Goal: Feedback & Contribution: Contribute content

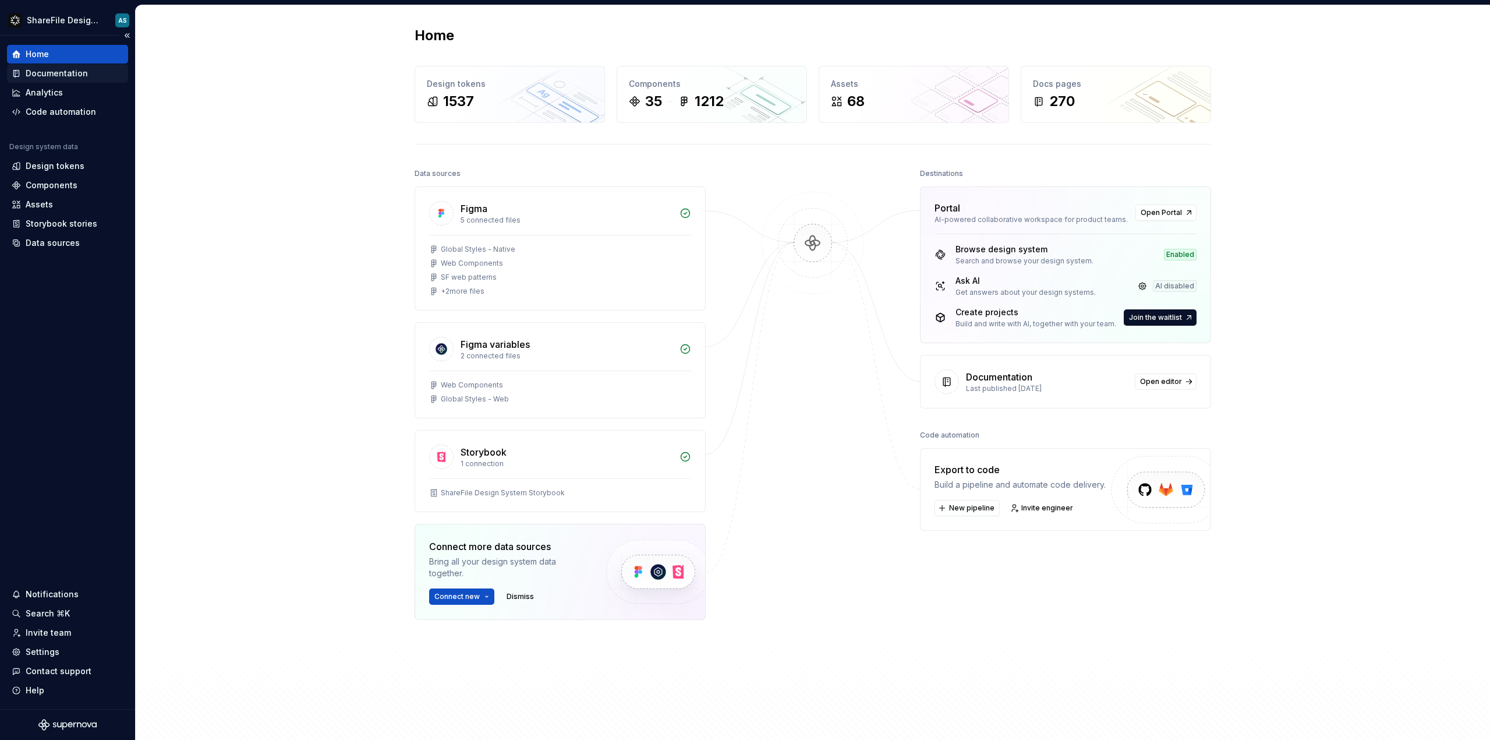
click at [62, 72] on div "Documentation" at bounding box center [57, 74] width 62 height 12
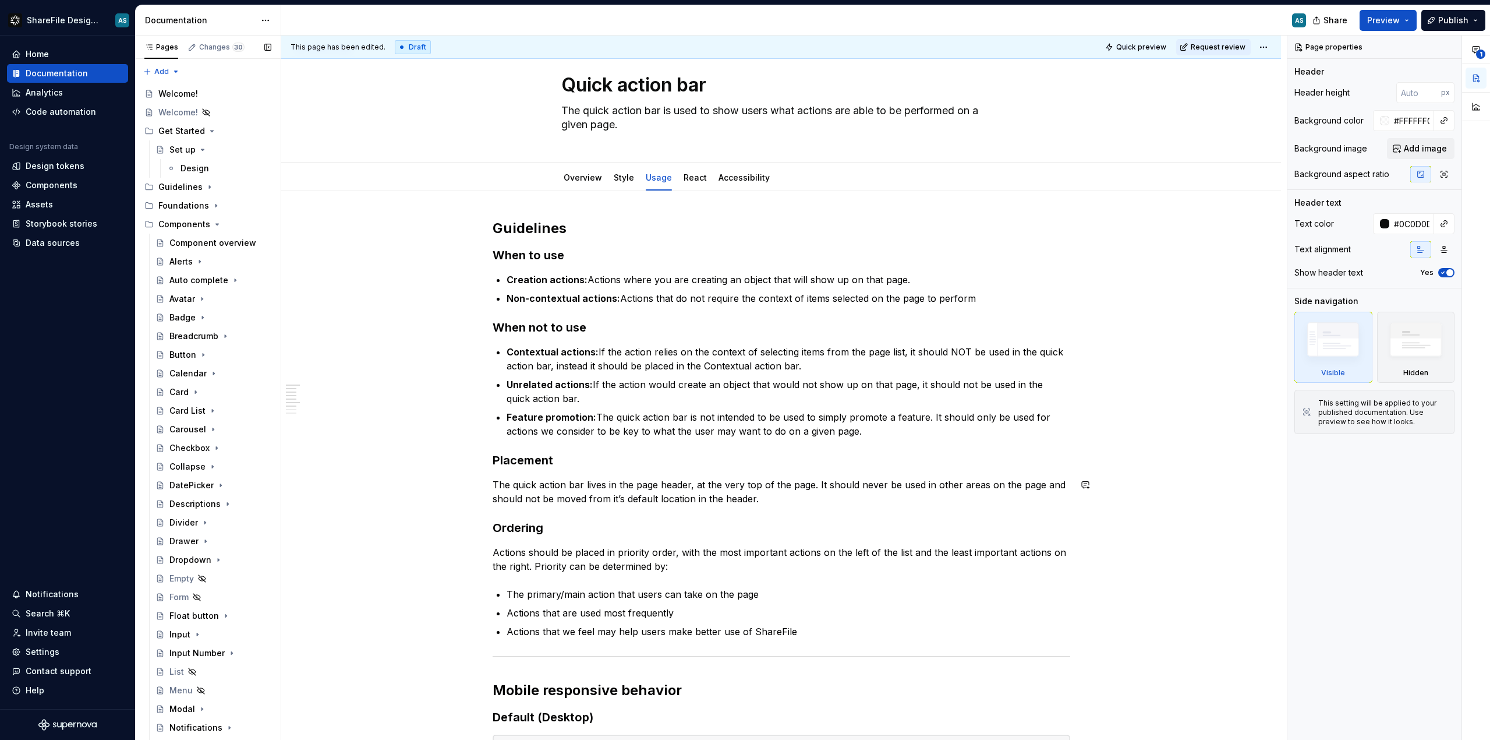
scroll to position [24, 0]
click at [621, 185] on div "Style" at bounding box center [624, 178] width 30 height 19
click at [620, 178] on link "Style" at bounding box center [624, 178] width 20 height 10
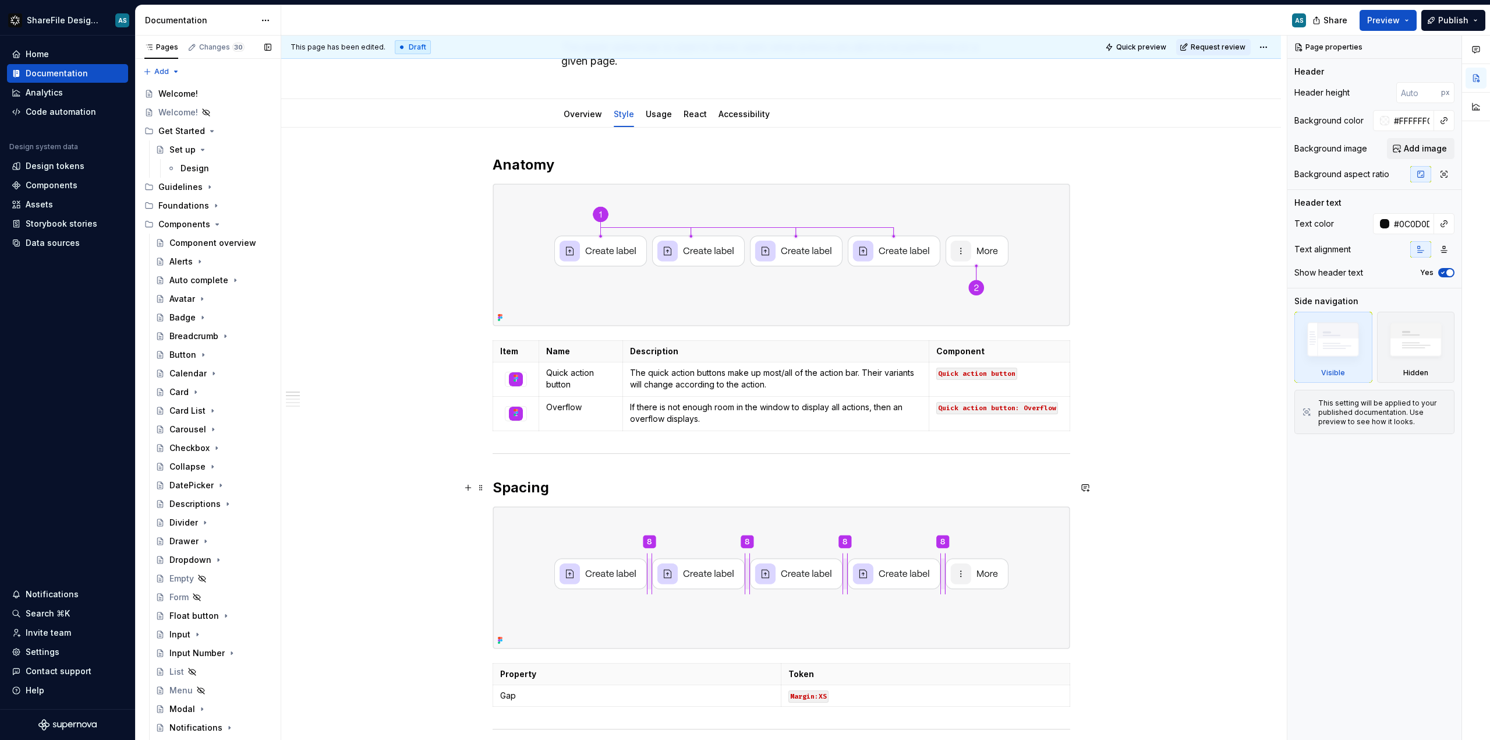
scroll to position [90, 0]
type textarea "*"
click at [44, 248] on div "Data sources" at bounding box center [53, 243] width 54 height 12
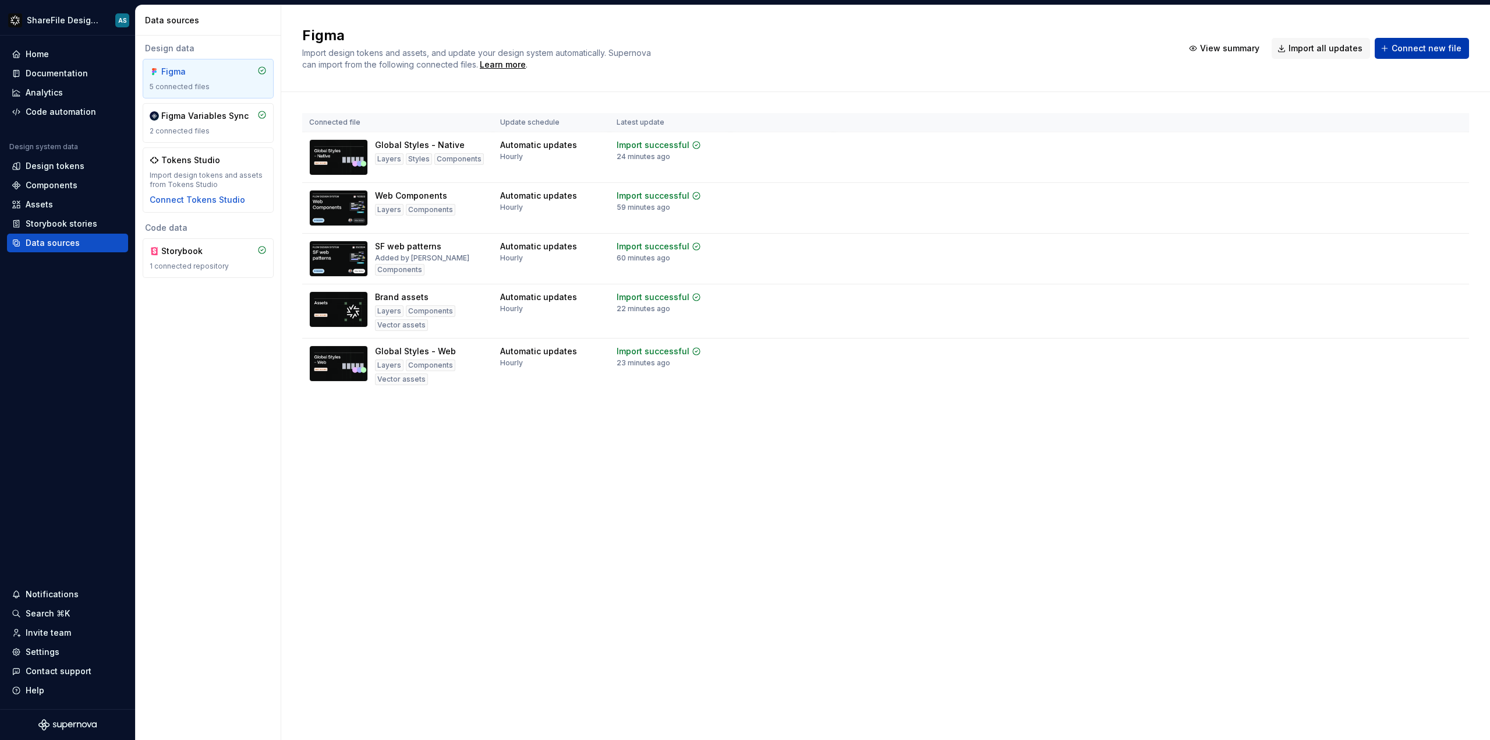
click at [1405, 48] on span "Connect new file" at bounding box center [1427, 49] width 70 height 12
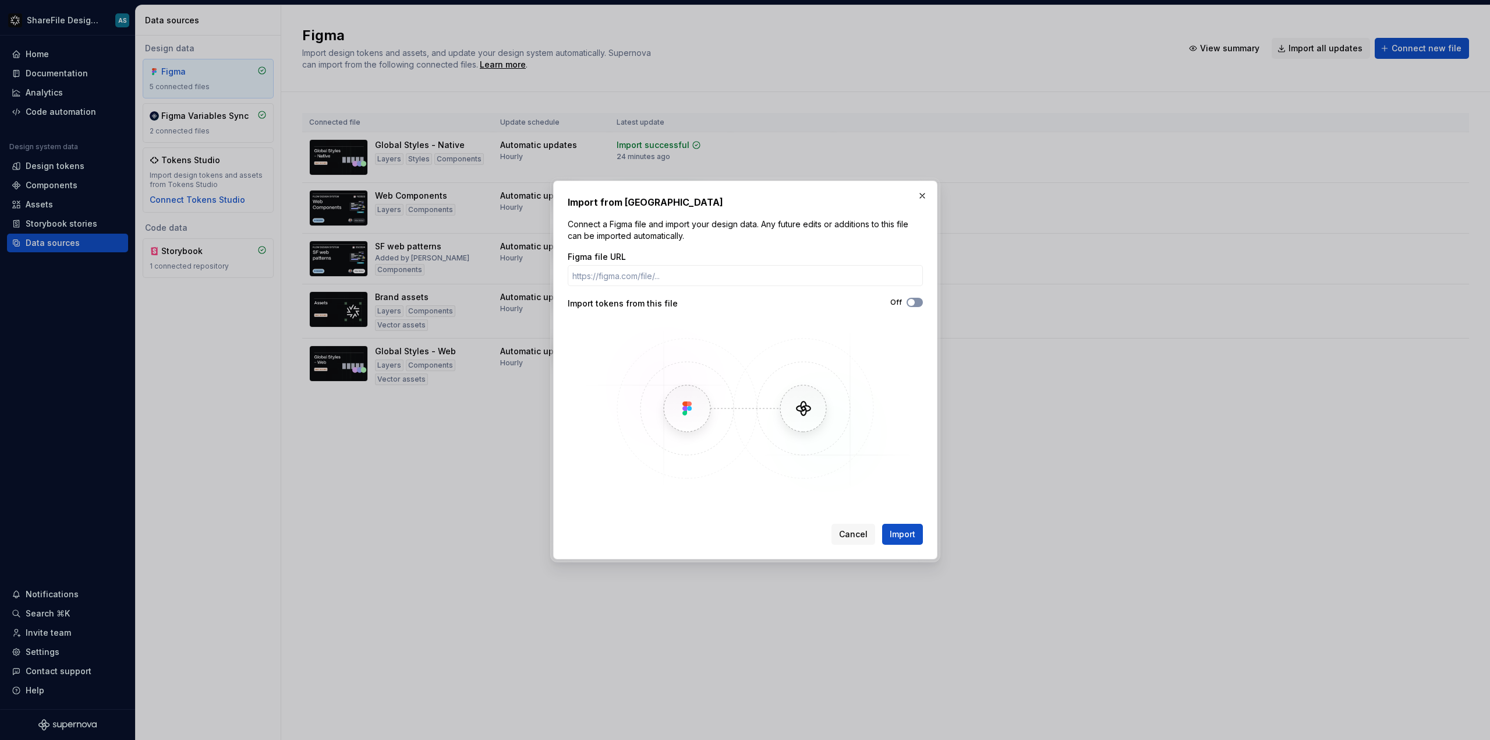
click at [916, 305] on icon "button" at bounding box center [911, 302] width 9 height 7
click at [817, 227] on p "Connect a Figma file and import your design data. Any future edits or additions…" at bounding box center [745, 229] width 355 height 23
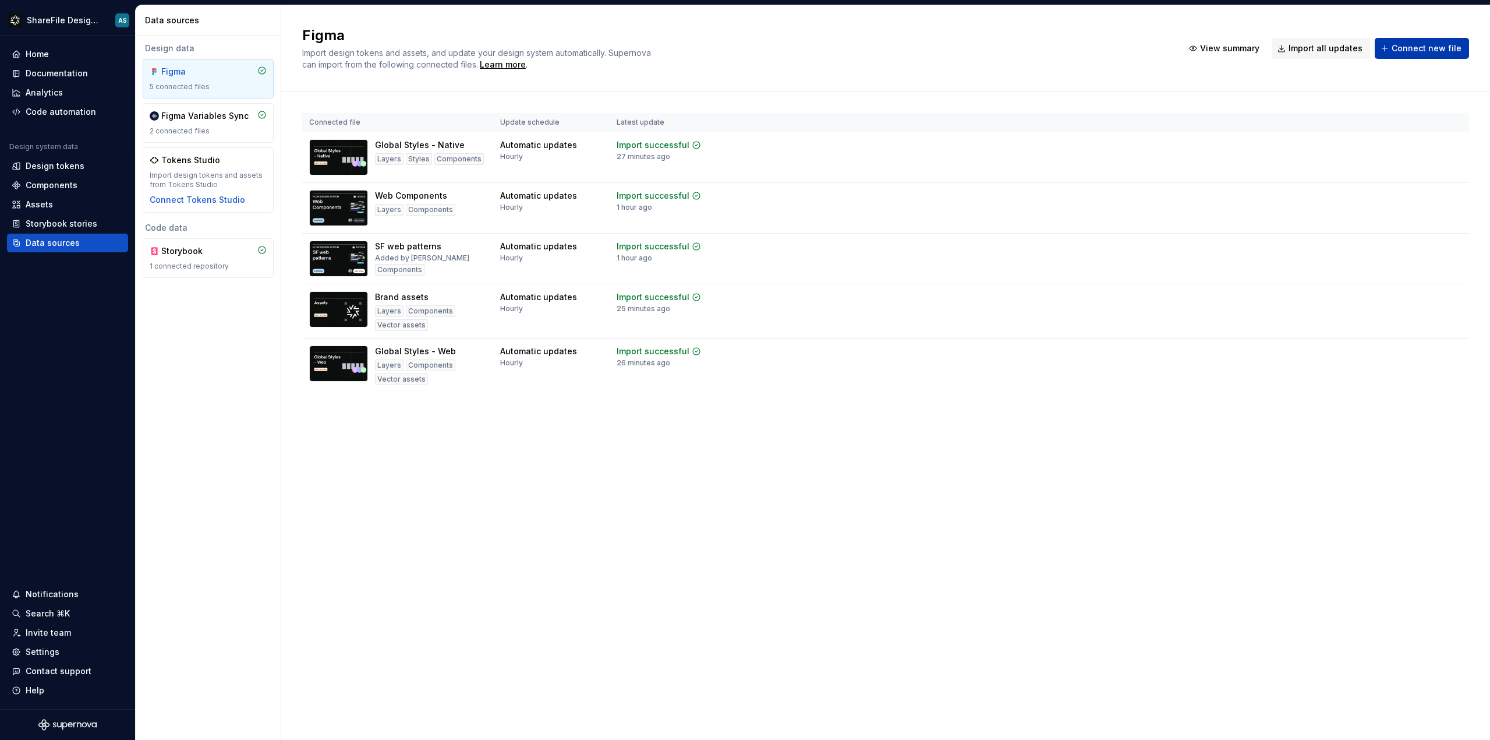
click at [1408, 48] on span "Connect new file" at bounding box center [1427, 49] width 70 height 12
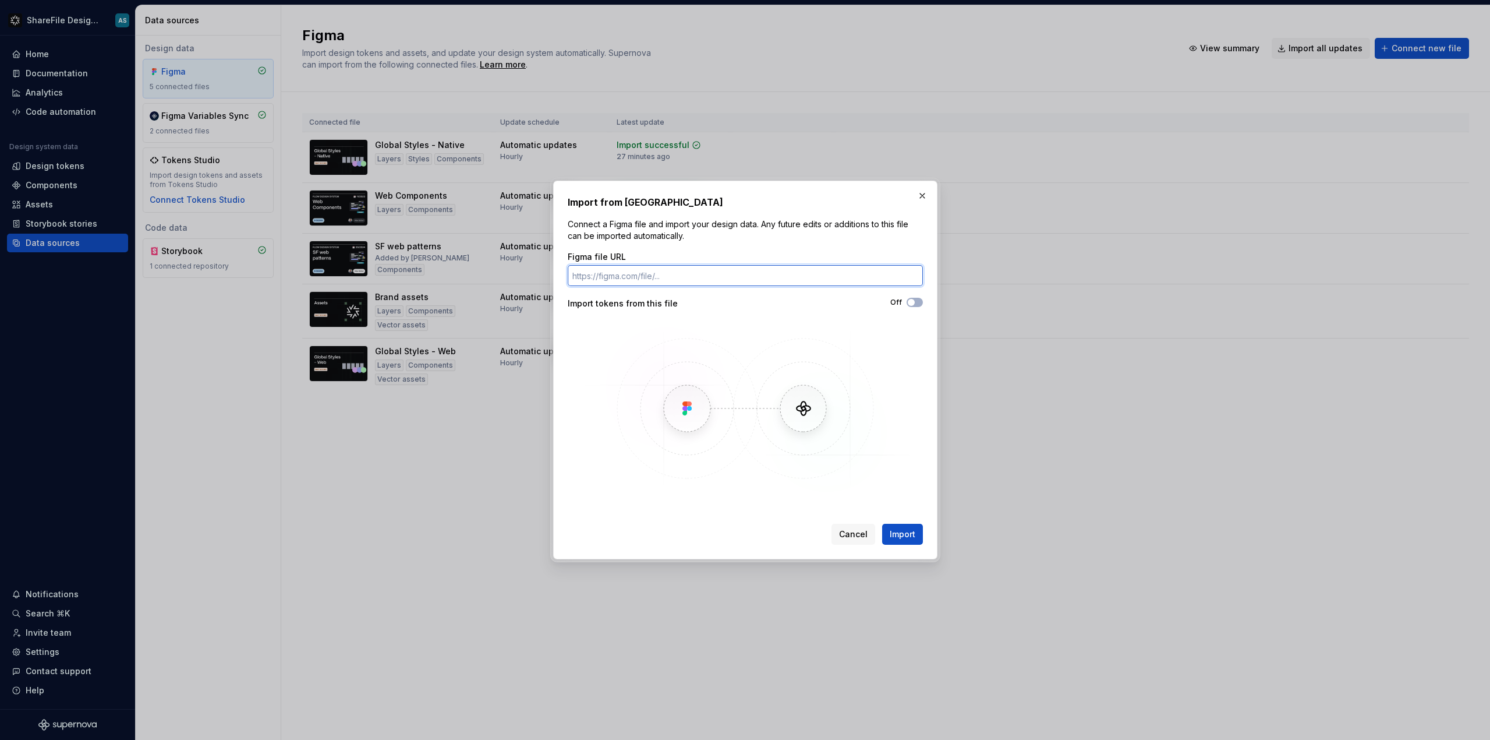
paste input "https://www.figma.com/design/XwHgVOWp9PMX7Y0XTNN2Z2/Colors?node-id=8701-6094&t=…"
type input "https://www.figma.com/design/XwHgVOWp9PMX7Y0XTNN2Z2/Colors?node-id=8701-6094&t=…"
click at [911, 303] on span "button" at bounding box center [911, 302] width 7 height 7
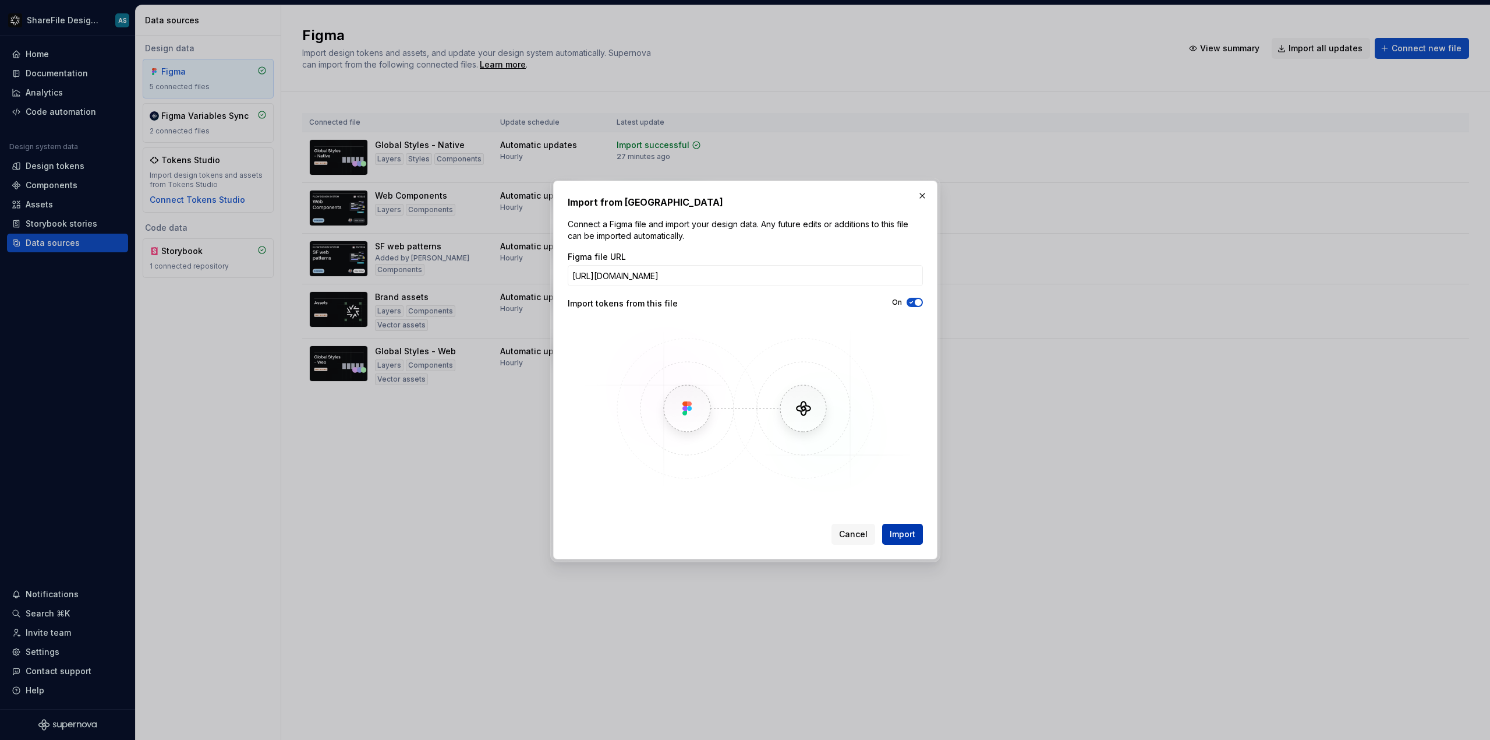
click at [887, 525] on button "Import" at bounding box center [902, 534] width 41 height 21
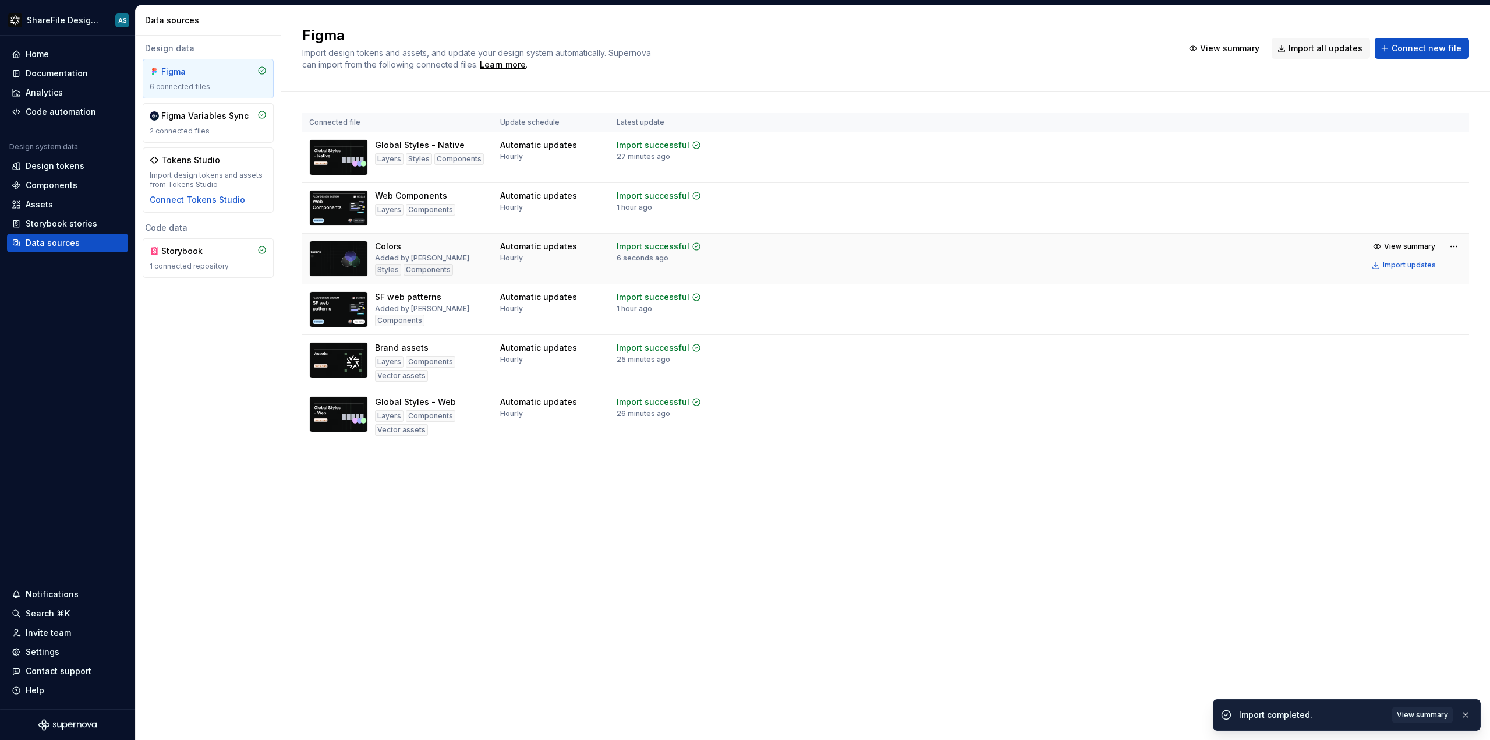
click at [839, 250] on td "View summary Import updates" at bounding box center [1151, 256] width 636 height 44
click at [1386, 246] on span "View summary" at bounding box center [1409, 246] width 51 height 9
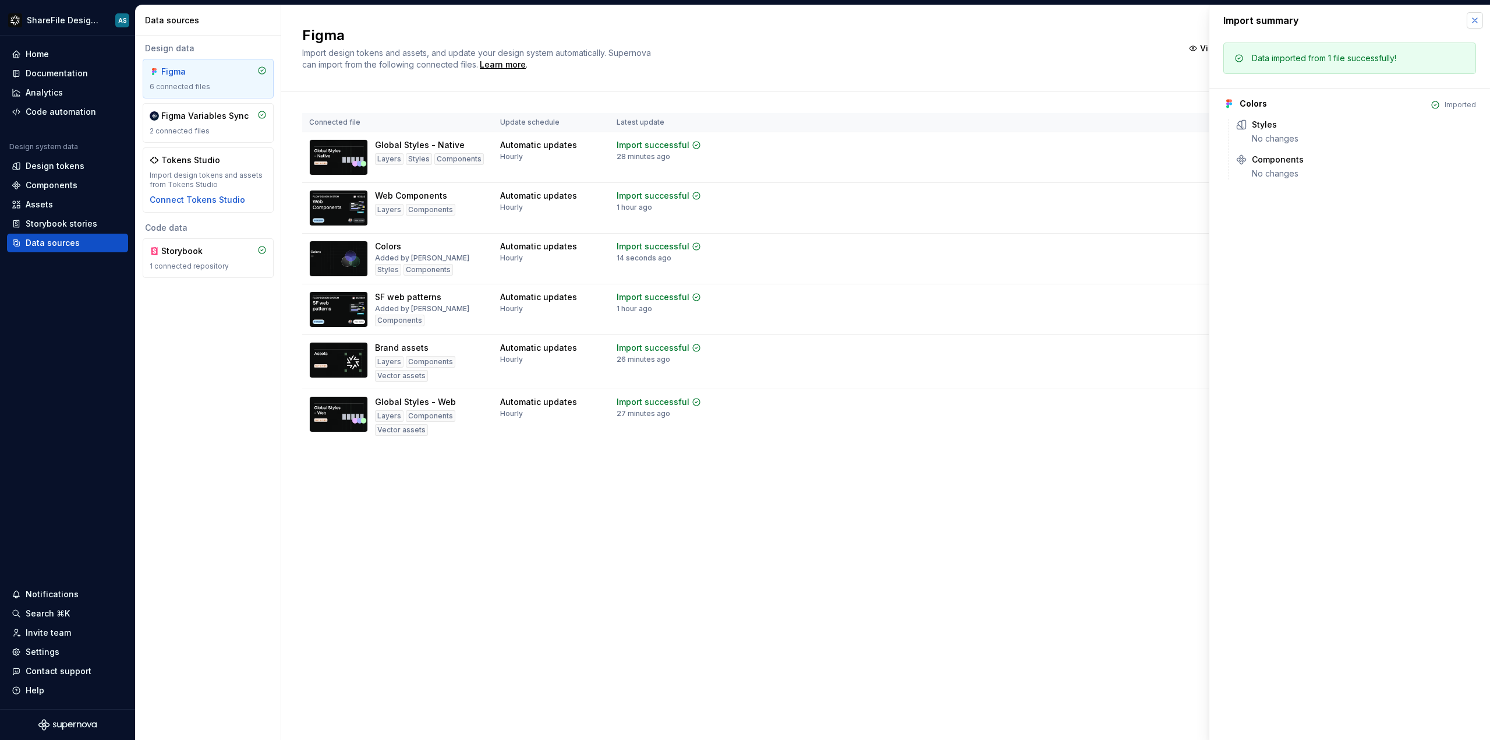
click at [1478, 18] on button "button" at bounding box center [1475, 20] width 16 height 16
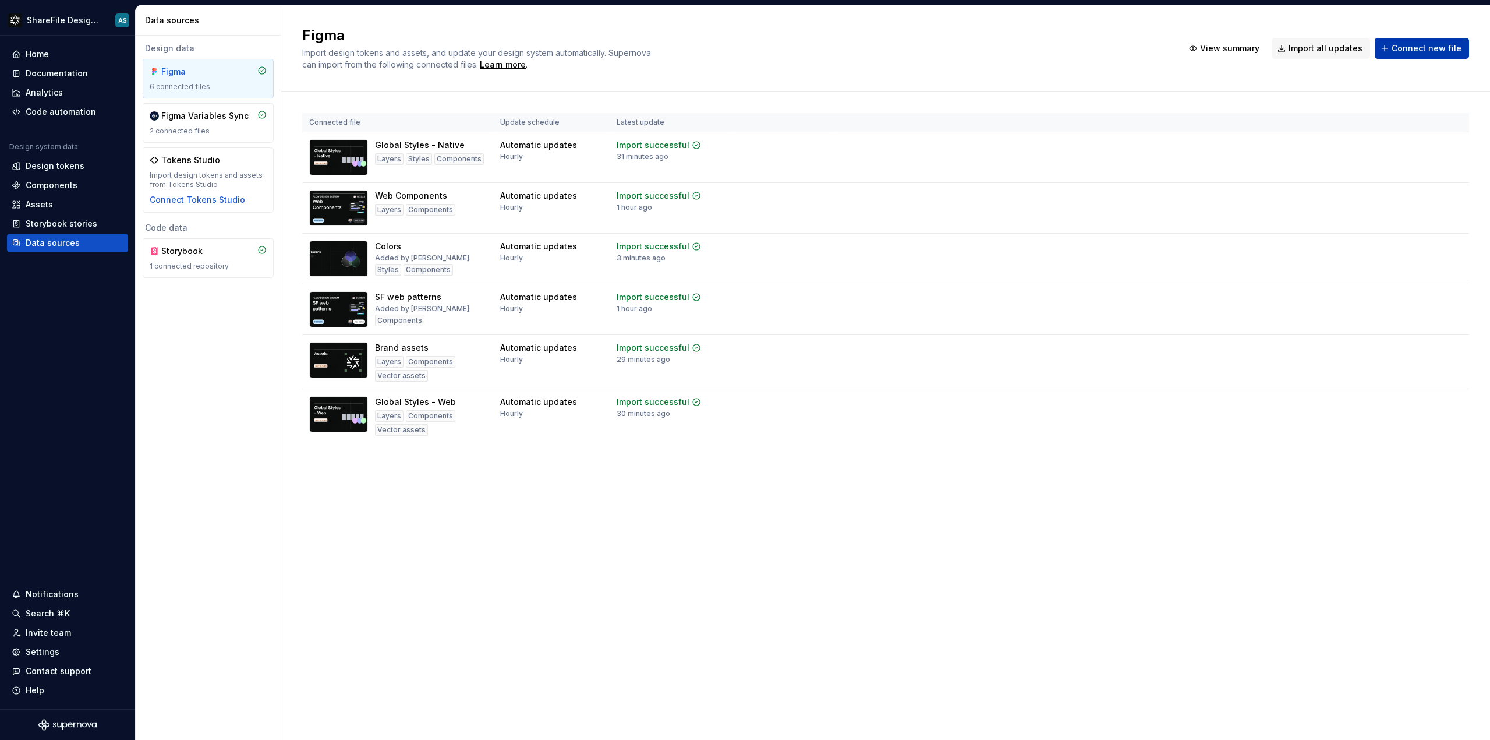
click at [1413, 49] on span "Connect new file" at bounding box center [1427, 49] width 70 height 12
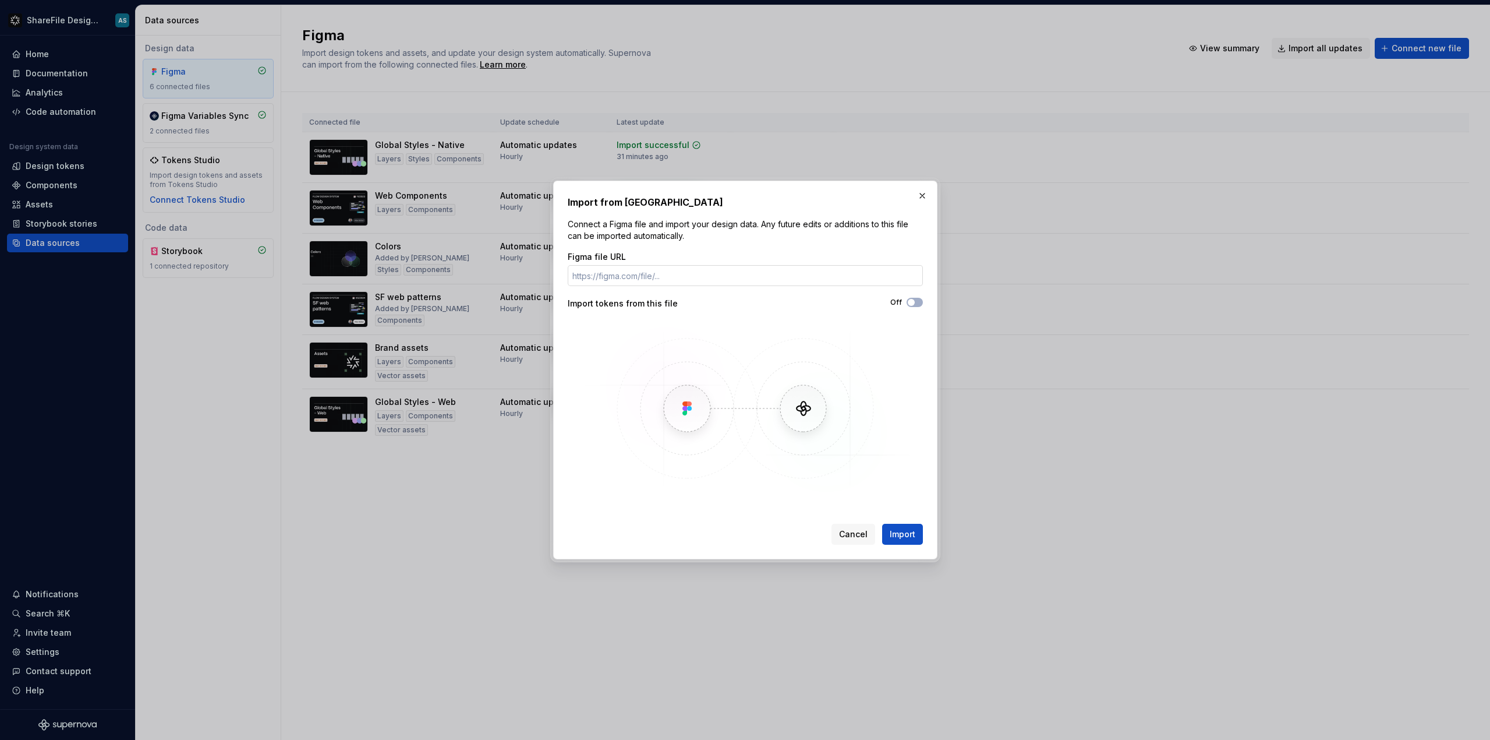
click at [762, 282] on input "Figma file URL" at bounding box center [745, 275] width 355 height 21
click at [918, 300] on button "Off" at bounding box center [915, 302] width 16 height 9
click at [839, 282] on input "Figma file URL" at bounding box center [745, 275] width 355 height 21
paste input "https://www.figma.com/design/iqVEXJyFq7iojKZrVhj5xG/Typography?node-id=12-36355…"
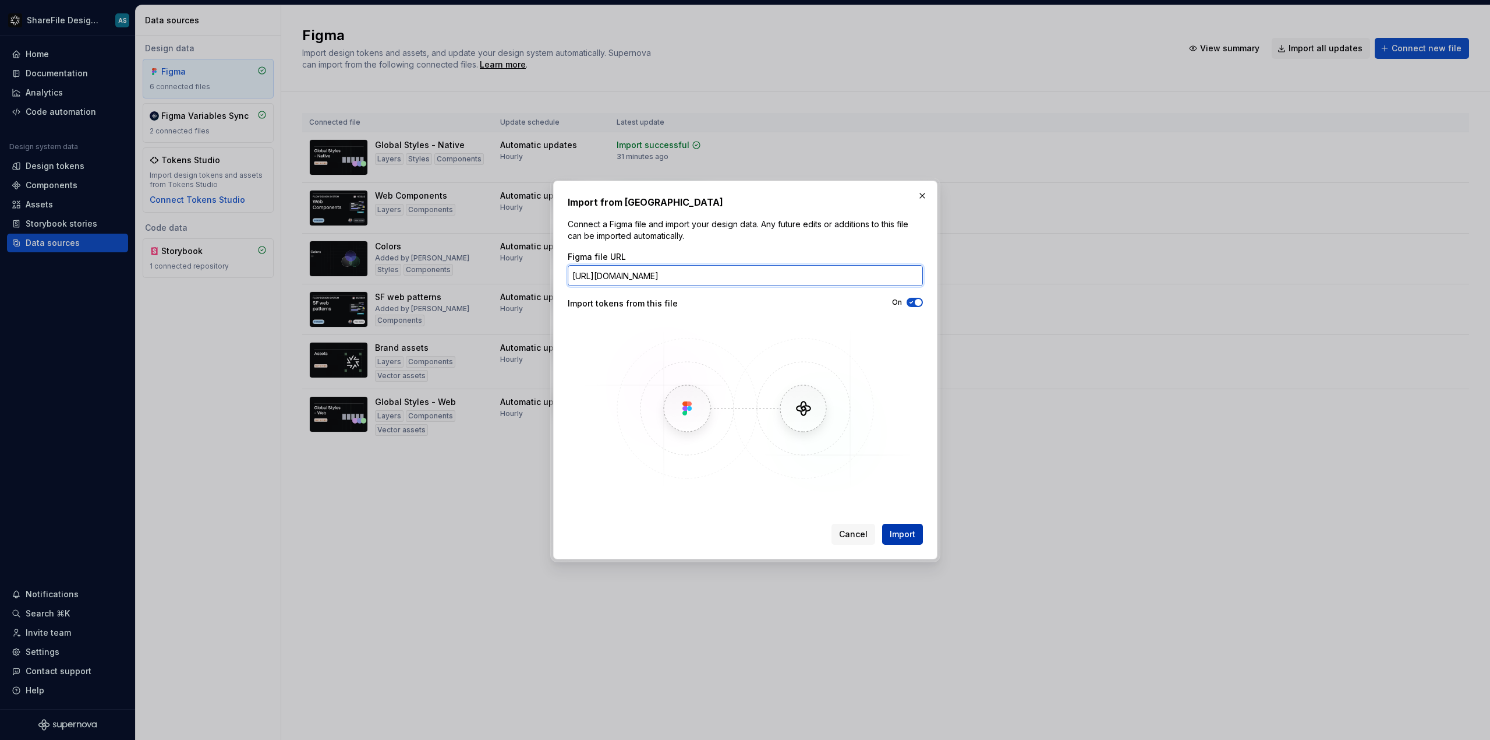
type input "https://www.figma.com/design/iqVEXJyFq7iojKZrVhj5xG/Typography?node-id=12-36355…"
click at [898, 529] on span "Import" at bounding box center [903, 534] width 26 height 12
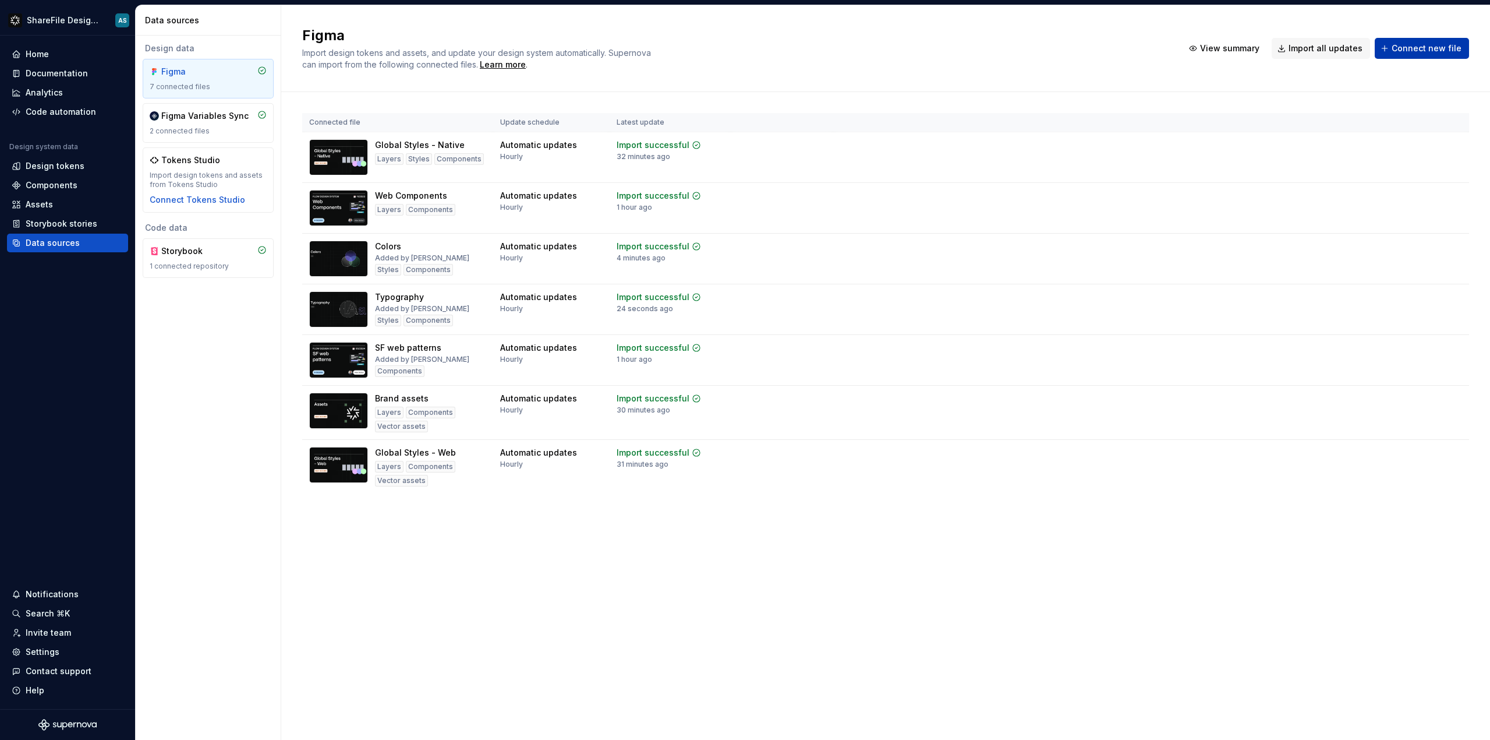
click at [1396, 45] on span "Connect new file" at bounding box center [1427, 49] width 70 height 12
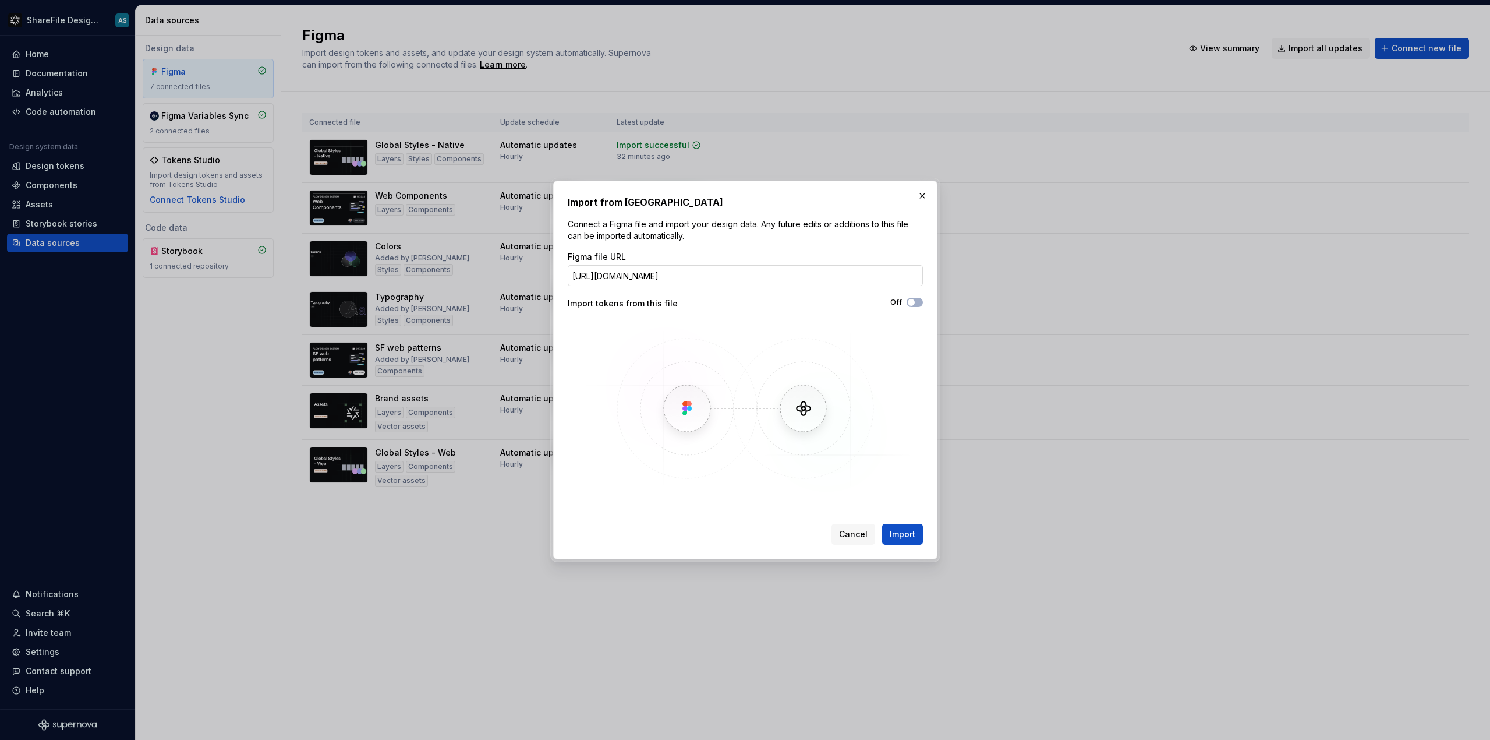
scroll to position [0, 86]
type input "https://www.figma.com/design/zFTPpnEXyqXiykQuFlX2h6/Radius?node-id=12-36355&t=I…"
click at [915, 302] on icon "button" at bounding box center [911, 302] width 9 height 7
click at [902, 529] on span "Import" at bounding box center [903, 534] width 26 height 12
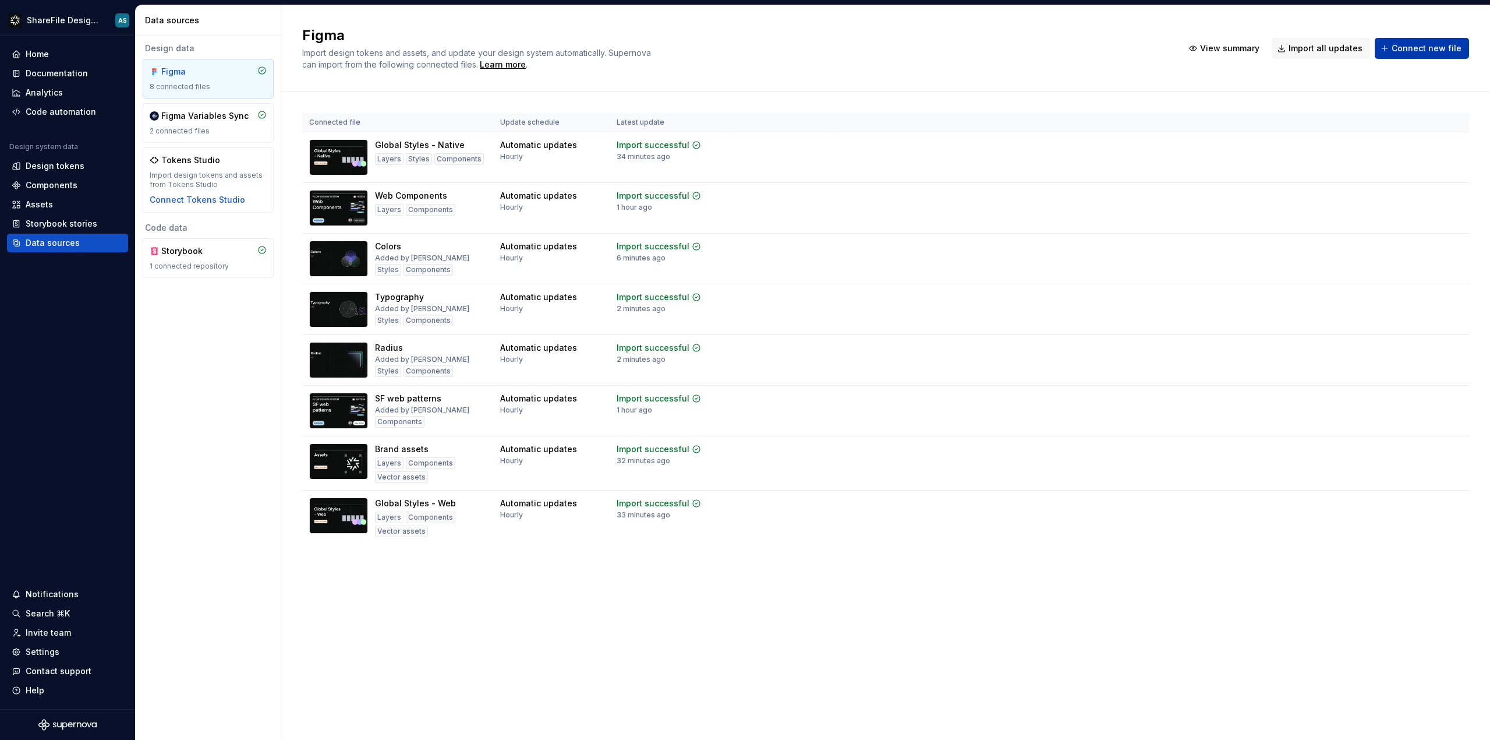
click at [1402, 55] on button "Connect new file" at bounding box center [1422, 48] width 94 height 21
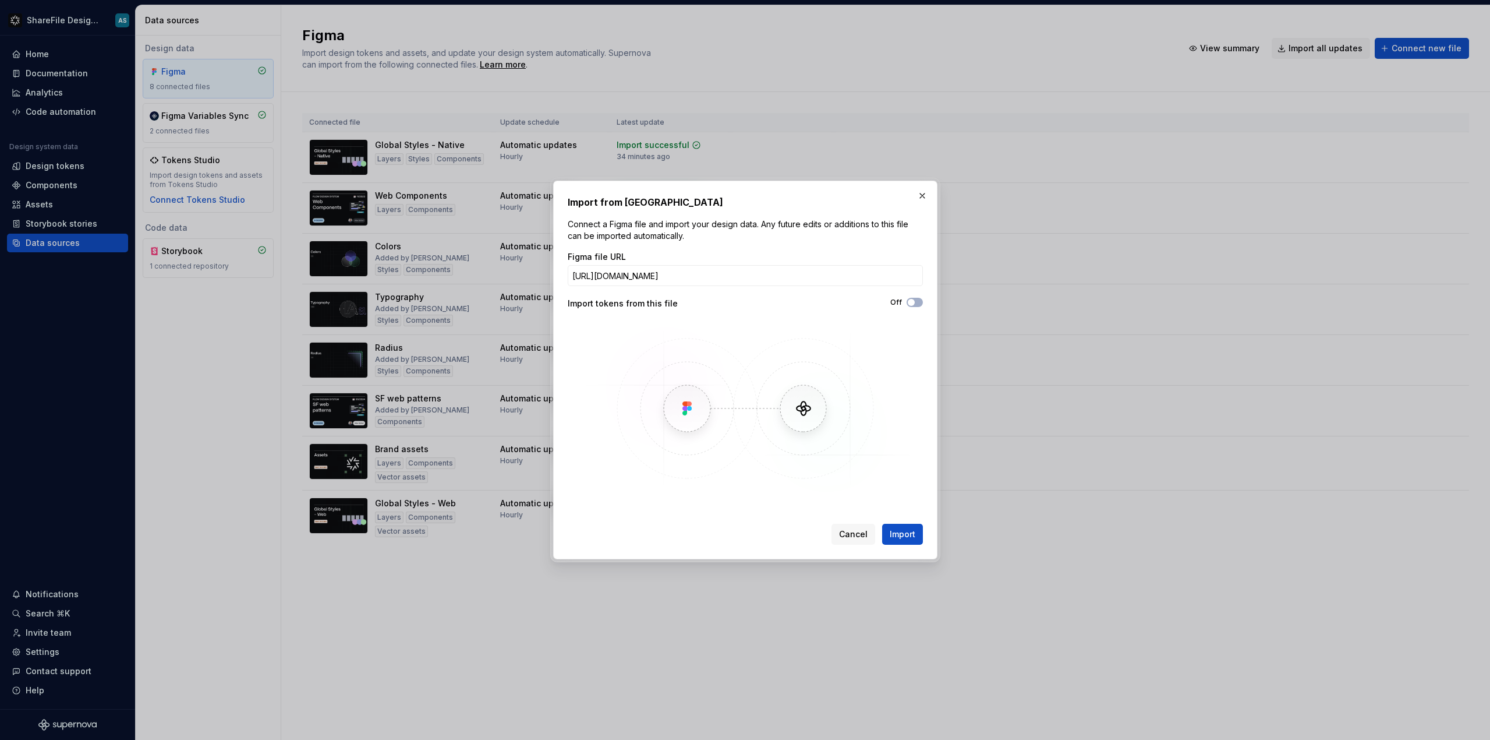
scroll to position [0, 100]
type input "https://www.figma.com/design/AUdwCFOQbgapqNm4oNWbv2/Shadow?node-id=12-36355&t=i…"
click at [900, 522] on div "Cancel Import" at bounding box center [745, 532] width 355 height 26
click at [909, 301] on span "button" at bounding box center [911, 302] width 7 height 7
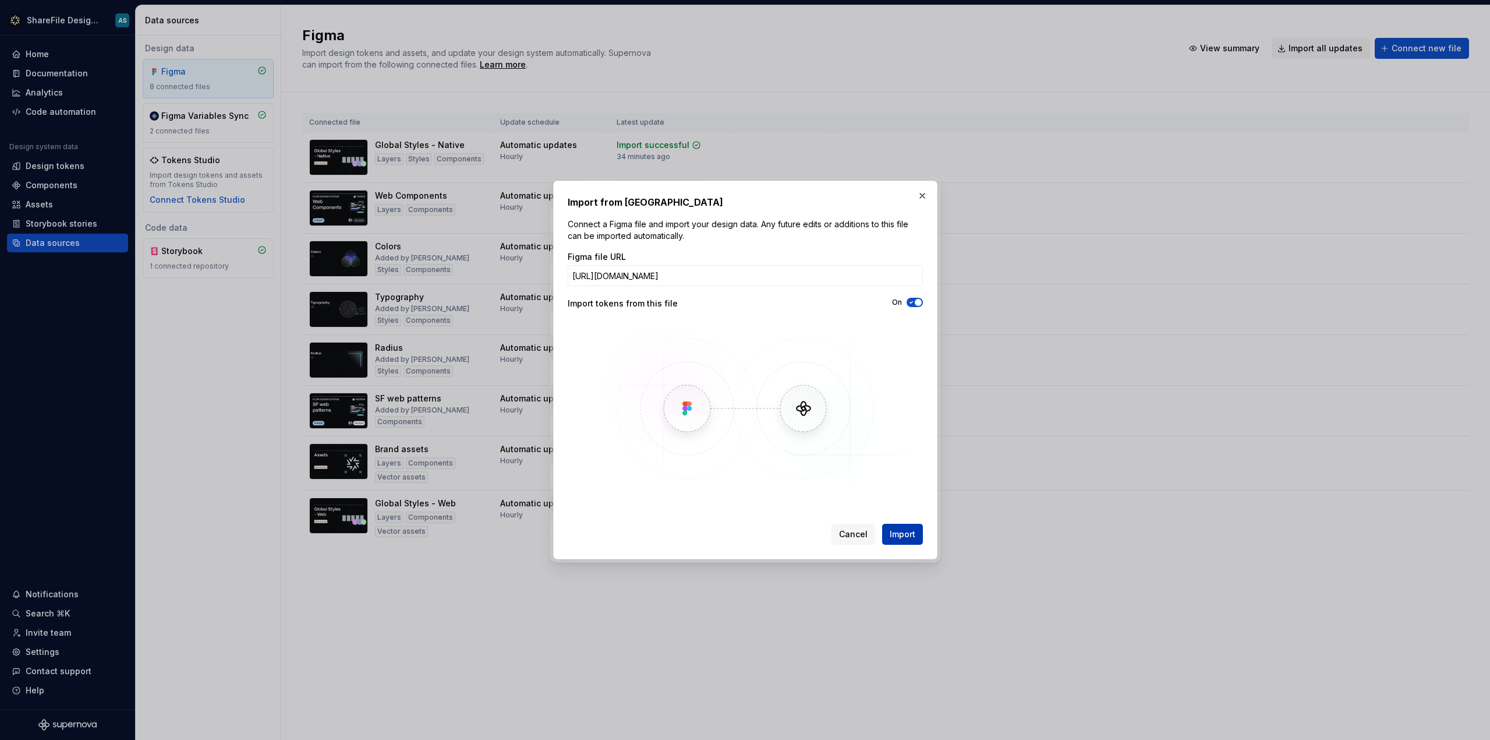
click at [909, 535] on span "Import" at bounding box center [903, 534] width 26 height 12
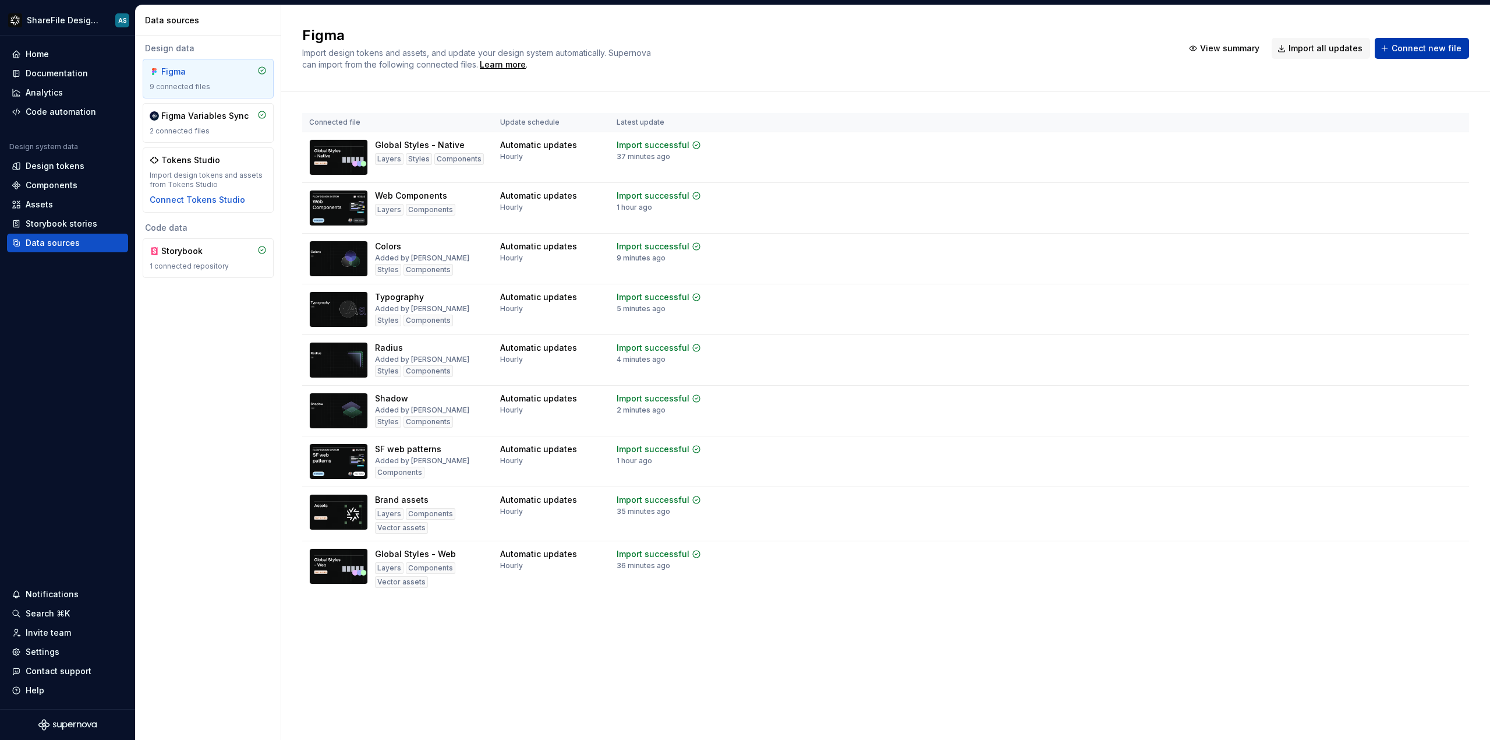
click at [1431, 45] on span "Connect new file" at bounding box center [1427, 49] width 70 height 12
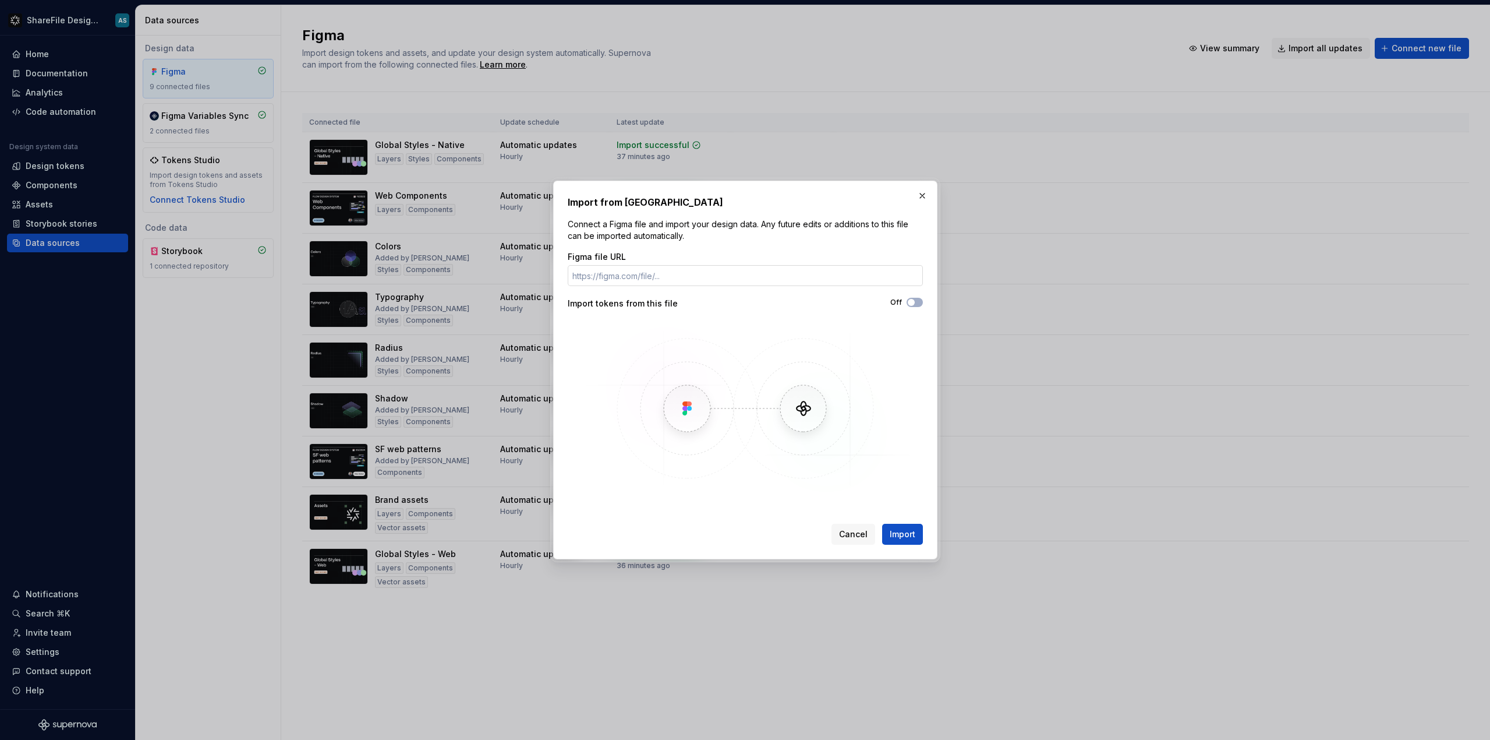
click at [647, 270] on input "Figma file URL" at bounding box center [745, 275] width 355 height 21
type input "https://www.figma.com/design/k5lknAhgQWemCAdi74tLvn/Spacing?node-id=6748-6082&t…"
click at [918, 306] on button "Off" at bounding box center [915, 302] width 16 height 9
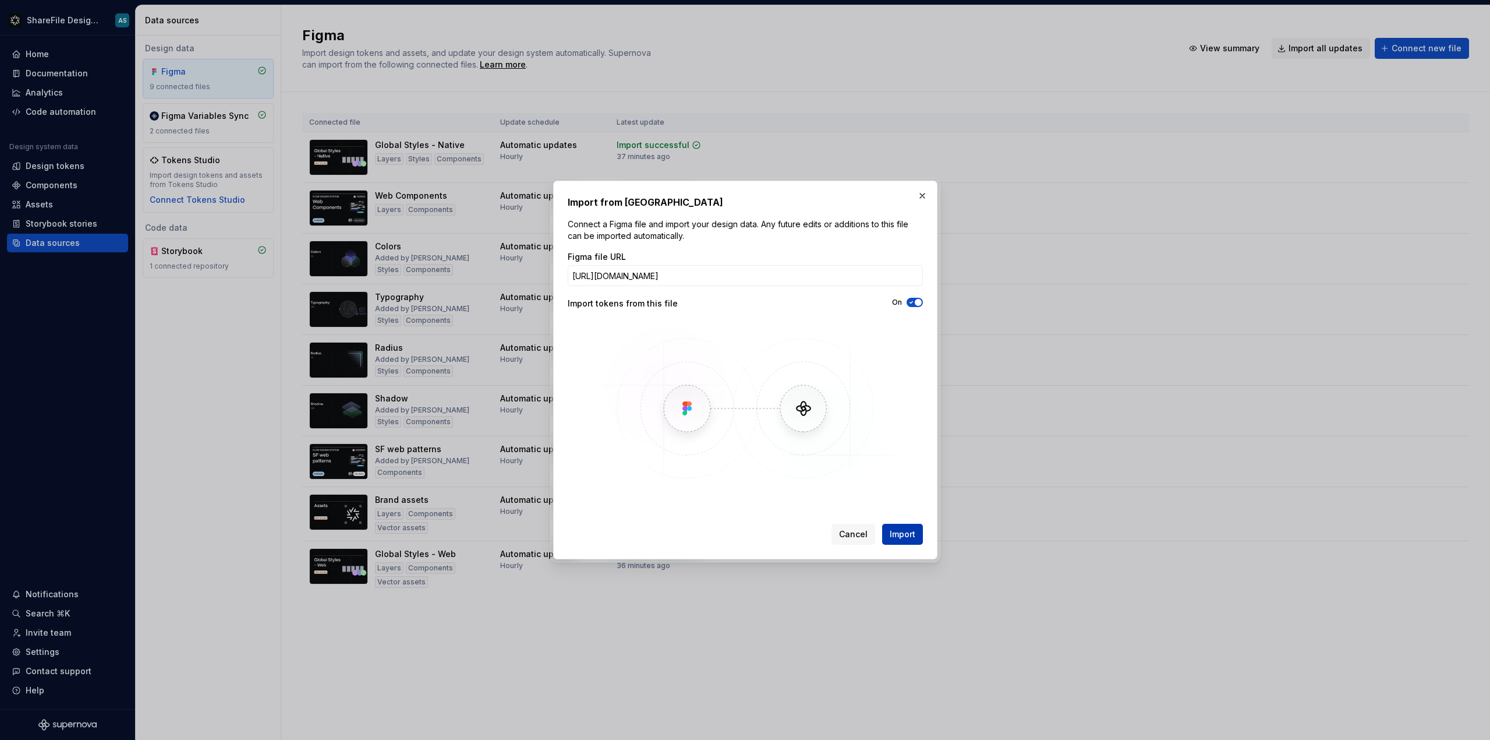
click at [900, 541] on button "Import" at bounding box center [902, 534] width 41 height 21
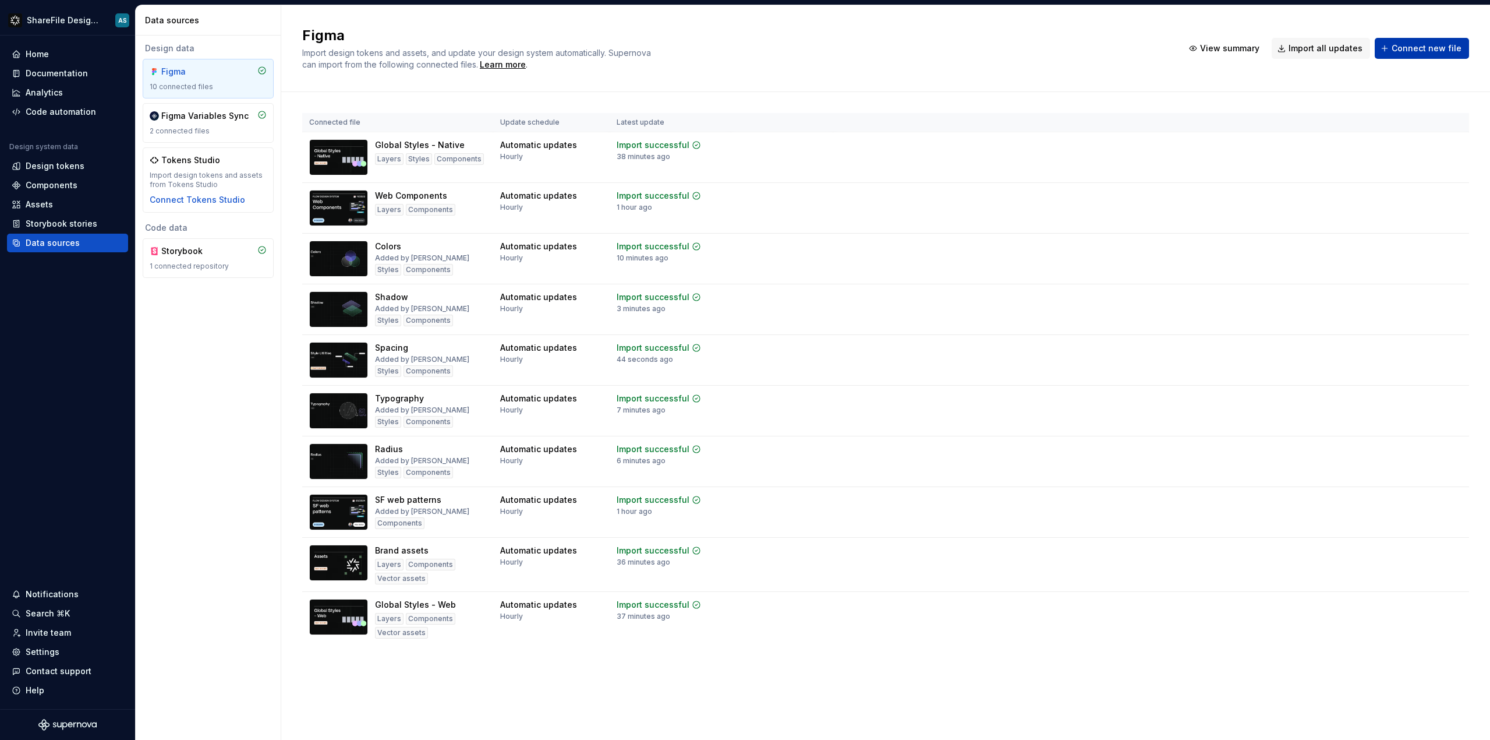
click at [1402, 51] on span "Connect new file" at bounding box center [1427, 49] width 70 height 12
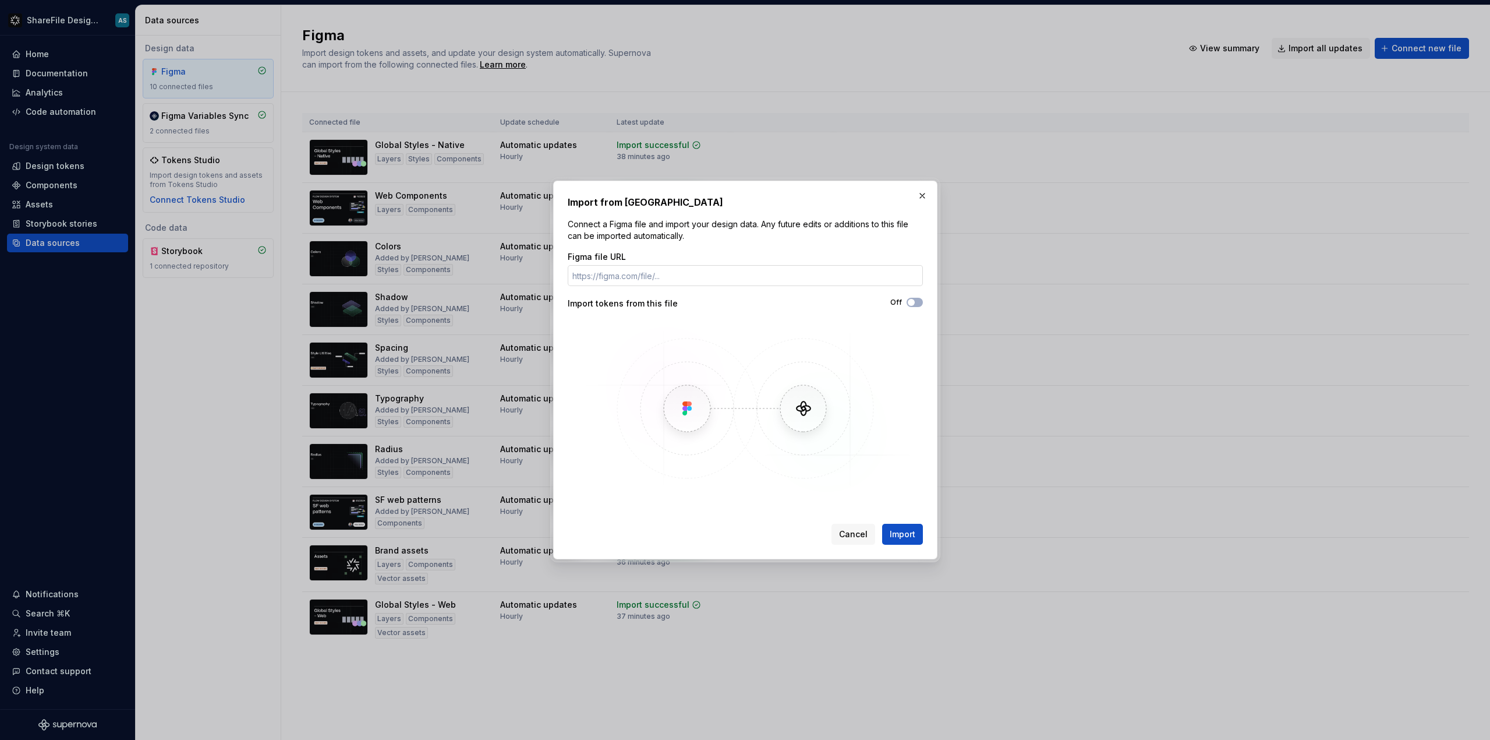
click at [685, 279] on input "Figma file URL" at bounding box center [745, 275] width 355 height 21
type input "https://www.figma.com/design/f0KKn05qb3XUwSOetDb6xO/Size?node-id=3745-15868&t=y…"
click at [914, 306] on button "Off" at bounding box center [915, 302] width 16 height 9
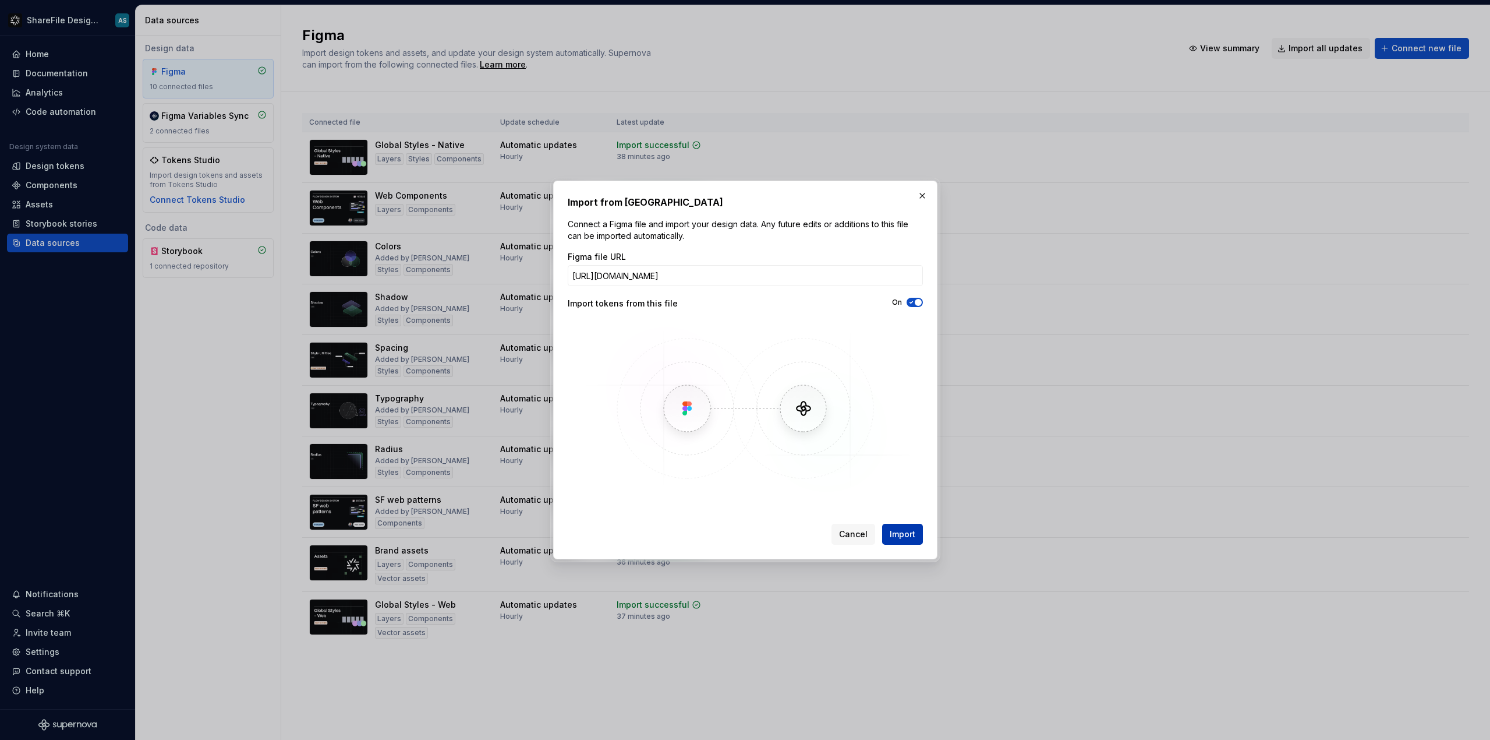
click at [902, 535] on span "Import" at bounding box center [903, 534] width 26 height 12
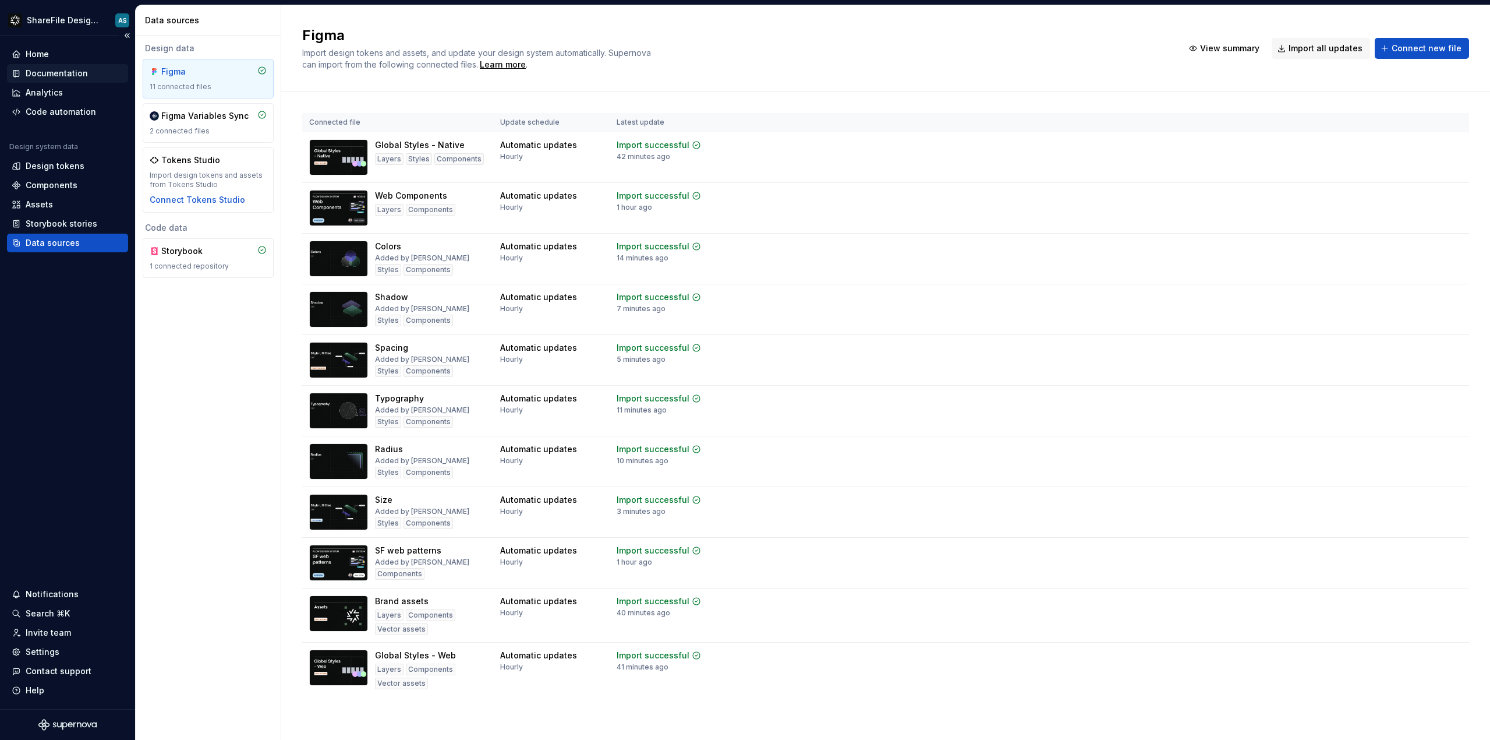
click at [49, 76] on div "Documentation" at bounding box center [57, 74] width 62 height 12
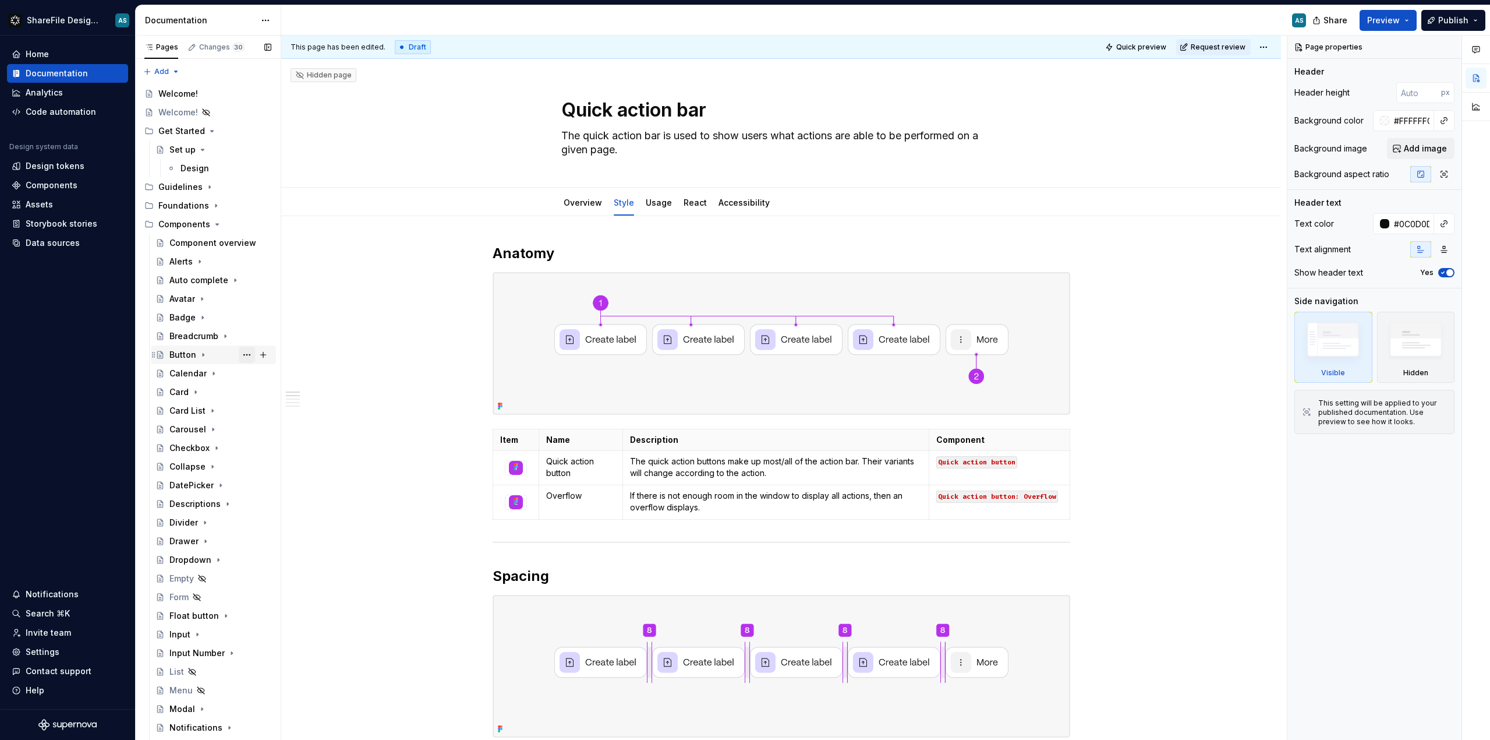
click at [242, 352] on button "Page tree" at bounding box center [247, 355] width 16 height 16
click at [242, 352] on div "Pages Changes 30 Add Accessibility guide for tree Page tree. Navigate the tree …" at bounding box center [208, 390] width 146 height 709
click at [246, 352] on button "Page tree" at bounding box center [247, 355] width 16 height 16
click at [138, 376] on div "Pages Changes 30 Add Accessibility guide for tree Page tree. Navigate the tree …" at bounding box center [208, 390] width 146 height 709
click at [248, 355] on button "Page tree" at bounding box center [247, 355] width 16 height 16
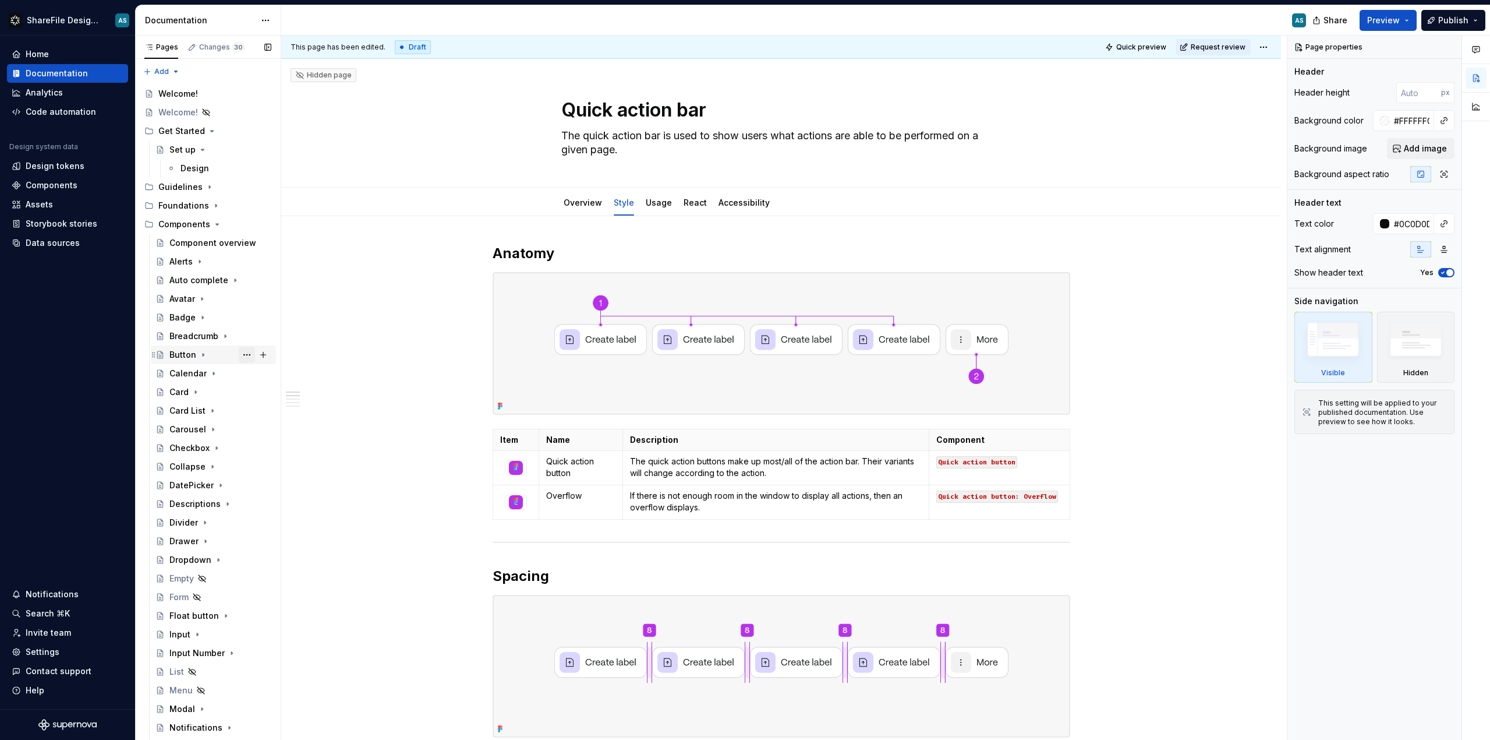
click at [248, 355] on div "Pages Changes 30 Add Accessibility guide for tree Page tree. Navigate the tree …" at bounding box center [208, 390] width 146 height 709
click at [241, 222] on button "Page tree" at bounding box center [247, 224] width 16 height 16
click at [153, 455] on div "Pages Changes 30 Add Accessibility guide for tree Page tree. Navigate the tree …" at bounding box center [208, 390] width 146 height 709
click at [244, 356] on button "Page tree" at bounding box center [247, 355] width 16 height 16
click at [274, 392] on div "Duplicate page" at bounding box center [317, 394] width 114 height 12
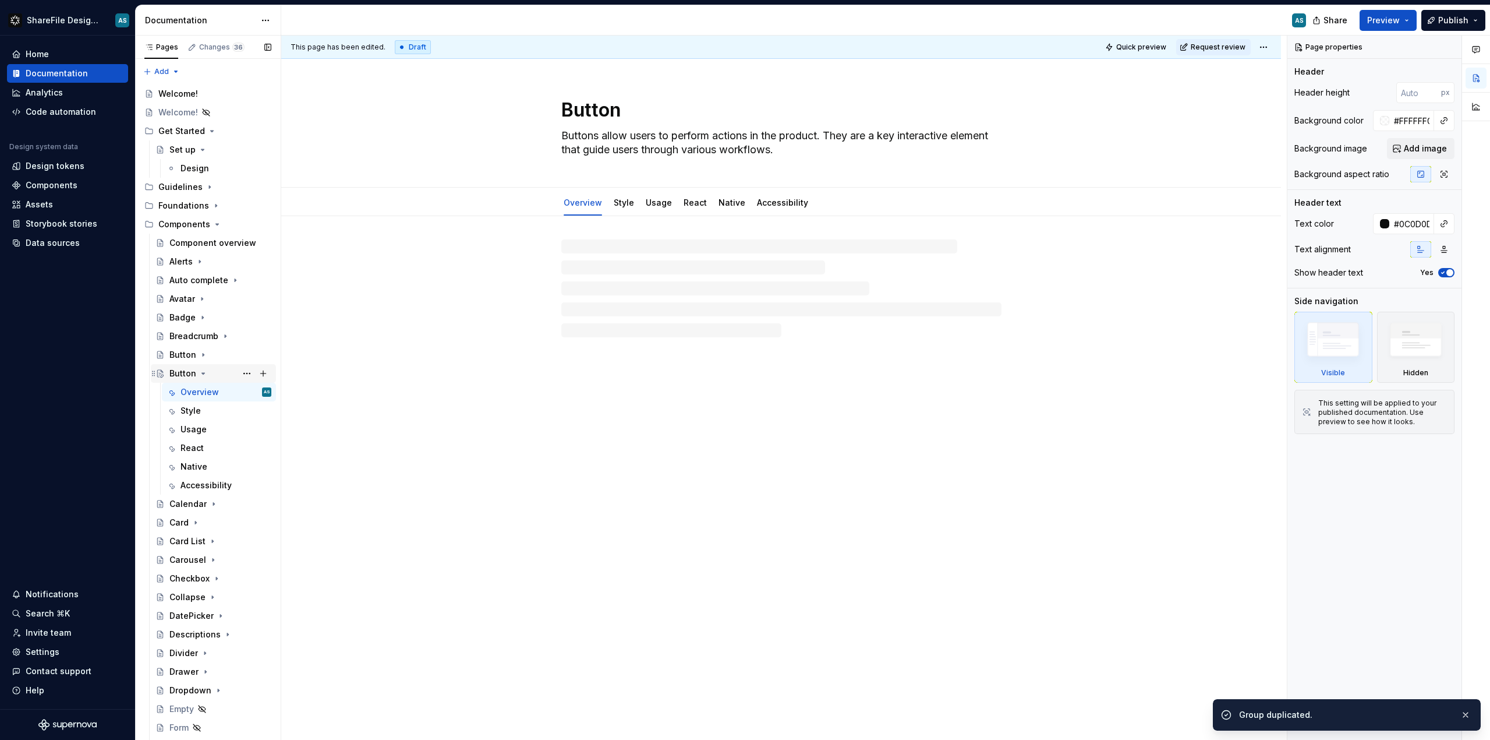
click at [195, 372] on div "Button" at bounding box center [220, 373] width 102 height 16
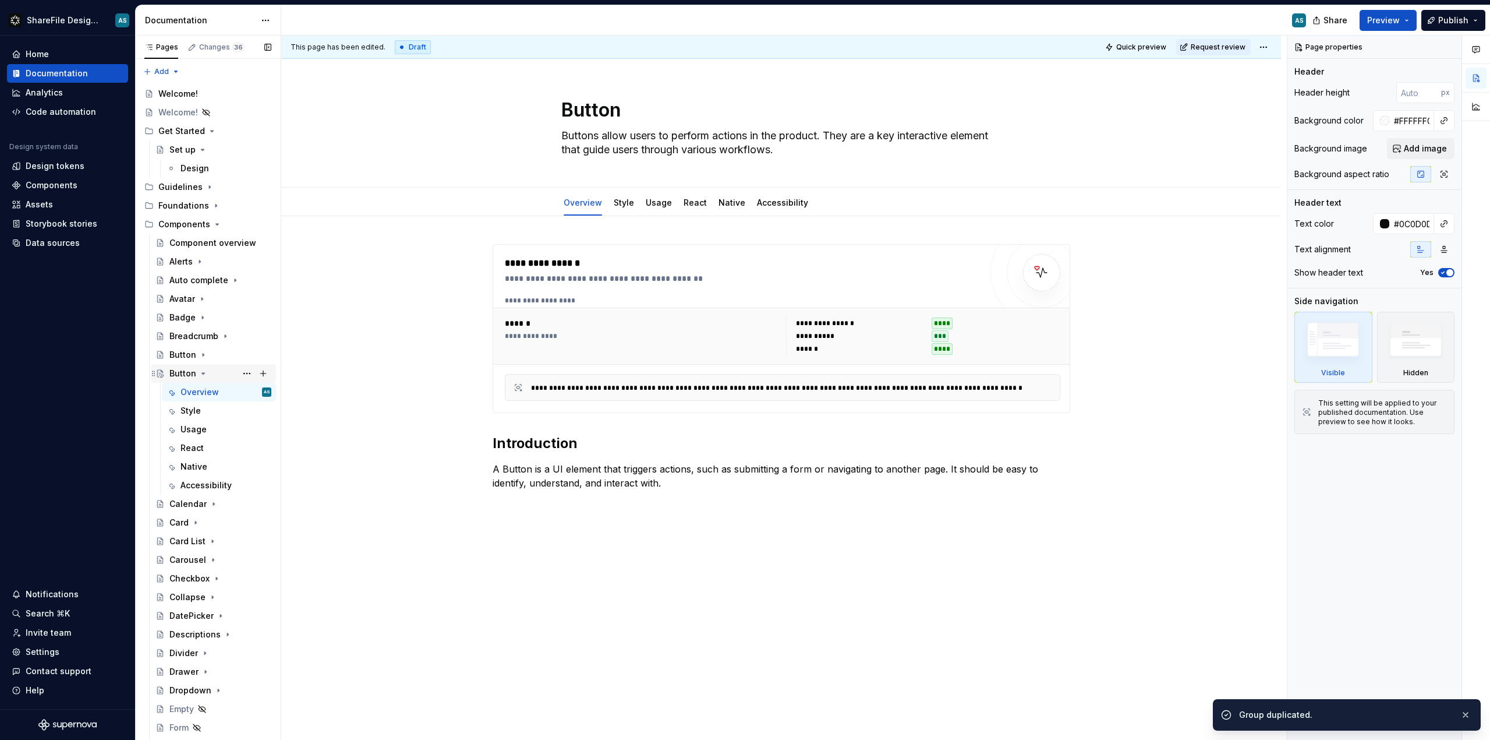
click at [208, 373] on div "Button" at bounding box center [220, 373] width 102 height 16
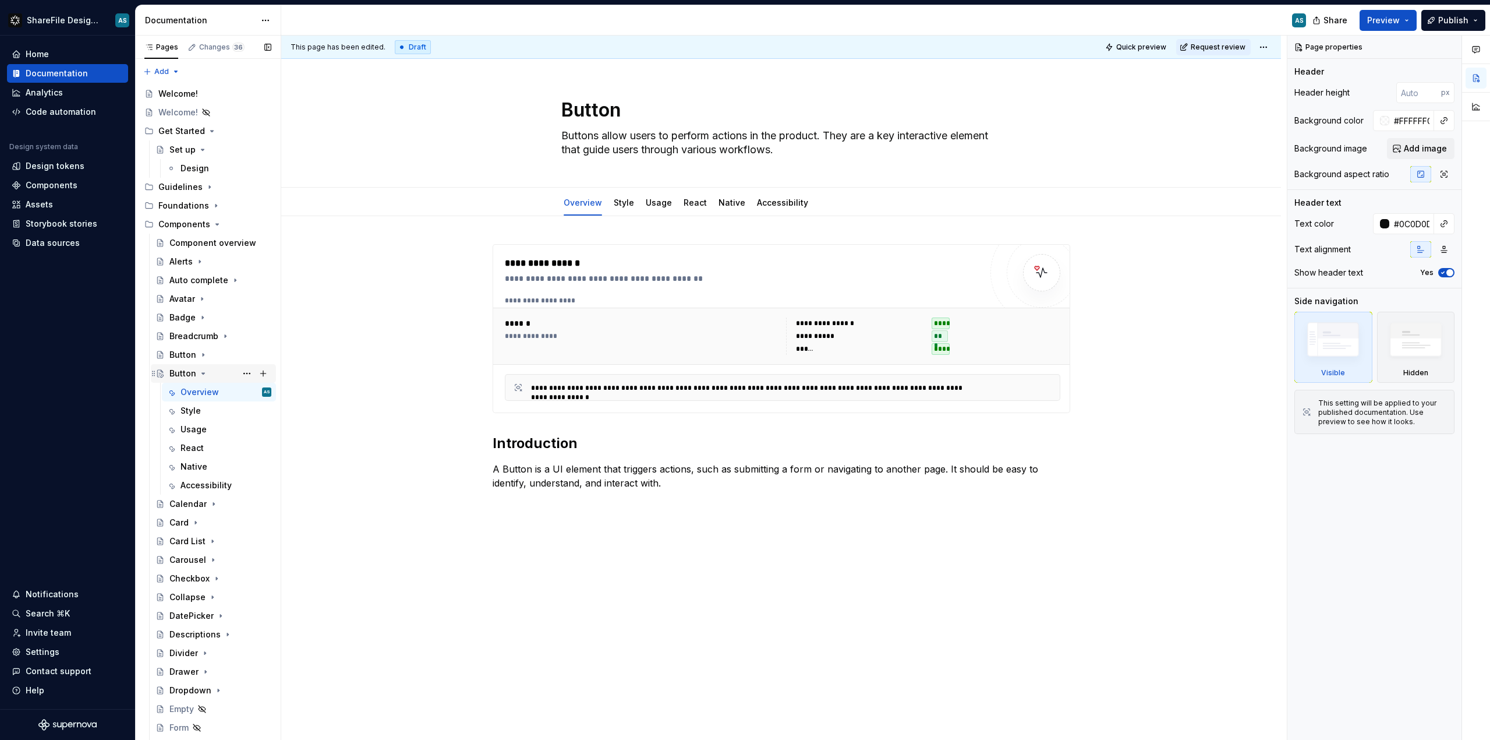
click at [204, 372] on icon "Page tree" at bounding box center [203, 373] width 9 height 9
click at [189, 357] on div "Button" at bounding box center [182, 355] width 27 height 12
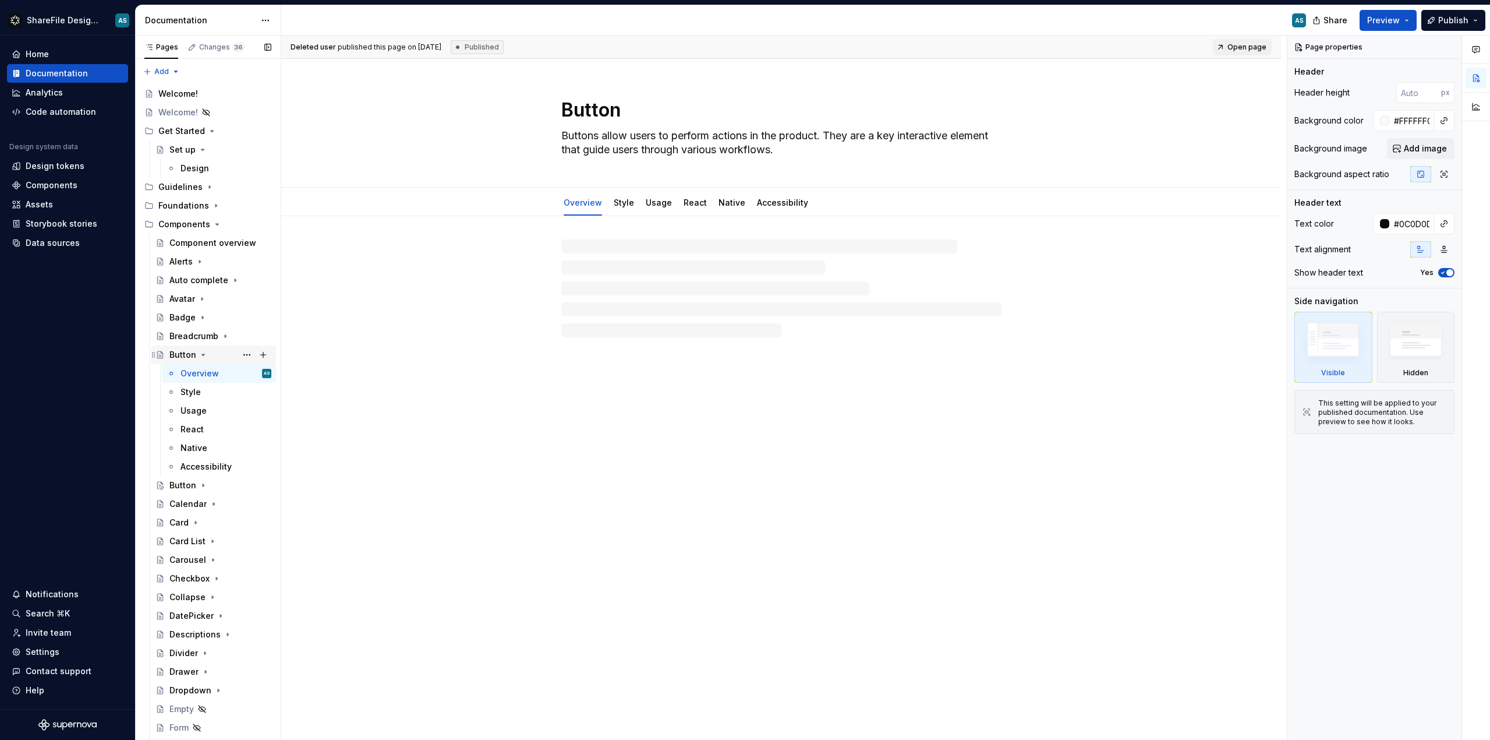
click at [199, 355] on icon "Page tree" at bounding box center [203, 354] width 9 height 9
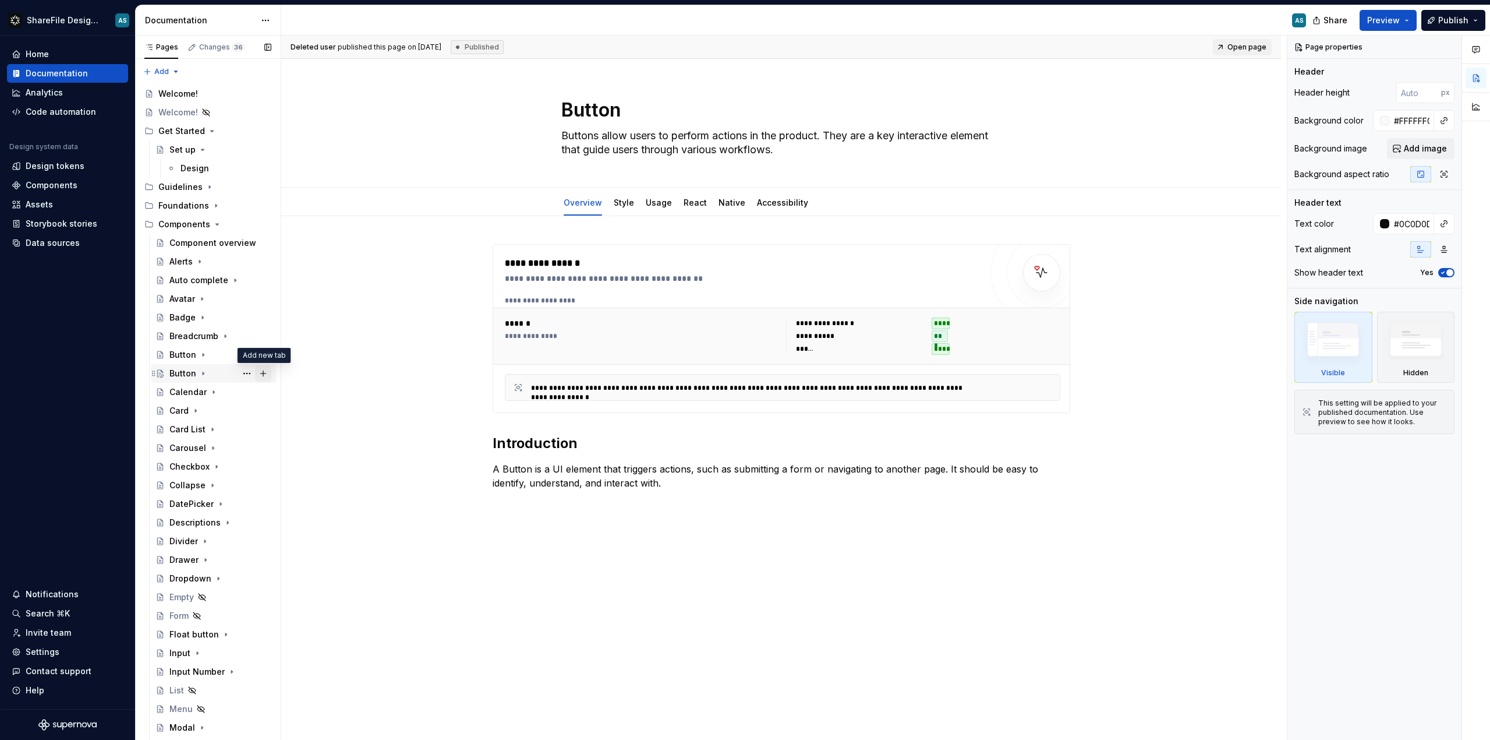
click at [261, 374] on button "Page tree" at bounding box center [263, 373] width 16 height 16
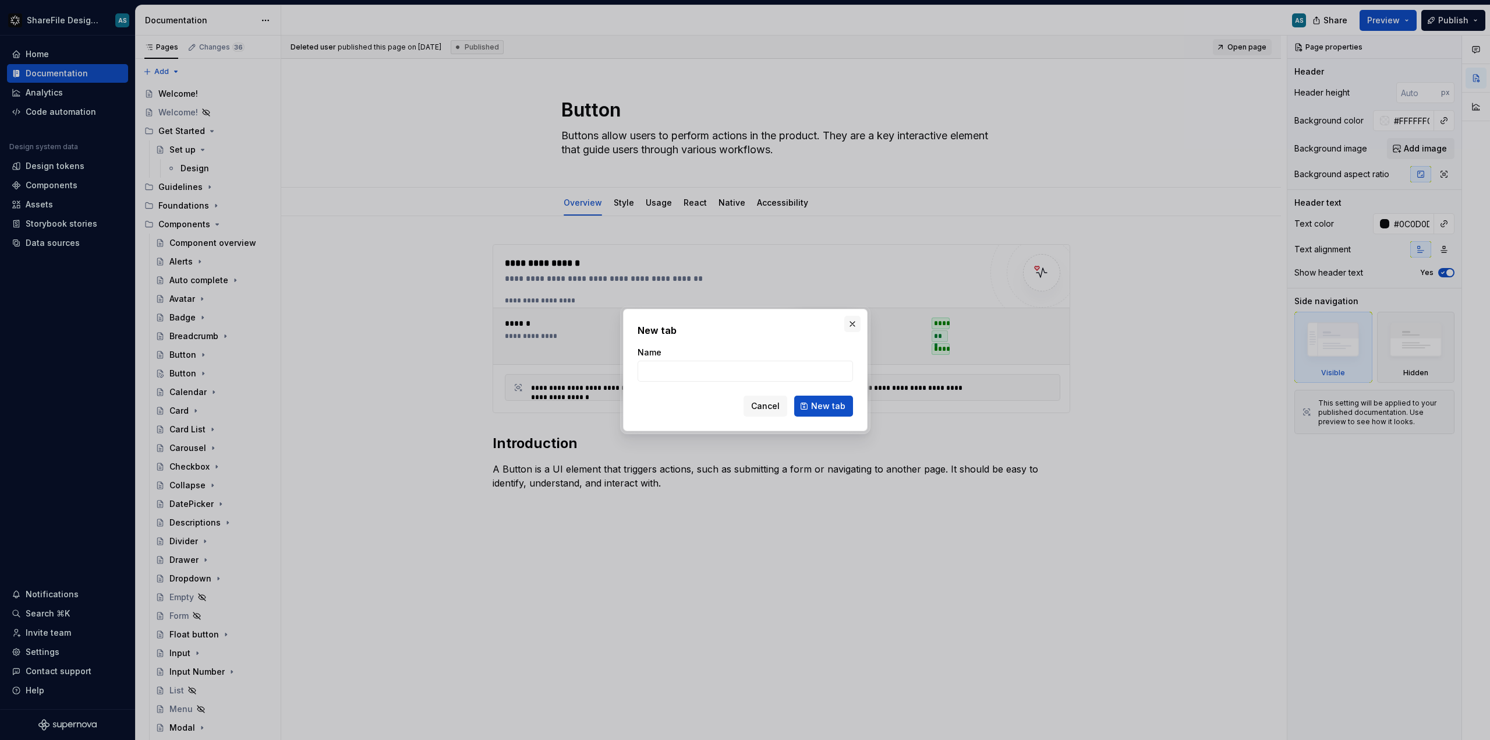
click at [854, 321] on button "button" at bounding box center [852, 324] width 16 height 16
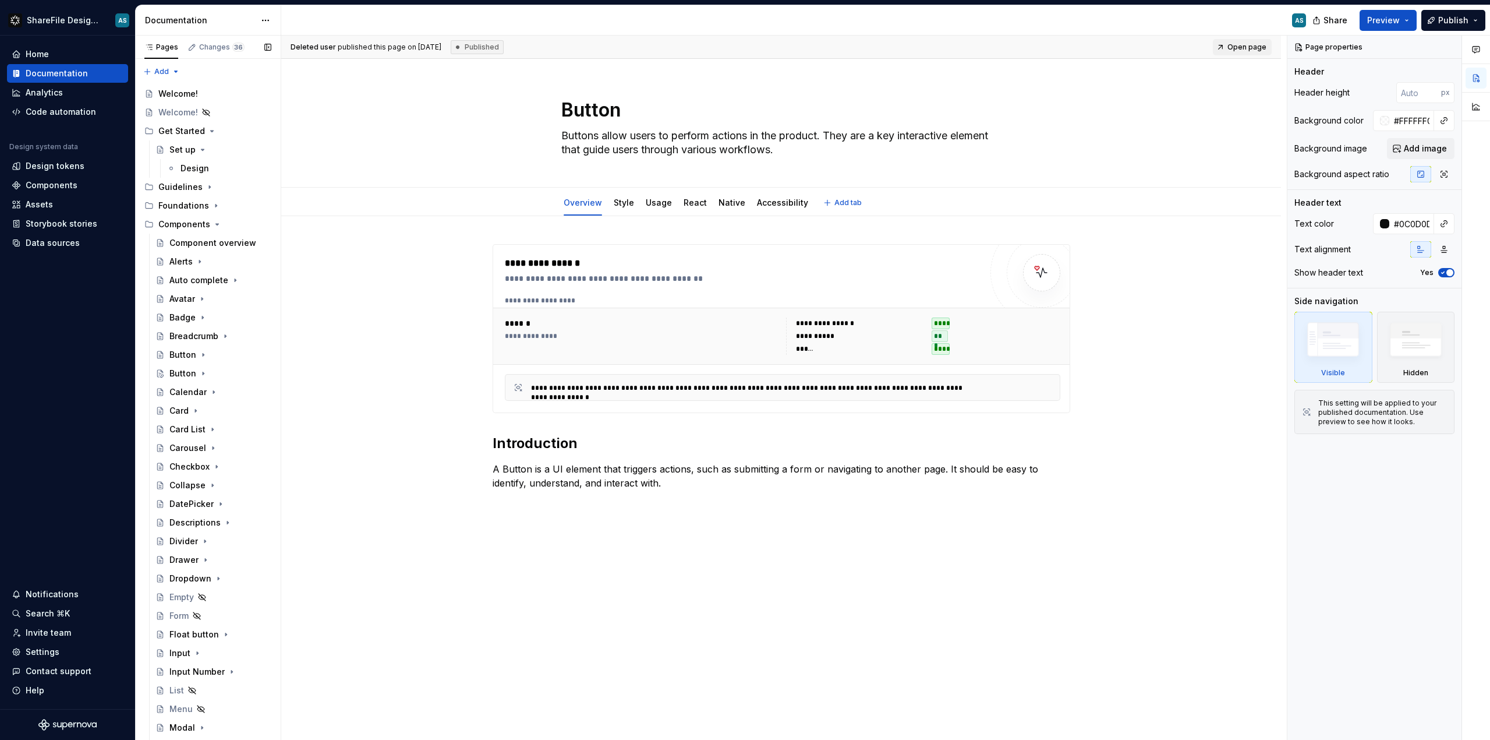
type textarea "*"
click at [173, 68] on div "Pages Changes 36 Add Accessibility guide for tree Page tree. Navigate the tree …" at bounding box center [208, 390] width 146 height 709
click at [192, 120] on div "New group" at bounding box center [192, 113] width 99 height 19
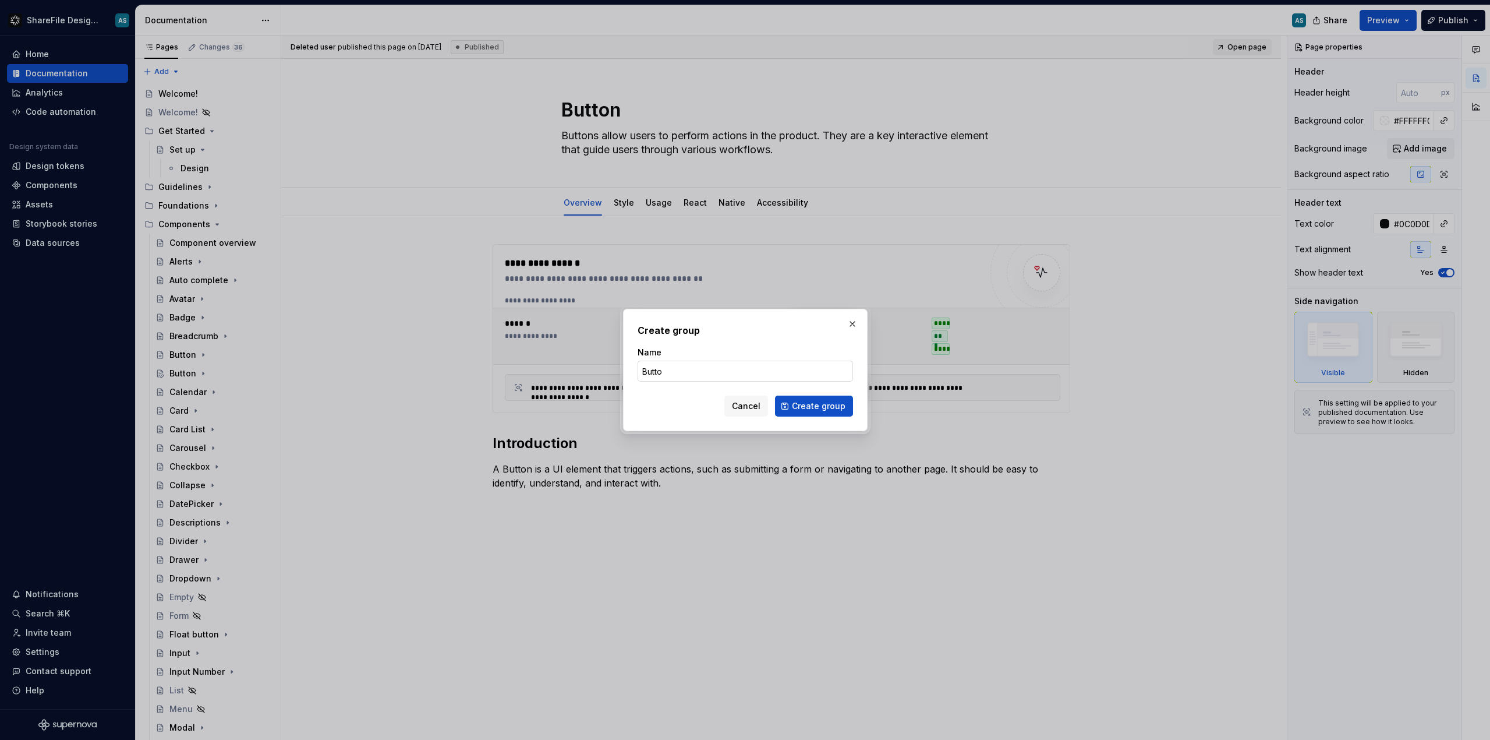
type input "Button"
click button "Create group" at bounding box center [814, 405] width 78 height 21
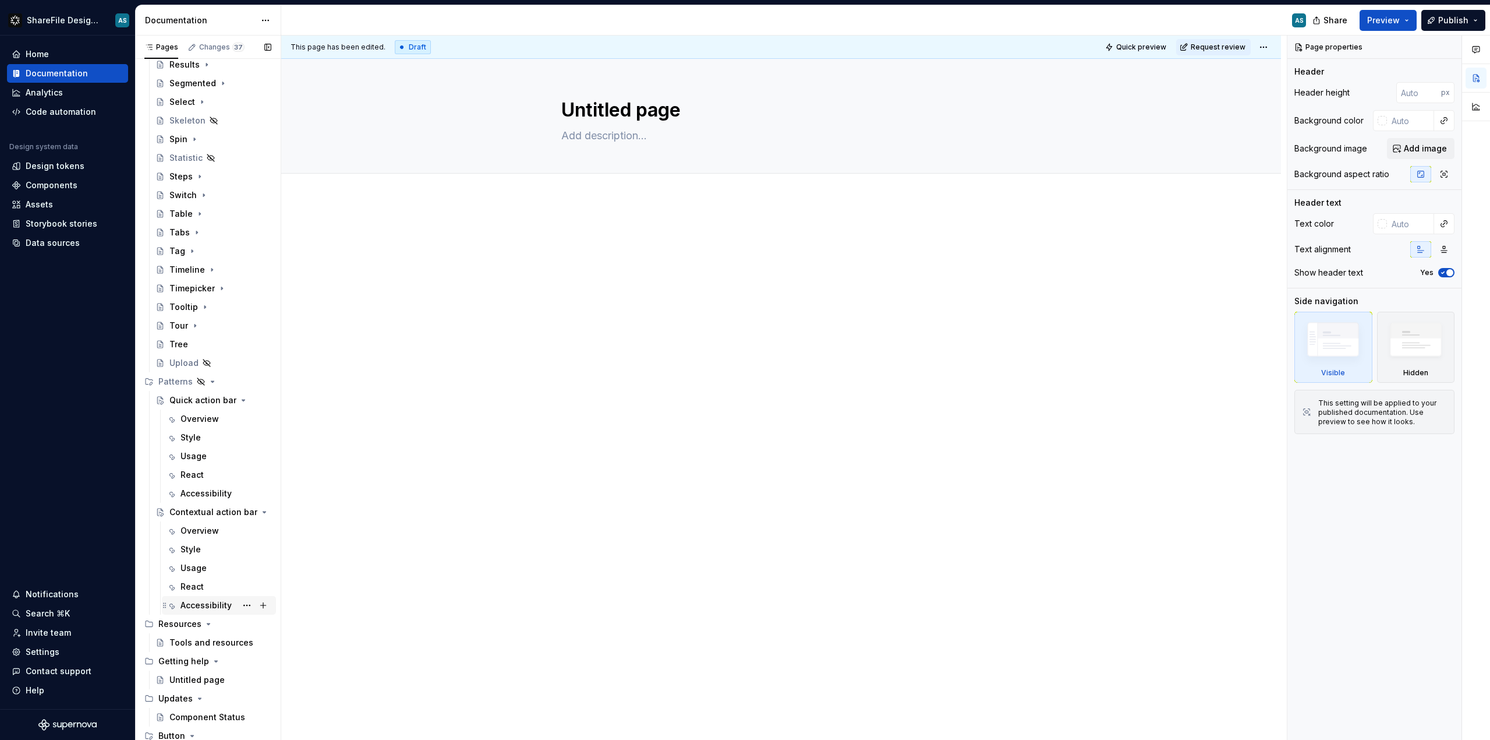
scroll to position [1094, 0]
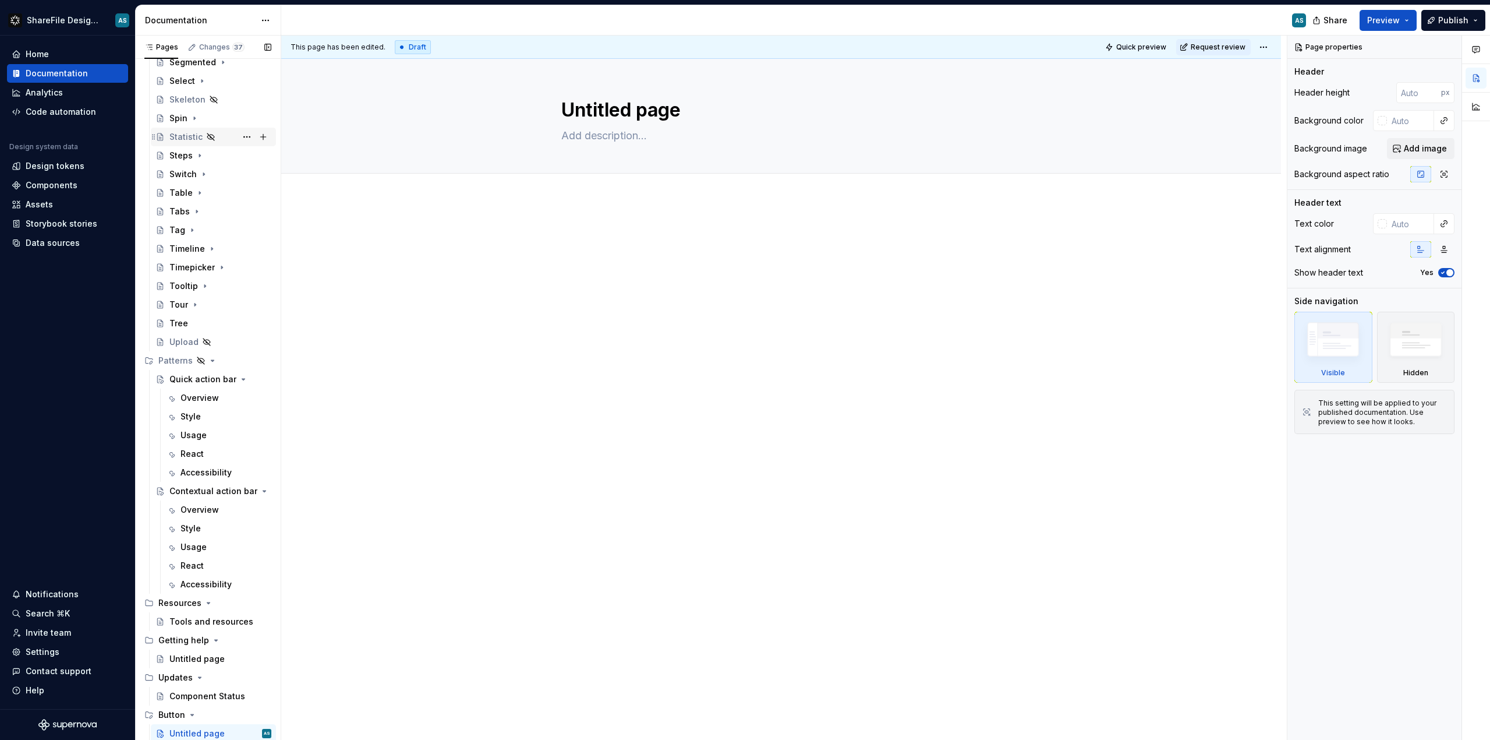
click at [209, 359] on icon "Page tree" at bounding box center [212, 360] width 9 height 9
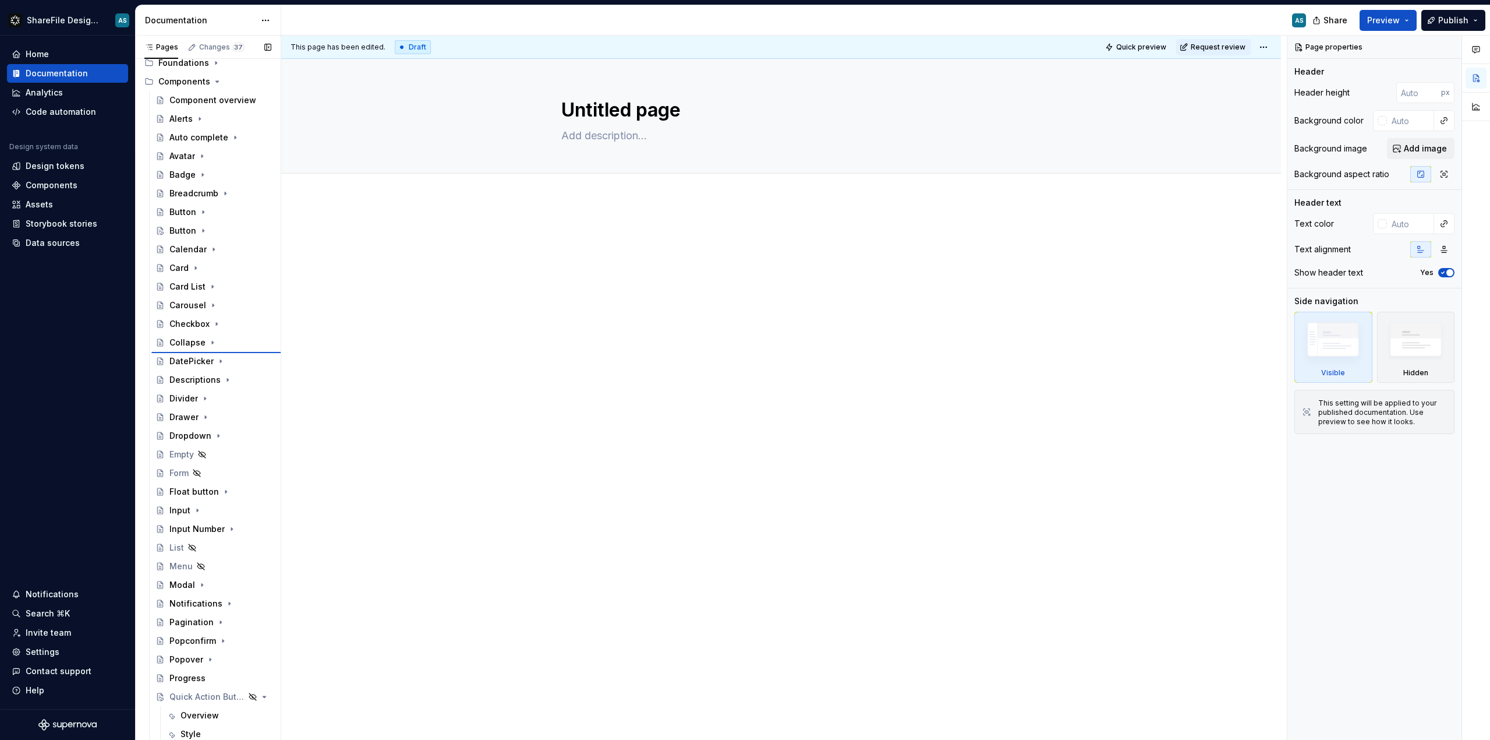
scroll to position [139, 0]
click at [195, 233] on div "Button" at bounding box center [194, 234] width 27 height 12
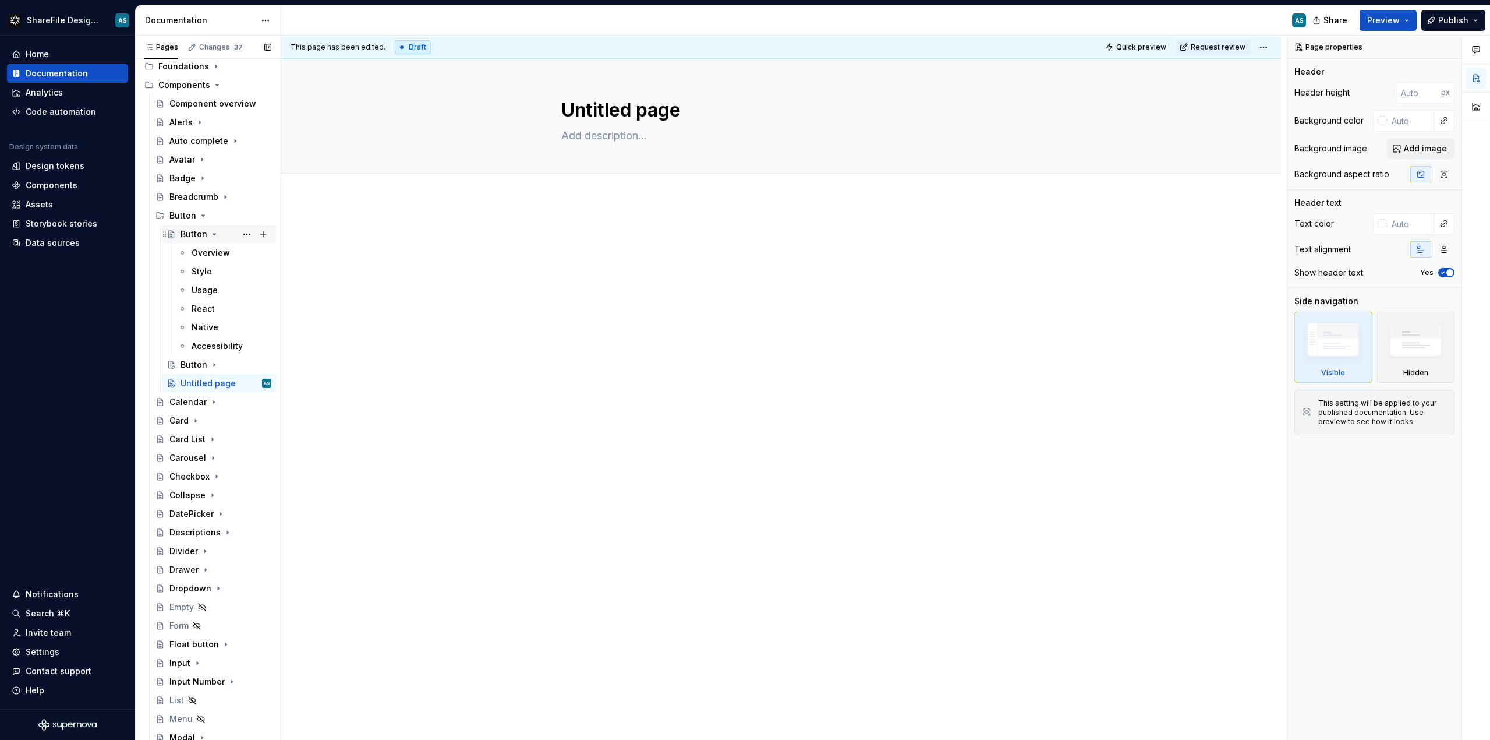
click at [195, 233] on div "Button" at bounding box center [194, 234] width 27 height 12
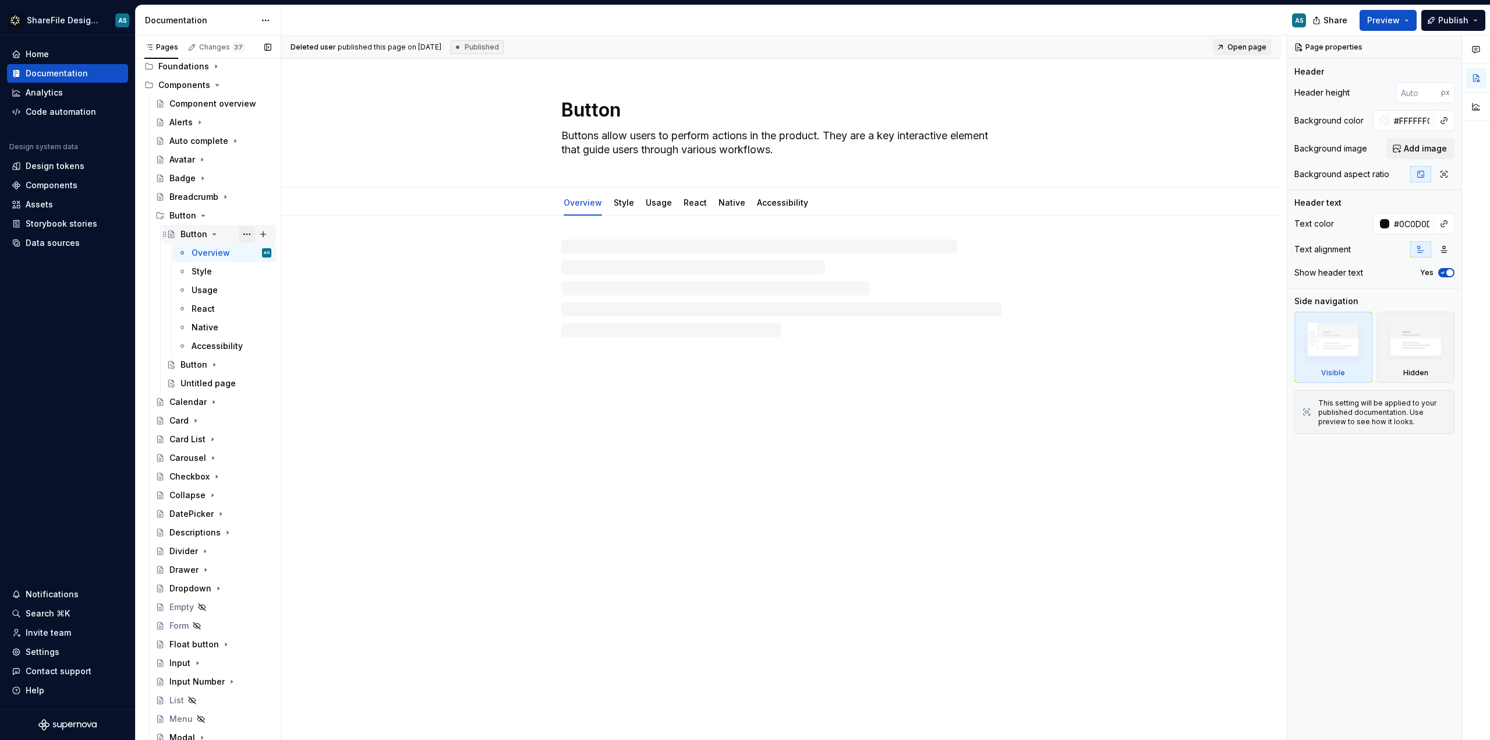
click at [242, 231] on button "Page tree" at bounding box center [247, 234] width 16 height 16
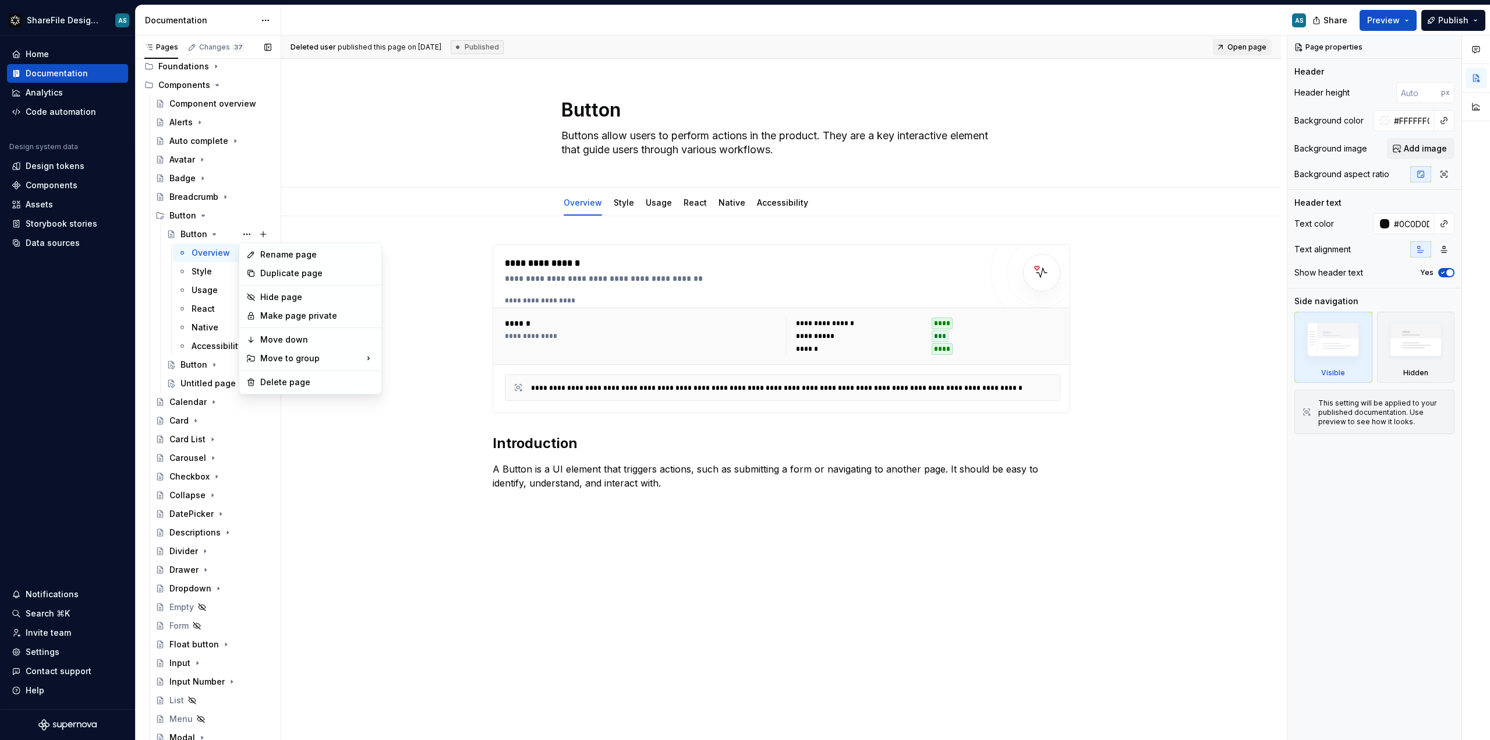
type textarea "*"
click at [271, 253] on div "Rename page" at bounding box center [317, 255] width 114 height 12
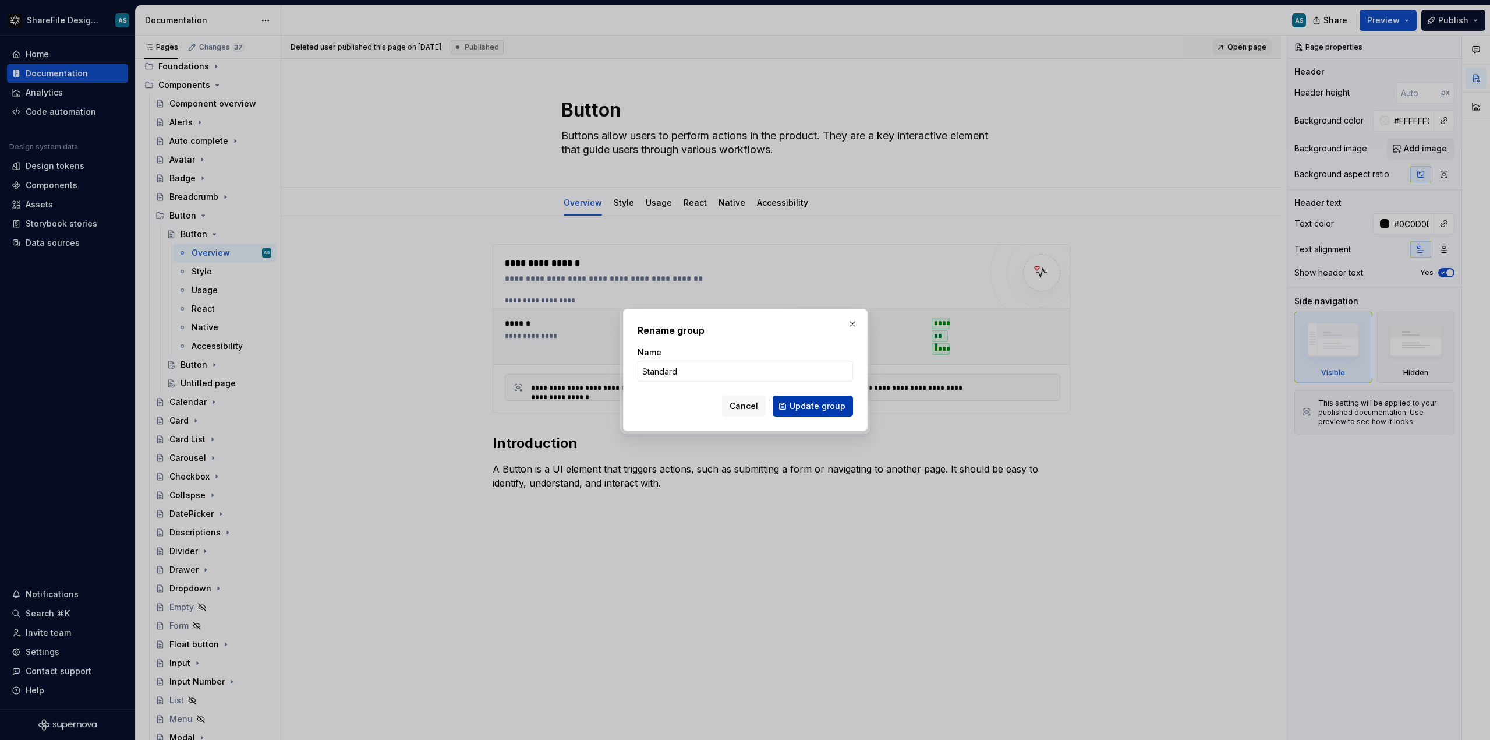
type input "Standard"
click at [805, 407] on span "Update group" at bounding box center [818, 406] width 56 height 12
type textarea "*"
type textarea "Standard"
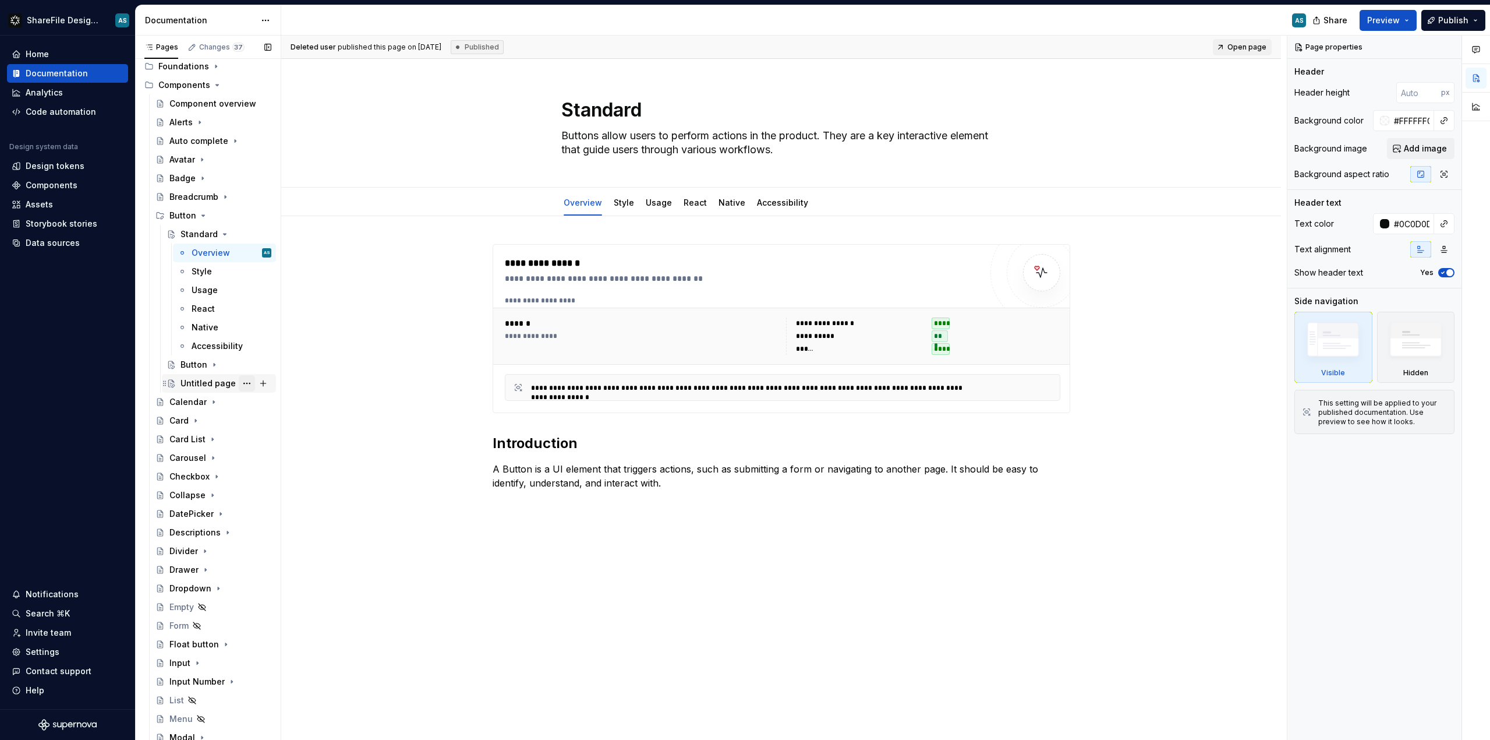
click at [250, 384] on button "Page tree" at bounding box center [247, 383] width 16 height 16
click at [301, 547] on div "Delete page" at bounding box center [317, 550] width 114 height 12
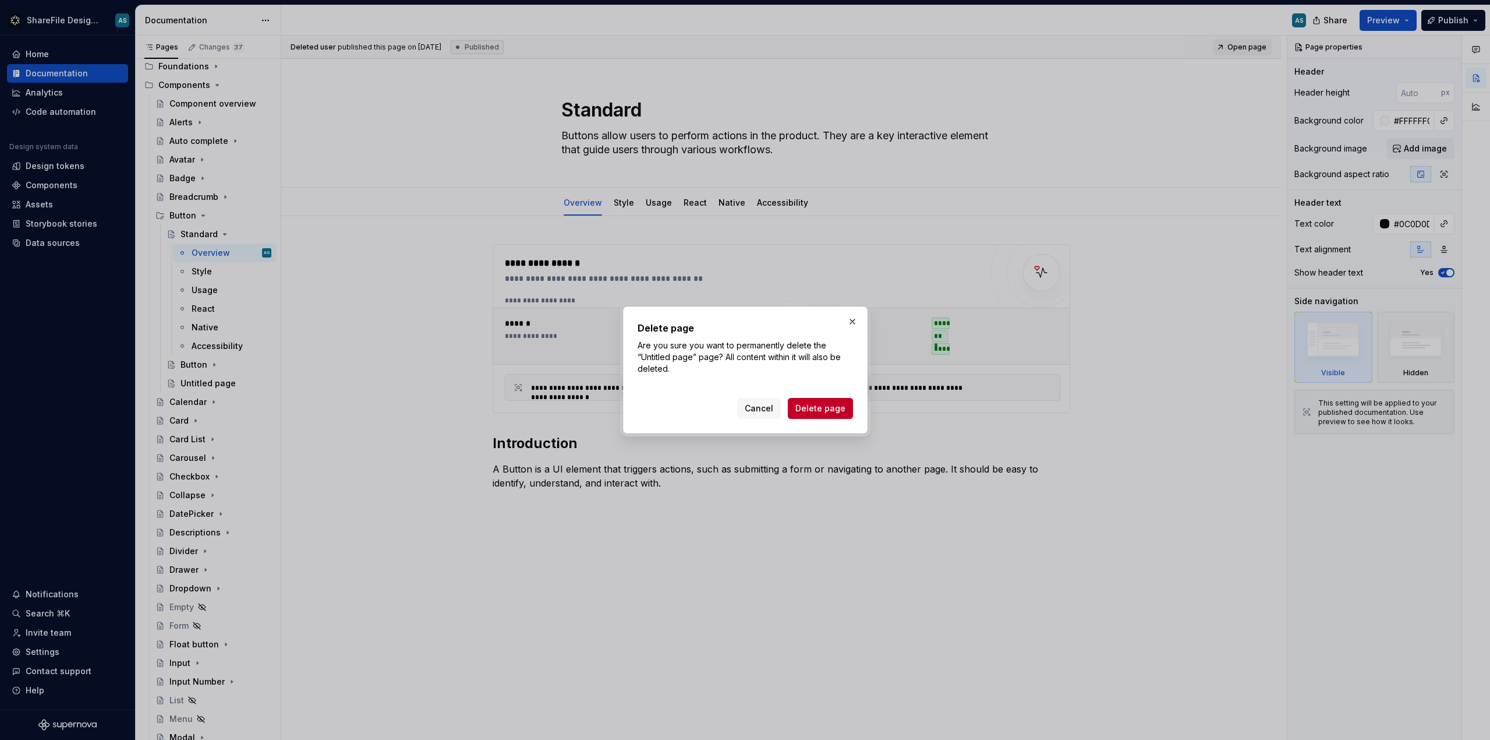
click at [817, 404] on span "Delete page" at bounding box center [821, 408] width 50 height 12
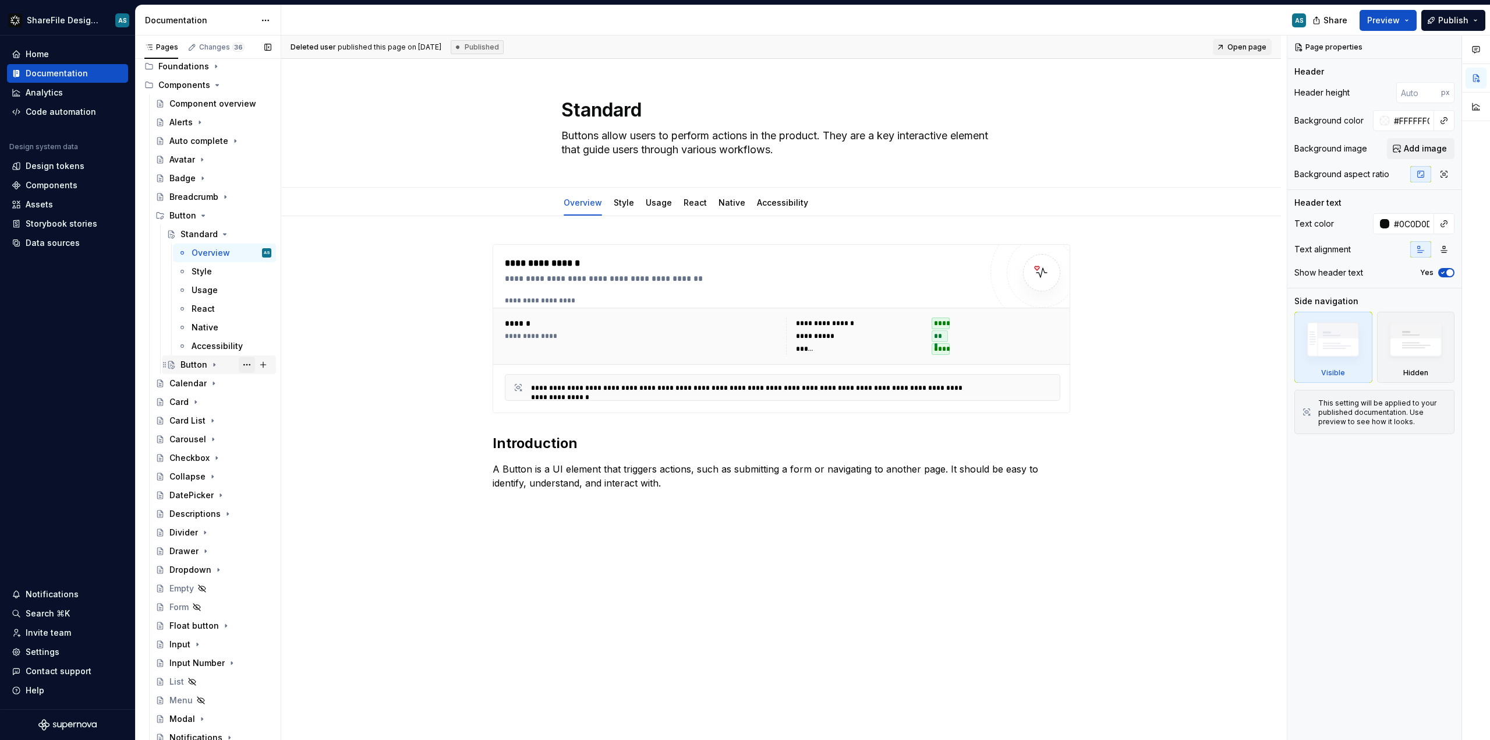
click at [243, 363] on button "Page tree" at bounding box center [247, 364] width 16 height 16
type textarea "*"
click at [282, 386] on div "Rename page" at bounding box center [317, 385] width 114 height 12
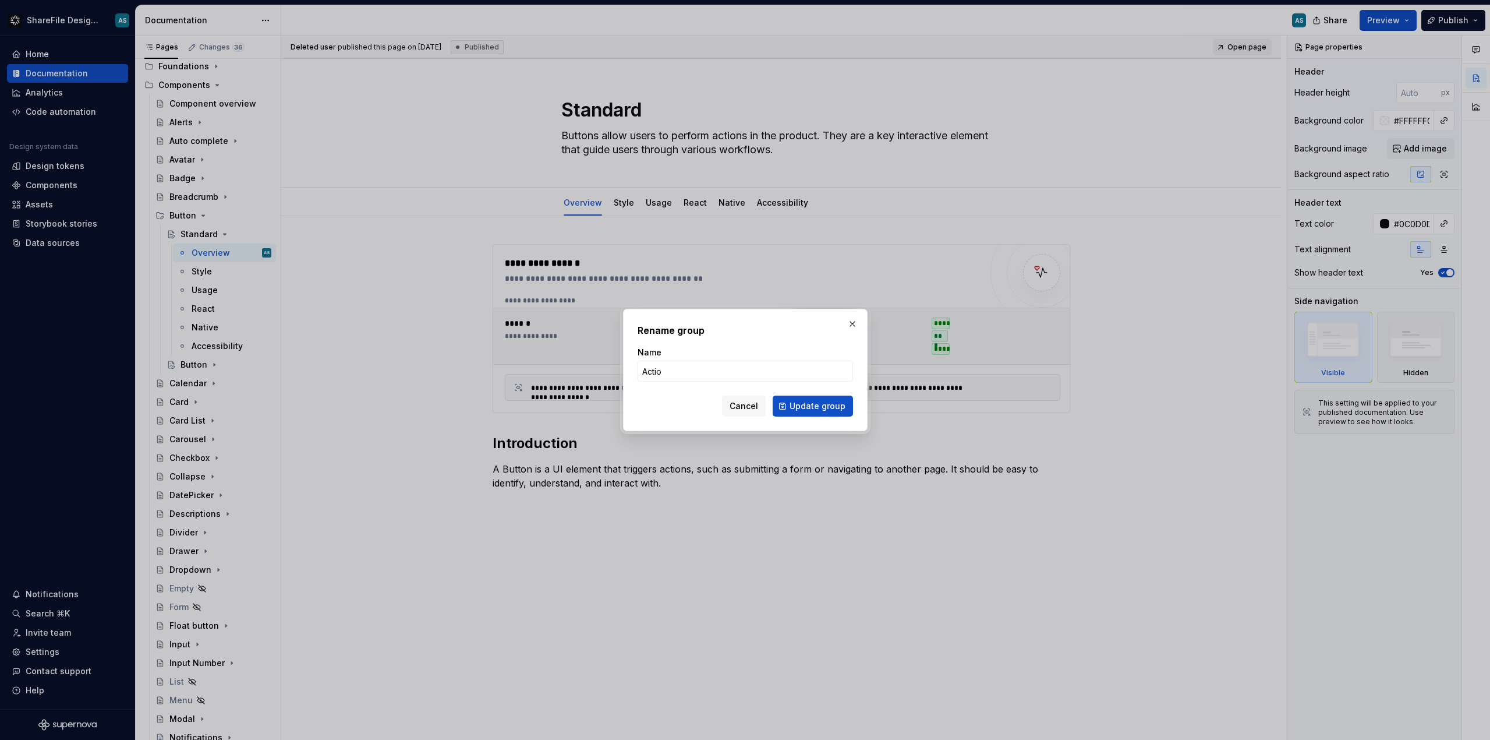
type input "Action"
click button "Update group" at bounding box center [813, 405] width 80 height 21
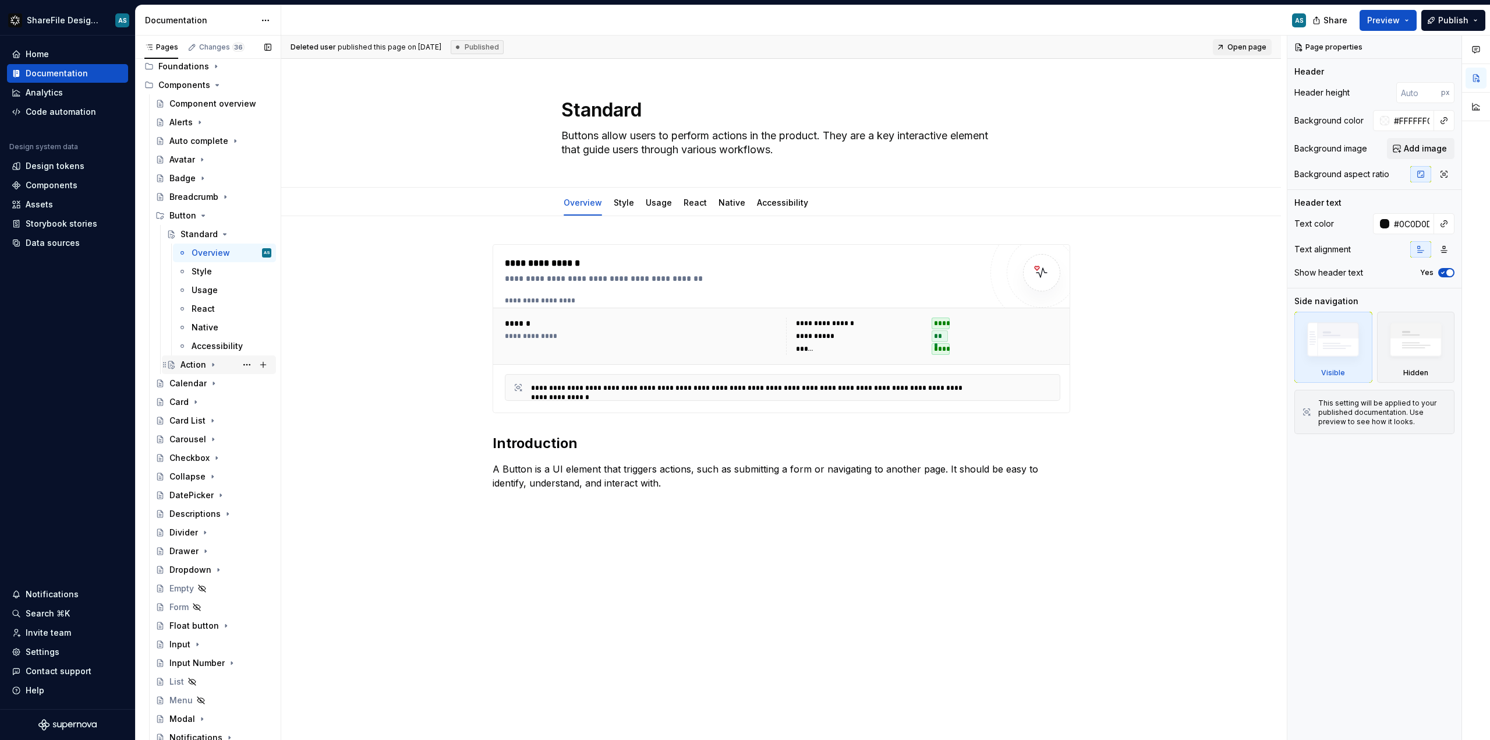
click at [210, 366] on icon "Page tree" at bounding box center [213, 364] width 9 height 9
click at [220, 386] on div "Overview" at bounding box center [211, 383] width 38 height 12
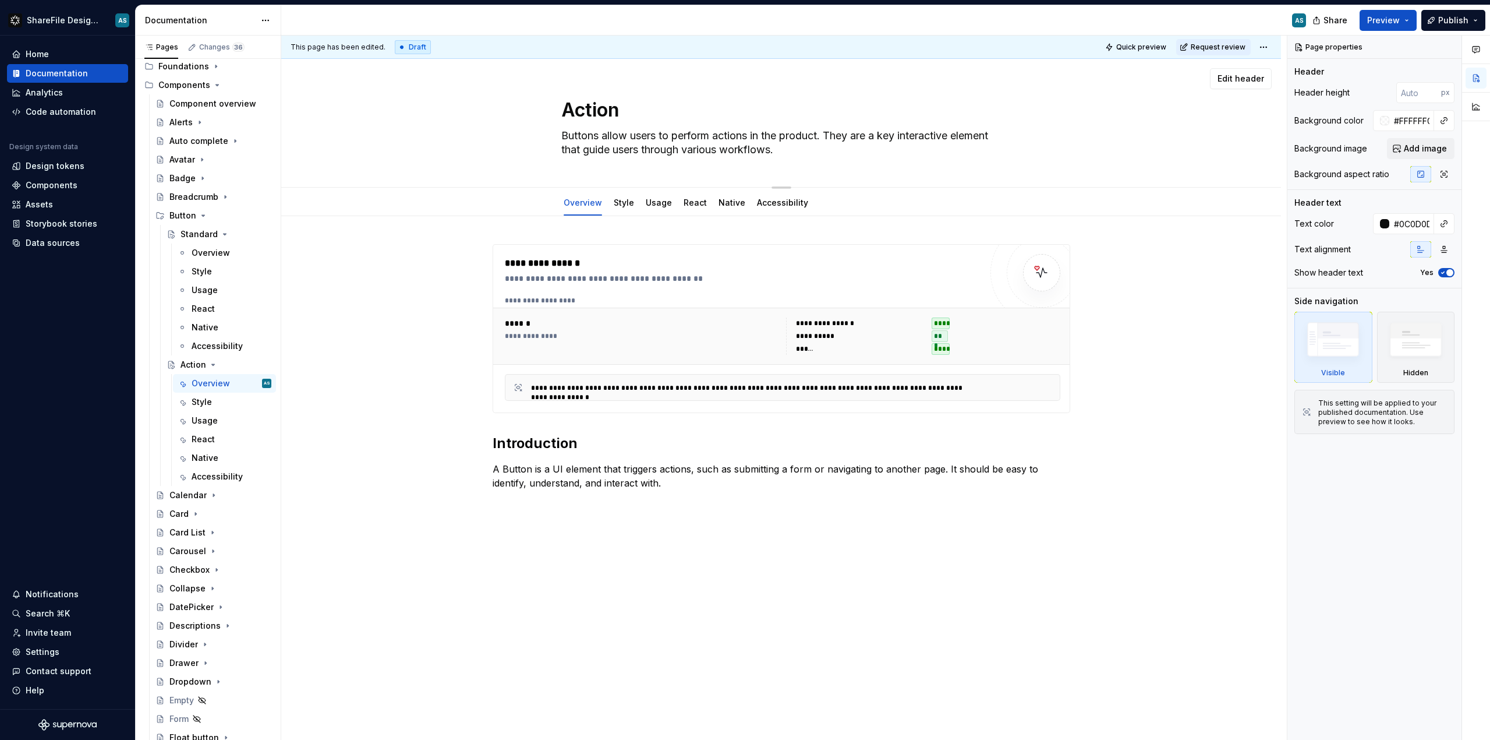
click at [778, 135] on textarea "Buttons allow users to perform actions in the product. They are a key interacti…" at bounding box center [779, 142] width 440 height 33
paste textarea "Action buttons are used to trigger key workflows or primary tasks within a feat…"
type textarea "*"
type textarea "Action buttons are used to trigger key workflows or primary tasks within a feat…"
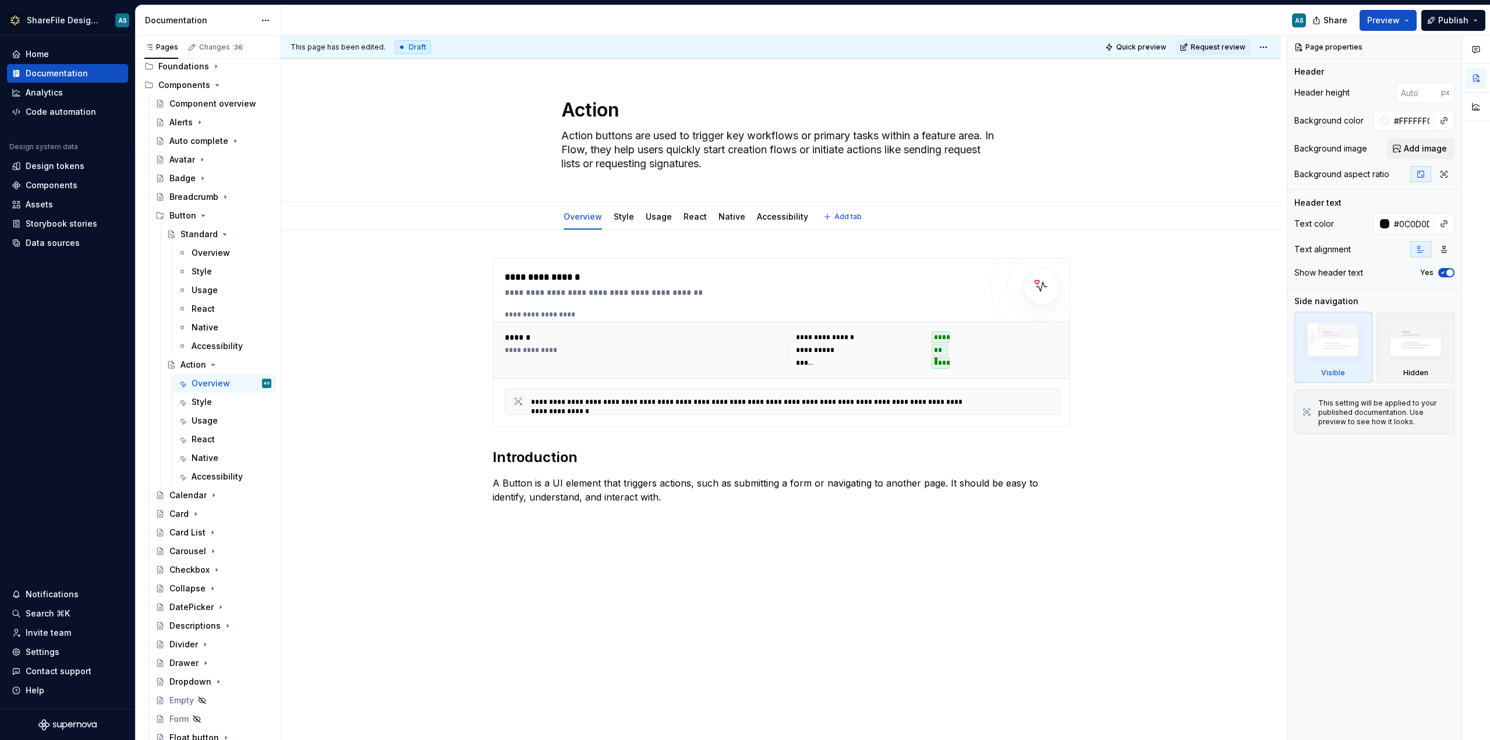
type textarea "*"
type textarea "Action buttons are used to trigger key workflows or primary tasks within a feat…"
click at [448, 404] on div "**********" at bounding box center [781, 495] width 1000 height 531
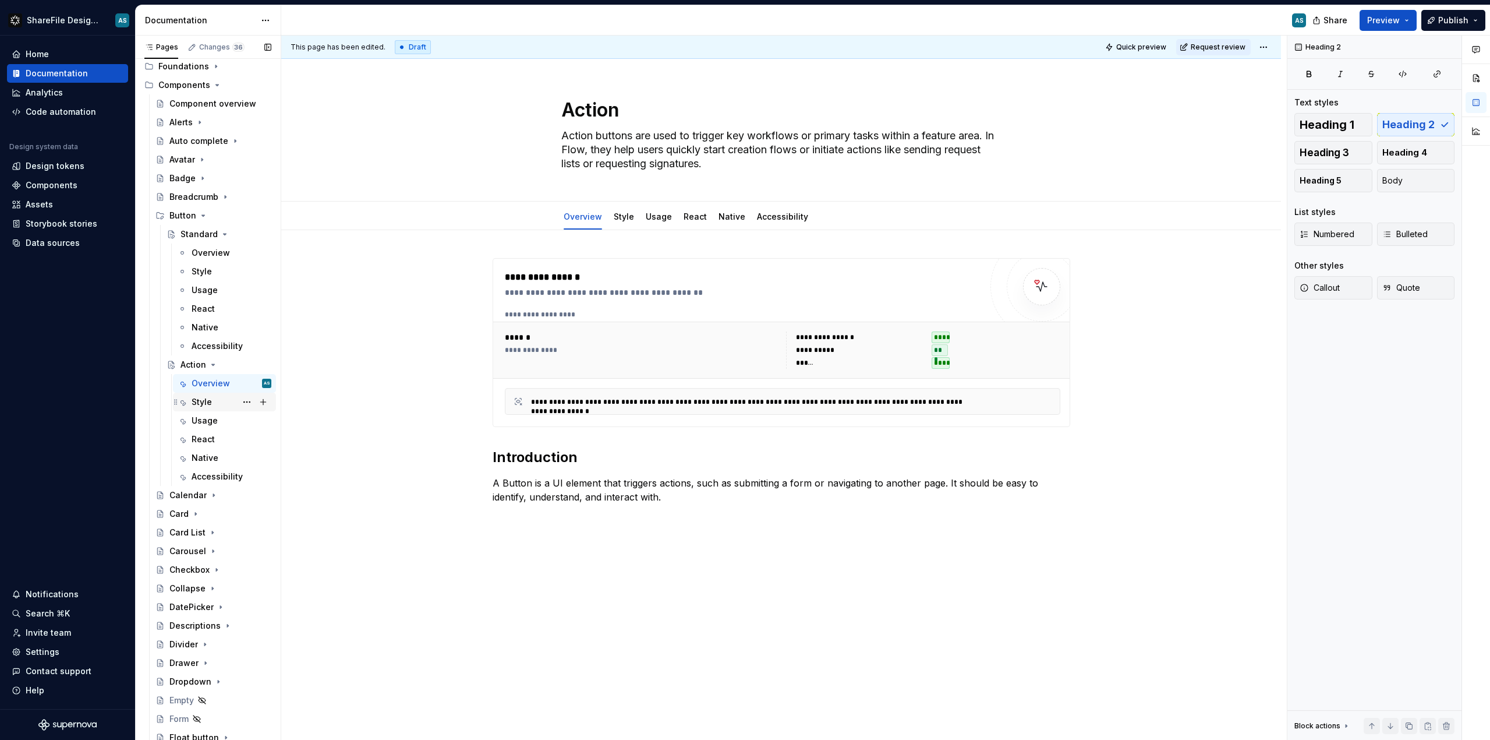
click at [217, 402] on div "Style" at bounding box center [232, 402] width 80 height 16
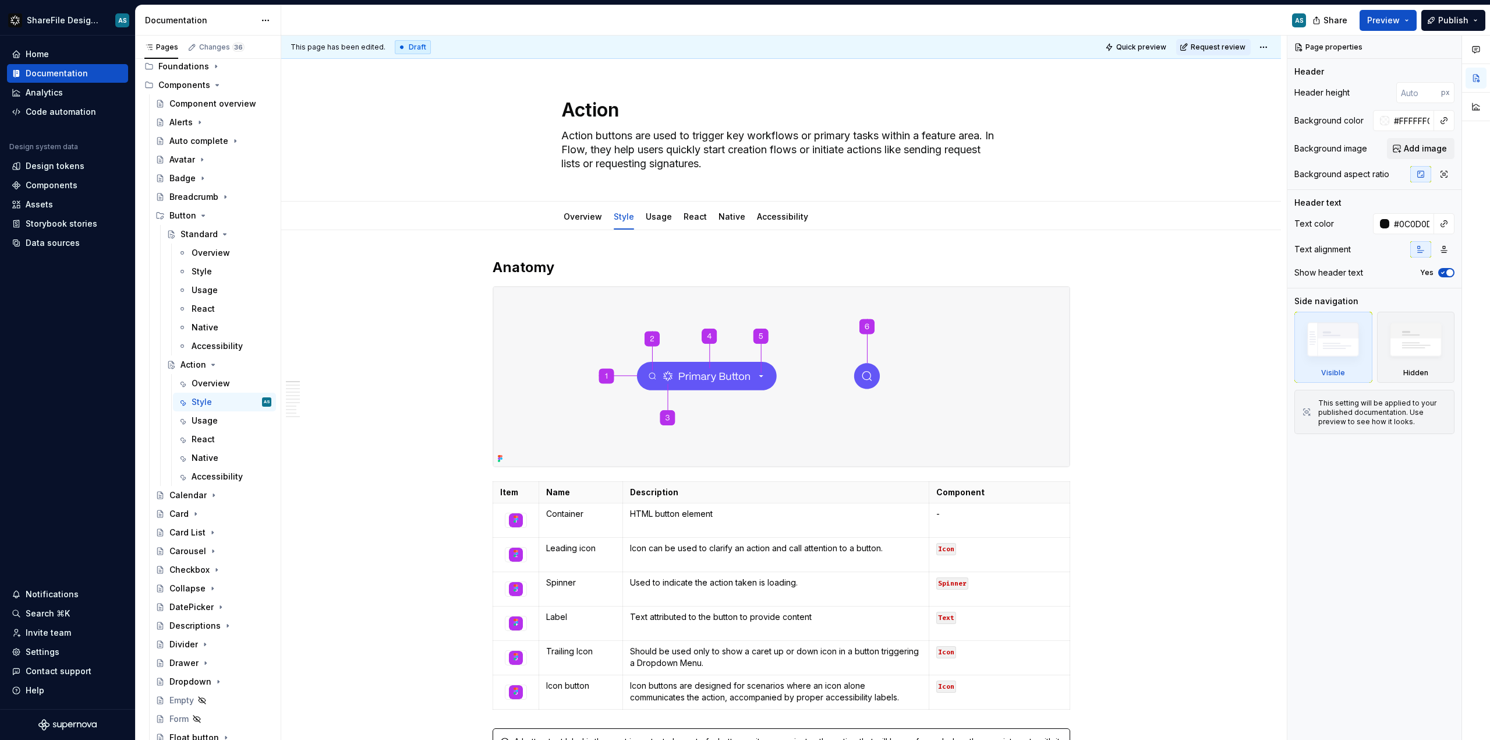
click at [568, 514] on p "Container" at bounding box center [581, 514] width 70 height 12
type textarea "*"
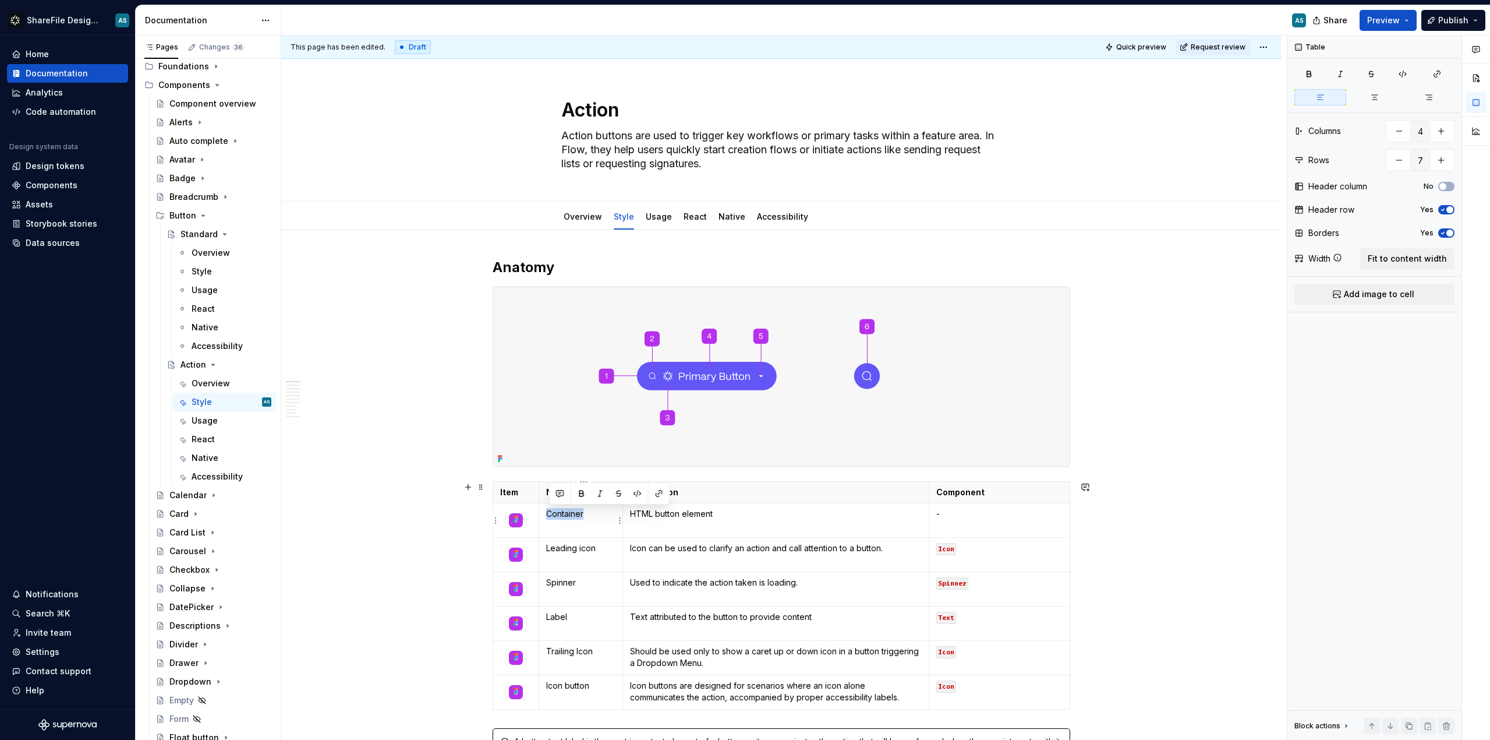
click at [568, 514] on p "Container" at bounding box center [581, 514] width 70 height 12
click at [599, 515] on p "Container" at bounding box center [581, 514] width 70 height 12
drag, startPoint x: 592, startPoint y: 514, endPoint x: 545, endPoint y: 511, distance: 46.7
click at [545, 511] on td "Container" at bounding box center [581, 520] width 84 height 34
drag, startPoint x: 599, startPoint y: 545, endPoint x: 546, endPoint y: 545, distance: 53.0
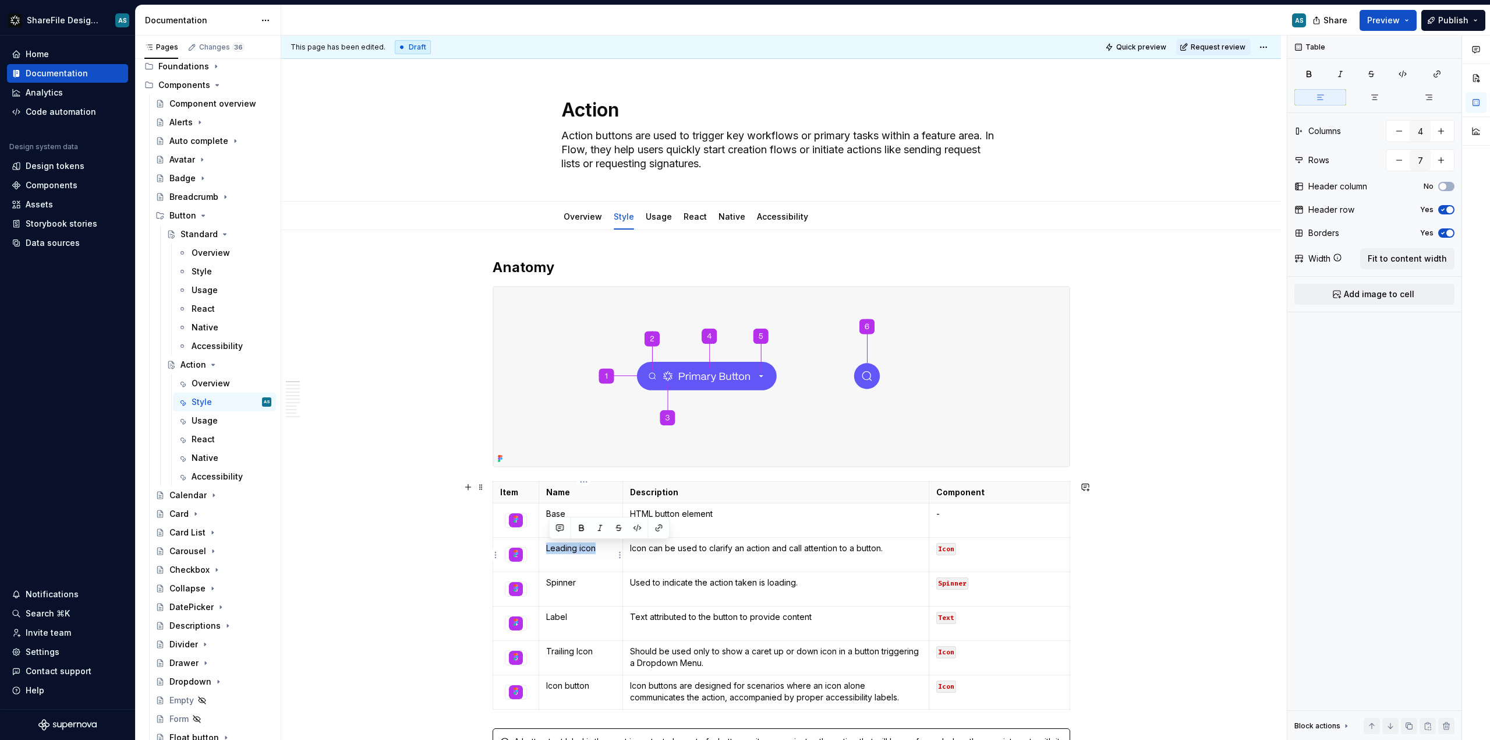
click at [546, 545] on td "Leading icon" at bounding box center [581, 555] width 84 height 34
drag, startPoint x: 880, startPoint y: 549, endPoint x: 642, endPoint y: 545, distance: 237.7
click at [641, 542] on p "Icon can be used to clarify an action and call attention to a button." at bounding box center [776, 548] width 292 height 12
click at [898, 554] on p "Icon can be used to clarify an action and call attention to a button." at bounding box center [776, 548] width 292 height 12
drag, startPoint x: 897, startPoint y: 551, endPoint x: 639, endPoint y: 547, distance: 257.5
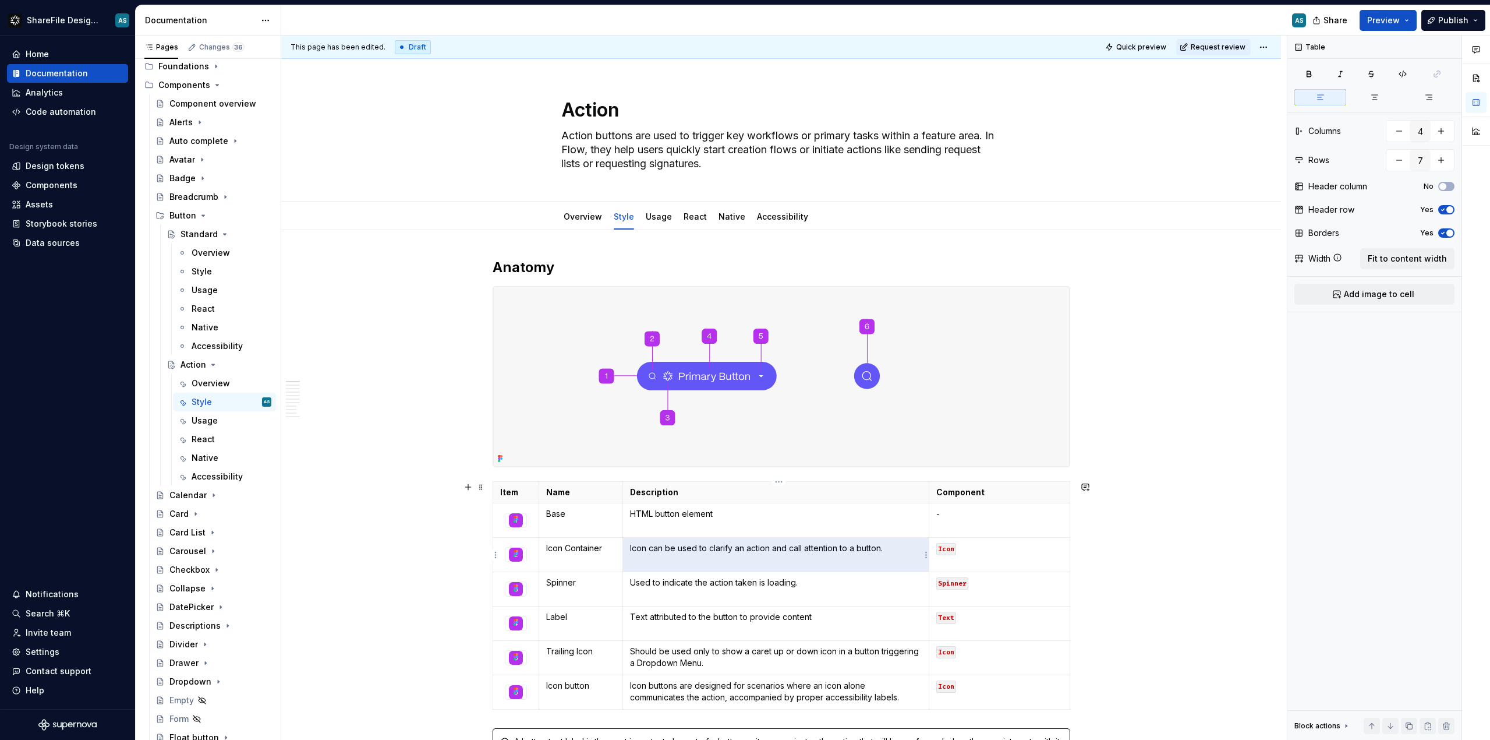
click at [639, 547] on p "Icon can be used to clarify an action and call attention to a button." at bounding box center [776, 548] width 292 height 12
click at [636, 549] on p "Icon can be used to clarify an action and call attention to a button." at bounding box center [776, 548] width 292 height 12
drag, startPoint x: 633, startPoint y: 549, endPoint x: 646, endPoint y: 548, distance: 13.4
click at [646, 548] on p "Icon can be used to clarify an action and call attention to a button." at bounding box center [776, 548] width 292 height 12
click at [914, 549] on p "Containern can be used to clarify an action and call attention to a button." at bounding box center [776, 548] width 292 height 12
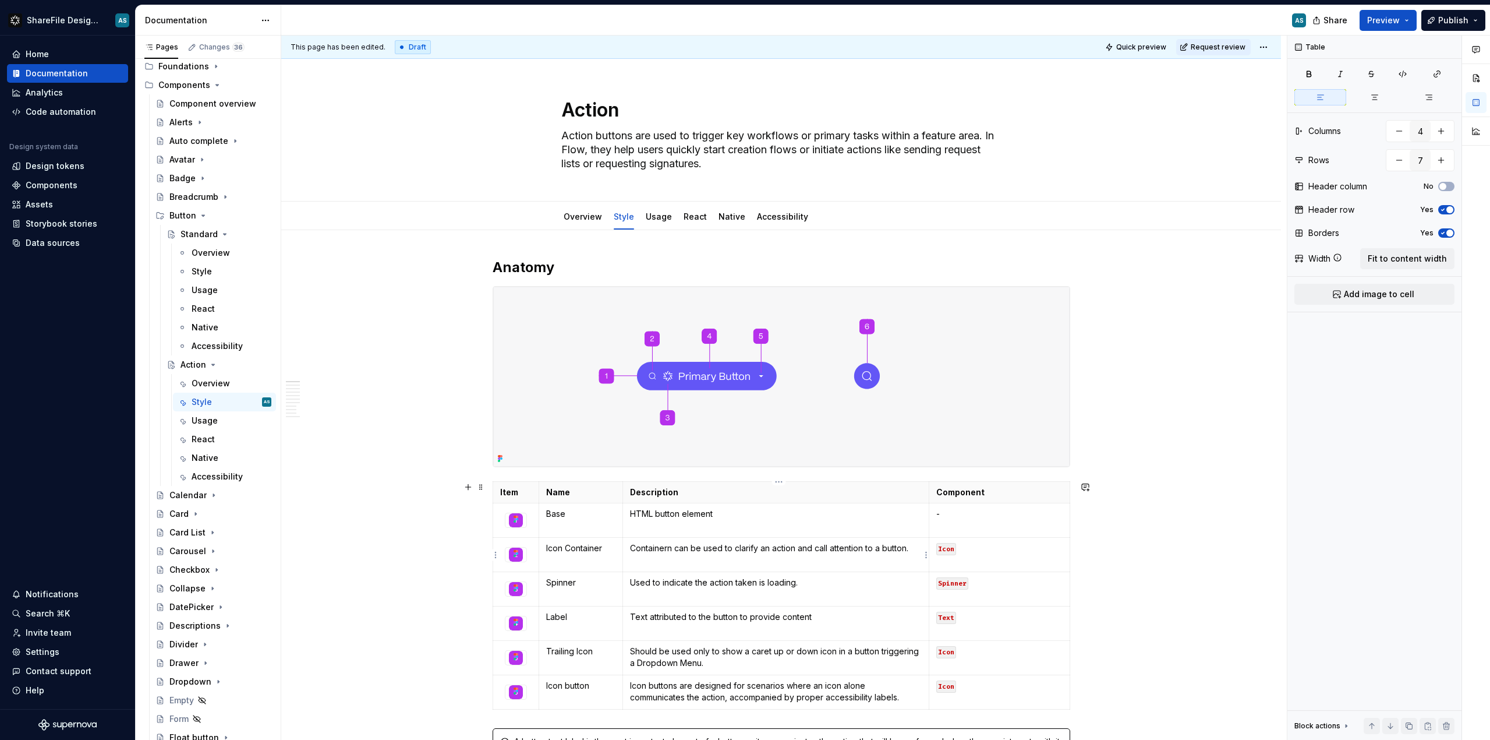
click at [914, 549] on p "Containern can be used to clarify an action and call attention to a button." at bounding box center [776, 548] width 292 height 12
drag, startPoint x: 914, startPoint y: 549, endPoint x: 631, endPoint y: 551, distance: 283.6
click at [629, 551] on td "Containern can be used to clarify an action and call attention to a button." at bounding box center [776, 555] width 306 height 34
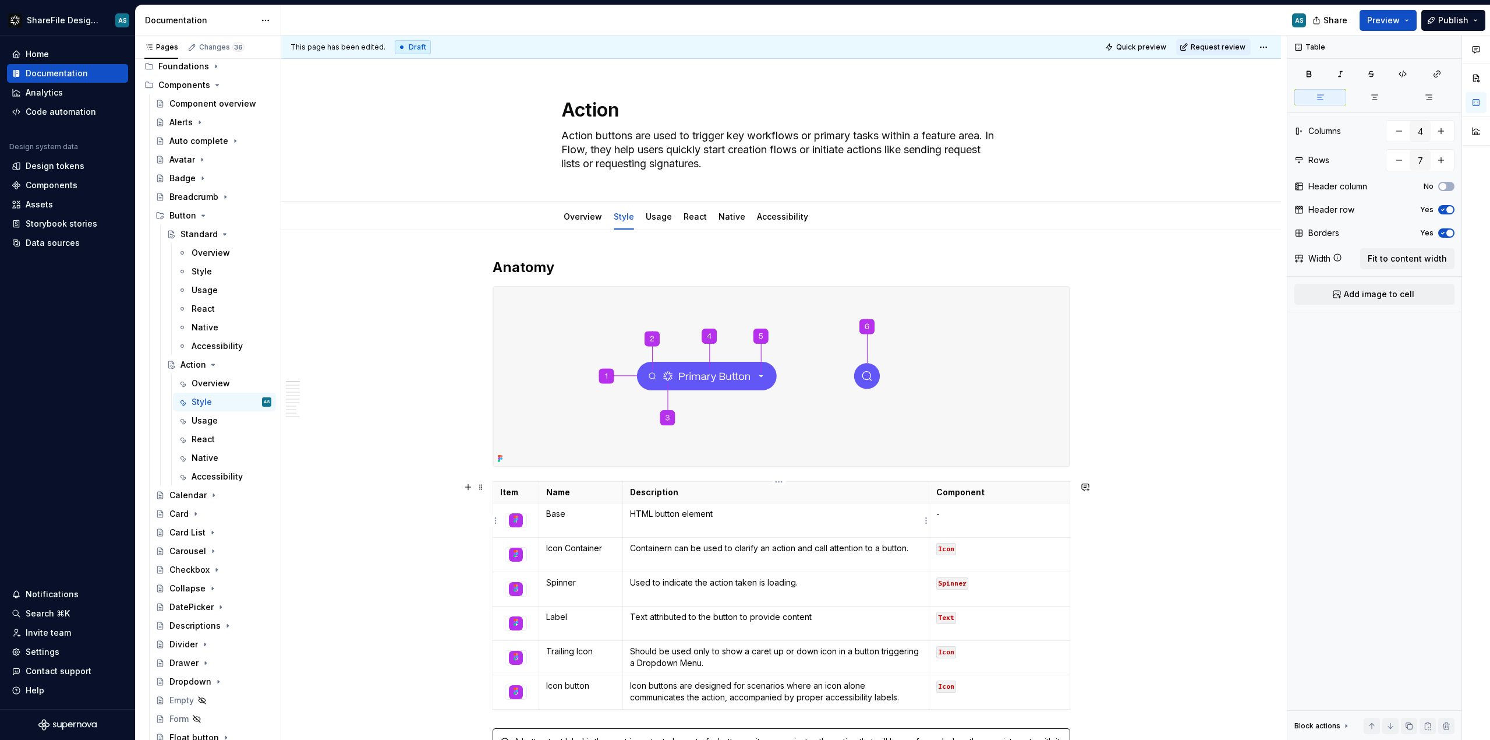
click at [716, 510] on p "HTML button element" at bounding box center [776, 514] width 292 height 12
drag, startPoint x: 718, startPoint y: 511, endPoint x: 640, endPoint y: 508, distance: 78.1
click at [640, 508] on p "HTML button element" at bounding box center [776, 514] width 292 height 12
click at [732, 525] on td "HTML button element" at bounding box center [776, 520] width 306 height 34
drag, startPoint x: 724, startPoint y: 517, endPoint x: 630, endPoint y: 513, distance: 94.4
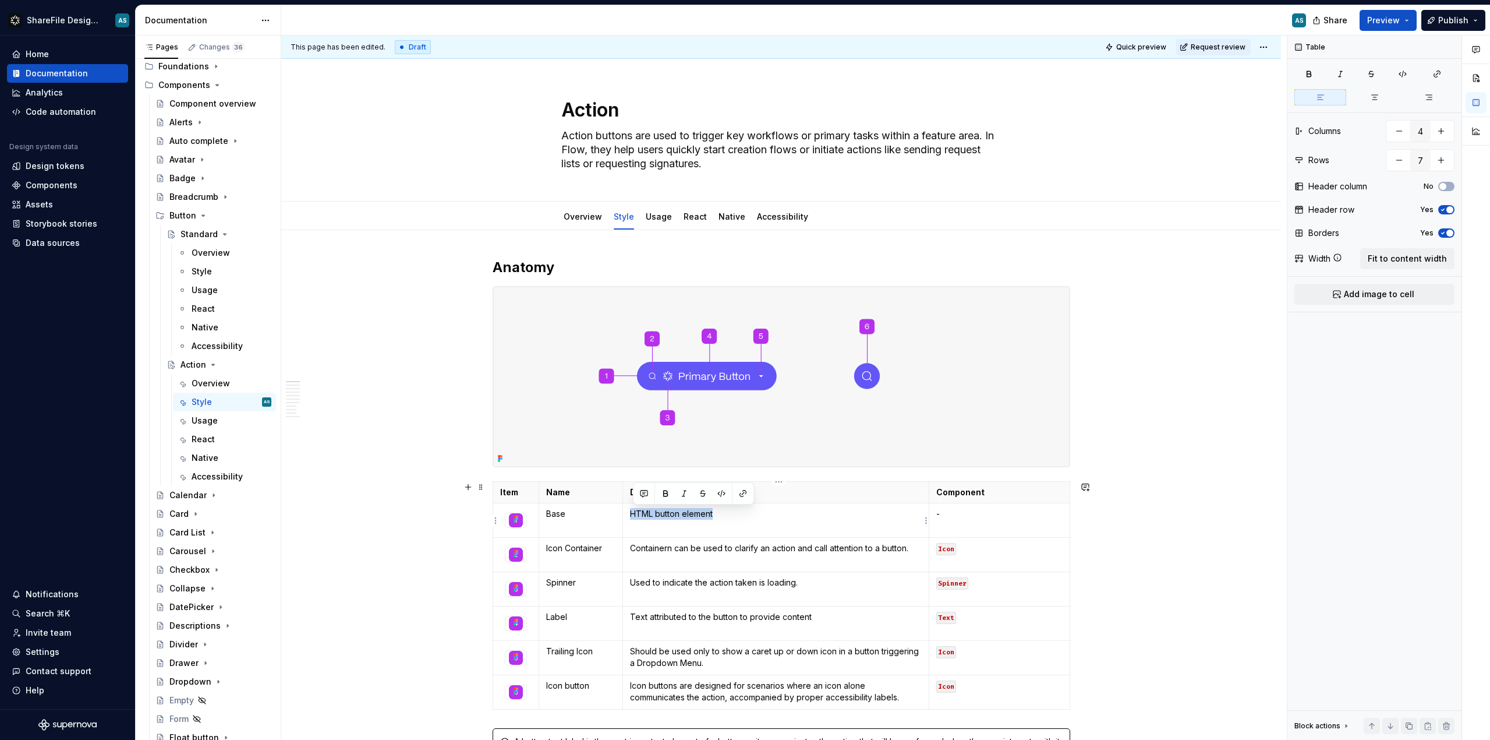
click at [630, 513] on td "HTML button element" at bounding box center [776, 520] width 306 height 34
drag, startPoint x: 633, startPoint y: 545, endPoint x: 907, endPoint y: 549, distance: 274.4
click at [907, 549] on p "Containern can be used to clarify an action and call attention to a button." at bounding box center [776, 548] width 292 height 12
drag, startPoint x: 914, startPoint y: 546, endPoint x: 634, endPoint y: 549, distance: 280.7
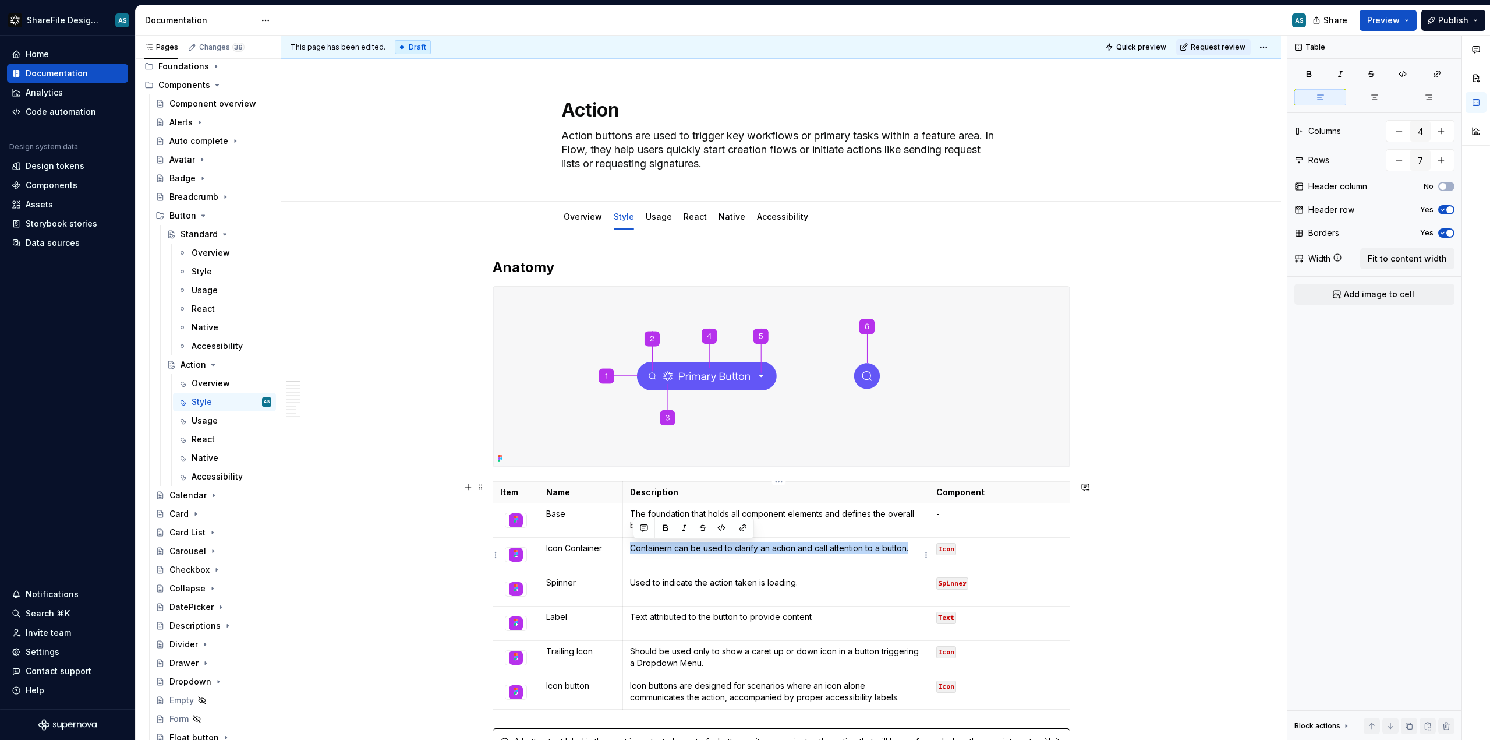
click at [634, 549] on p "Containern can be used to clarify an action and call attention to a button." at bounding box center [776, 548] width 292 height 12
click at [985, 550] on p "Icon" at bounding box center [1000, 548] width 126 height 12
click at [1001, 515] on p "-" at bounding box center [1000, 514] width 126 height 12
click at [957, 554] on td at bounding box center [999, 555] width 141 height 34
click at [584, 588] on p "Spinner" at bounding box center [581, 583] width 70 height 12
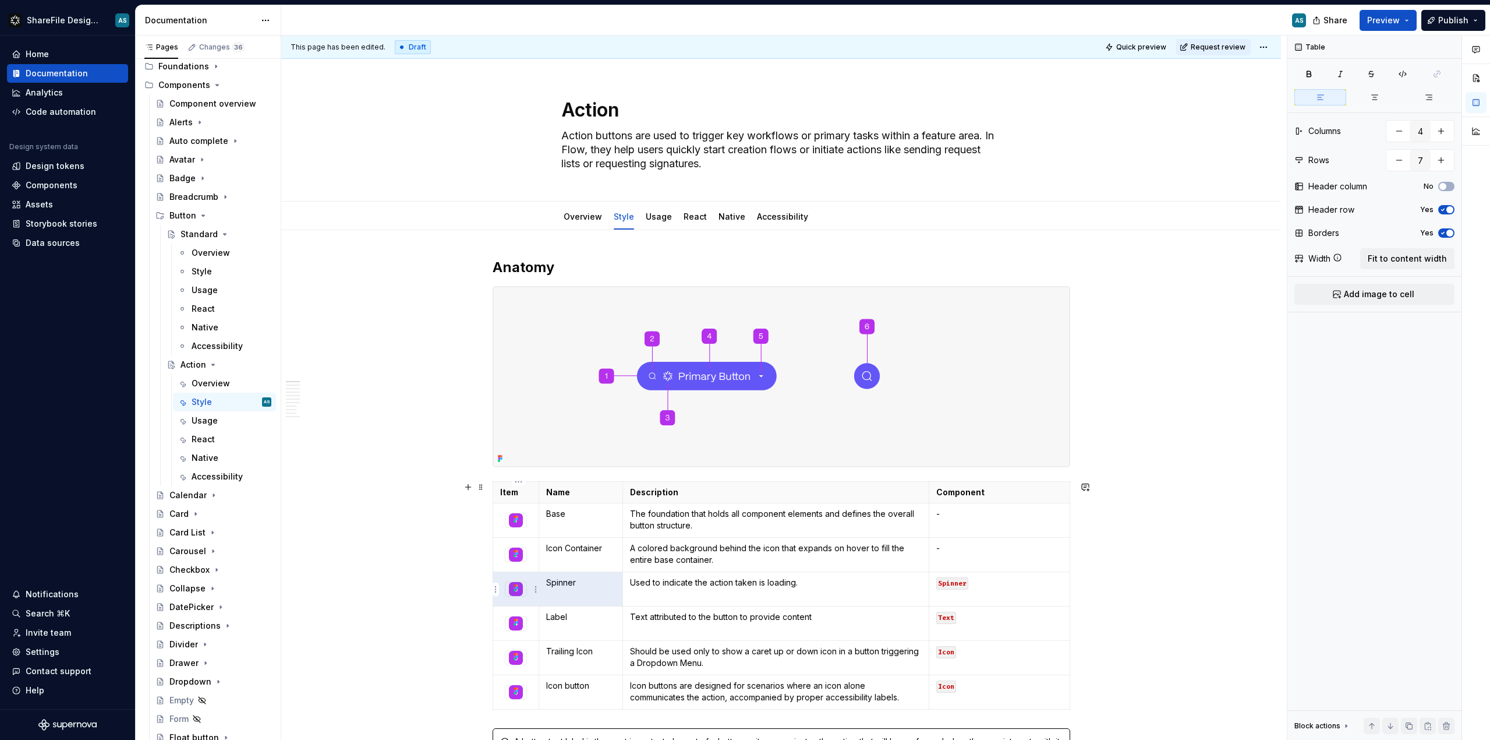
drag, startPoint x: 583, startPoint y: 585, endPoint x: 513, endPoint y: 586, distance: 70.5
click at [513, 585] on tr "Spinner Used to indicate the action taken is loading. Spinner" at bounding box center [781, 589] width 577 height 34
click at [592, 588] on p "Spinner" at bounding box center [581, 583] width 70 height 12
drag, startPoint x: 589, startPoint y: 586, endPoint x: 539, endPoint y: 580, distance: 50.5
click at [539, 580] on tr "Spinner Used to indicate the action taken is loading. Spinner" at bounding box center [781, 589] width 577 height 34
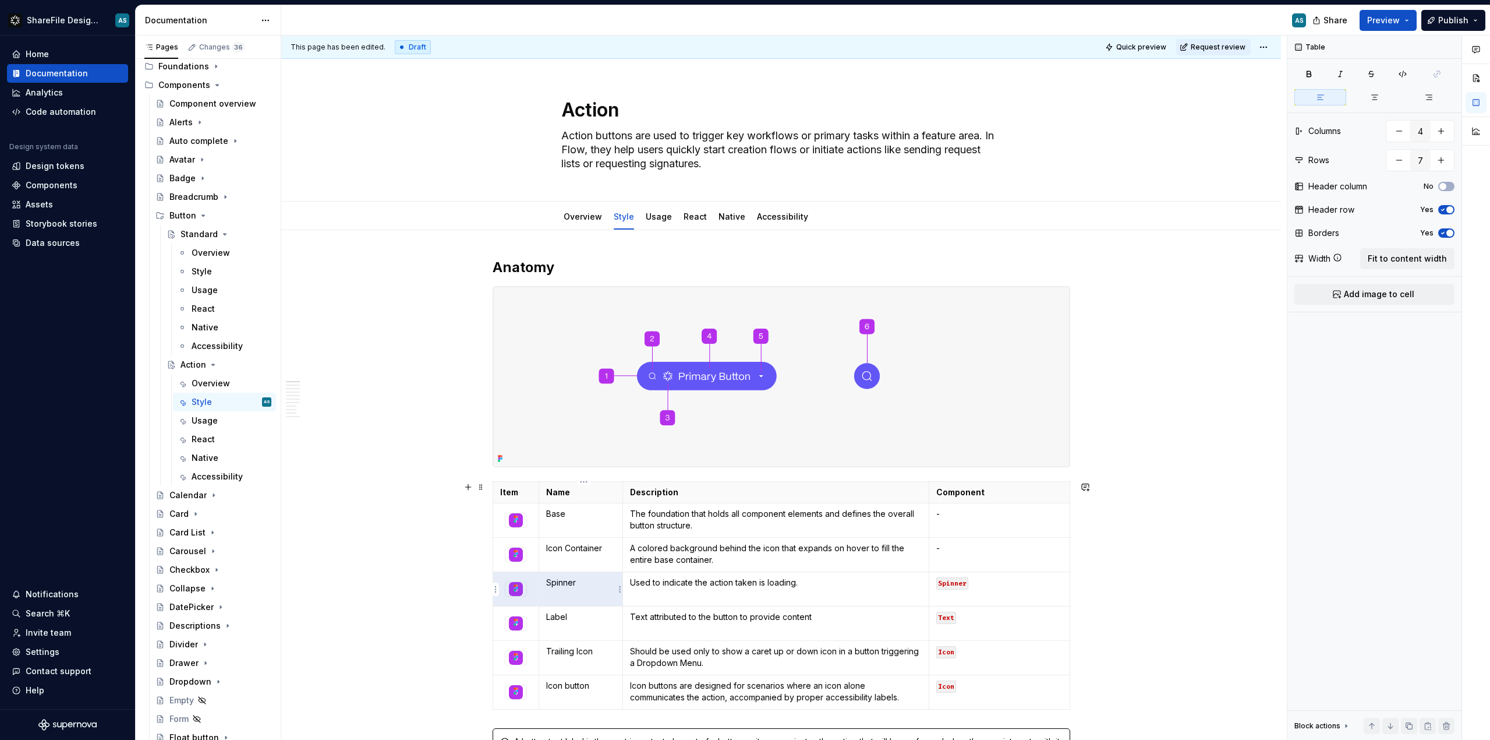
click at [582, 580] on p "Spinner" at bounding box center [581, 583] width 70 height 12
click at [764, 585] on p "Used to indicate the action taken is loading." at bounding box center [776, 583] width 292 height 12
click at [822, 584] on p "Used to indicate the action taken is loading." at bounding box center [776, 583] width 292 height 12
drag, startPoint x: 777, startPoint y: 585, endPoint x: 631, endPoint y: 585, distance: 146.2
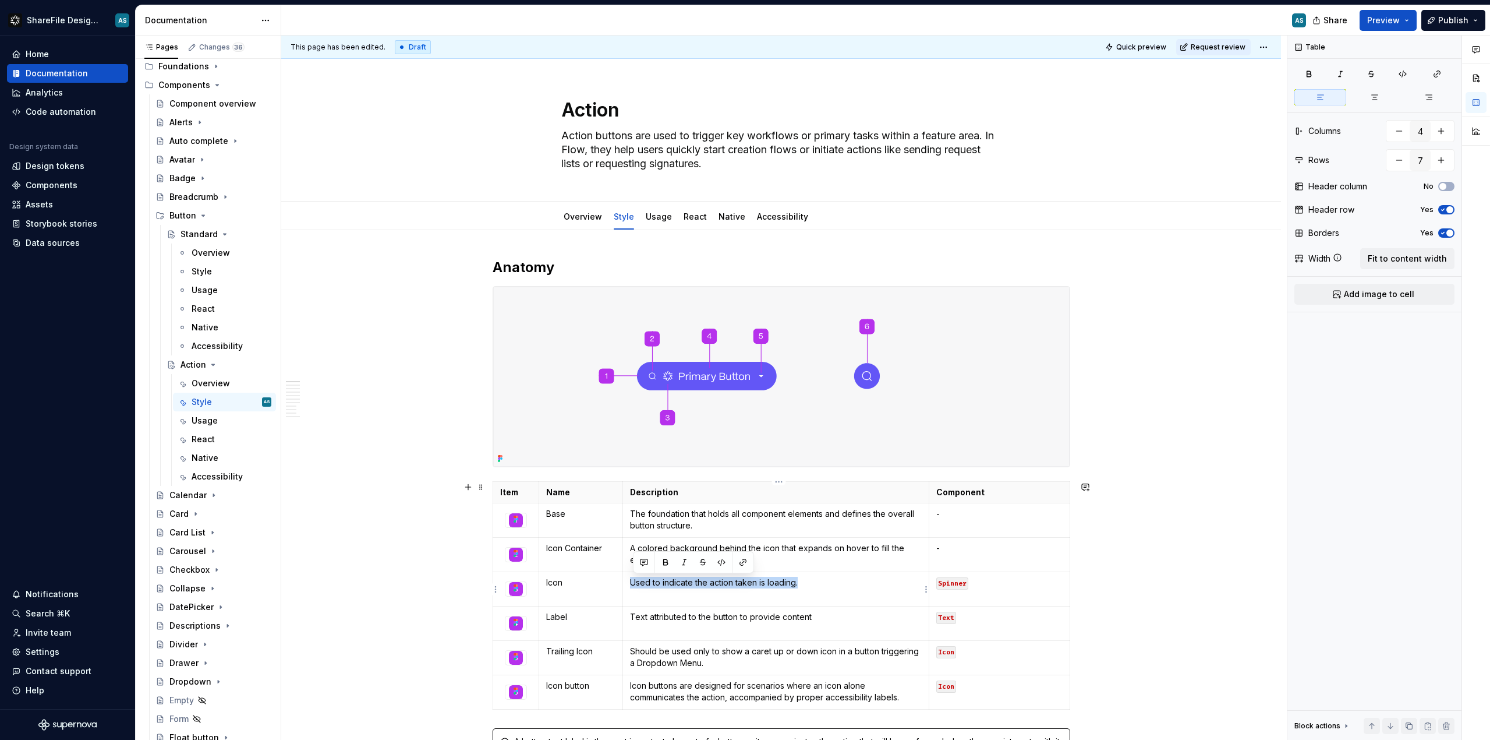
click at [631, 585] on td "Used to indicate the action taken is loading." at bounding box center [776, 589] width 306 height 34
click at [762, 584] on p "The visual symbol that animates on hover to indicate interactivity." at bounding box center [776, 583] width 292 height 12
click at [898, 588] on p "The visual symbol that animates on hover to indicate interactivity." at bounding box center [776, 583] width 292 height 12
click at [897, 587] on p "The visual symbol that animates on hover to indicate interactivity." at bounding box center [776, 583] width 292 height 12
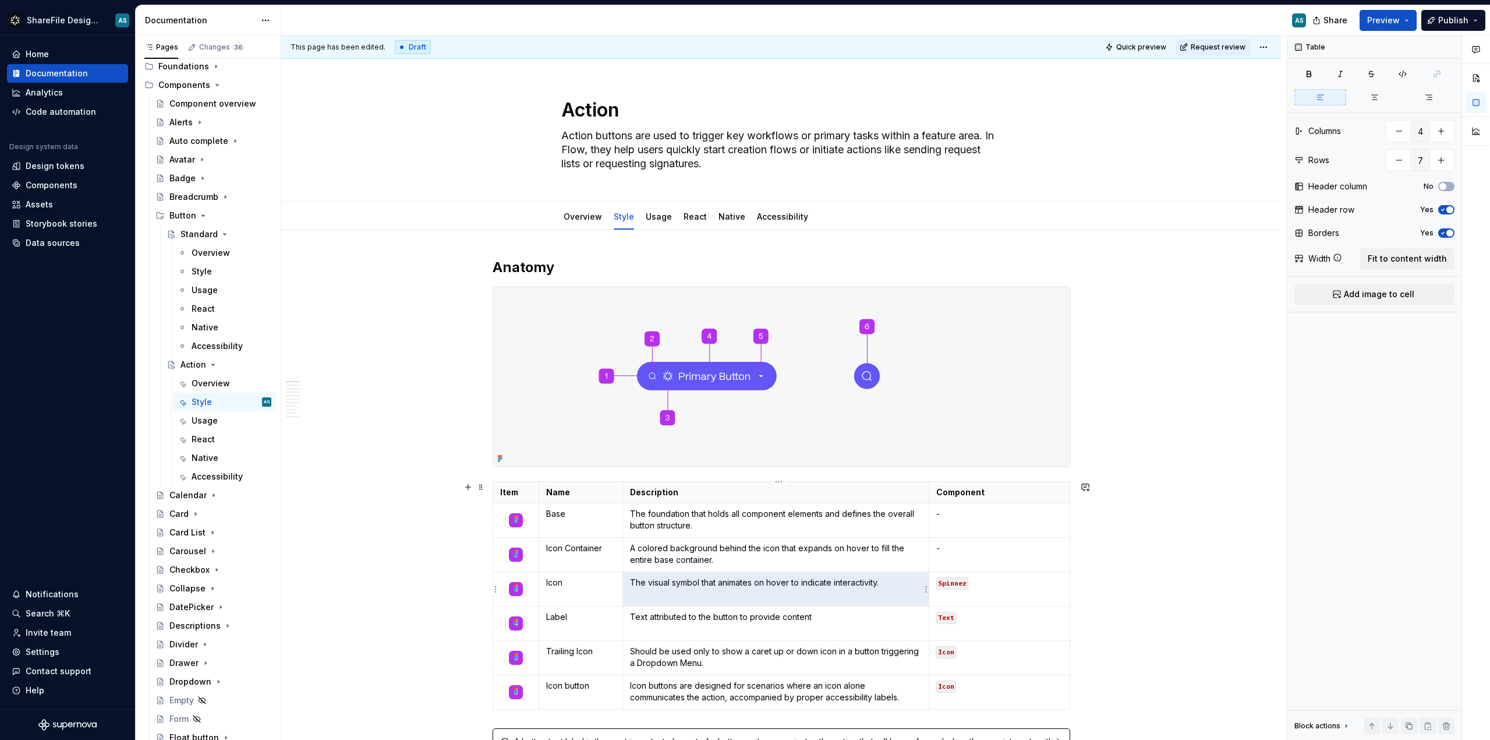
click at [897, 587] on p "The visual symbol that animates on hover to indicate interactivity." at bounding box center [776, 583] width 292 height 12
click at [889, 585] on p "The visual symbol that animates on hover to indicate interactivity." at bounding box center [776, 583] width 292 height 12
drag, startPoint x: 889, startPoint y: 585, endPoint x: 631, endPoint y: 582, distance: 258.6
click at [631, 582] on td "The visual symbol that animates on hover to indicate interactivity." at bounding box center [776, 589] width 306 height 34
click at [995, 588] on p "Spinner" at bounding box center [1000, 583] width 126 height 12
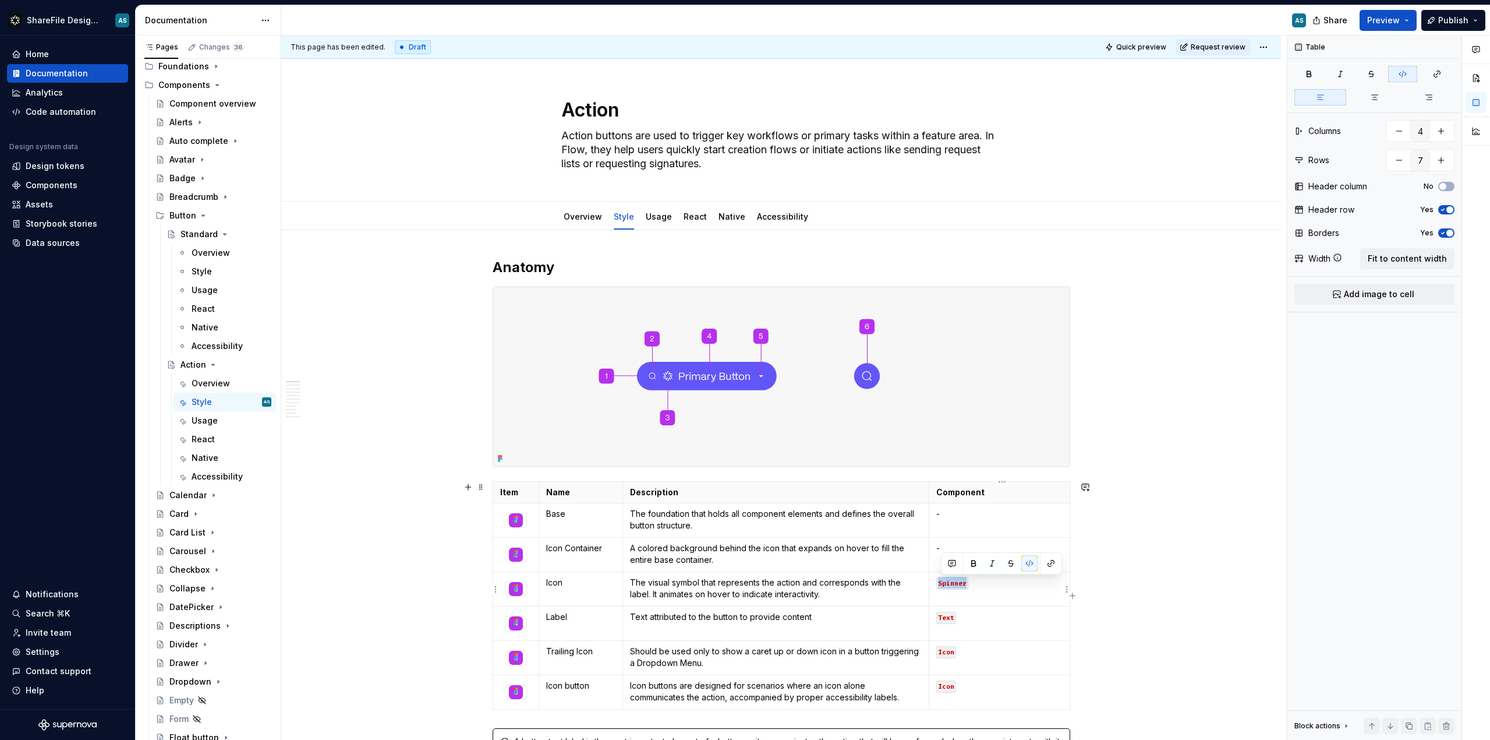
drag, startPoint x: 968, startPoint y: 583, endPoint x: 941, endPoint y: 581, distance: 27.4
click at [941, 581] on code "Spinner" at bounding box center [953, 583] width 32 height 12
click at [734, 619] on p "Text attributed to the button to provide content" at bounding box center [776, 617] width 292 height 12
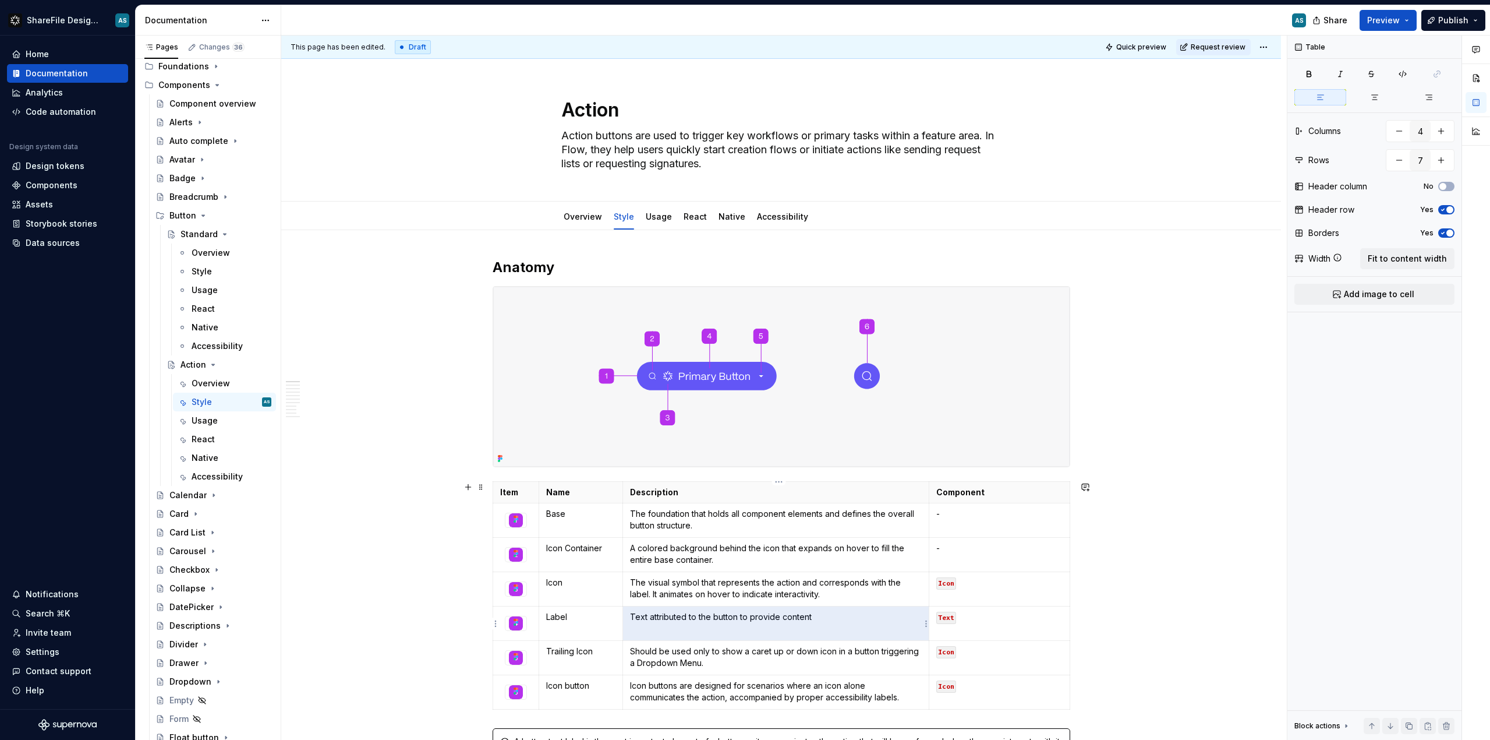
click at [831, 619] on p "Text attributed to the button to provide content" at bounding box center [776, 617] width 292 height 12
drag, startPoint x: 828, startPoint y: 619, endPoint x: 632, endPoint y: 619, distance: 196.3
click at [632, 619] on td "Text attributed to the button to provide content" at bounding box center [776, 623] width 306 height 34
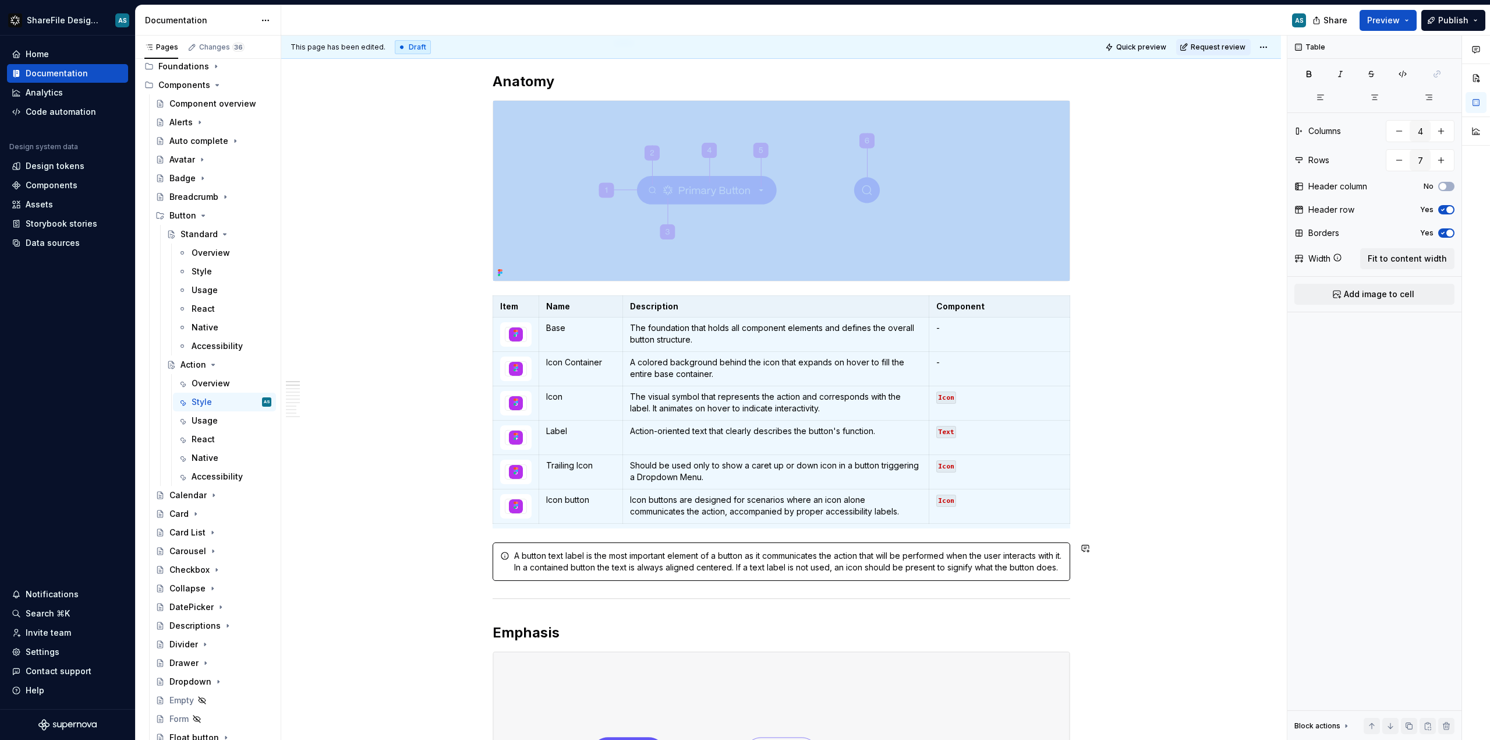
scroll to position [185, 0]
click at [507, 466] on div at bounding box center [516, 472] width 22 height 15
type textarea "*"
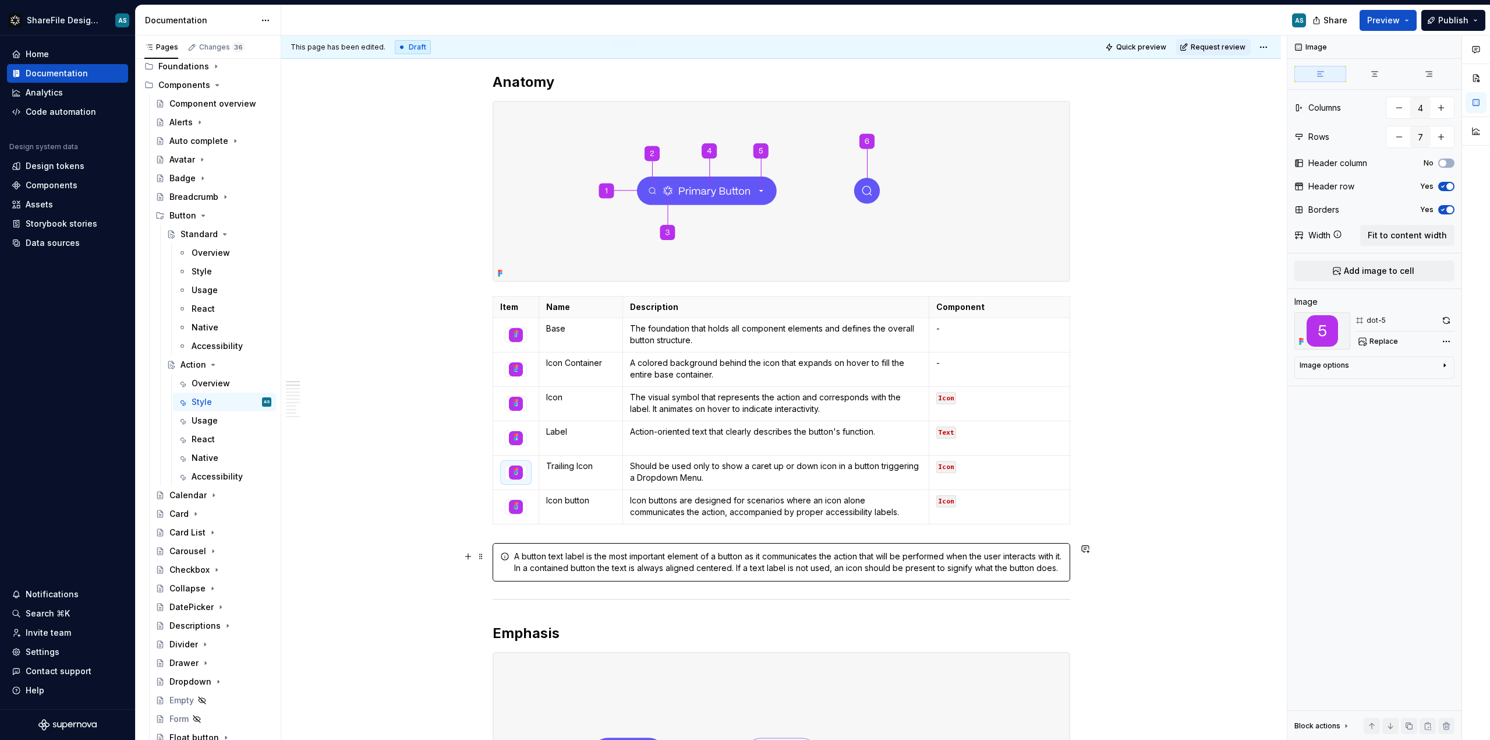
click at [566, 544] on div "A button text label is the most important element of a button as it communicate…" at bounding box center [782, 562] width 578 height 38
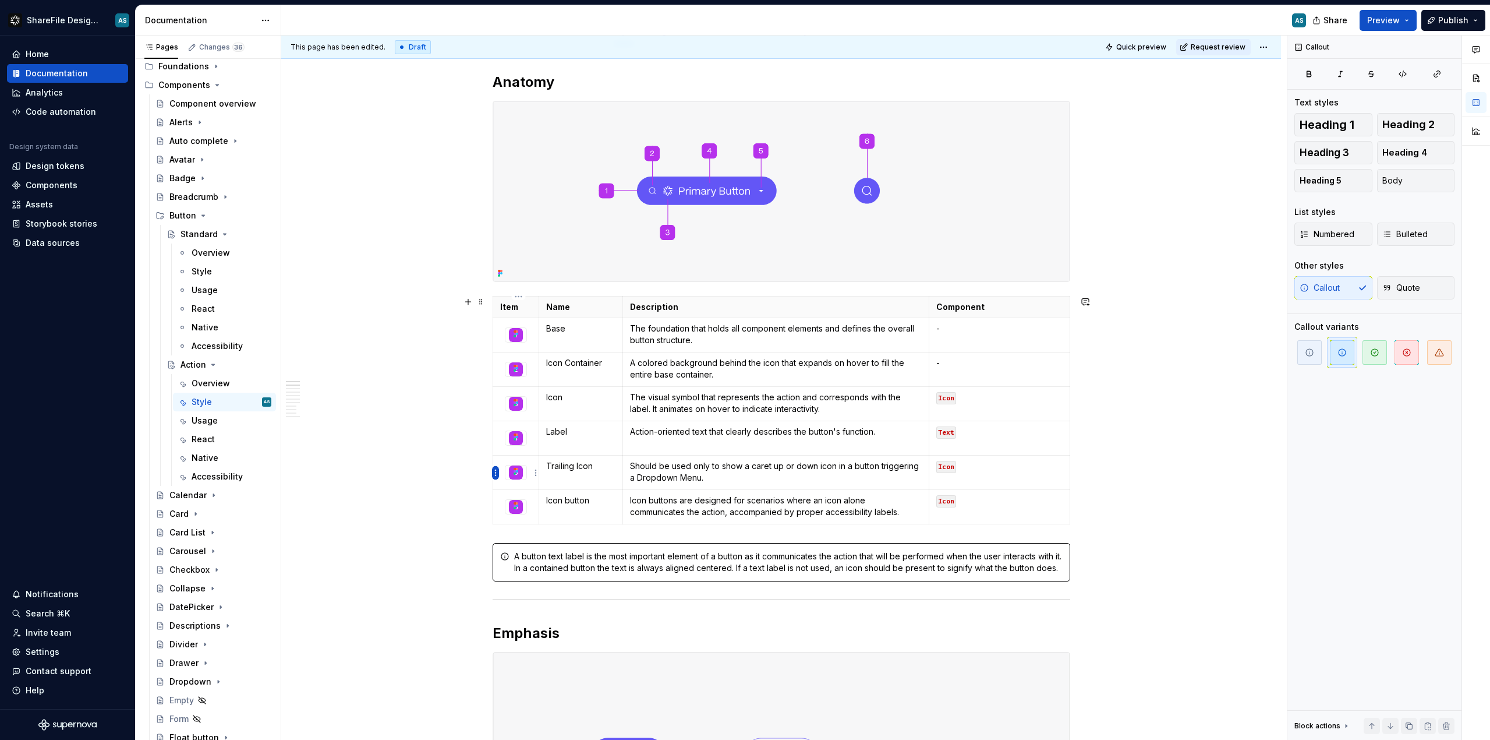
click at [498, 475] on html "ShareFile Design System AS Home Documentation Analytics Code automation Design …" at bounding box center [745, 370] width 1490 height 740
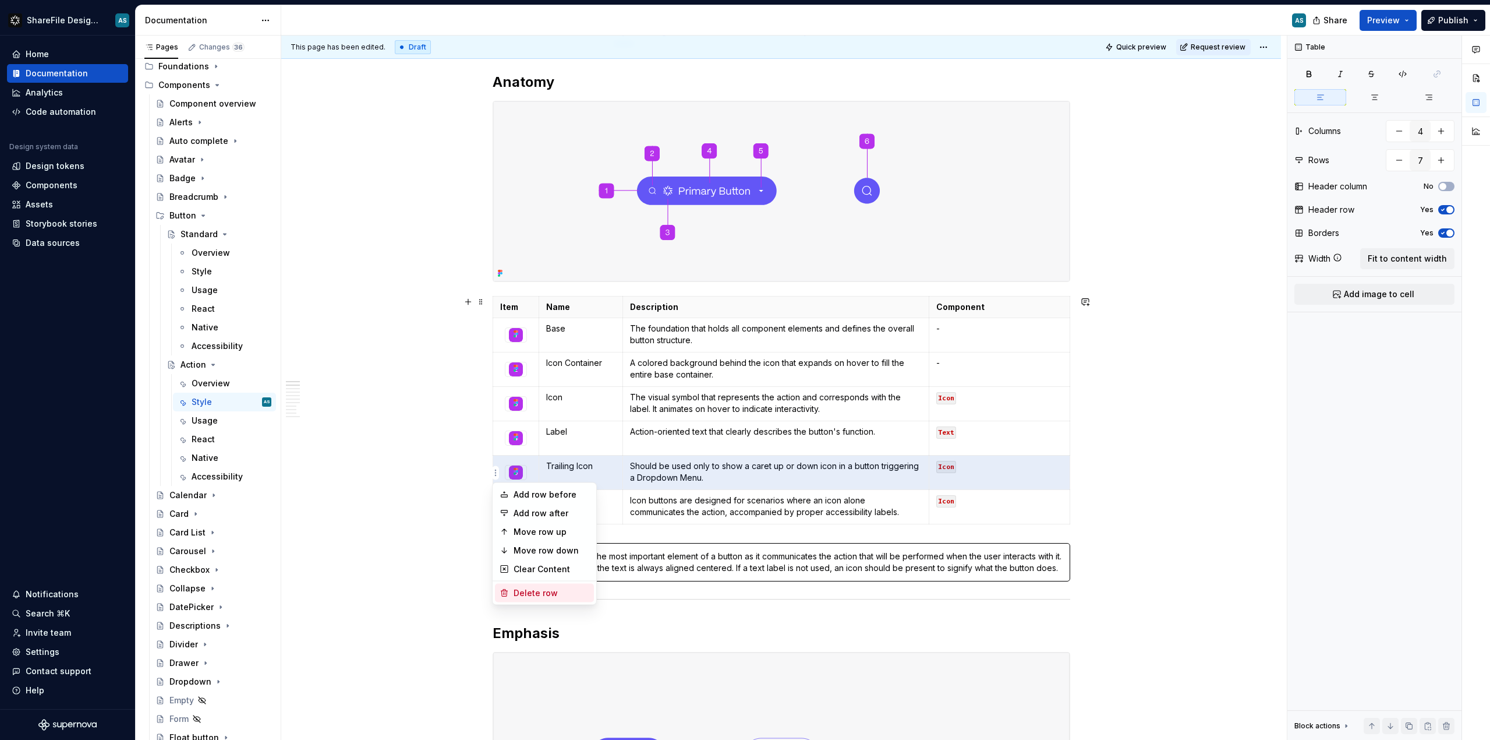
click at [548, 591] on div "Delete row" at bounding box center [552, 593] width 76 height 12
type input "6"
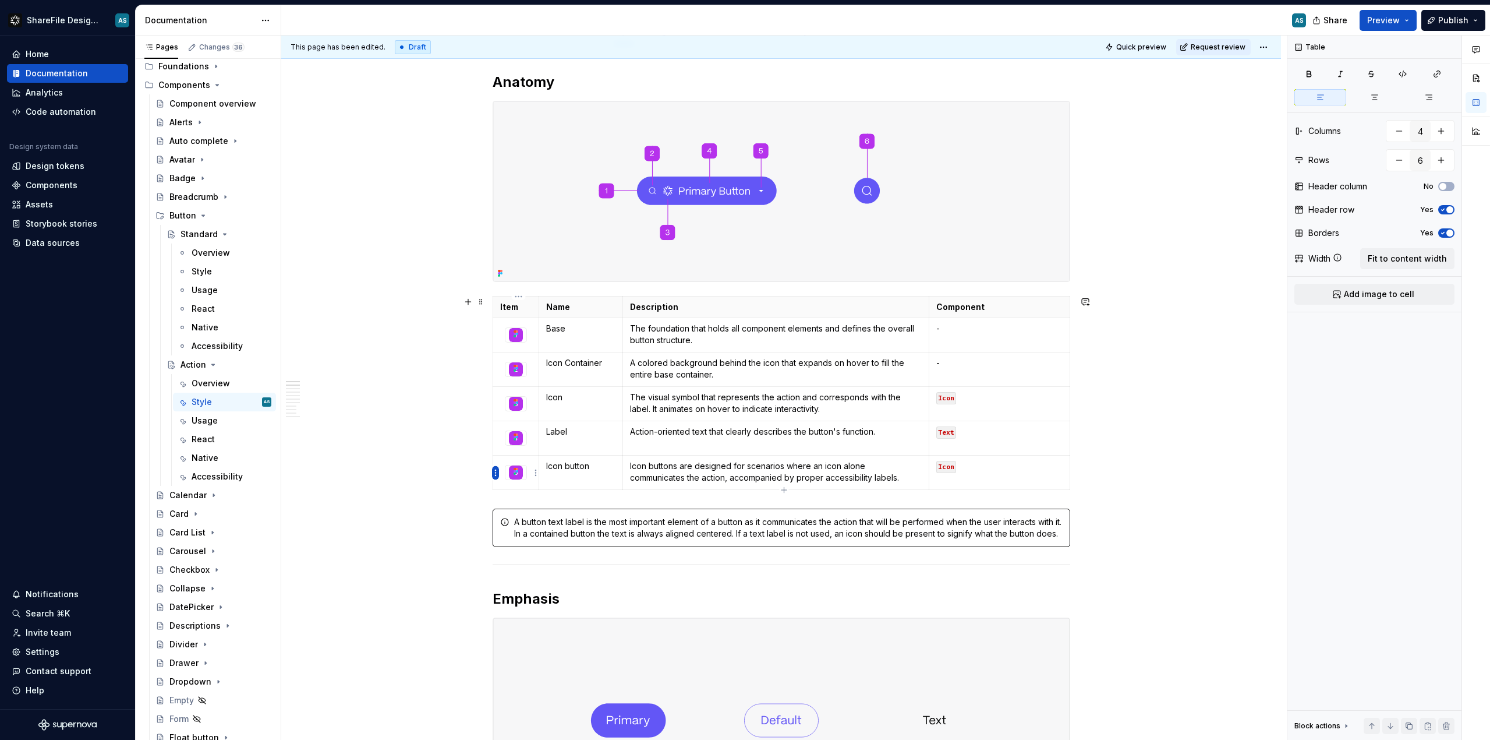
click at [496, 475] on html "ShareFile Design System AS Home Documentation Analytics Code automation Design …" at bounding box center [745, 370] width 1490 height 740
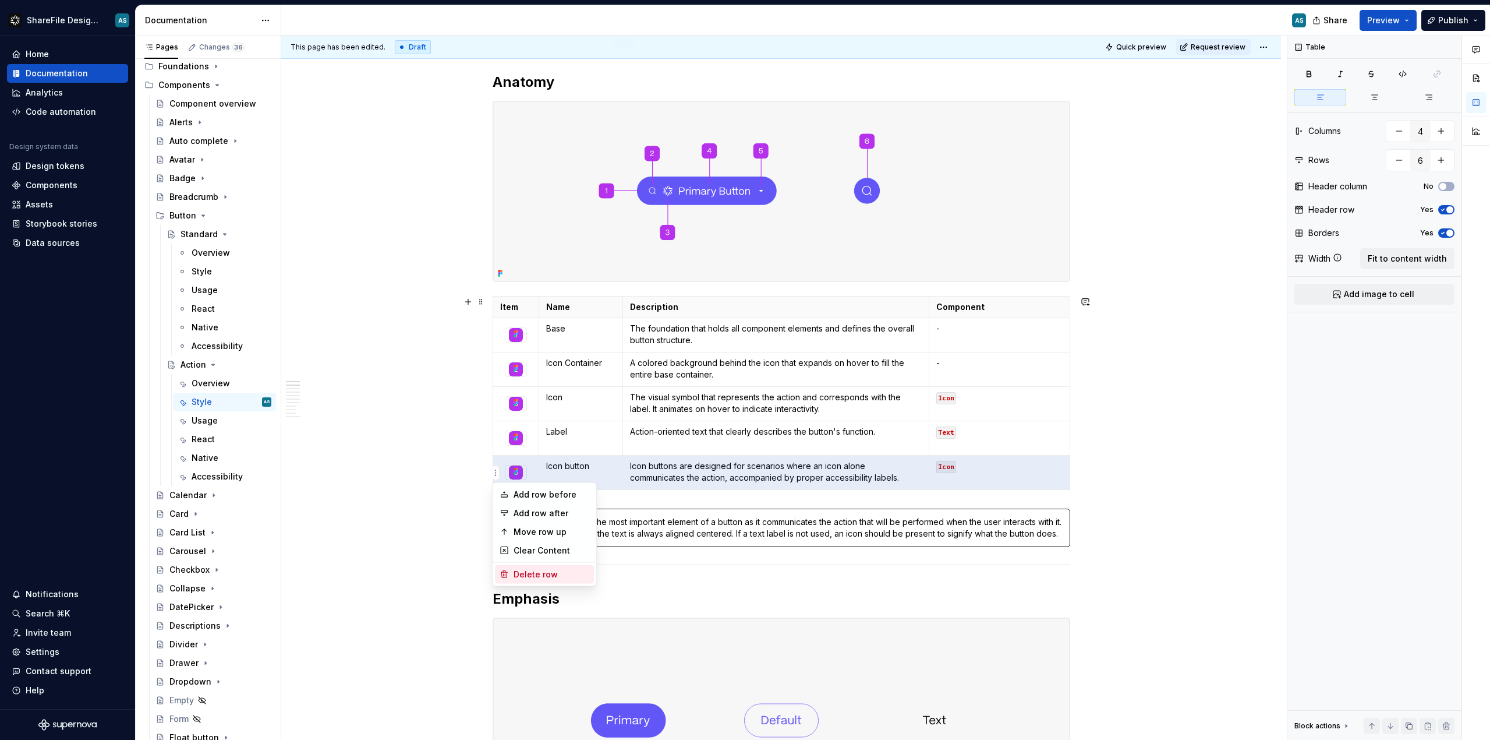
click at [528, 579] on div "Delete row" at bounding box center [552, 574] width 76 height 12
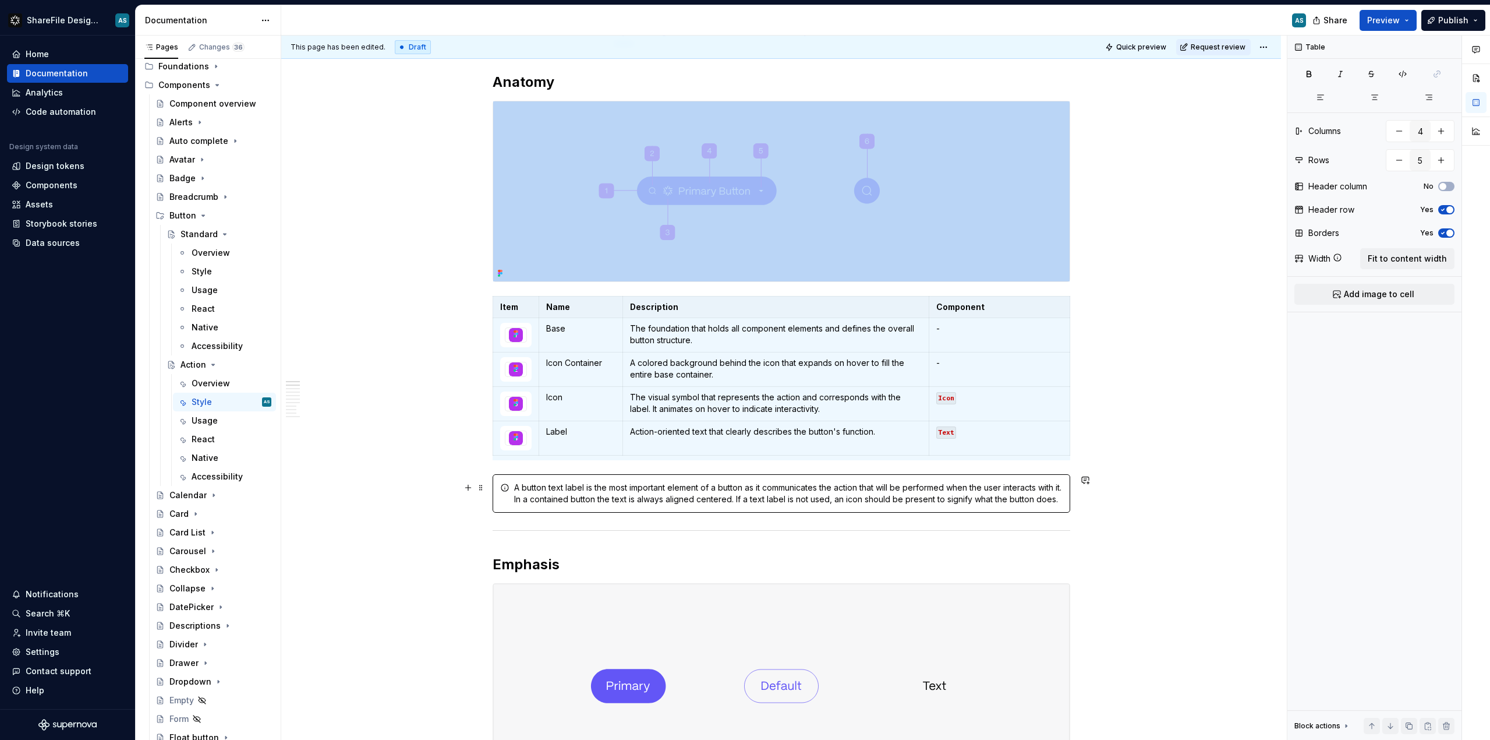
click at [1068, 476] on div "A button text label is the most important element of a button as it communicate…" at bounding box center [782, 493] width 578 height 38
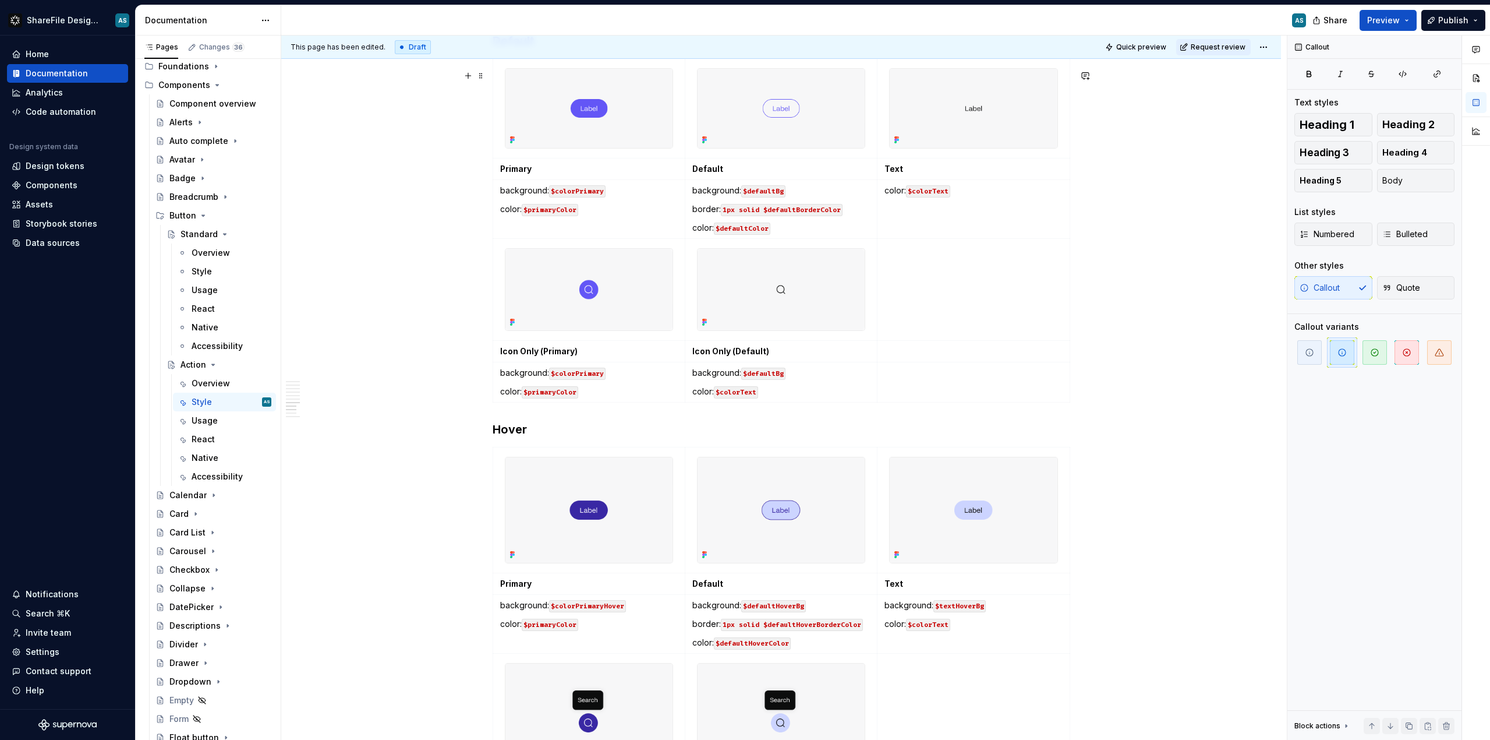
scroll to position [2676, 0]
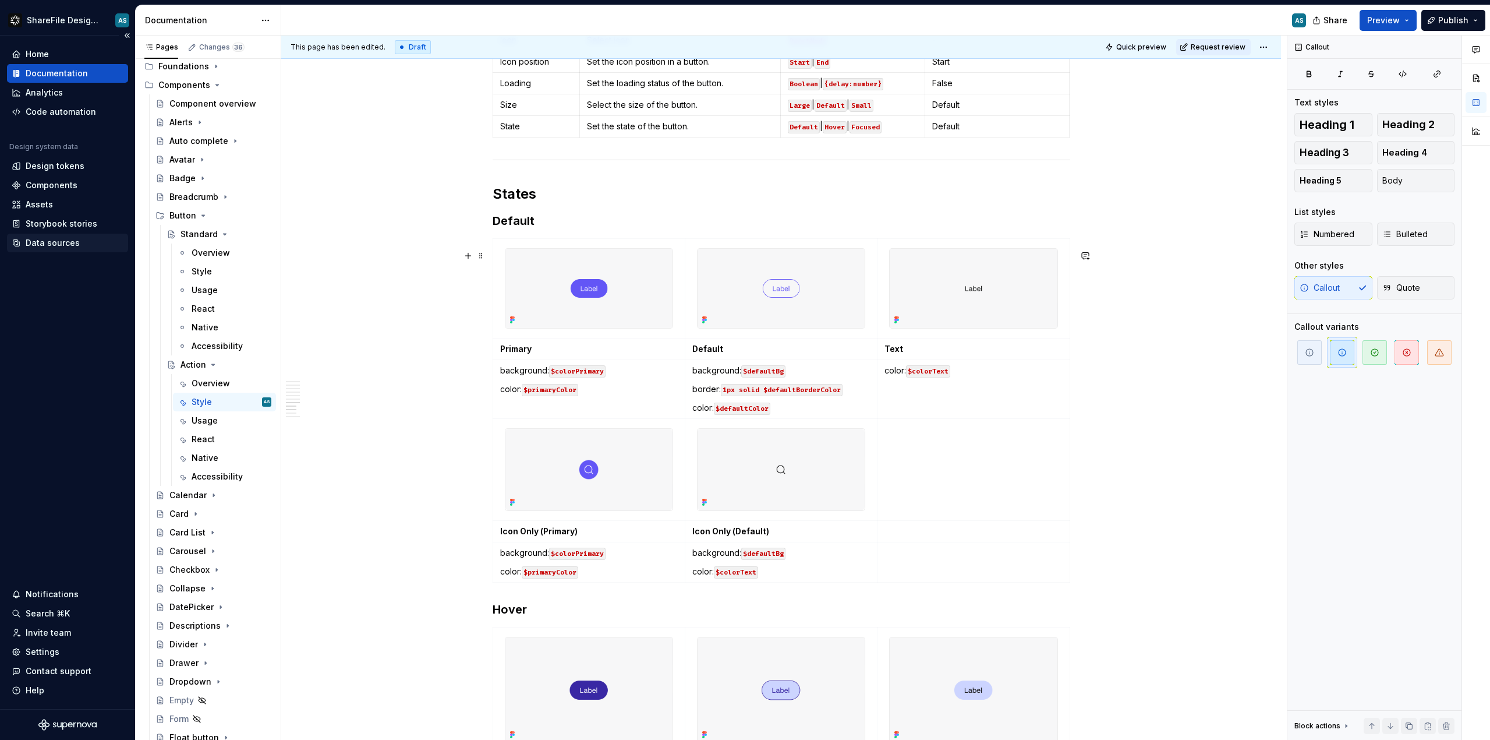
click at [52, 246] on div "Data sources" at bounding box center [53, 243] width 54 height 12
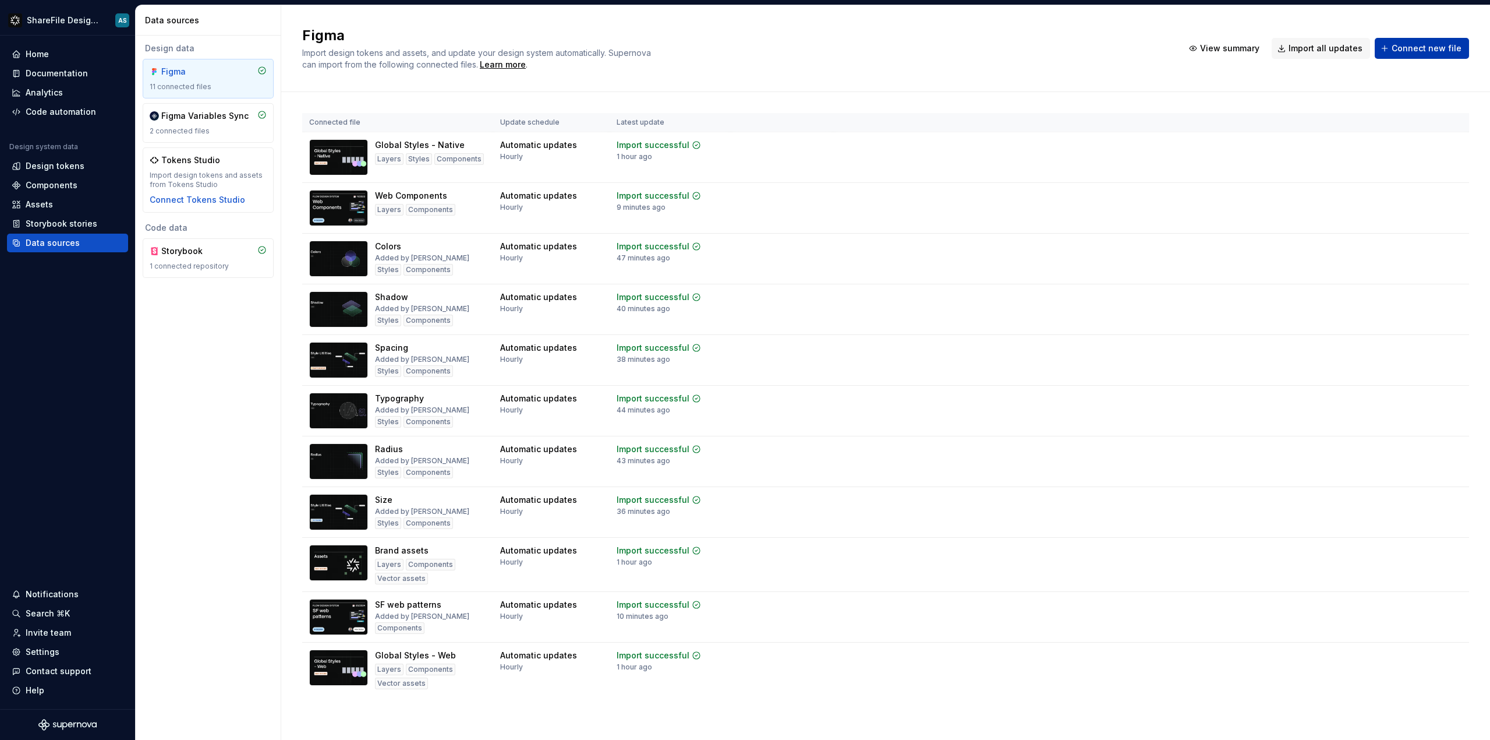
click at [1411, 48] on span "Connect new file" at bounding box center [1427, 49] width 70 height 12
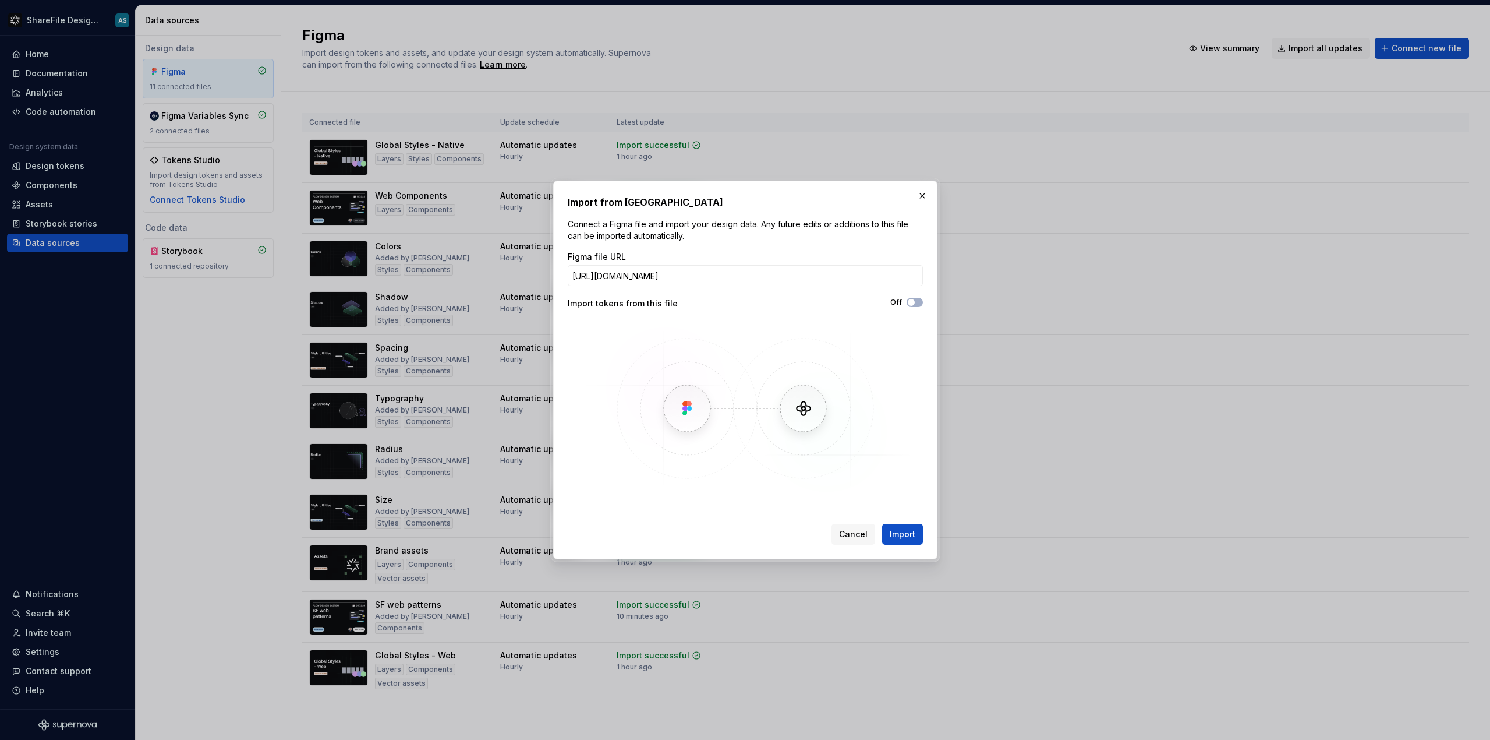
scroll to position [0, 89]
type input "https://www.figma.com/design/YIUqwklnv7TWLLVQeyR6vk/Button?node-id=93-4912&t=ch…"
click at [904, 531] on span "Import" at bounding box center [903, 534] width 26 height 12
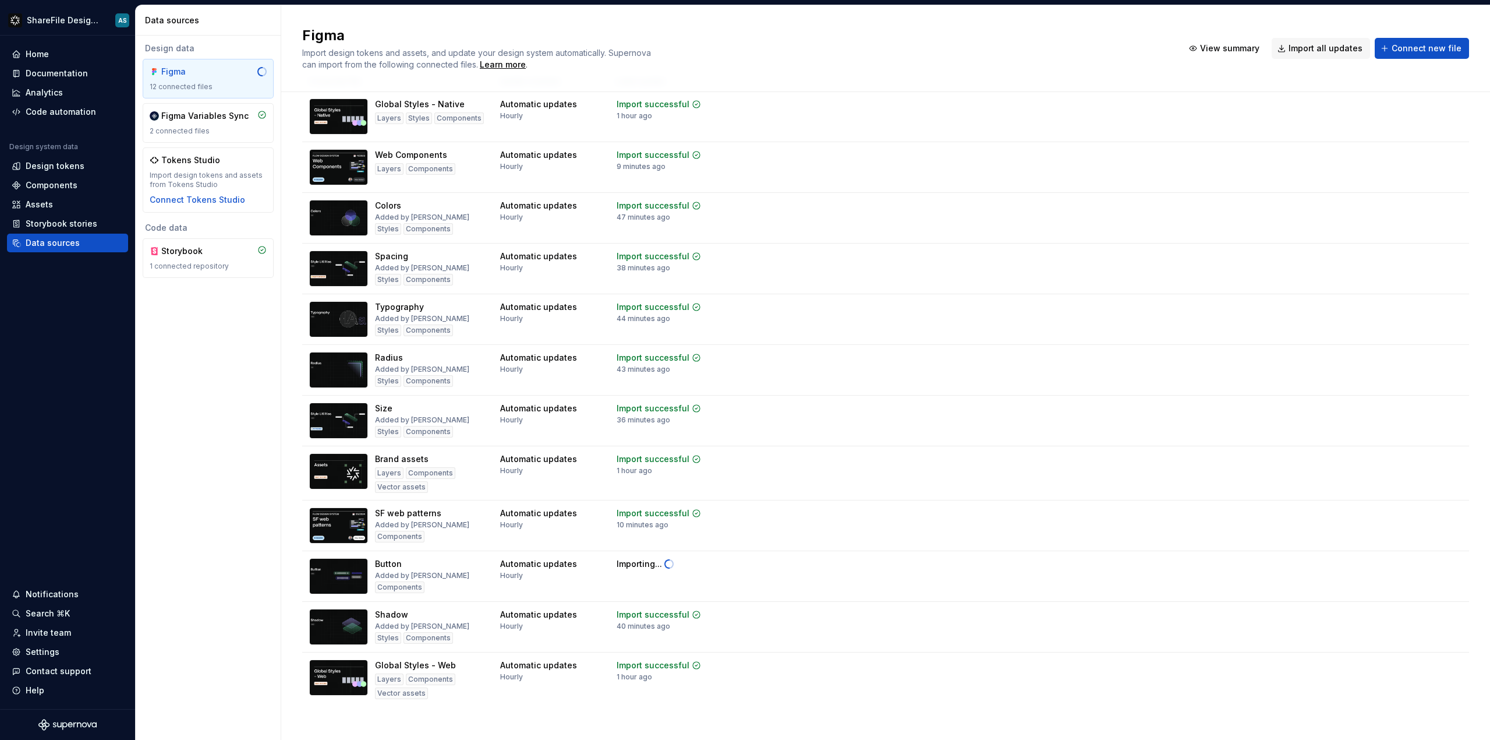
scroll to position [51, 0]
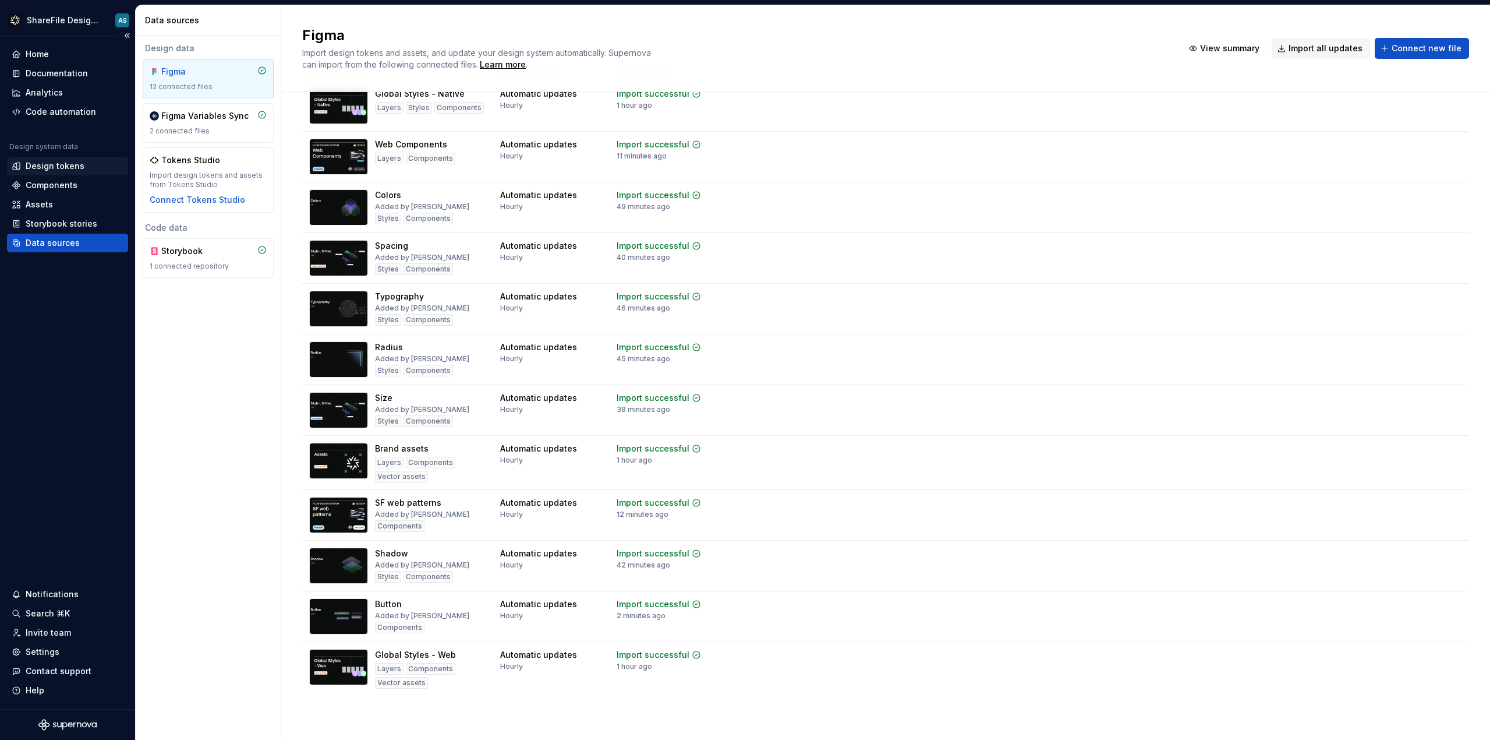
click at [63, 168] on div "Design tokens" at bounding box center [55, 166] width 59 height 12
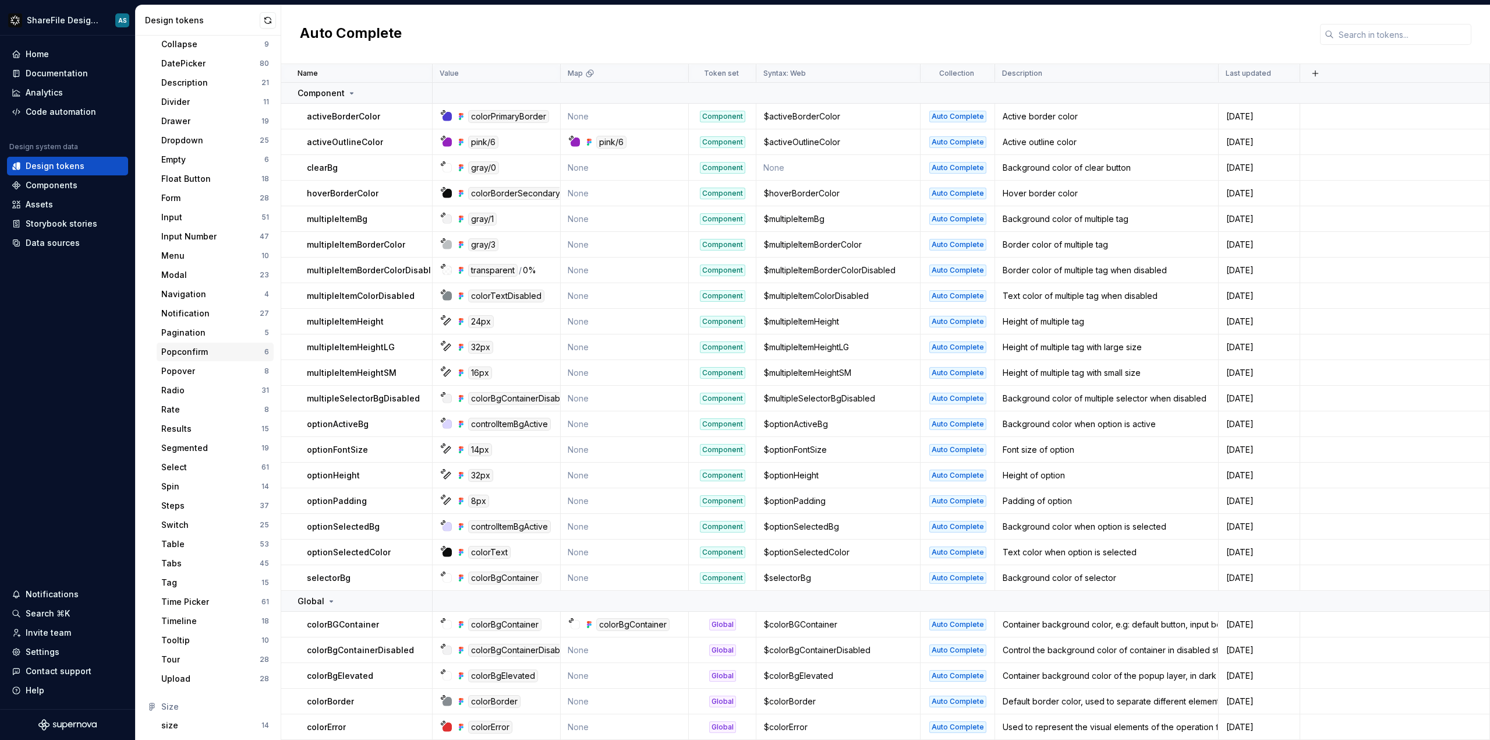
scroll to position [264, 0]
click at [196, 725] on div "size" at bounding box center [211, 724] width 100 height 12
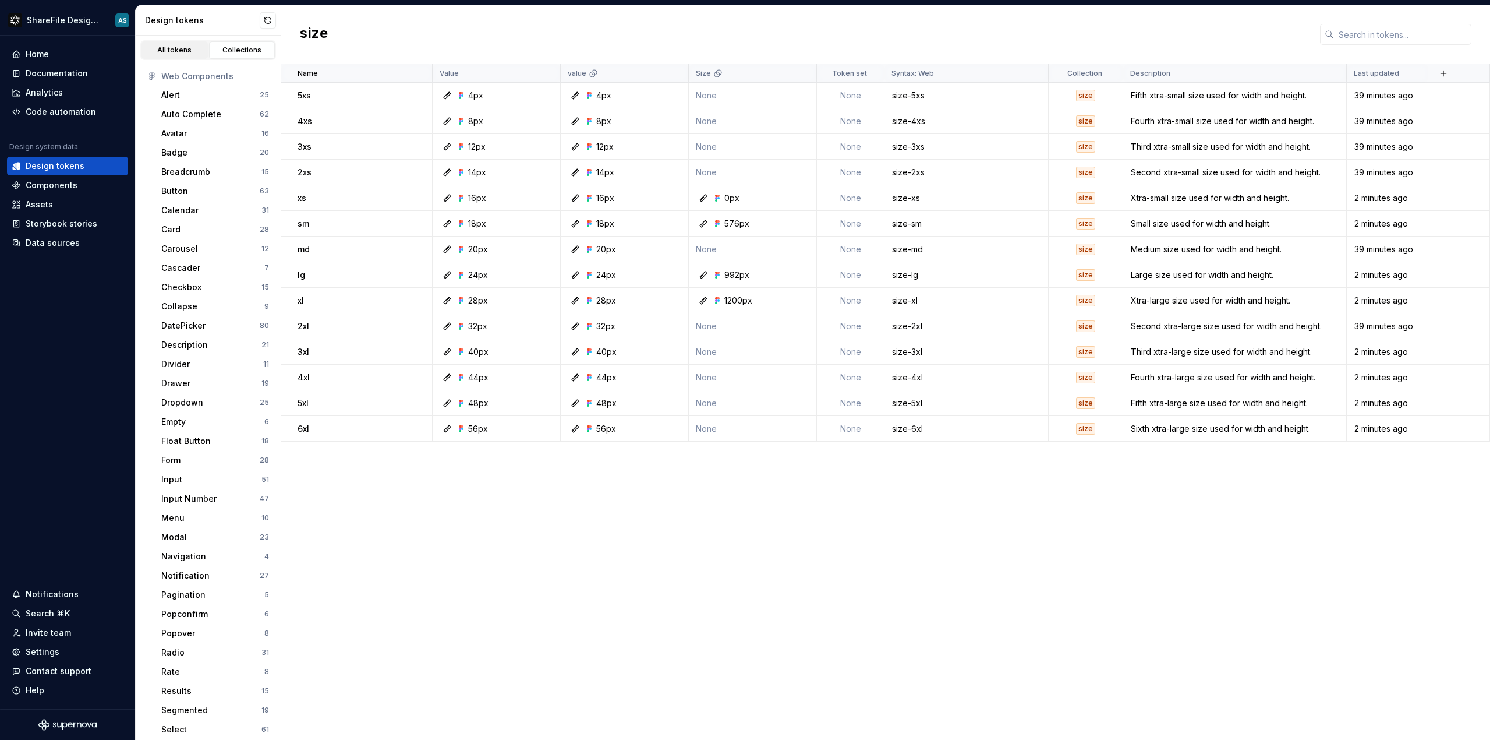
click at [183, 50] on div "All tokens" at bounding box center [175, 49] width 58 height 9
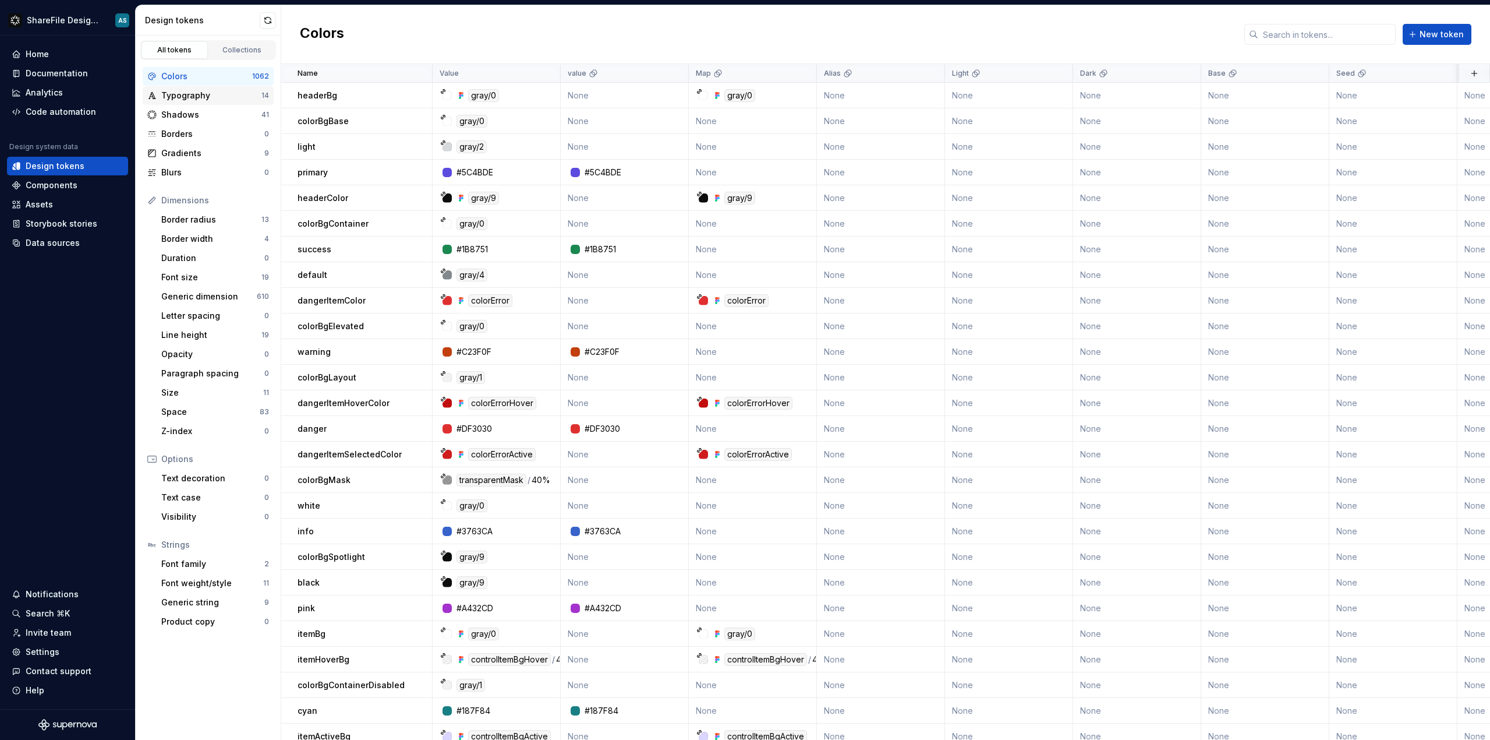
click at [207, 98] on div "Typography" at bounding box center [211, 96] width 100 height 12
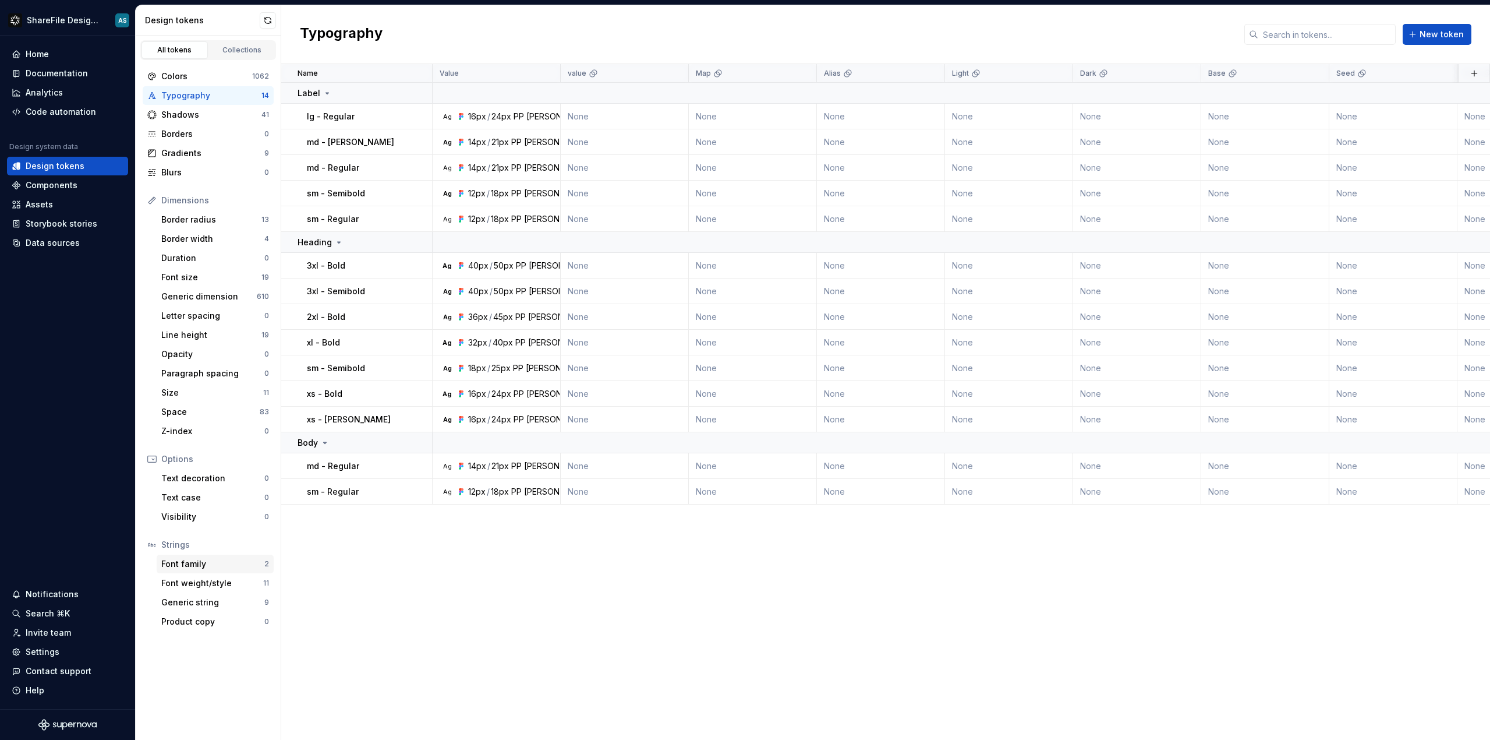
click at [190, 556] on div "Font family 2" at bounding box center [215, 563] width 117 height 19
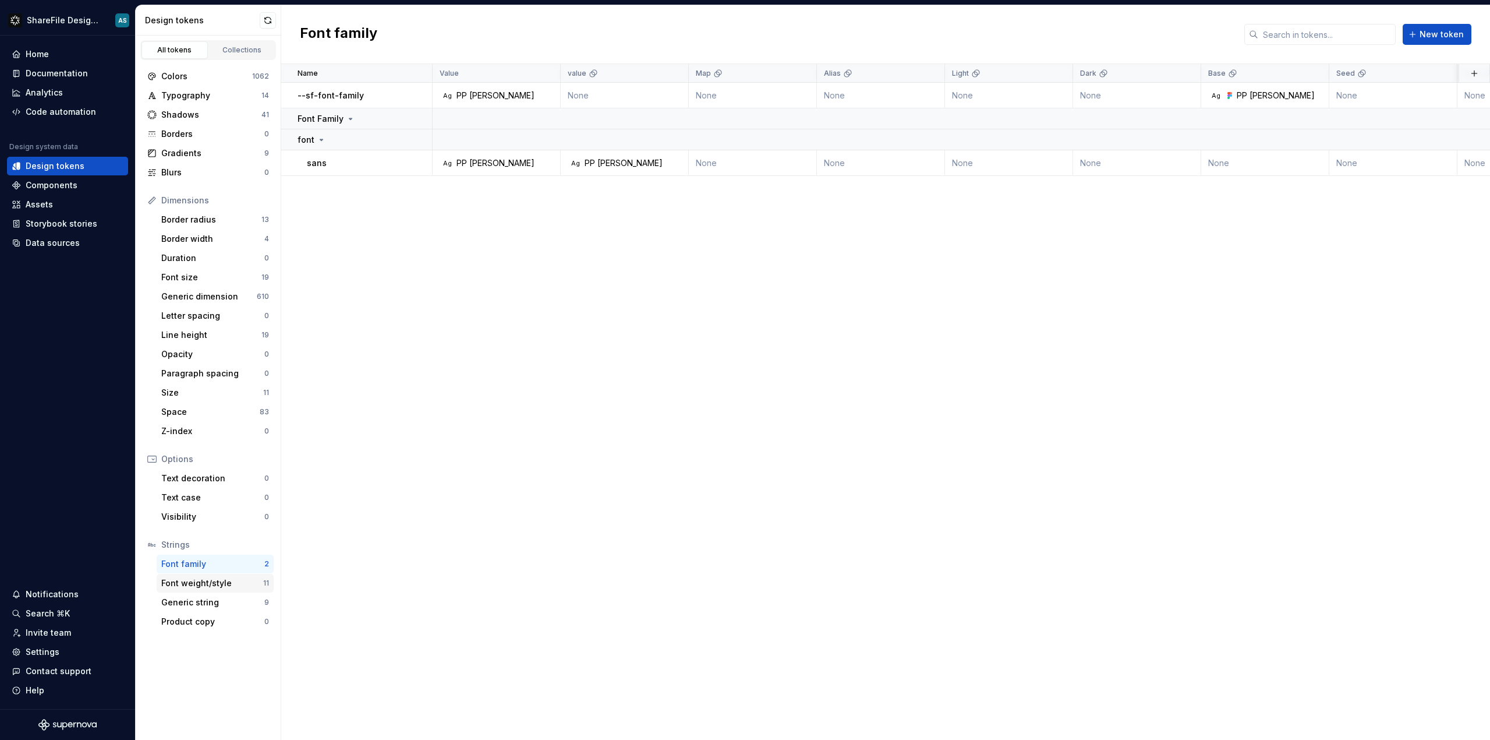
click at [218, 585] on div "Font weight/style" at bounding box center [212, 583] width 102 height 12
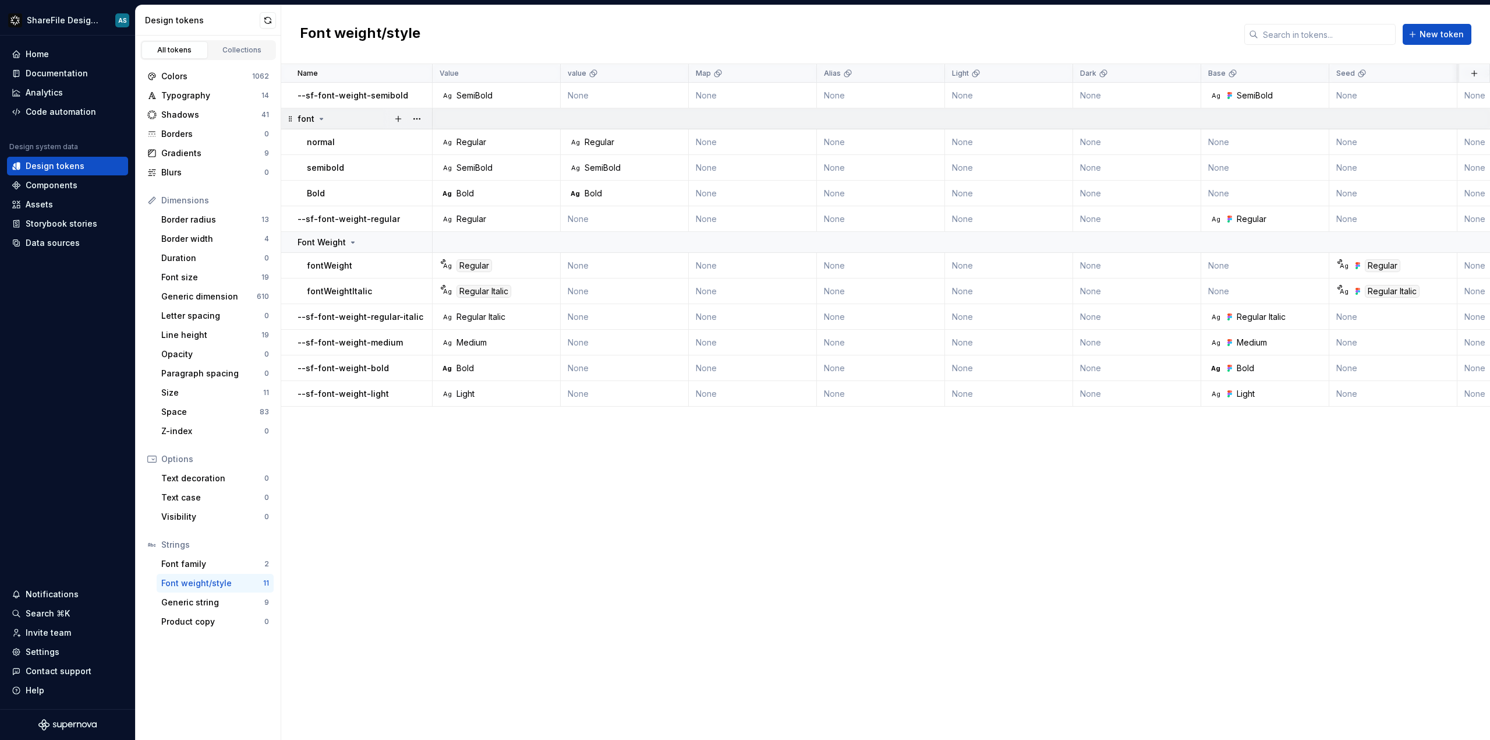
click at [321, 119] on icon at bounding box center [321, 118] width 9 height 9
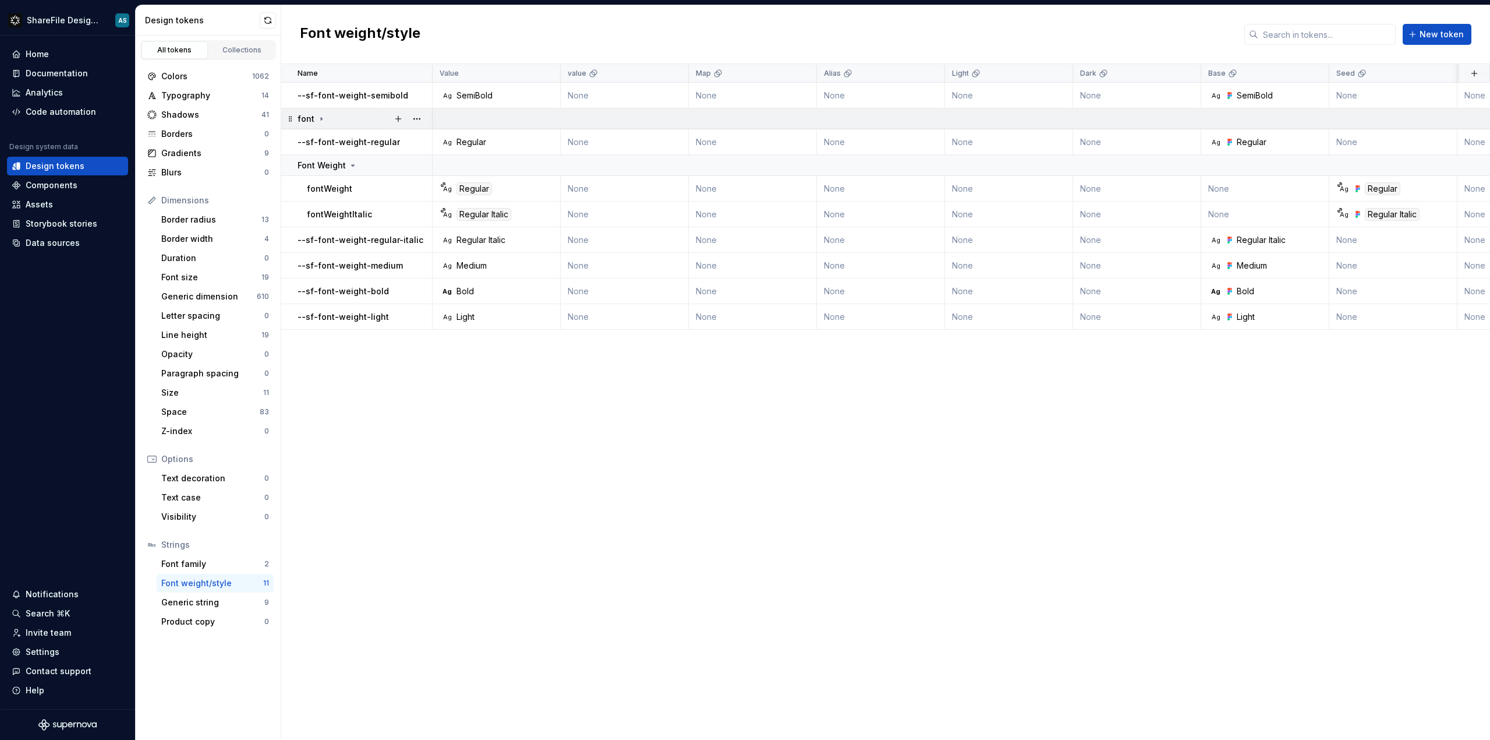
click at [321, 119] on icon at bounding box center [321, 118] width 9 height 9
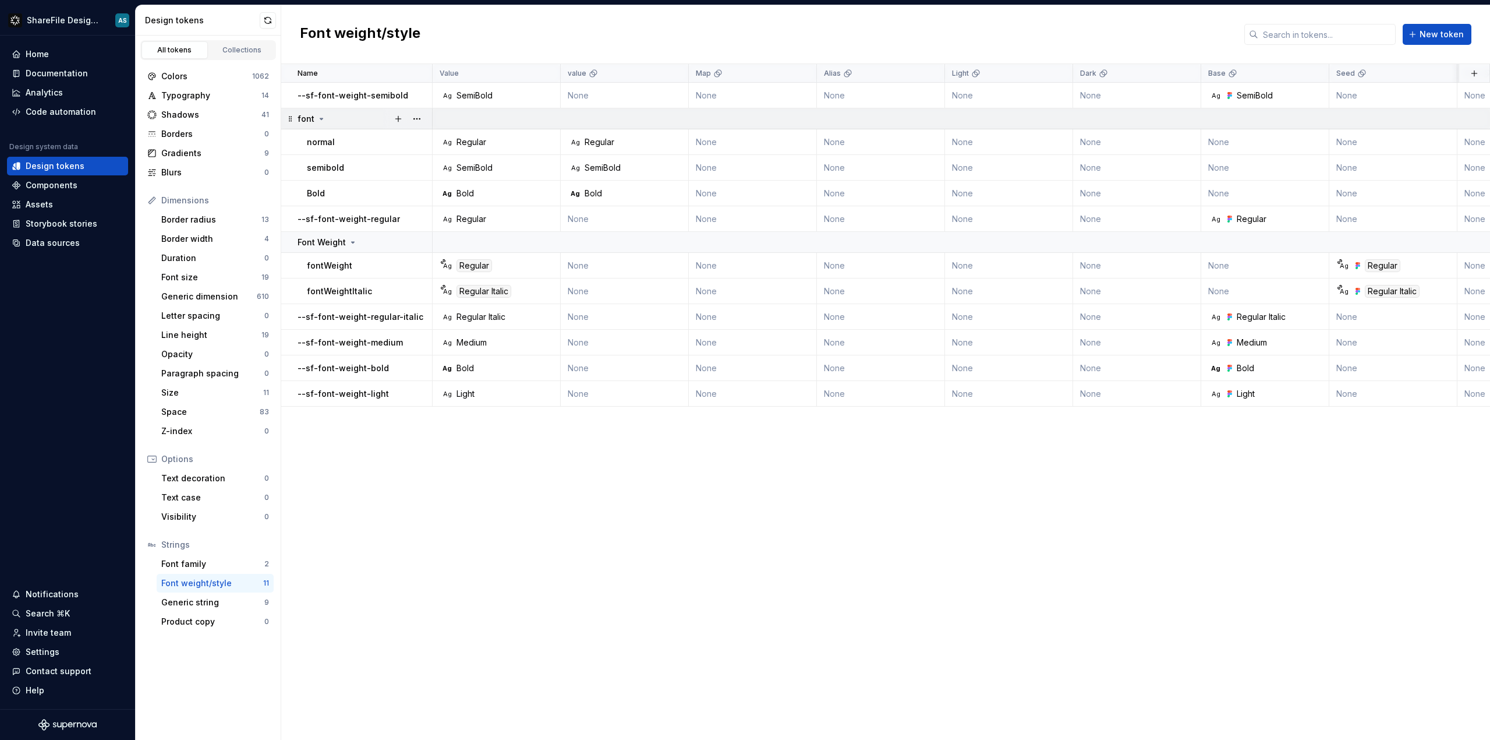
click at [321, 119] on icon at bounding box center [321, 118] width 9 height 9
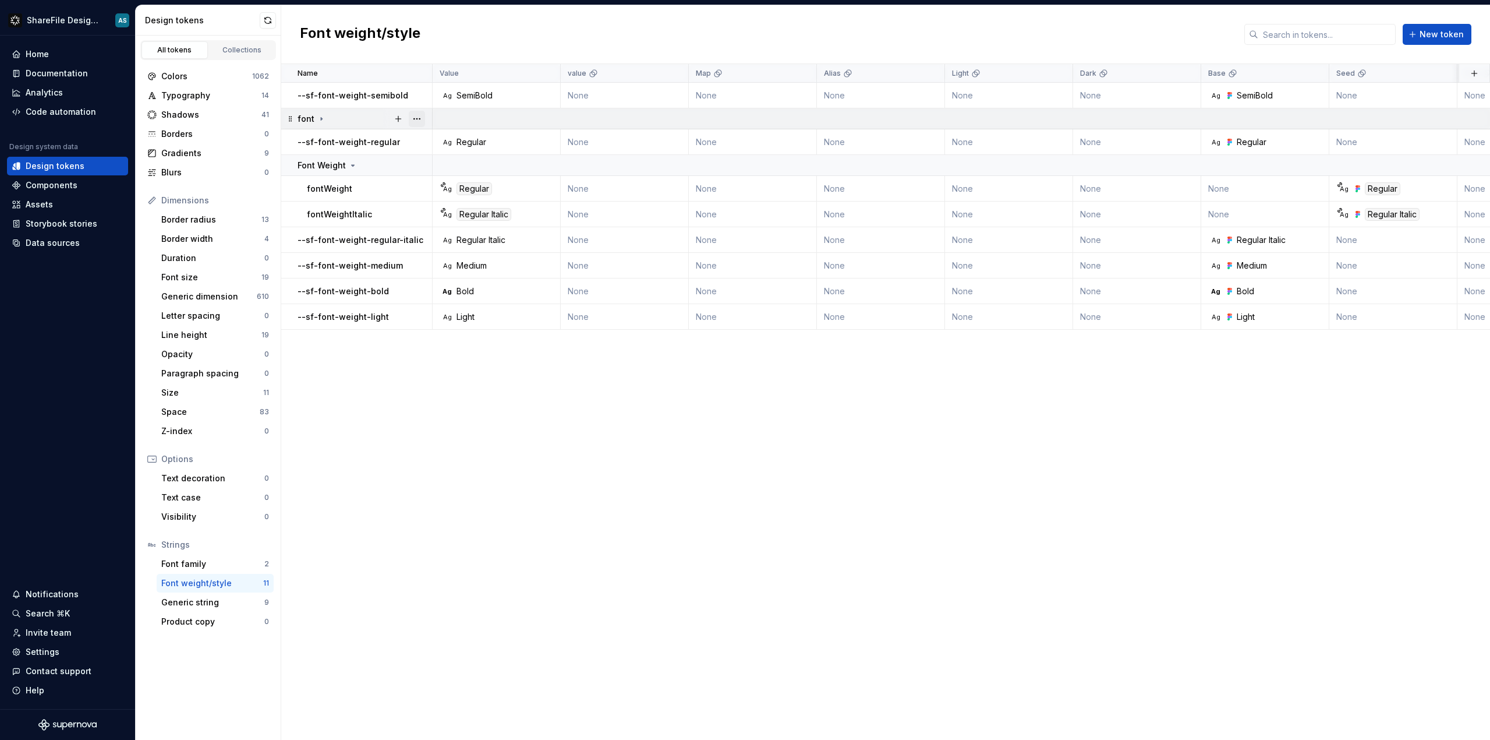
click at [419, 119] on button "button" at bounding box center [417, 119] width 16 height 16
click at [228, 606] on html "ShareFile Design System AS Home Documentation Analytics Code automation Design …" at bounding box center [745, 370] width 1490 height 740
click at [222, 605] on div "Generic string" at bounding box center [212, 602] width 103 height 12
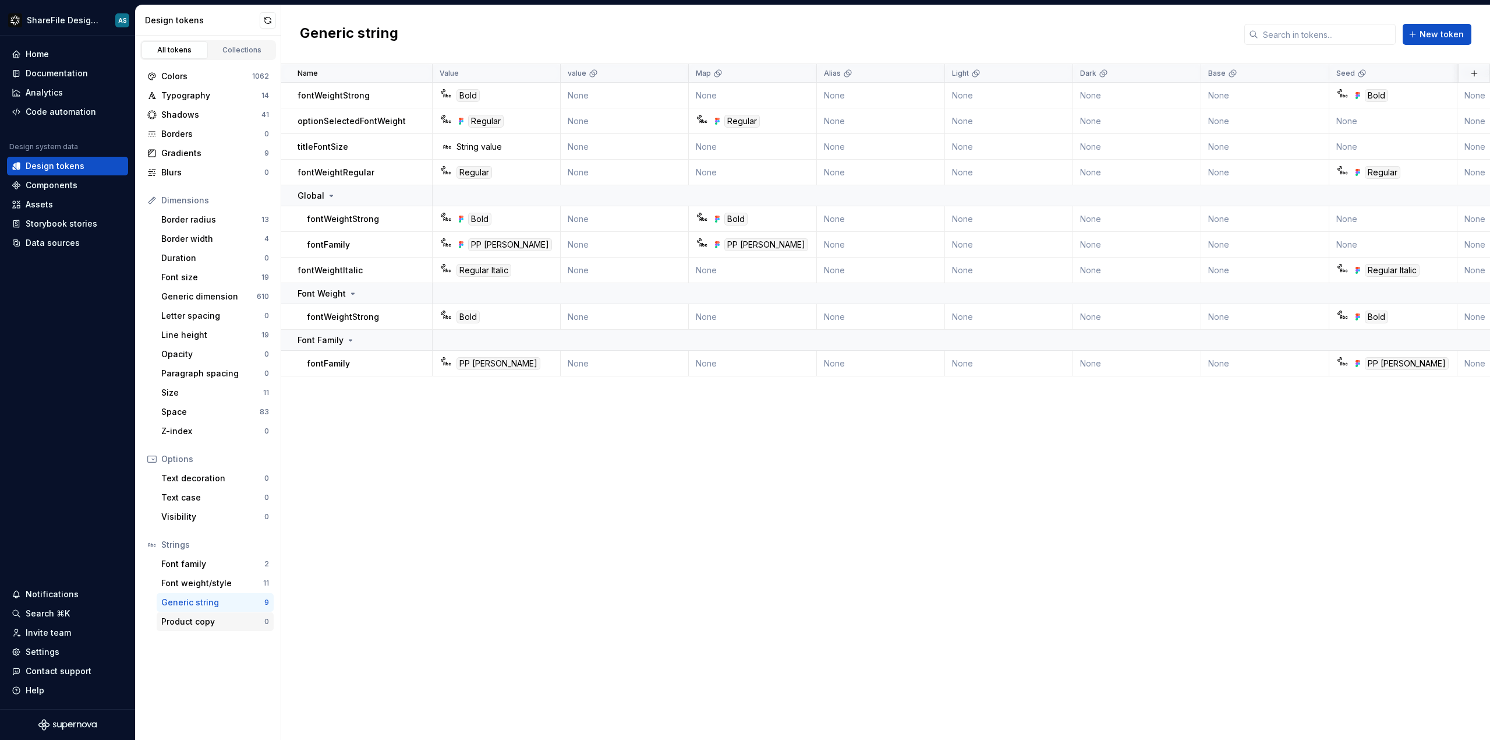
click at [215, 620] on div "Product copy" at bounding box center [212, 622] width 103 height 12
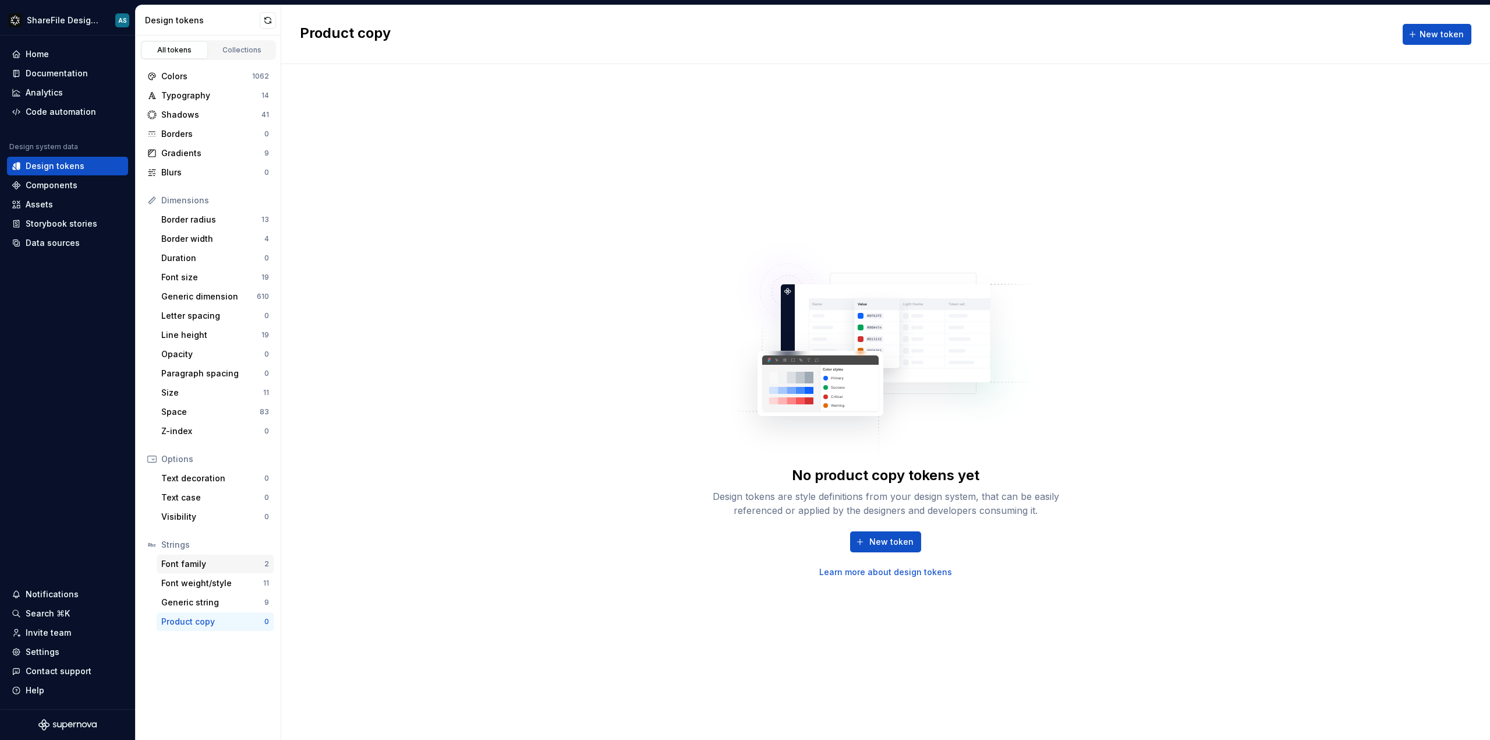
click at [211, 562] on div "Font family" at bounding box center [212, 564] width 103 height 12
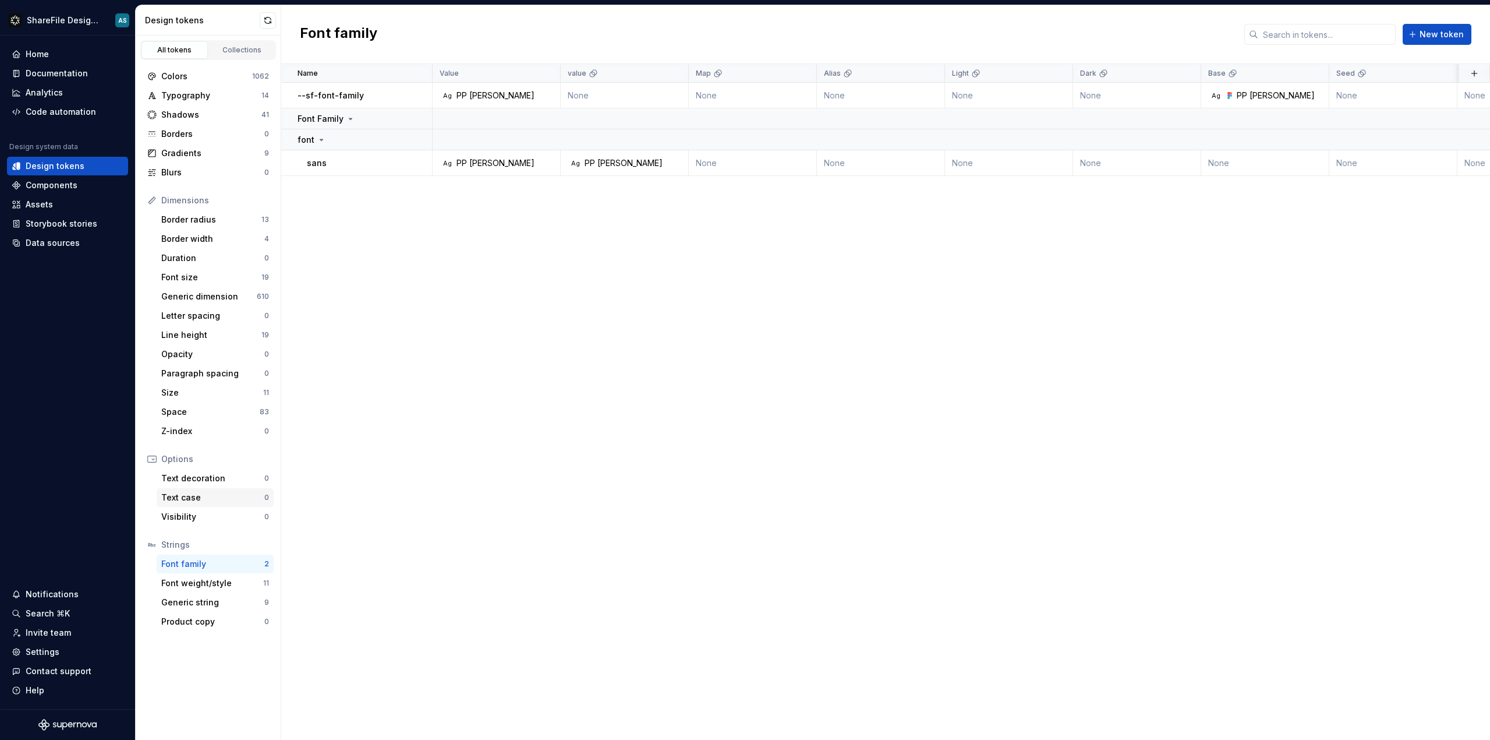
click at [202, 499] on div "Text case" at bounding box center [212, 498] width 103 height 12
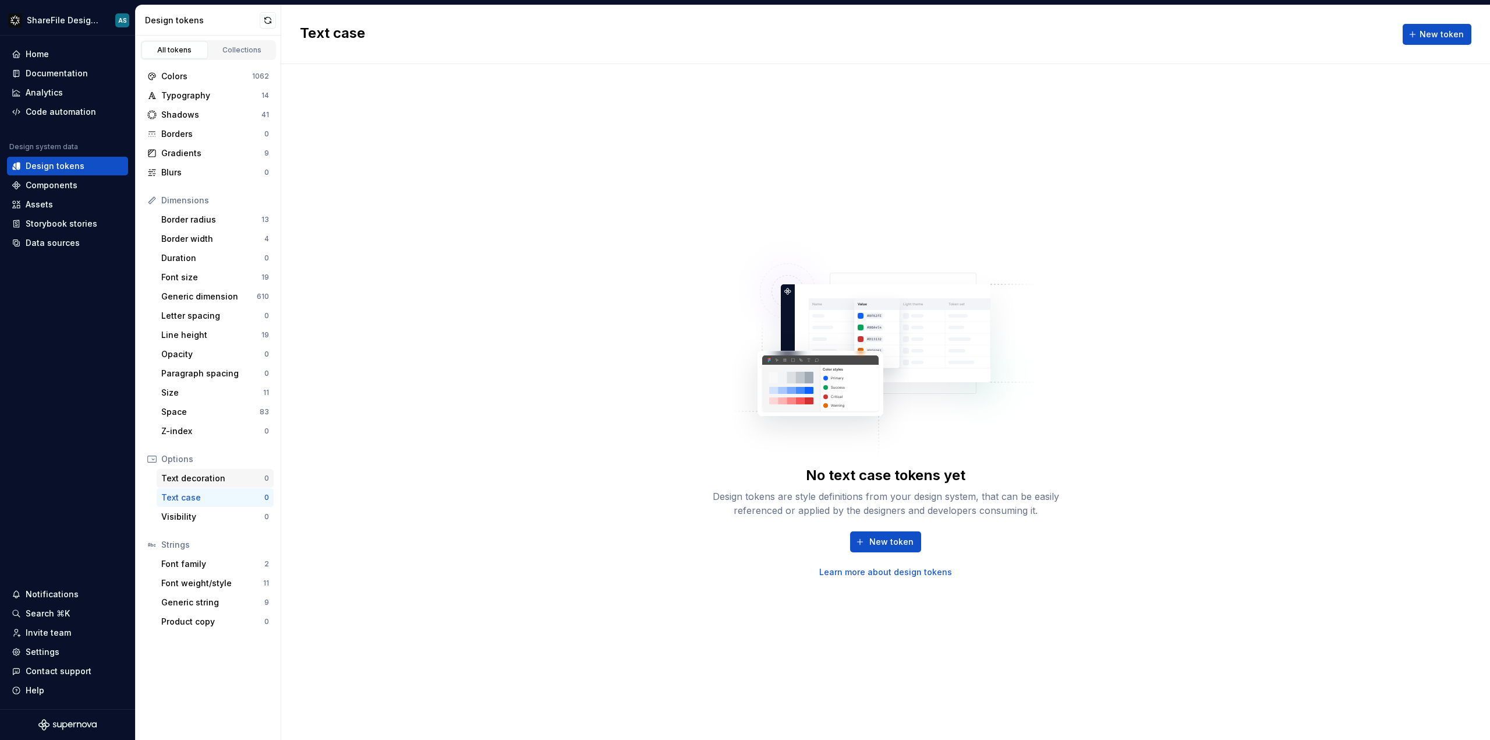
click at [203, 478] on div "Text decoration" at bounding box center [212, 478] width 103 height 12
click at [196, 518] on div "Visibility" at bounding box center [212, 517] width 103 height 12
click at [199, 559] on div "Font family" at bounding box center [212, 564] width 103 height 12
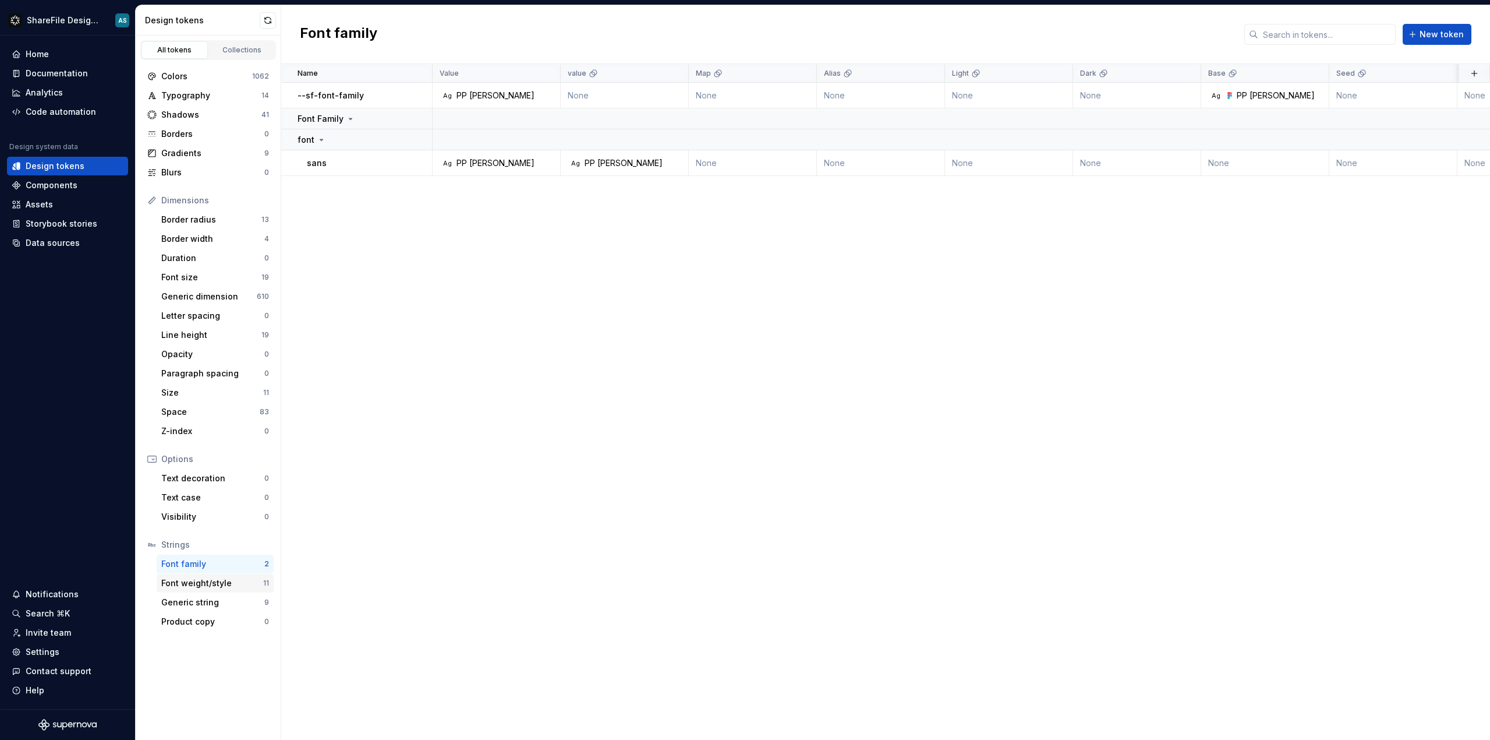
click at [202, 585] on div "Font weight/style" at bounding box center [212, 583] width 102 height 12
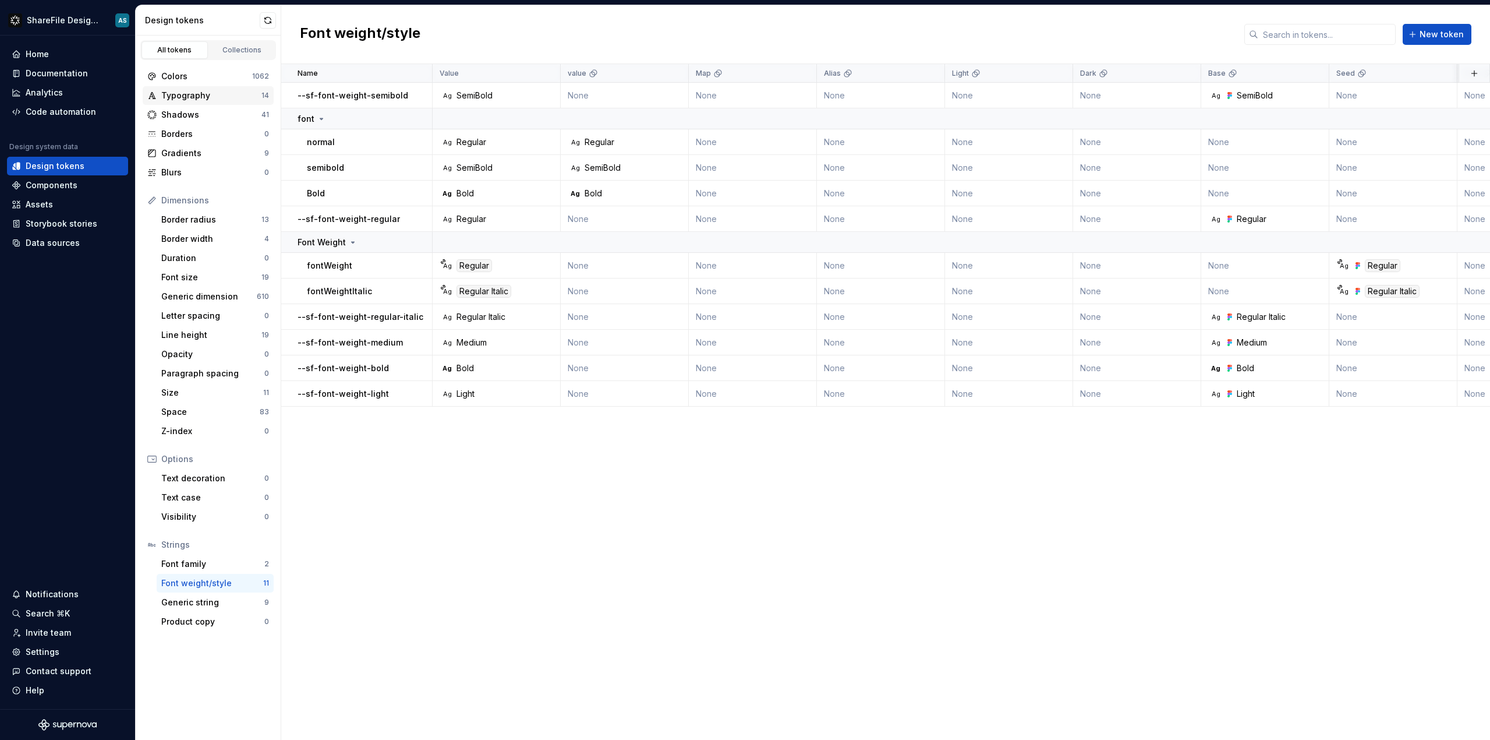
click at [195, 100] on div "Typography" at bounding box center [211, 96] width 100 height 12
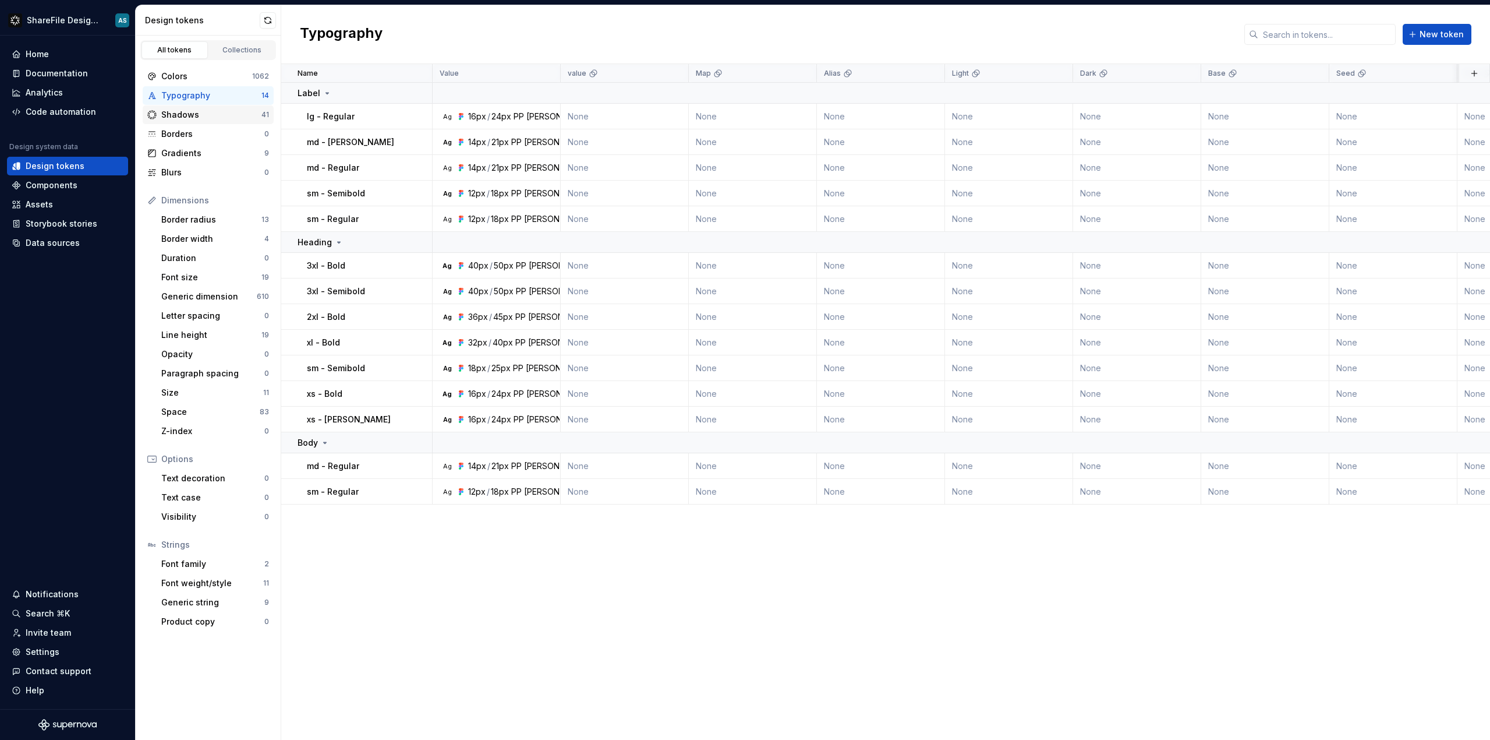
click at [197, 123] on div "Shadows 41" at bounding box center [208, 114] width 131 height 19
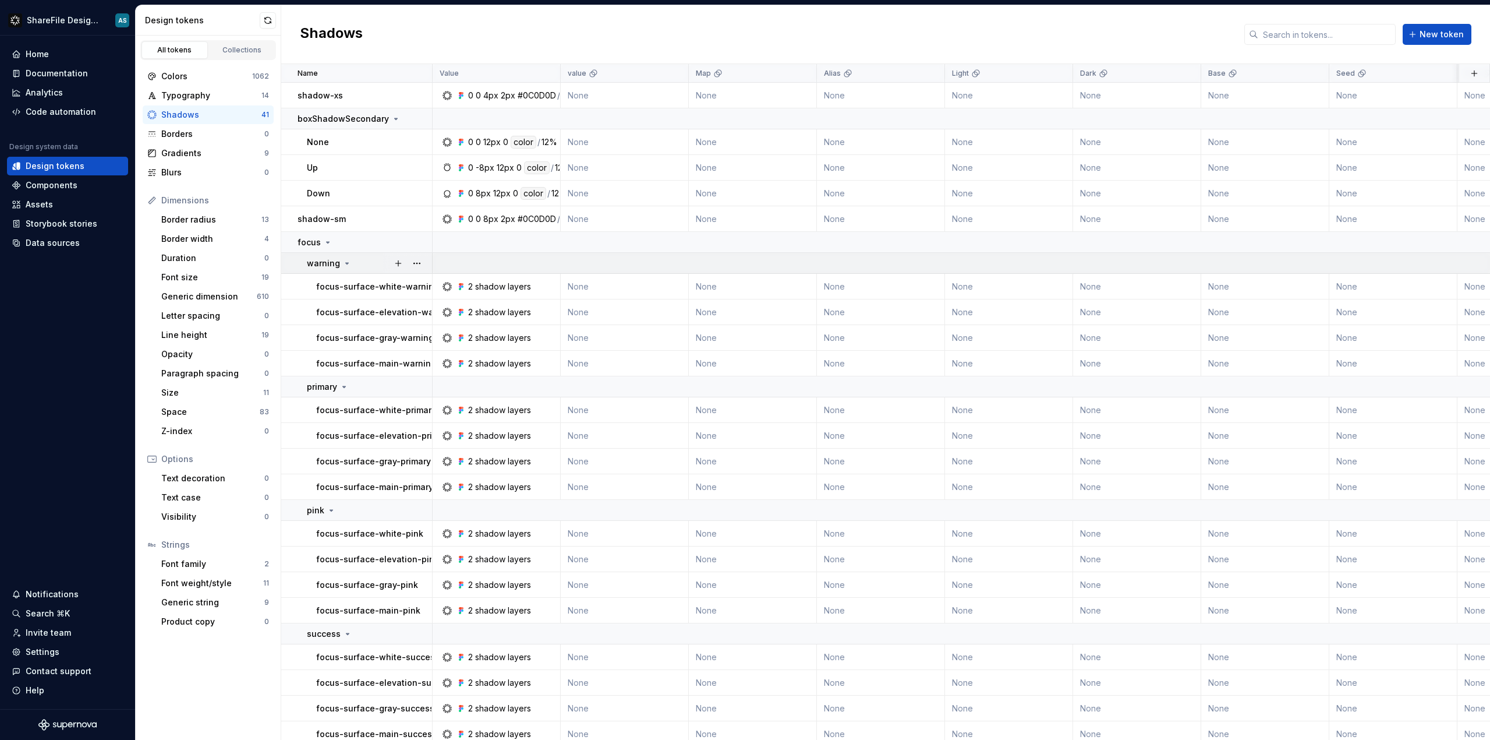
click at [342, 262] on icon at bounding box center [346, 263] width 9 height 9
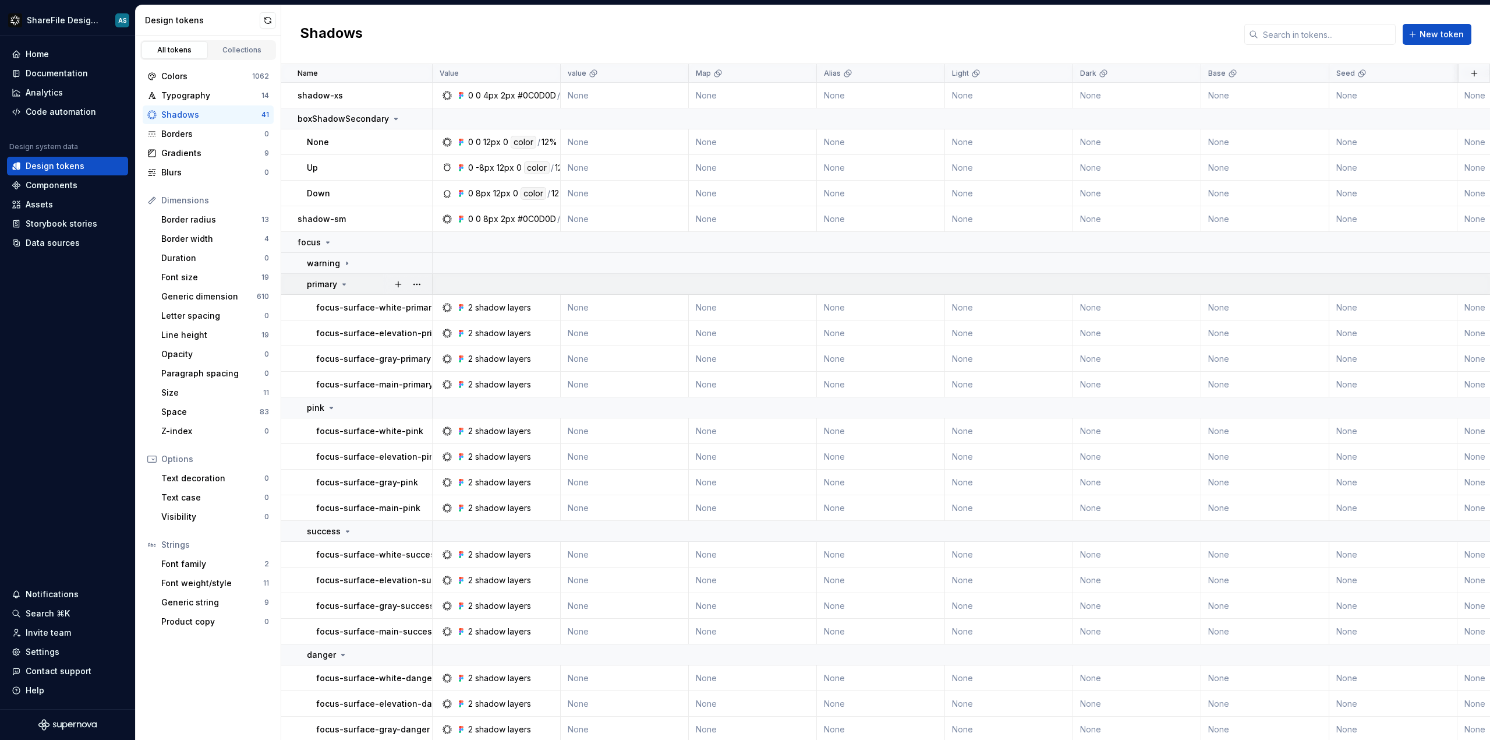
click at [346, 288] on div "primary" at bounding box center [328, 284] width 42 height 12
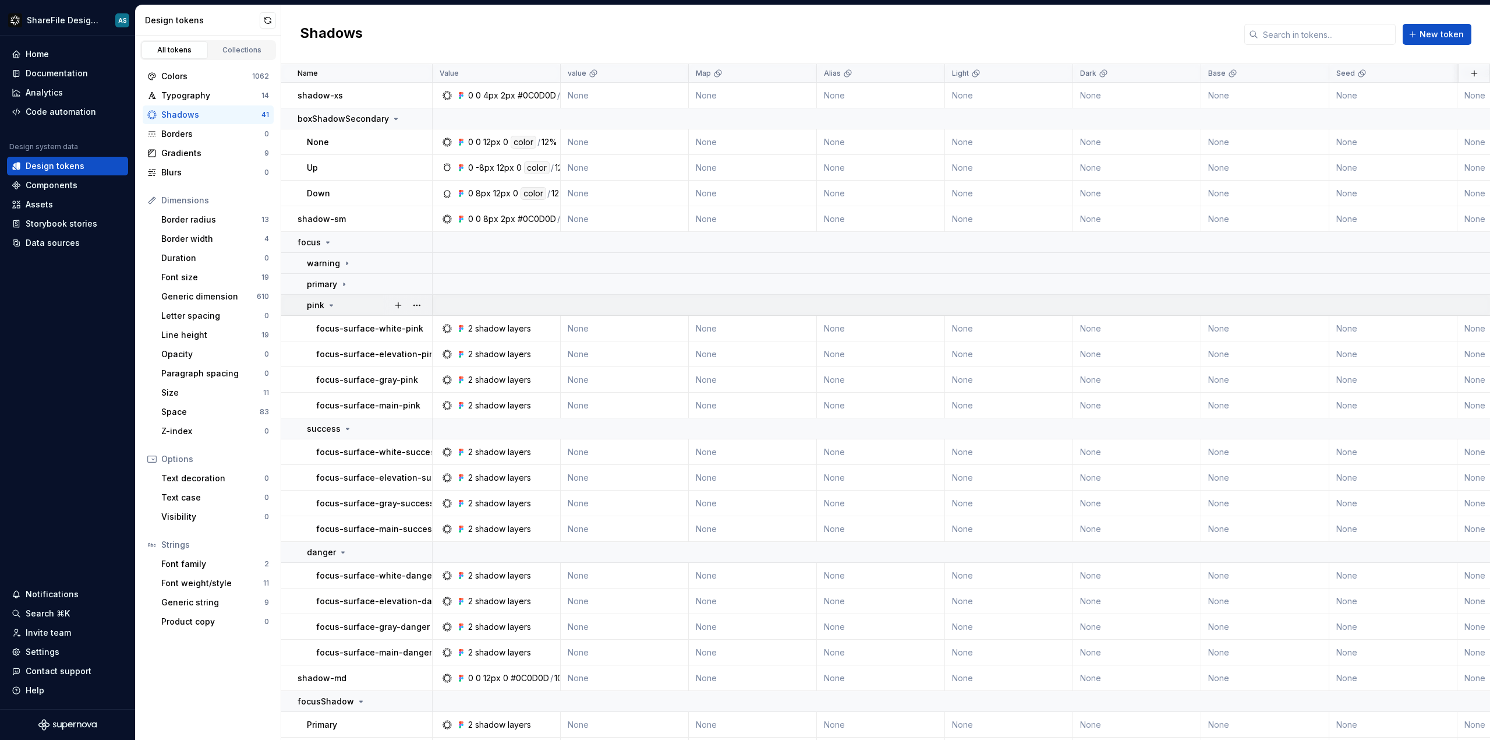
click at [331, 307] on icon at bounding box center [331, 305] width 9 height 9
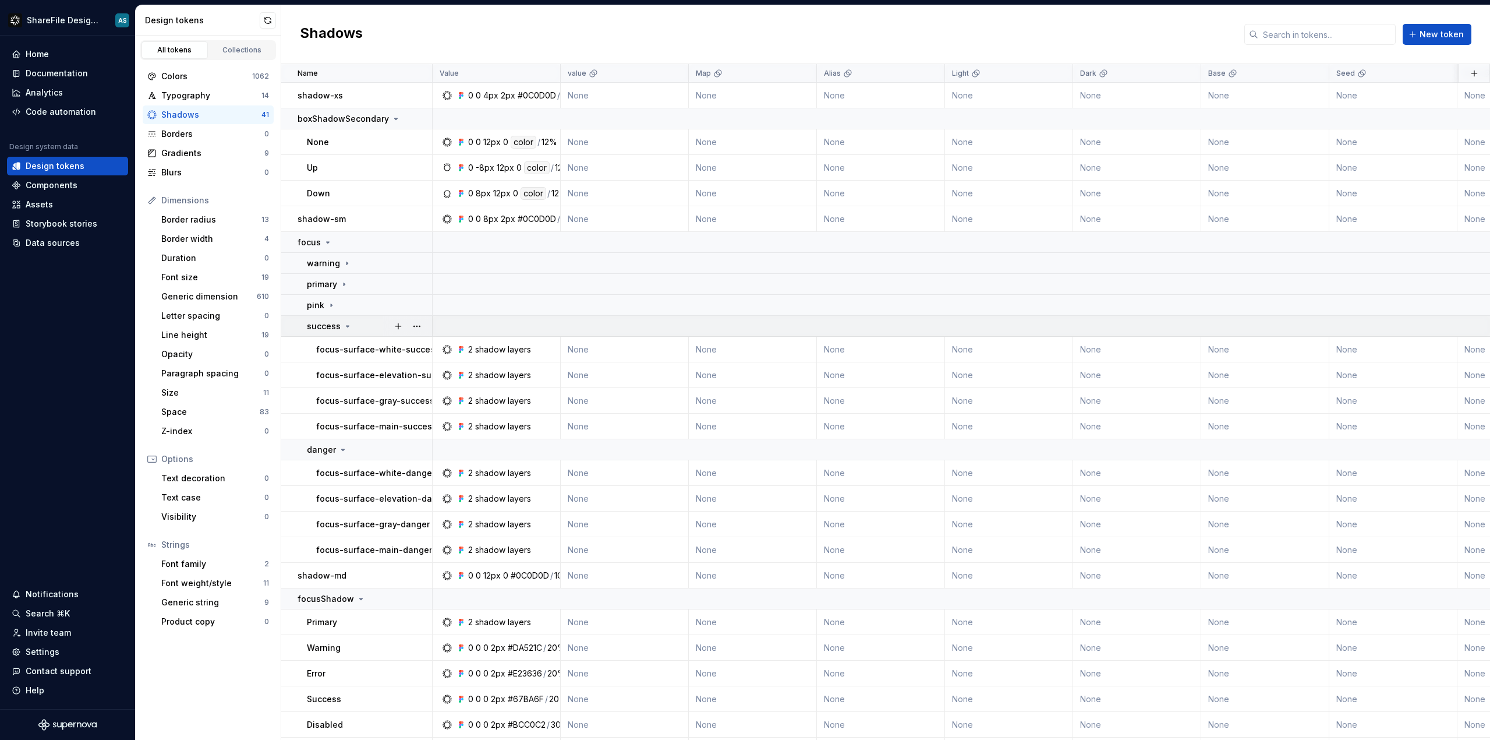
click at [346, 328] on icon at bounding box center [347, 325] width 9 height 9
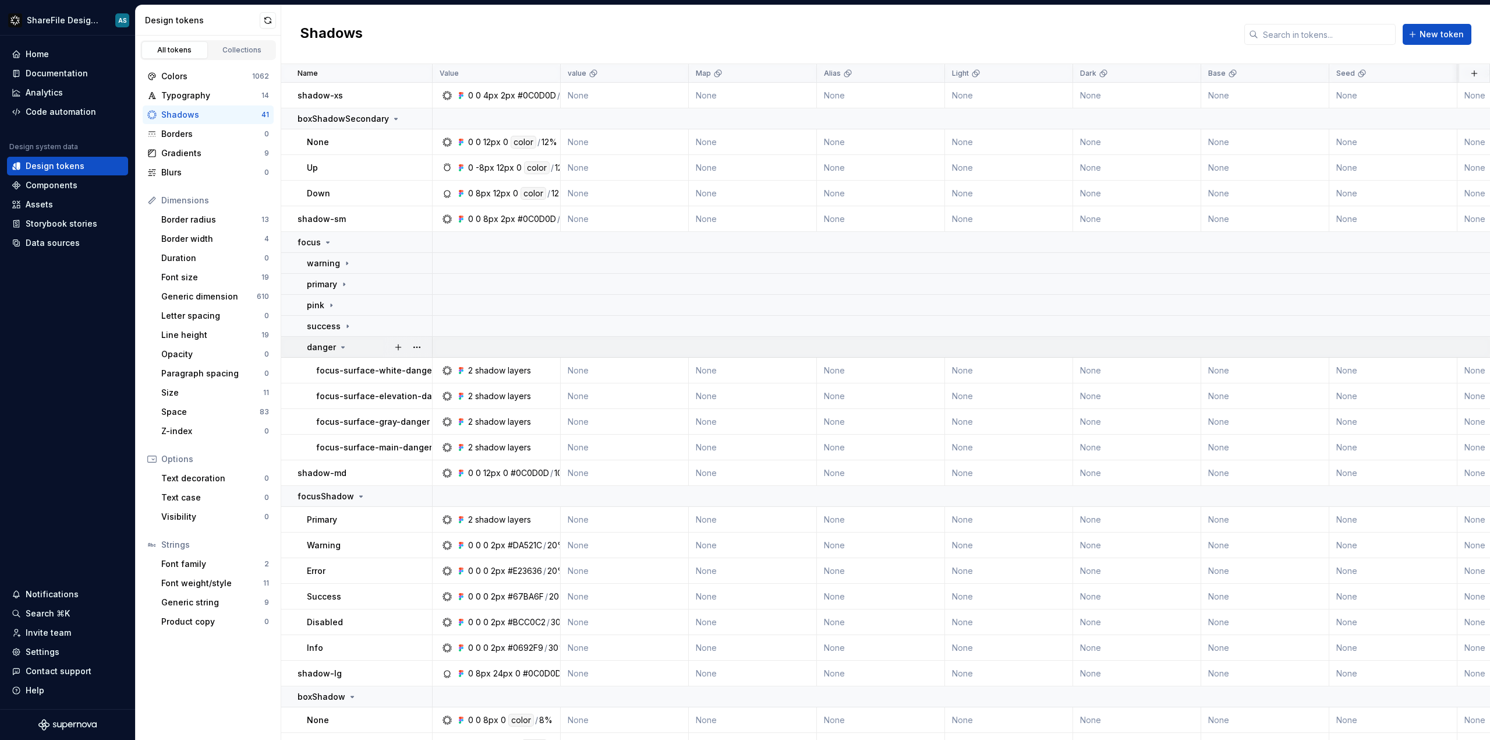
click at [340, 348] on icon at bounding box center [342, 346] width 9 height 9
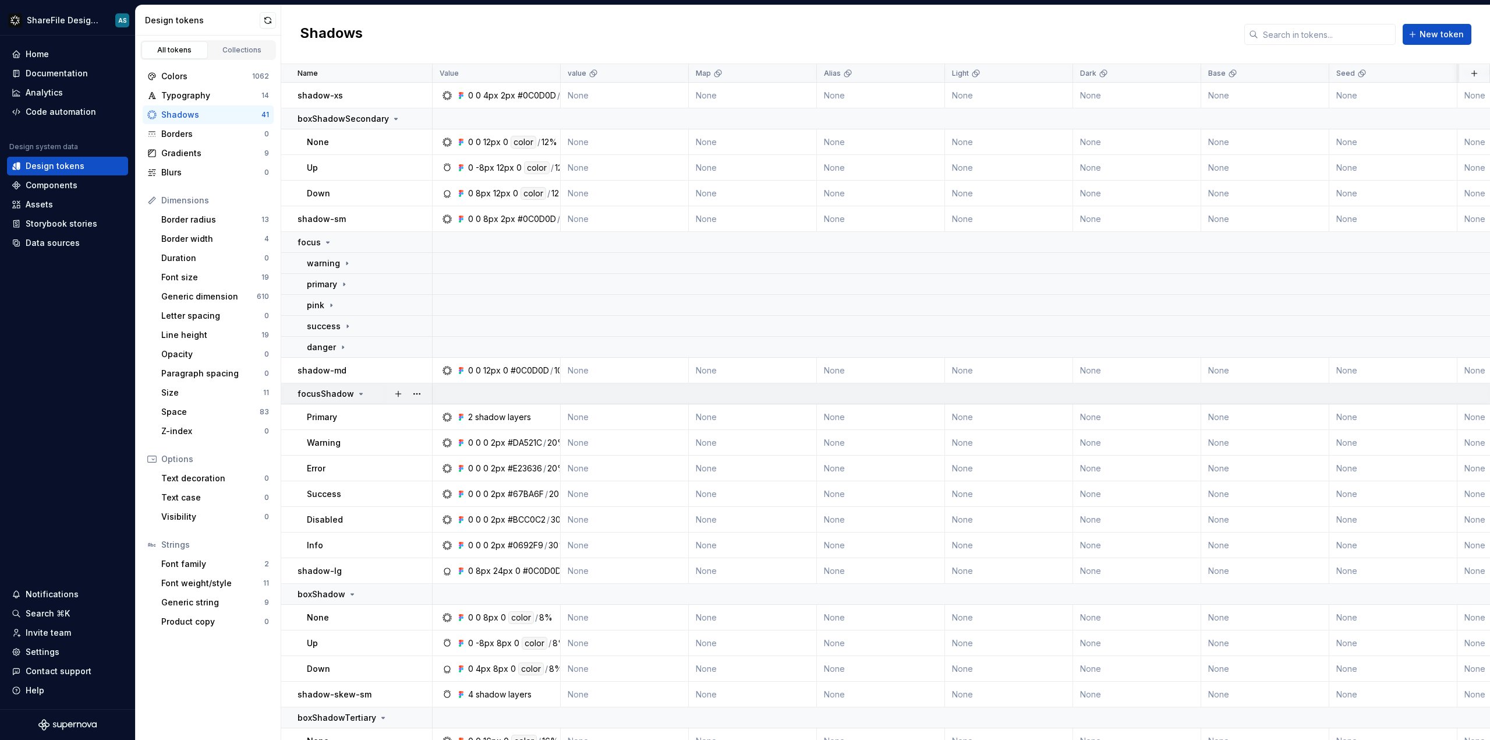
click at [352, 396] on div "focusShadow" at bounding box center [332, 394] width 68 height 12
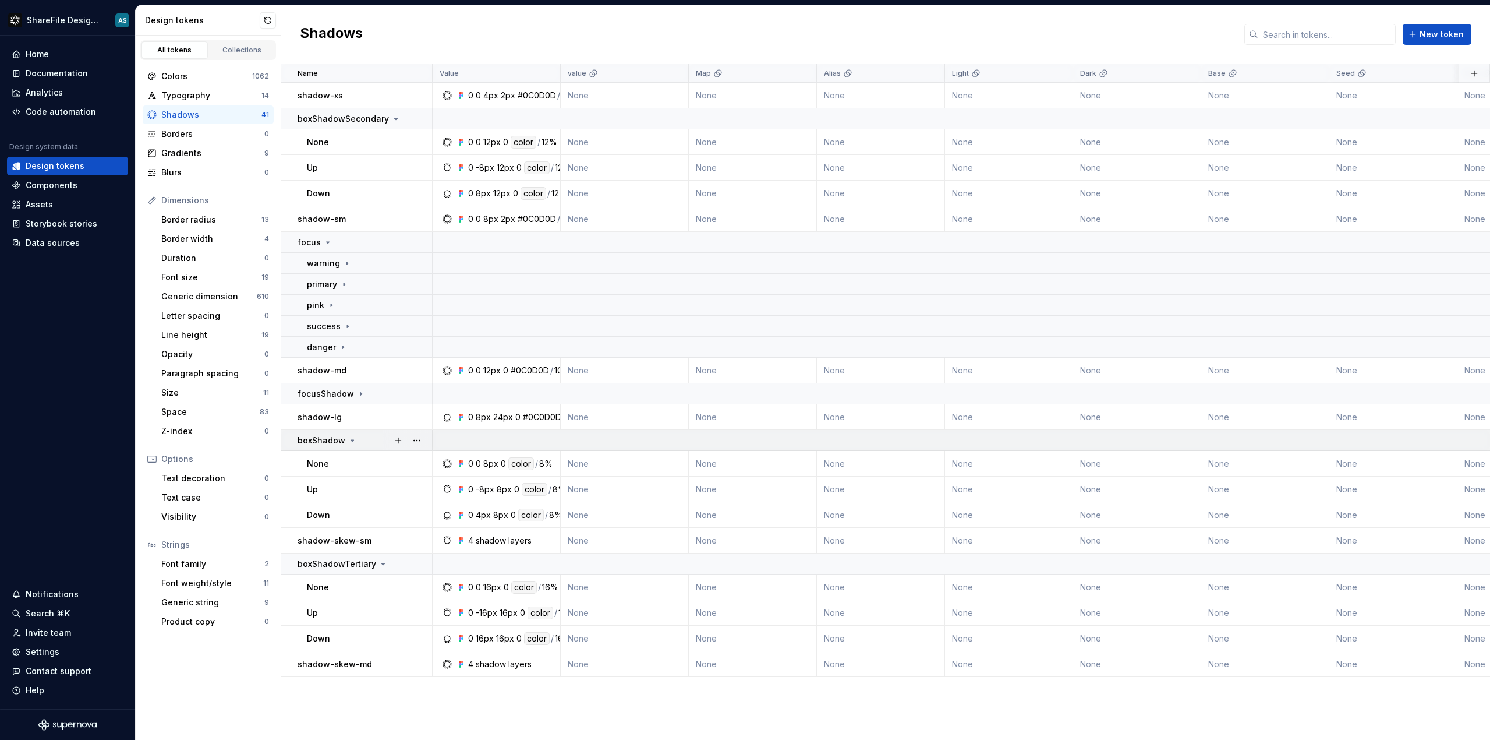
click at [349, 442] on icon at bounding box center [352, 440] width 9 height 9
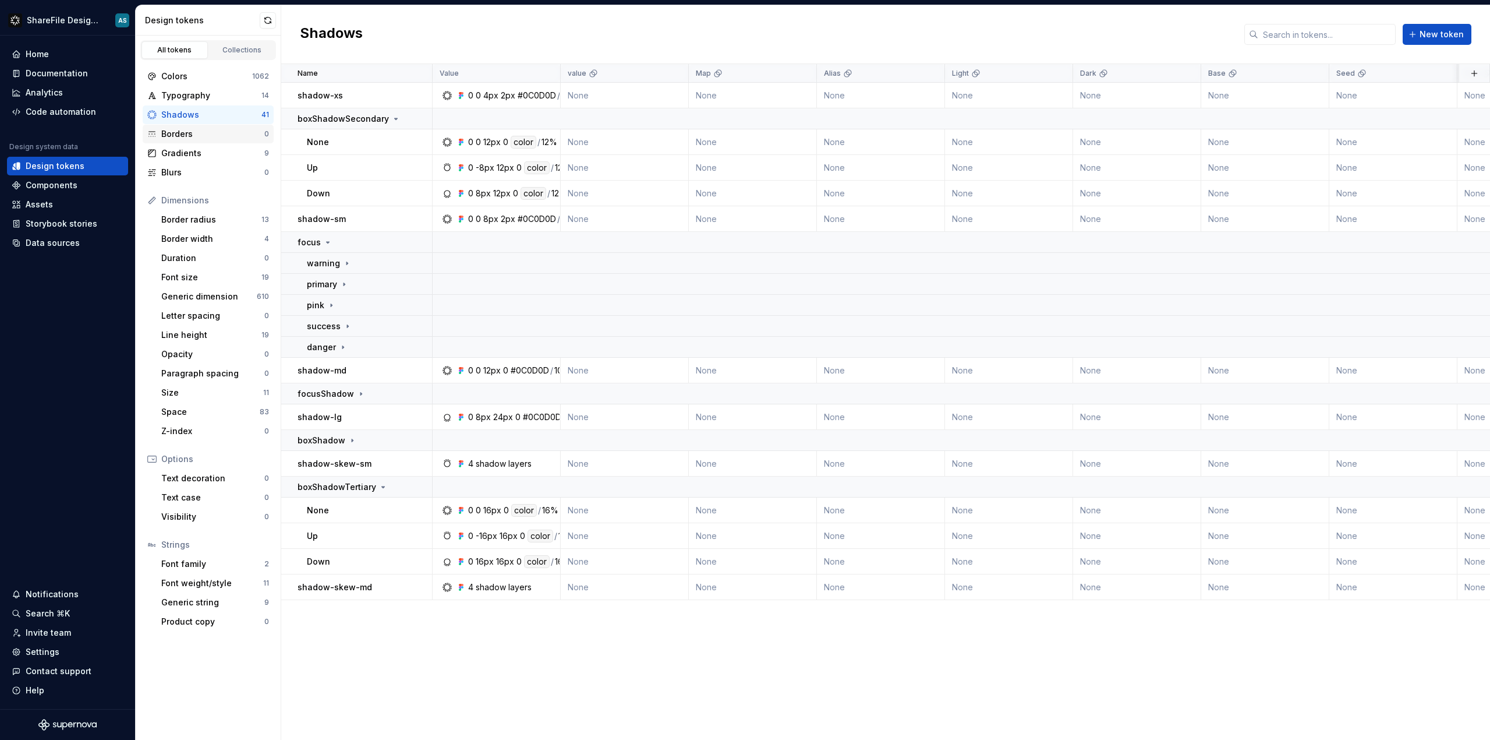
click at [186, 133] on div "Borders" at bounding box center [212, 134] width 103 height 12
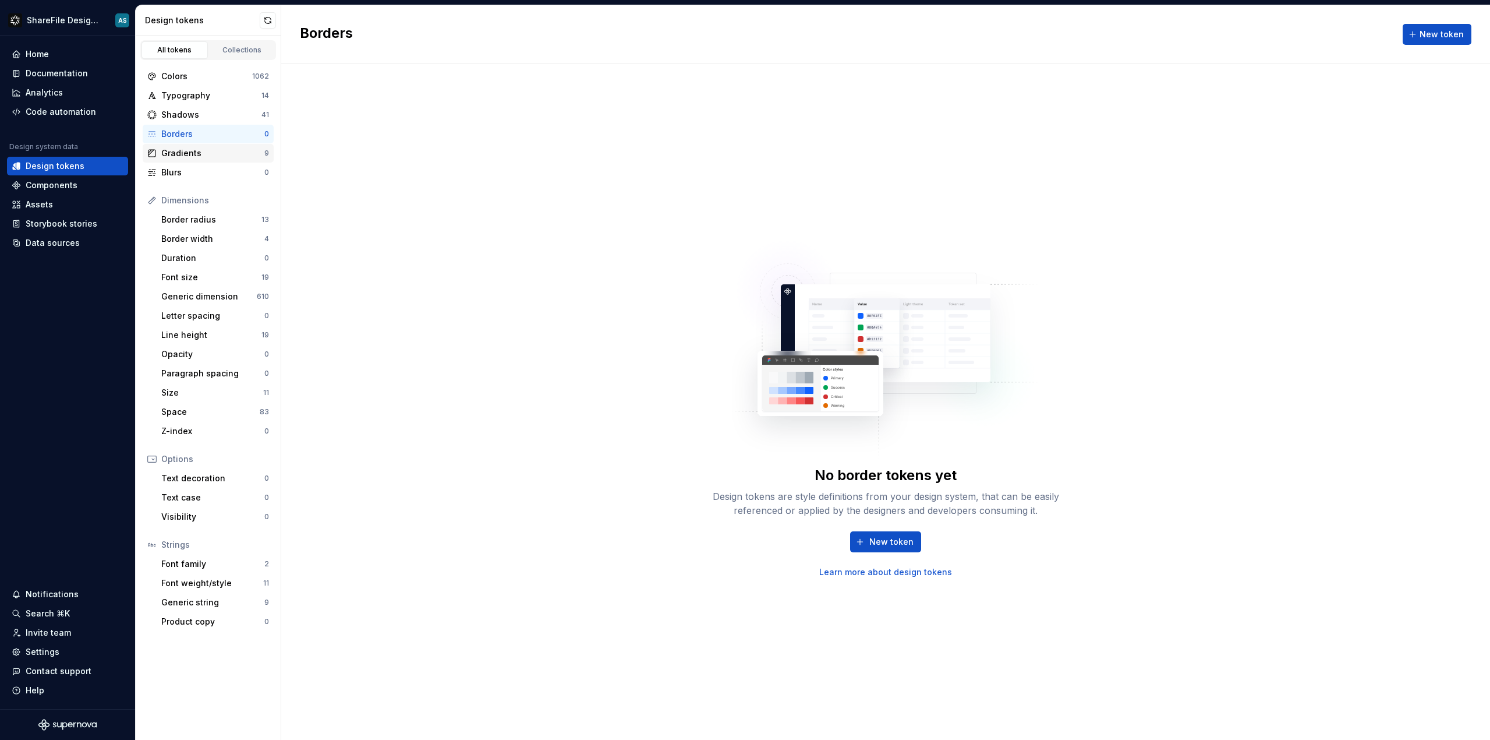
click at [181, 156] on div "Gradients" at bounding box center [212, 153] width 103 height 12
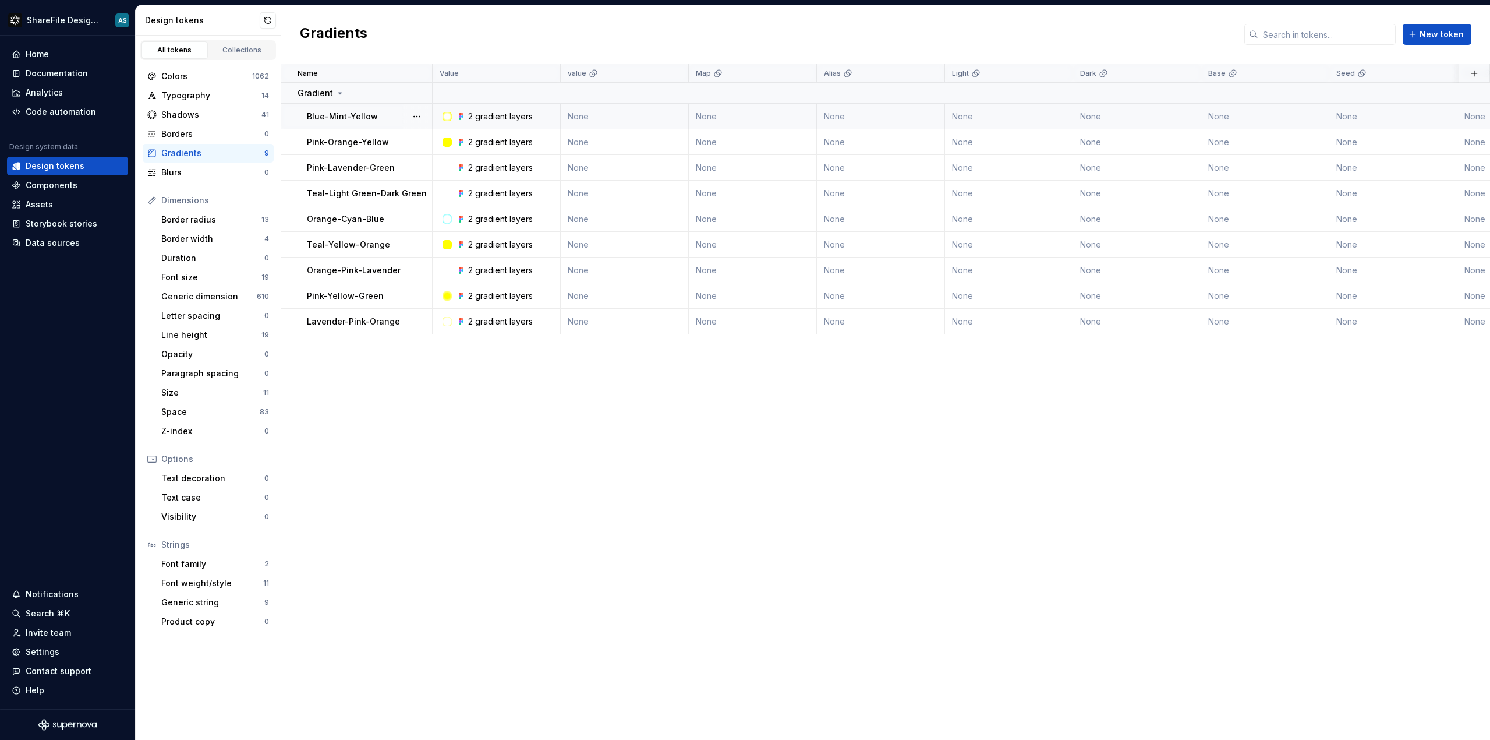
click at [290, 121] on td "Blue-Mint-Yellow" at bounding box center [356, 117] width 151 height 26
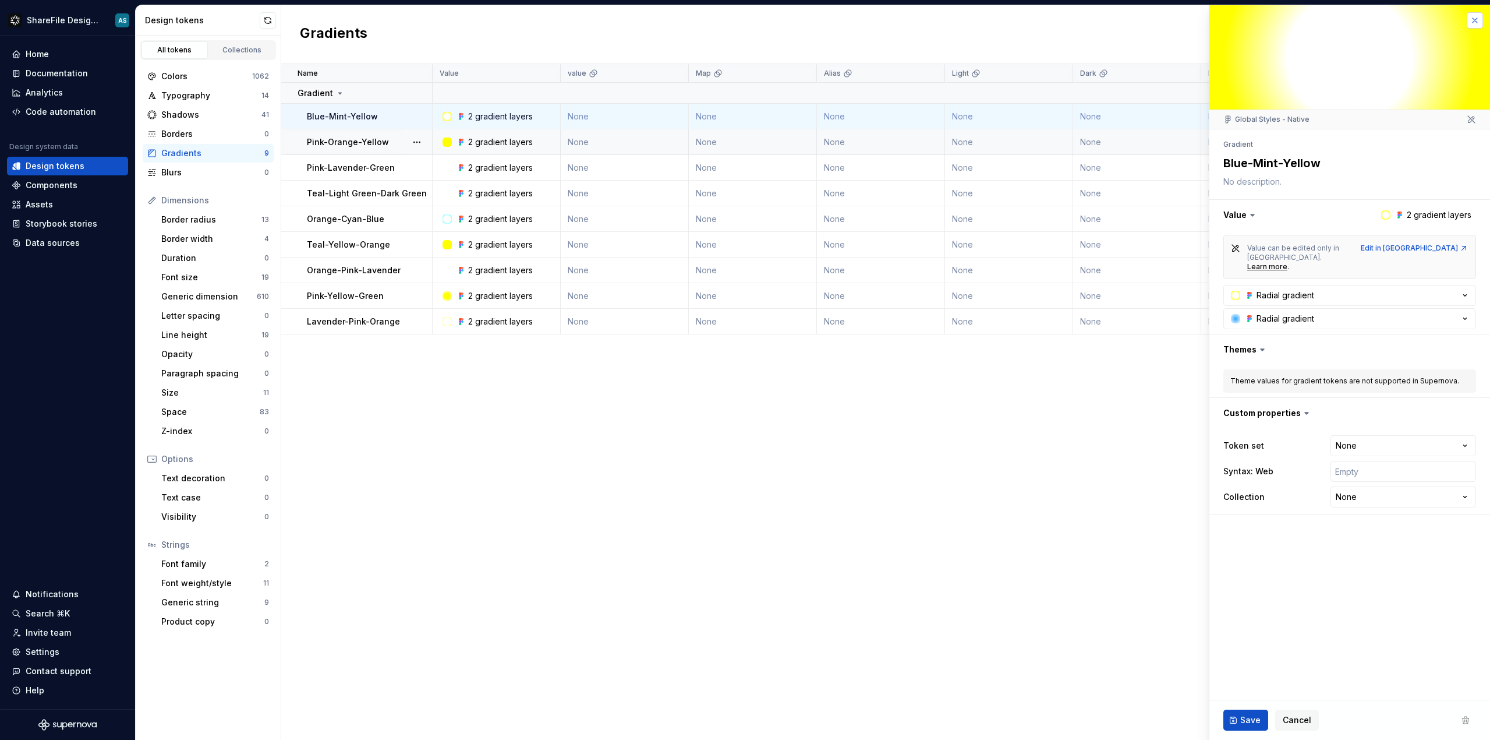
click at [1471, 13] on button "button" at bounding box center [1475, 20] width 16 height 16
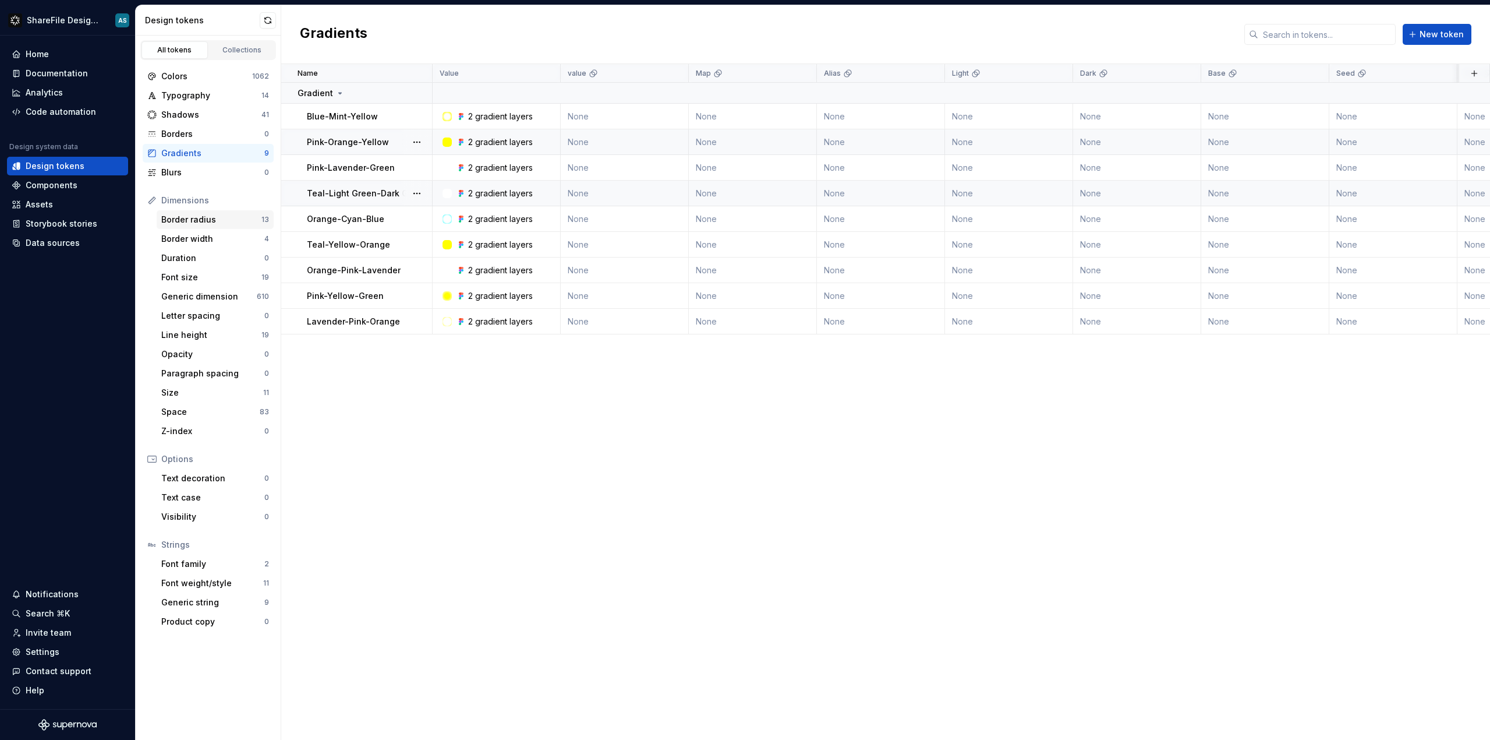
click at [195, 221] on div "Border radius" at bounding box center [211, 220] width 100 height 12
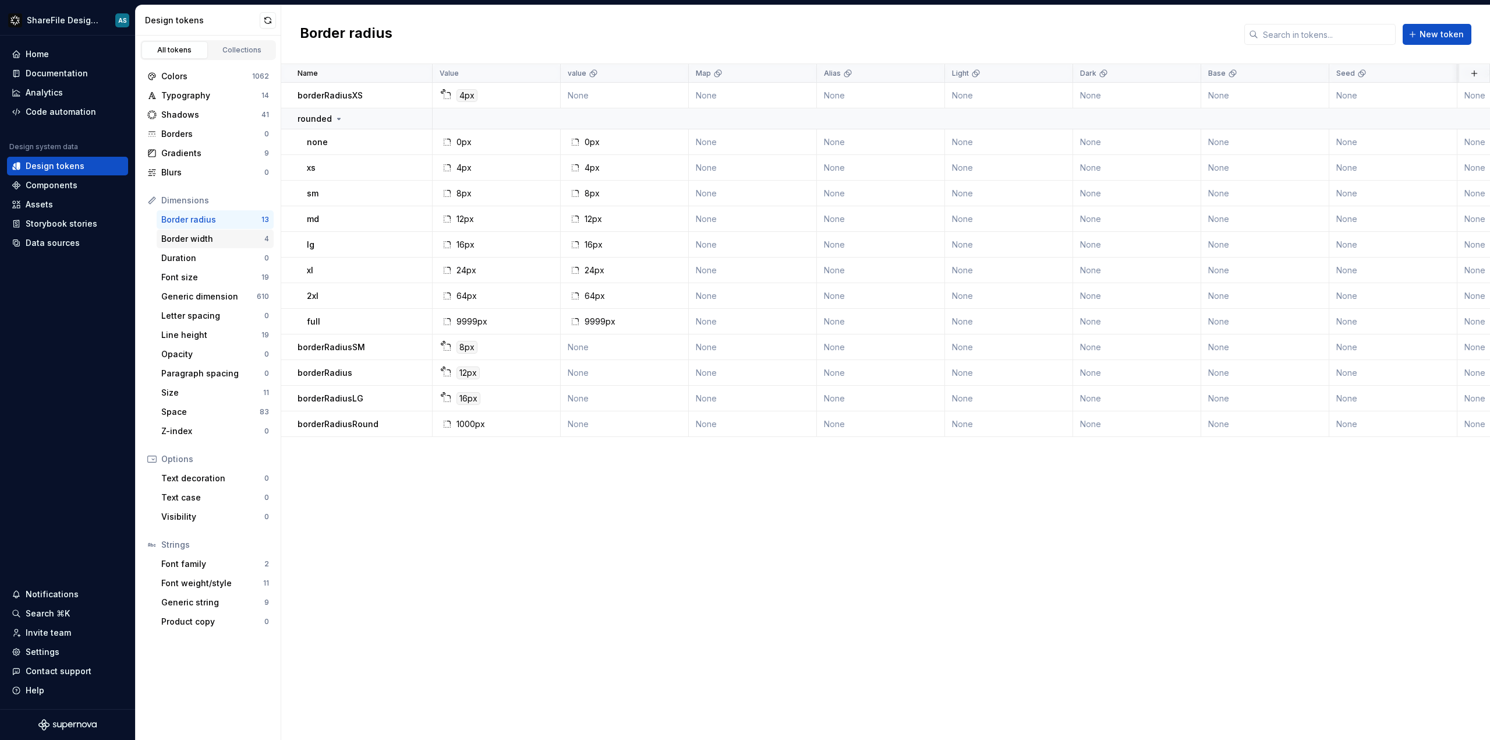
click at [199, 238] on div "Border width" at bounding box center [212, 239] width 103 height 12
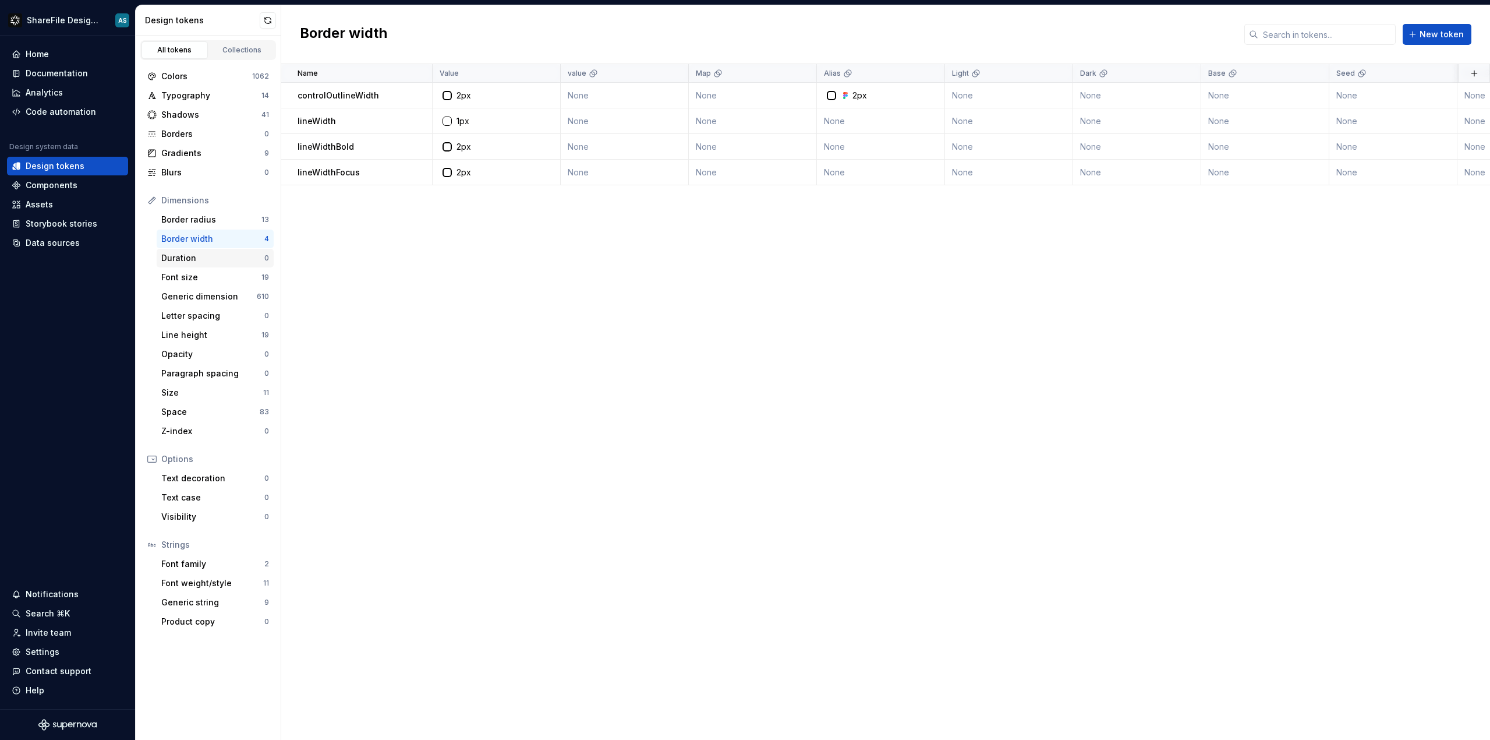
click at [222, 258] on div "Duration" at bounding box center [212, 258] width 103 height 12
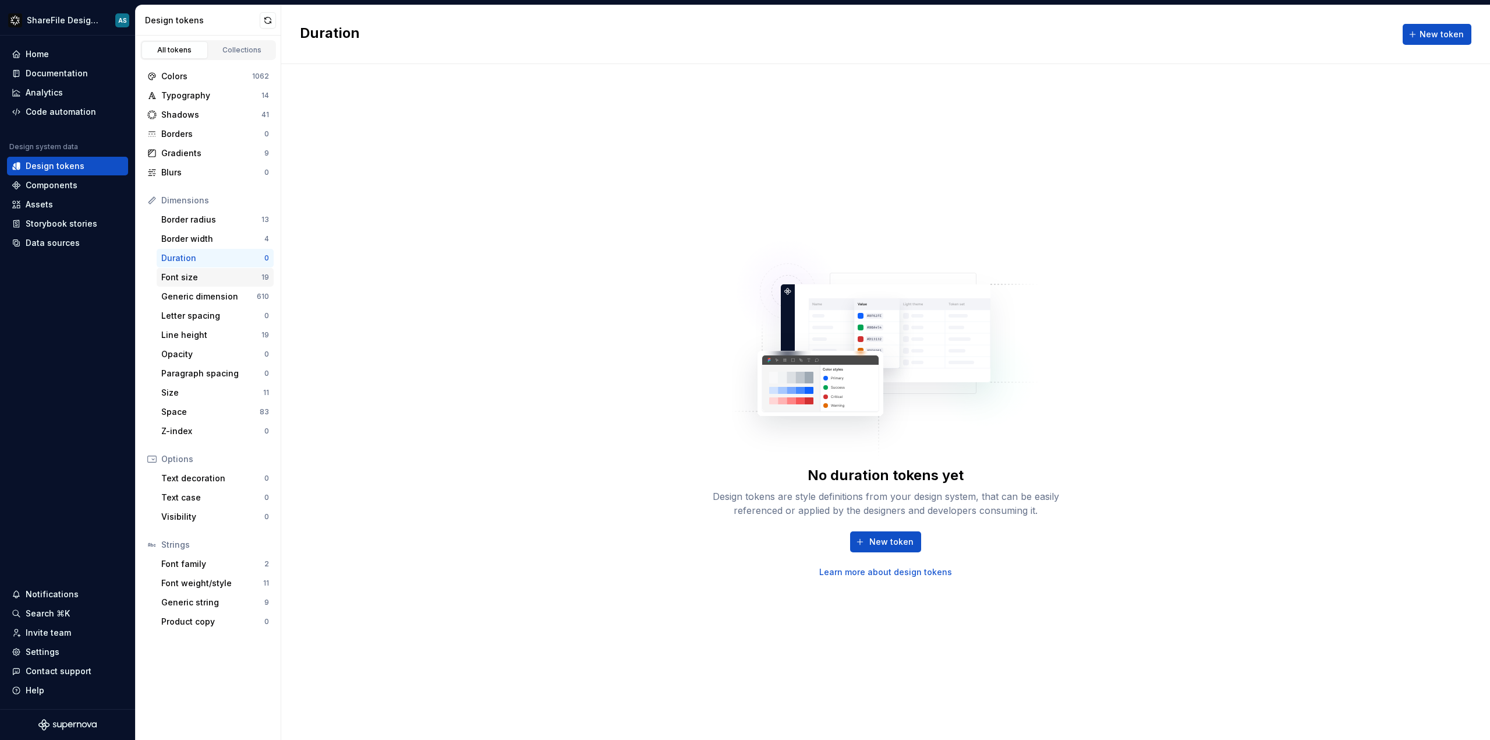
click at [220, 279] on div "Font size" at bounding box center [211, 277] width 100 height 12
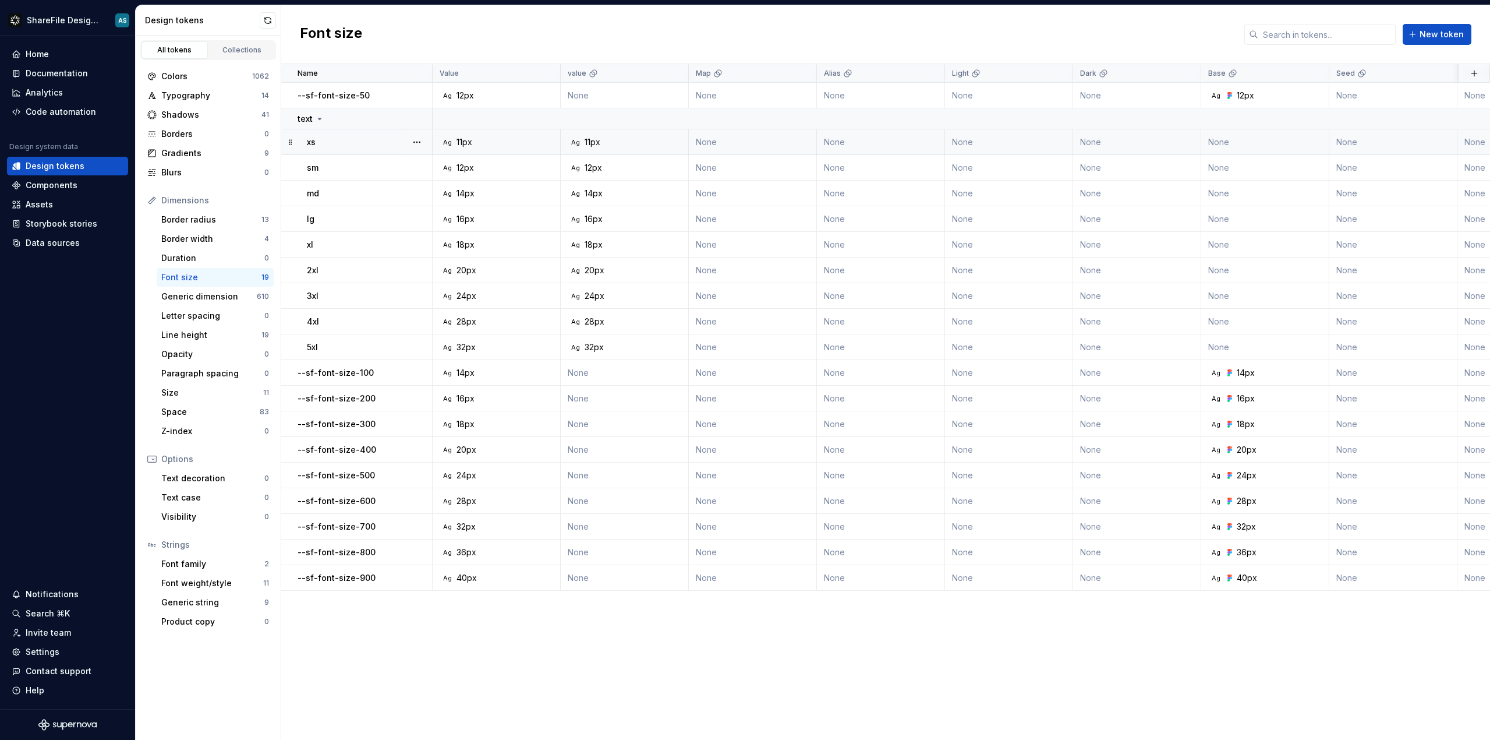
click at [327, 136] on div "xs" at bounding box center [369, 142] width 125 height 12
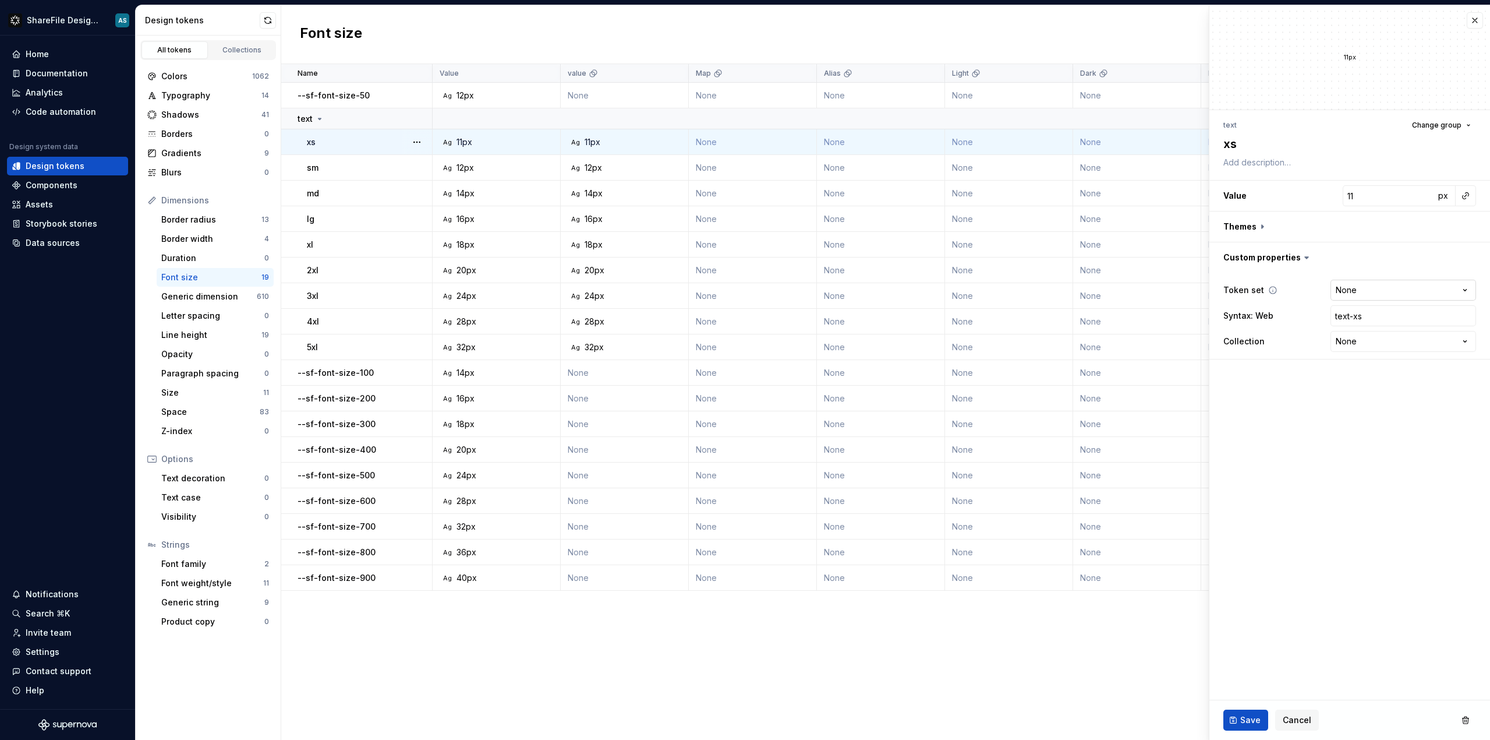
click at [1455, 289] on html "ShareFile Design System AS Home Documentation Analytics Code automation Design …" at bounding box center [745, 370] width 1490 height 740
click at [1455, 288] on html "ShareFile Design System AS Home Documentation Analytics Code automation Design …" at bounding box center [745, 370] width 1490 height 740
click at [1423, 255] on button "button" at bounding box center [1350, 257] width 281 height 30
click at [1472, 22] on button "button" at bounding box center [1475, 20] width 16 height 16
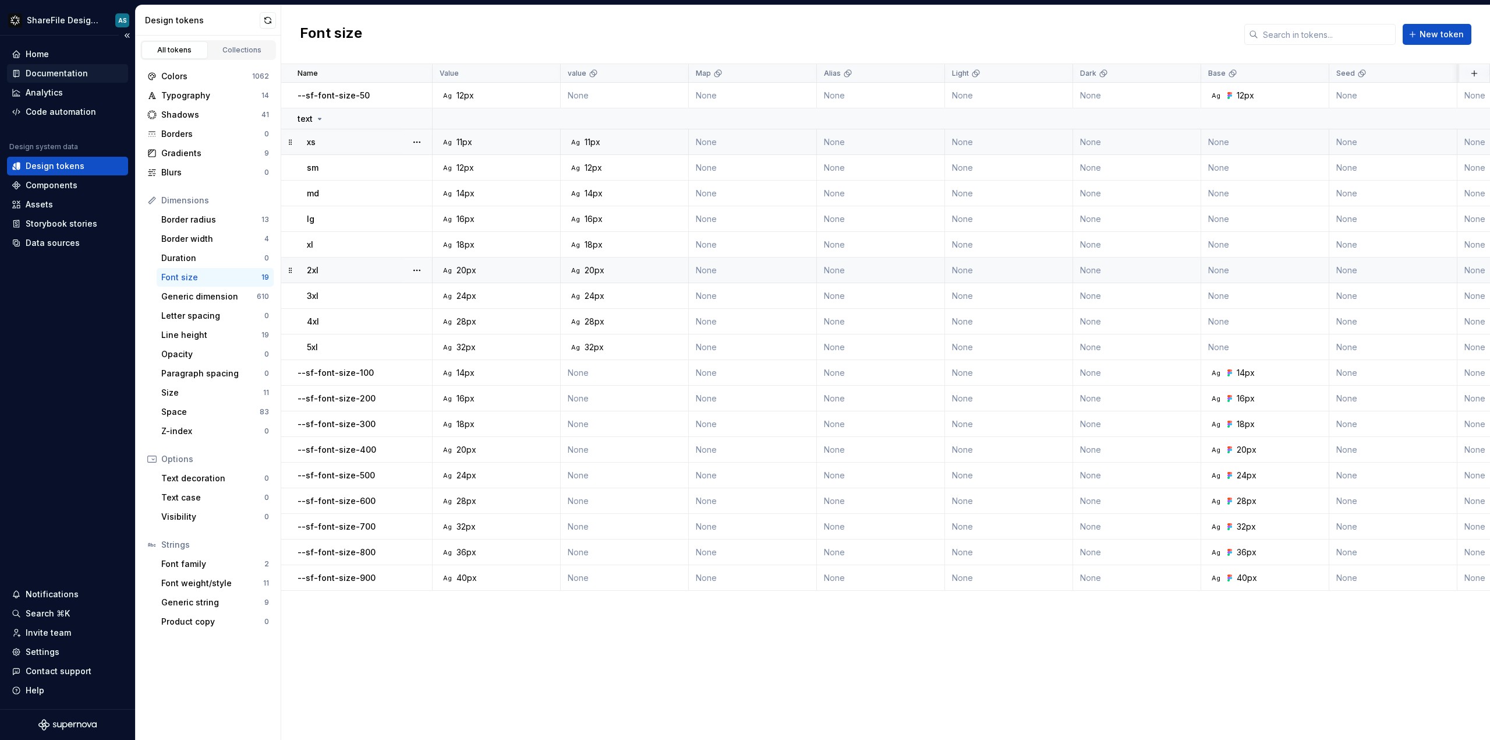
click at [44, 72] on div "Documentation" at bounding box center [57, 74] width 62 height 12
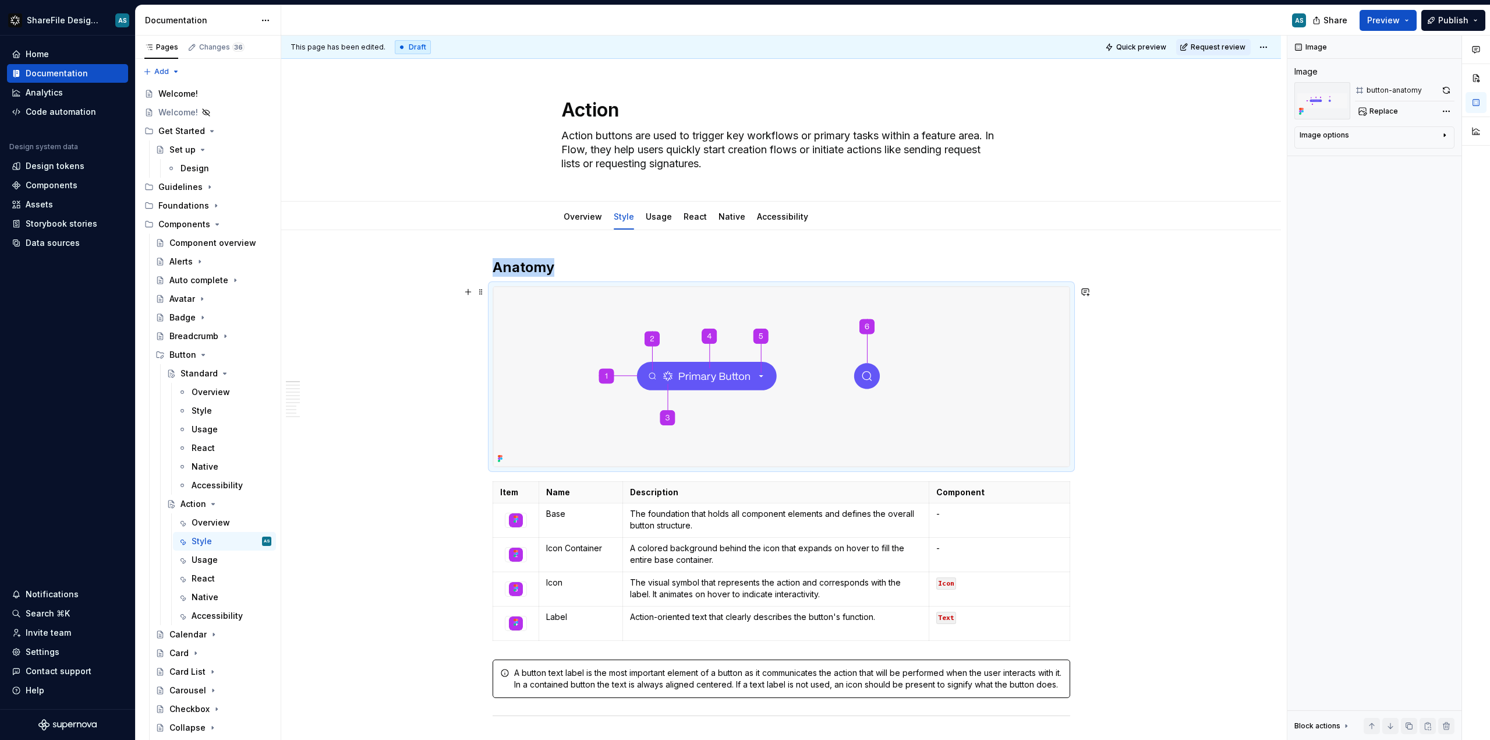
click at [531, 425] on img at bounding box center [781, 377] width 577 height 180
click at [1012, 407] on img at bounding box center [781, 377] width 577 height 180
click at [1394, 112] on span "Replace" at bounding box center [1384, 111] width 29 height 9
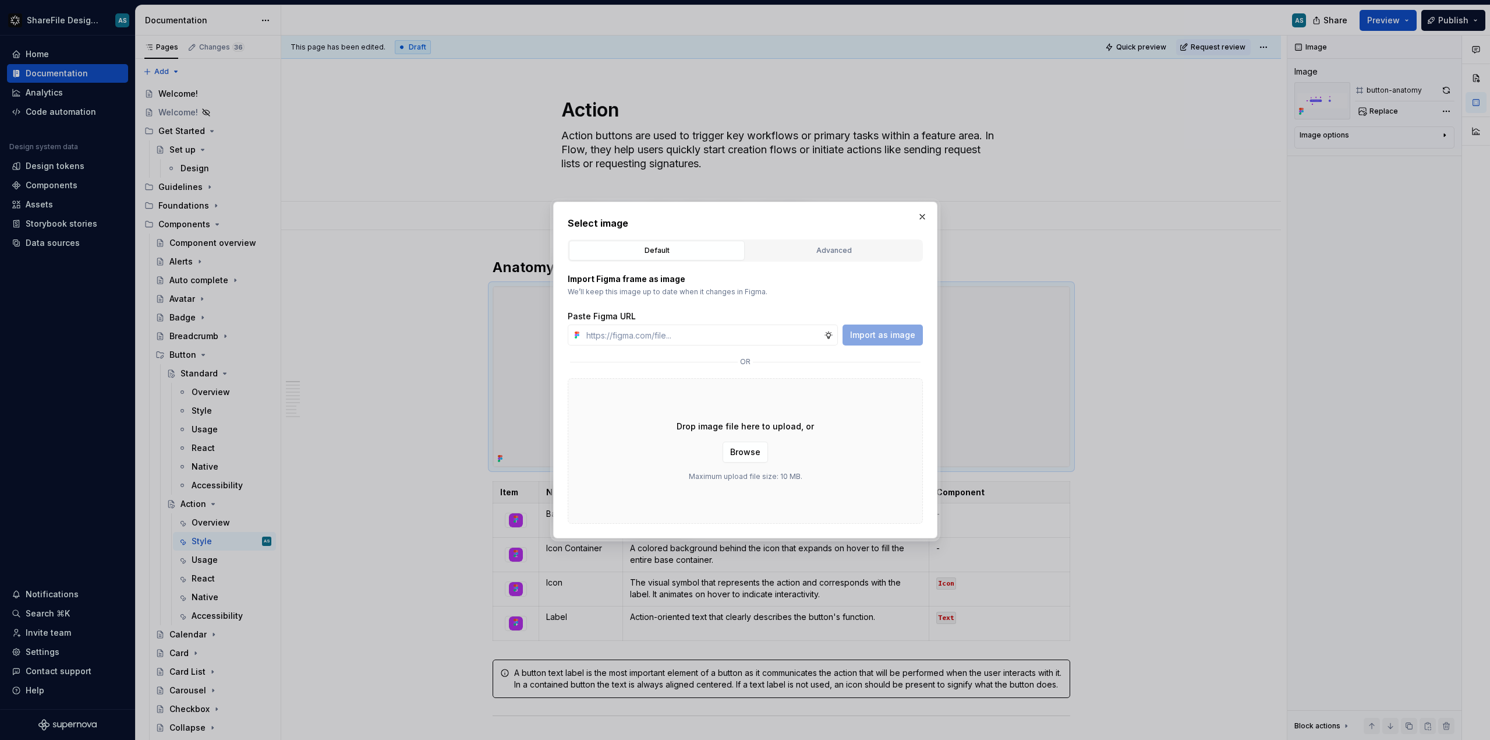
click at [811, 262] on div "Import Figma frame as image We’ll keep this image up to date when it changes in…" at bounding box center [745, 393] width 355 height 262
click at [804, 257] on button "Advanced" at bounding box center [834, 251] width 176 height 20
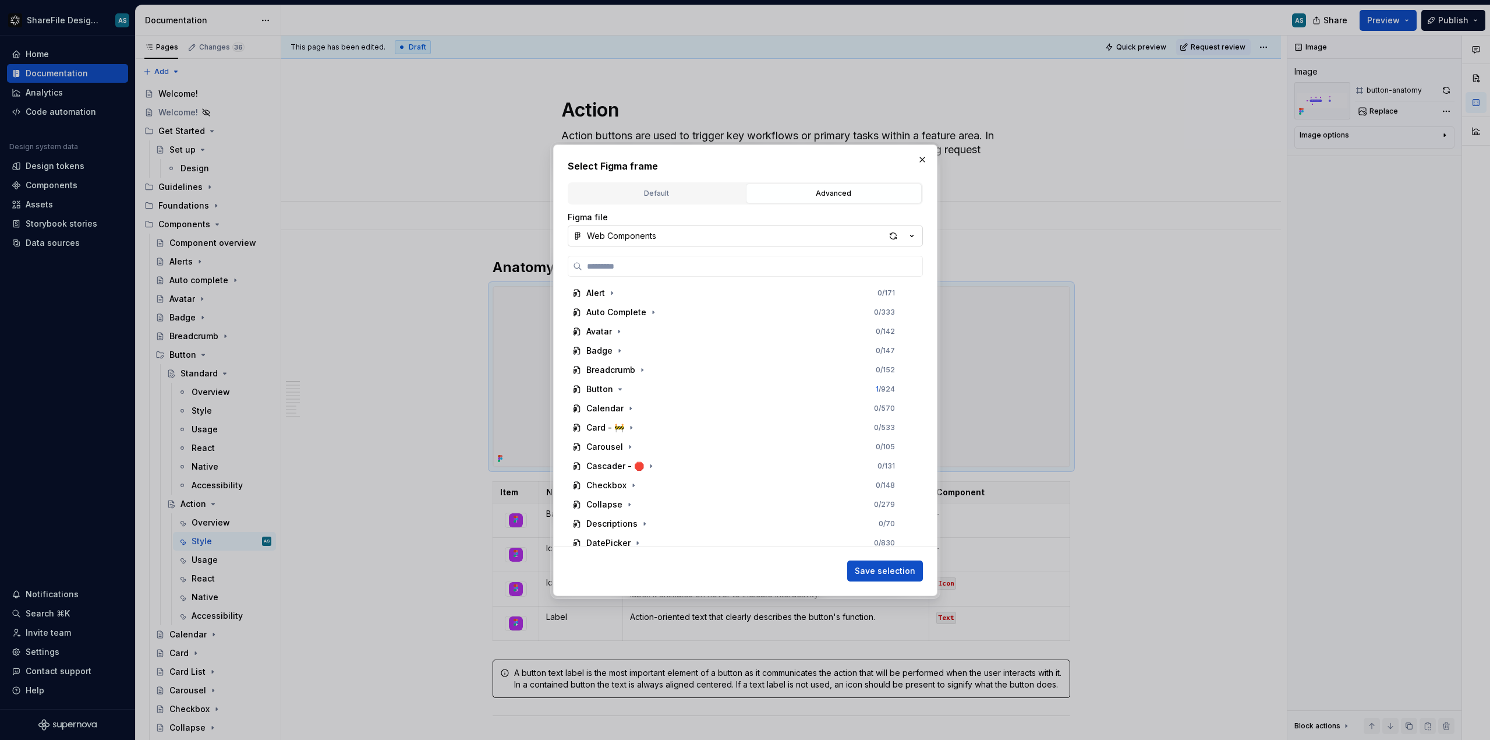
click at [729, 234] on button "Web Components" at bounding box center [745, 235] width 355 height 21
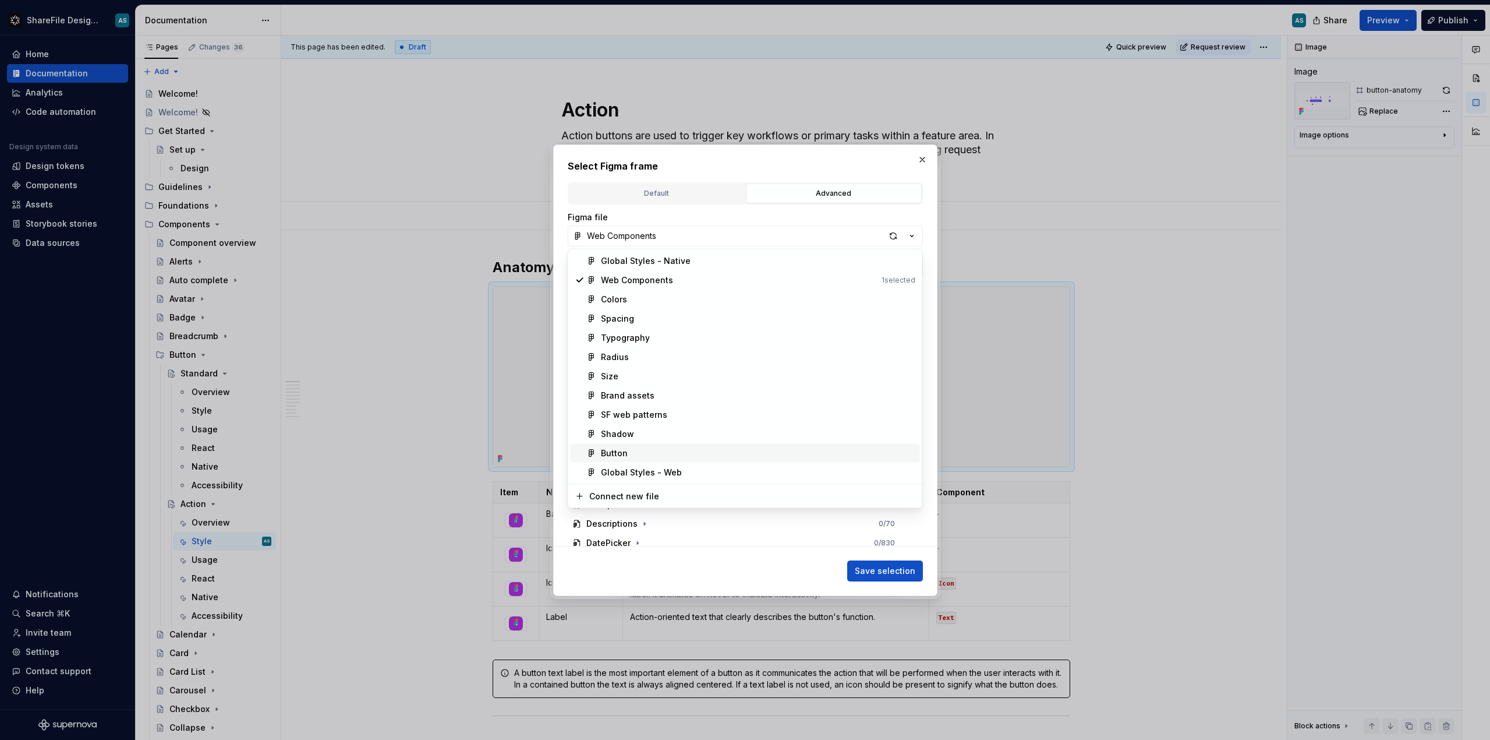
click at [677, 447] on div "Button" at bounding box center [758, 453] width 315 height 12
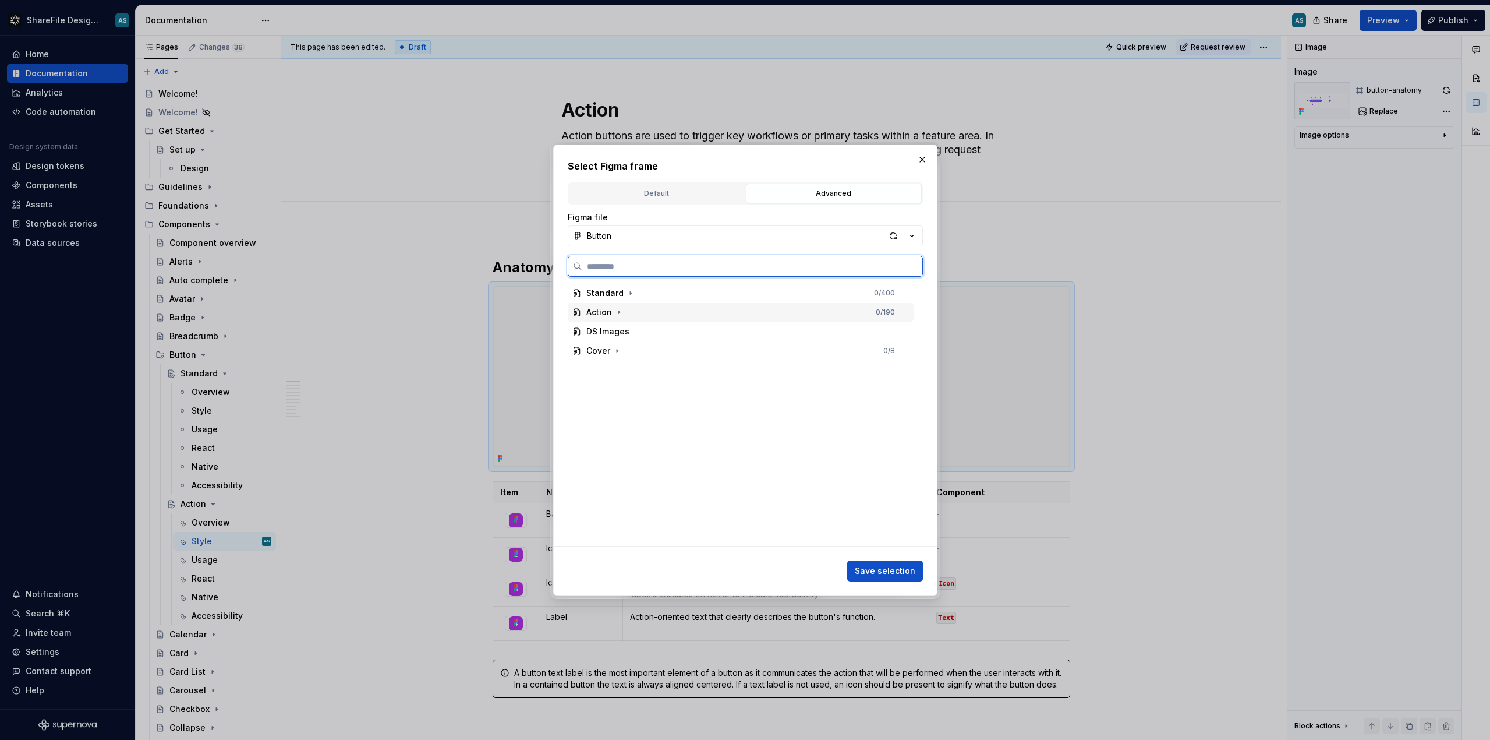
click at [664, 312] on div "Action 0 / 190" at bounding box center [741, 312] width 346 height 19
click at [634, 371] on div "button-anatomy" at bounding box center [631, 370] width 66 height 12
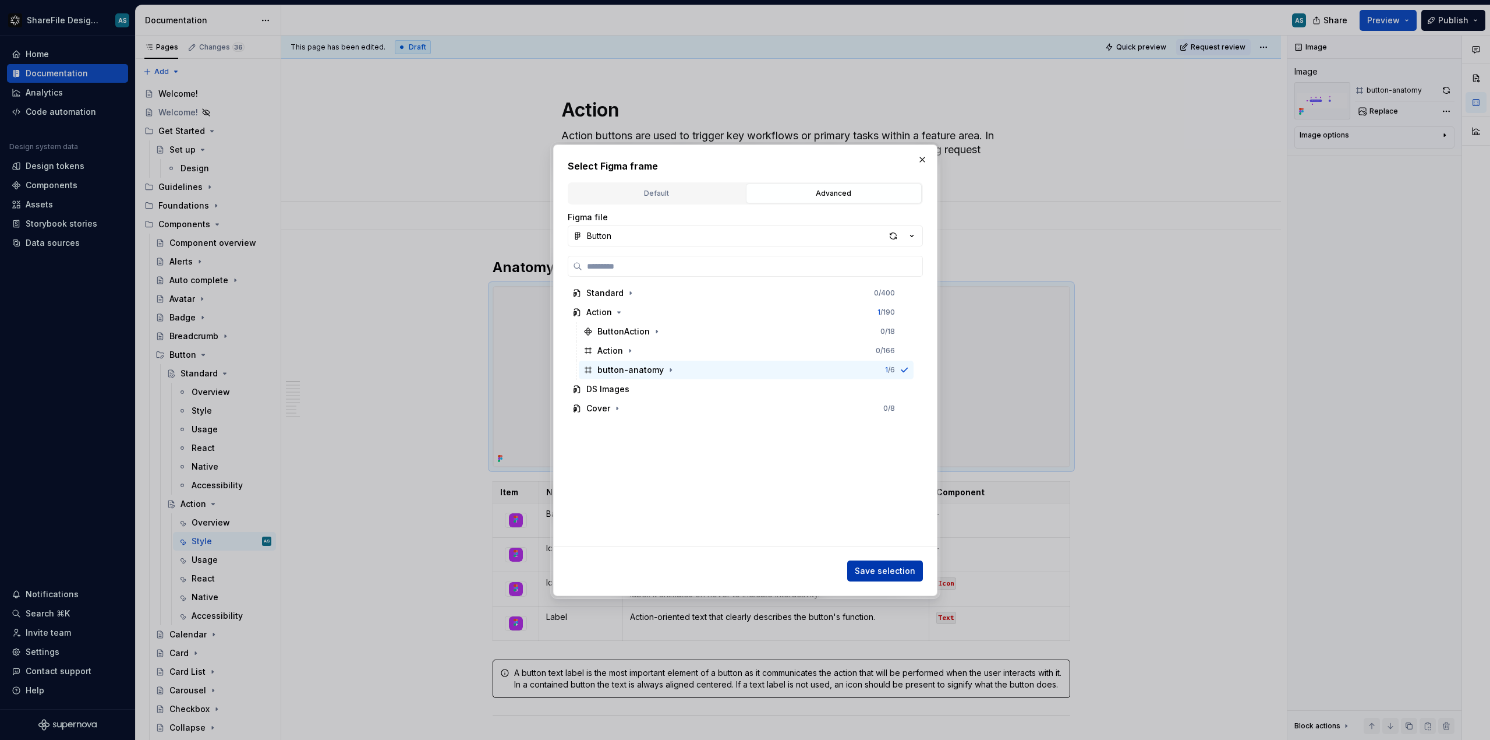
click at [883, 576] on span "Save selection" at bounding box center [885, 571] width 61 height 12
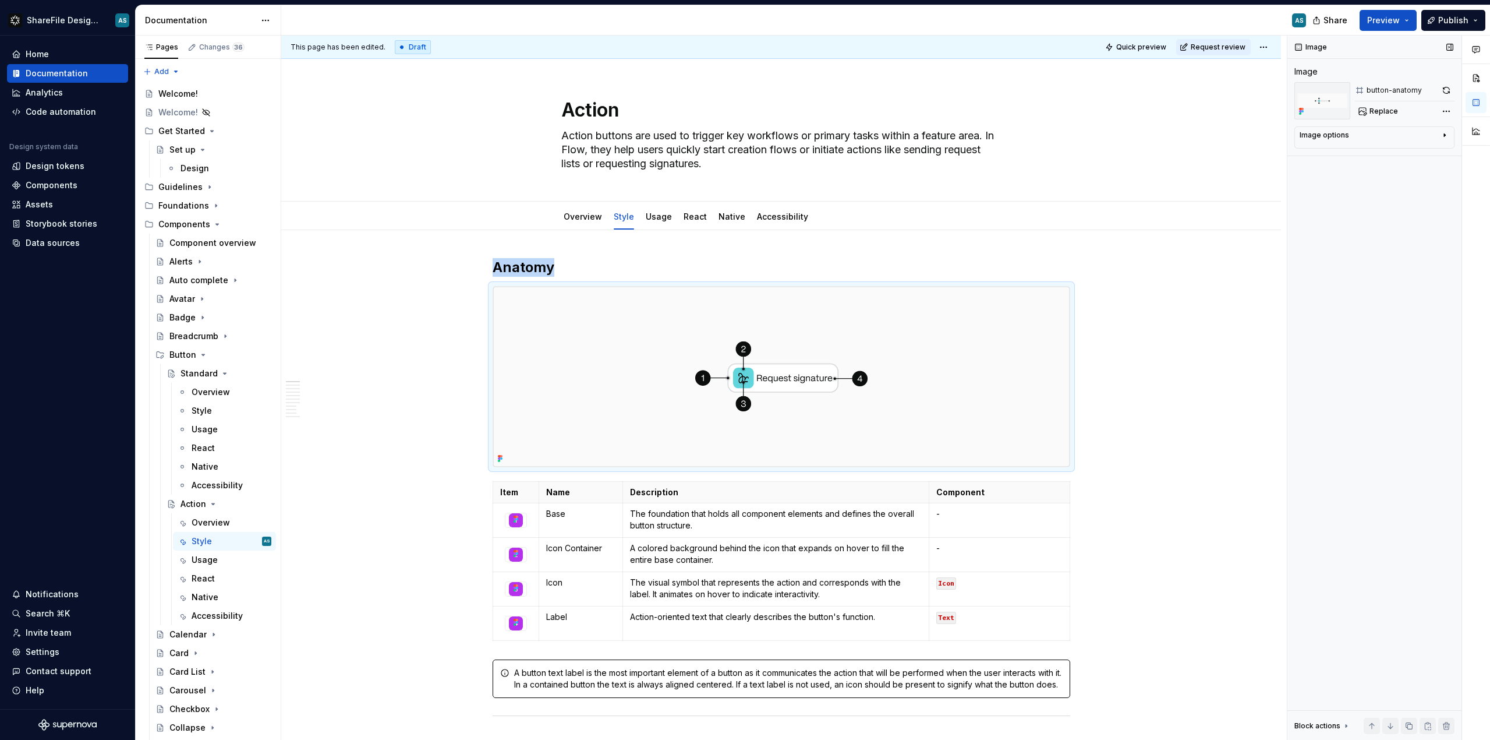
click at [1446, 138] on icon "button" at bounding box center [1444, 134] width 9 height 9
click at [1445, 107] on div "Comments Open comments No comments yet Select ‘Comment’ from the block context …" at bounding box center [1389, 388] width 203 height 705
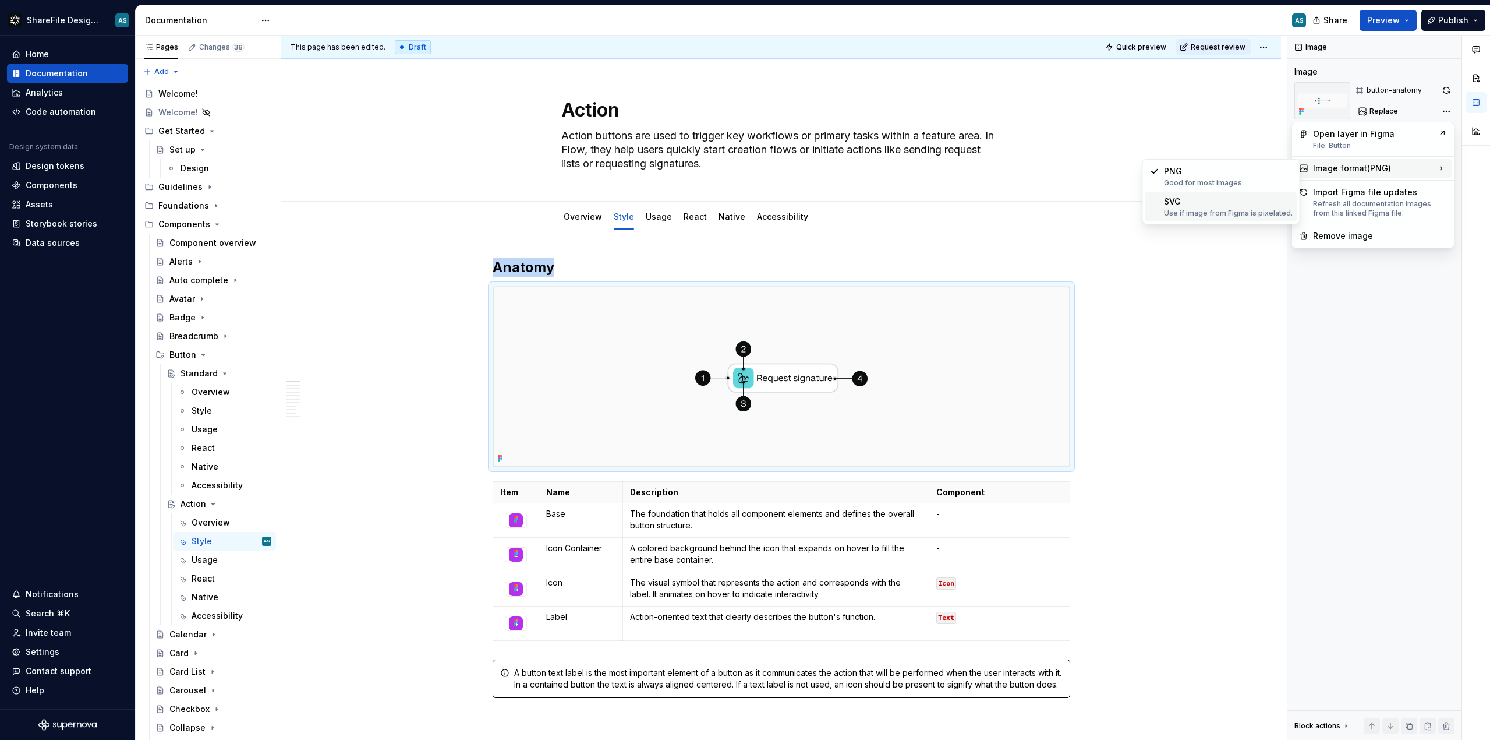
click at [1255, 204] on div "SVG Use if image from Figma is pixelated." at bounding box center [1228, 207] width 129 height 22
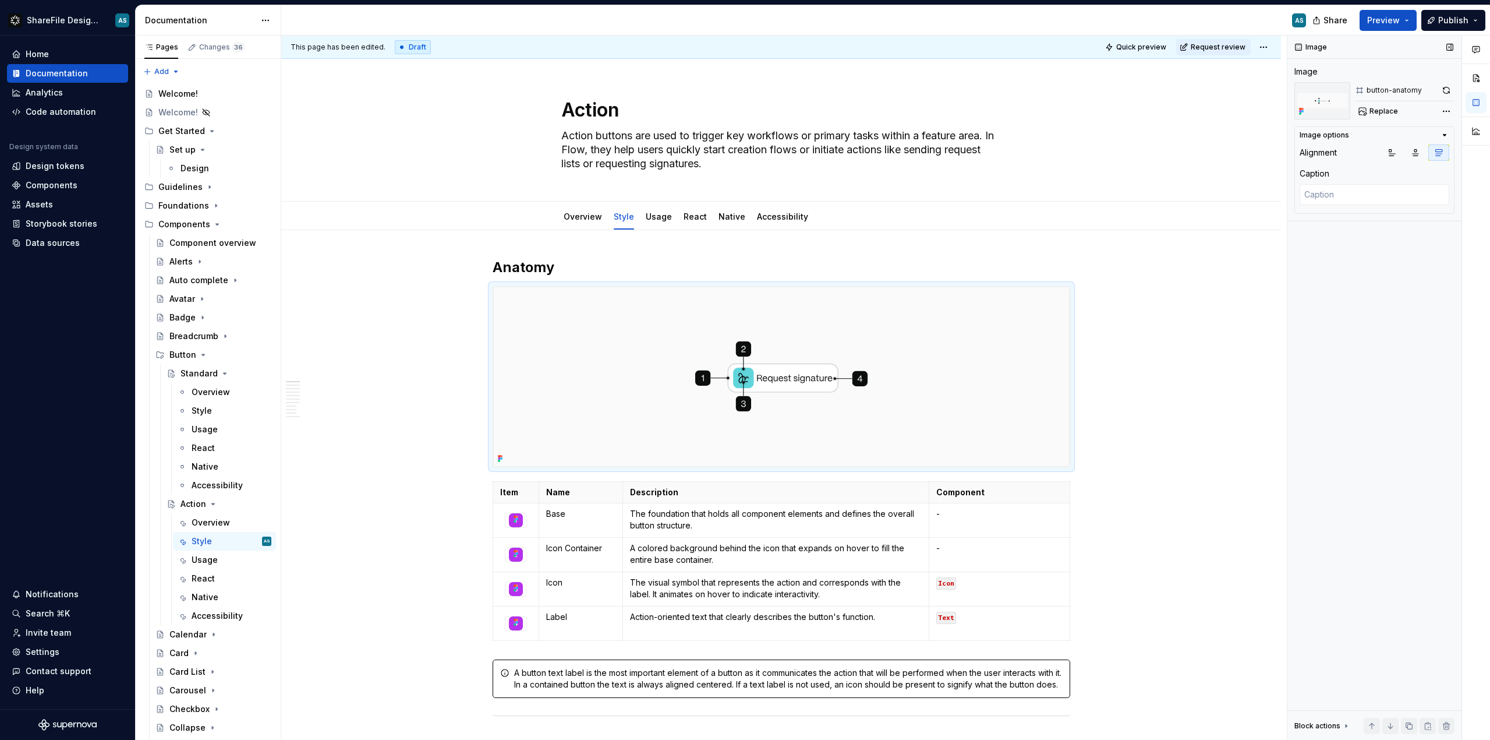
click at [1455, 114] on div "Image Image button-anatomy Replace Image options Alignment Caption Block action…" at bounding box center [1375, 388] width 174 height 705
click at [1338, 196] on textarea at bounding box center [1375, 194] width 150 height 21
type textarea "*"
type textarea "B"
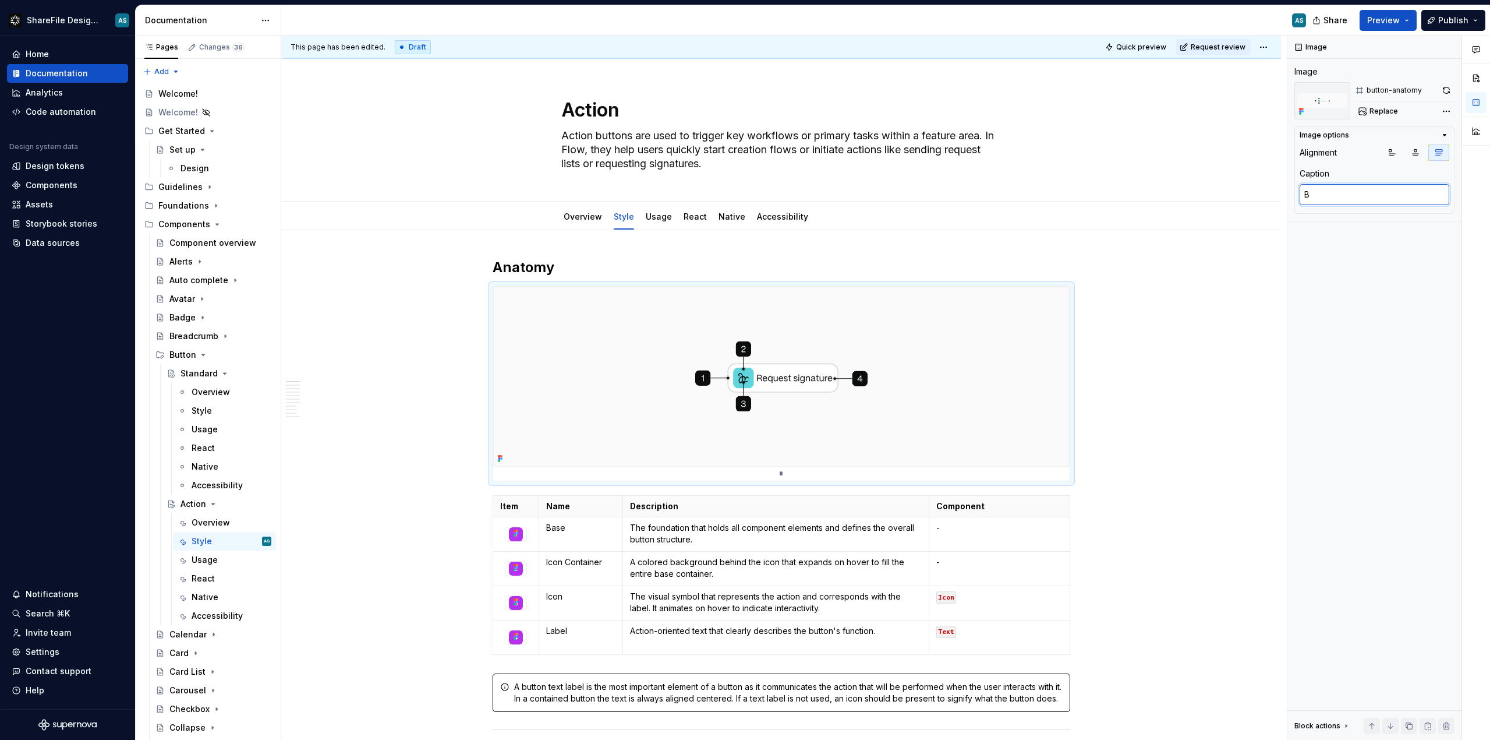
type textarea "*"
type textarea "Bu"
type textarea "*"
type textarea "But"
type textarea "*"
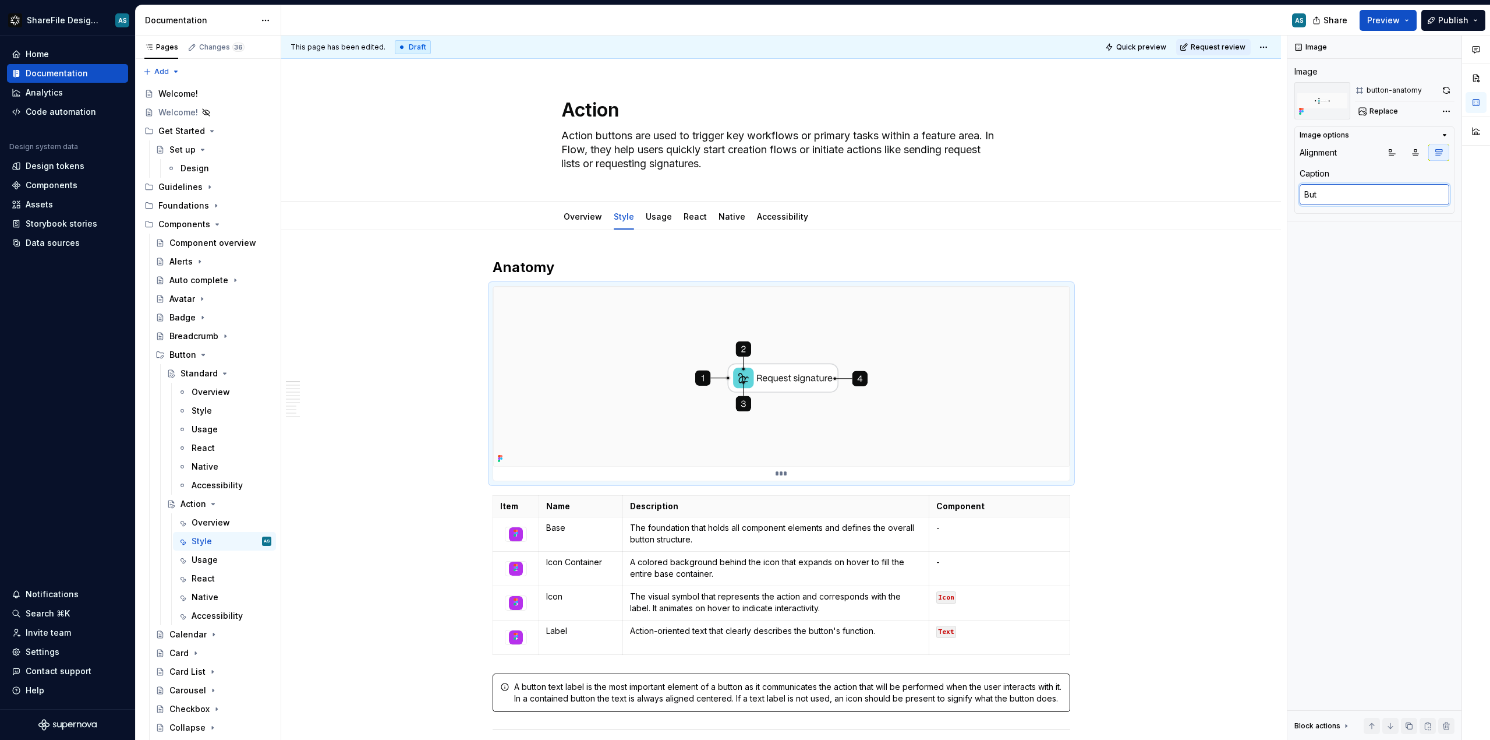
type textarea "Butt"
type textarea "*"
type textarea "Butto"
type textarea "*"
type textarea "Button"
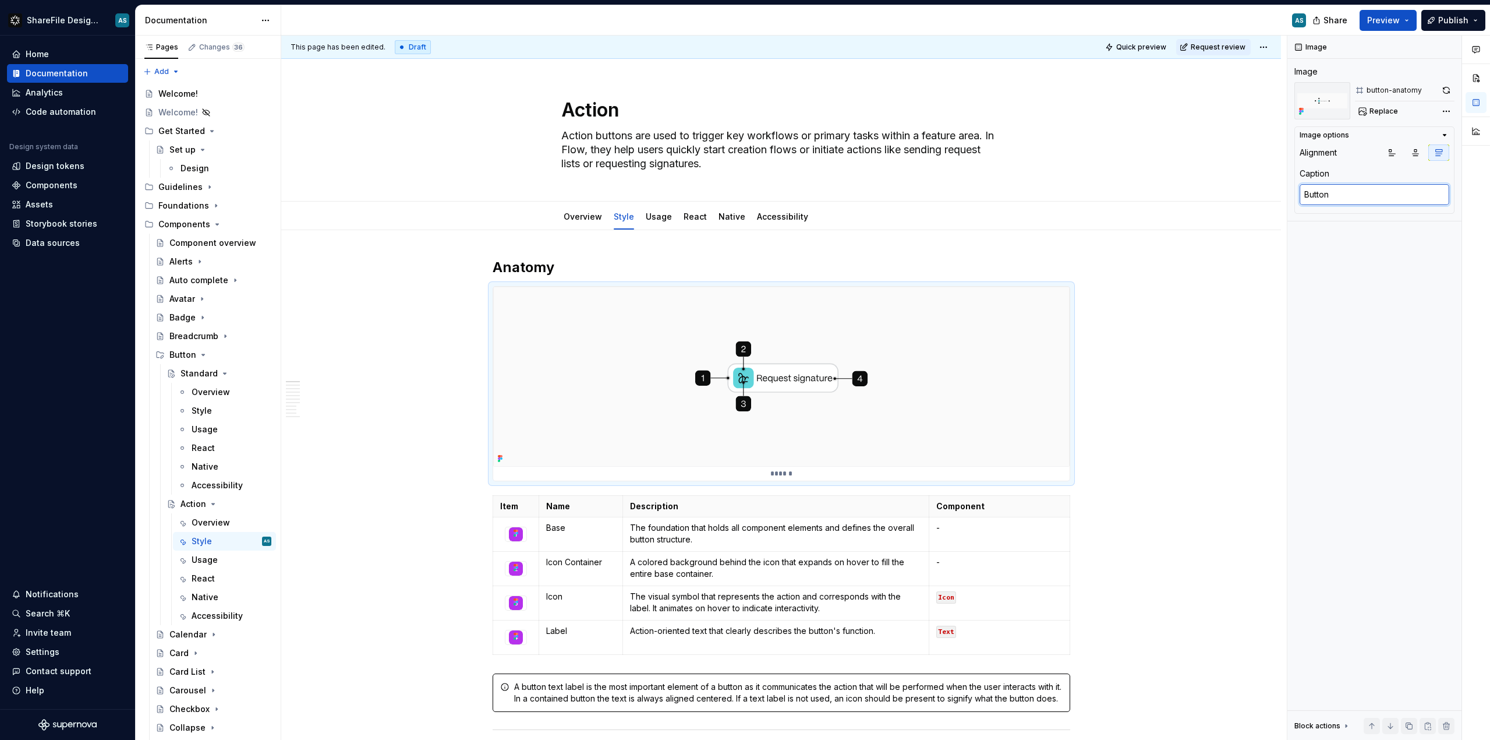
type textarea "*"
type textarea "Button"
type textarea "*"
type textarea "Button A"
type textarea "*"
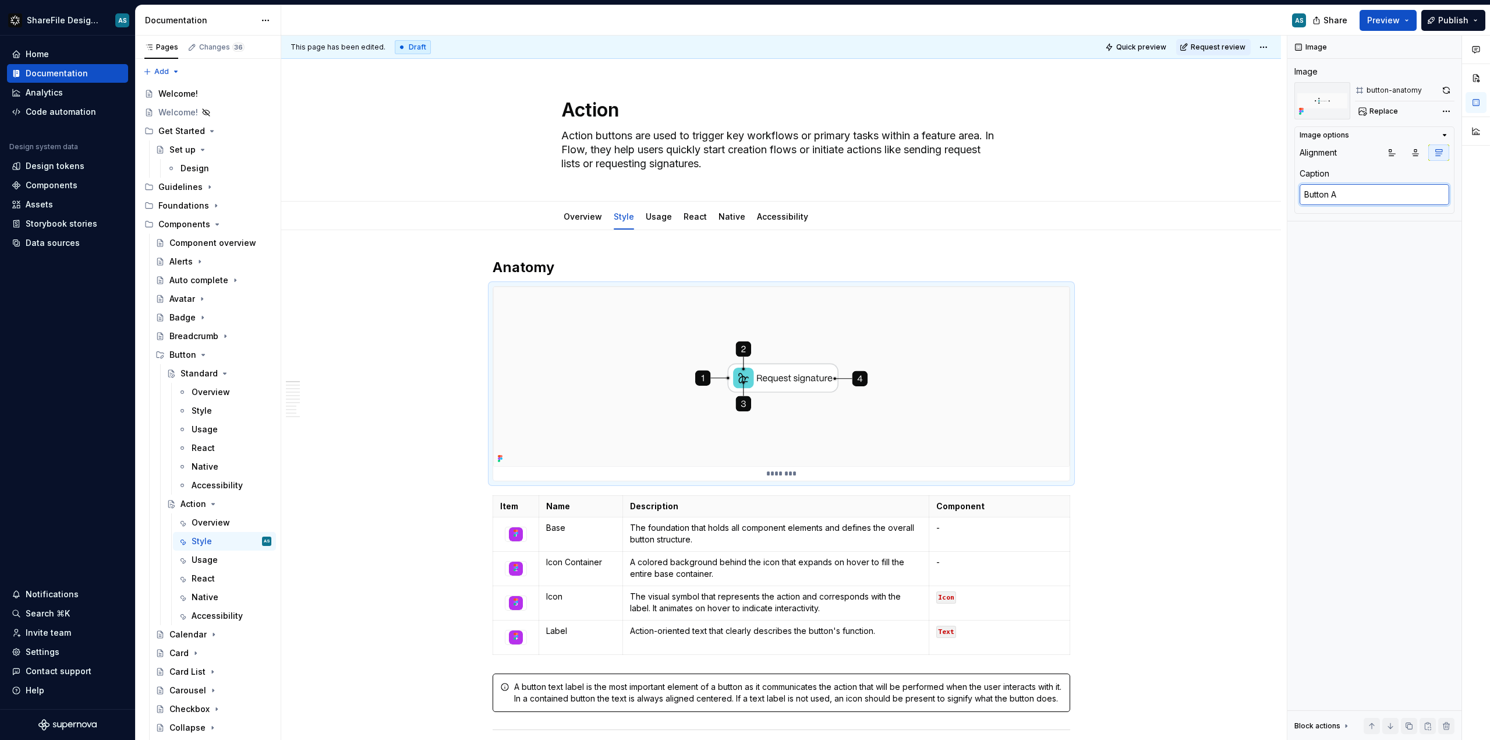
type textarea "Button Ac"
type textarea "*"
type textarea "Button A"
type textarea "*"
type textarea "Button"
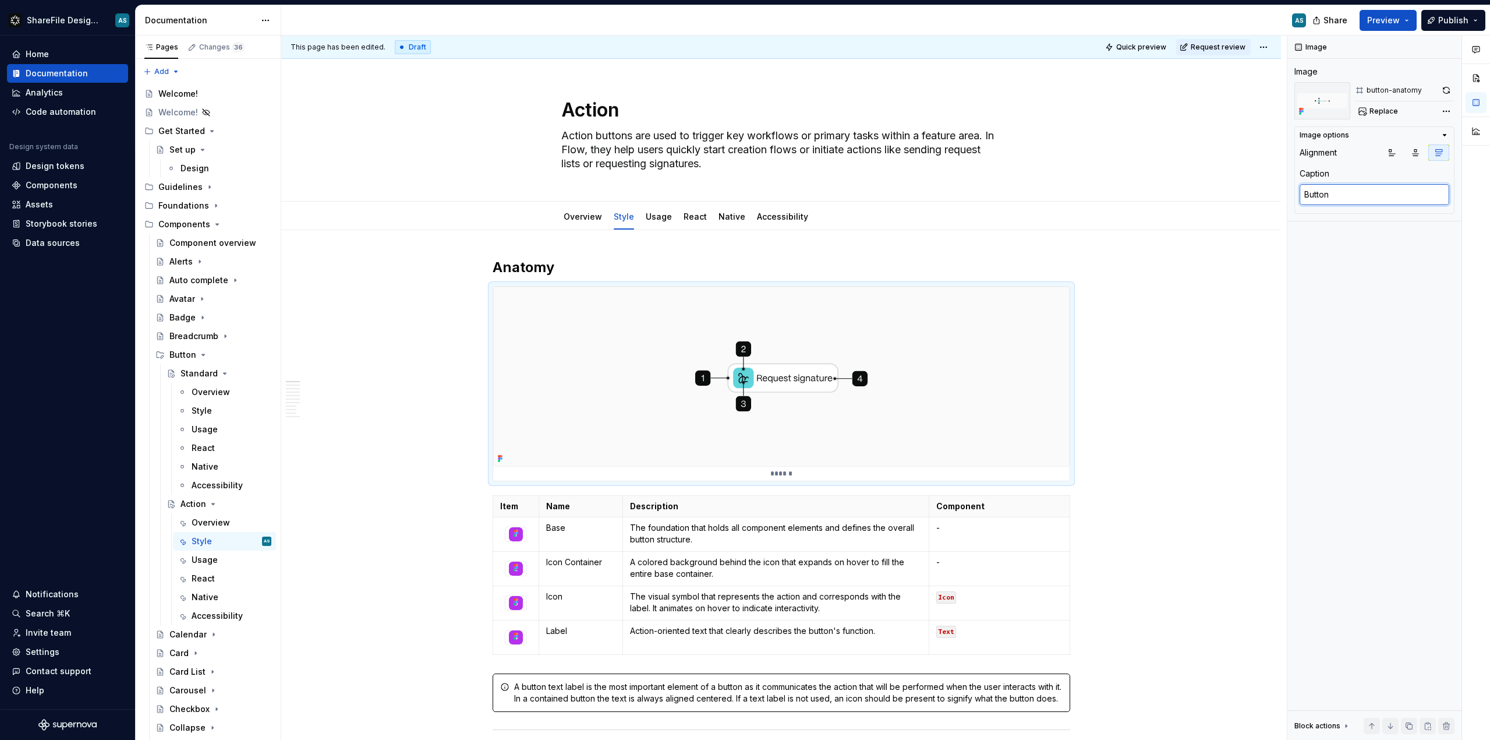
type textarea "*"
type textarea "Button"
type textarea "*"
type textarea "Butto"
type textarea "*"
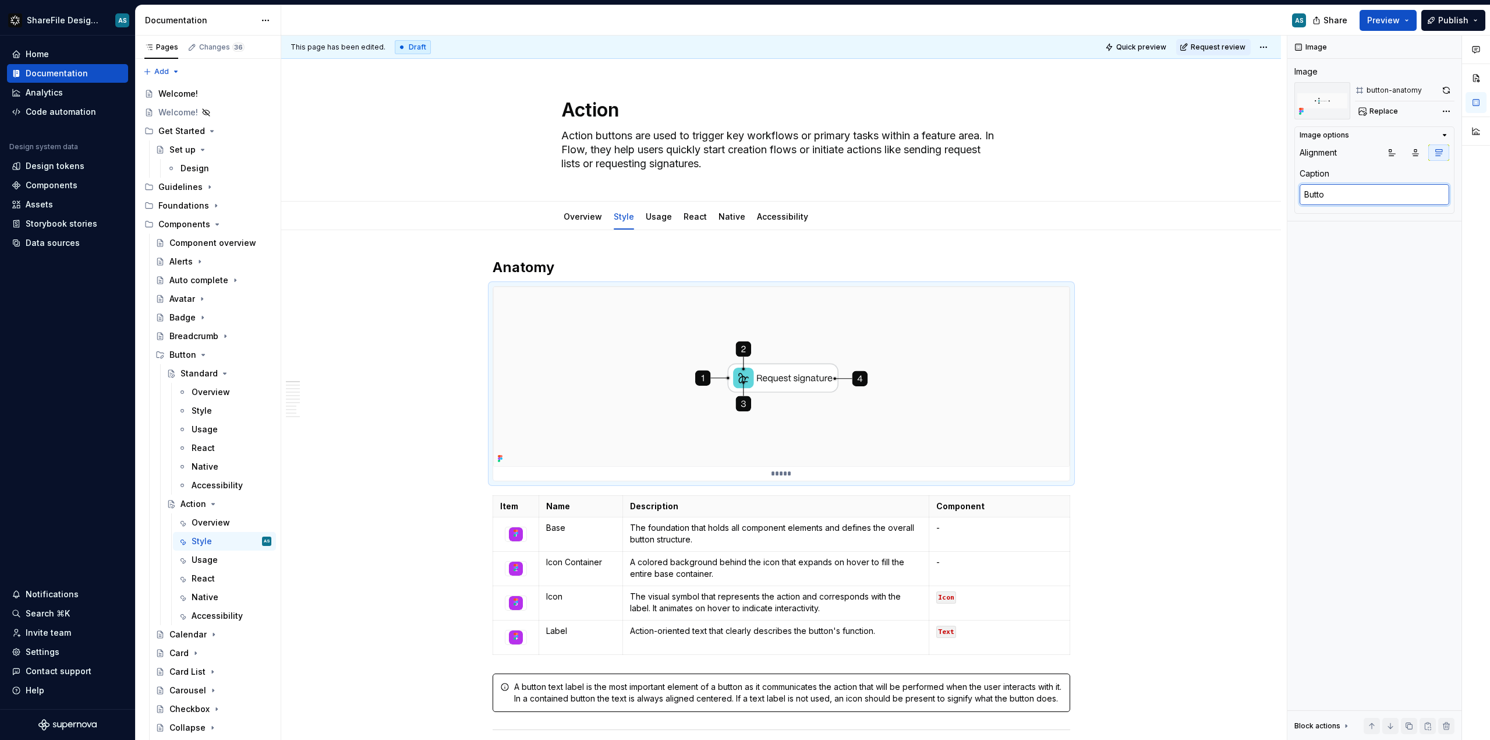
type textarea "Butt"
type textarea "*"
type textarea "But"
type textarea "*"
type textarea "Bu"
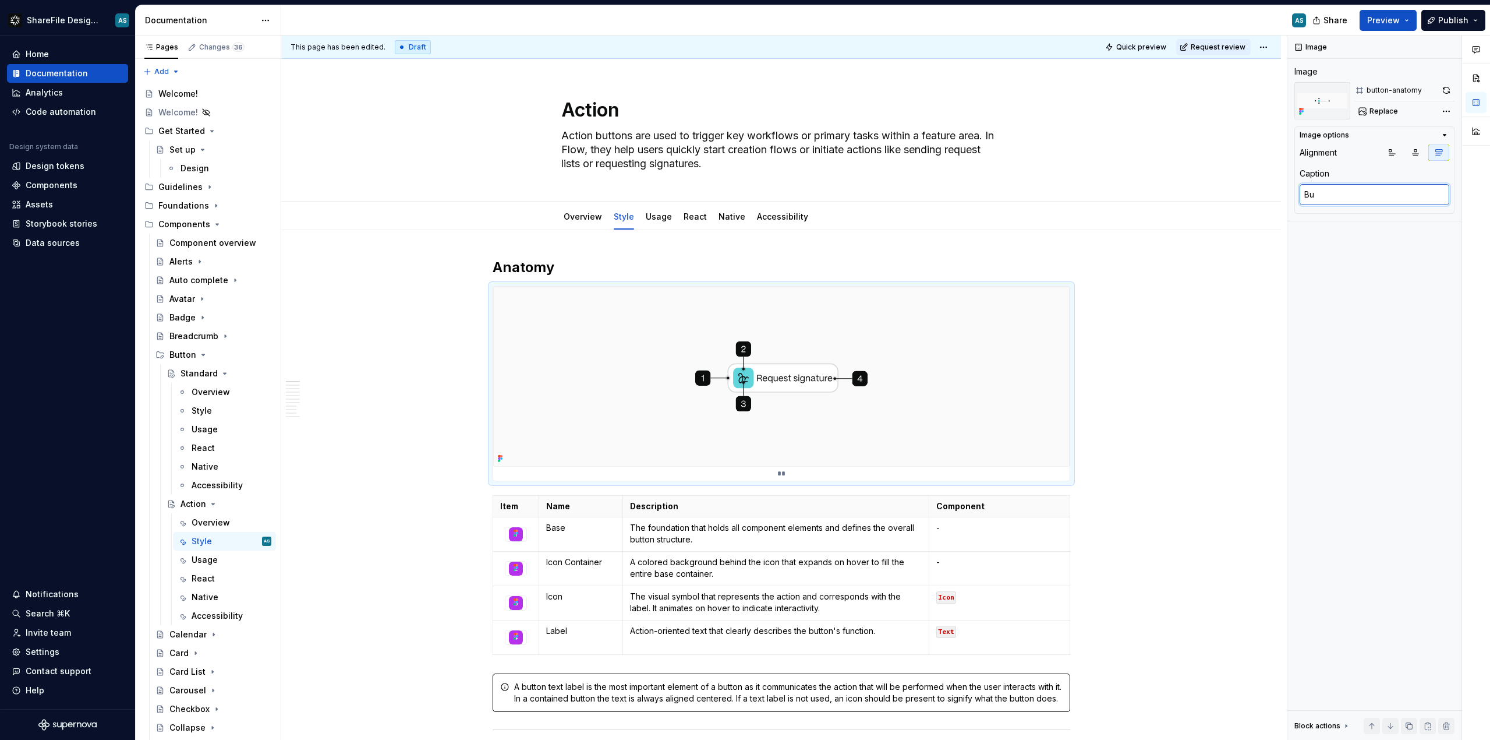
type textarea "*"
type textarea "B"
type textarea "*"
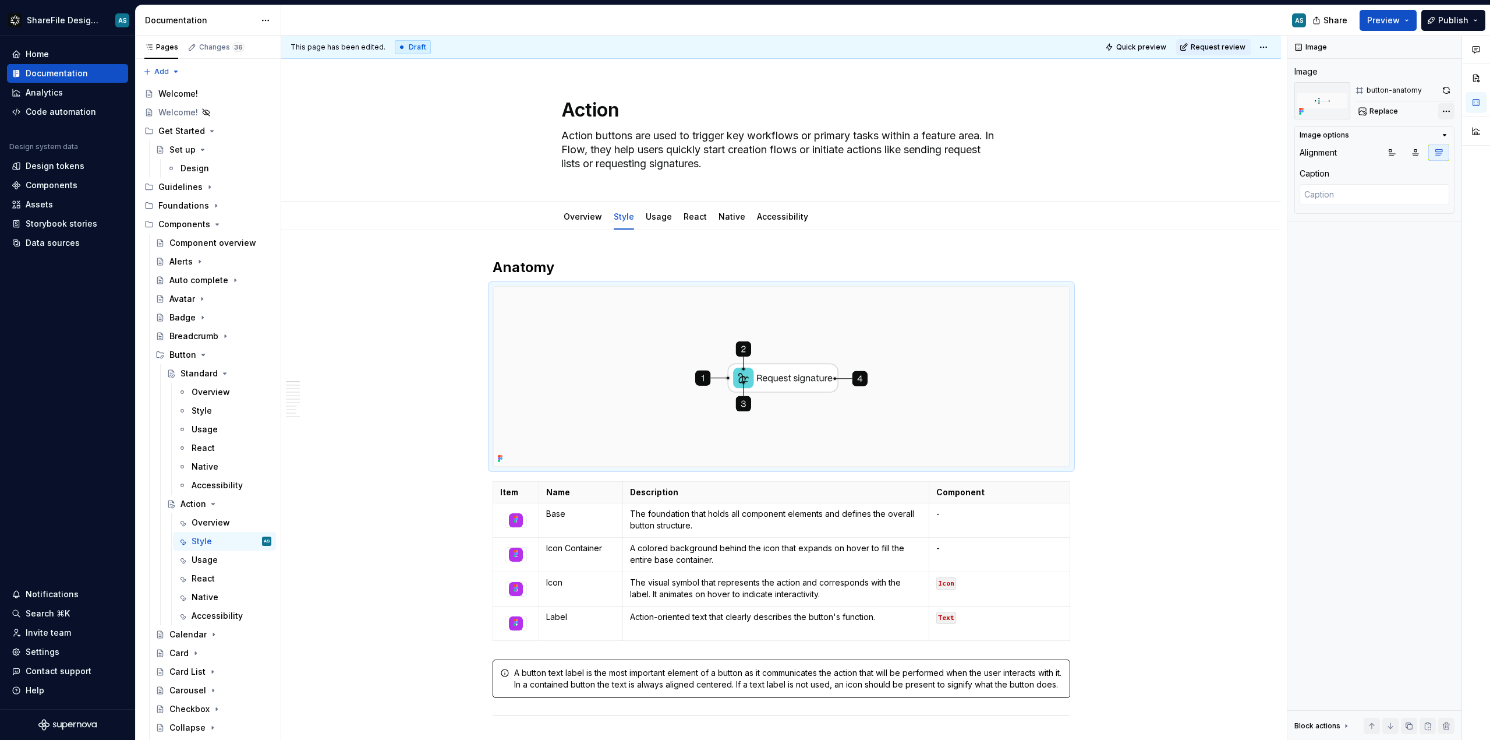
click at [1441, 108] on div "Comments Open comments No comments yet Select ‘Comment’ from the block context …" at bounding box center [1389, 388] width 203 height 705
click at [1381, 295] on div "Comments Open comments No comments yet Select ‘Comment’ from the block context …" at bounding box center [1389, 388] width 203 height 705
type textarea "*"
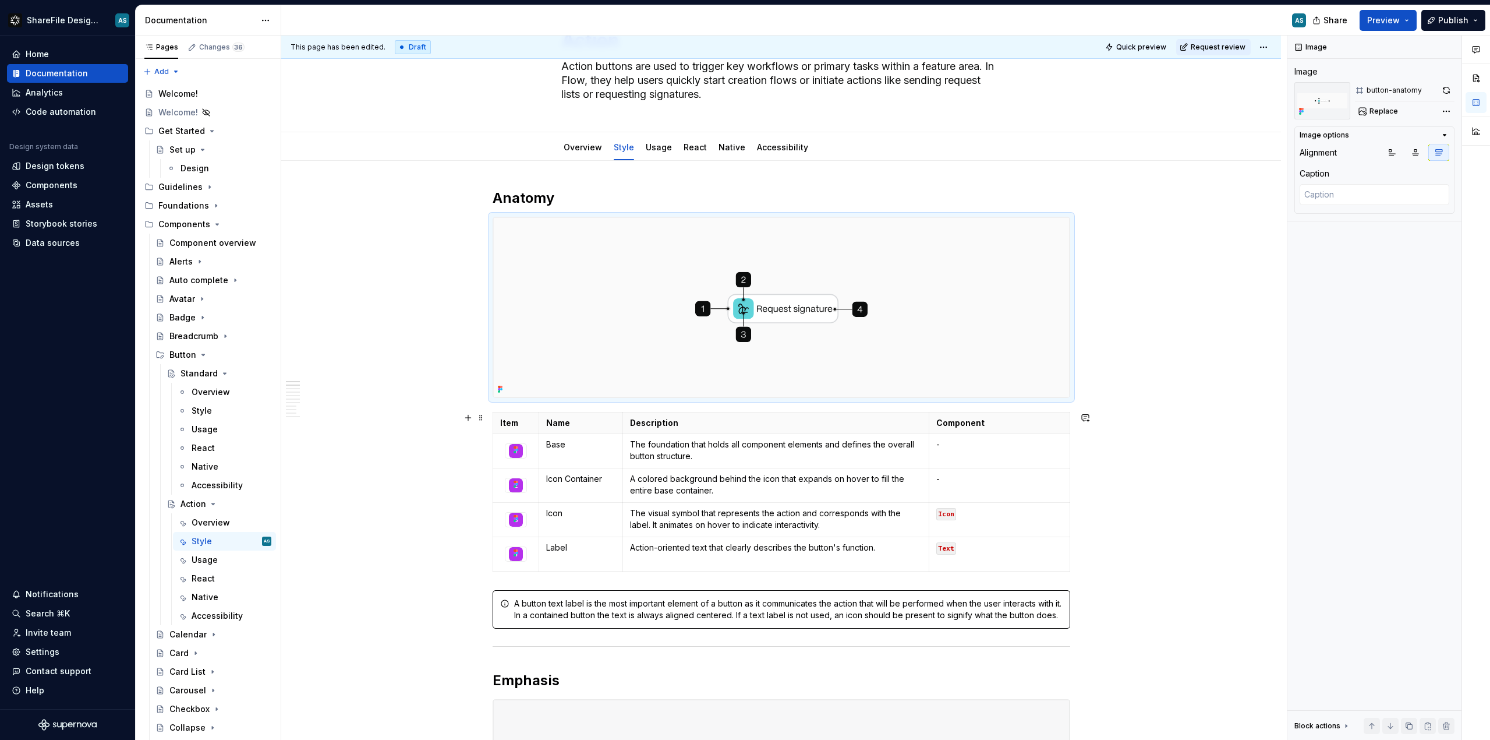
scroll to position [79, 0]
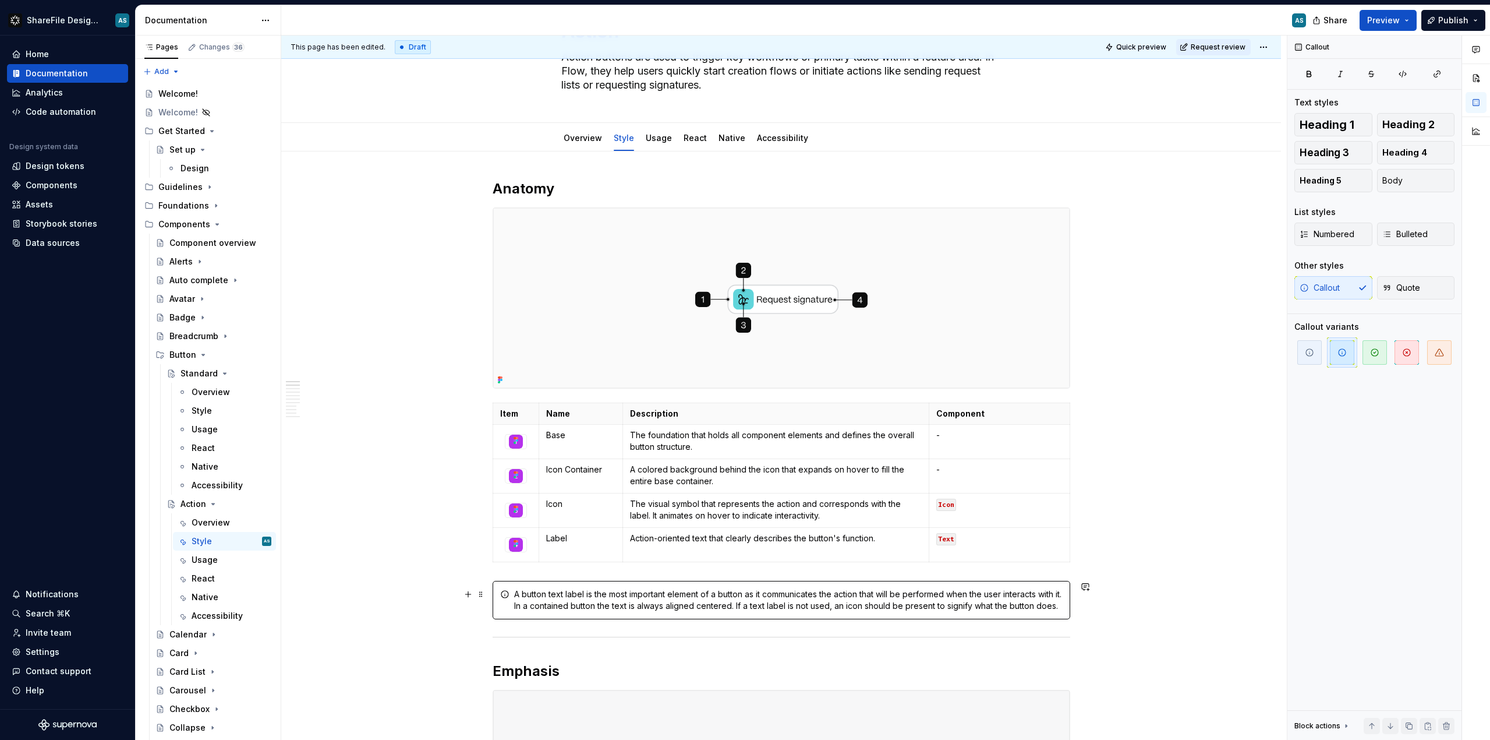
drag, startPoint x: 496, startPoint y: 581, endPoint x: 493, endPoint y: 587, distance: 6.8
click at [496, 581] on div "A button text label is the most important element of a button as it communicate…" at bounding box center [782, 600] width 578 height 38
click at [484, 597] on span at bounding box center [480, 594] width 9 height 16
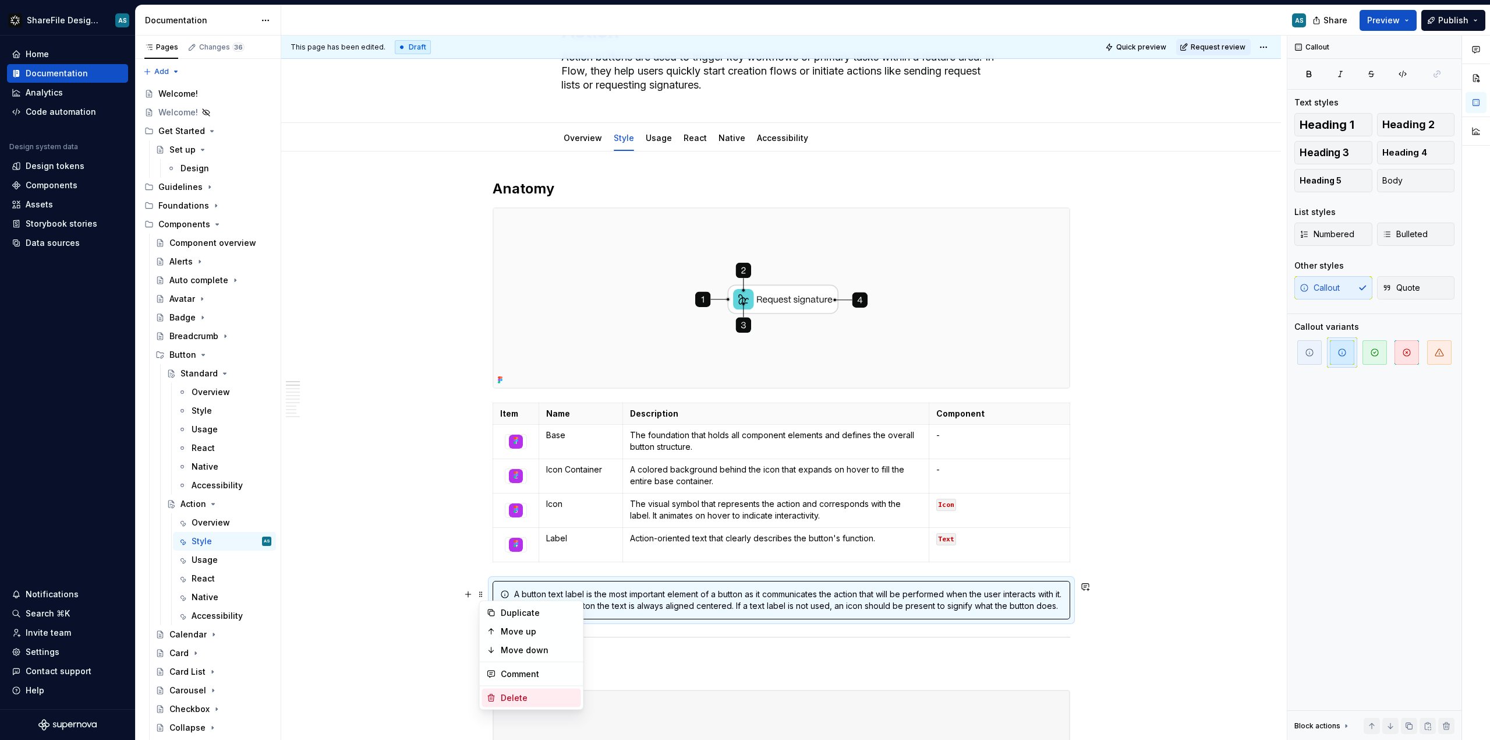
click at [533, 697] on div "Delete" at bounding box center [539, 698] width 76 height 12
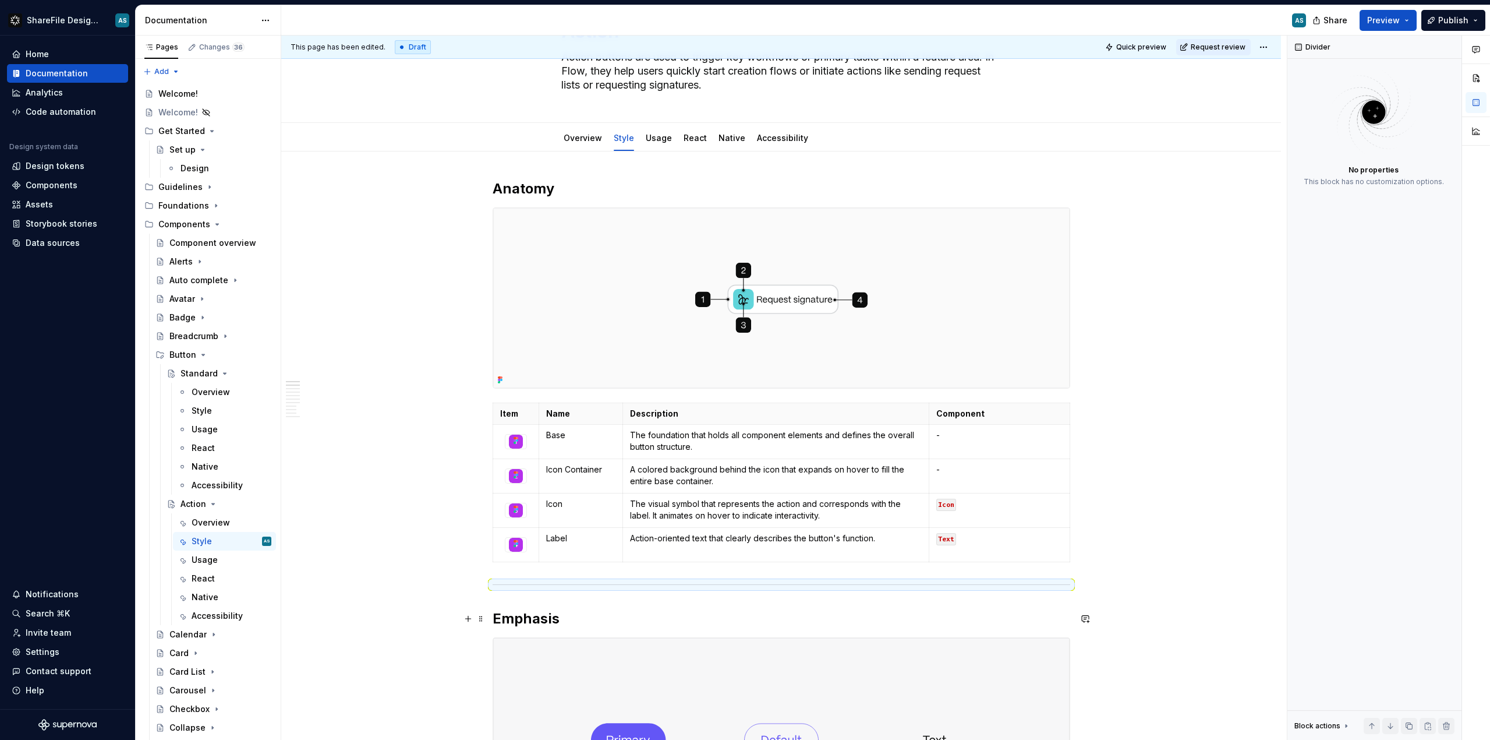
click at [527, 620] on h2 "Emphasis" at bounding box center [782, 618] width 578 height 19
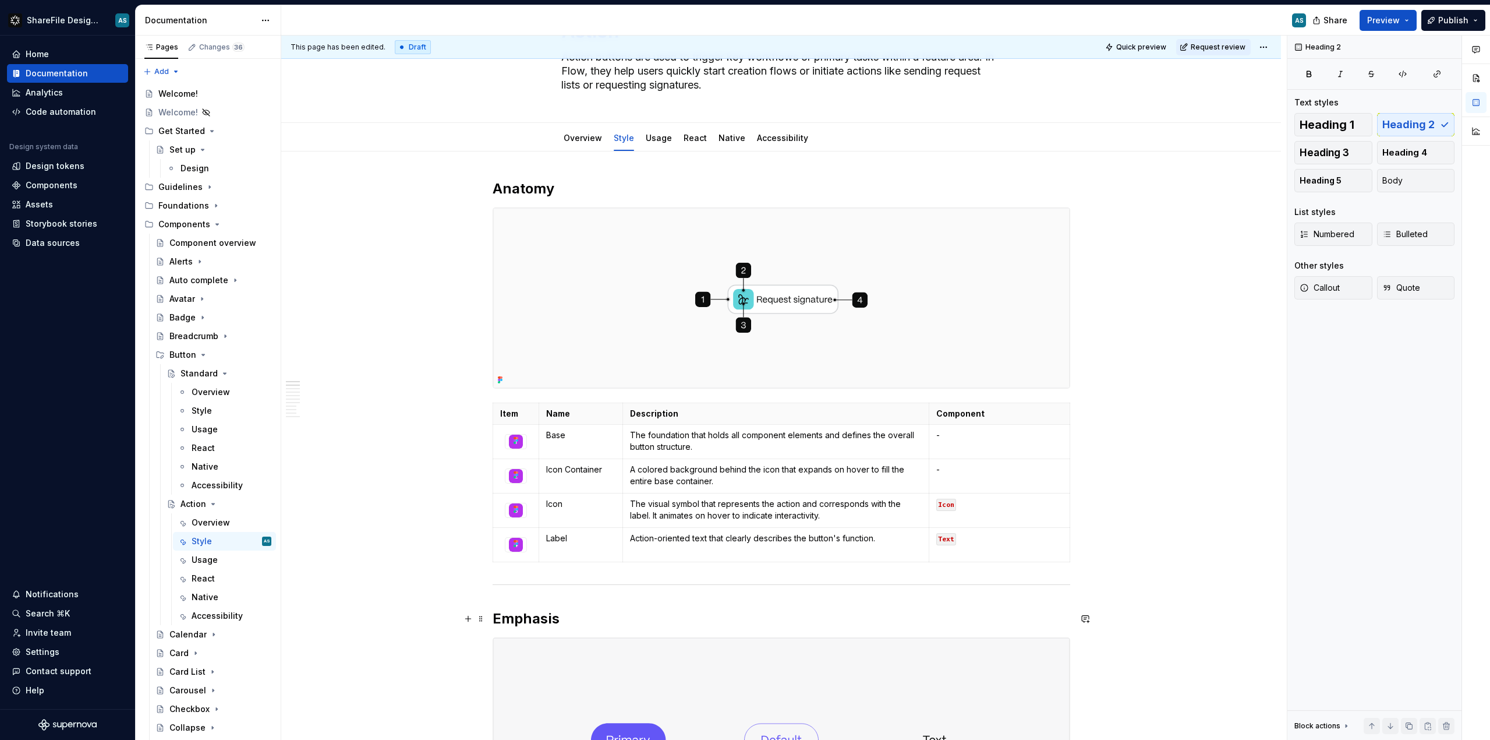
click at [528, 620] on h2 "Emphasis" at bounding box center [782, 618] width 578 height 19
click at [528, 621] on h2 "Emphasis" at bounding box center [782, 618] width 578 height 19
click at [413, 545] on div "This page has been edited. Draft Quick preview Request review Action Action but…" at bounding box center [784, 388] width 1006 height 705
click at [1146, 612] on div "This page has been edited. Draft Quick preview Request review Action Action but…" at bounding box center [784, 388] width 1006 height 705
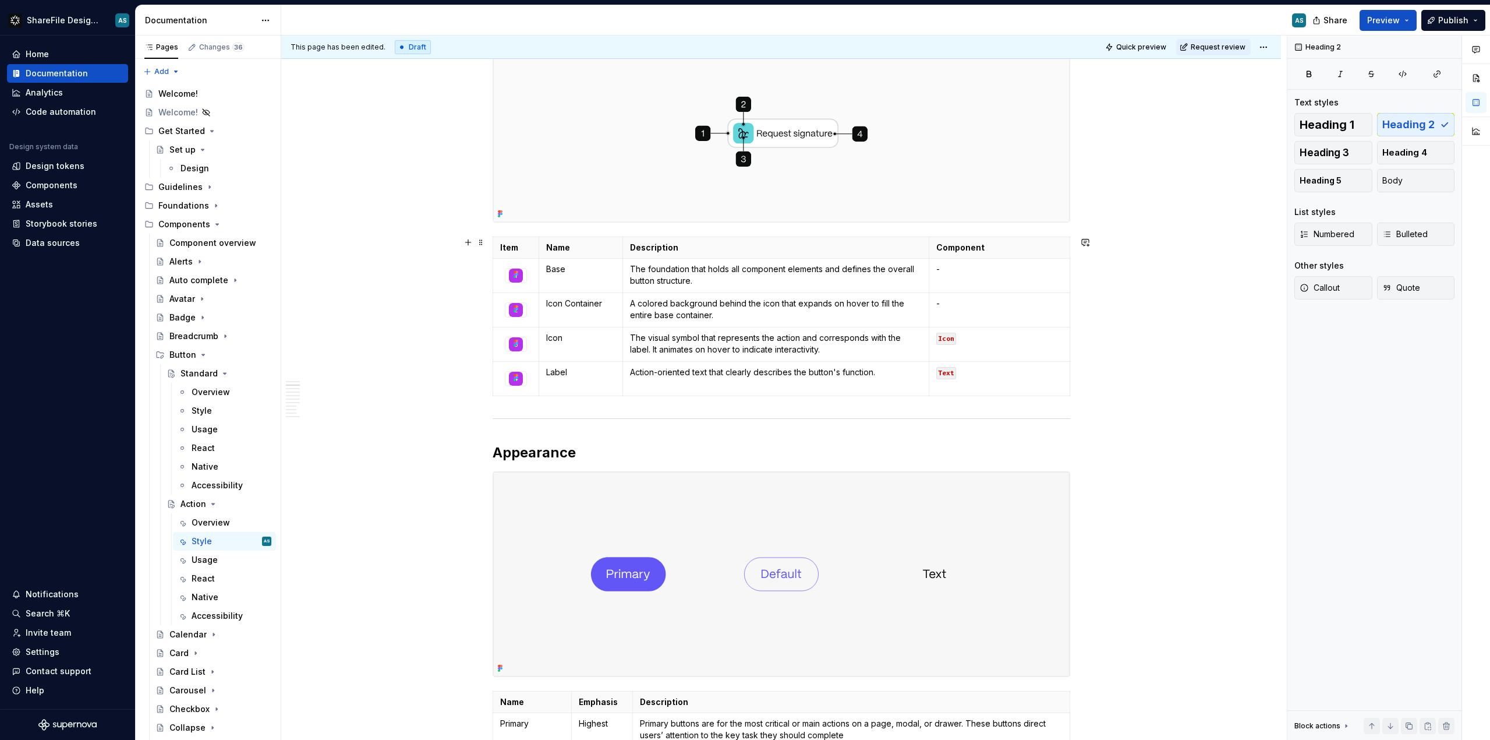
scroll to position [81, 0]
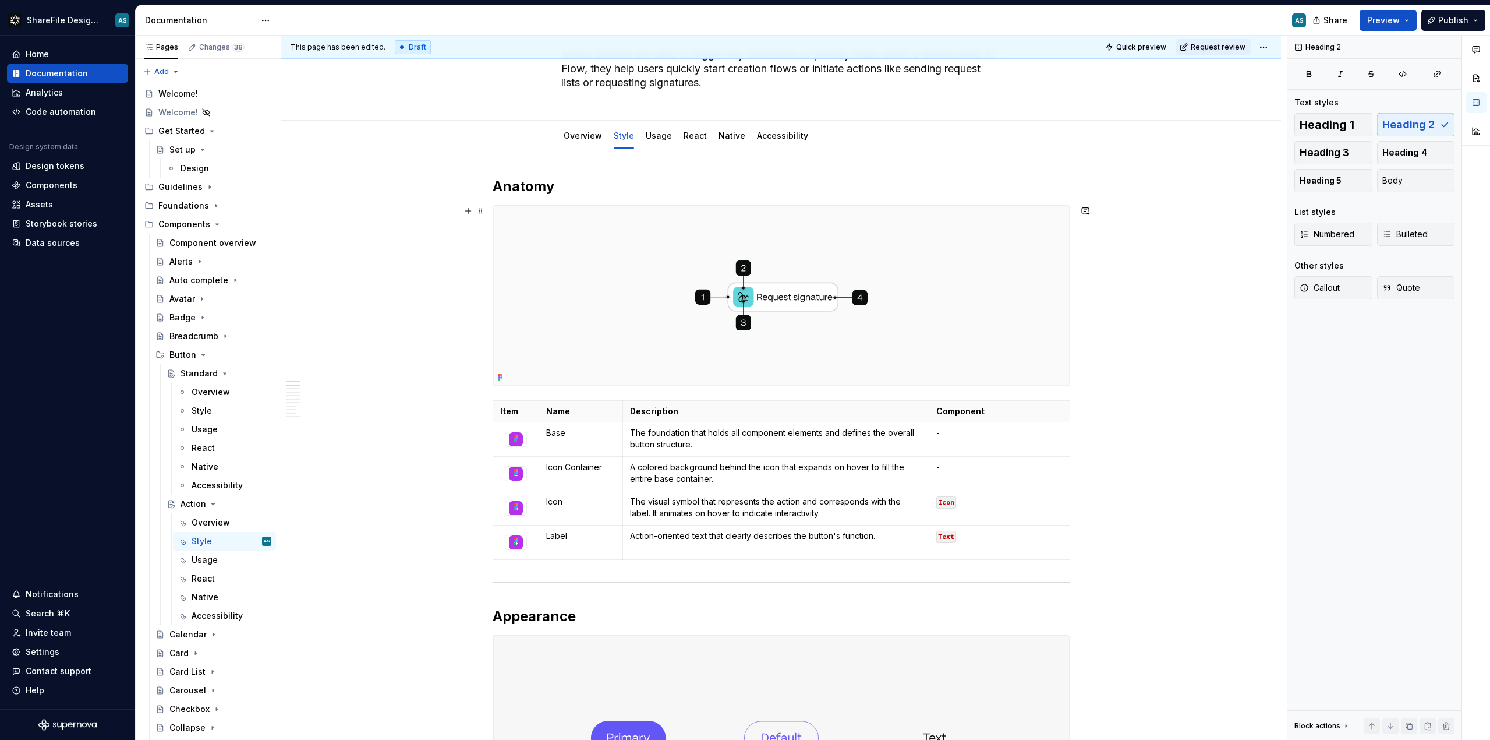
click at [987, 264] on img at bounding box center [781, 296] width 577 height 180
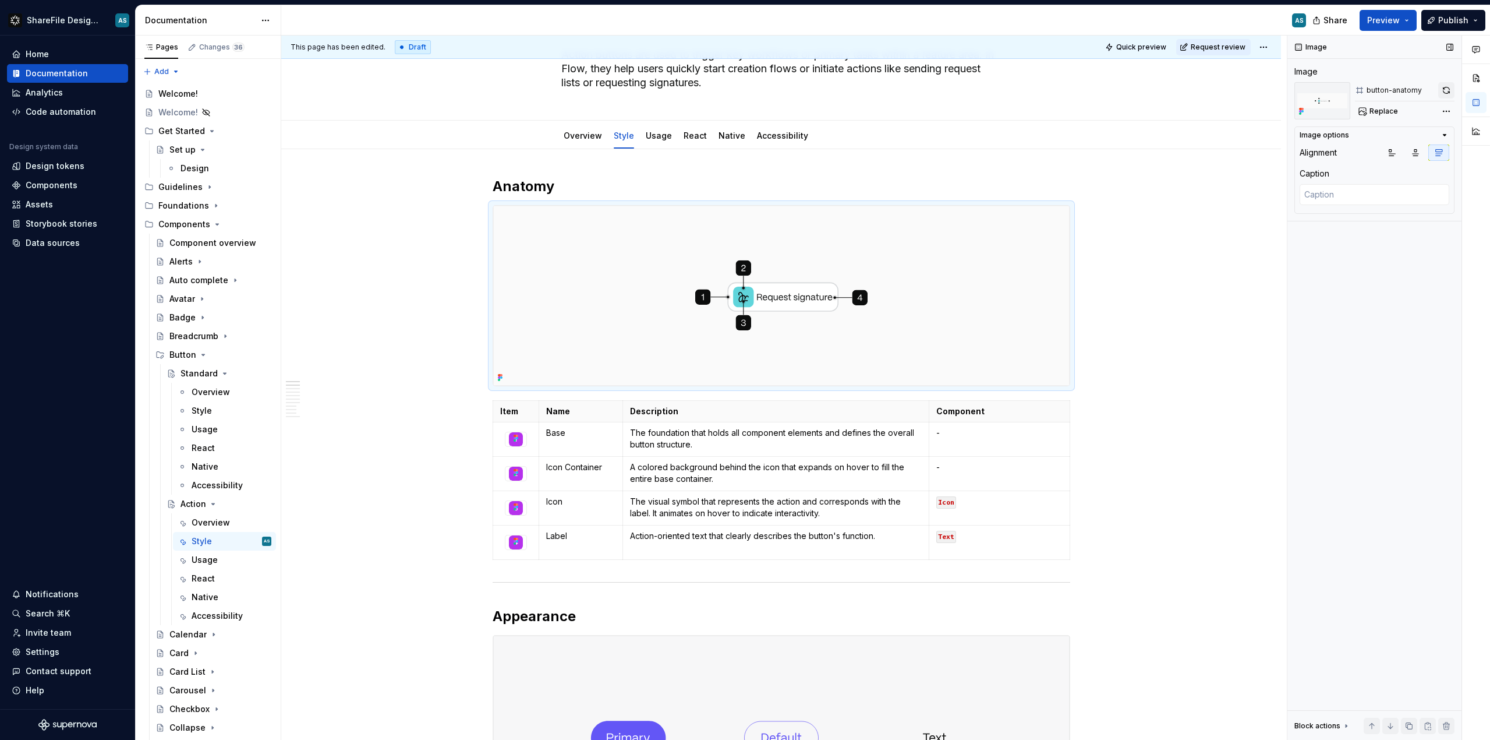
click at [1448, 90] on button "button" at bounding box center [1447, 90] width 16 height 16
click at [518, 439] on icon at bounding box center [517, 438] width 2 height 2
click at [0, 0] on div "ShareFile Design System AS Home Documentation Analytics Code automation Design …" at bounding box center [745, 370] width 1490 height 740
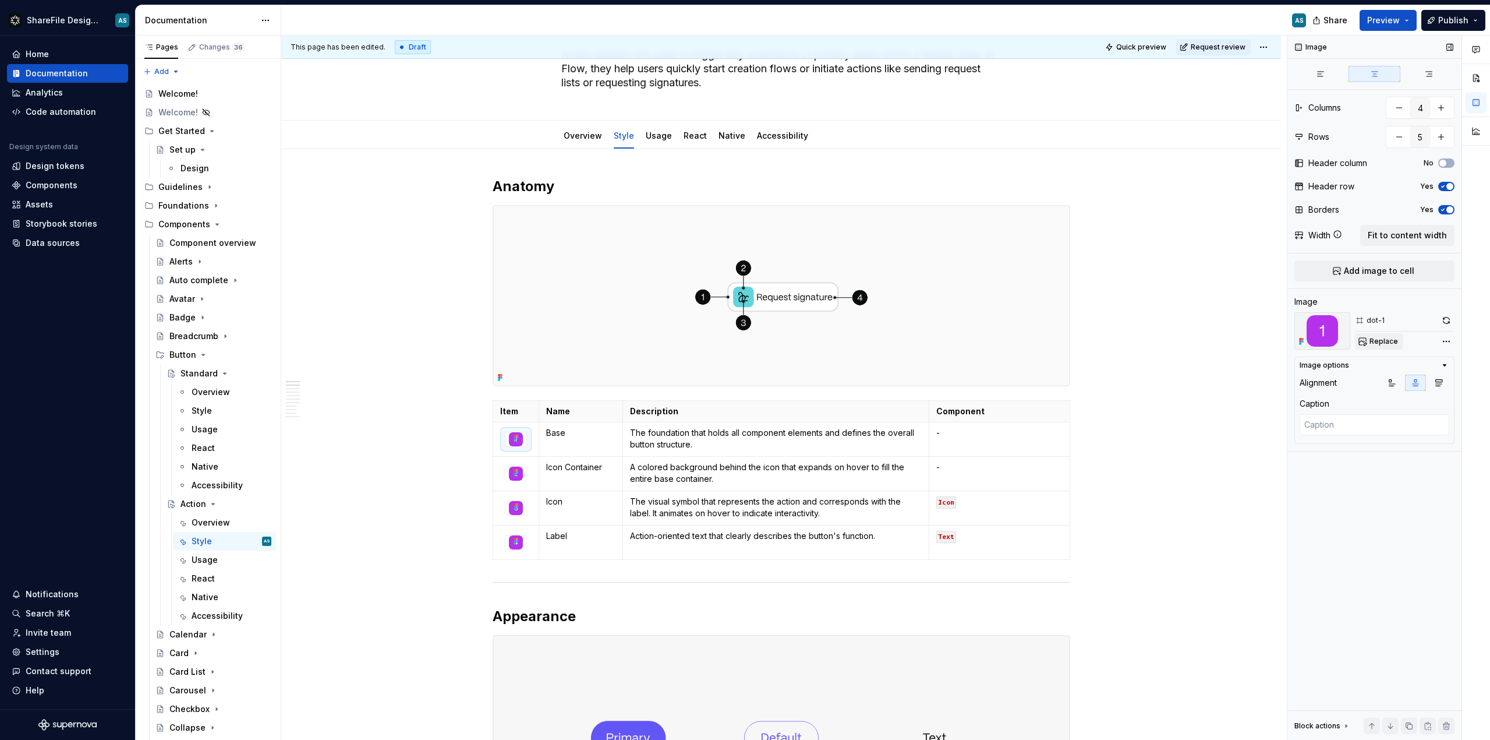
click at [1387, 344] on span "Replace" at bounding box center [1384, 341] width 29 height 9
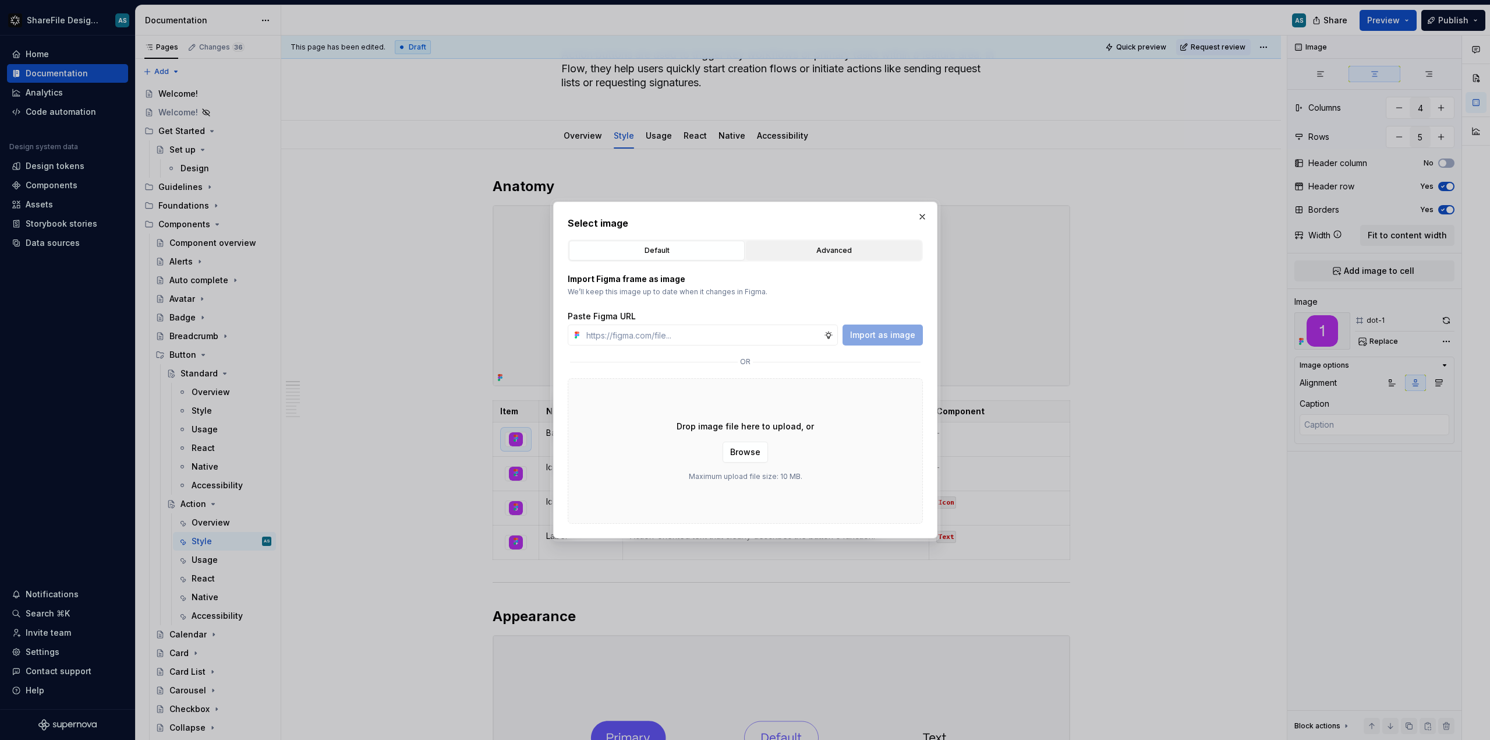
click at [816, 247] on div "Advanced" at bounding box center [834, 251] width 168 height 12
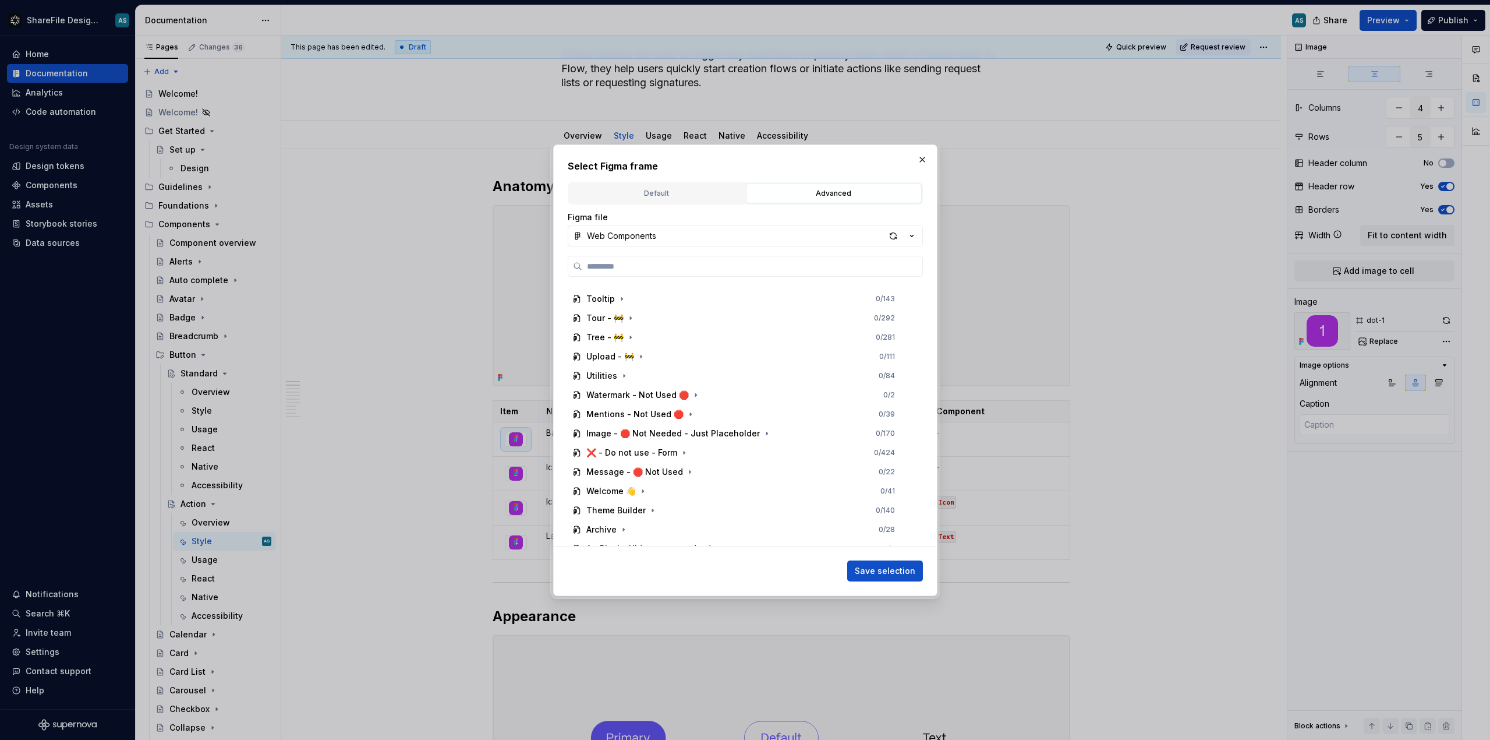
scroll to position [949, 0]
click at [702, 232] on button "Web Components" at bounding box center [745, 235] width 355 height 21
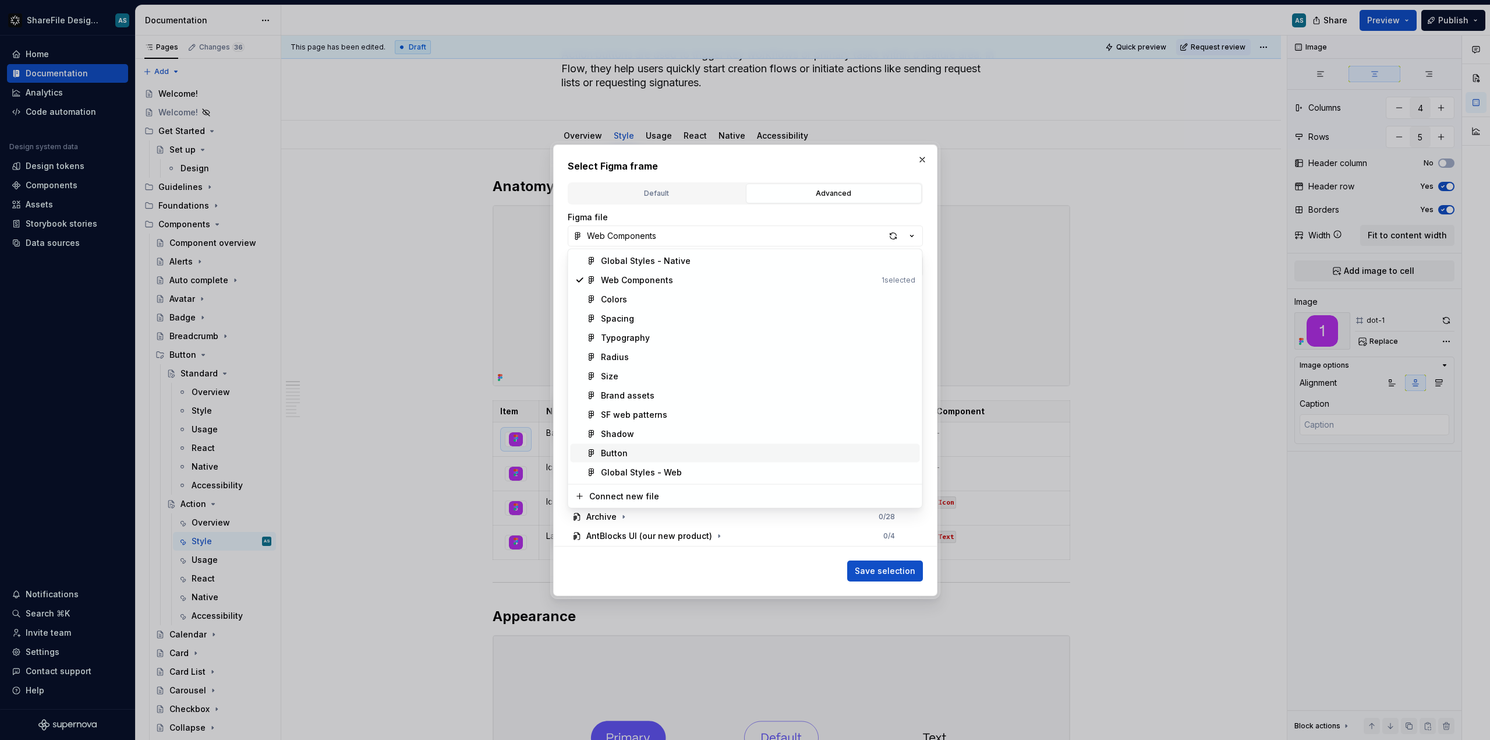
click at [656, 457] on div "Button" at bounding box center [758, 453] width 315 height 12
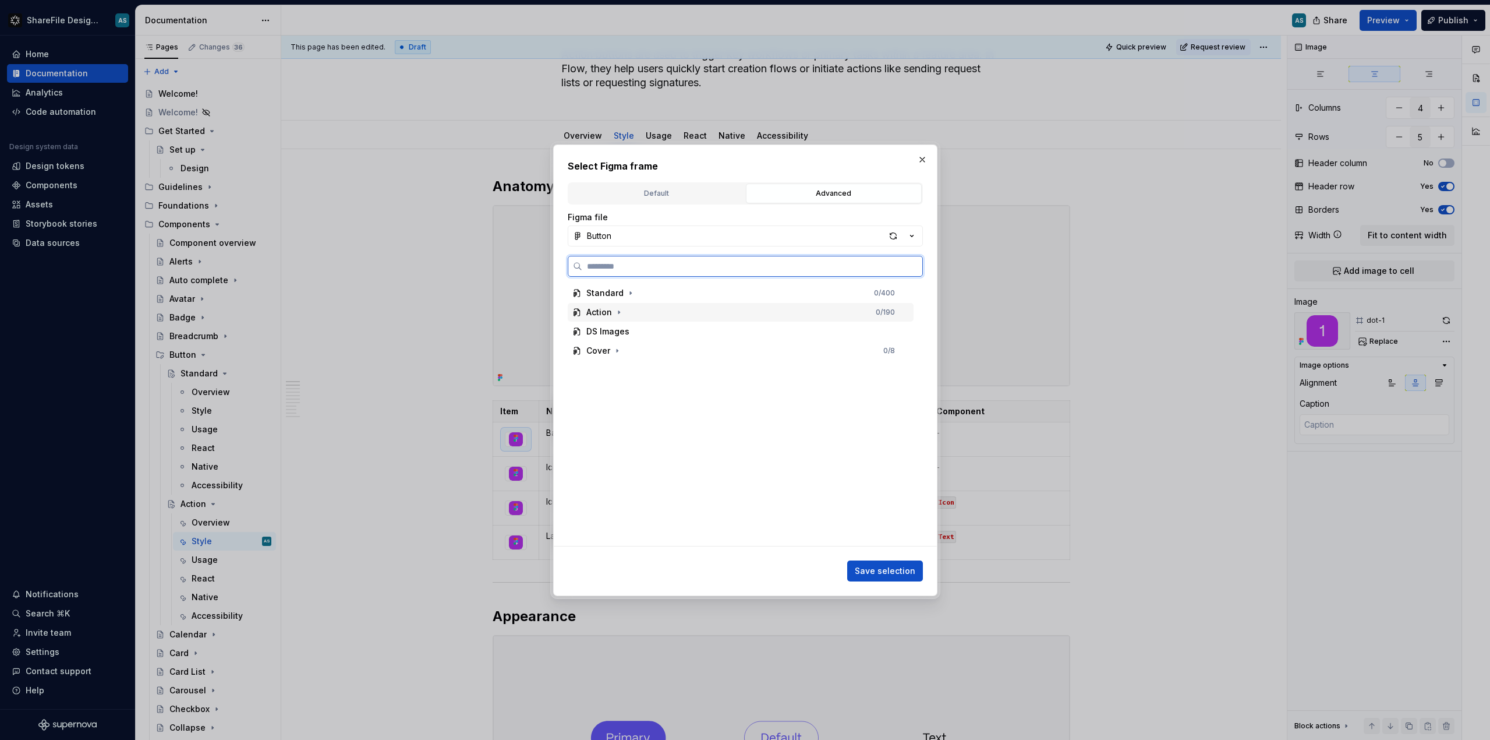
click at [629, 309] on div "Action 0 / 190" at bounding box center [741, 312] width 346 height 19
click at [893, 236] on div "button" at bounding box center [893, 236] width 16 height 16
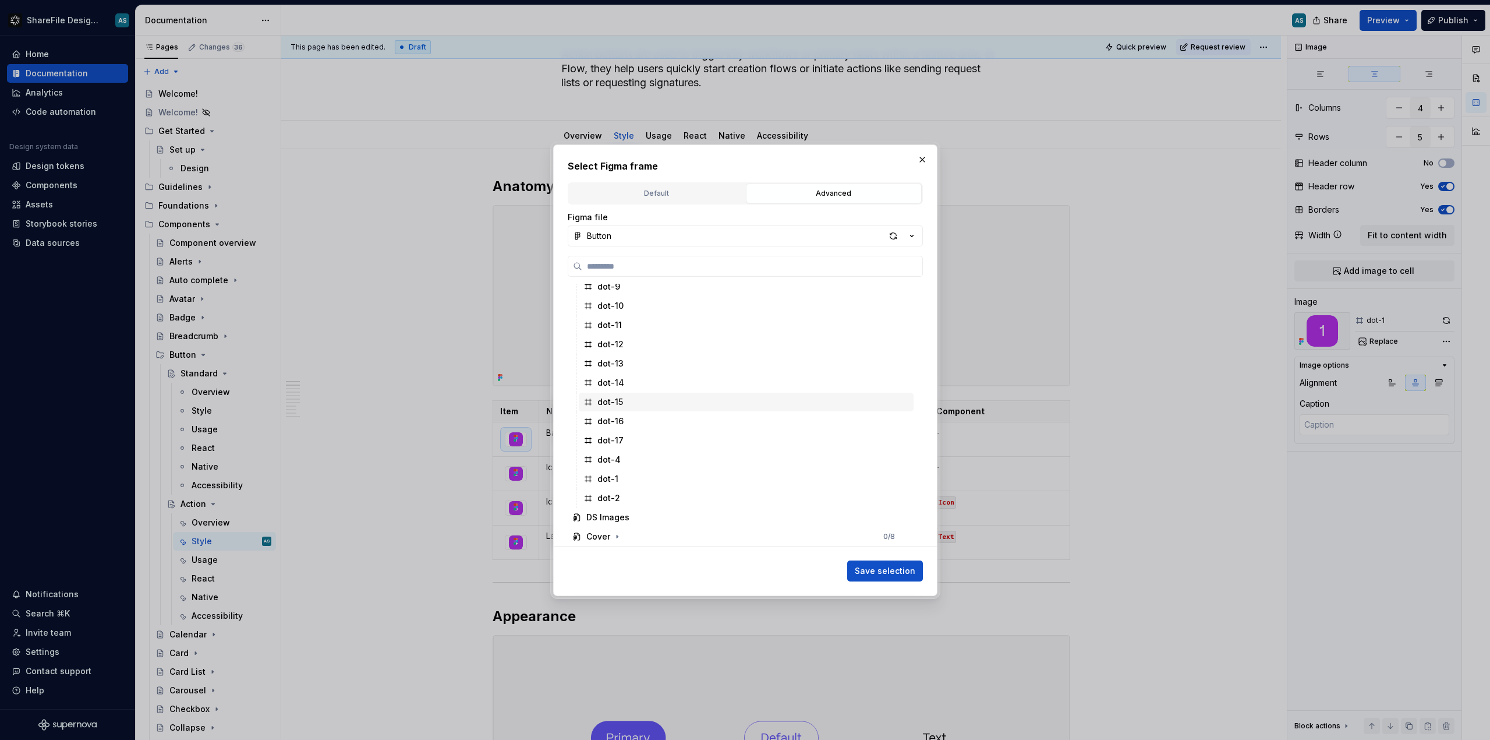
scroll to position [199, 0]
click at [612, 481] on div "dot-1" at bounding box center [608, 478] width 21 height 12
click at [867, 567] on span "Save selection" at bounding box center [885, 571] width 61 height 12
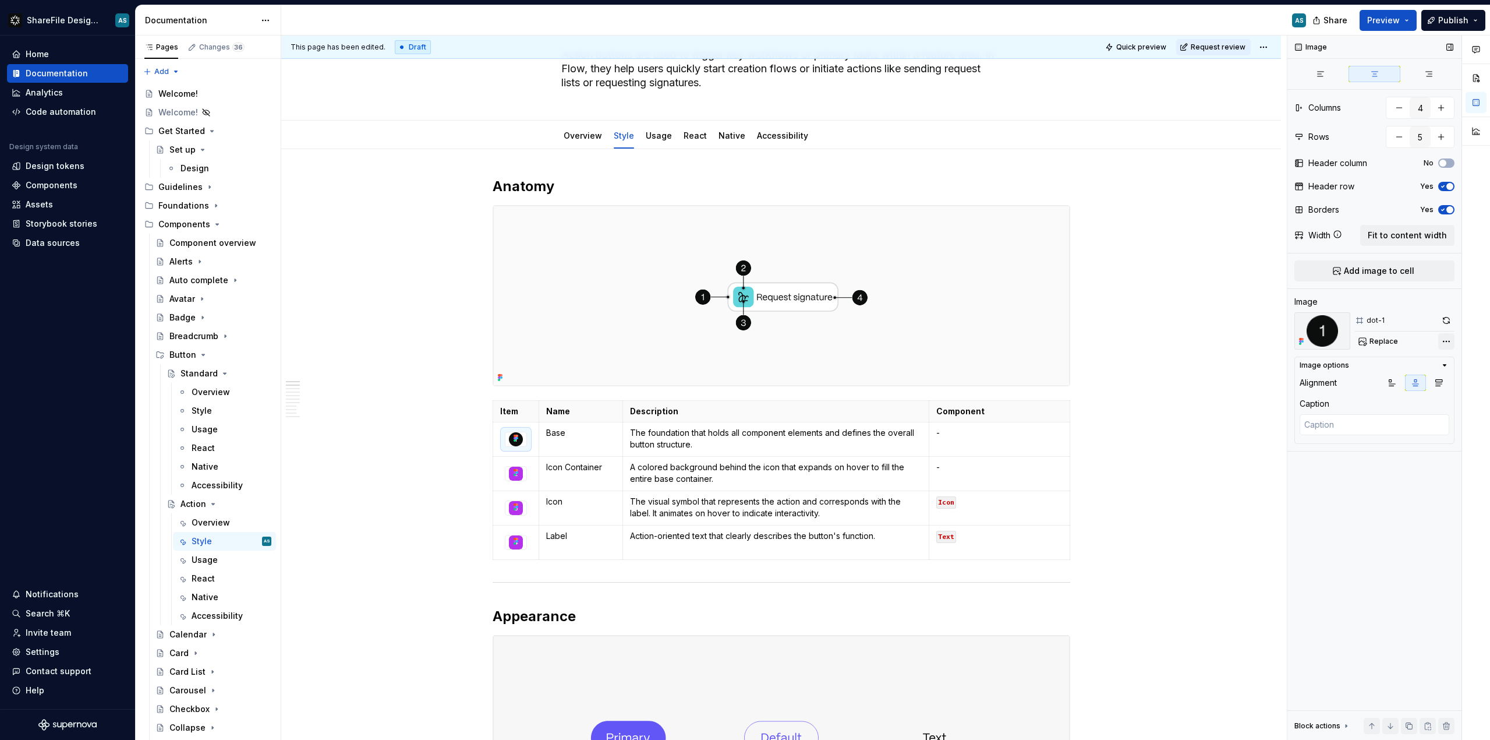
click at [1446, 341] on div "Comments Open comments No comments yet Select ‘Comment’ from the block context …" at bounding box center [1389, 388] width 203 height 705
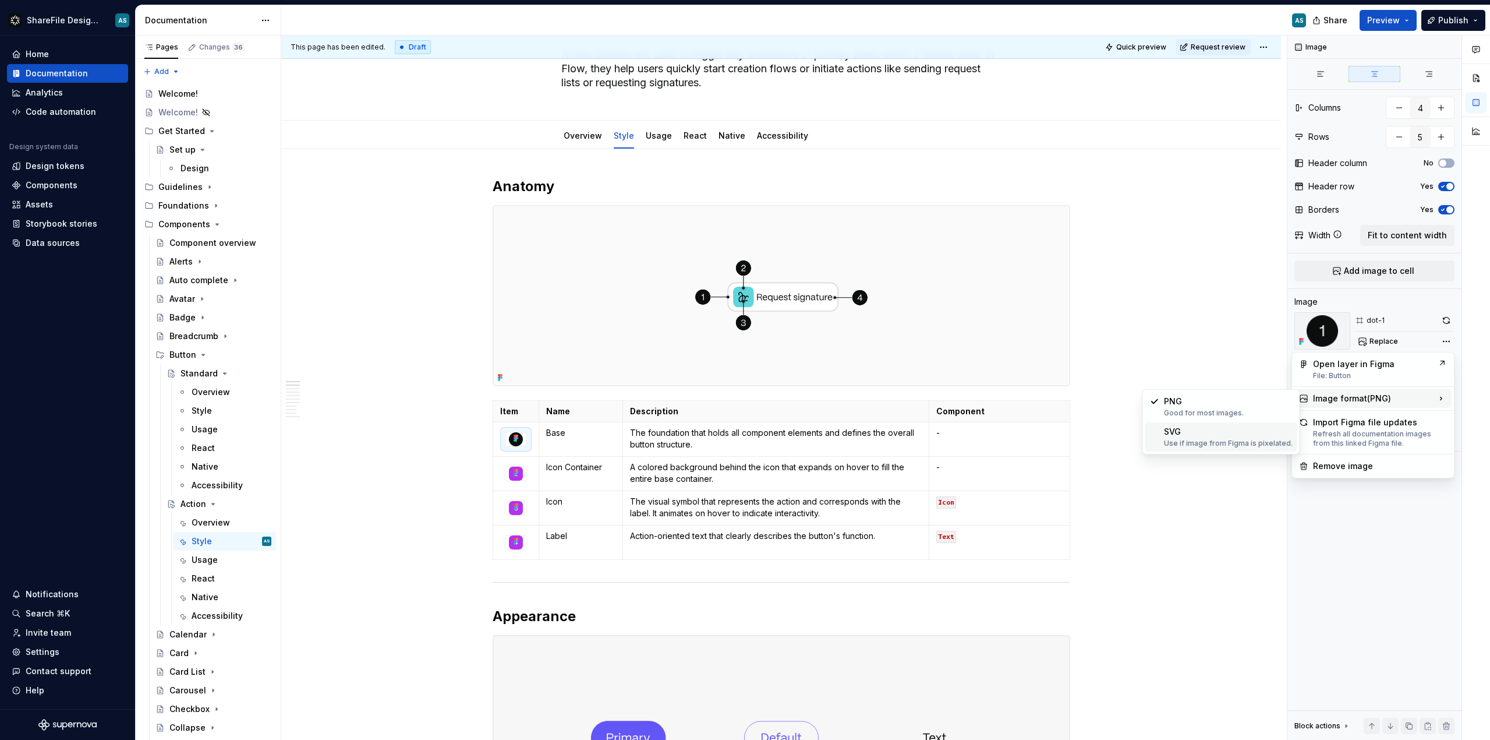
click at [1256, 437] on div "SVG Use if image from Figma is pixelated." at bounding box center [1228, 437] width 129 height 22
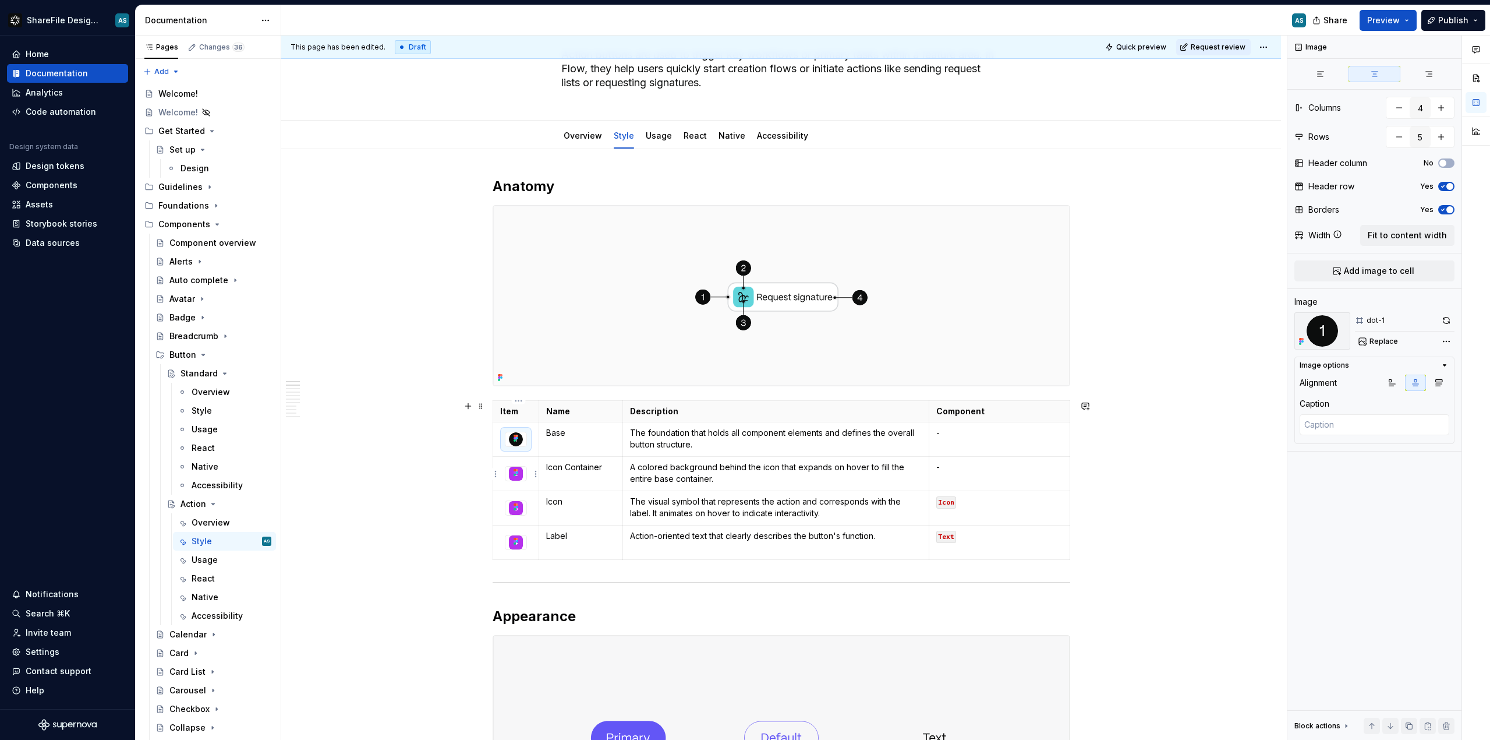
click at [523, 476] on img at bounding box center [516, 474] width 14 height 14
click at [1377, 337] on span "Replace" at bounding box center [1384, 341] width 29 height 9
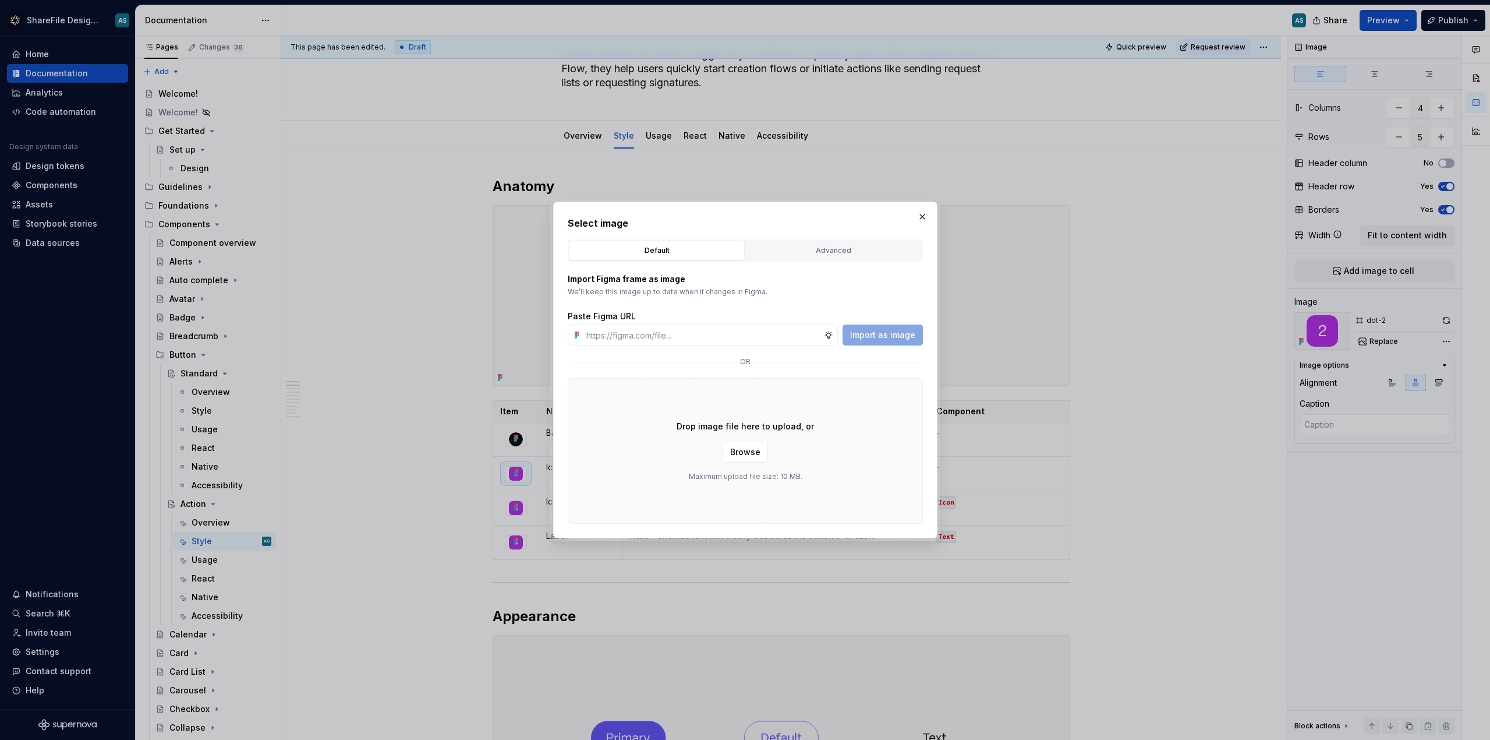
click at [816, 253] on div "Advanced" at bounding box center [834, 251] width 168 height 12
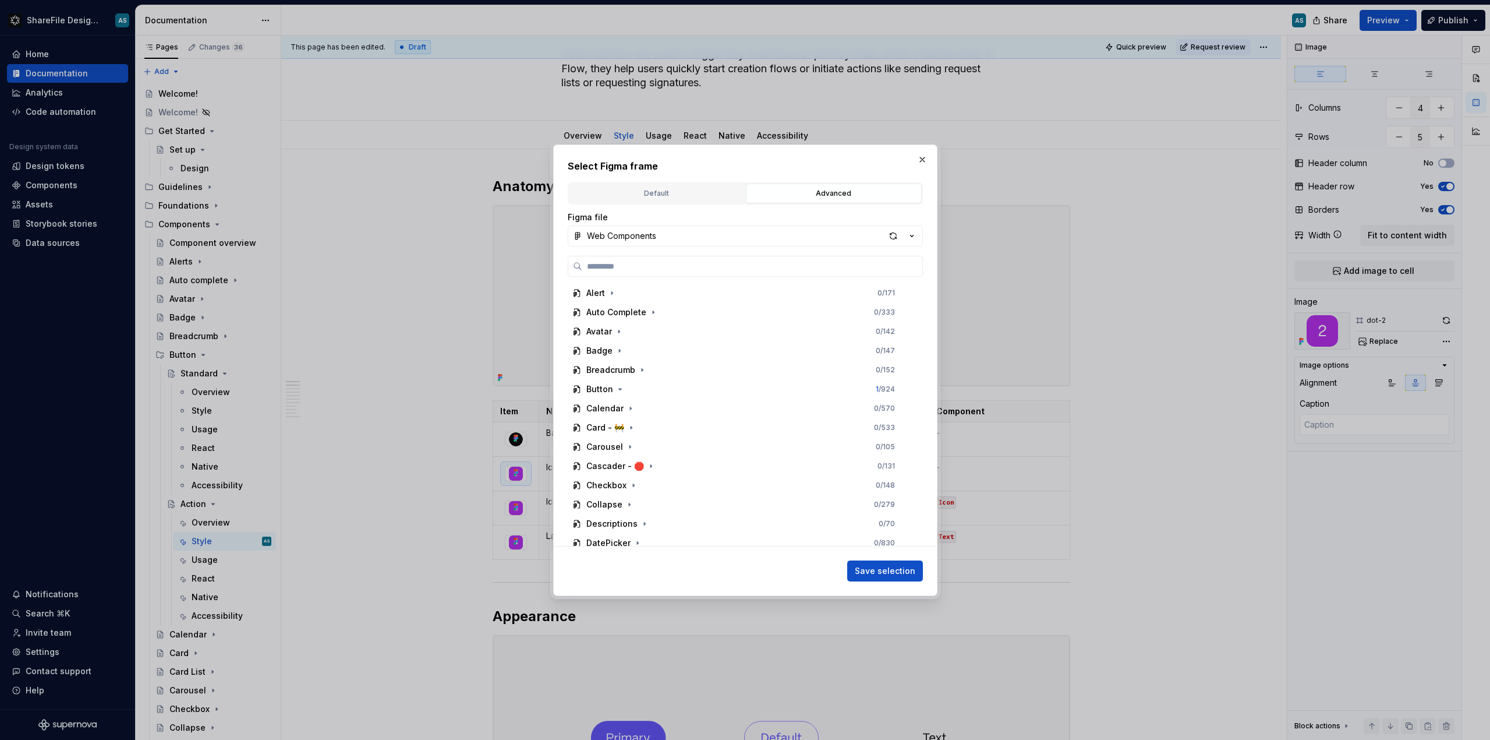
click at [687, 225] on button "Web Components" at bounding box center [745, 235] width 355 height 21
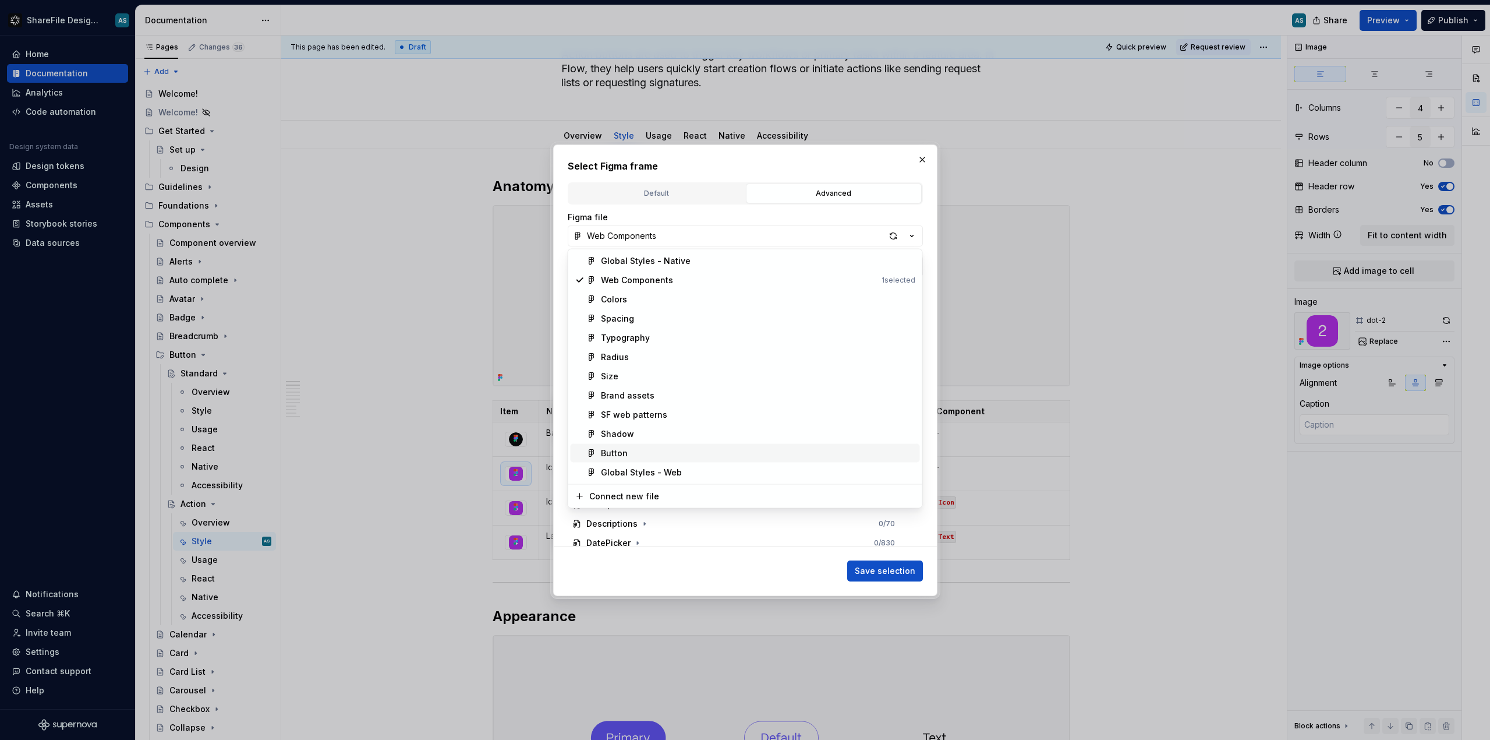
click at [633, 453] on div "Button" at bounding box center [758, 453] width 315 height 12
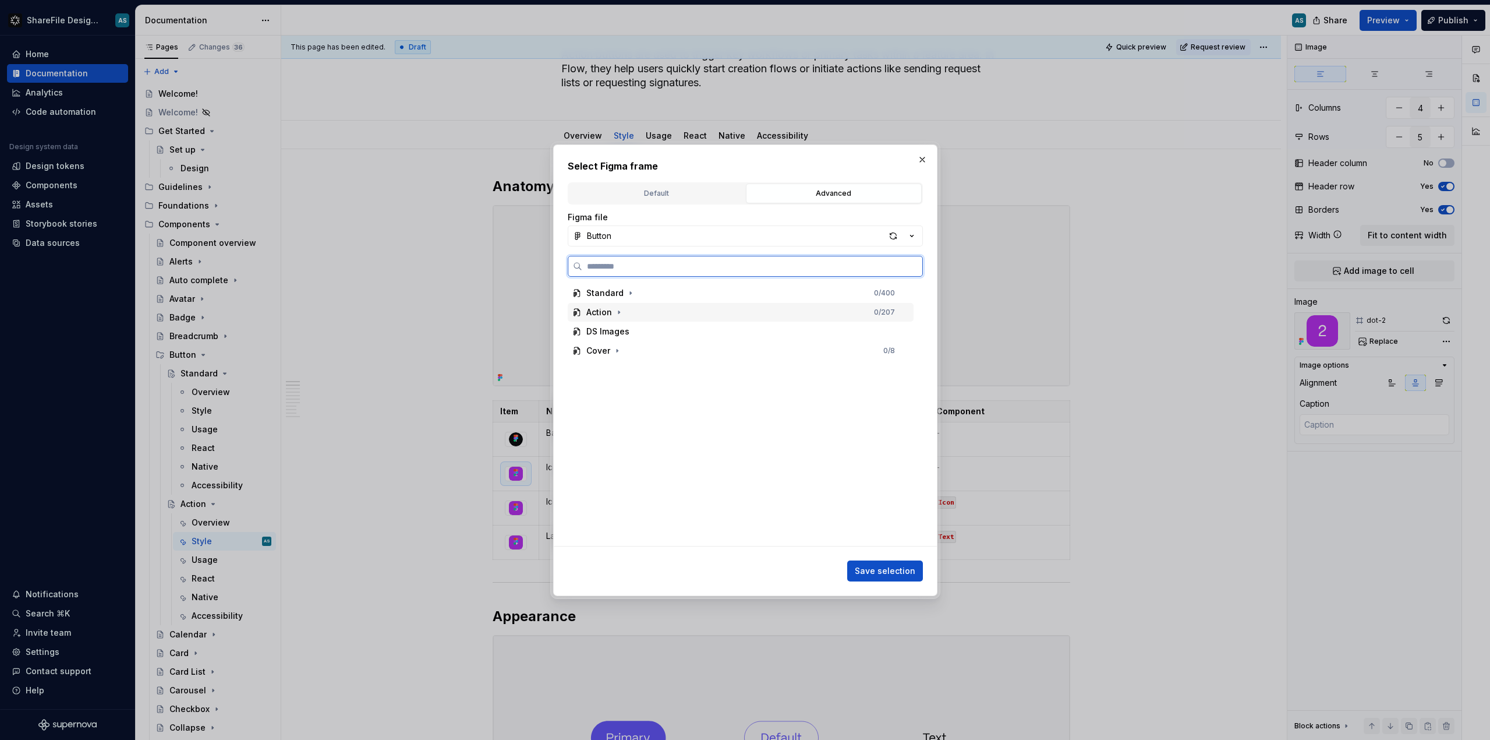
click at [623, 317] on span at bounding box center [619, 312] width 12 height 12
click at [630, 498] on div "dot-2" at bounding box center [746, 497] width 335 height 19
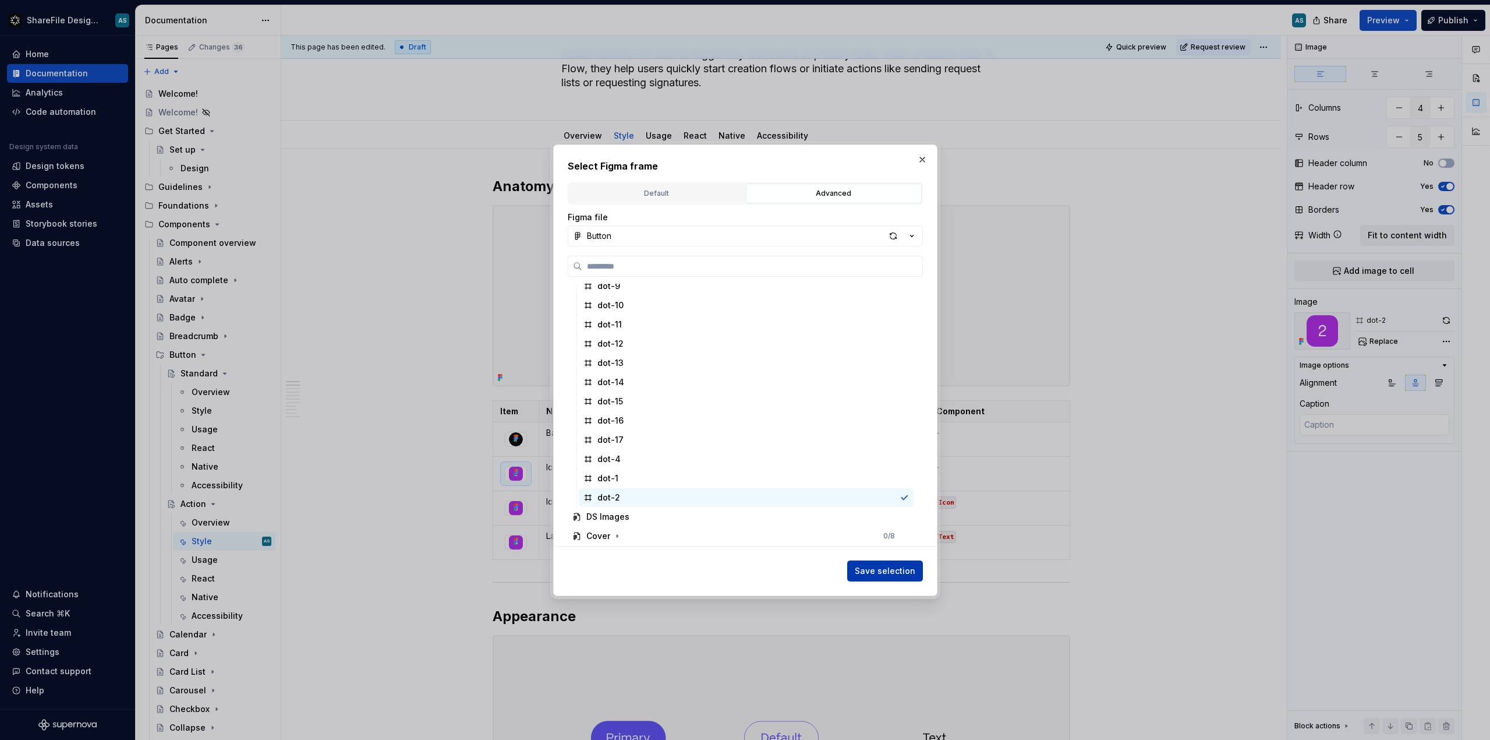
click at [896, 570] on span "Save selection" at bounding box center [885, 571] width 61 height 12
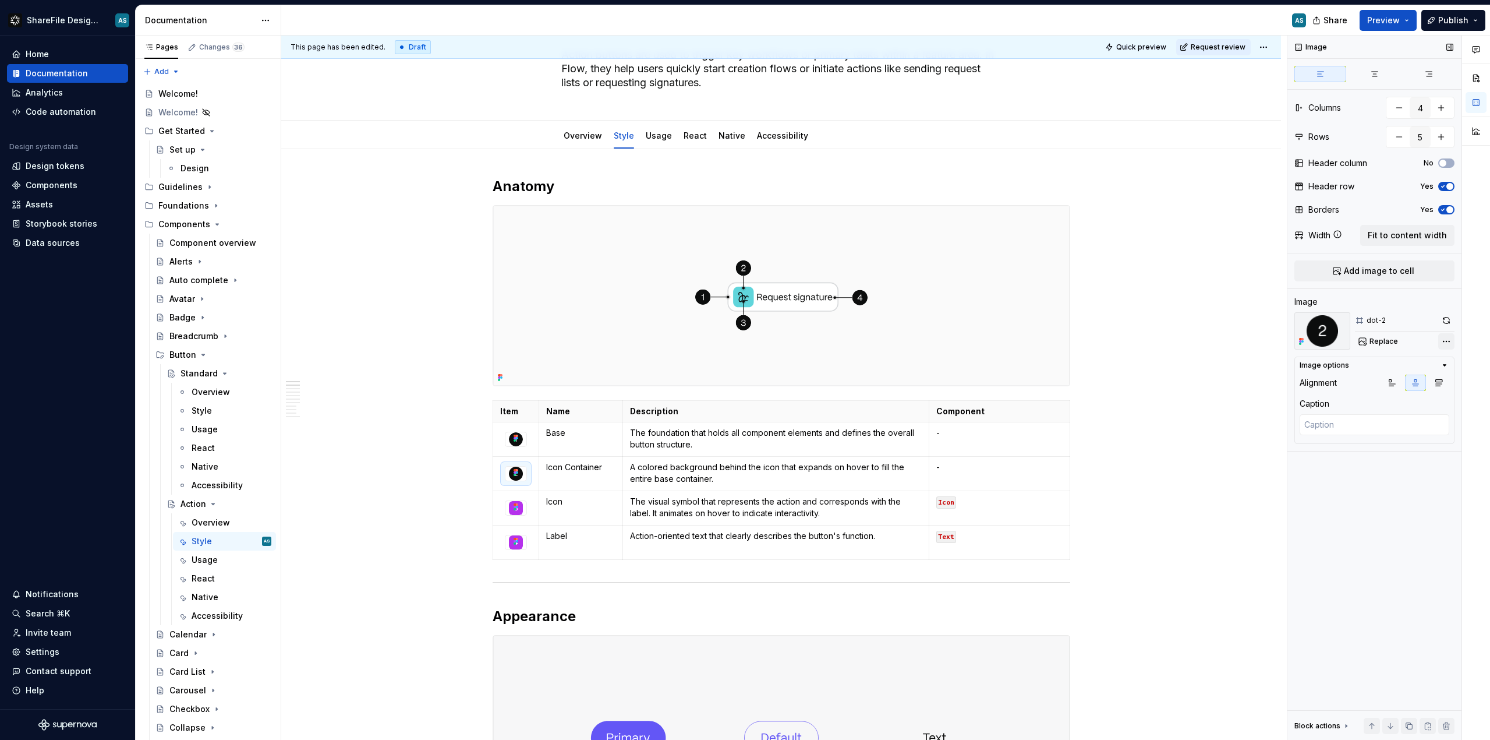
click at [1451, 341] on div "Comments Open comments No comments yet Select ‘Comment’ from the block context …" at bounding box center [1389, 388] width 203 height 705
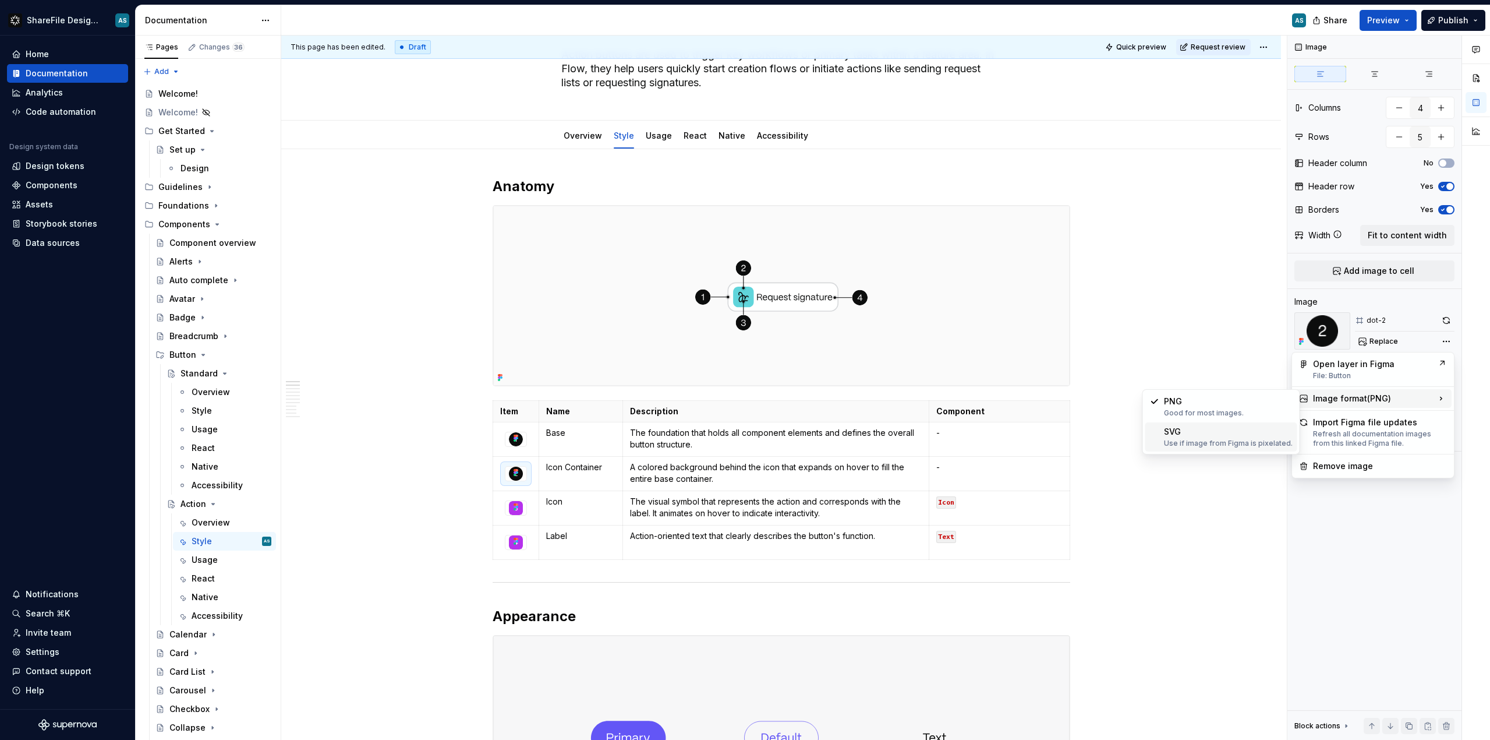
click at [1232, 435] on div "SVG Use if image from Figma is pixelated." at bounding box center [1228, 437] width 129 height 22
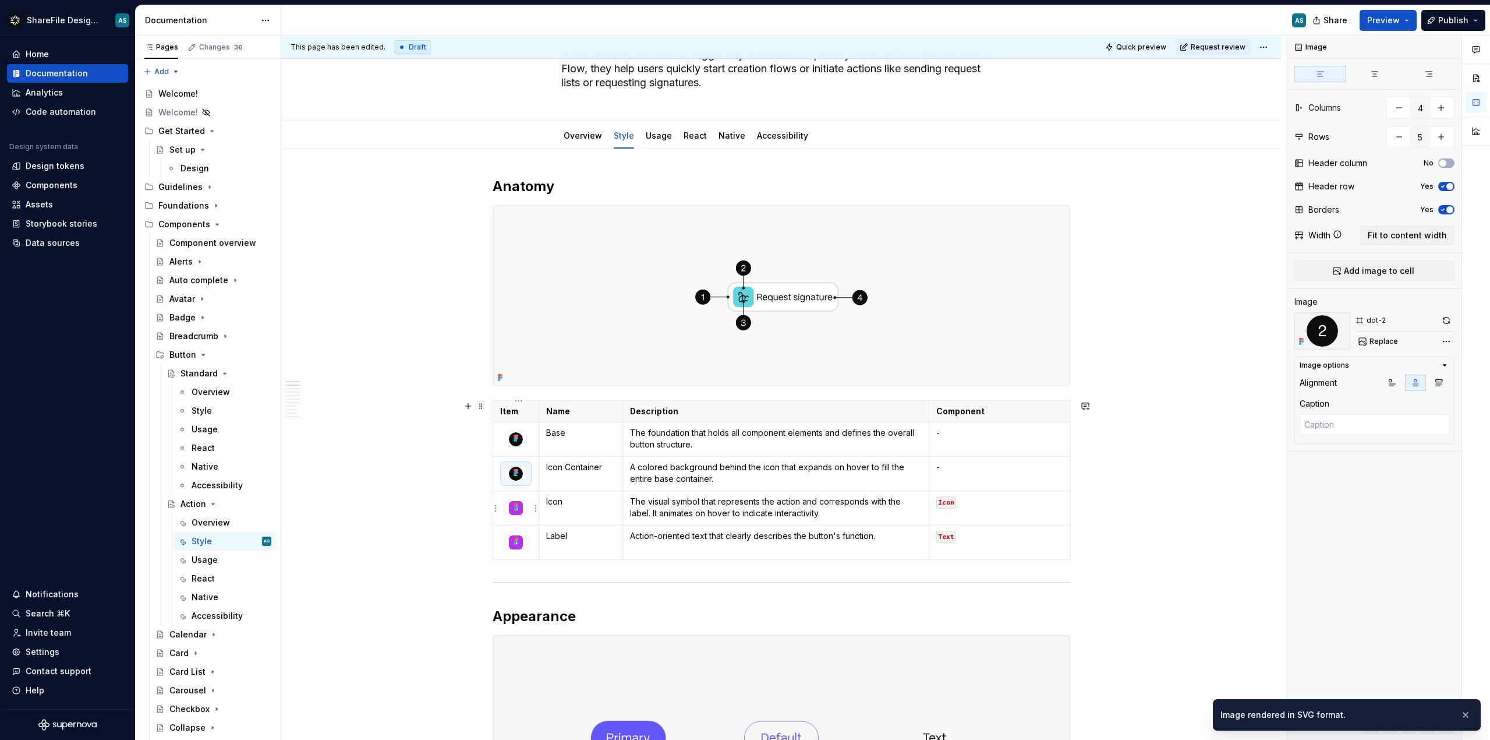
click at [526, 513] on div at bounding box center [516, 508] width 21 height 14
click at [1386, 341] on span "Replace" at bounding box center [1384, 341] width 29 height 9
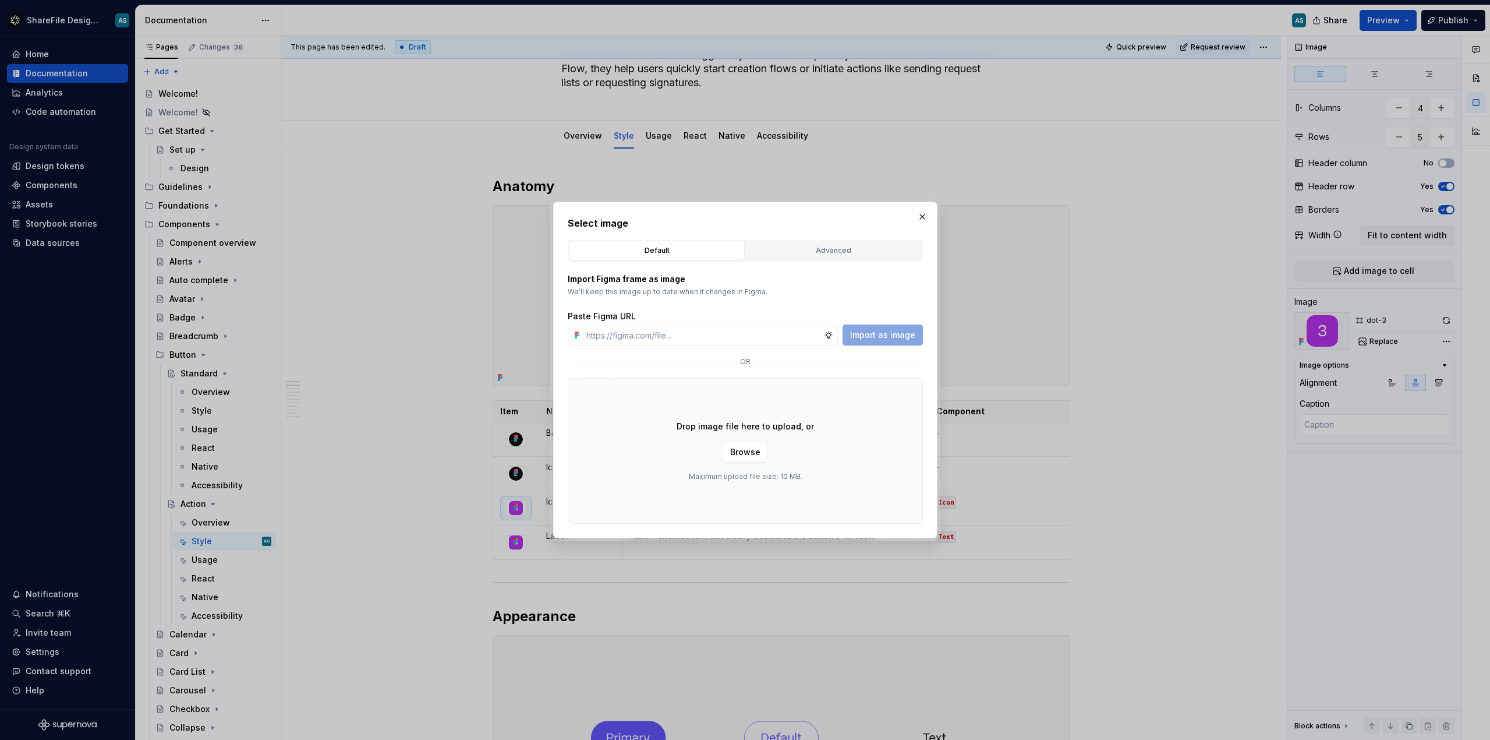
click at [772, 257] on button "Advanced" at bounding box center [834, 251] width 176 height 20
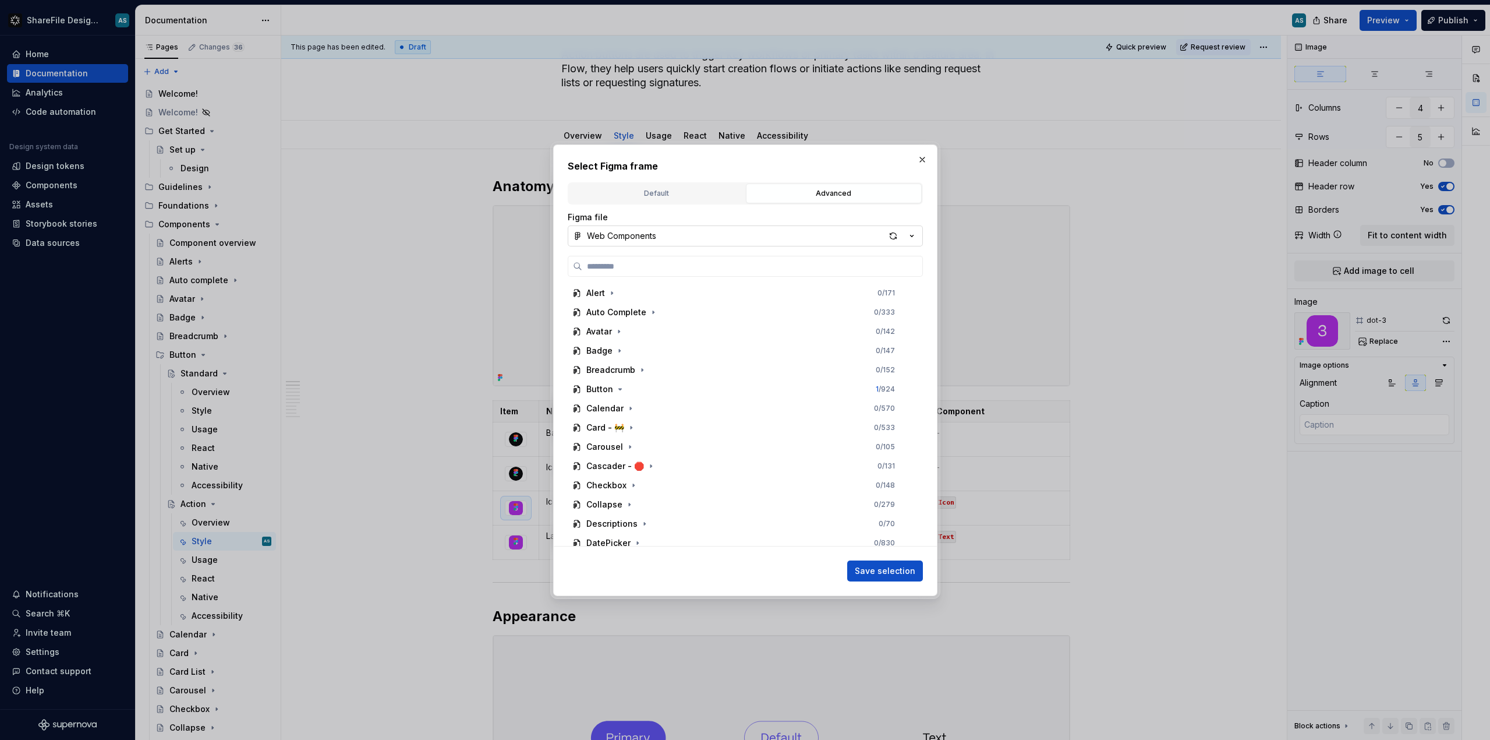
click at [740, 238] on button "Web Components" at bounding box center [745, 235] width 355 height 21
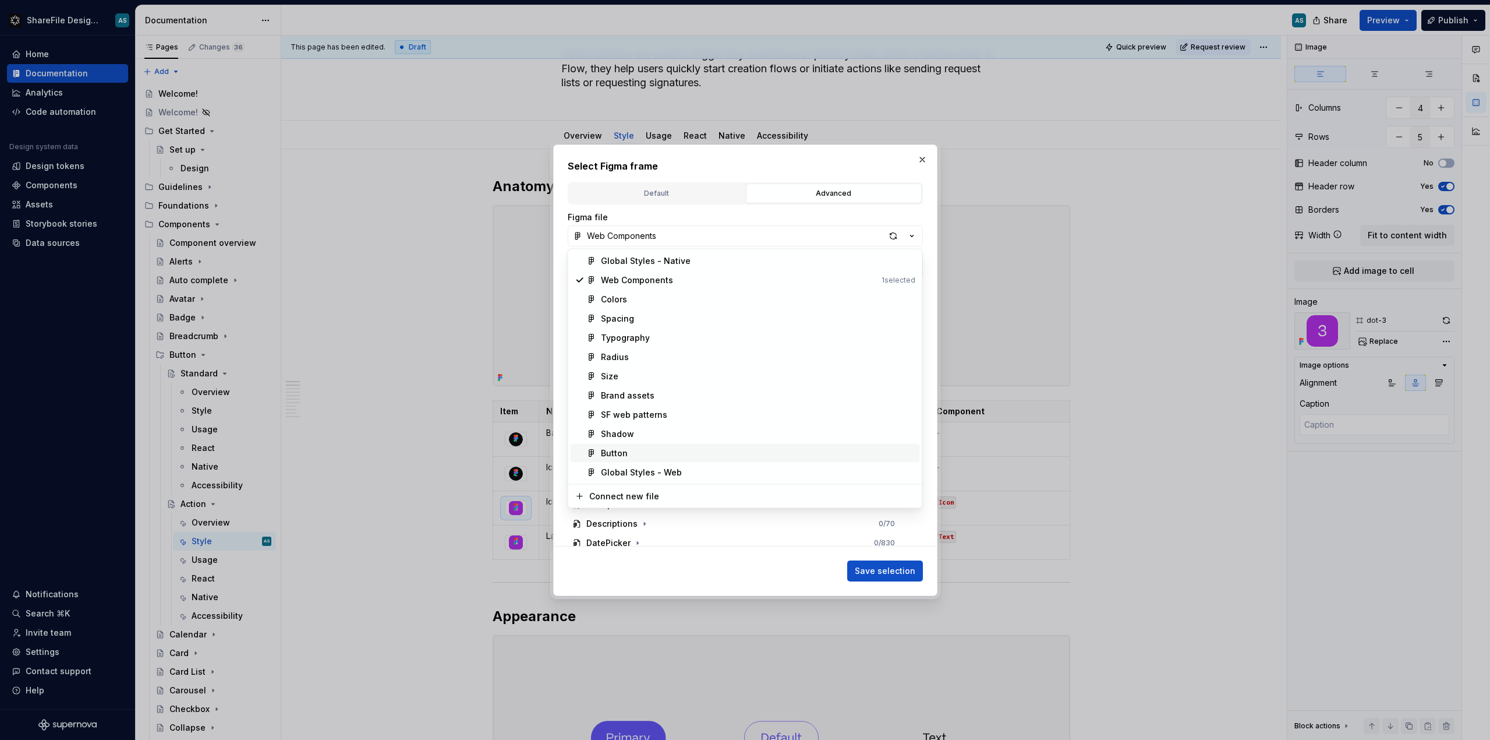
click at [632, 452] on div "Button" at bounding box center [758, 453] width 315 height 12
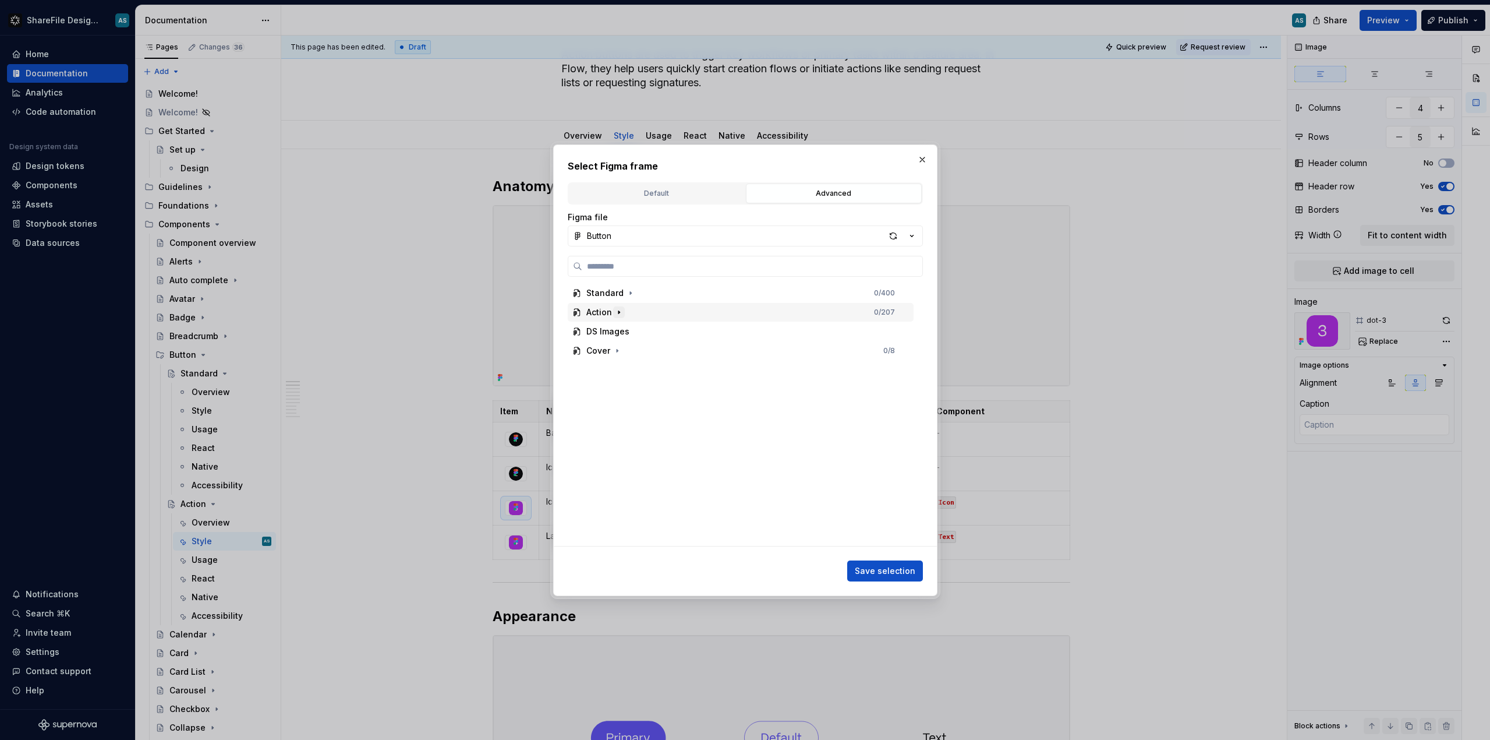
click at [614, 312] on icon "button" at bounding box center [618, 312] width 9 height 9
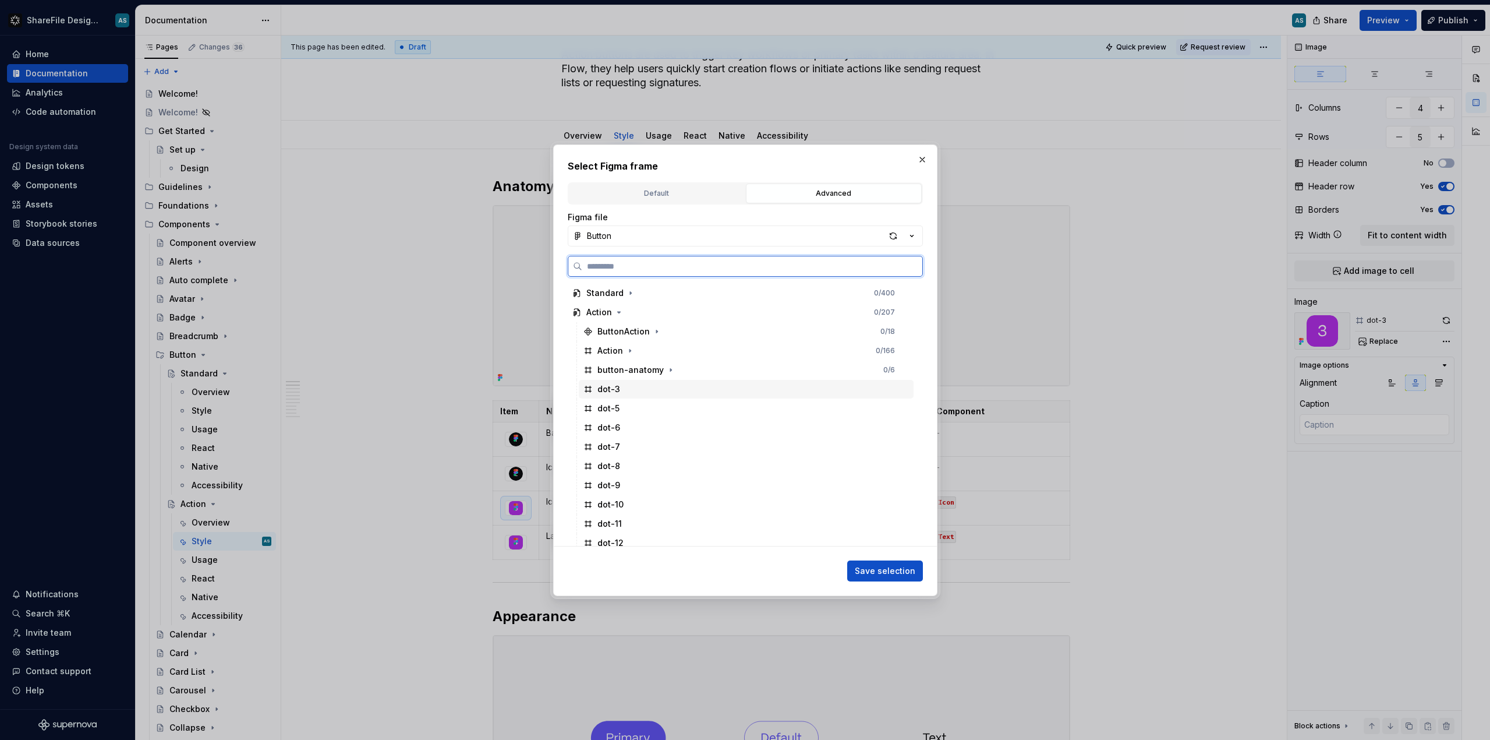
click at [613, 387] on div "dot-3" at bounding box center [609, 389] width 23 height 12
click at [899, 570] on span "Save selection" at bounding box center [885, 571] width 61 height 12
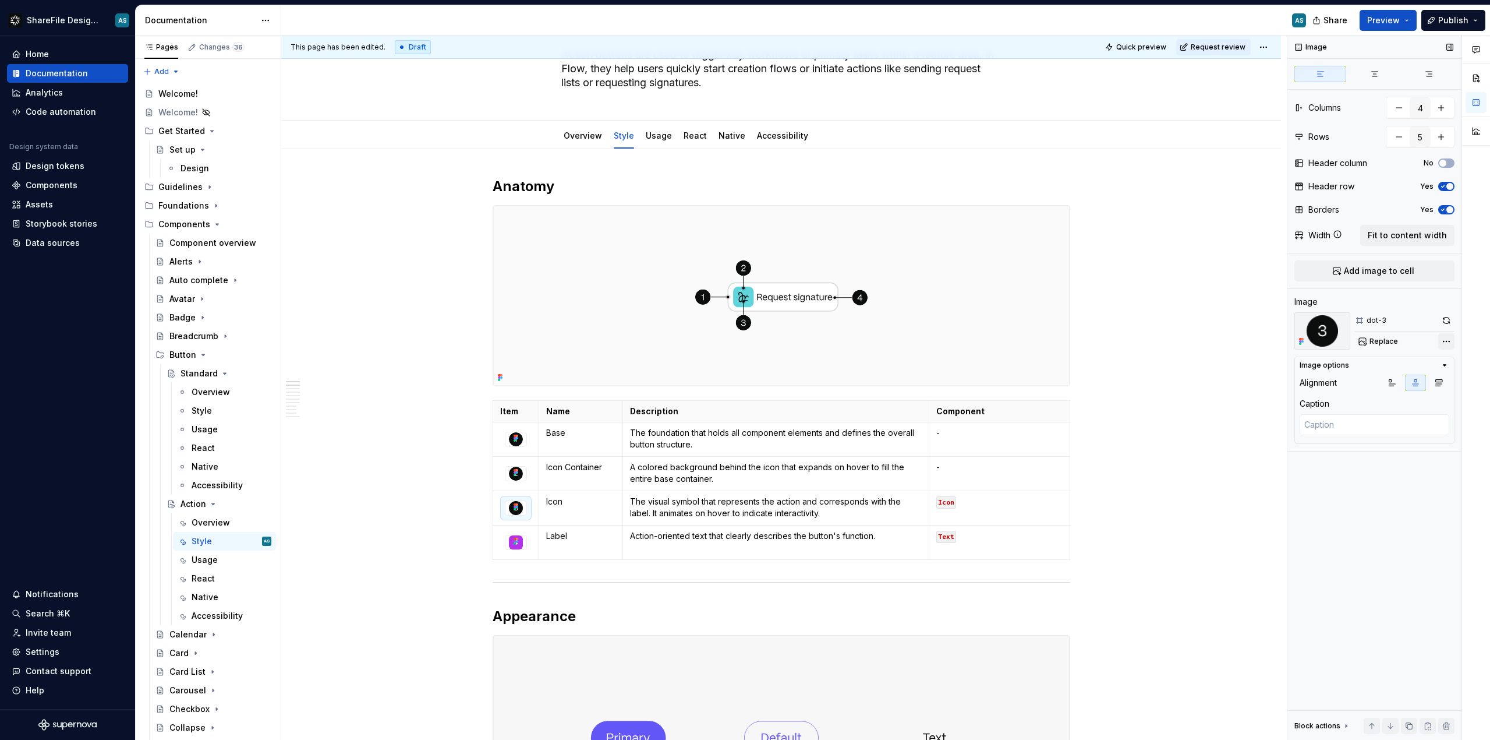
click at [1447, 345] on div "Comments Open comments No comments yet Select ‘Comment’ from the block context …" at bounding box center [1389, 388] width 203 height 705
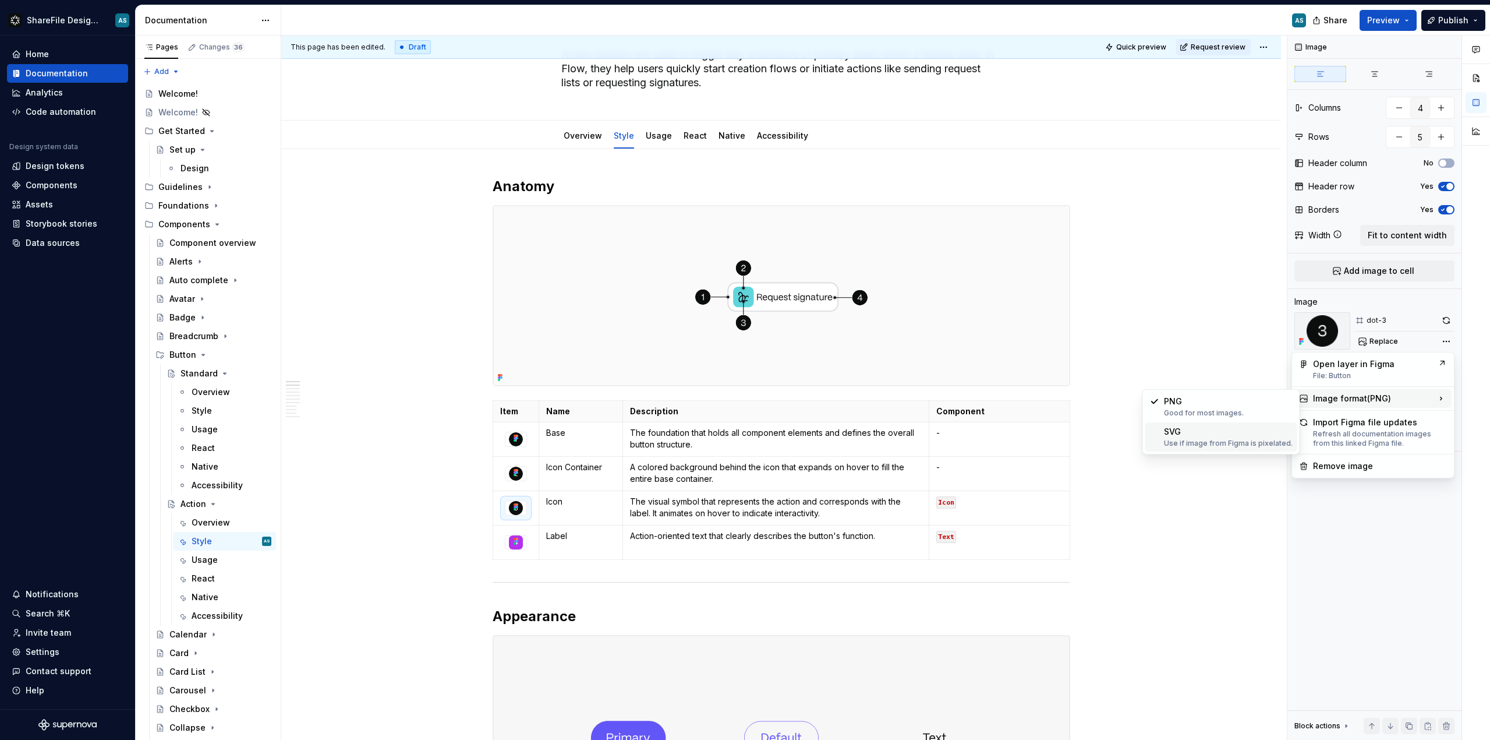
click at [1229, 430] on div "SVG Use if image from Figma is pixelated." at bounding box center [1228, 437] width 129 height 22
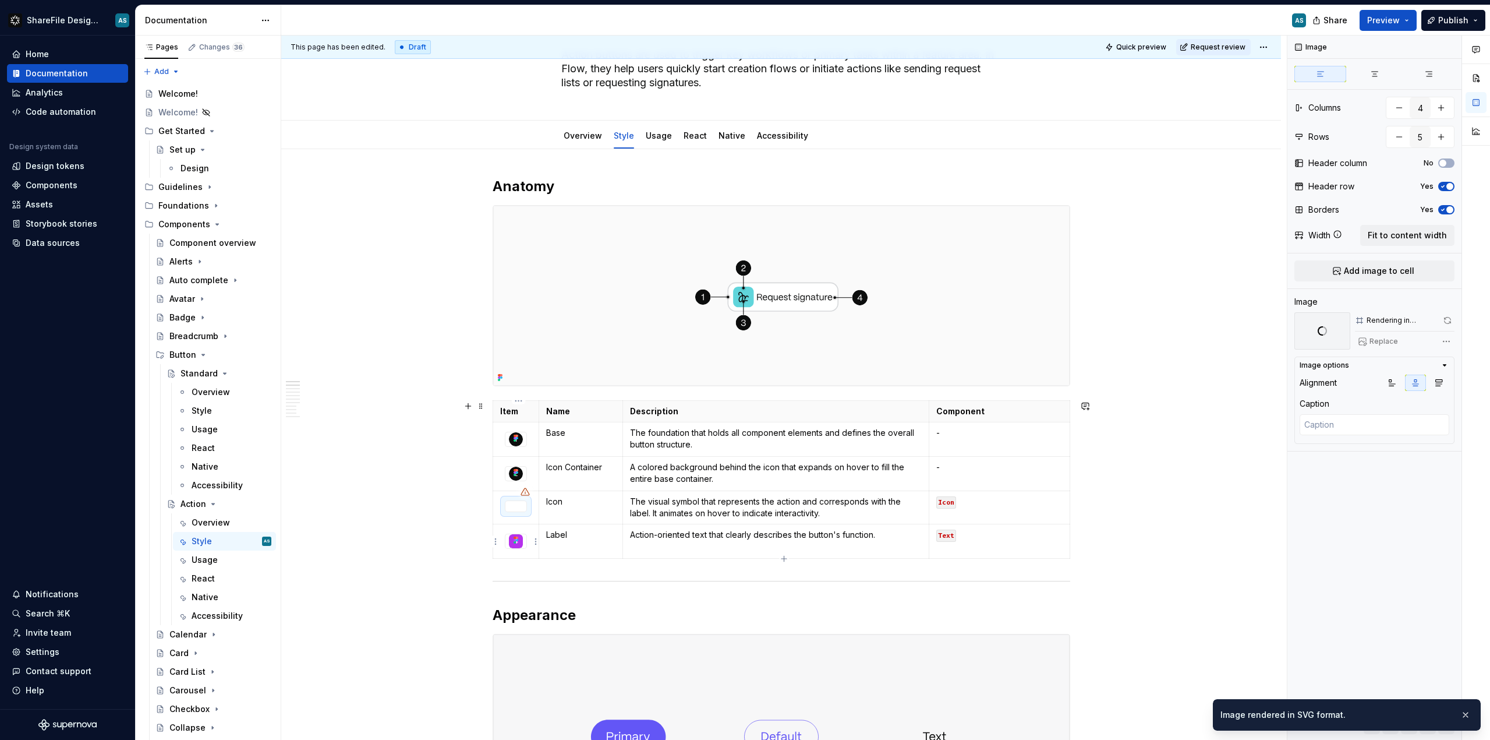
click at [521, 546] on img at bounding box center [516, 541] width 14 height 14
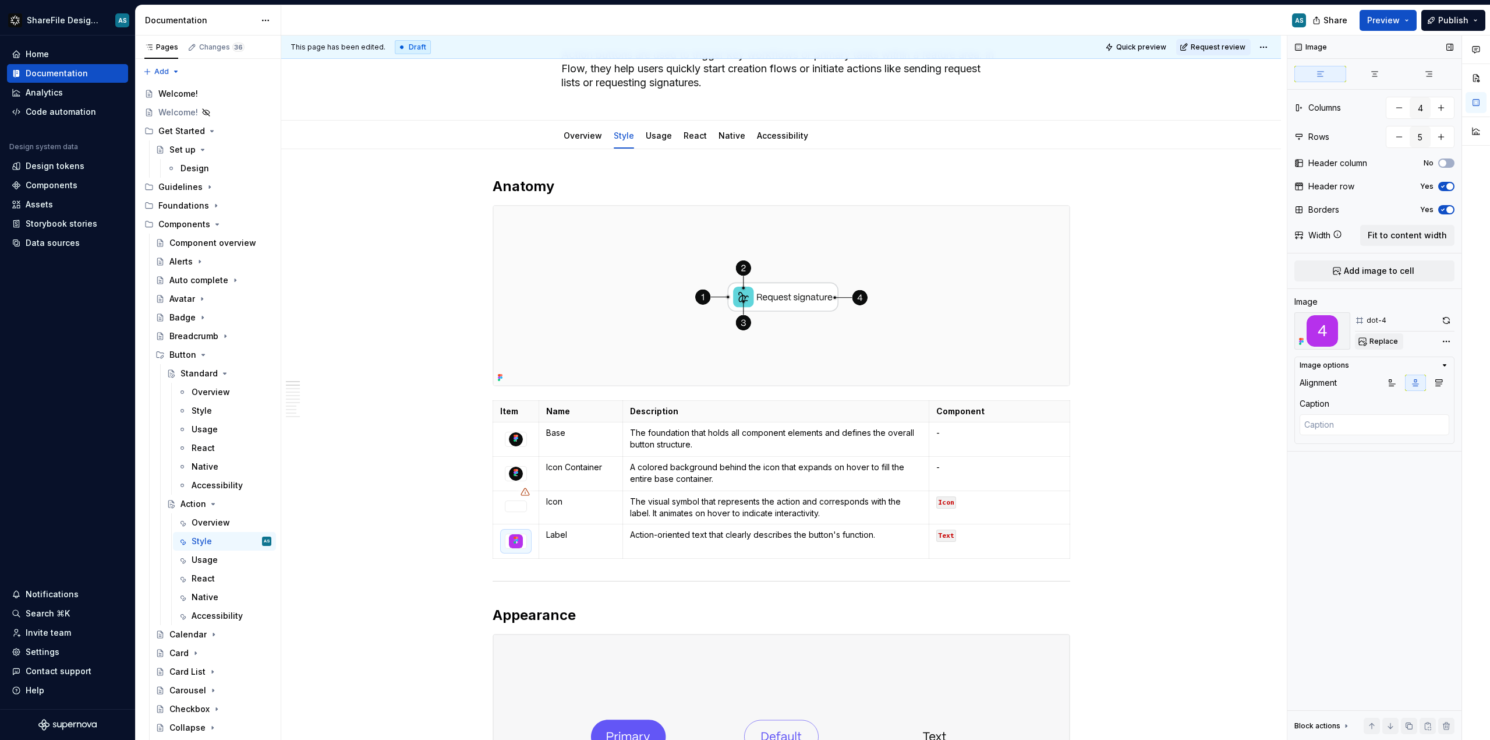
click at [1363, 339] on button "Replace" at bounding box center [1379, 341] width 48 height 16
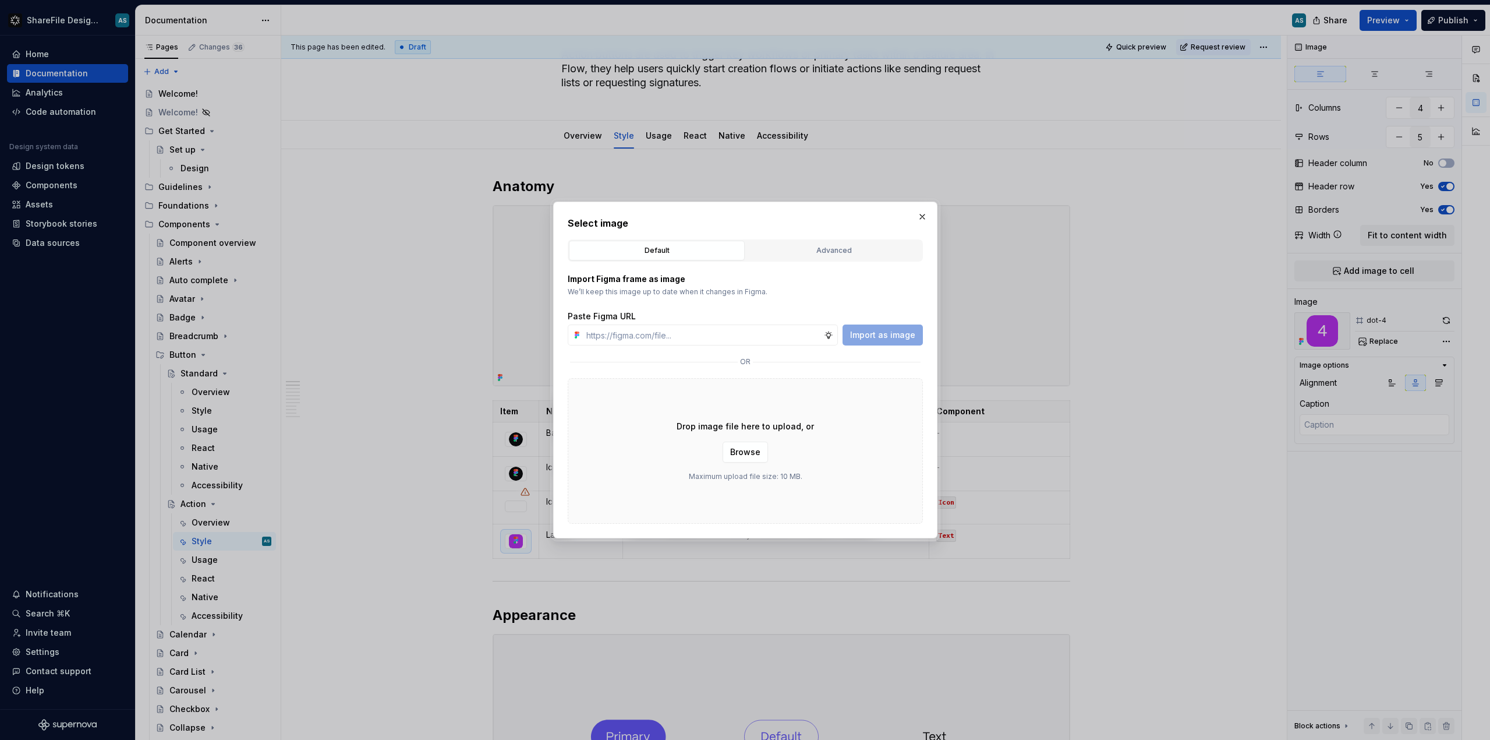
click at [857, 247] on div "Advanced" at bounding box center [834, 251] width 168 height 12
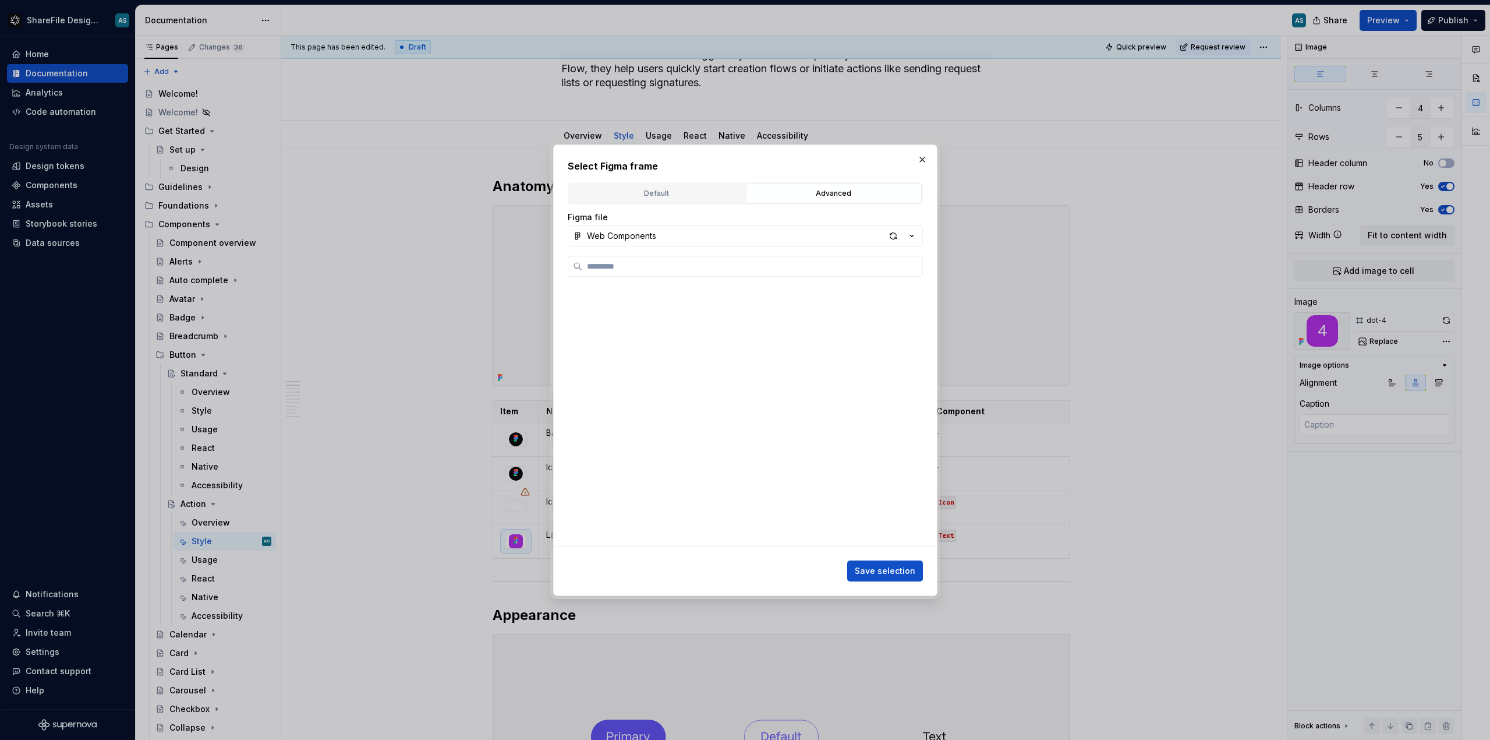
scroll to position [309, 0]
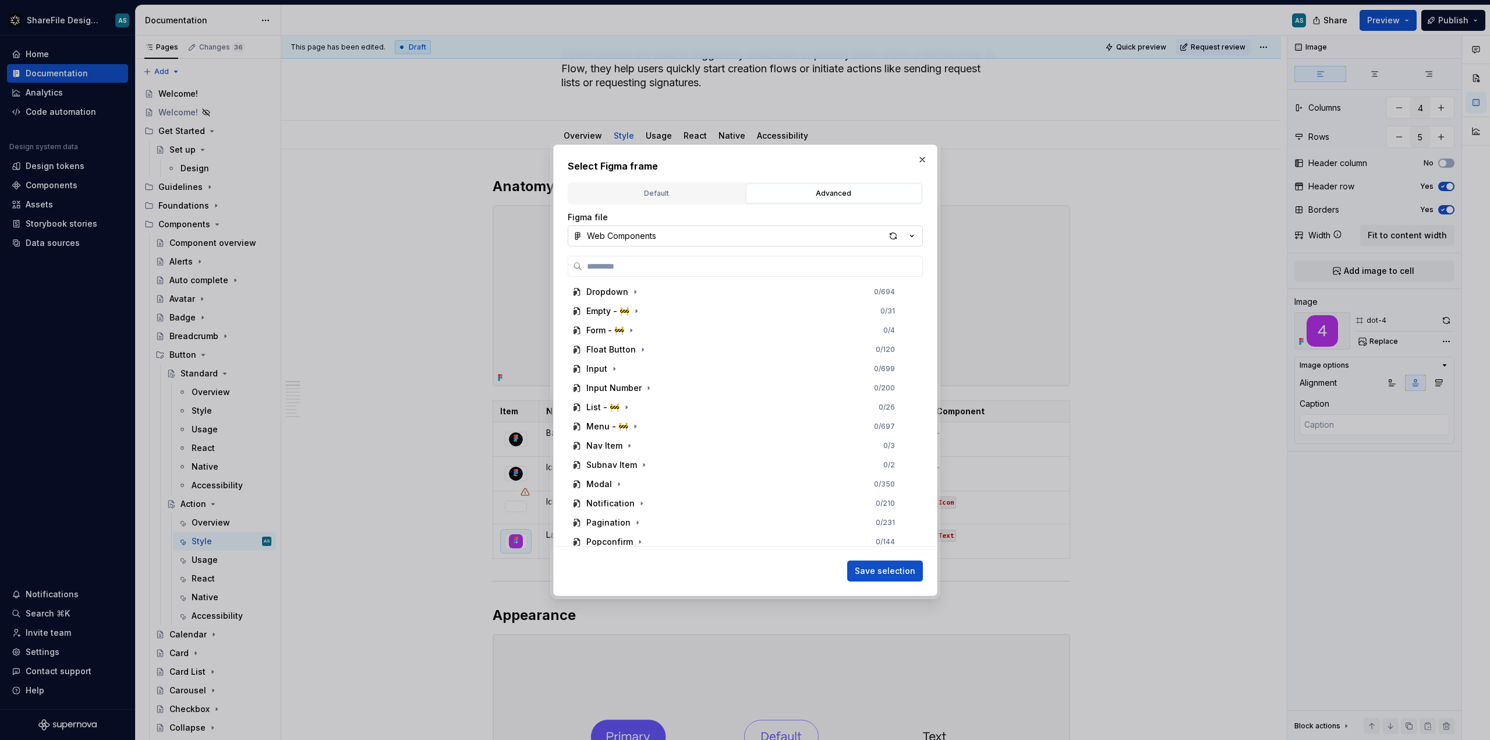
click at [729, 238] on button "Web Components" at bounding box center [745, 235] width 355 height 21
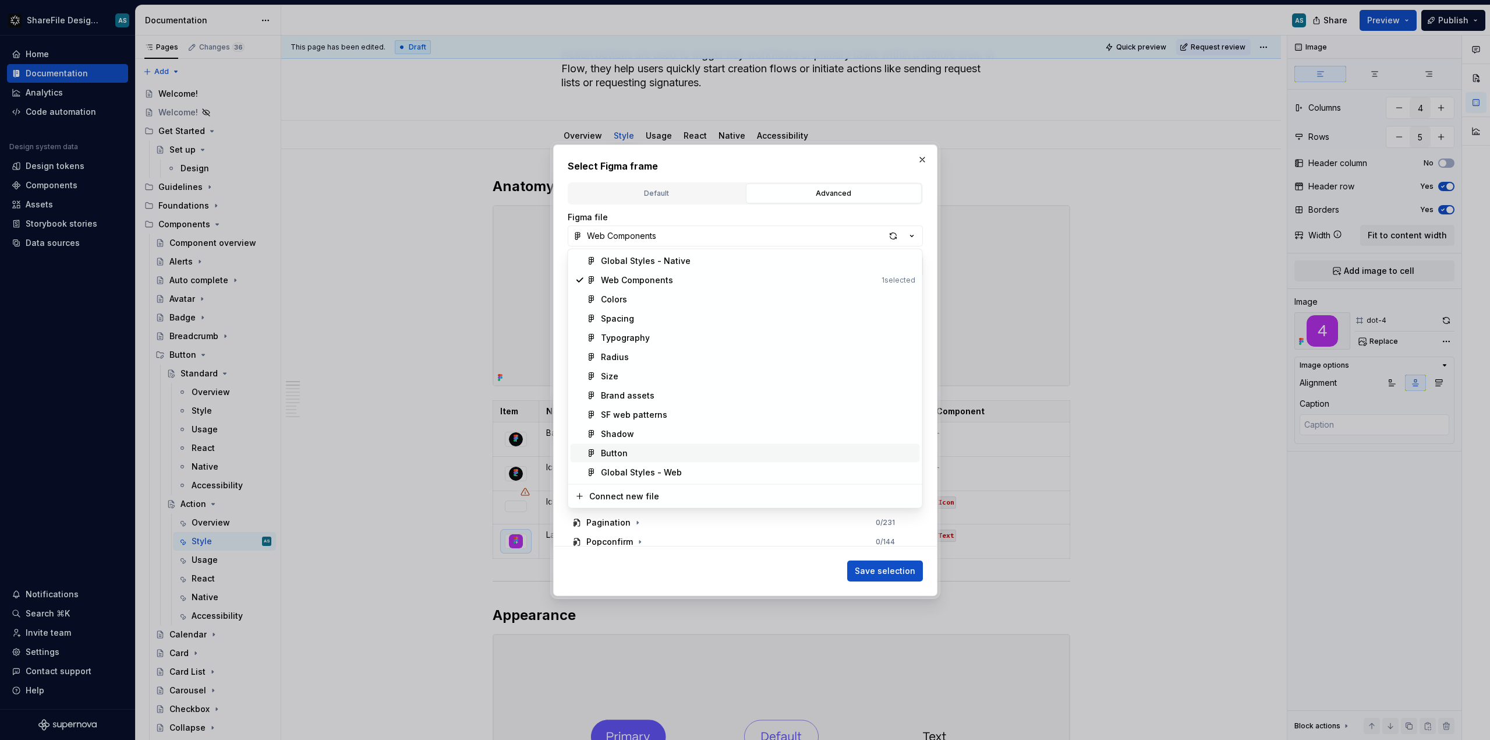
click at [655, 458] on div "Button" at bounding box center [758, 453] width 315 height 12
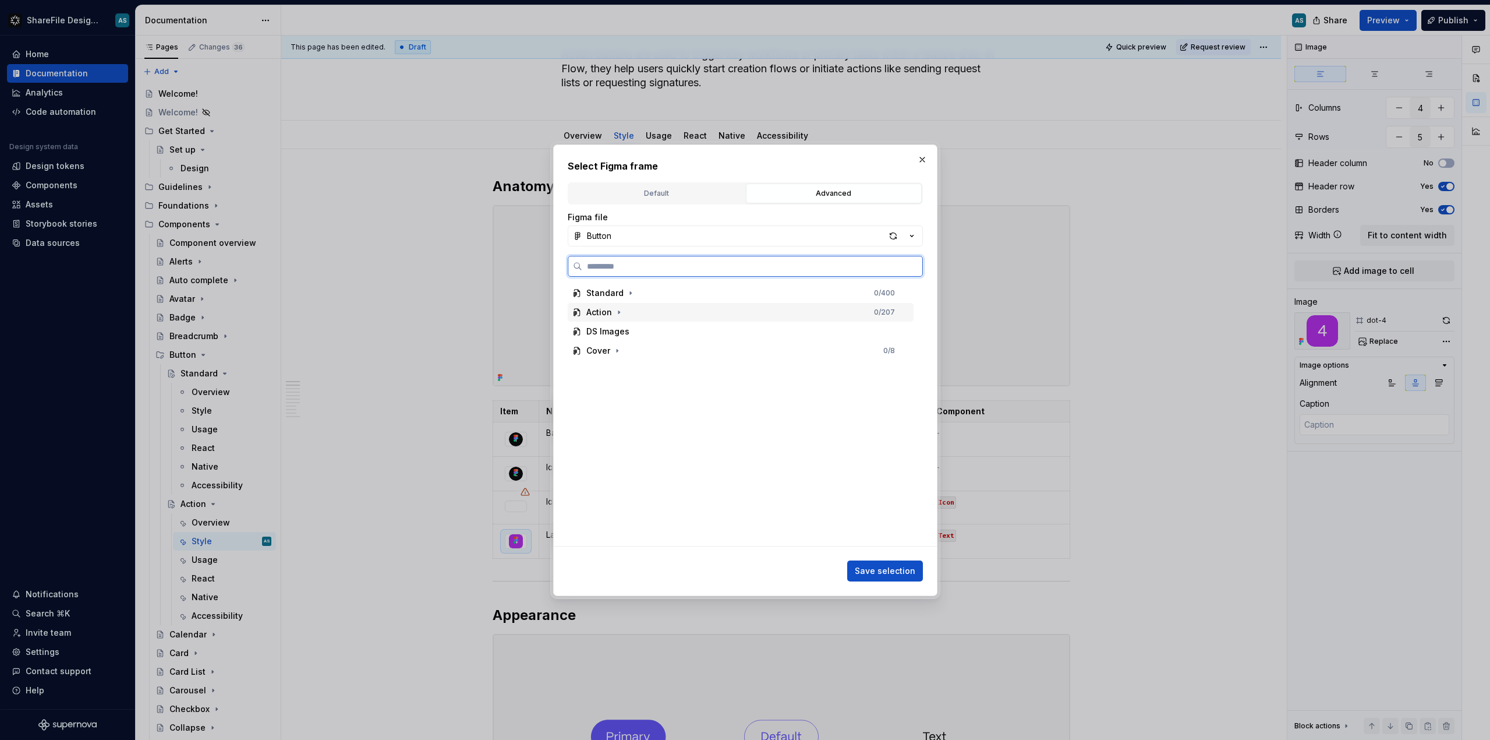
click at [638, 310] on div "Action 0 / 207" at bounding box center [741, 312] width 346 height 19
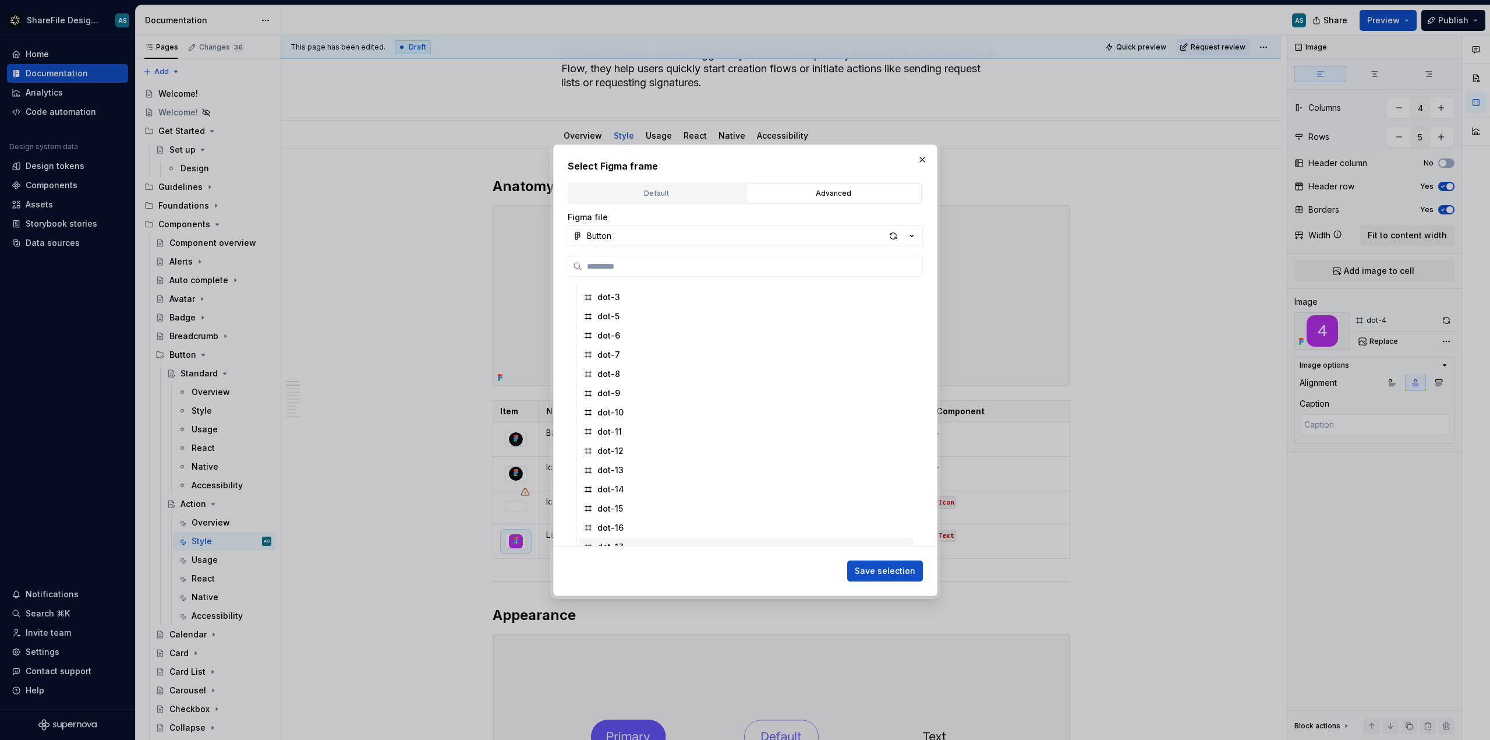
scroll to position [199, 0]
click at [621, 458] on div "dot-4" at bounding box center [746, 459] width 335 height 19
click at [885, 571] on span "Save selection" at bounding box center [885, 571] width 61 height 12
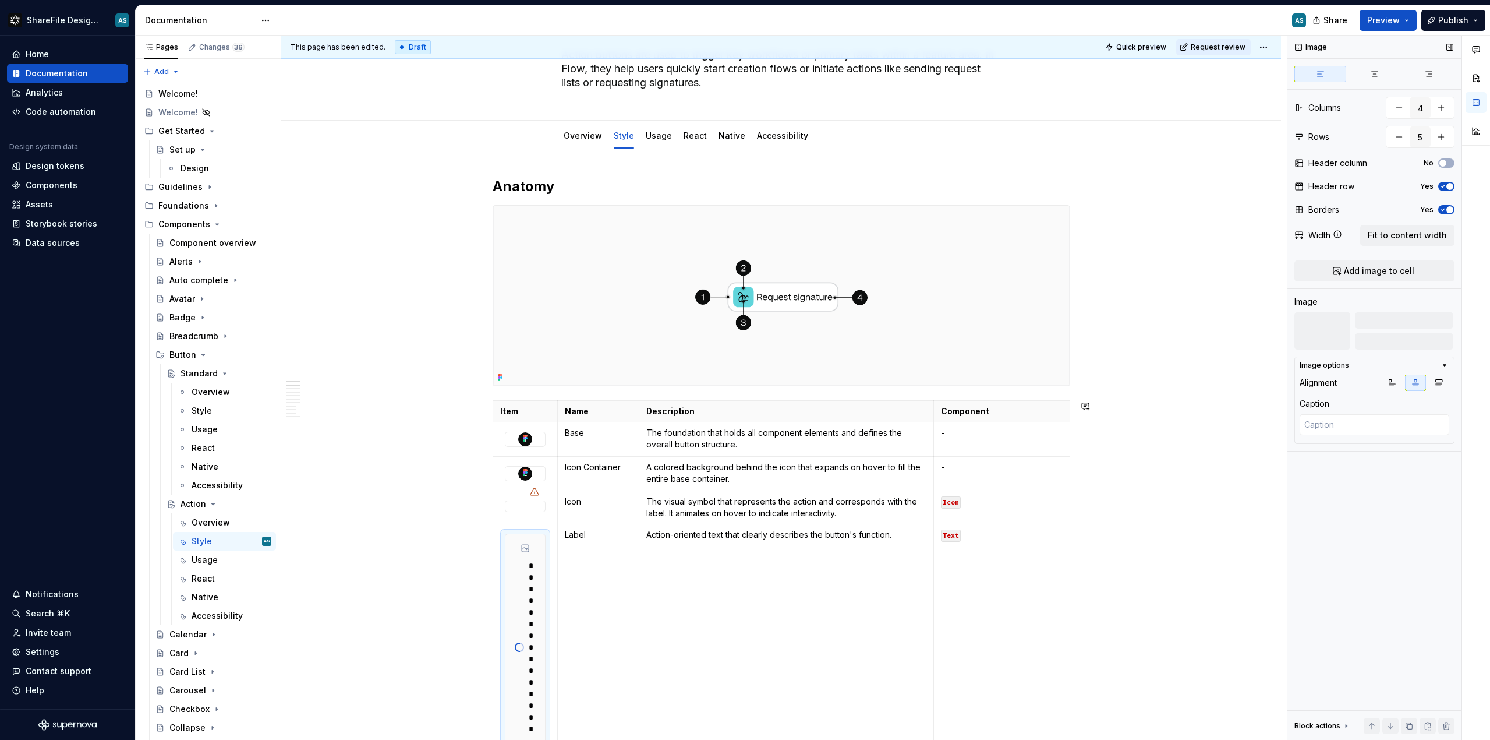
scroll to position [88, 0]
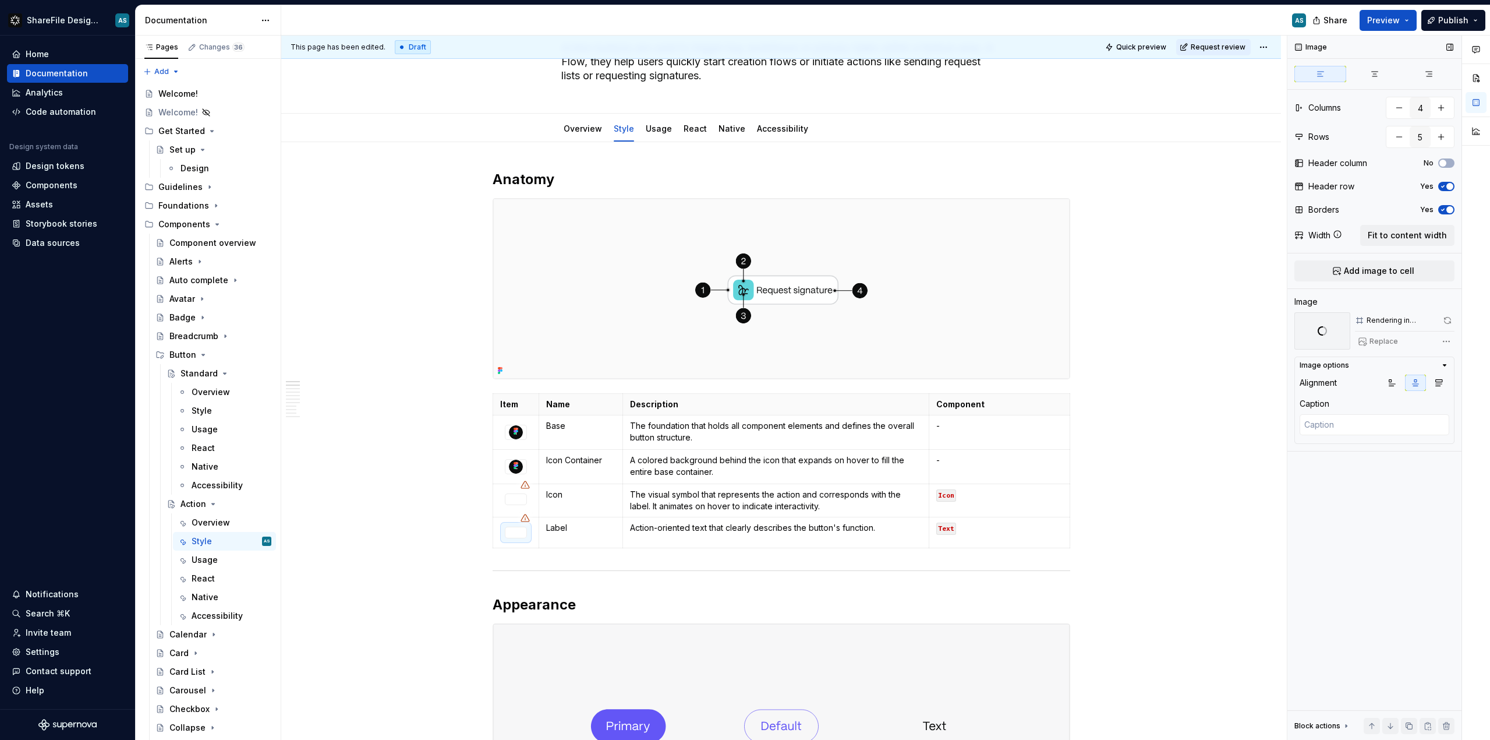
click at [1448, 342] on div "Comments Open comments No comments yet Select ‘Comment’ from the block context …" at bounding box center [1389, 388] width 203 height 705
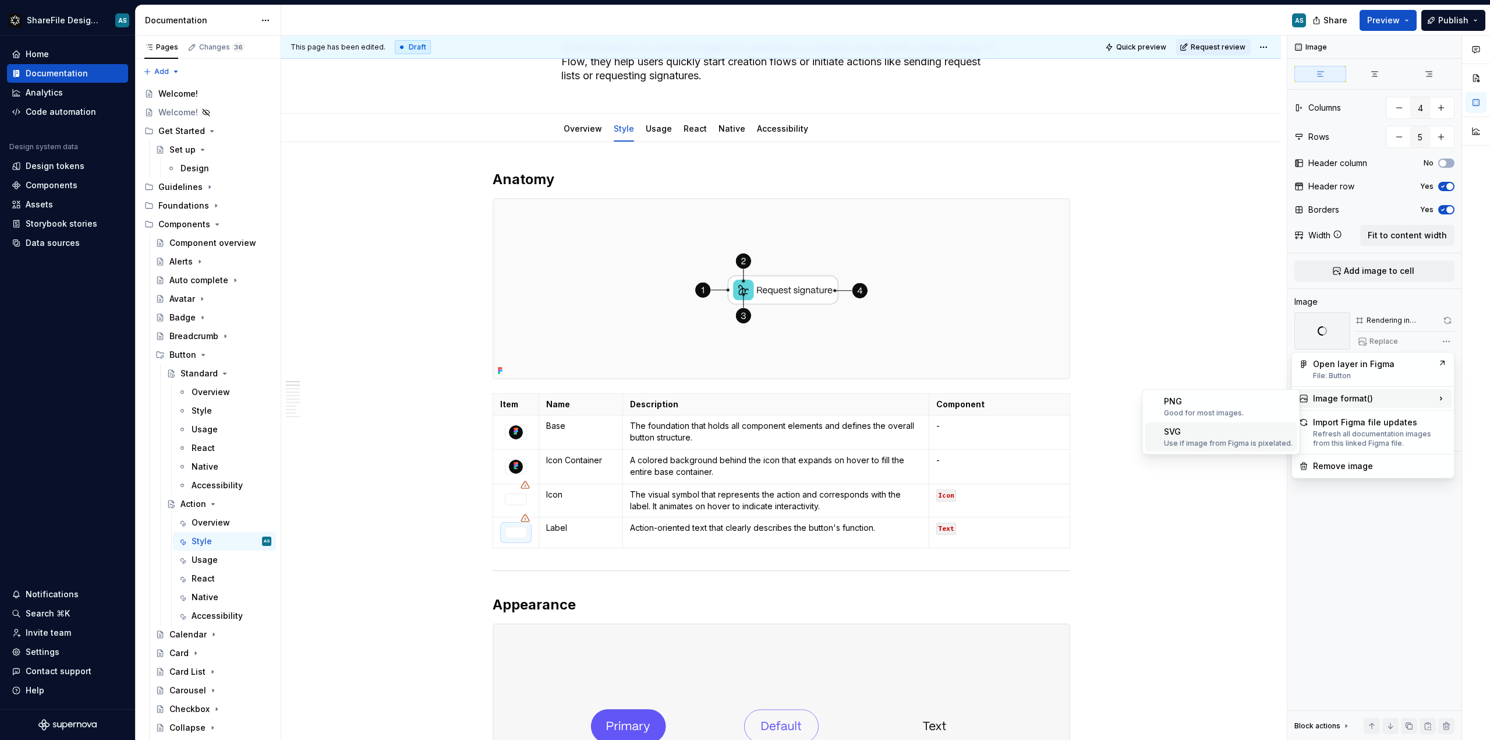
click at [1217, 447] on div "Use if image from Figma is pixelated." at bounding box center [1228, 443] width 129 height 9
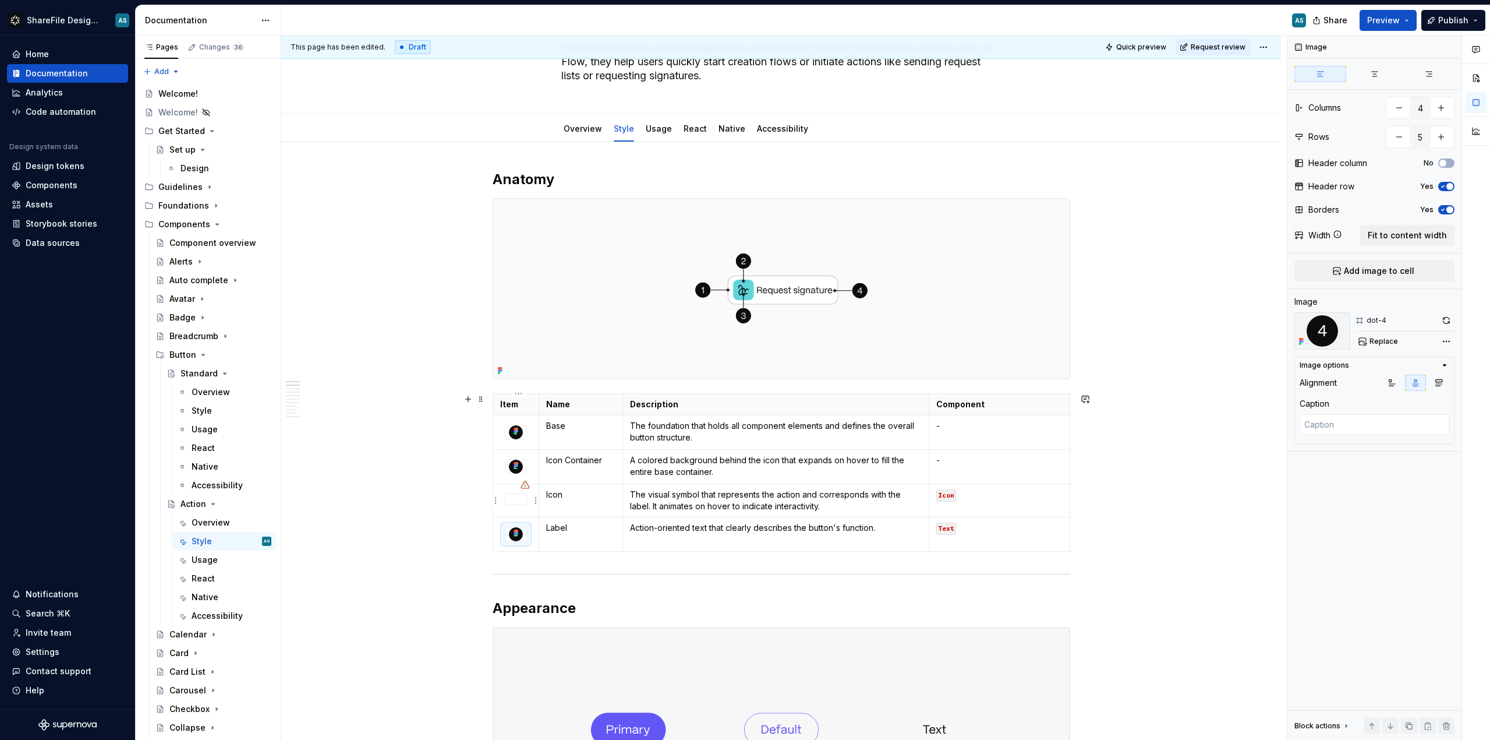
click at [525, 499] on div at bounding box center [516, 499] width 22 height 12
click at [1441, 341] on div "Comments Open comments No comments yet Select ‘Comment’ from the block context …" at bounding box center [1389, 388] width 203 height 705
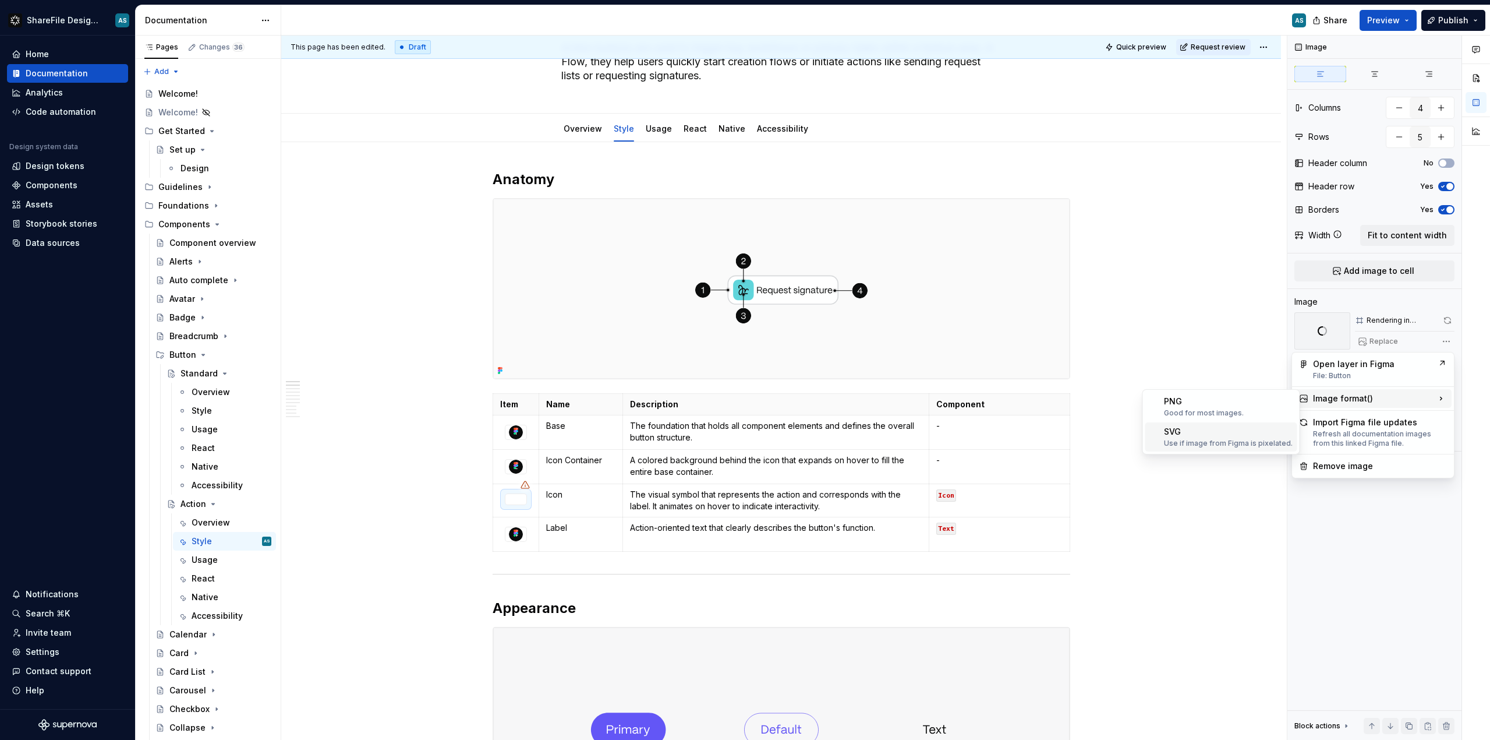
click at [1195, 441] on div "Use if image from Figma is pixelated." at bounding box center [1228, 443] width 129 height 9
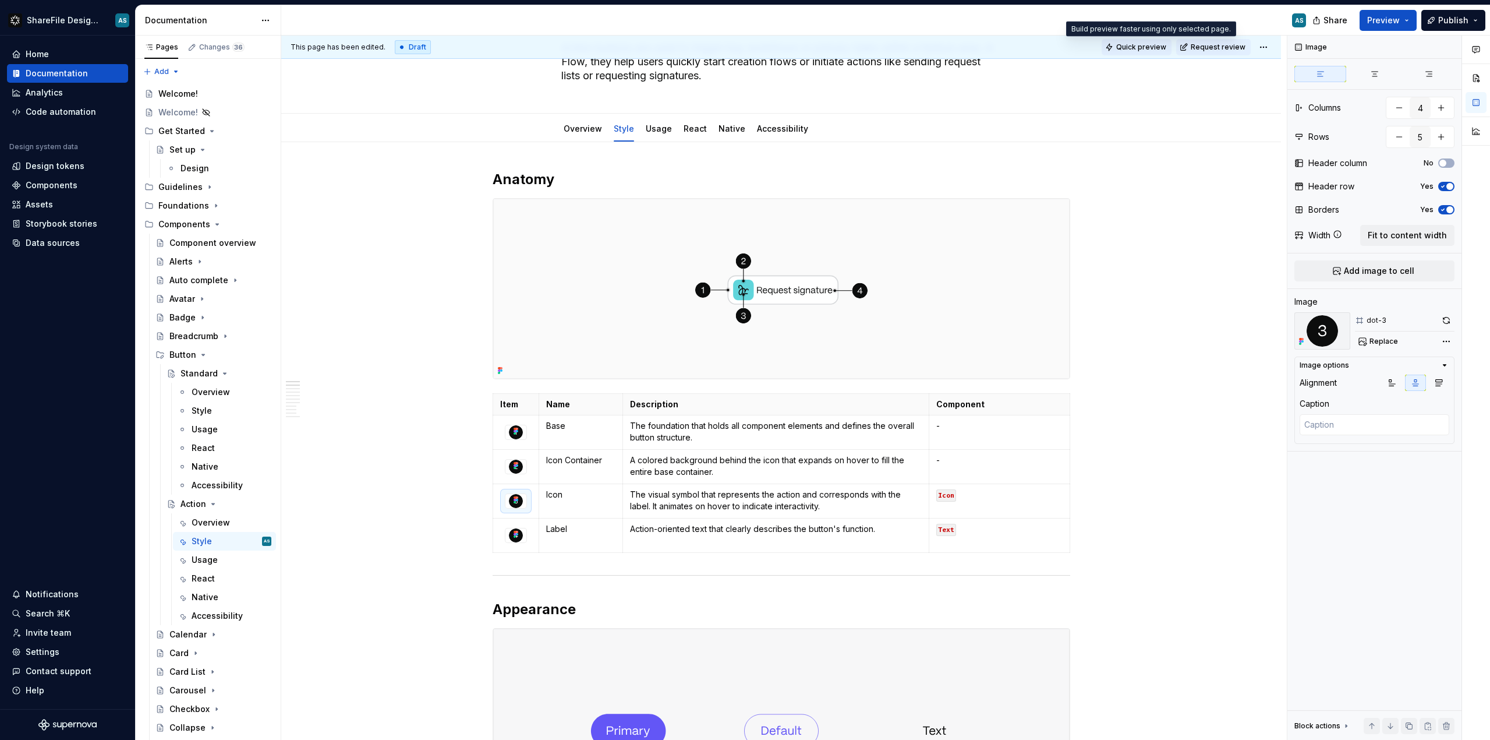
click at [1129, 47] on span "Quick preview" at bounding box center [1141, 47] width 50 height 9
click at [1133, 52] on button "Quick preview" at bounding box center [1137, 47] width 70 height 16
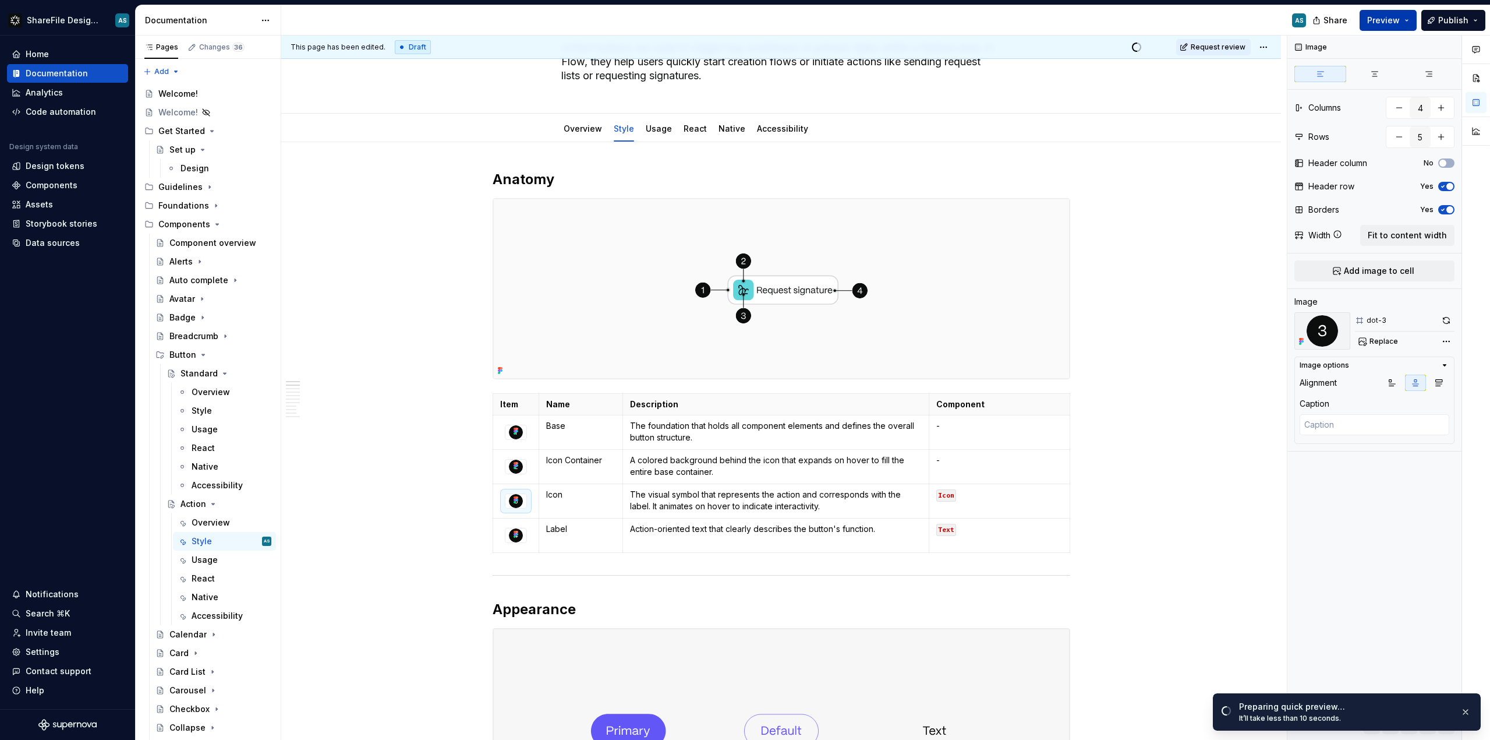
click at [1388, 24] on span "Preview" at bounding box center [1384, 21] width 33 height 12
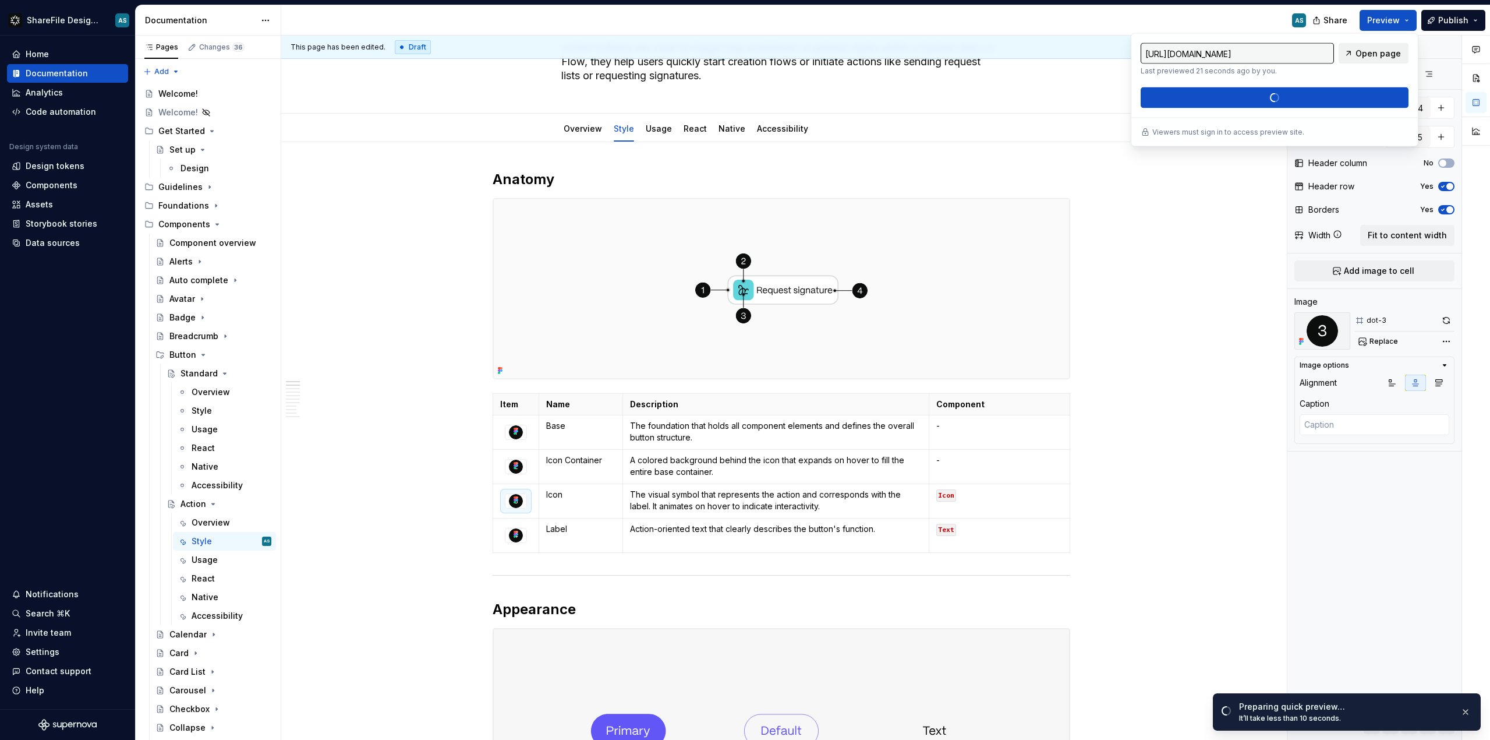
click at [1368, 48] on span "Open page" at bounding box center [1378, 54] width 45 height 12
click at [220, 524] on div "Overview" at bounding box center [211, 523] width 38 height 12
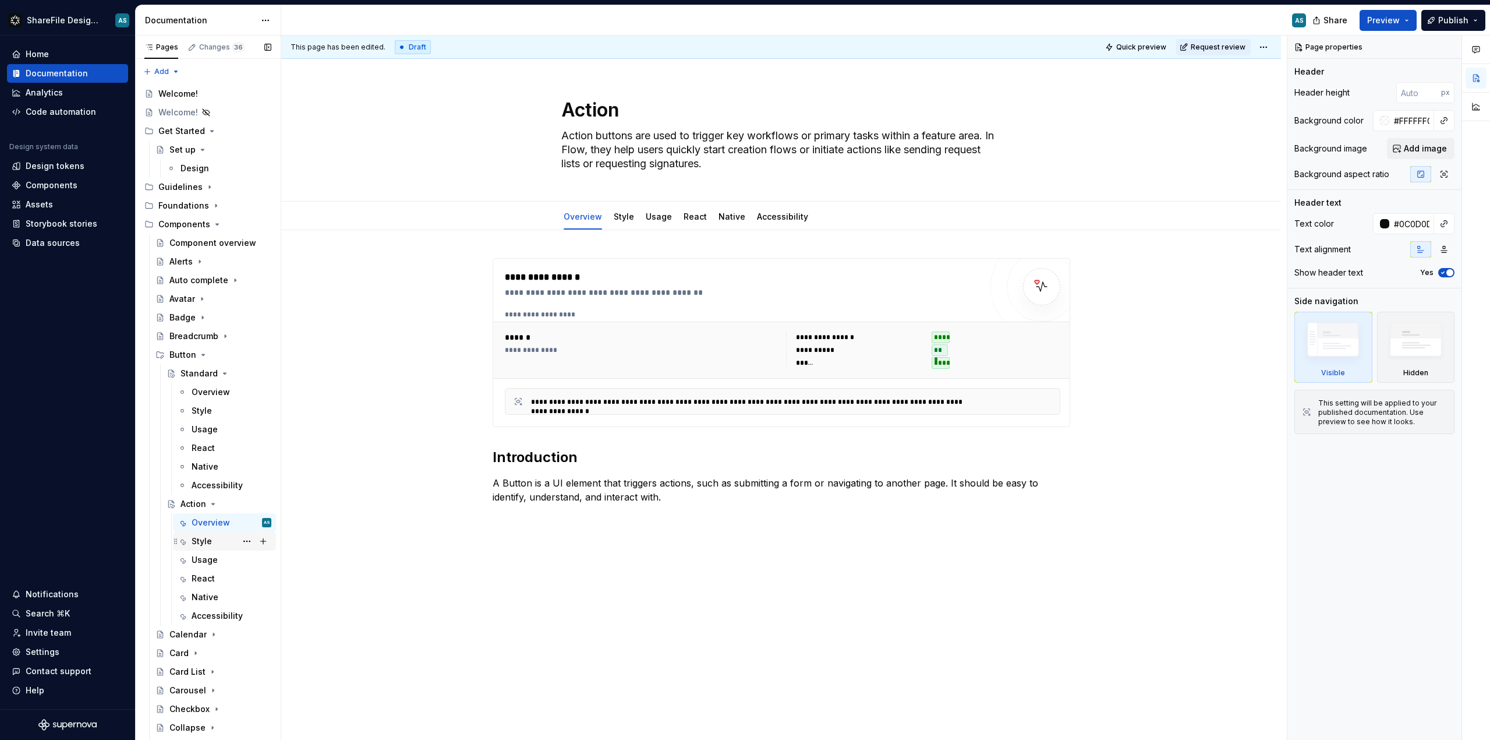
click at [202, 544] on div "Style" at bounding box center [202, 541] width 20 height 12
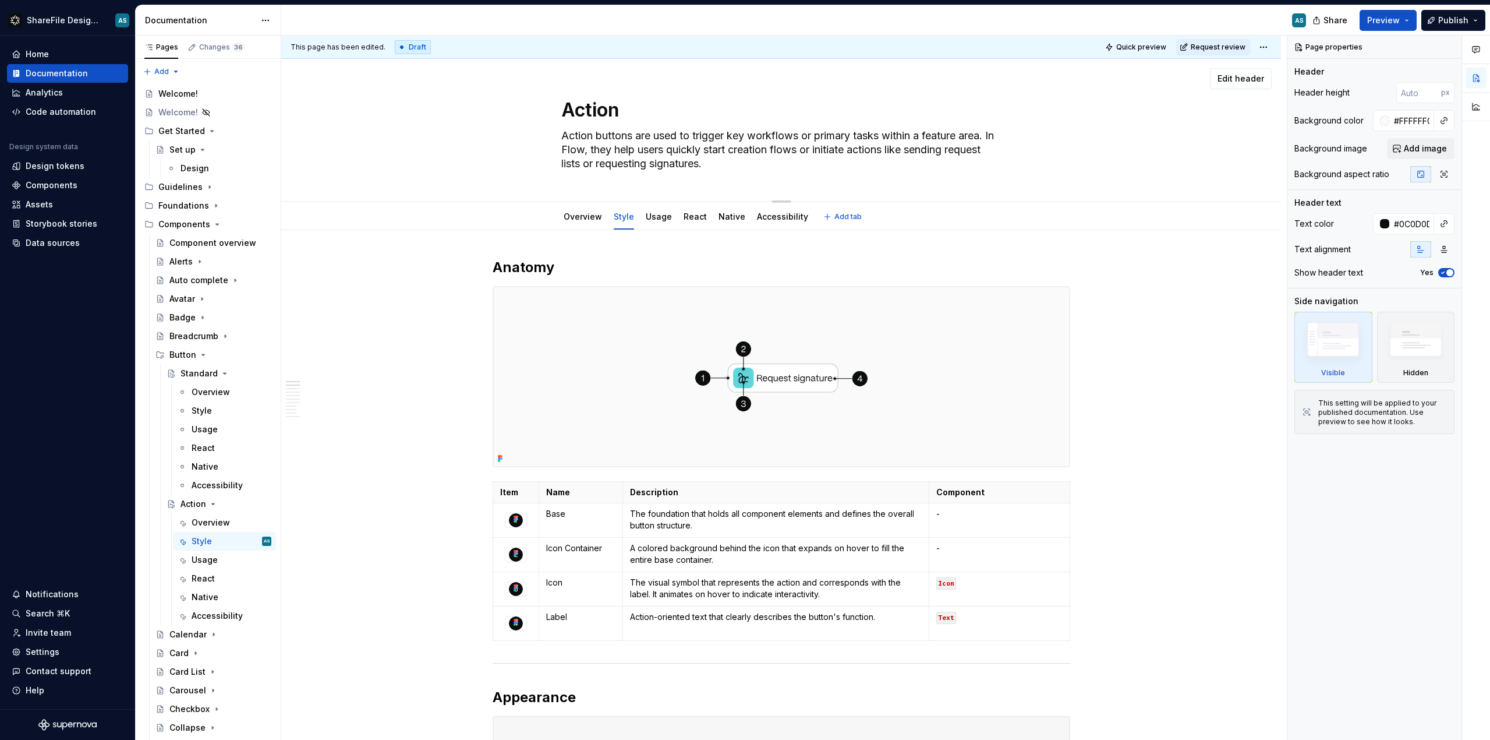
click at [537, 136] on div "Action Action buttons are used to trigger key workflows or primary tasks within…" at bounding box center [781, 130] width 907 height 142
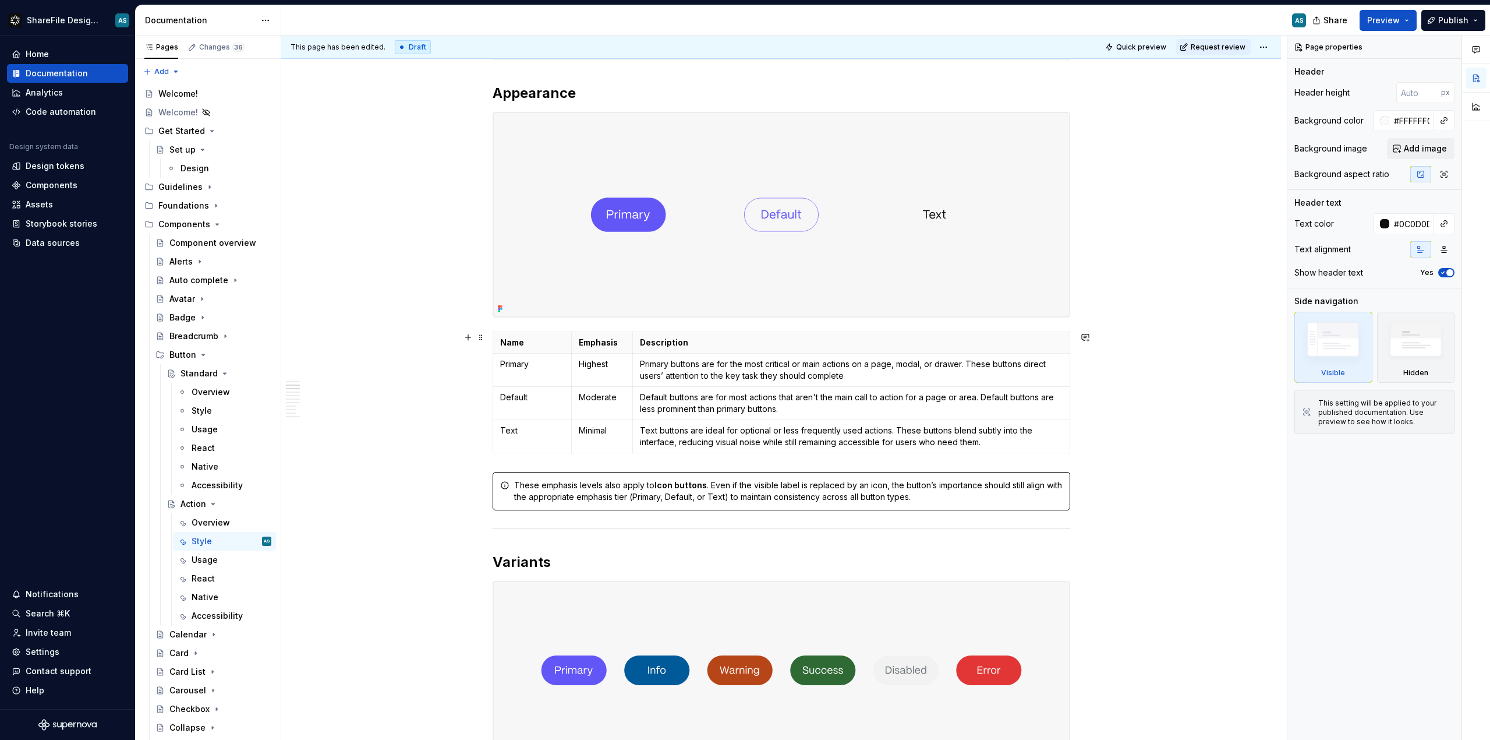
scroll to position [608, 0]
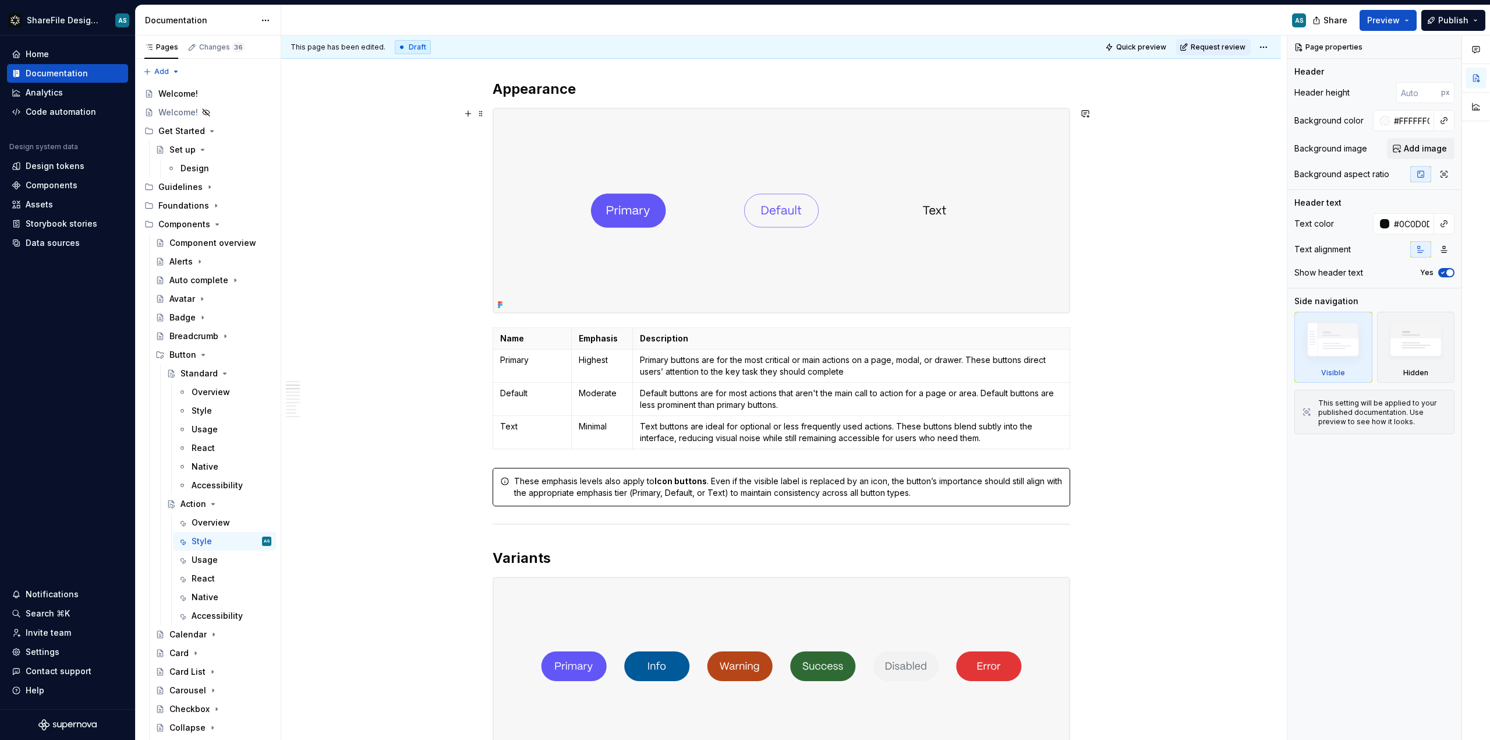
click at [681, 267] on img at bounding box center [781, 210] width 577 height 204
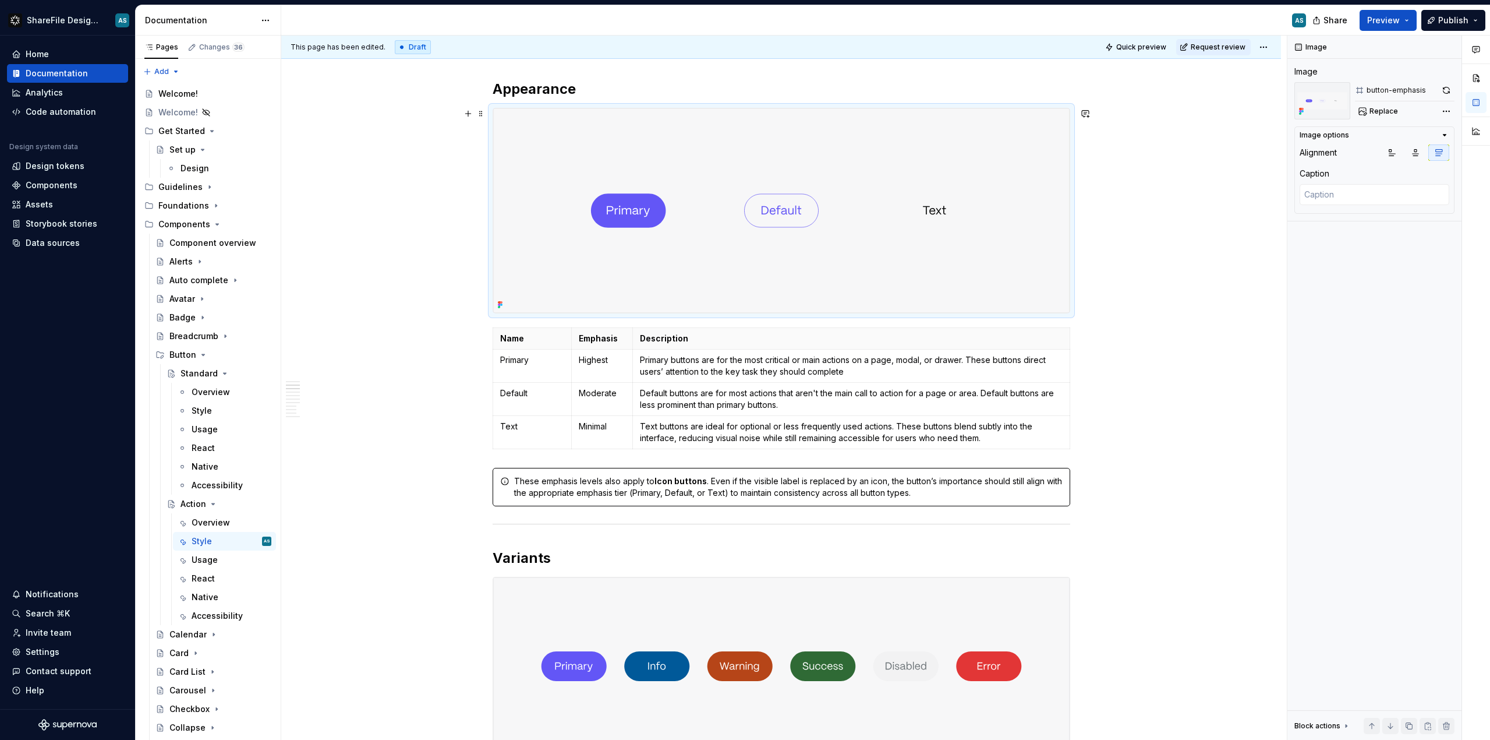
click at [681, 267] on img at bounding box center [781, 210] width 577 height 204
click at [1390, 108] on span "Replace" at bounding box center [1384, 111] width 29 height 9
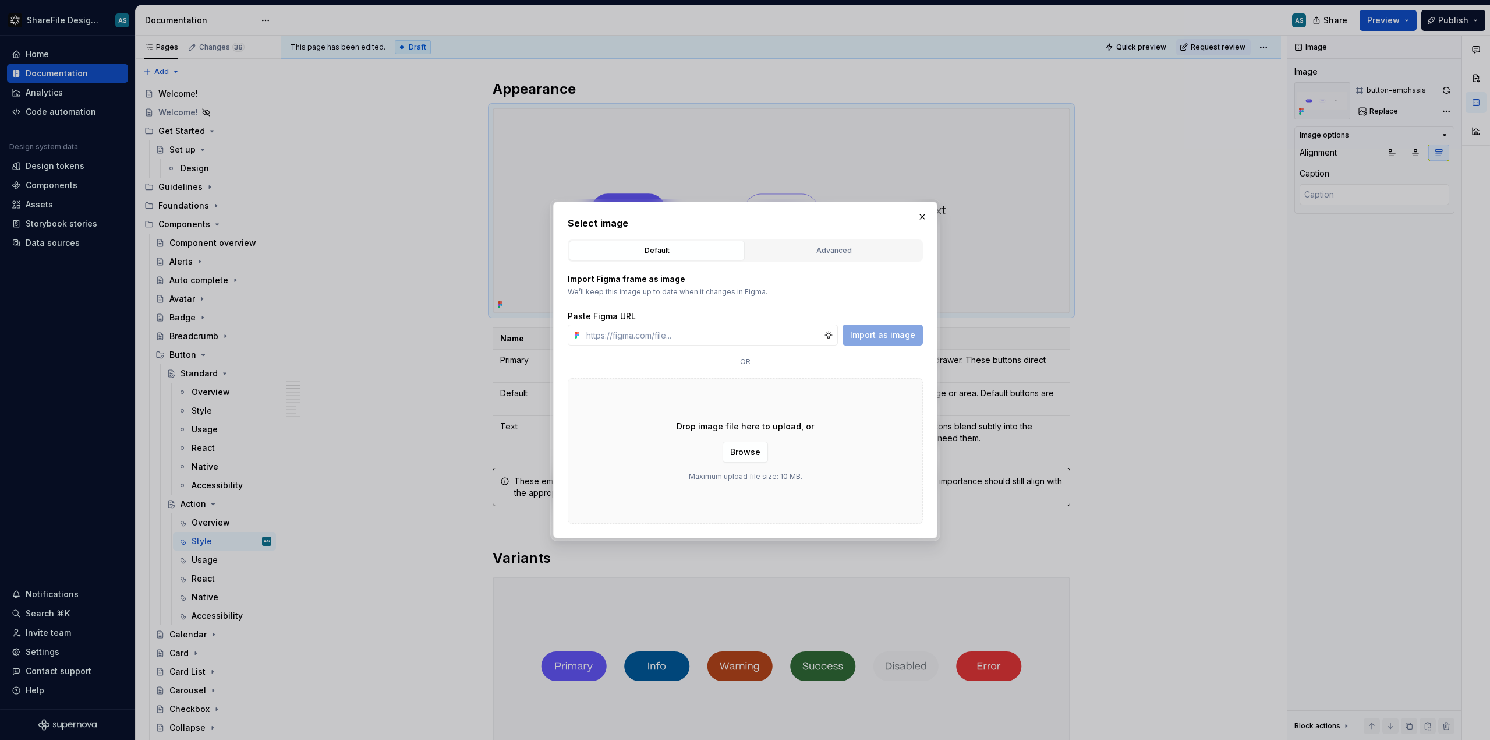
type textarea "*"
click at [792, 252] on div "Advanced" at bounding box center [834, 251] width 168 height 12
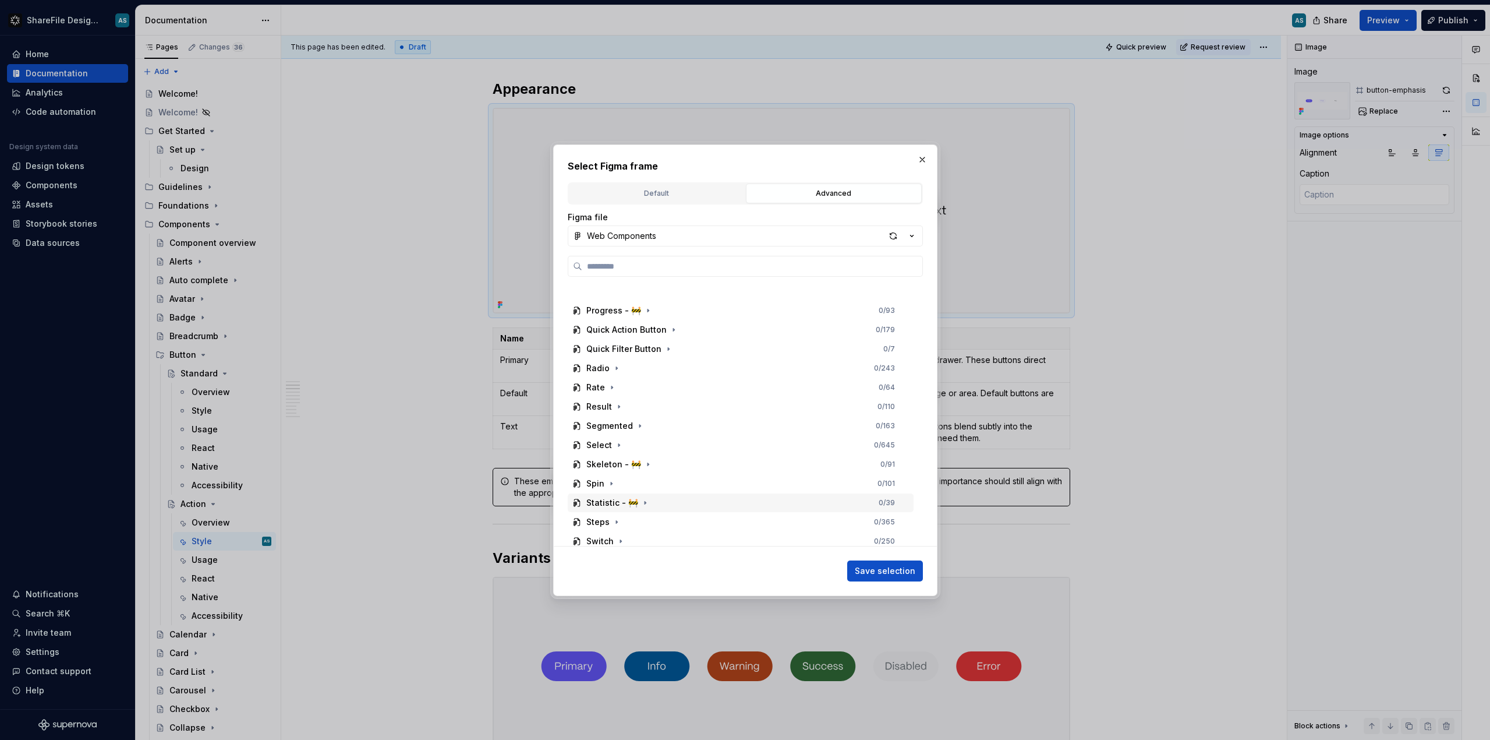
scroll to position [720, 0]
click at [794, 231] on button "Web Components" at bounding box center [745, 235] width 355 height 21
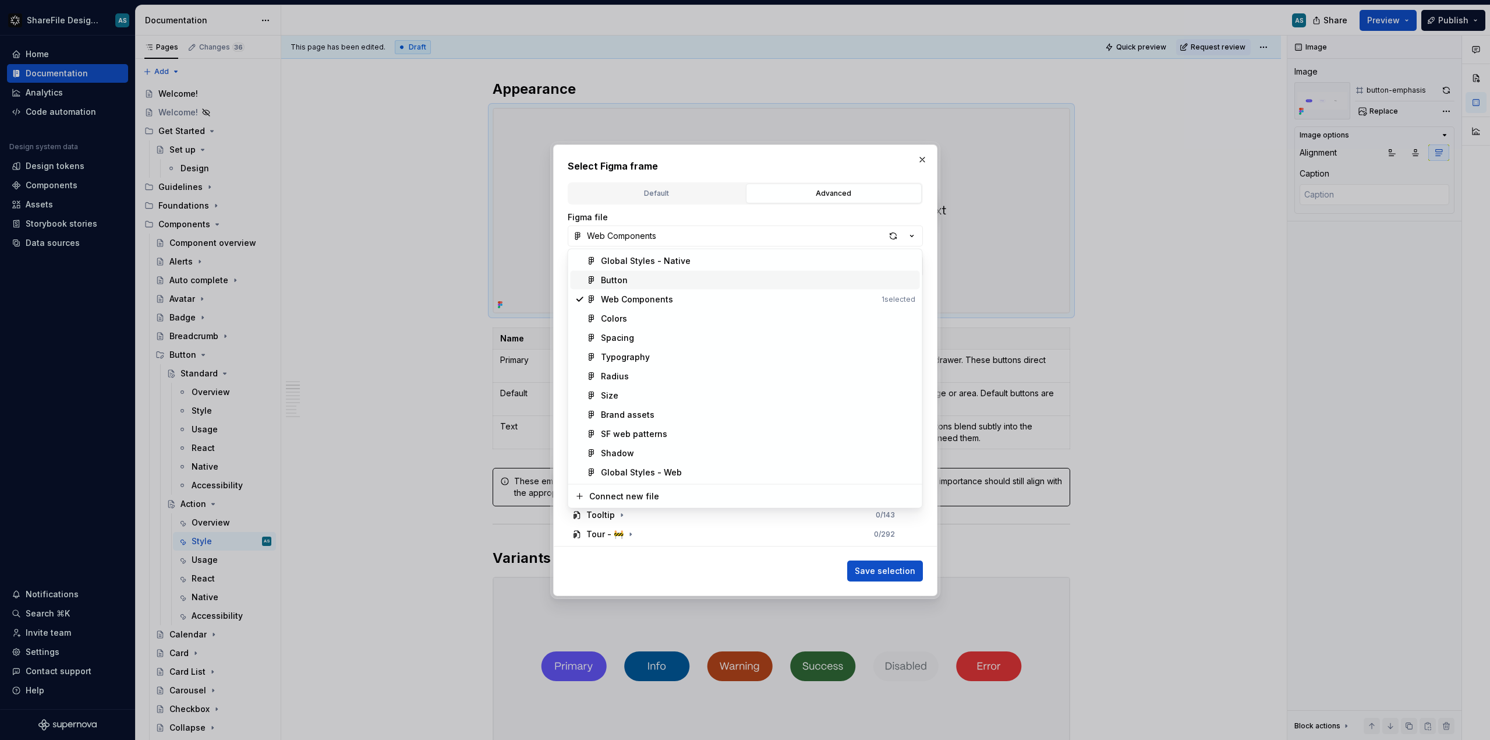
click at [641, 275] on div "Button" at bounding box center [758, 280] width 315 height 12
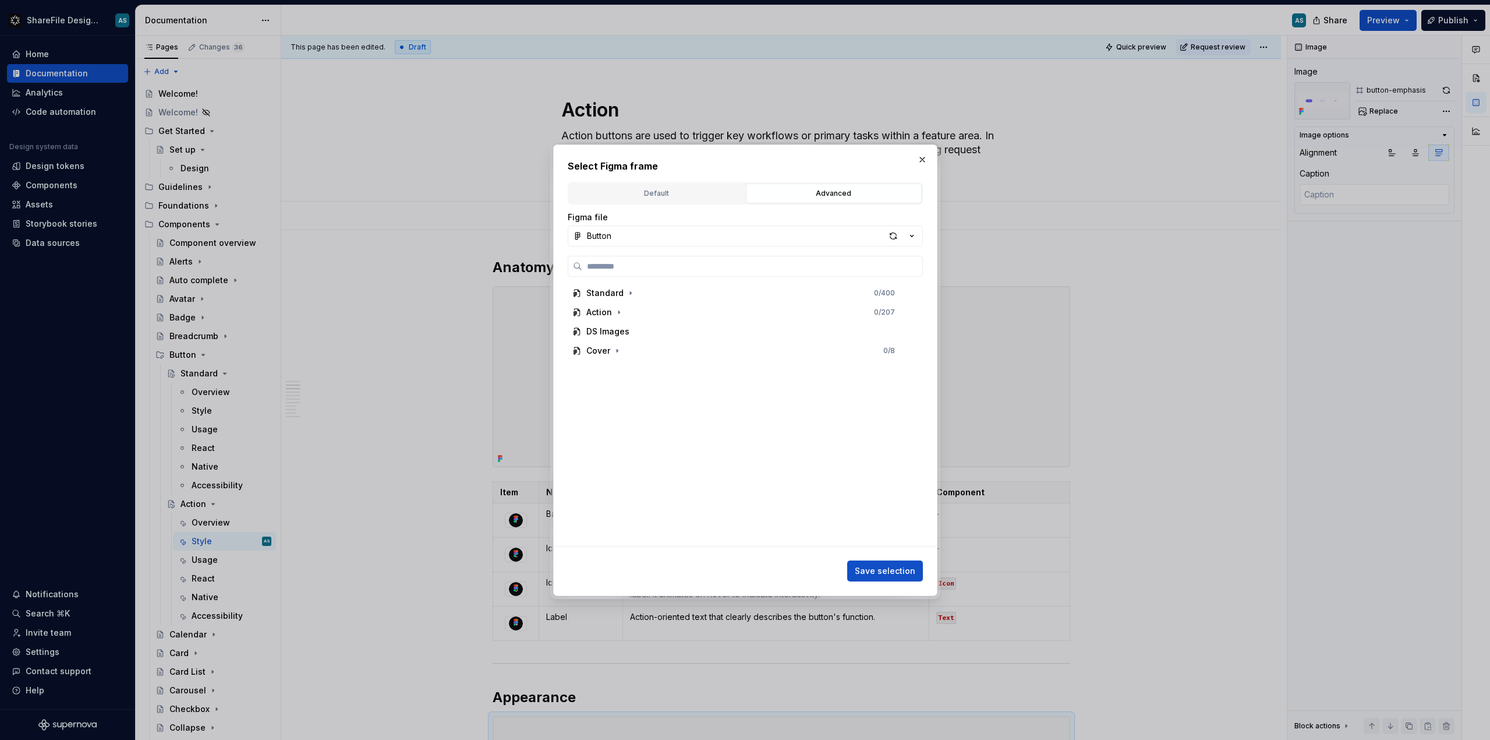
scroll to position [608, 0]
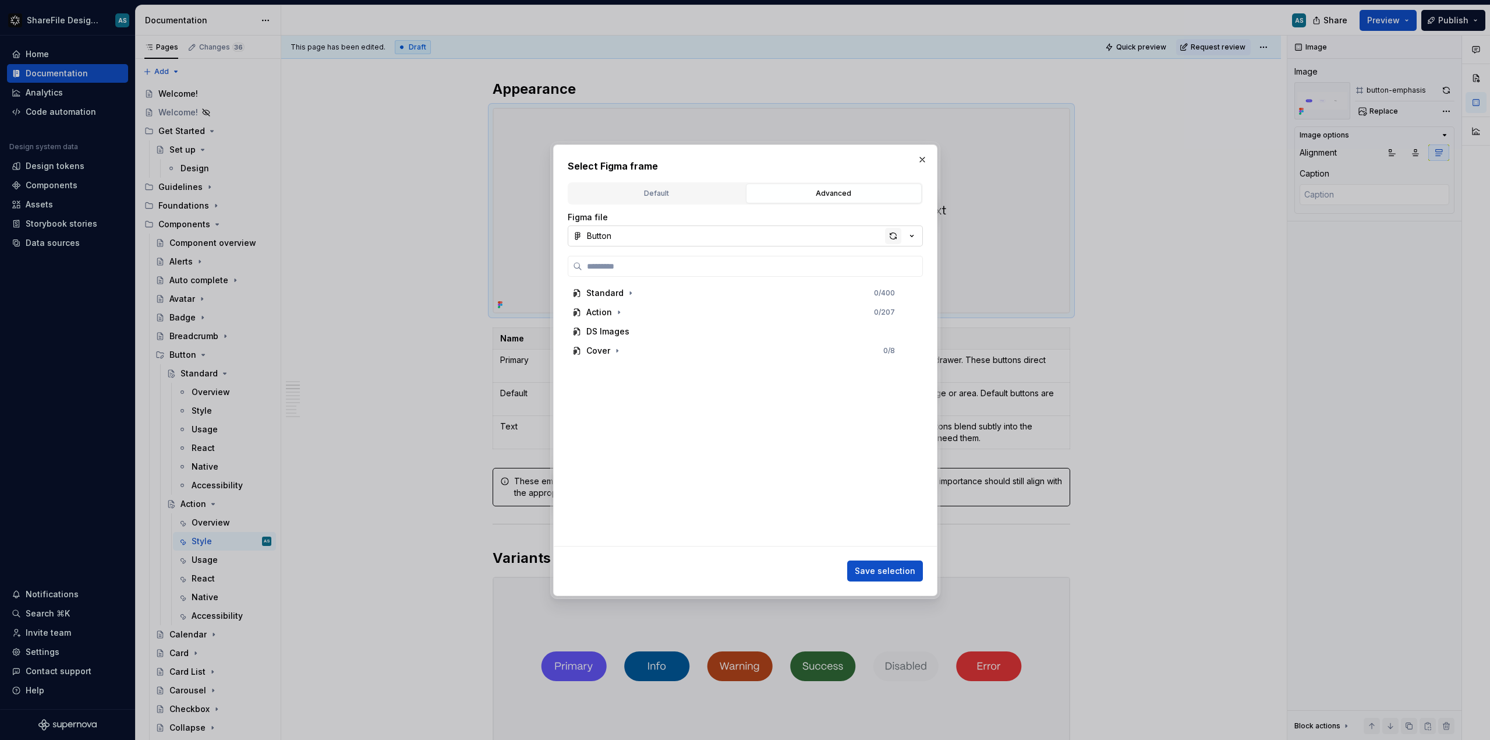
click at [892, 236] on div "button" at bounding box center [893, 236] width 16 height 16
click at [615, 309] on icon "button" at bounding box center [618, 312] width 9 height 9
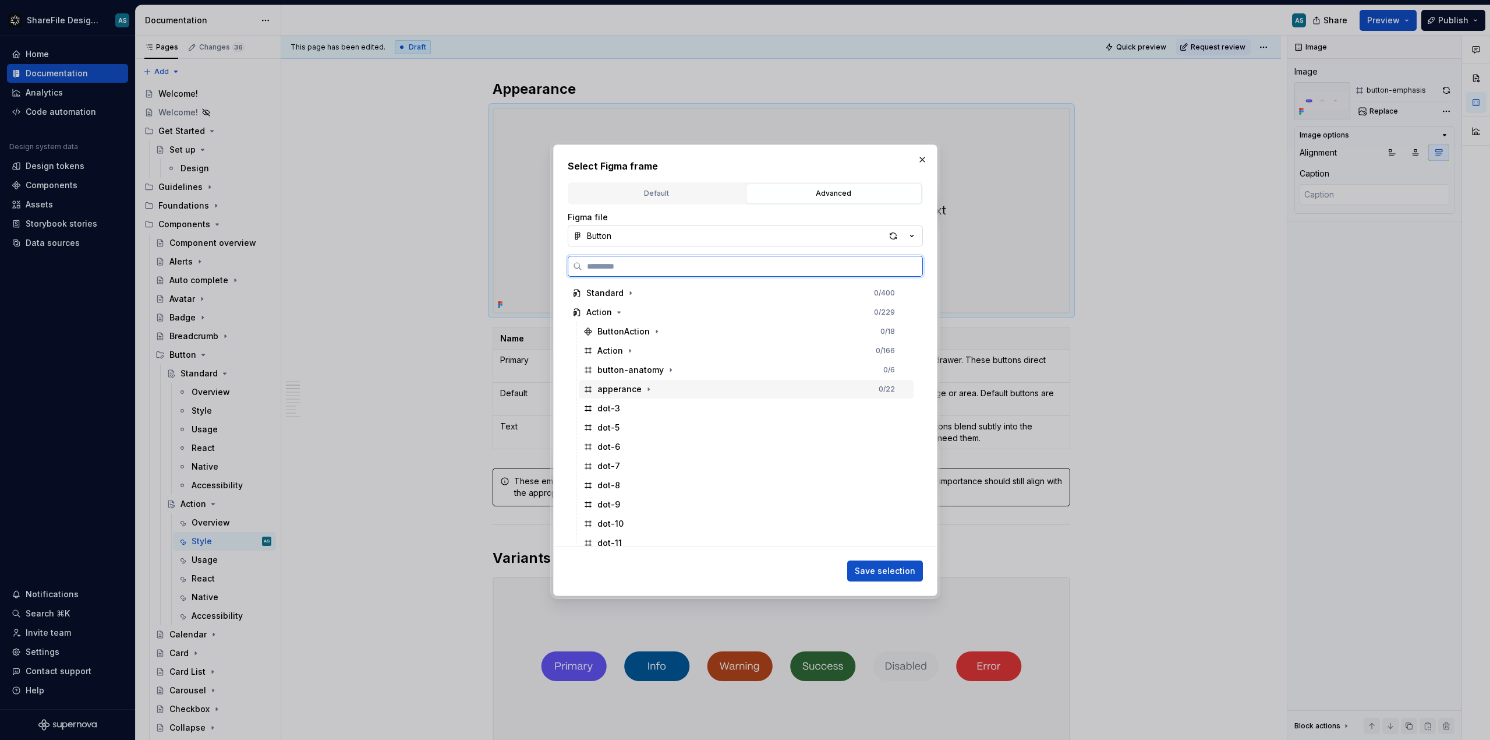
click at [653, 384] on div "apperance 0 / 22" at bounding box center [746, 389] width 335 height 19
click at [876, 571] on span "Save selection" at bounding box center [885, 571] width 61 height 12
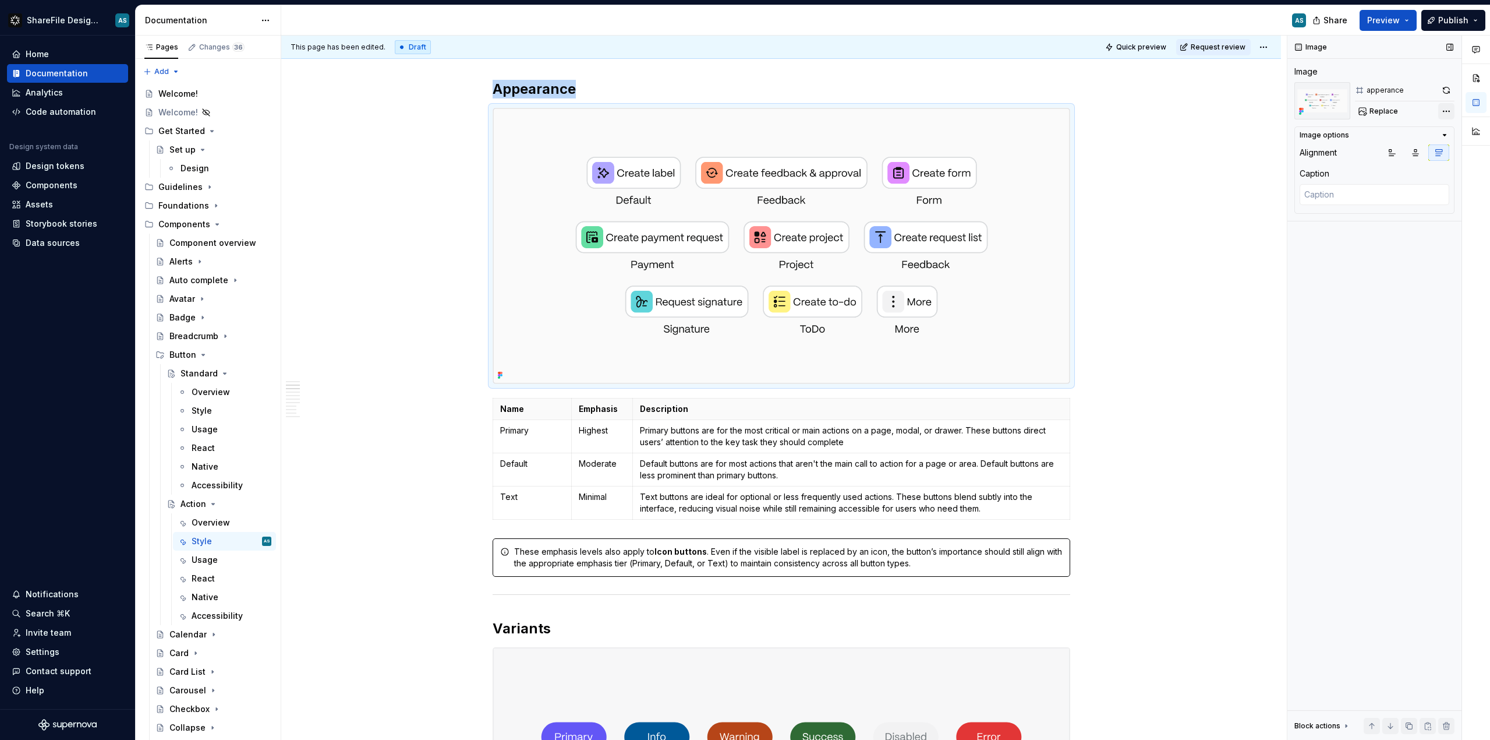
click at [1446, 111] on div "Comments Open comments No comments yet Select ‘Comment’ from the block context …" at bounding box center [1389, 388] width 203 height 705
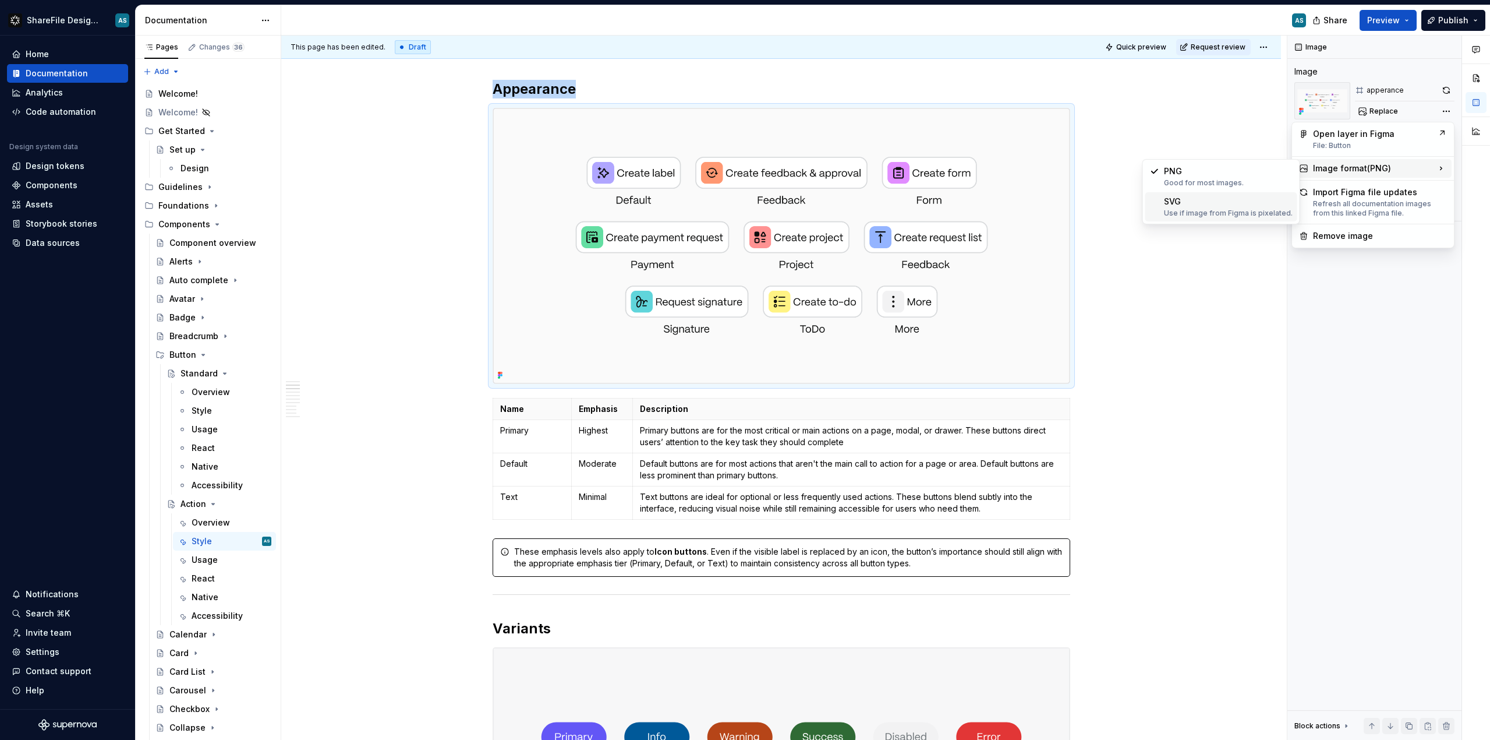
click at [1220, 203] on div "SVG Use if image from Figma is pixelated." at bounding box center [1228, 207] width 129 height 22
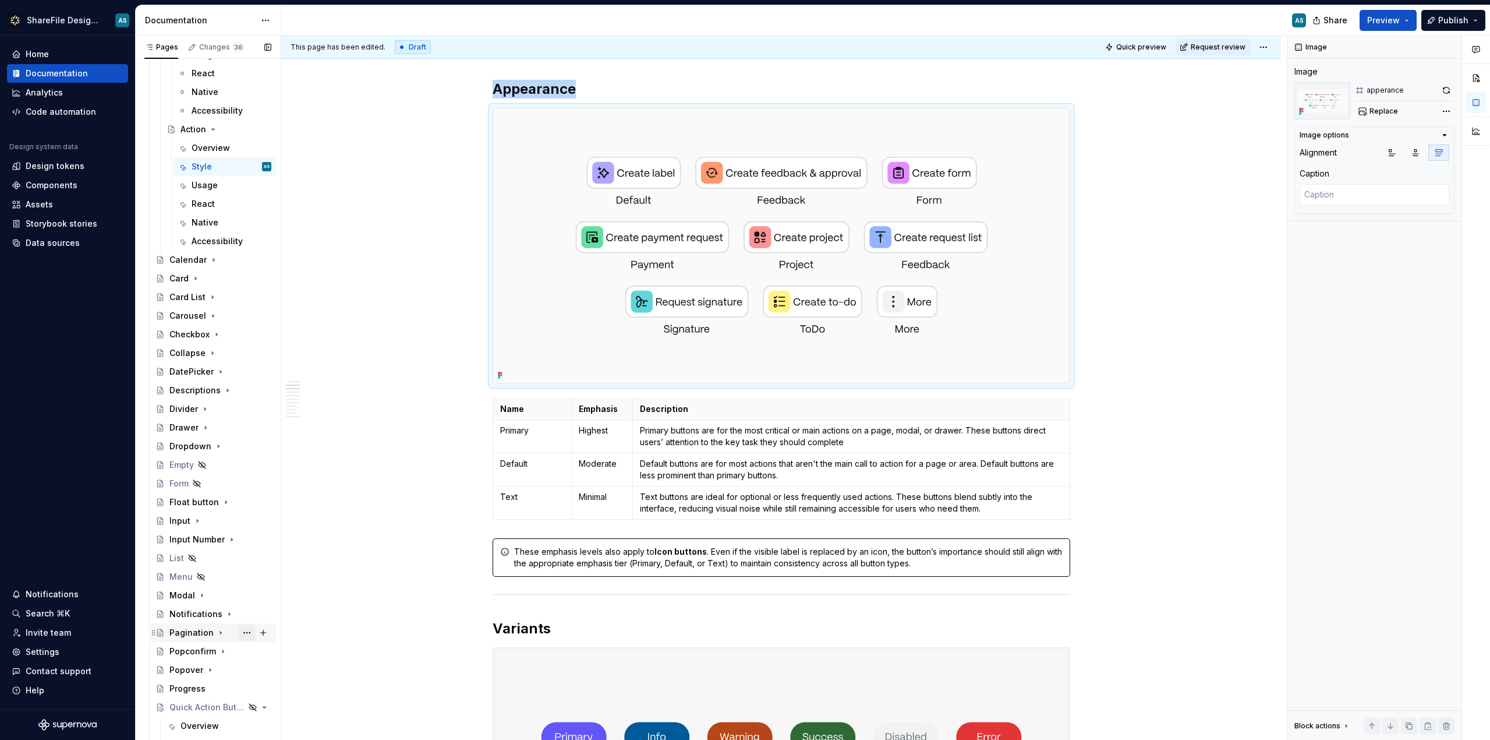
scroll to position [580, 0]
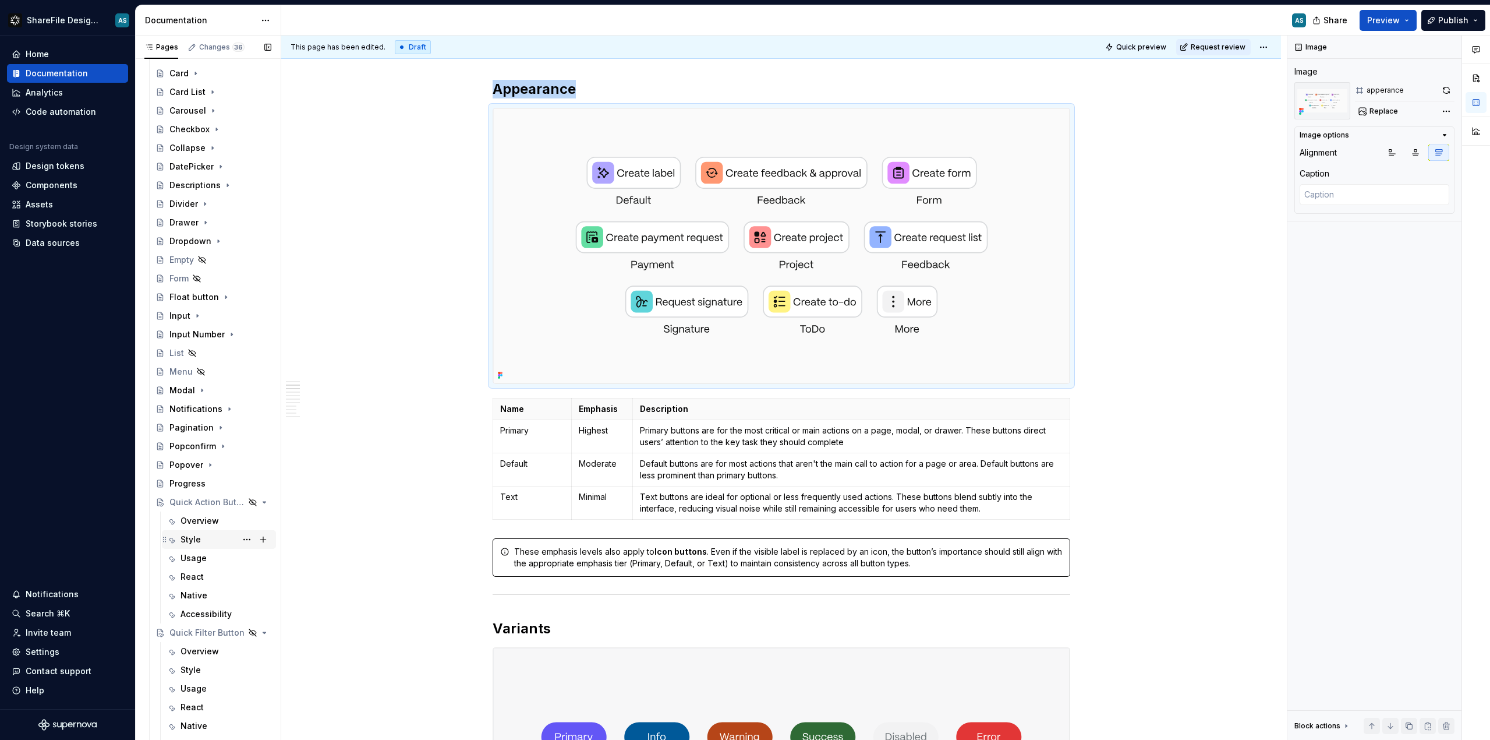
click at [199, 545] on div "Style" at bounding box center [226, 539] width 91 height 16
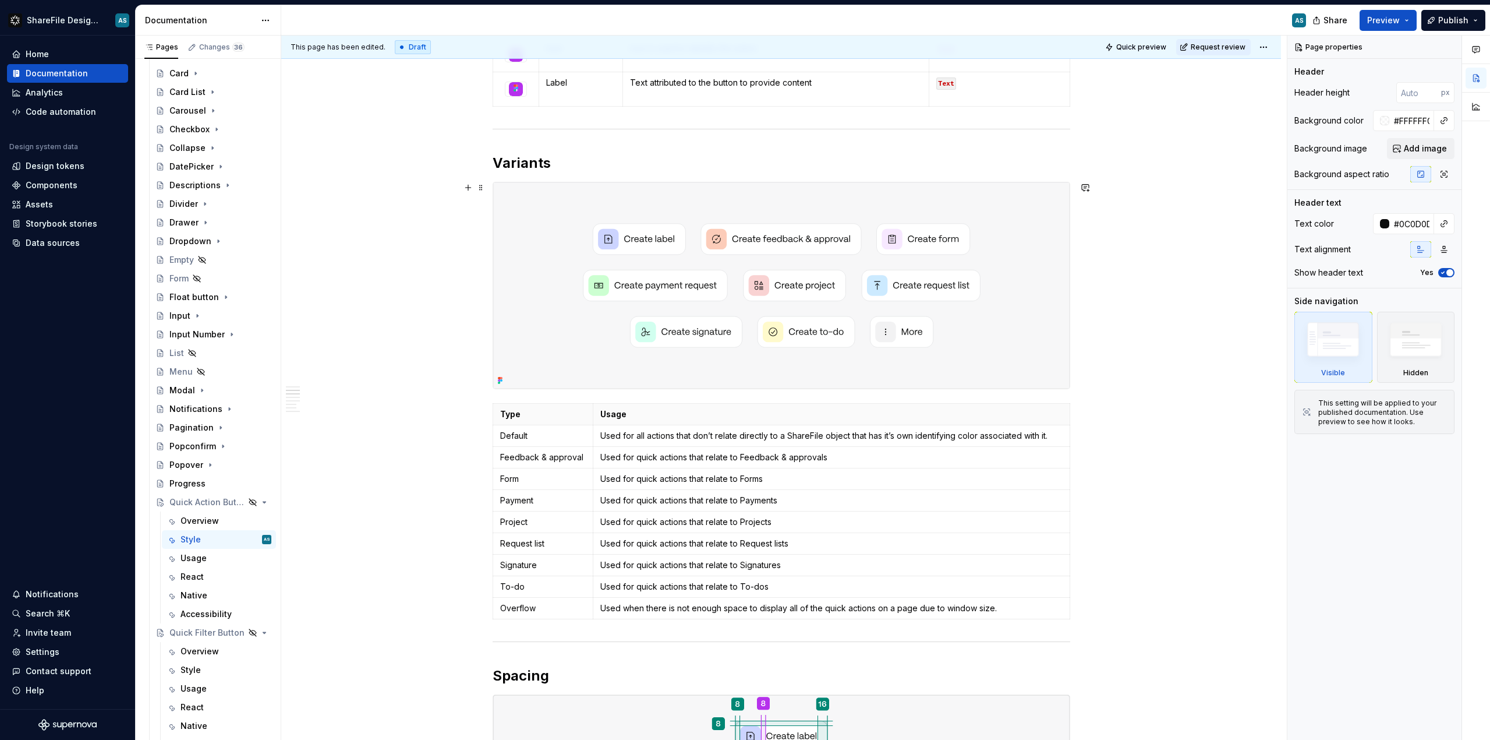
scroll to position [421, 0]
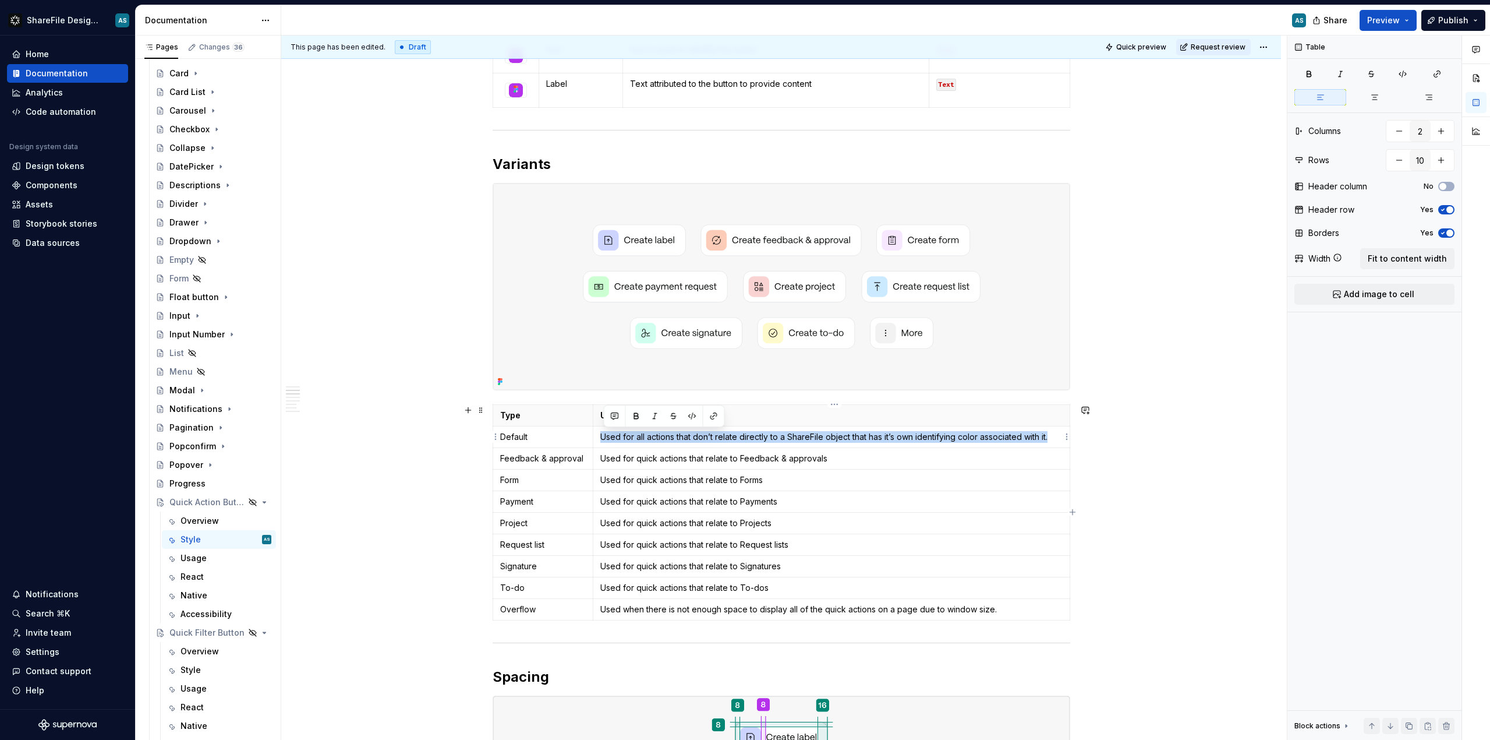
drag, startPoint x: 605, startPoint y: 434, endPoint x: 1052, endPoint y: 435, distance: 447.3
click at [1052, 435] on td "Used for all actions that don’t relate directly to a ShareFile object that has …" at bounding box center [831, 437] width 476 height 22
click at [482, 409] on span at bounding box center [480, 410] width 9 height 16
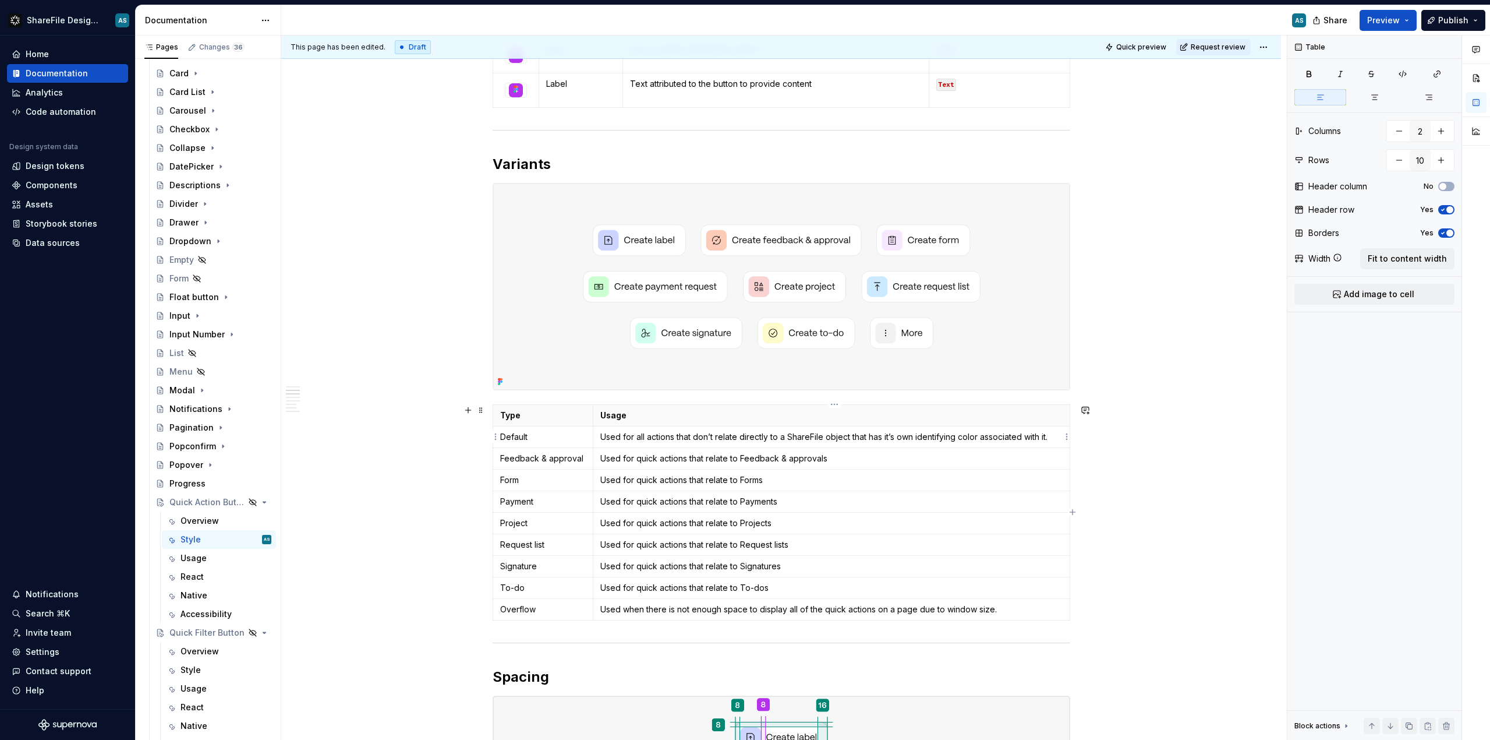
click at [642, 446] on td "Used for all actions that don’t relate directly to a ShareFile object that has …" at bounding box center [831, 437] width 476 height 22
click at [641, 443] on td "Used for all actions that don’t relate directly to a ShareFile object that has …" at bounding box center [831, 437] width 476 height 22
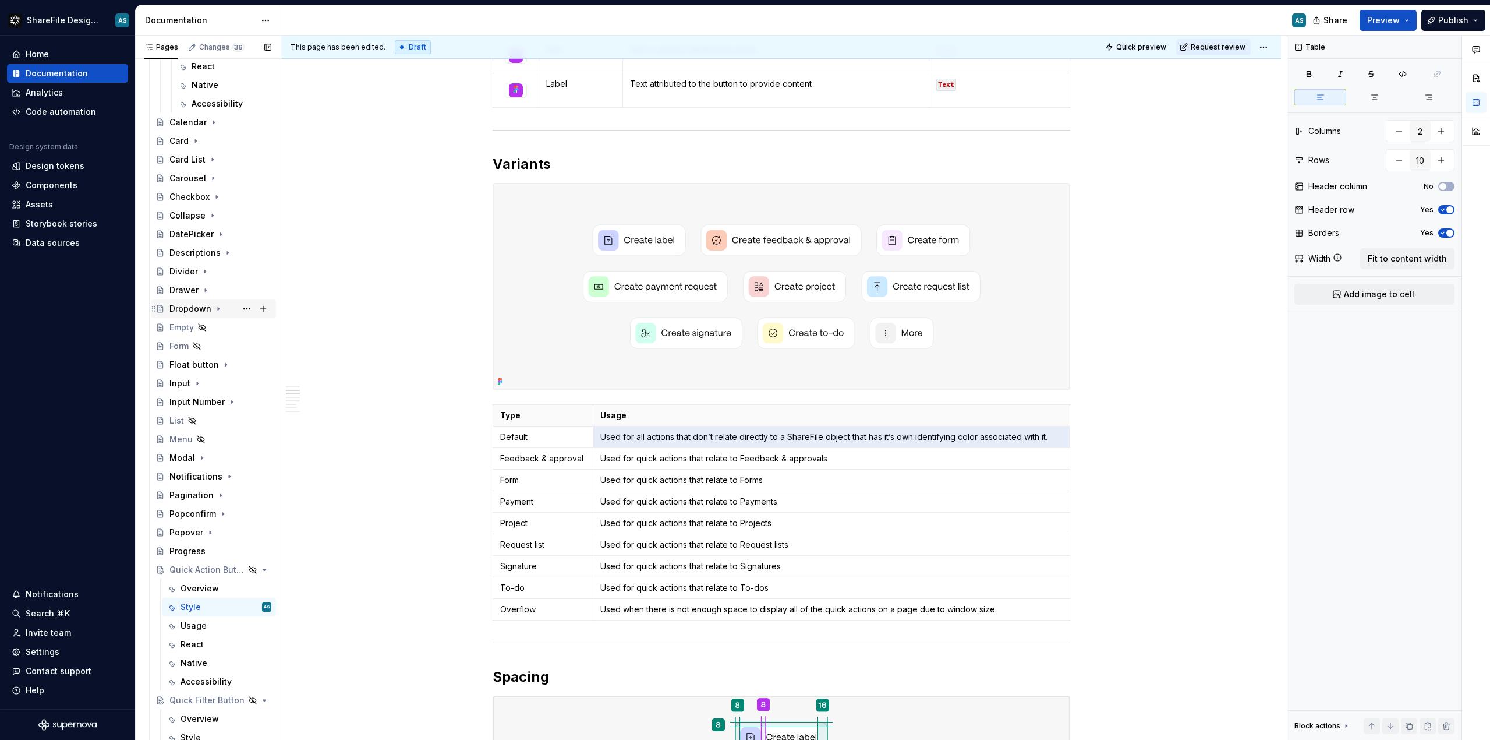
scroll to position [225, 0]
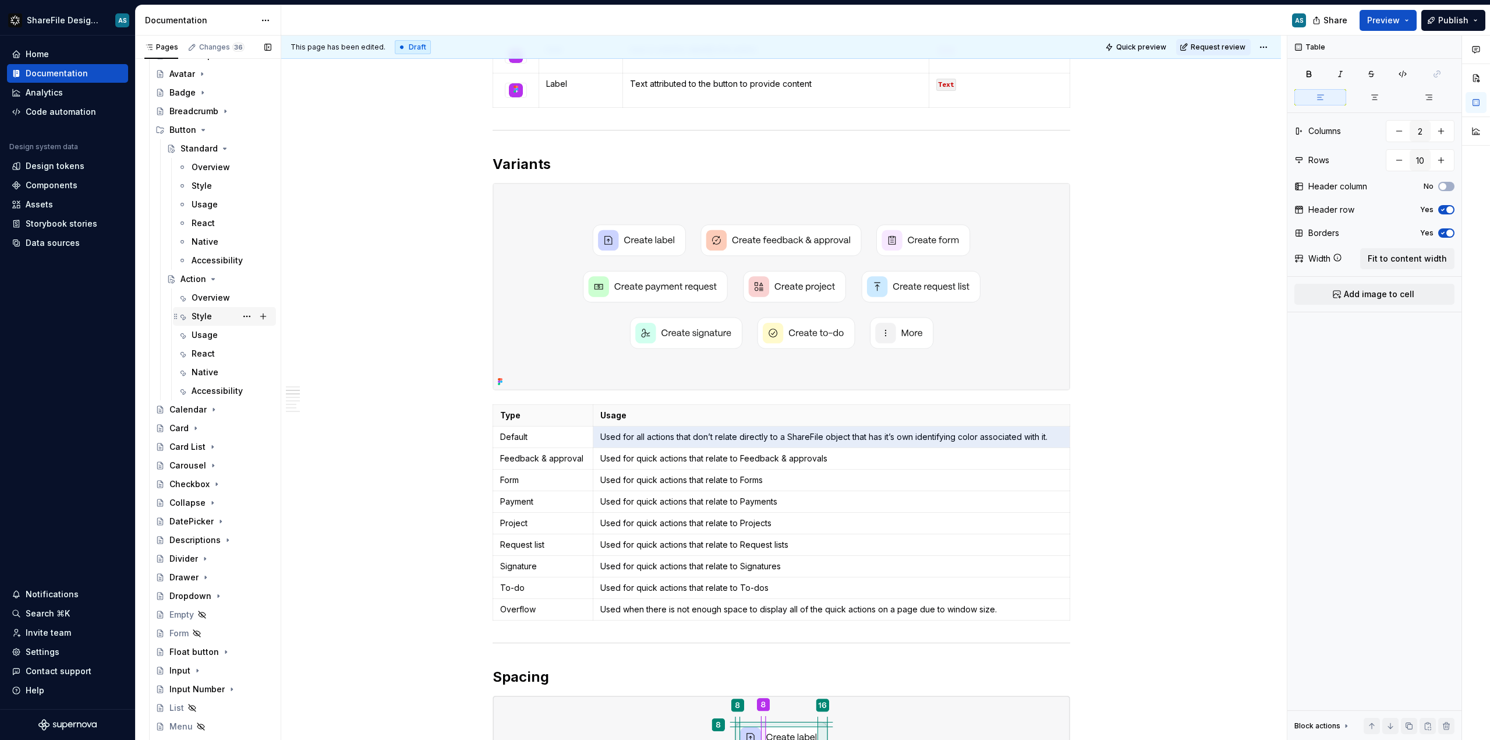
click at [209, 317] on div "Style" at bounding box center [202, 316] width 20 height 12
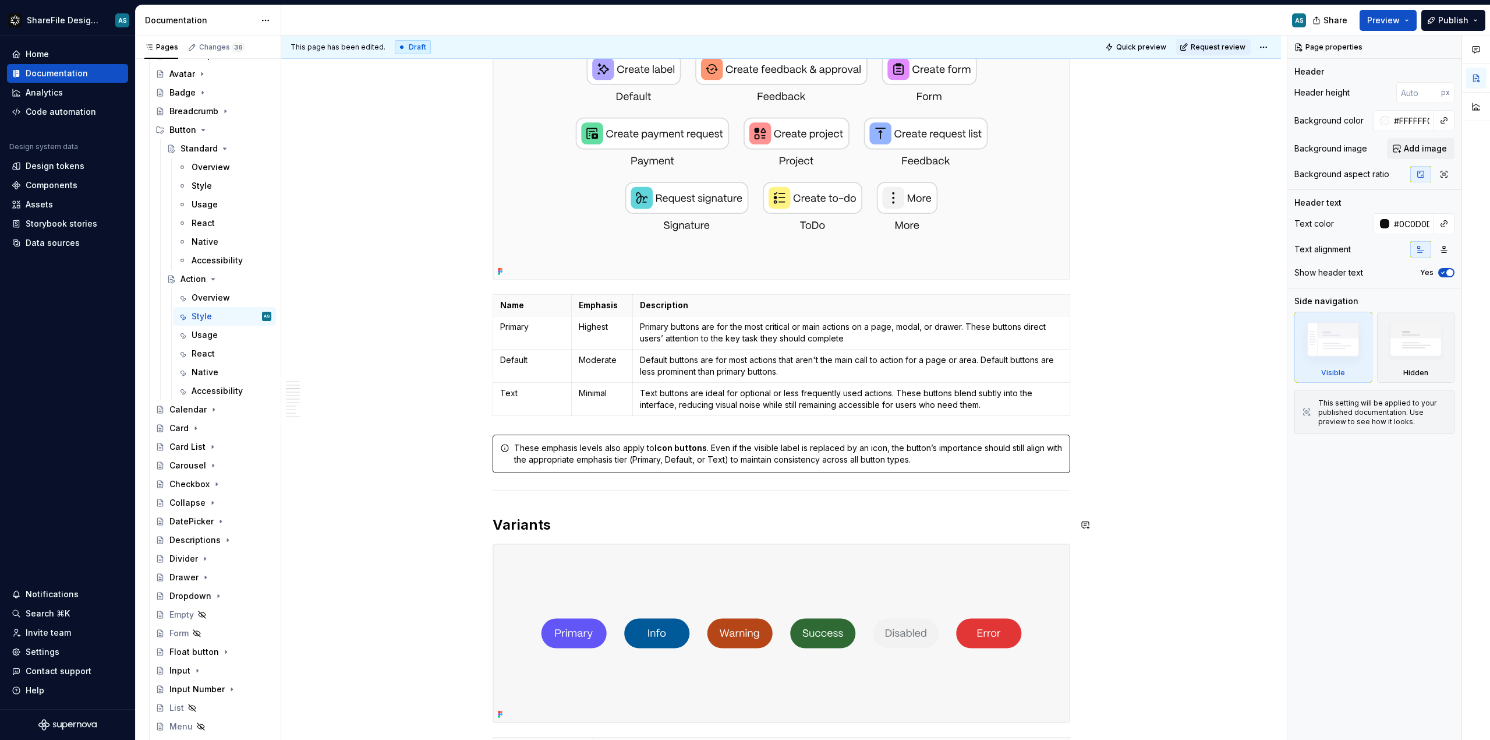
scroll to position [706, 0]
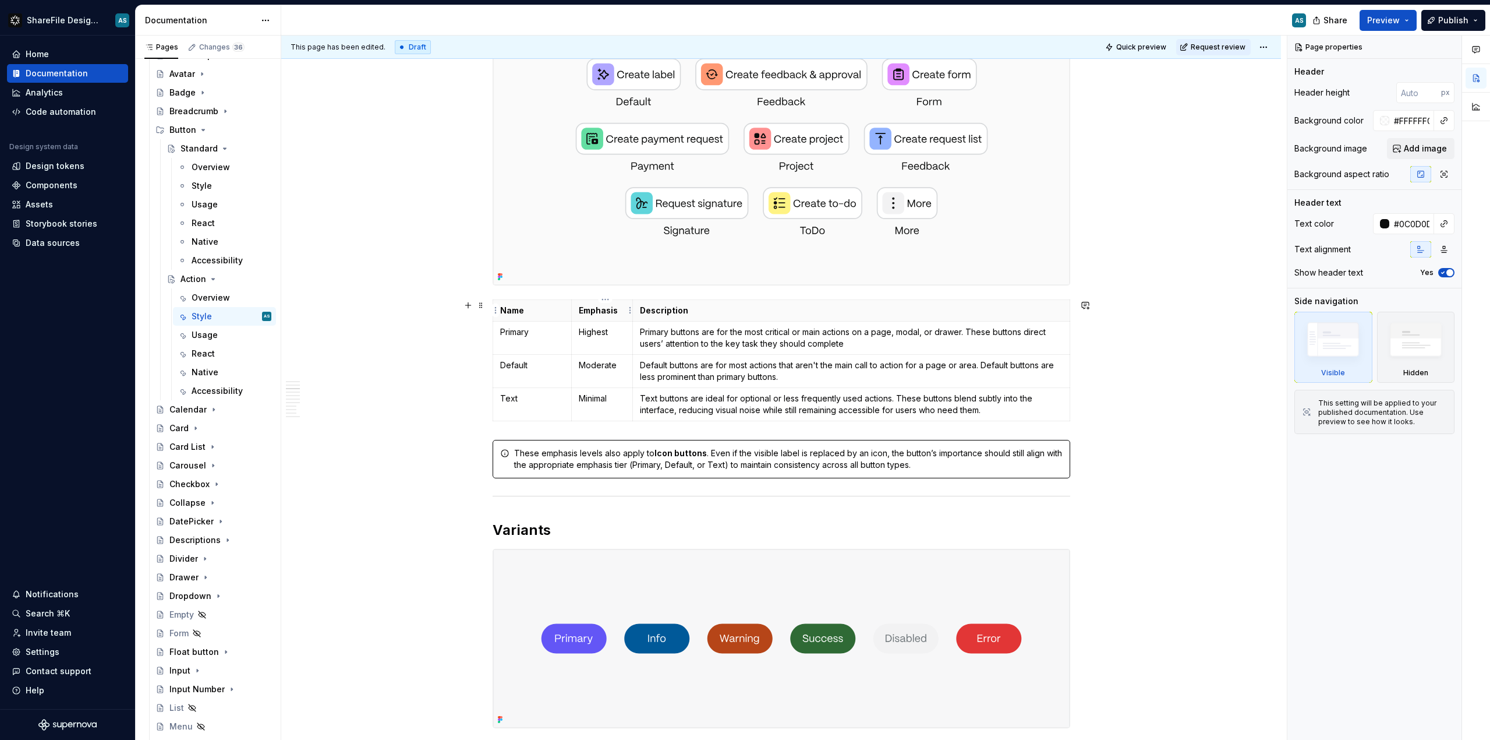
type textarea "*"
click at [607, 308] on p "Emphasis" at bounding box center [602, 311] width 47 height 12
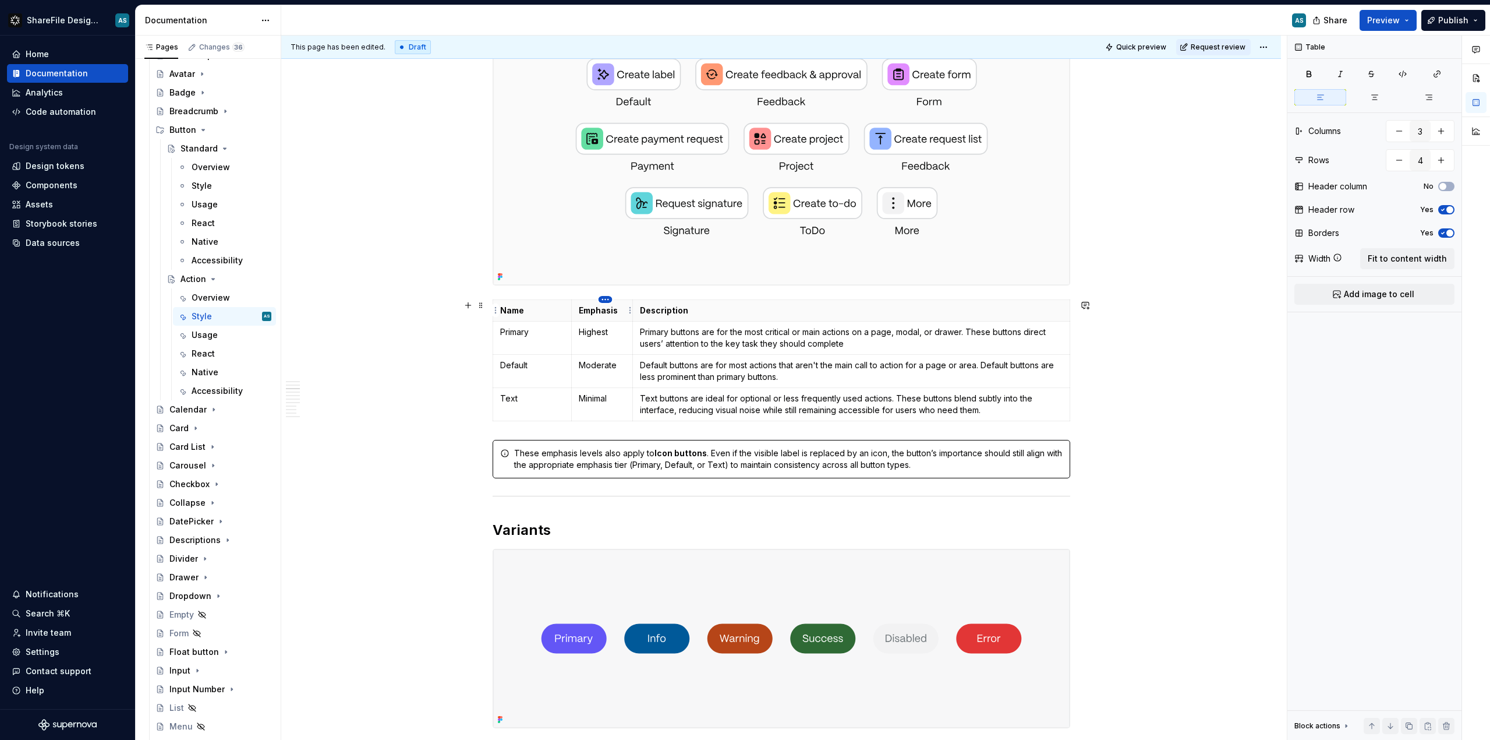
click at [602, 301] on html "ShareFile Design System AS Home Documentation Analytics Code automation Design …" at bounding box center [745, 370] width 1490 height 740
click at [652, 415] on div "Delete column" at bounding box center [658, 416] width 76 height 12
type input "2"
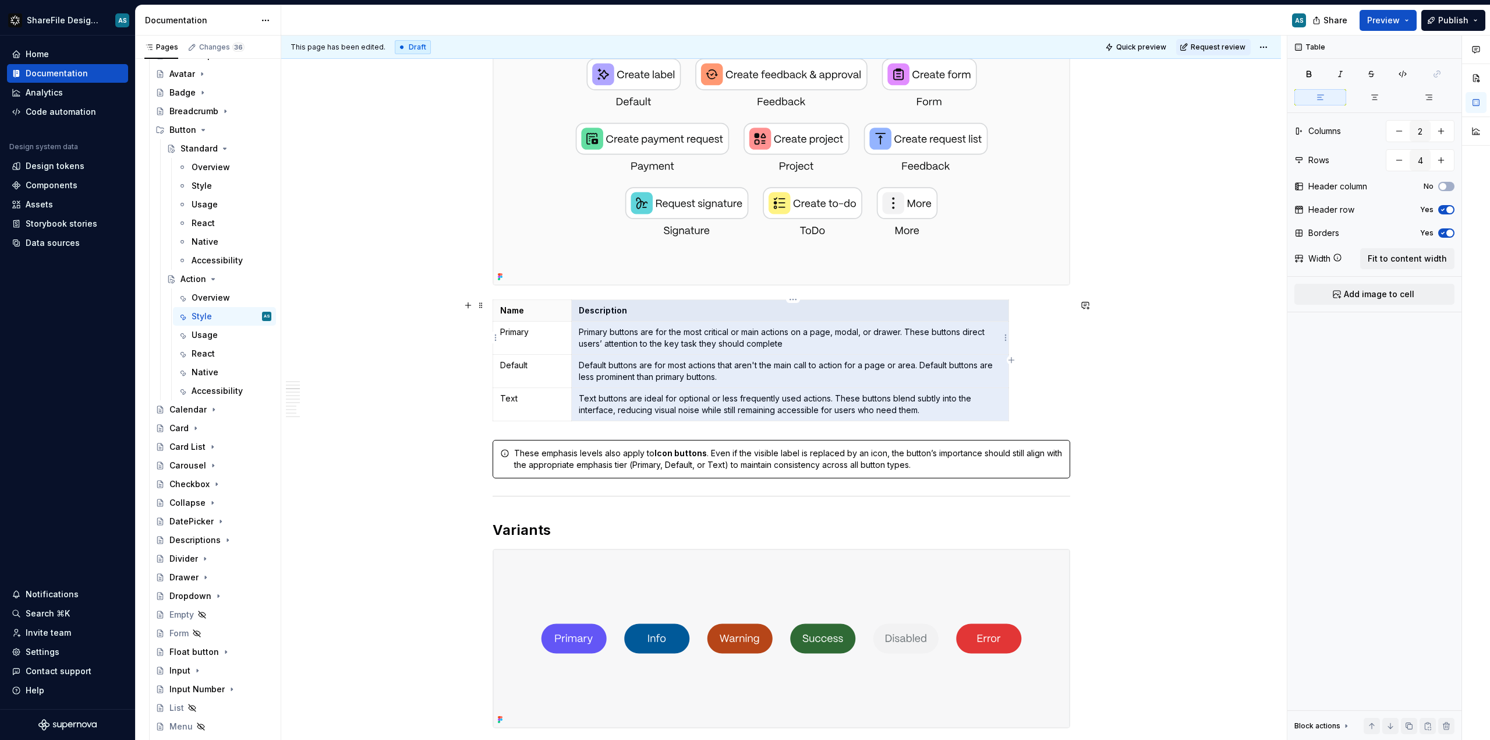
click at [666, 341] on p "Primary buttons are for the most critical or main actions on a page, modal, or …" at bounding box center [790, 337] width 422 height 23
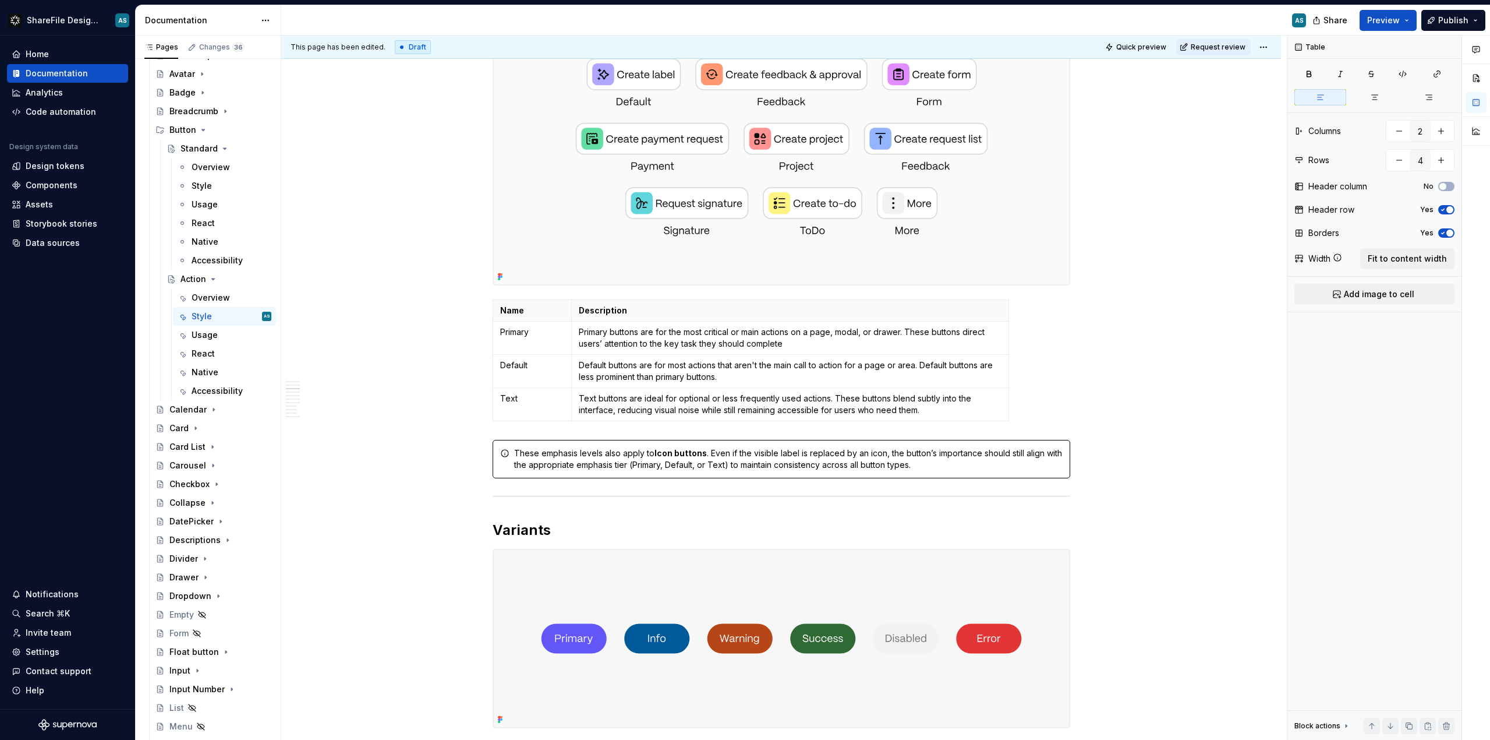
click at [879, 280] on img at bounding box center [781, 147] width 577 height 275
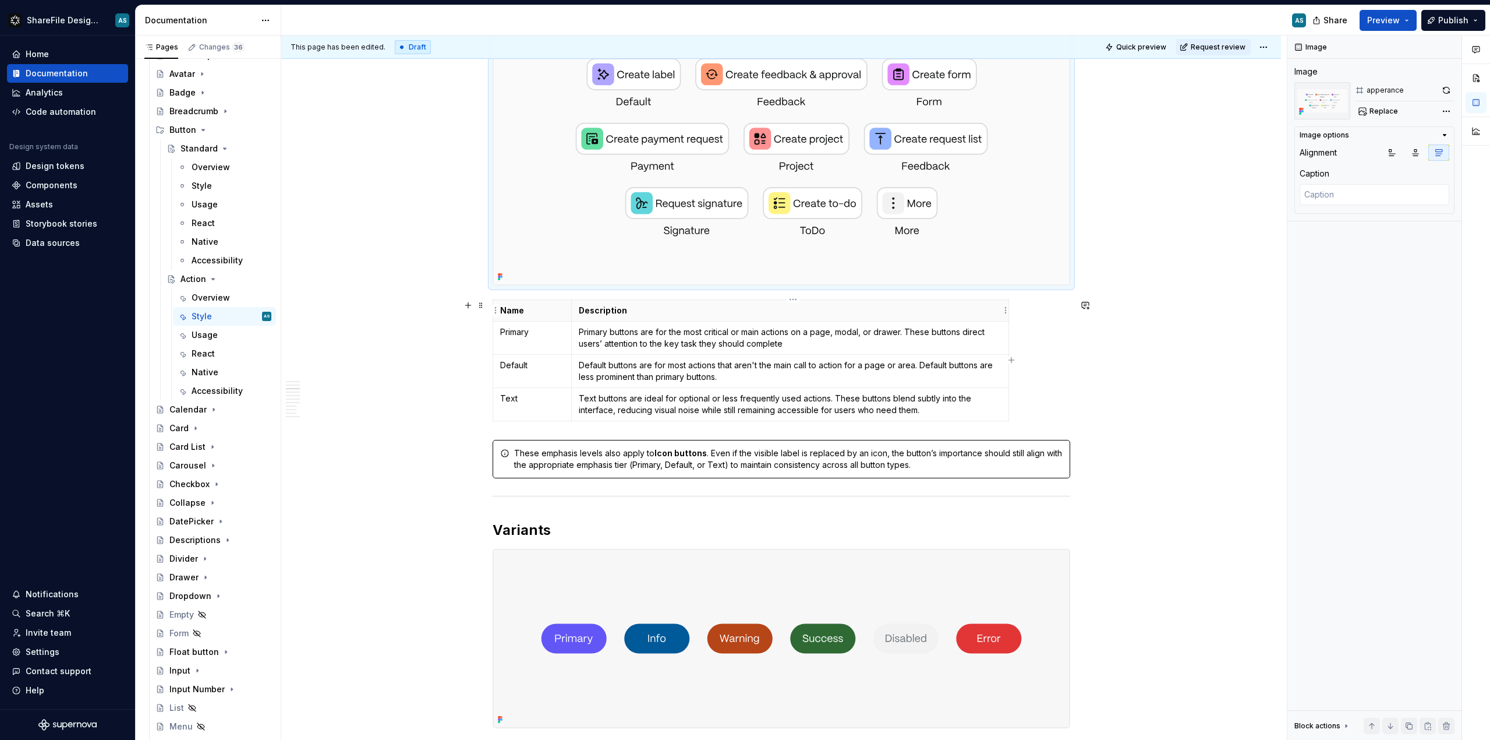
click at [910, 308] on p "Description" at bounding box center [790, 311] width 422 height 12
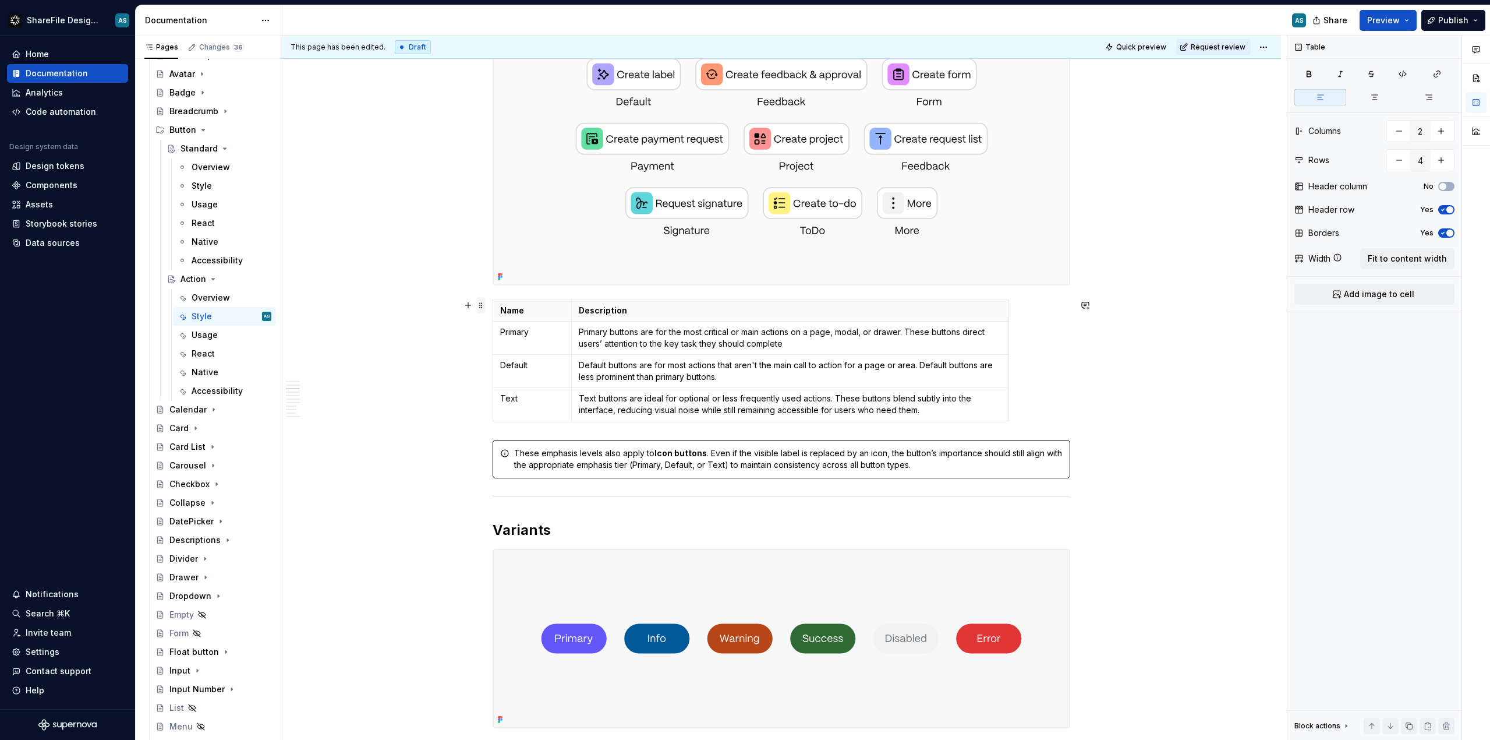
click at [480, 305] on span at bounding box center [480, 305] width 9 height 16
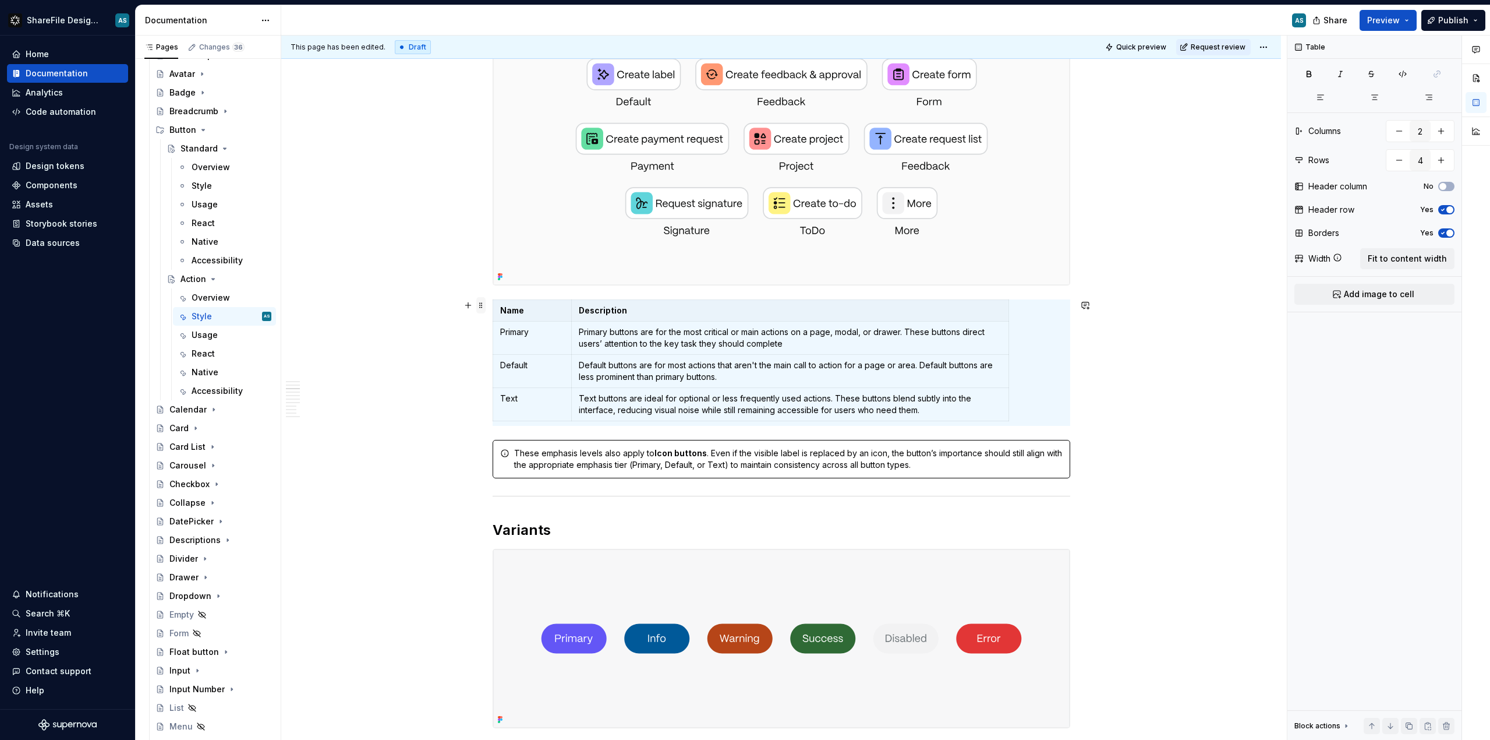
click at [482, 305] on span at bounding box center [480, 305] width 9 height 16
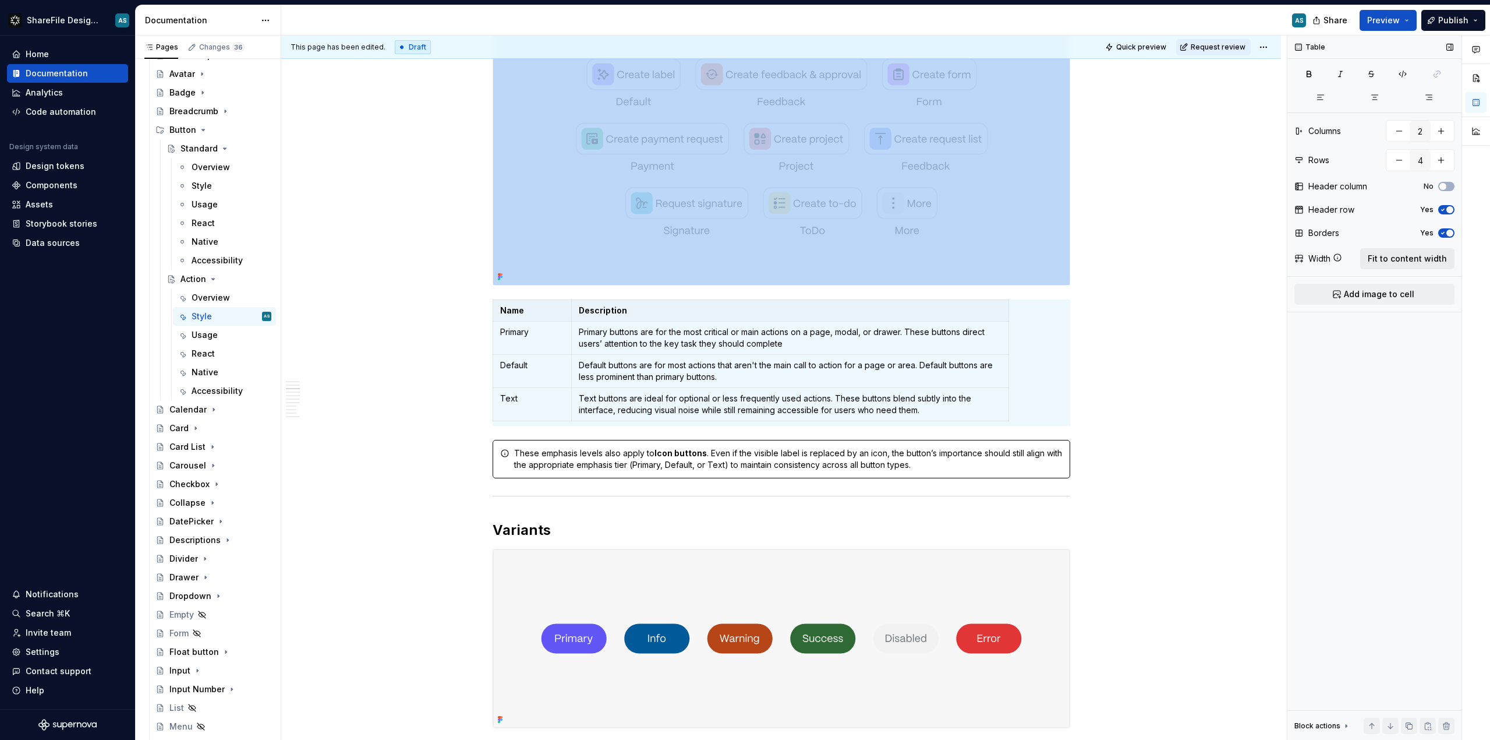
click at [1380, 257] on span "Fit to content width" at bounding box center [1407, 259] width 79 height 12
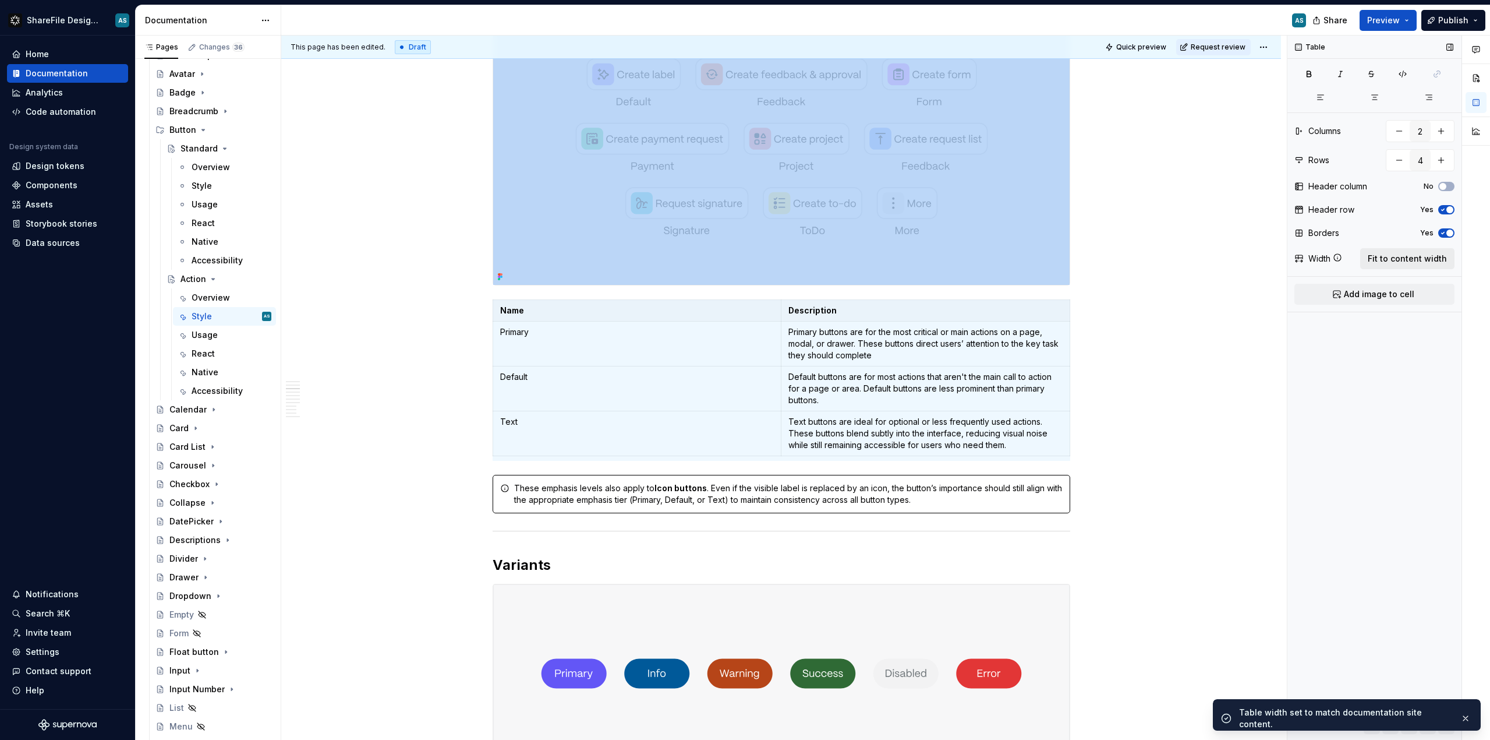
click at [1380, 257] on span "Fit to content width" at bounding box center [1407, 259] width 79 height 12
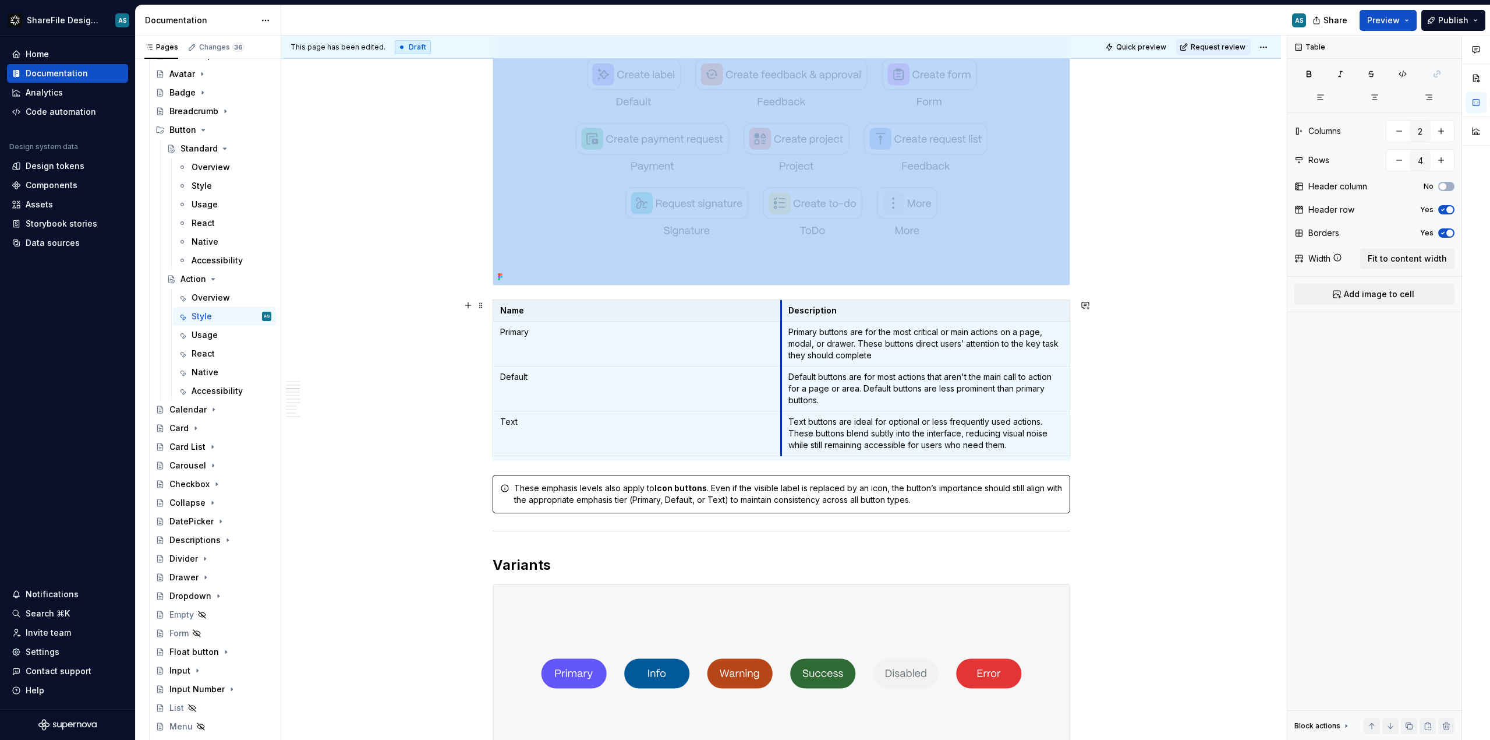
drag, startPoint x: 785, startPoint y: 313, endPoint x: 610, endPoint y: 321, distance: 174.9
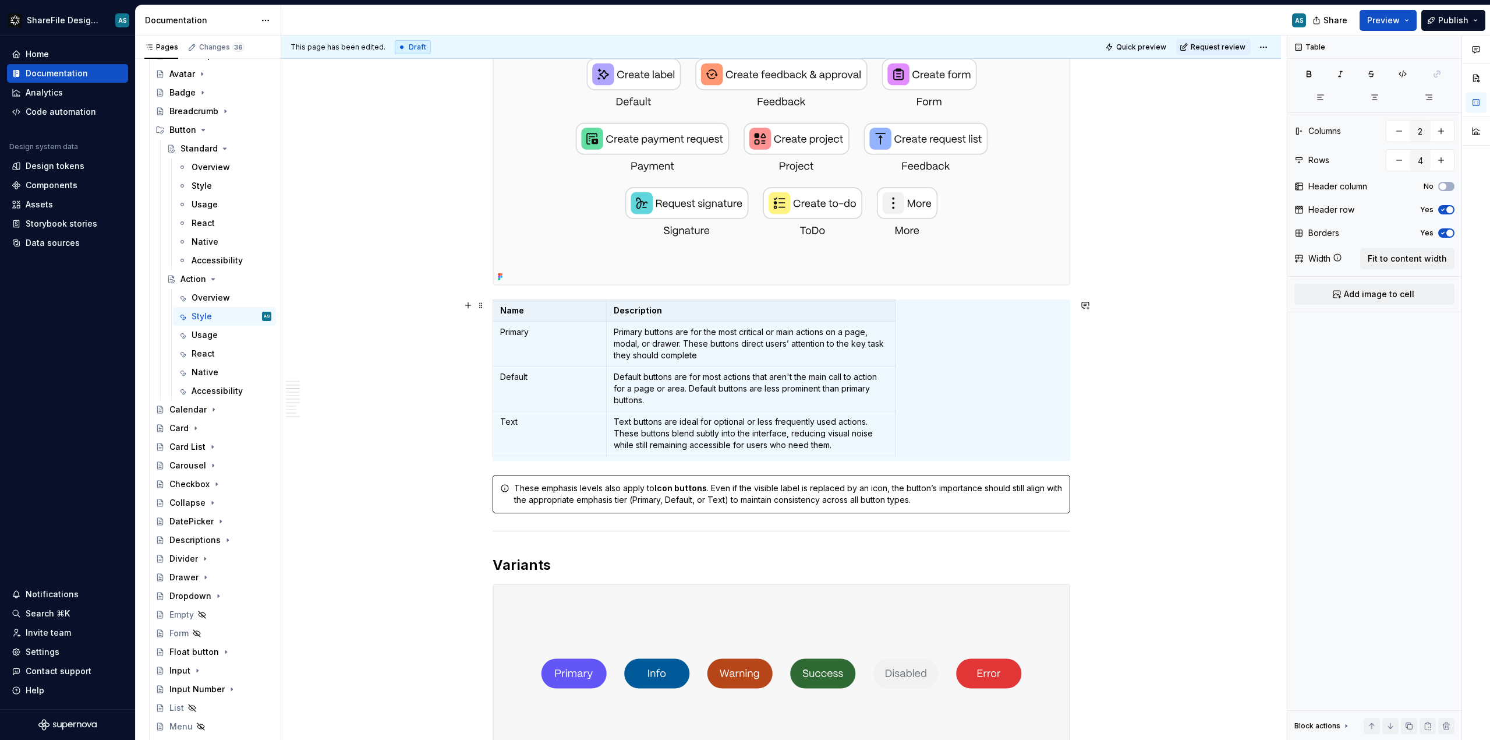
drag, startPoint x: 1186, startPoint y: 342, endPoint x: 1178, endPoint y: 377, distance: 36.0
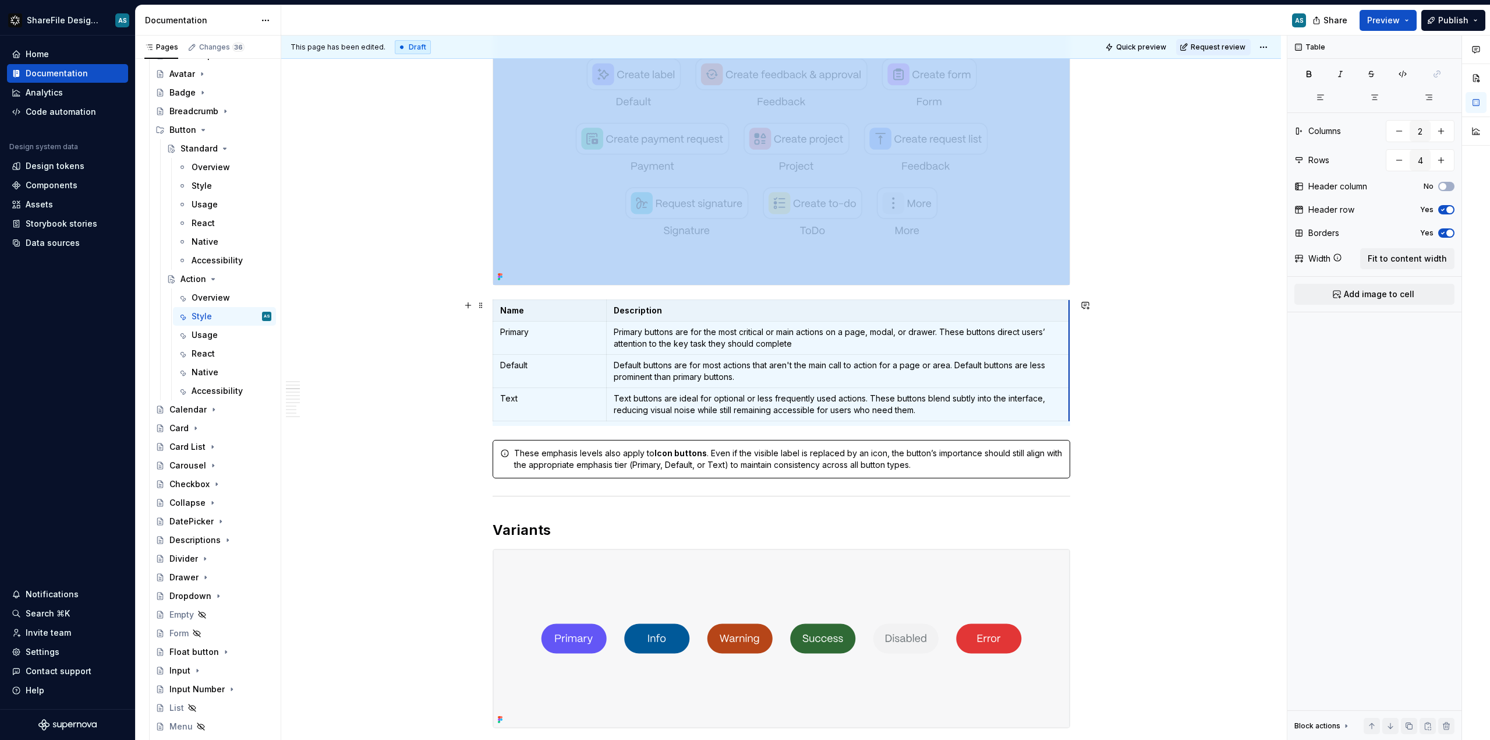
drag, startPoint x: 896, startPoint y: 370, endPoint x: 1070, endPoint y: 364, distance: 174.3
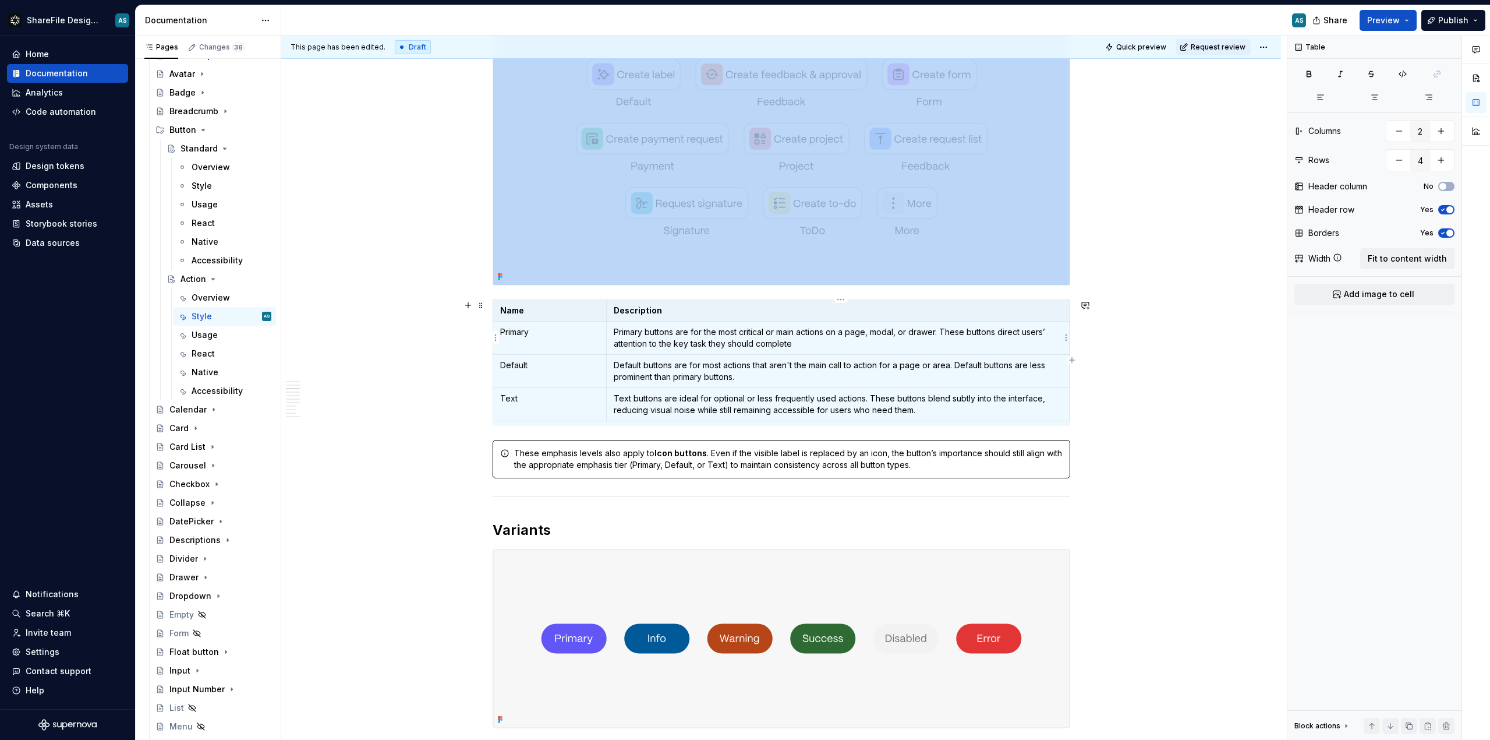
click at [655, 340] on p "Primary buttons are for the most critical or main actions on a page, modal, or …" at bounding box center [838, 337] width 448 height 23
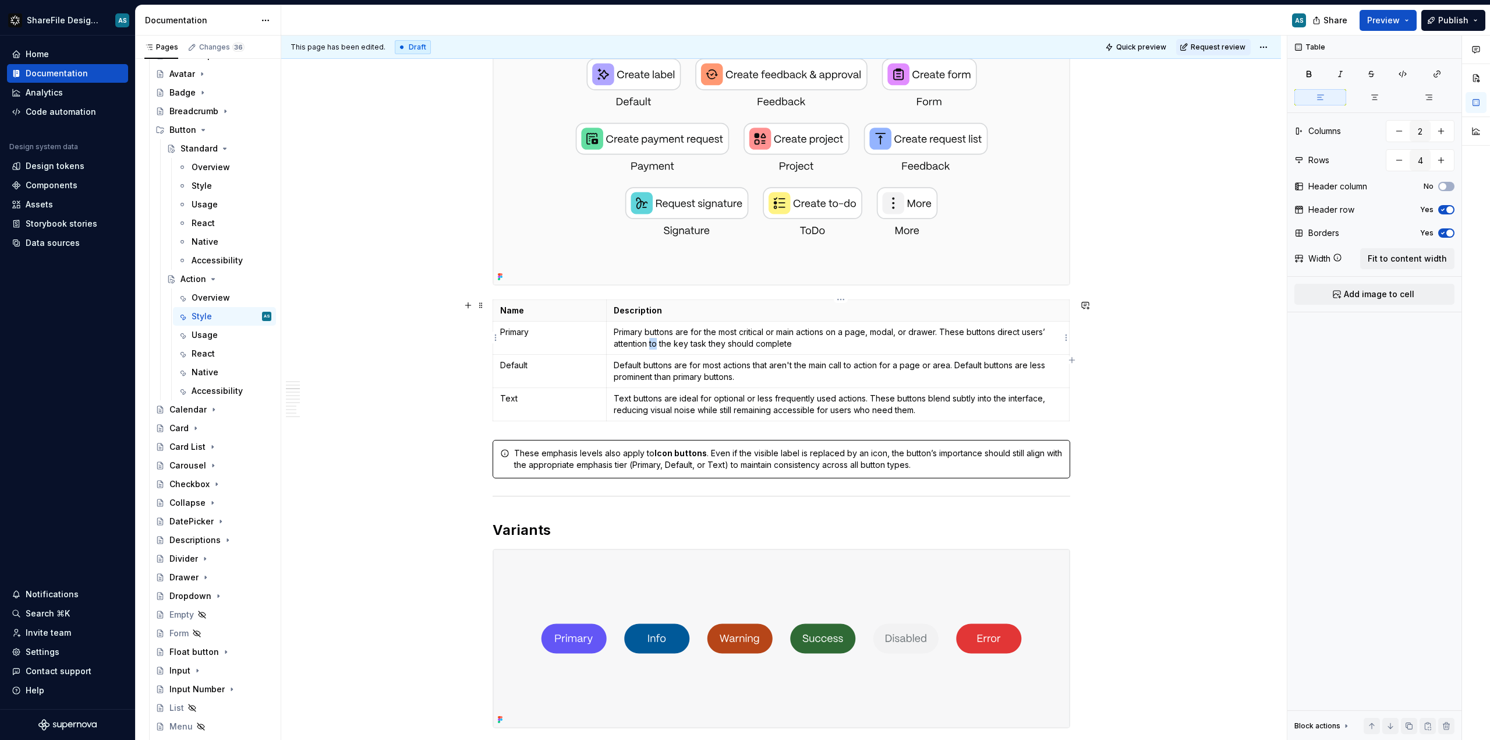
click at [655, 340] on p "Primary buttons are for the most critical or main actions on a page, modal, or …" at bounding box center [838, 337] width 448 height 23
type textarea "*"
drag, startPoint x: 806, startPoint y: 346, endPoint x: 611, endPoint y: 333, distance: 195.5
click at [611, 333] on td "Primary buttons are for the most critical or main actions on a page, modal, or …" at bounding box center [838, 337] width 462 height 33
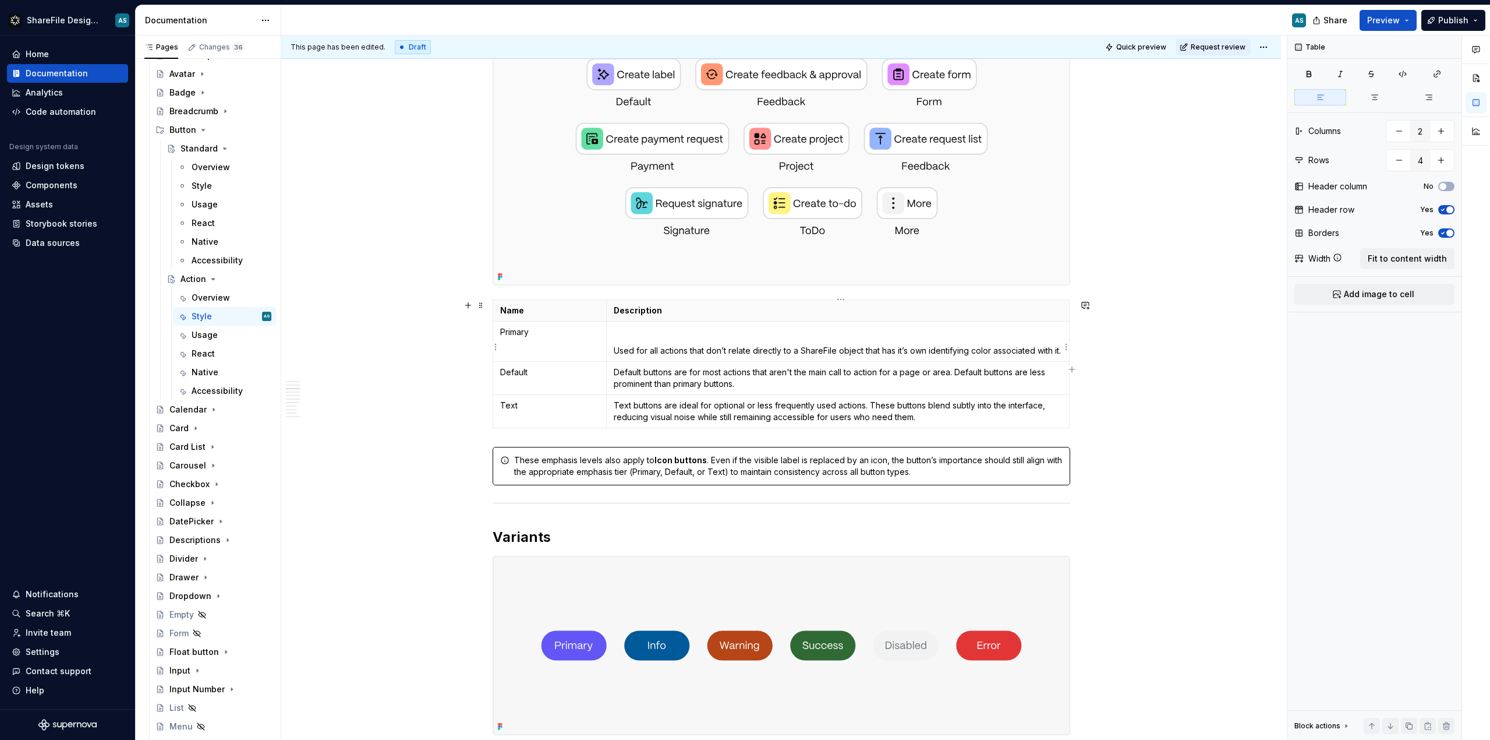
click at [616, 348] on td "Used for all actions that don’t relate directly to a ShareFile object that has …" at bounding box center [838, 341] width 462 height 40
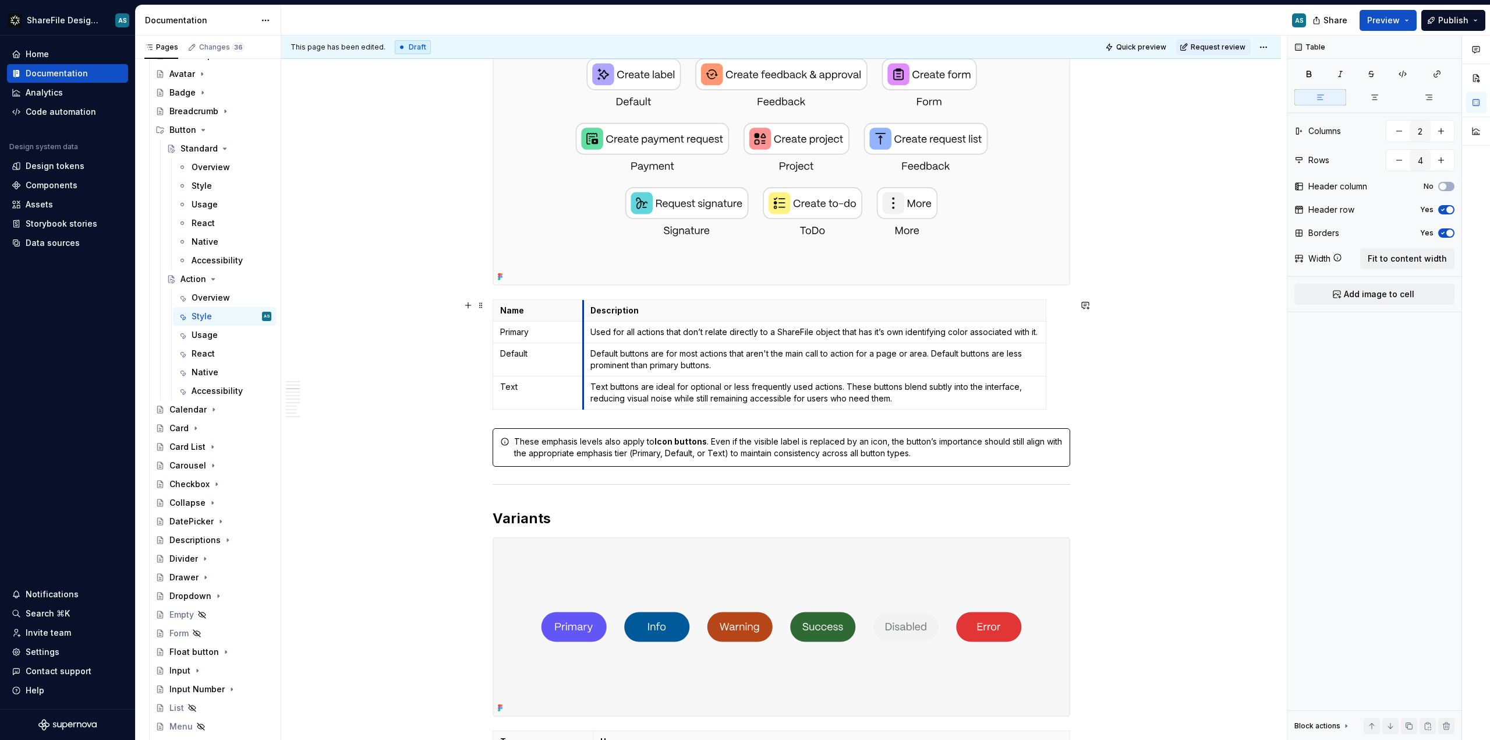
drag, startPoint x: 608, startPoint y: 309, endPoint x: 586, endPoint y: 310, distance: 22.2
click at [586, 310] on th "Description" at bounding box center [815, 311] width 462 height 22
click at [1043, 309] on html "ShareFile Design System AS Home Documentation Analytics Code automation Design …" at bounding box center [745, 370] width 1490 height 740
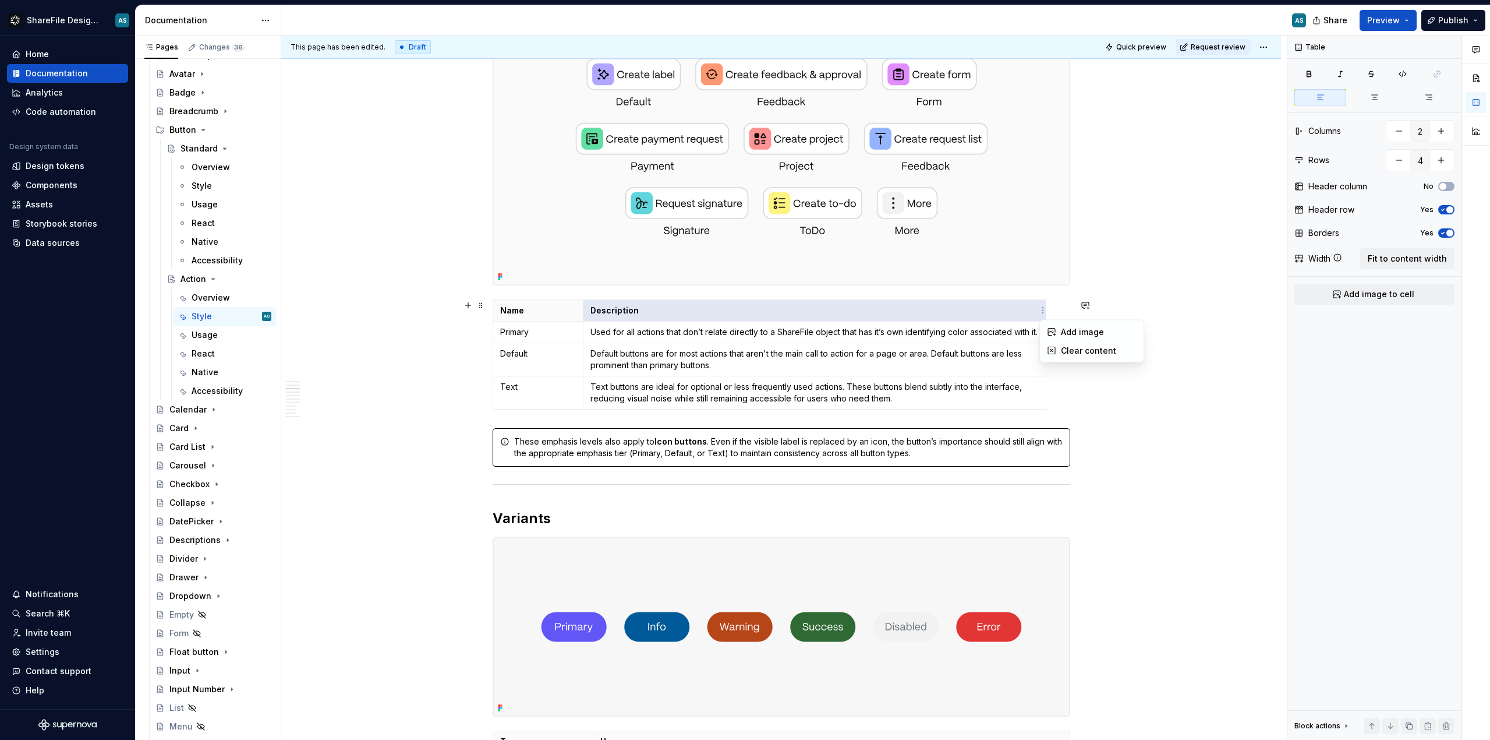
click at [991, 289] on html "ShareFile Design System AS Home Documentation Analytics Code automation Design …" at bounding box center [745, 370] width 1490 height 740
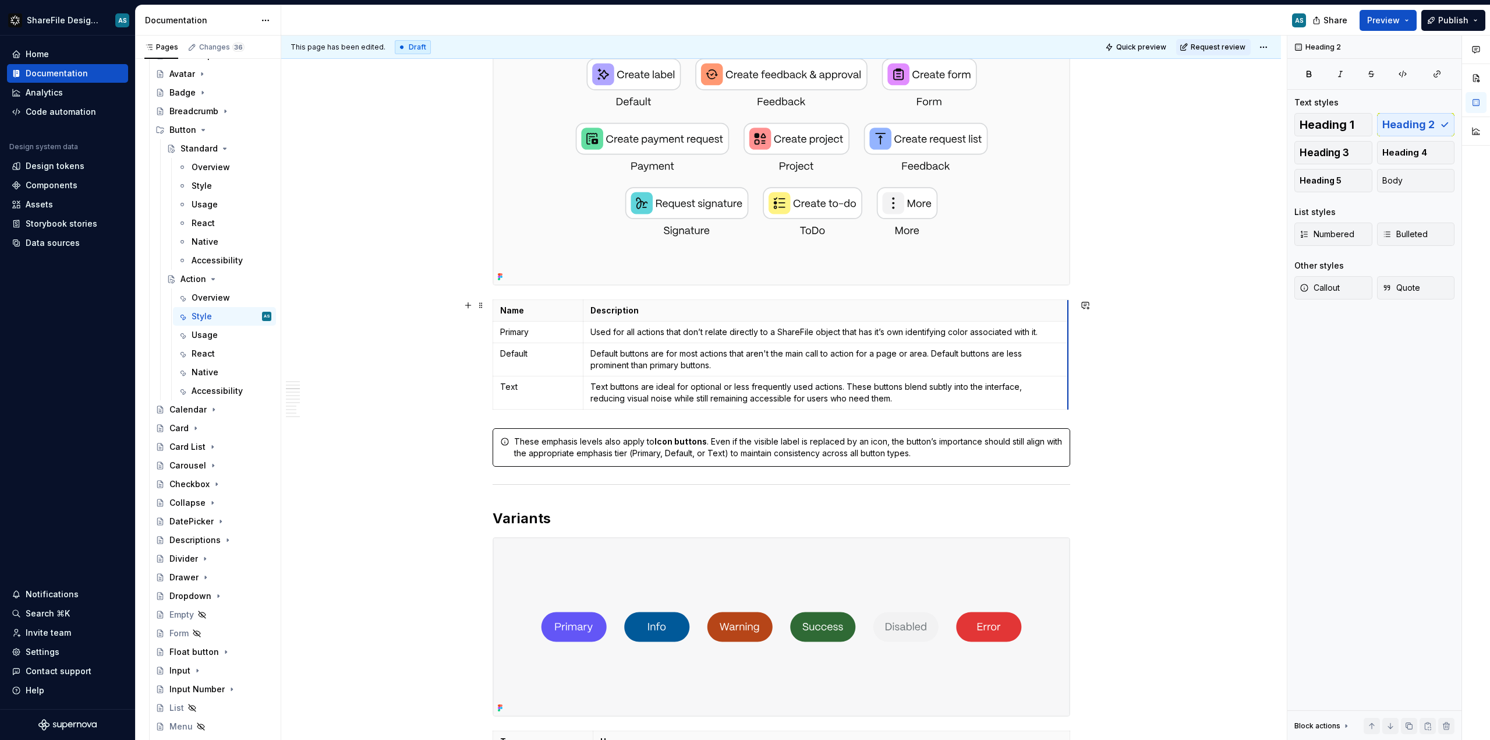
drag, startPoint x: 1048, startPoint y: 310, endPoint x: 1070, endPoint y: 308, distance: 22.2
click at [1038, 305] on p "Description" at bounding box center [826, 311] width 470 height 12
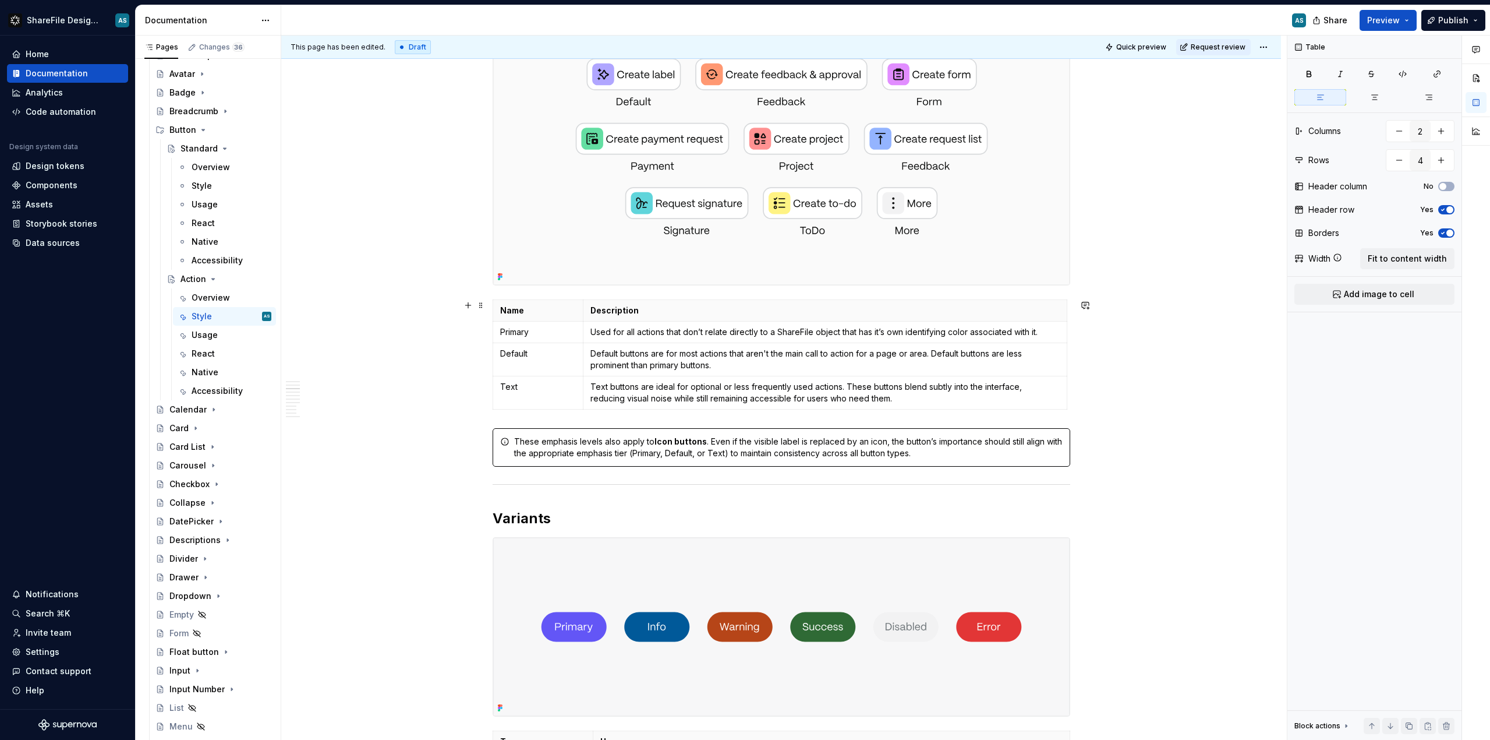
click at [1047, 301] on th "Description" at bounding box center [825, 311] width 483 height 22
click at [1056, 301] on th "Description" at bounding box center [825, 311] width 483 height 22
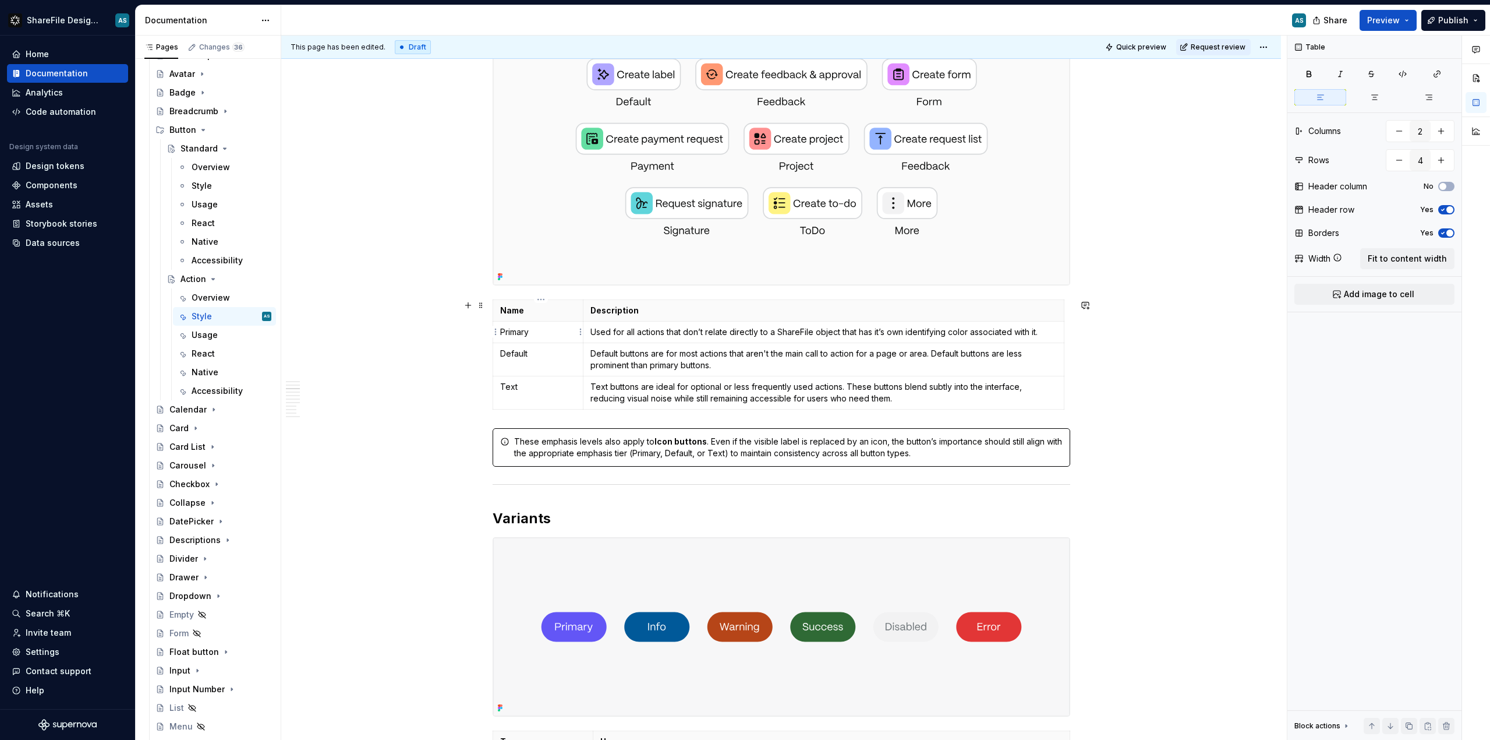
click at [543, 335] on p "Primary" at bounding box center [538, 332] width 76 height 12
click at [540, 334] on p "Primary" at bounding box center [538, 332] width 76 height 12
click at [542, 330] on p "Primary" at bounding box center [538, 332] width 76 height 12
drag, startPoint x: 540, startPoint y: 330, endPoint x: 501, endPoint y: 333, distance: 39.1
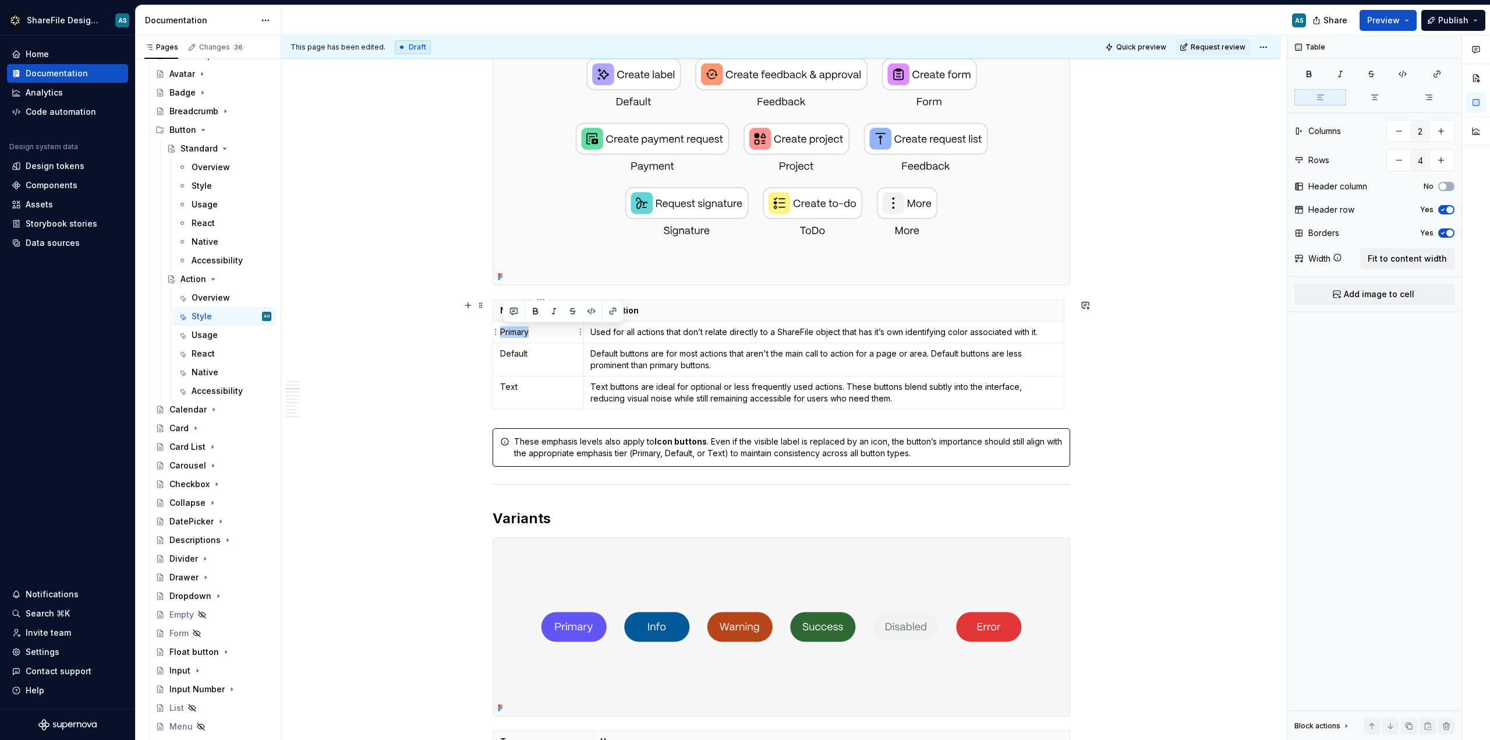
click at [501, 333] on td "Primary" at bounding box center [538, 332] width 91 height 22
click at [483, 445] on span at bounding box center [480, 441] width 9 height 16
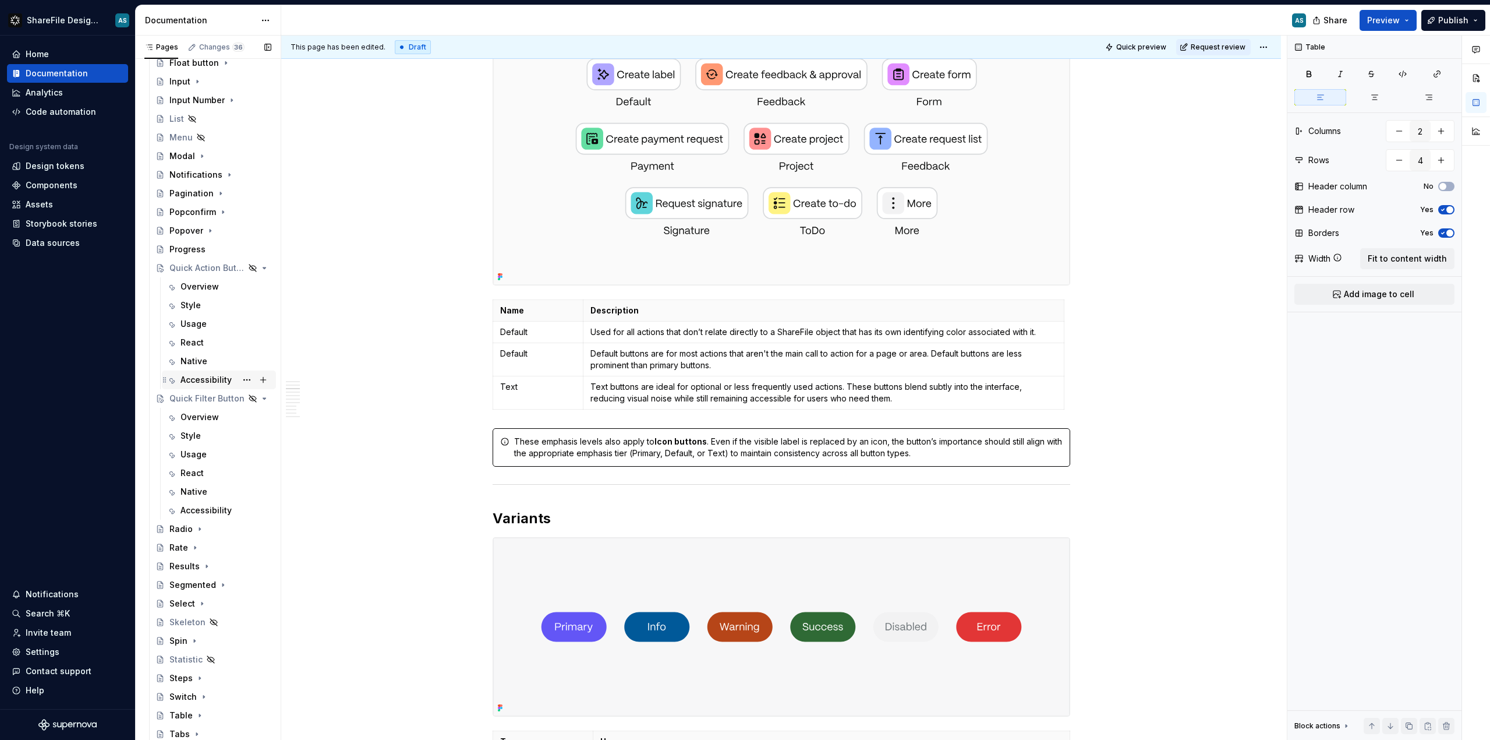
scroll to position [814, 0]
click at [205, 305] on div "Style" at bounding box center [226, 305] width 91 height 16
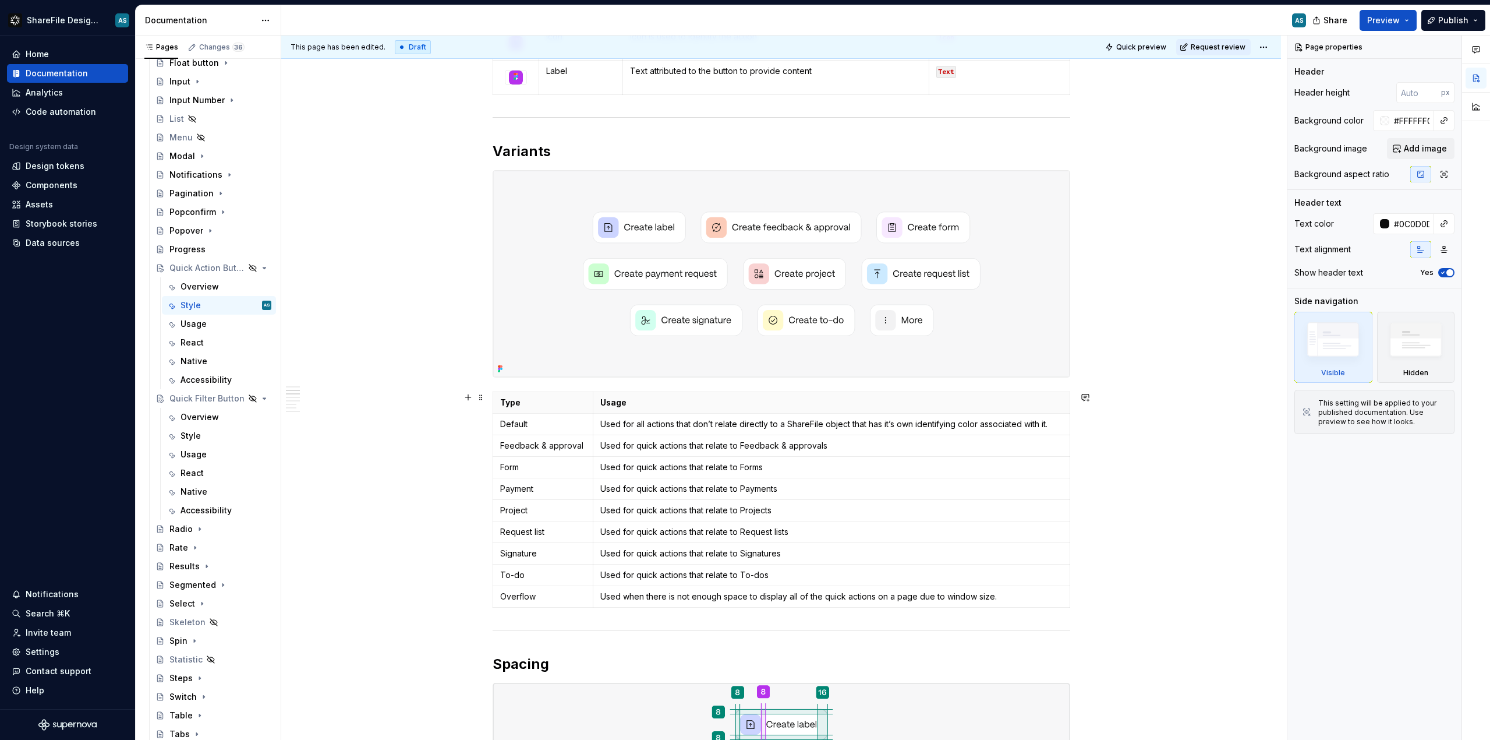
scroll to position [434, 0]
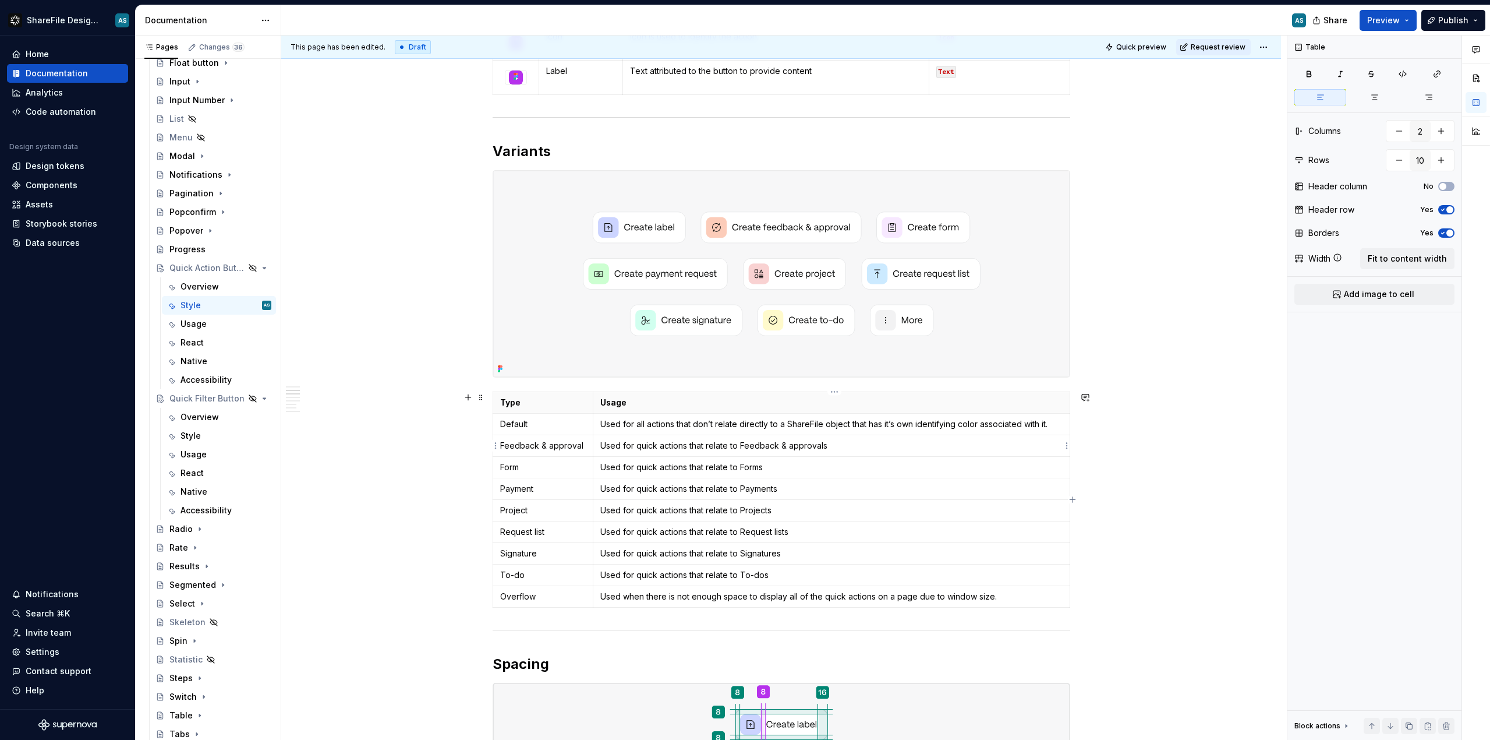
click at [838, 440] on p "Used for quick actions that relate to Feedback & approvals" at bounding box center [831, 446] width 462 height 12
drag, startPoint x: 838, startPoint y: 446, endPoint x: 609, endPoint y: 450, distance: 228.9
click at [603, 448] on td "Used for quick actions that relate to Feedback & approvals" at bounding box center [831, 445] width 476 height 22
click at [859, 441] on p "Used for quick actions that relate to Feedback & approvals" at bounding box center [831, 446] width 462 height 12
drag, startPoint x: 853, startPoint y: 444, endPoint x: 603, endPoint y: 447, distance: 249.3
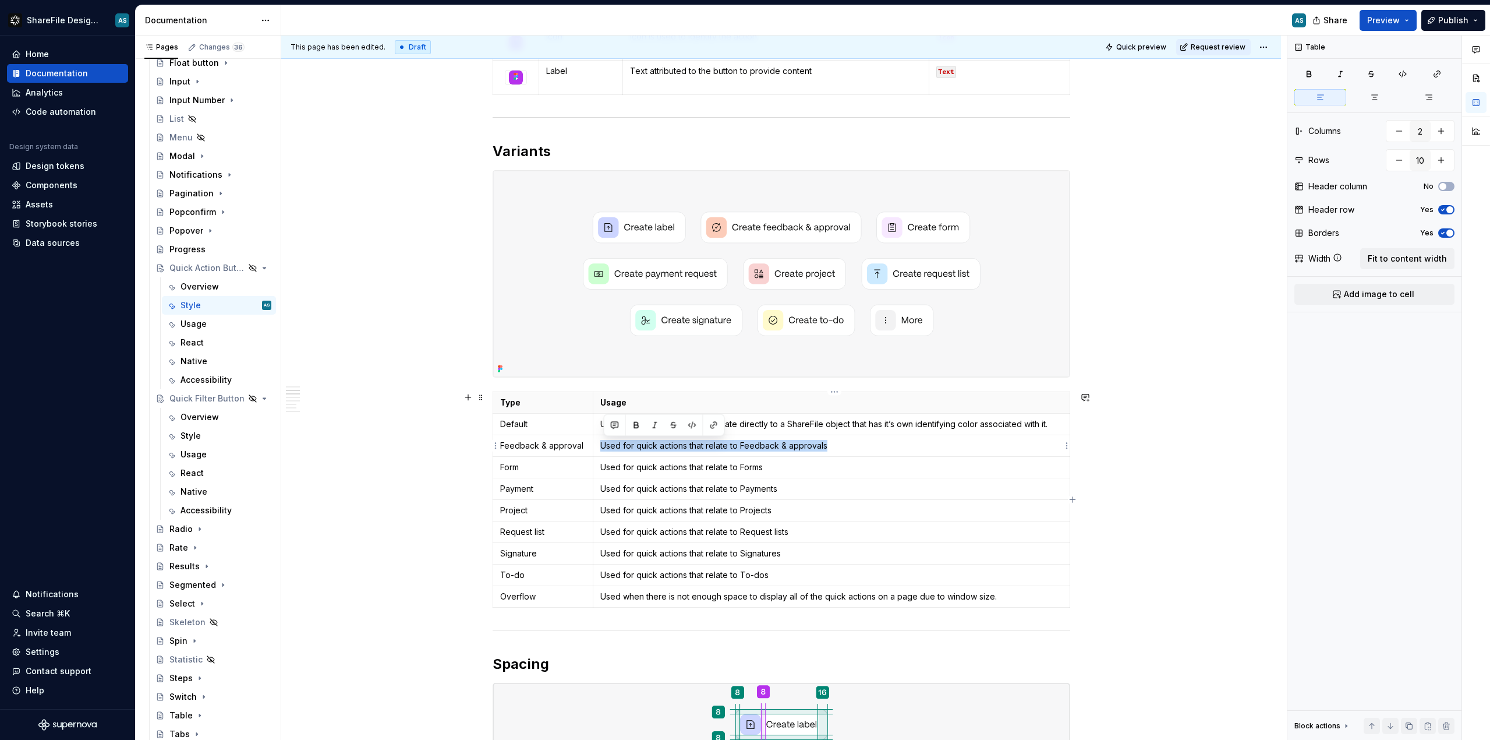
click at [603, 447] on p "Used for quick actions that relate to Feedback & approvals" at bounding box center [831, 446] width 462 height 12
copy p "Used for quick actions that relate to Feedback & approvals"
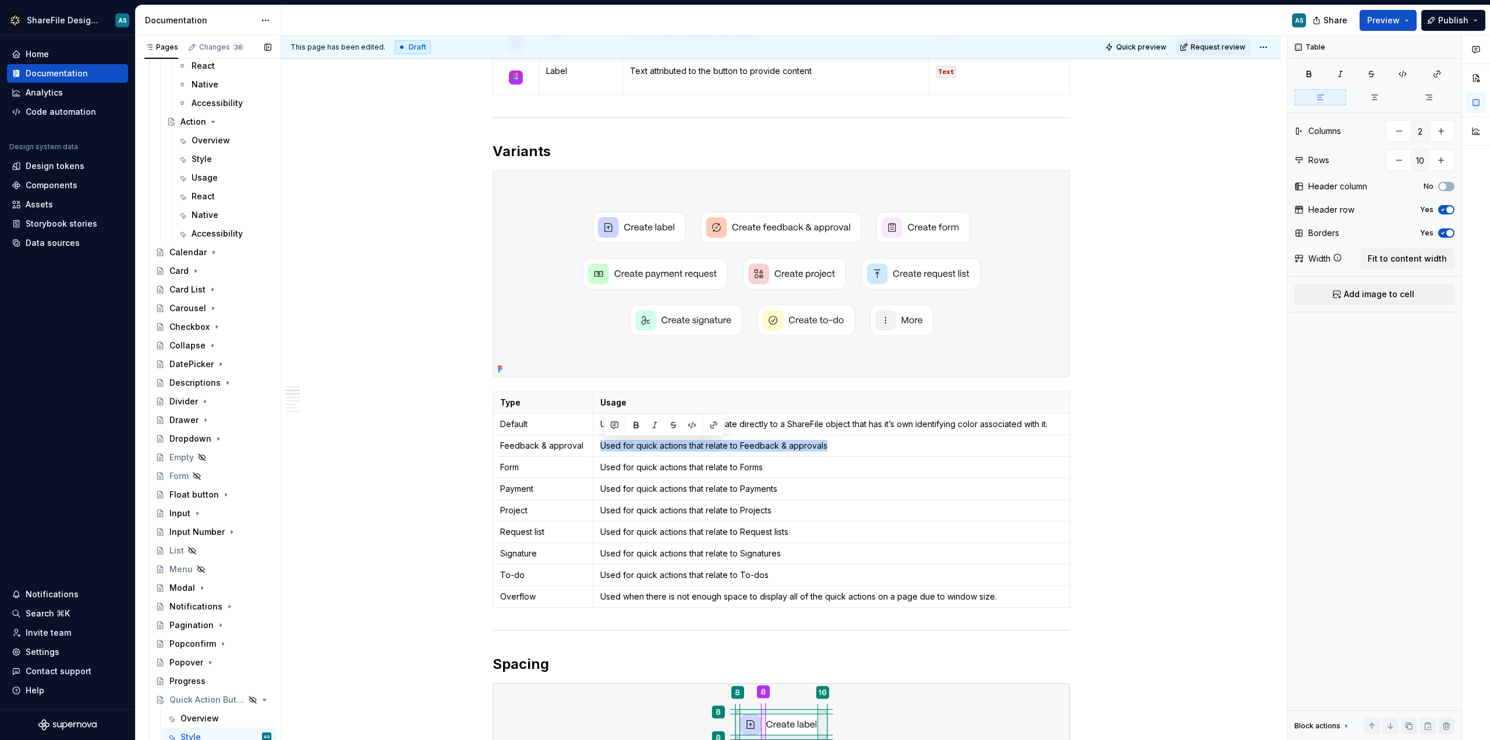
scroll to position [139, 0]
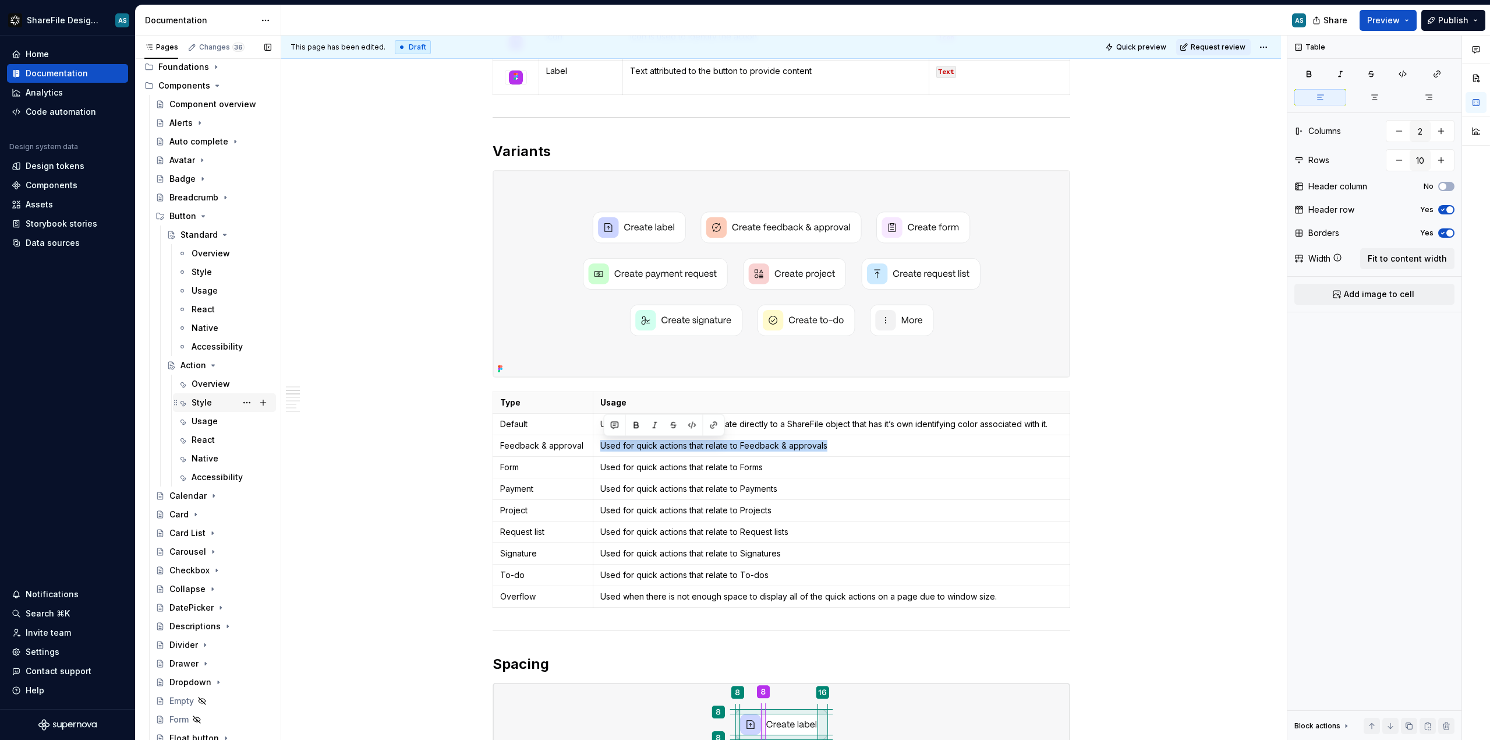
click at [210, 403] on div "Style" at bounding box center [202, 403] width 20 height 12
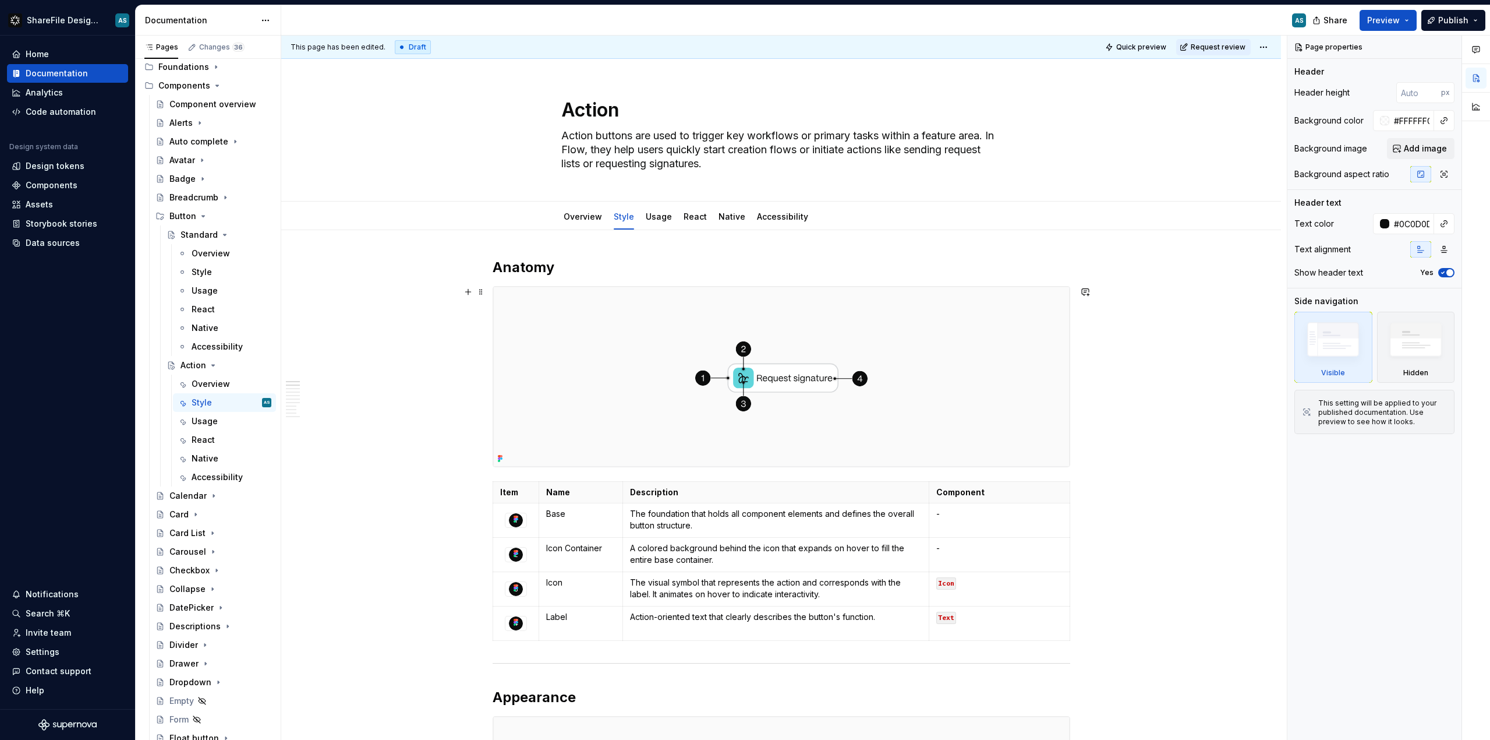
scroll to position [2, 0]
click at [567, 107] on textarea "Action" at bounding box center [779, 108] width 440 height 28
click at [566, 105] on textarea "Action" at bounding box center [779, 108] width 440 height 28
type textarea "*"
type textarea "BAction"
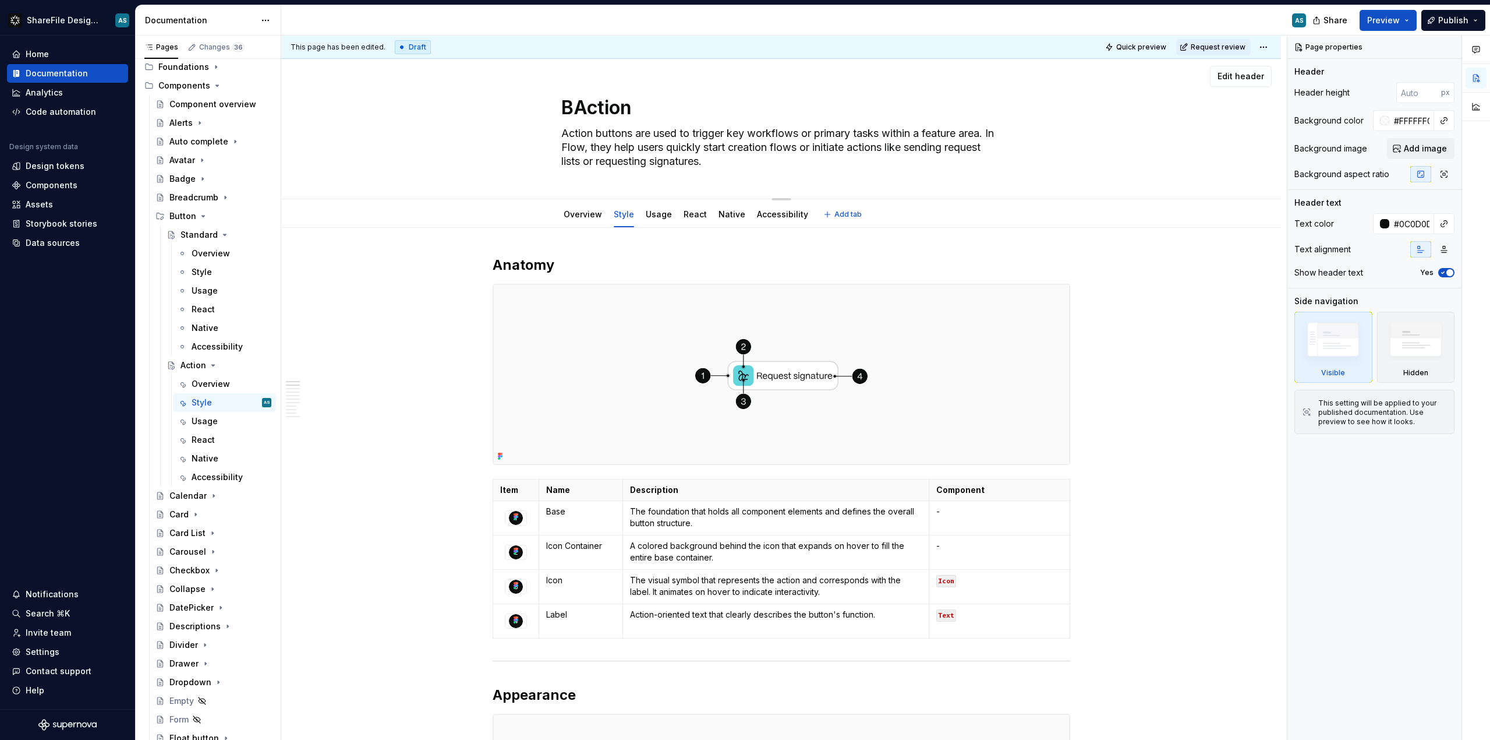
type textarea "*"
type textarea "BuAction"
type textarea "*"
type textarea "ButAction"
type textarea "*"
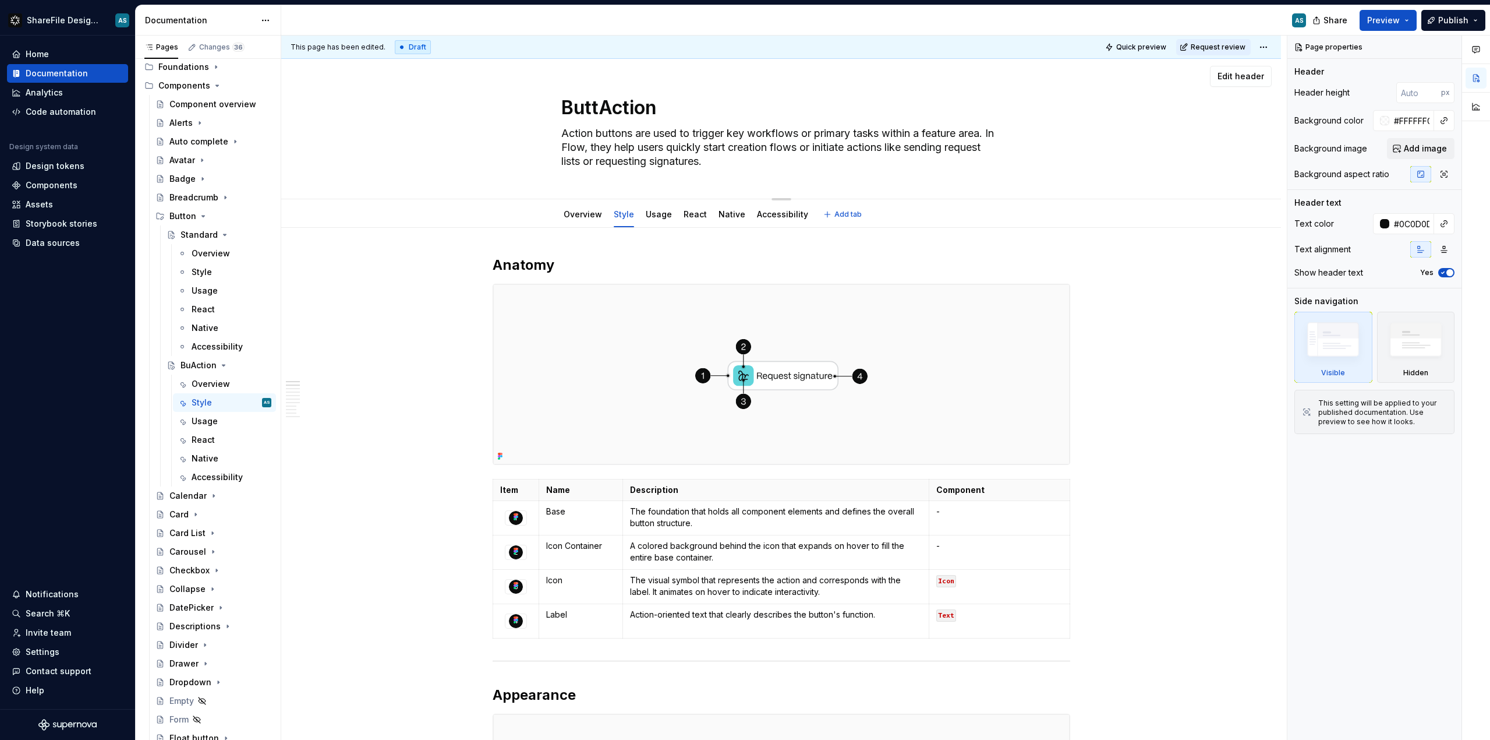
type textarea "ButtoAction"
type textarea "*"
type textarea "ButtonAction"
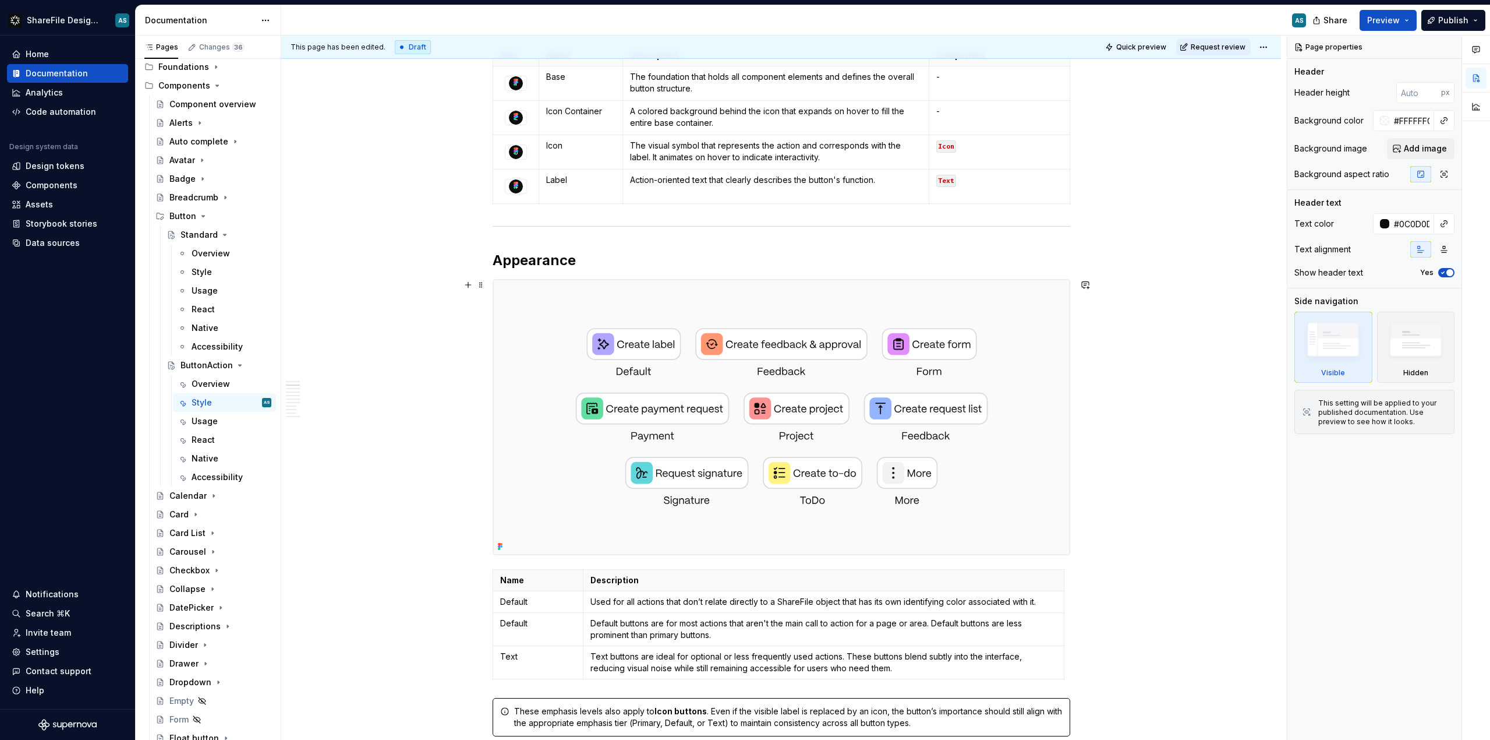
type textarea "*"
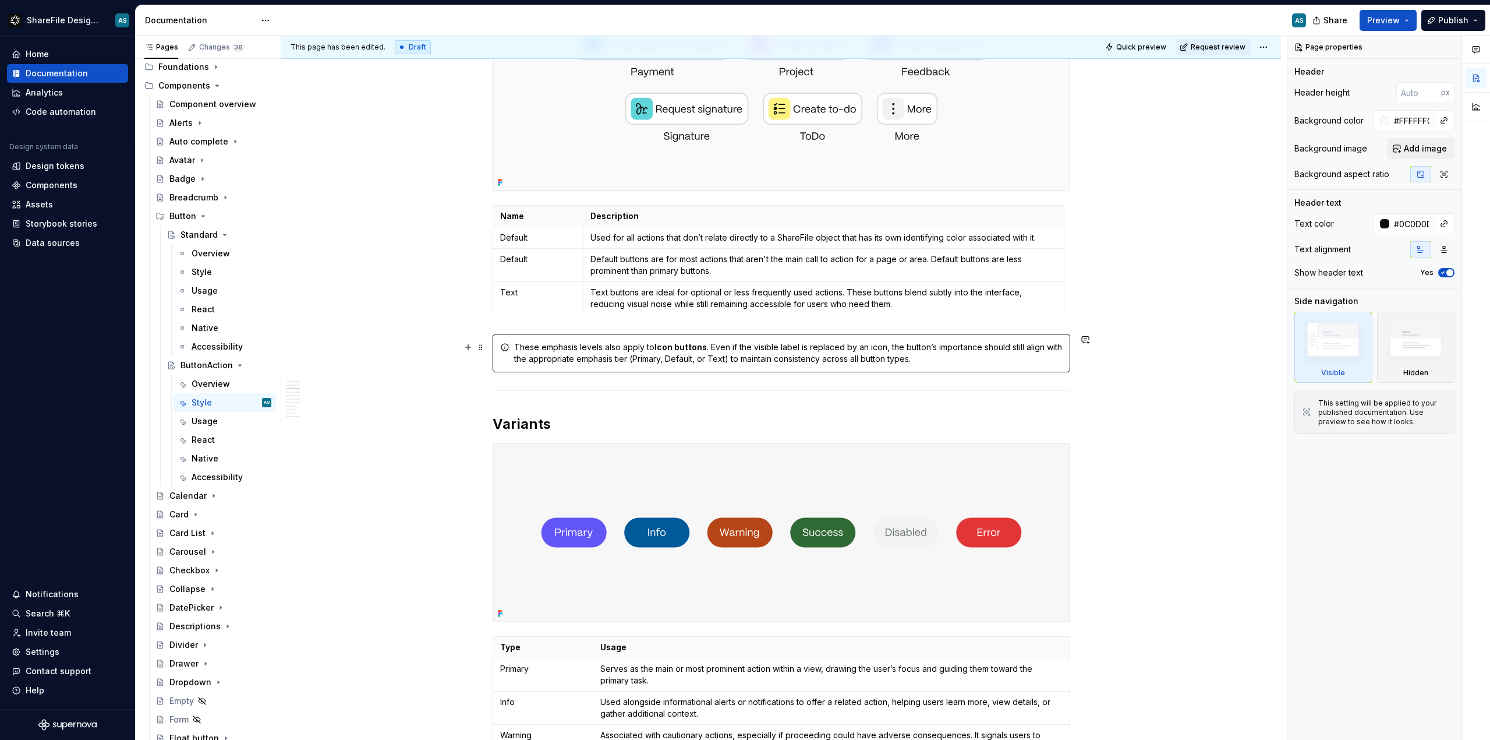
scroll to position [800, 0]
type textarea "ButtonAction"
click at [674, 266] on p "Default buttons are for most actions that aren't the main call to action for a …" at bounding box center [824, 265] width 466 height 23
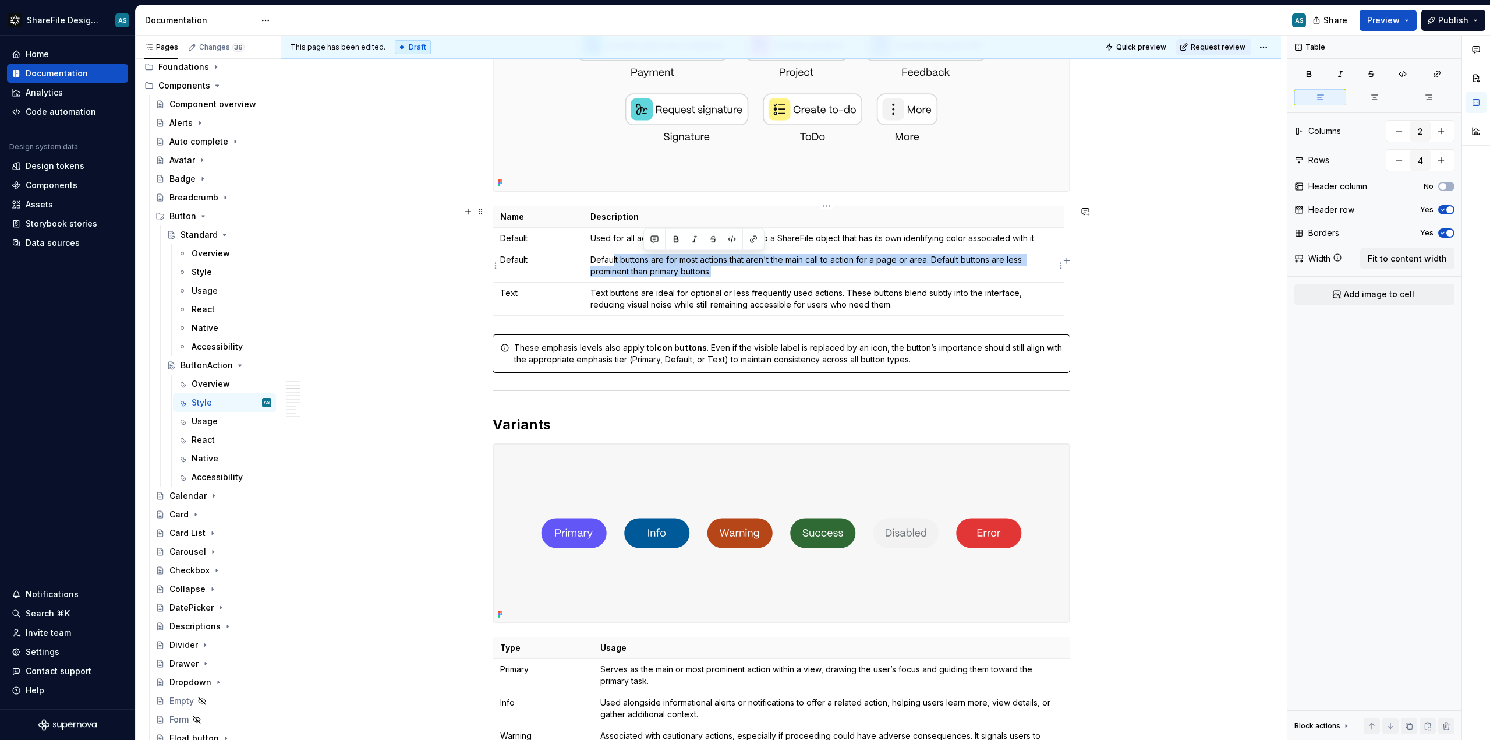
type textarea "*"
drag, startPoint x: 727, startPoint y: 271, endPoint x: 589, endPoint y: 256, distance: 138.9
click at [589, 256] on td "Default buttons are for most actions that aren't the main call to action for a …" at bounding box center [824, 265] width 480 height 33
paste div
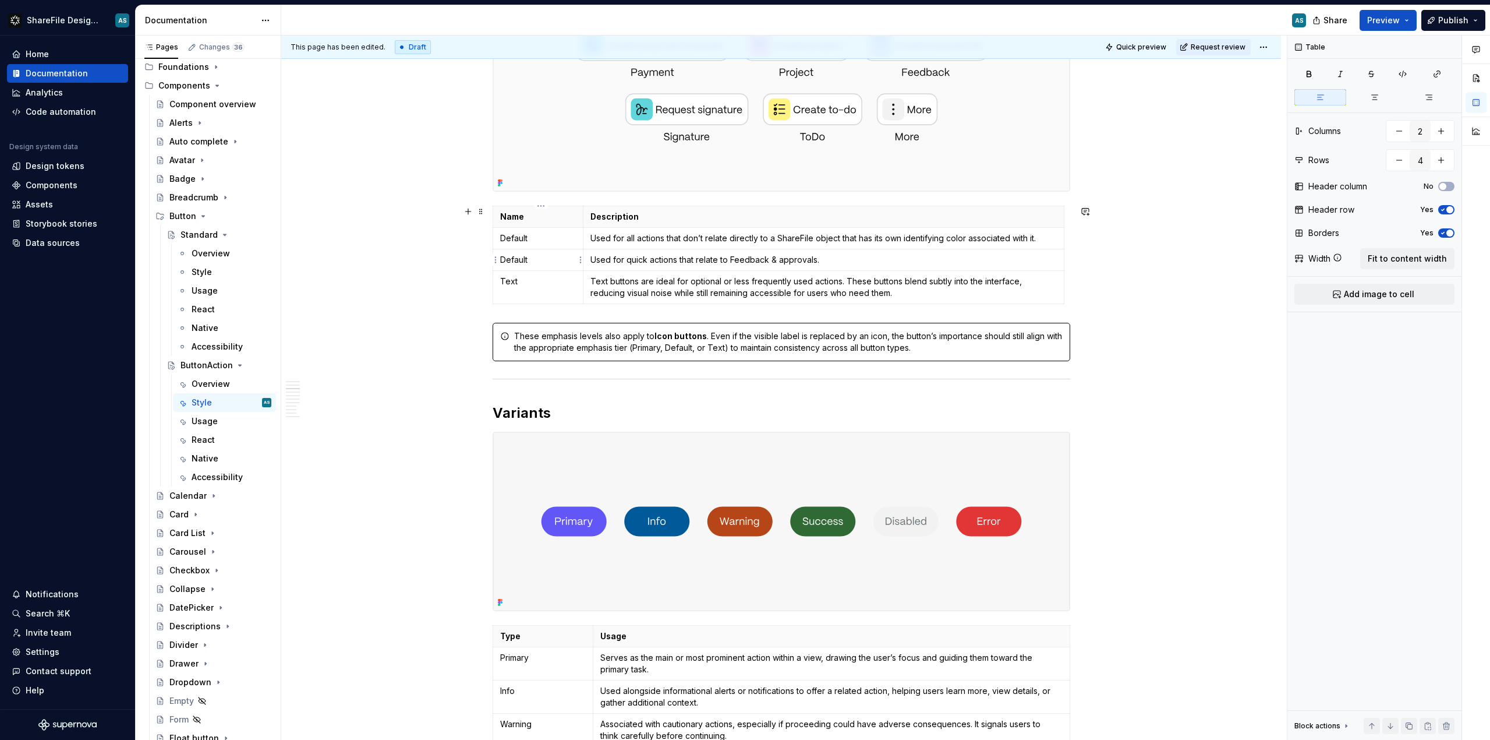
click at [550, 255] on p "Default" at bounding box center [538, 260] width 76 height 12
drag, startPoint x: 545, startPoint y: 256, endPoint x: 503, endPoint y: 260, distance: 42.7
click at [503, 260] on p "Default" at bounding box center [538, 260] width 76 height 12
click at [486, 210] on span at bounding box center [480, 211] width 9 height 16
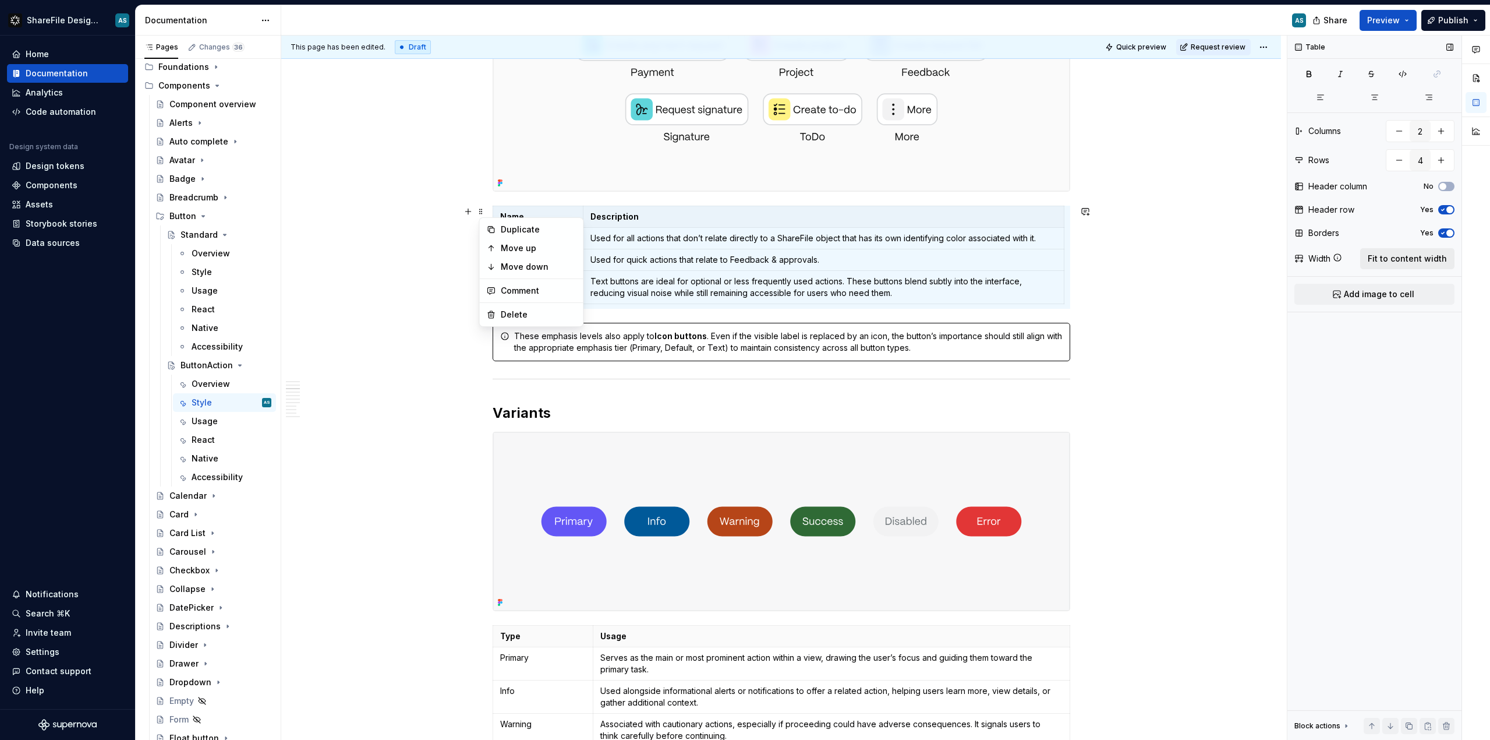
click at [1410, 260] on span "Fit to content width" at bounding box center [1407, 259] width 79 height 12
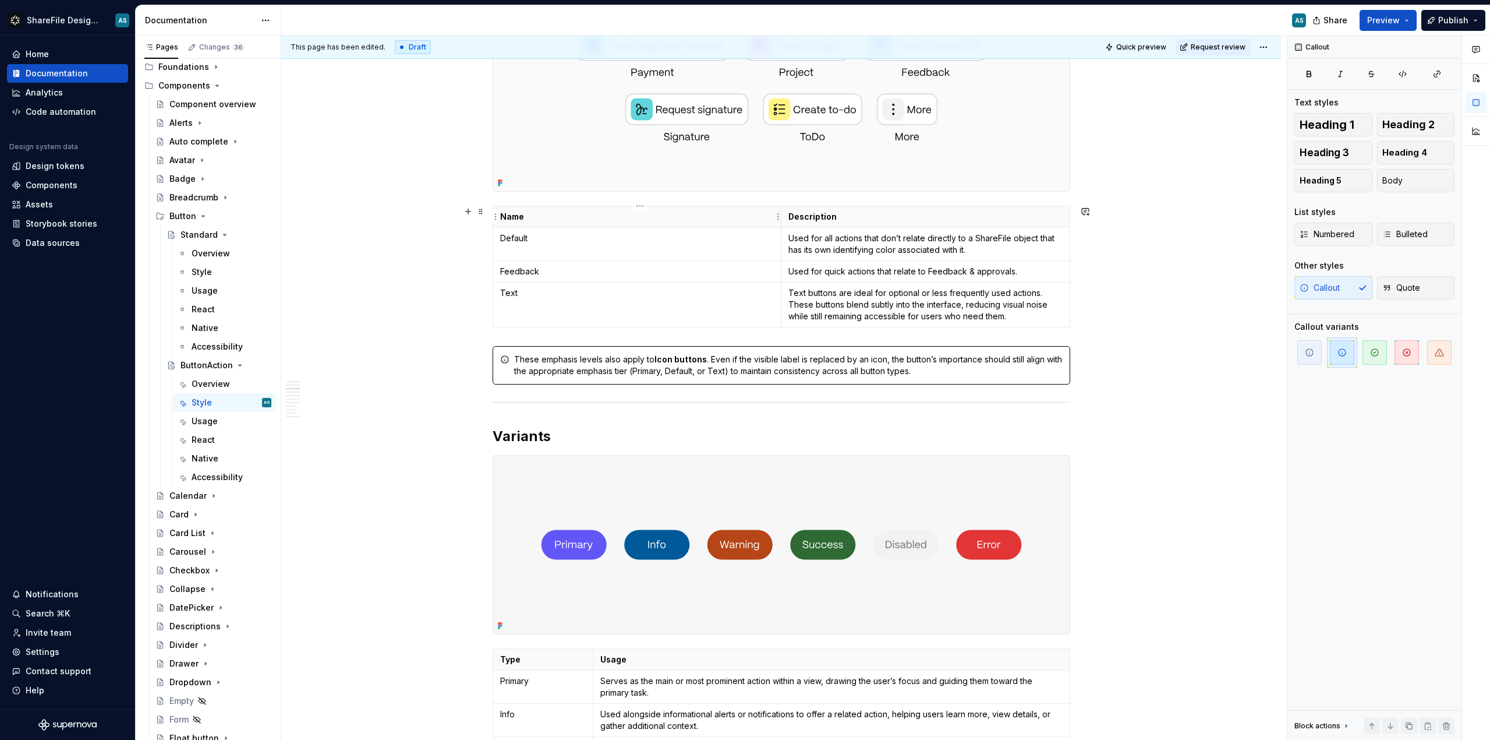
click at [609, 225] on th "Name" at bounding box center [637, 217] width 289 height 22
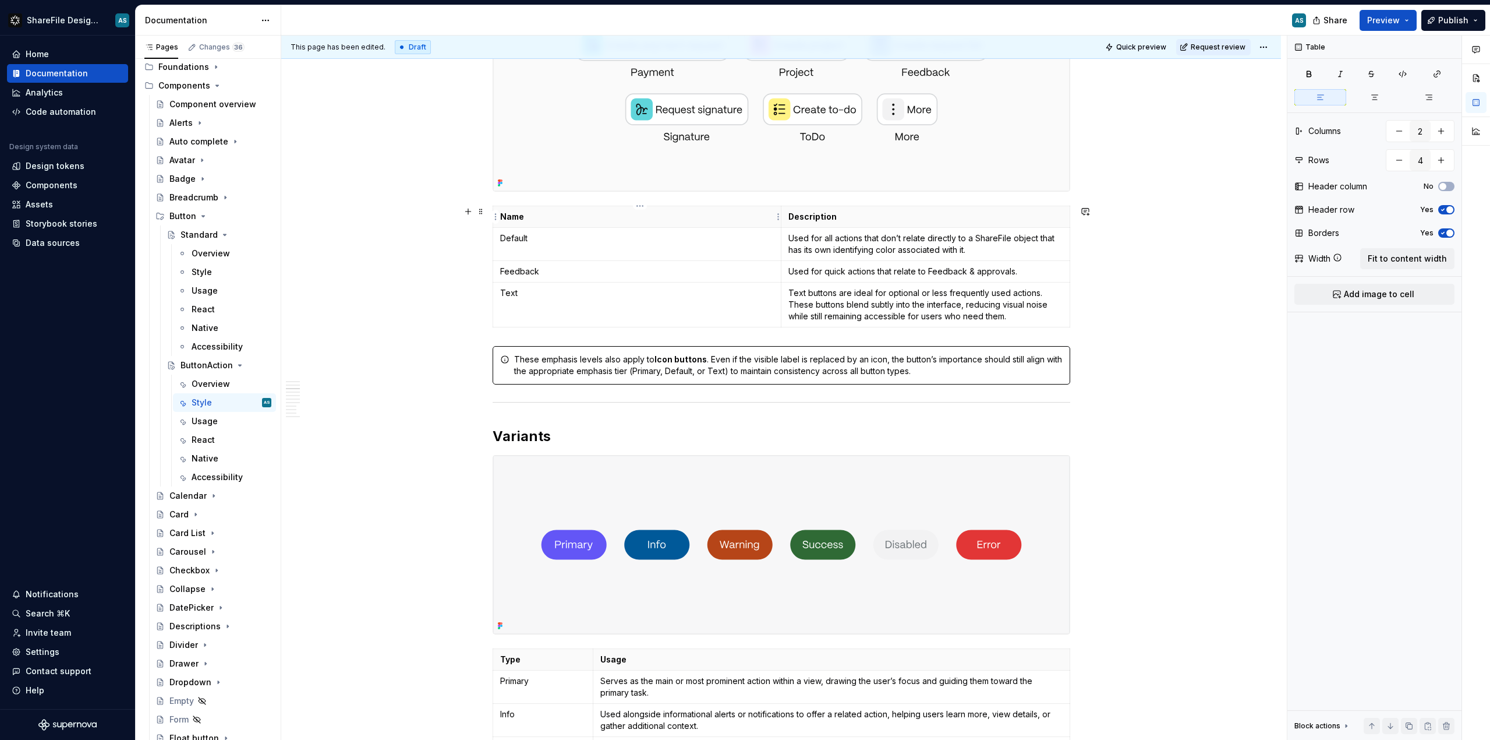
click at [613, 218] on p "Name" at bounding box center [637, 217] width 274 height 12
click at [643, 217] on p "Name" at bounding box center [637, 217] width 274 height 12
click at [640, 208] on html "ShareFile Design System AS Home Documentation Analytics Code automation Design …" at bounding box center [745, 370] width 1490 height 740
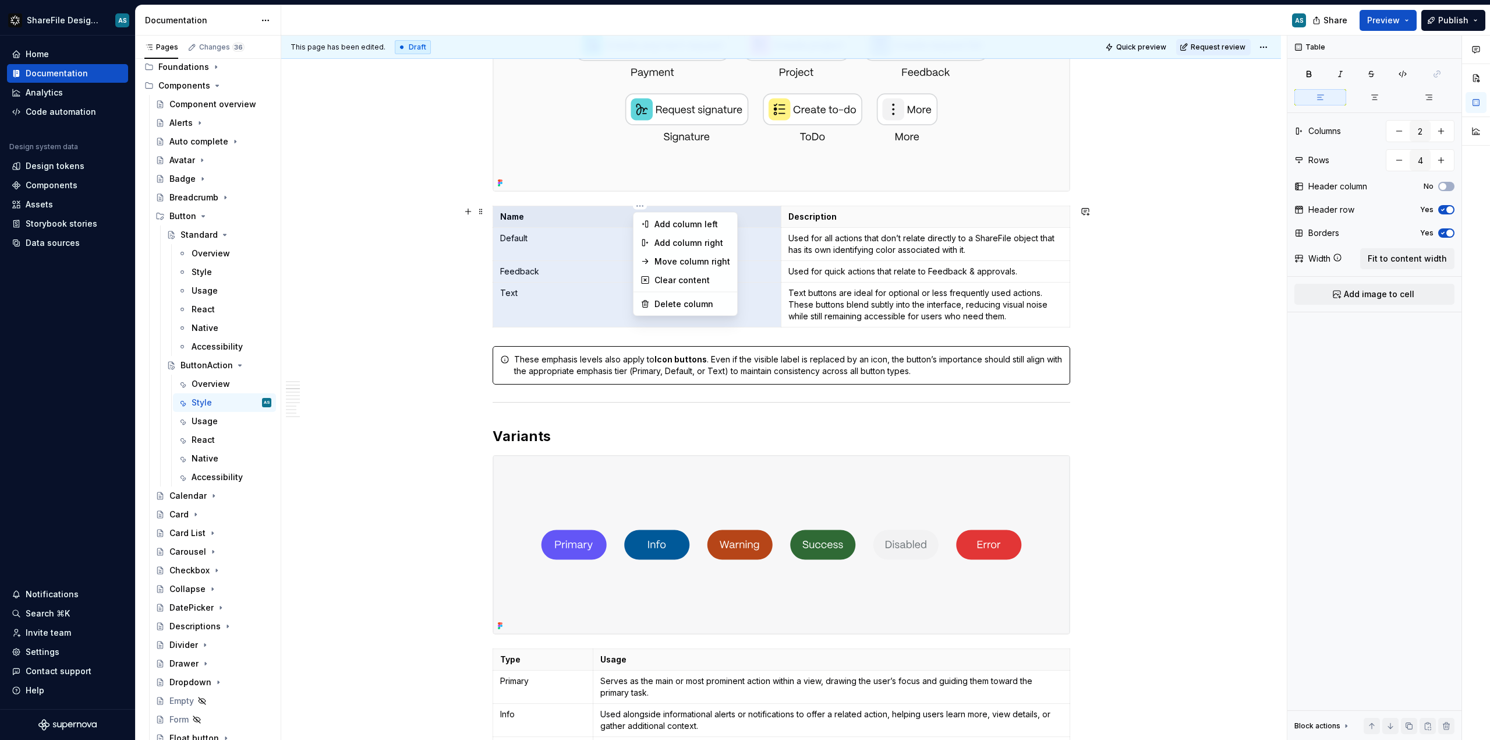
click at [625, 214] on html "ShareFile Design System AS Home Documentation Analytics Code automation Design …" at bounding box center [745, 370] width 1490 height 740
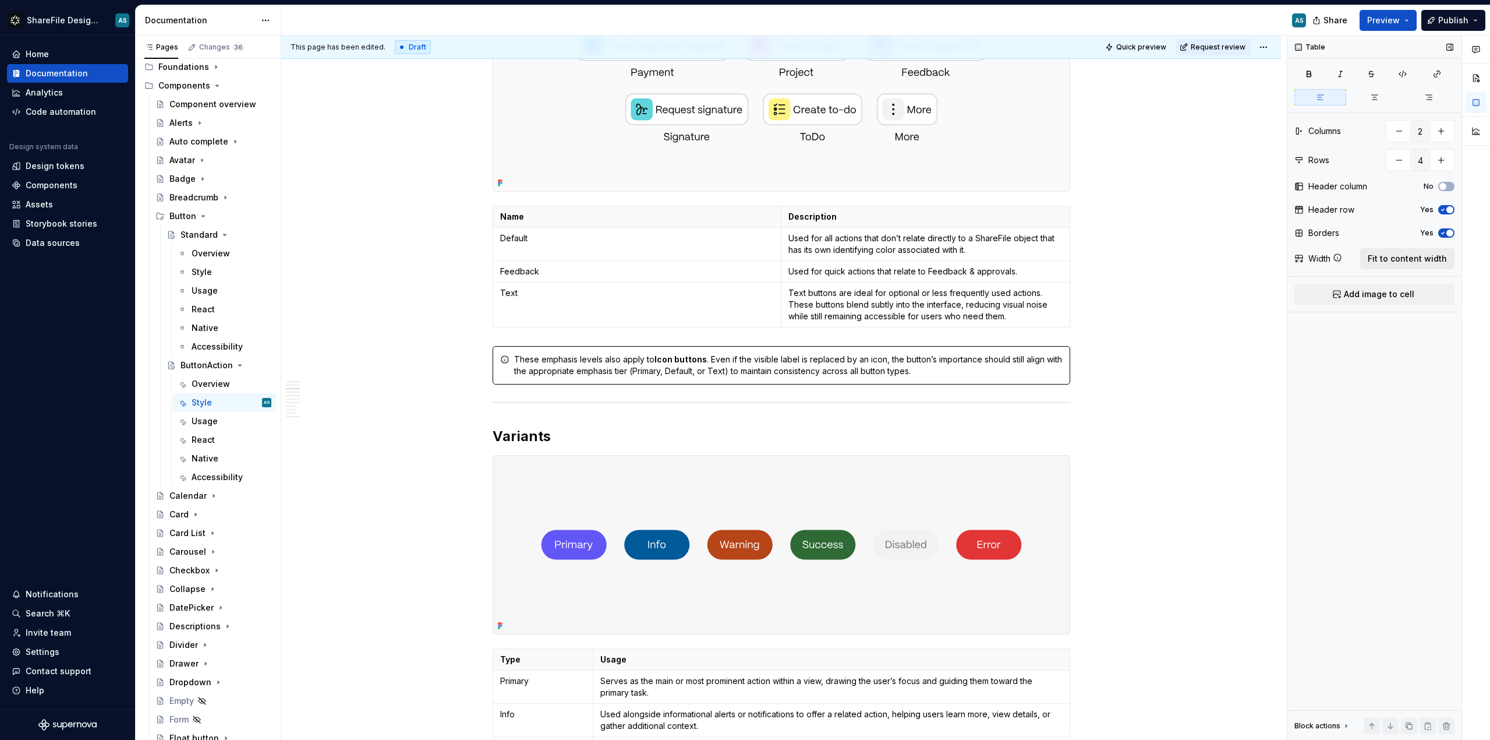
click at [1395, 261] on span "Fit to content width" at bounding box center [1407, 259] width 79 height 12
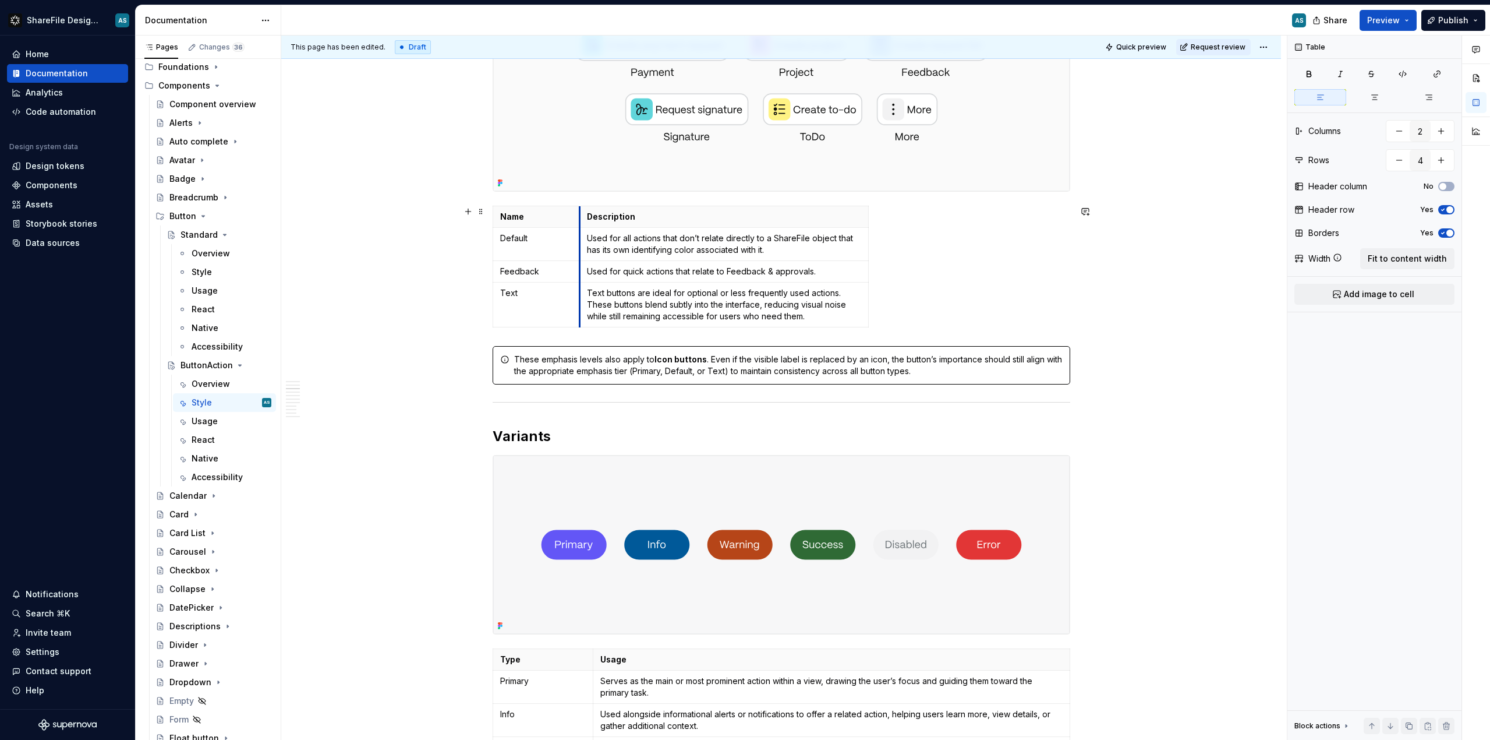
drag, startPoint x: 783, startPoint y: 222, endPoint x: 582, endPoint y: 234, distance: 201.8
click at [729, 208] on html "ShareFile Design System AS Home Documentation Analytics Code automation Design …" at bounding box center [745, 370] width 1490 height 740
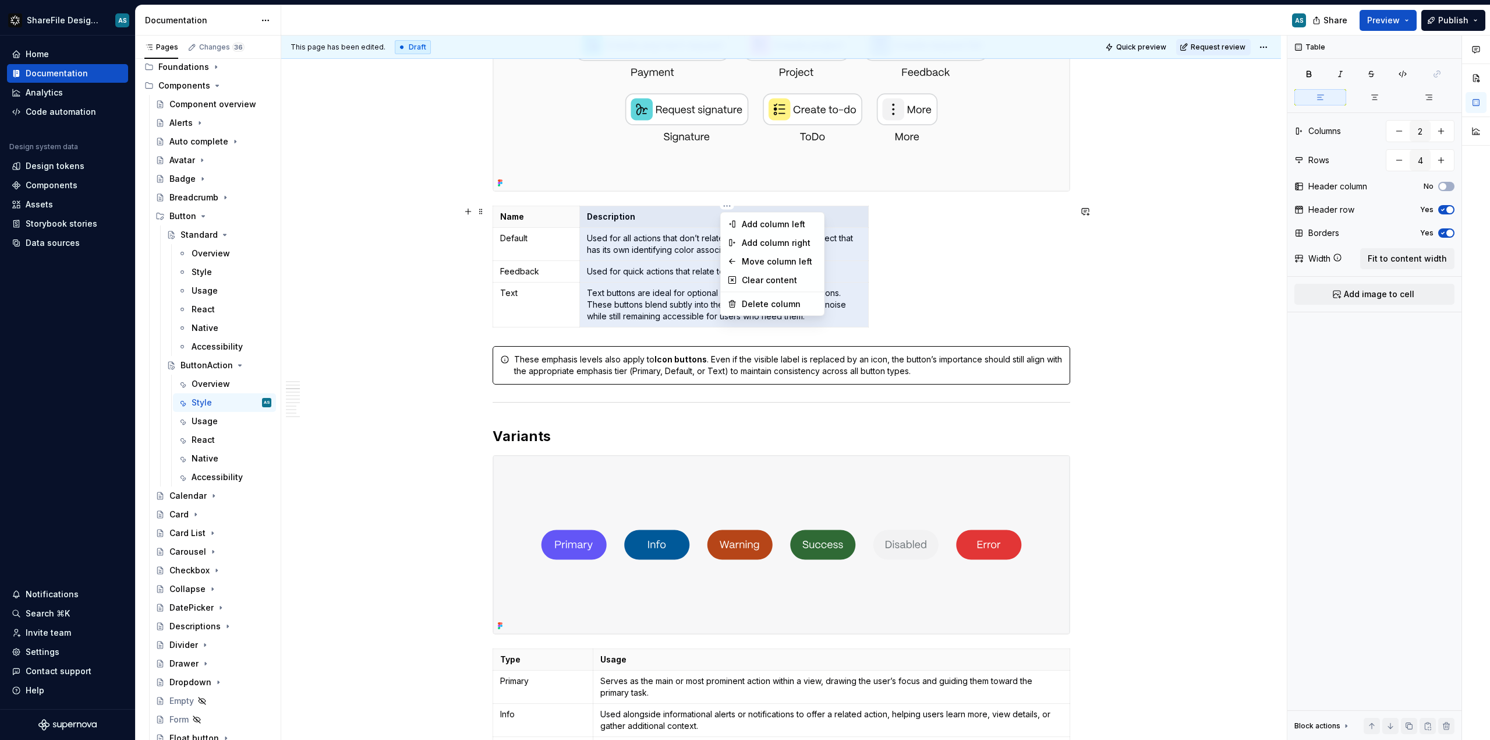
click at [854, 213] on html "ShareFile Design System AS Home Documentation Analytics Code automation Design …" at bounding box center [745, 370] width 1490 height 740
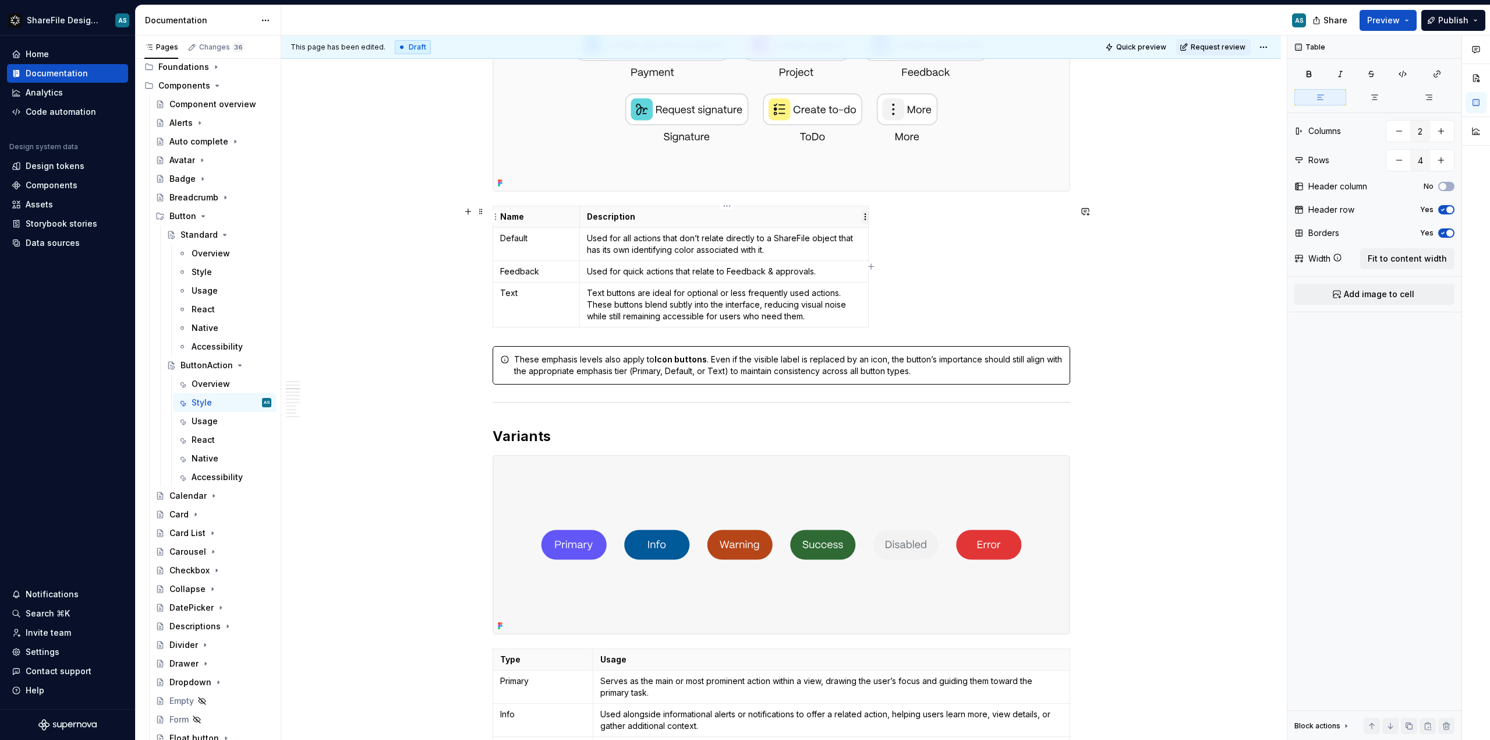
click at [865, 215] on html "ShareFile Design System AS Home Documentation Analytics Code automation Design …" at bounding box center [745, 370] width 1490 height 740
click at [845, 220] on html "ShareFile Design System AS Home Documentation Analytics Code automation Design …" at bounding box center [745, 370] width 1490 height 740
click at [763, 213] on p "Description" at bounding box center [724, 217] width 274 height 12
click at [728, 206] on html "ShareFile Design System AS Home Documentation Analytics Code automation Design …" at bounding box center [745, 370] width 1490 height 740
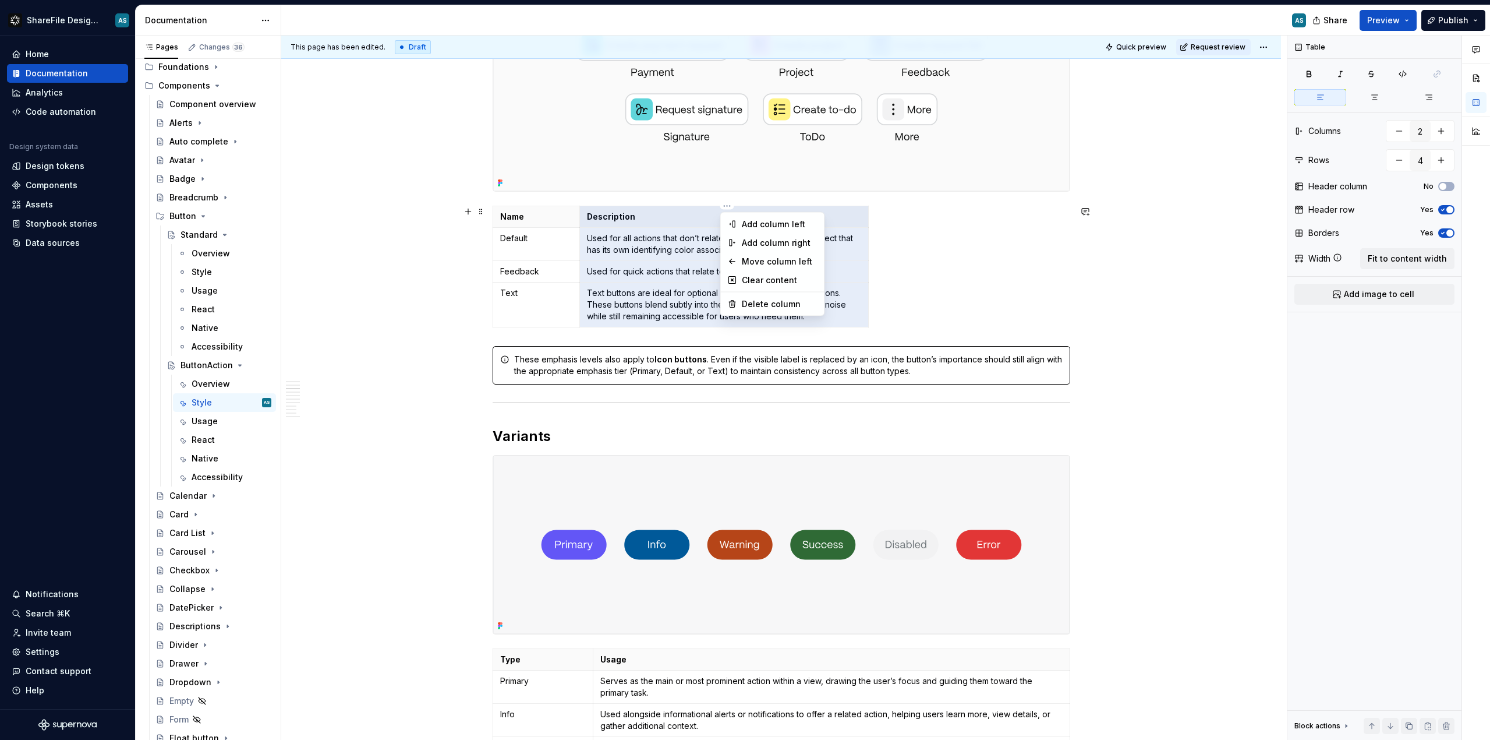
click at [1384, 255] on div "Comments Open comments No comments yet Select ‘Comment’ from the block context …" at bounding box center [1389, 388] width 203 height 705
click at [1384, 255] on span "Fit to content width" at bounding box center [1407, 259] width 79 height 12
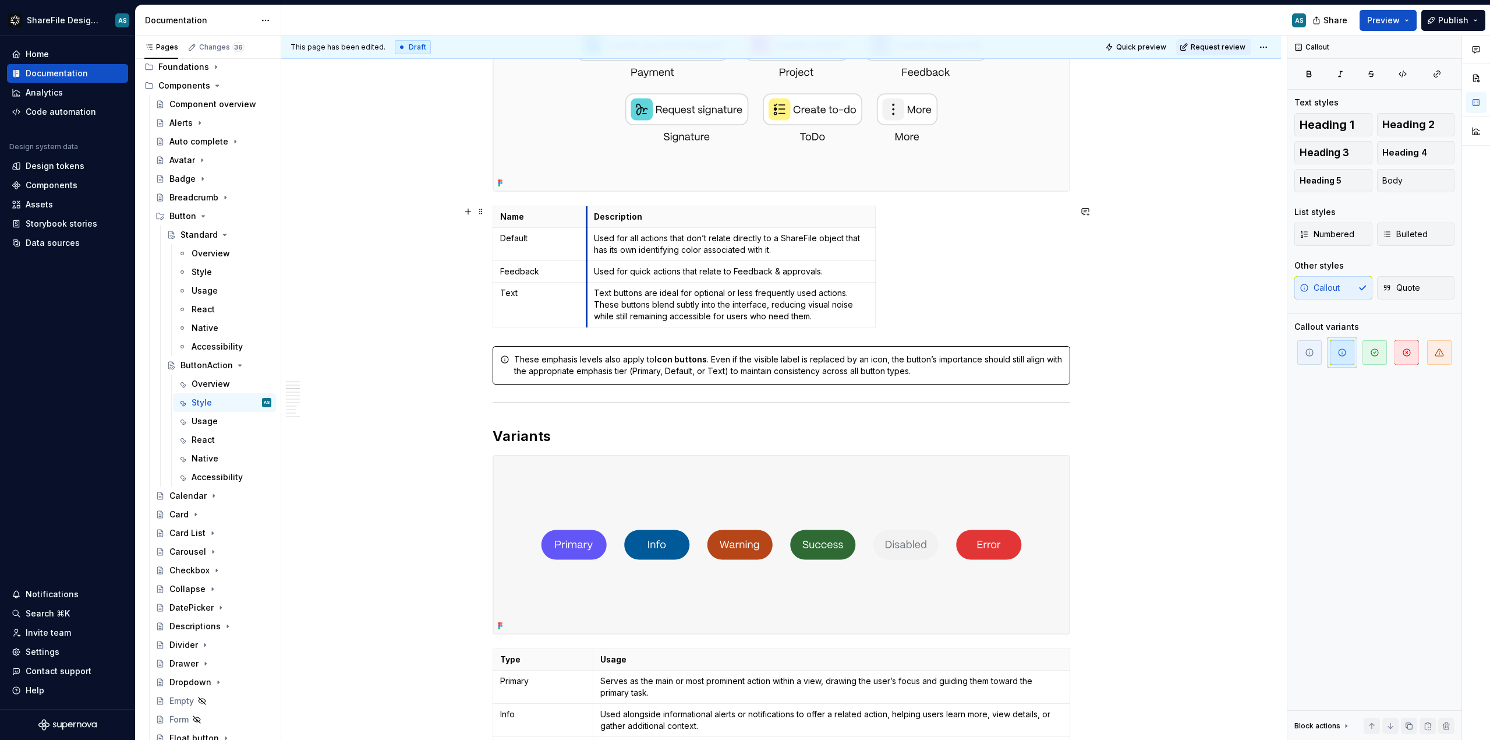
drag, startPoint x: 781, startPoint y: 216, endPoint x: 589, endPoint y: 219, distance: 192.2
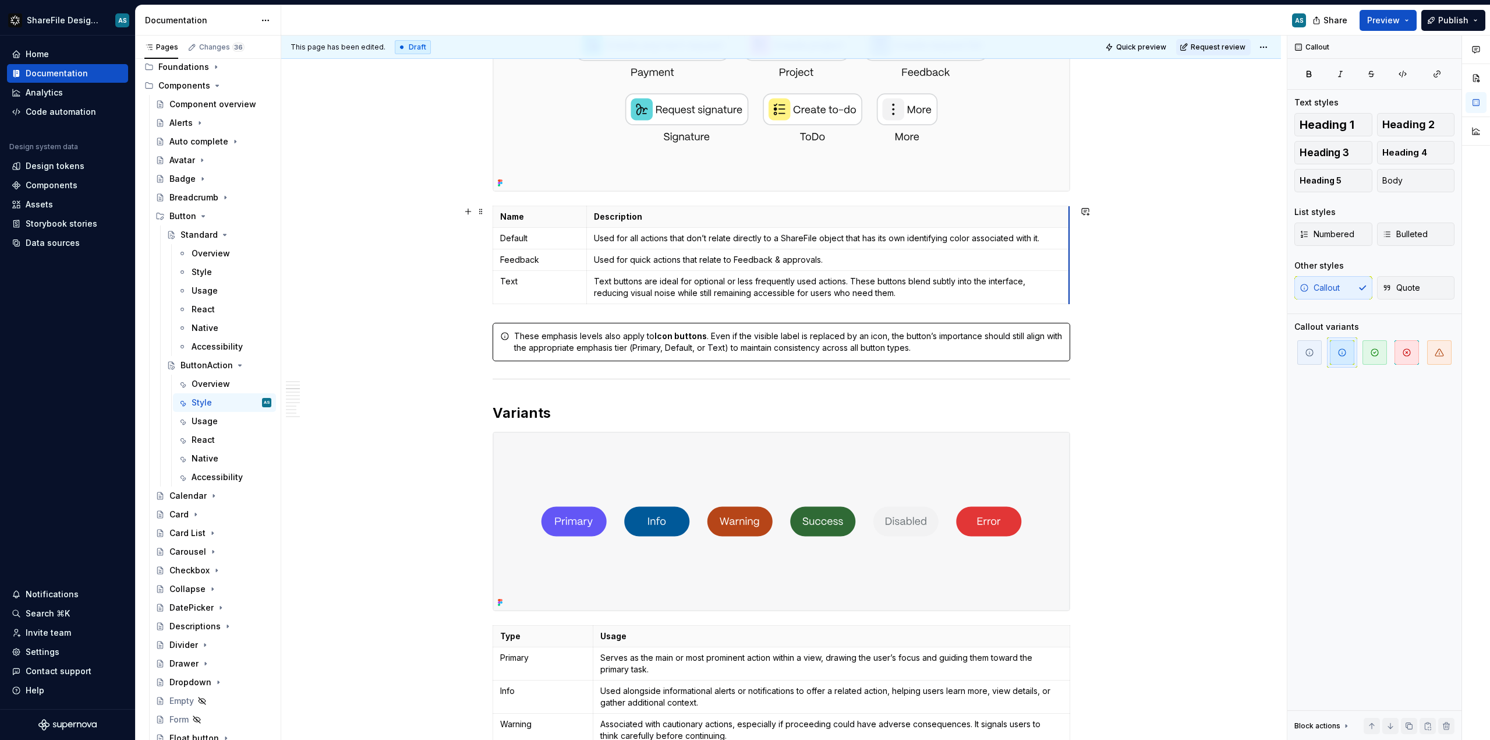
drag, startPoint x: 880, startPoint y: 222, endPoint x: 1071, endPoint y: 228, distance: 191.1
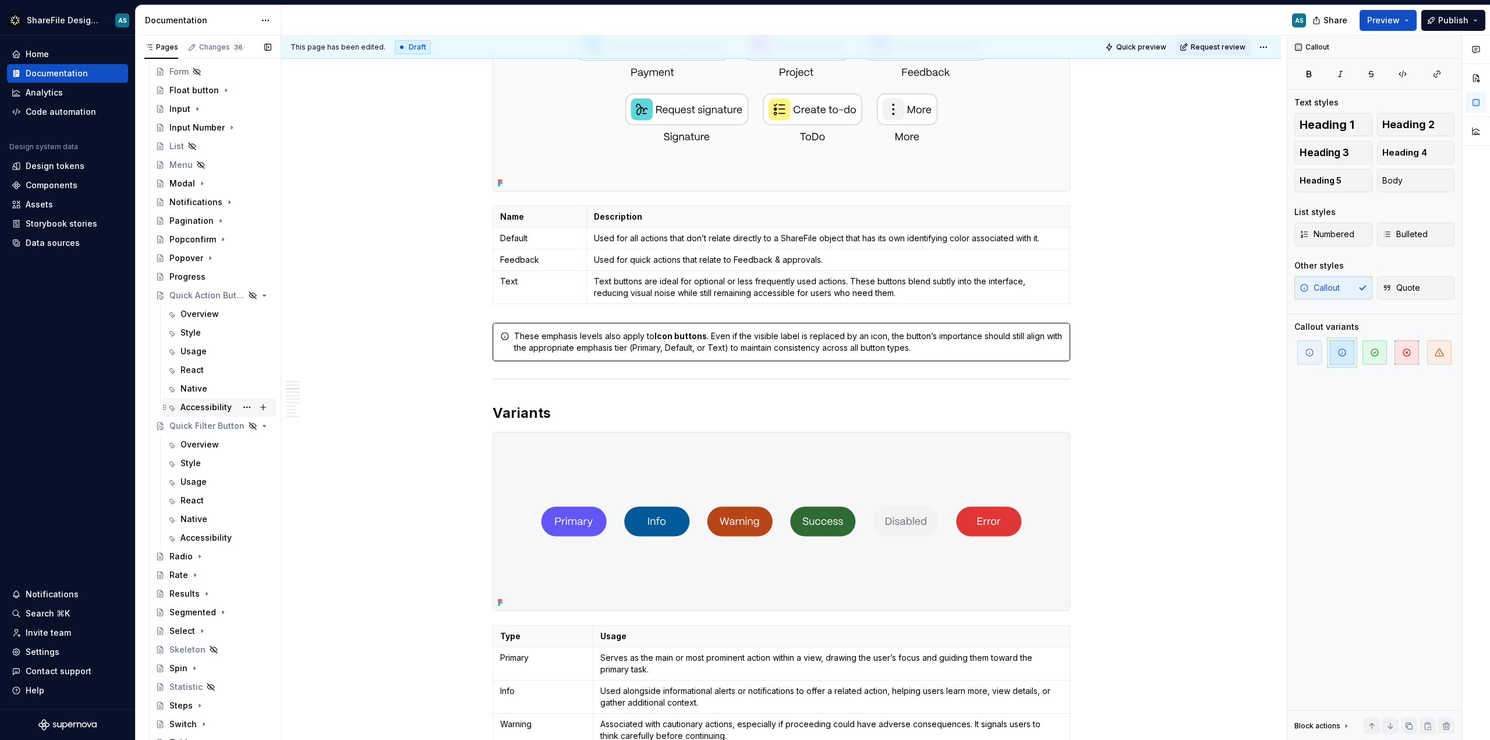
scroll to position [797, 0]
click at [206, 323] on div "Style" at bounding box center [226, 322] width 91 height 16
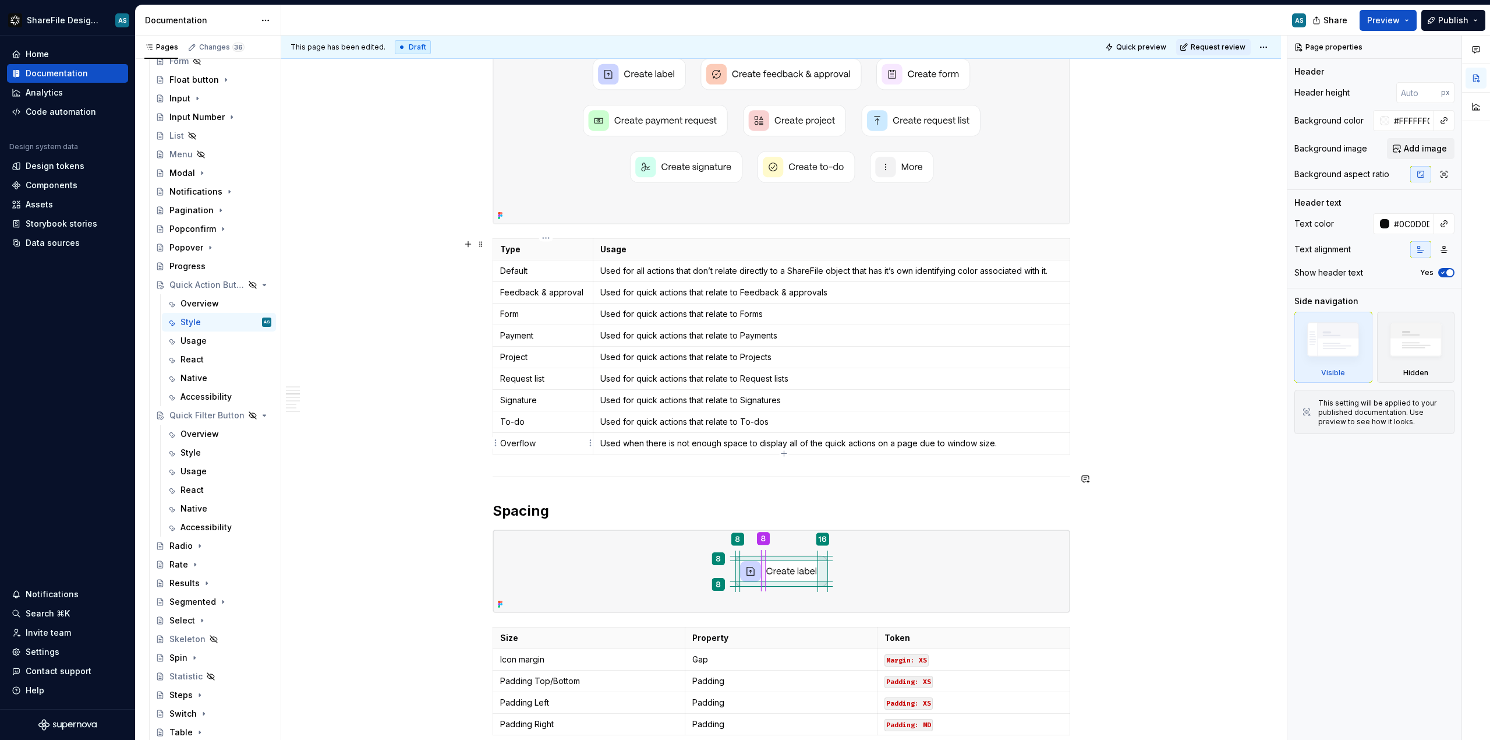
scroll to position [586, 0]
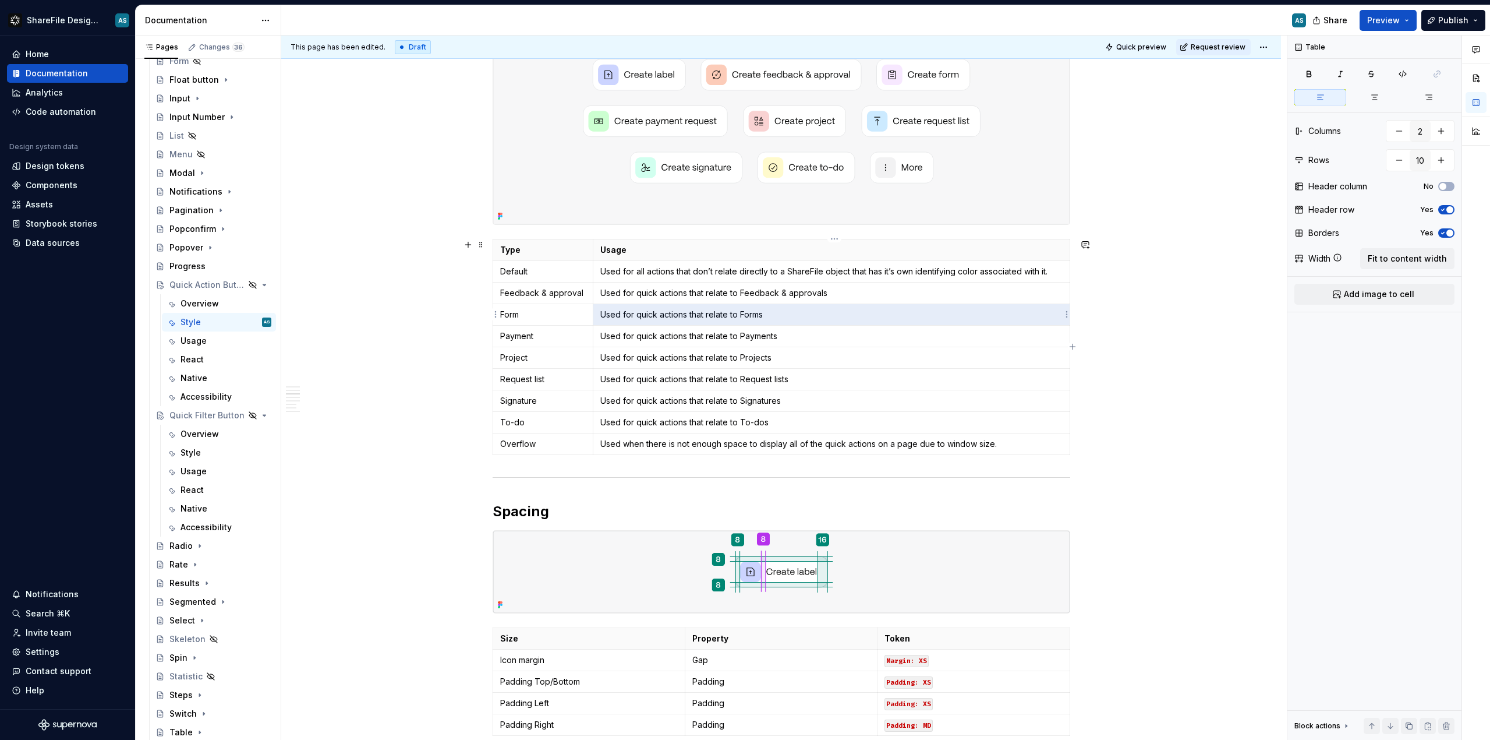
drag, startPoint x: 793, startPoint y: 318, endPoint x: 605, endPoint y: 312, distance: 187.6
click at [605, 312] on p "Used for quick actions that relate to Forms" at bounding box center [831, 315] width 462 height 12
click at [783, 317] on p "Used for quick actions that relate to Forms" at bounding box center [831, 315] width 462 height 12
drag, startPoint x: 780, startPoint y: 316, endPoint x: 603, endPoint y: 316, distance: 177.6
click at [603, 316] on td "Used for quick actions that relate to Forms" at bounding box center [831, 314] width 476 height 22
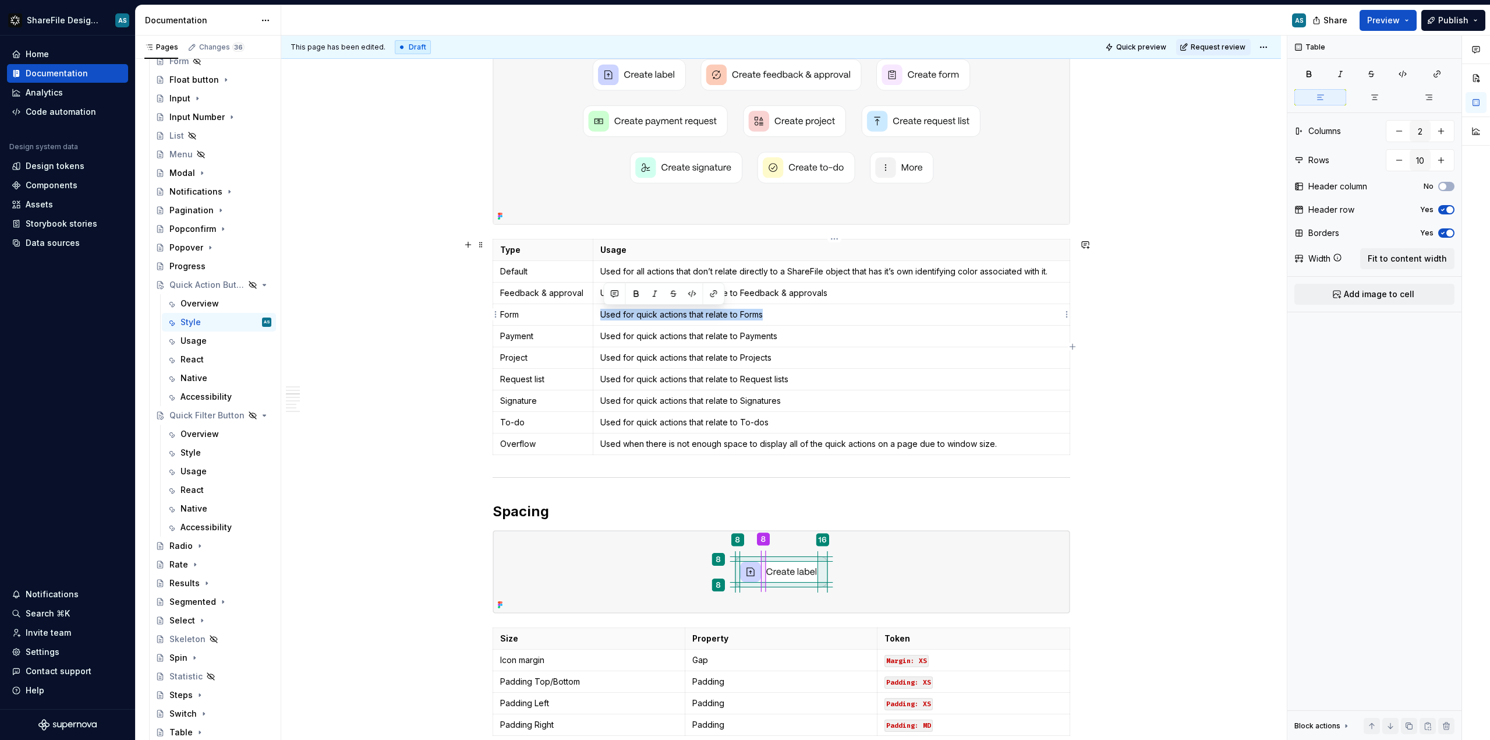
copy p "Used for quick actions that relate to Forms"
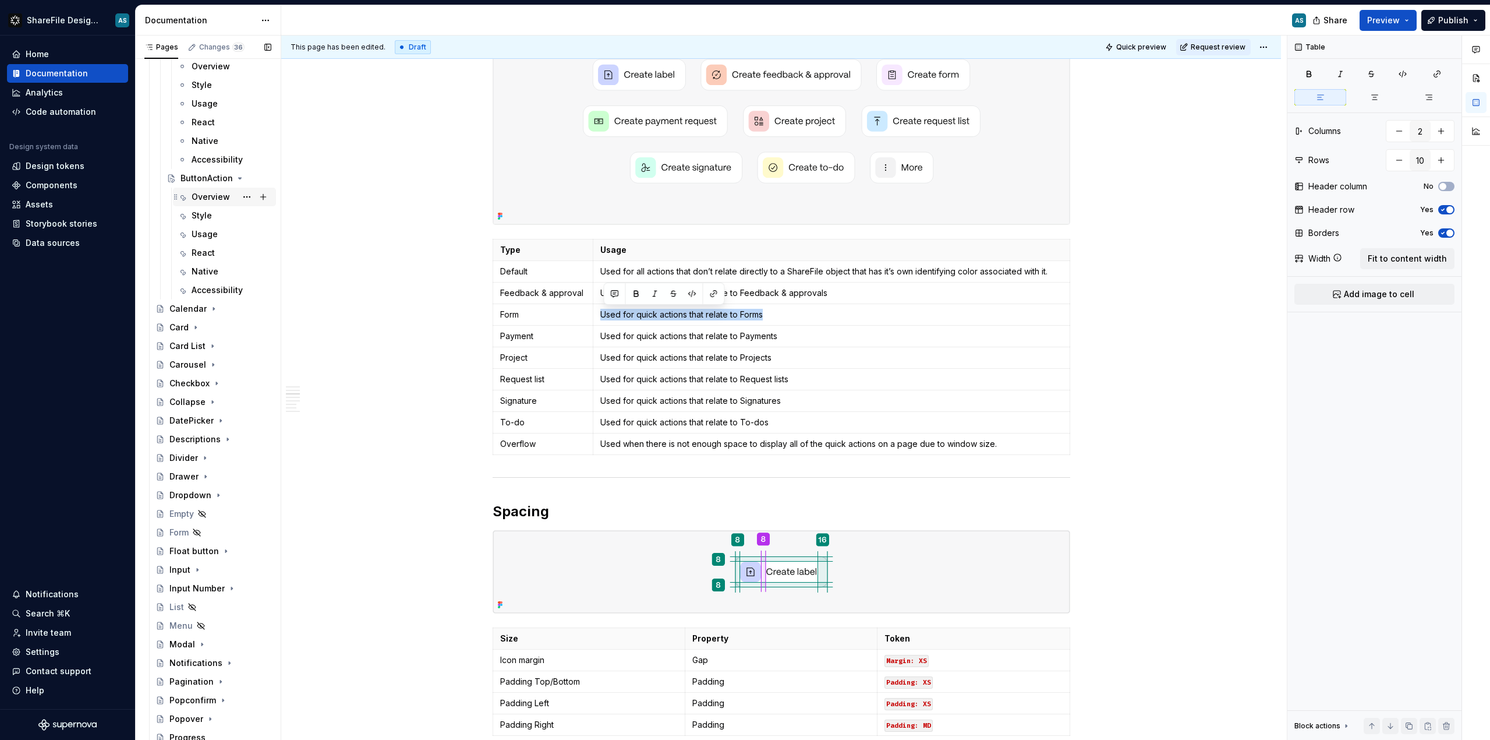
scroll to position [281, 0]
click at [207, 259] on div "Style" at bounding box center [202, 260] width 20 height 12
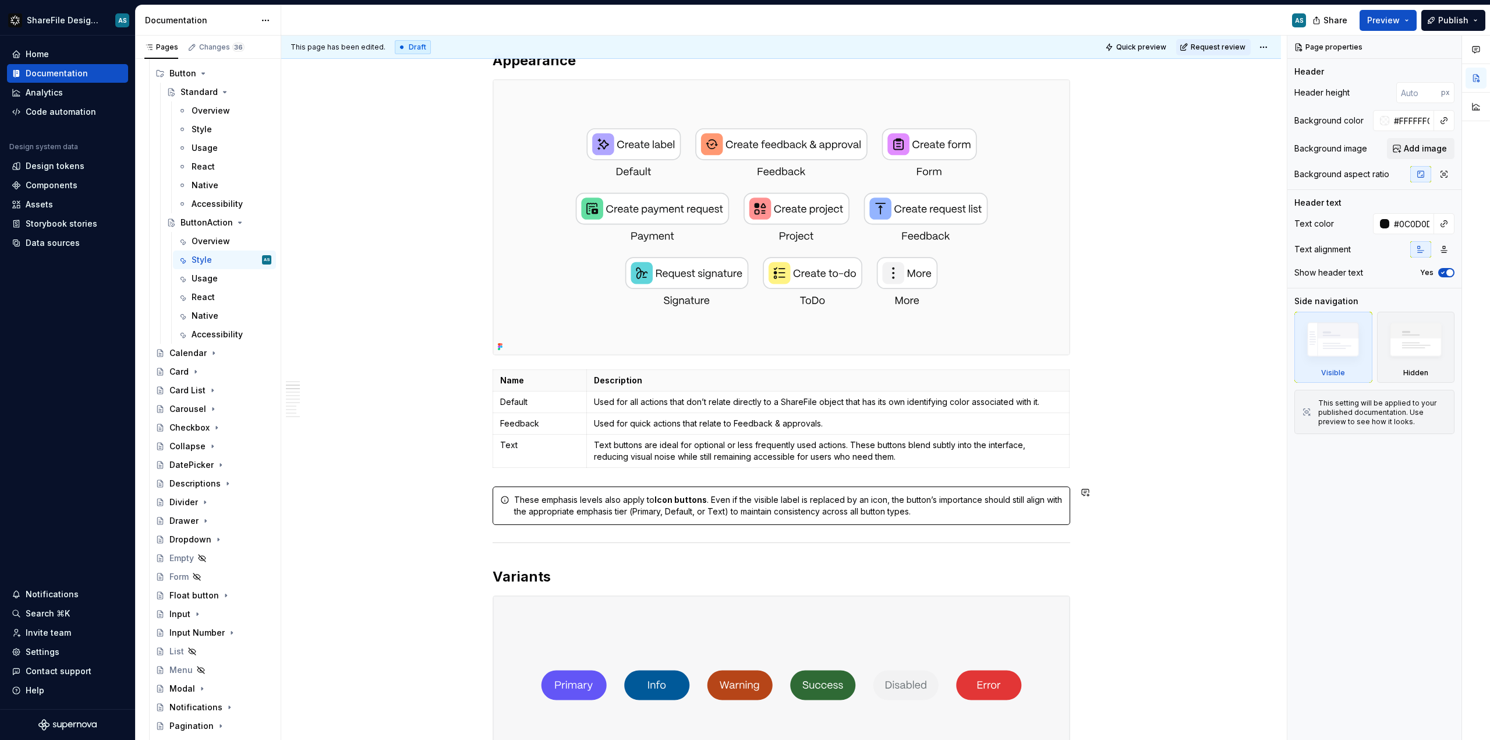
scroll to position [634, 0]
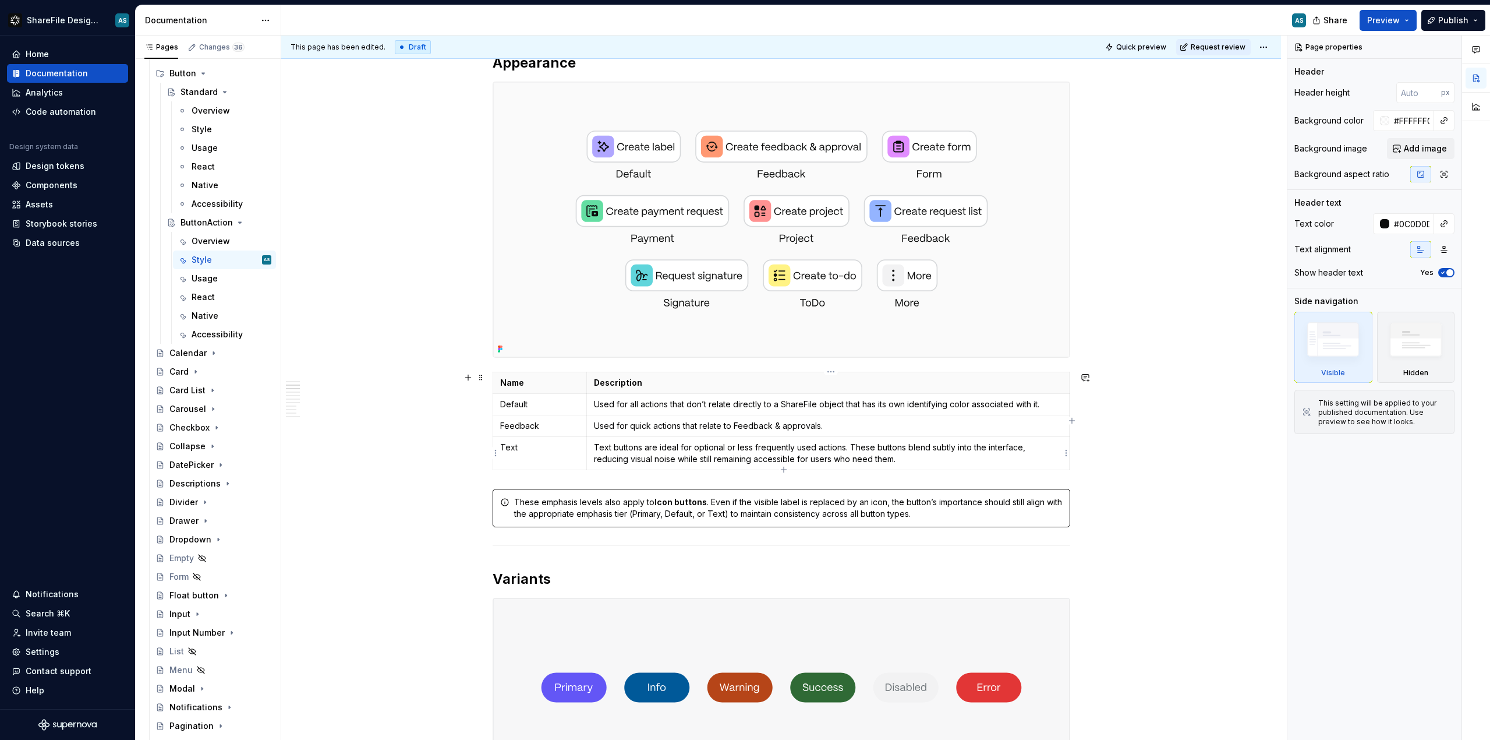
click at [651, 451] on p "Text buttons are ideal for optional or less frequently used actions. These butt…" at bounding box center [828, 452] width 468 height 23
type textarea "*"
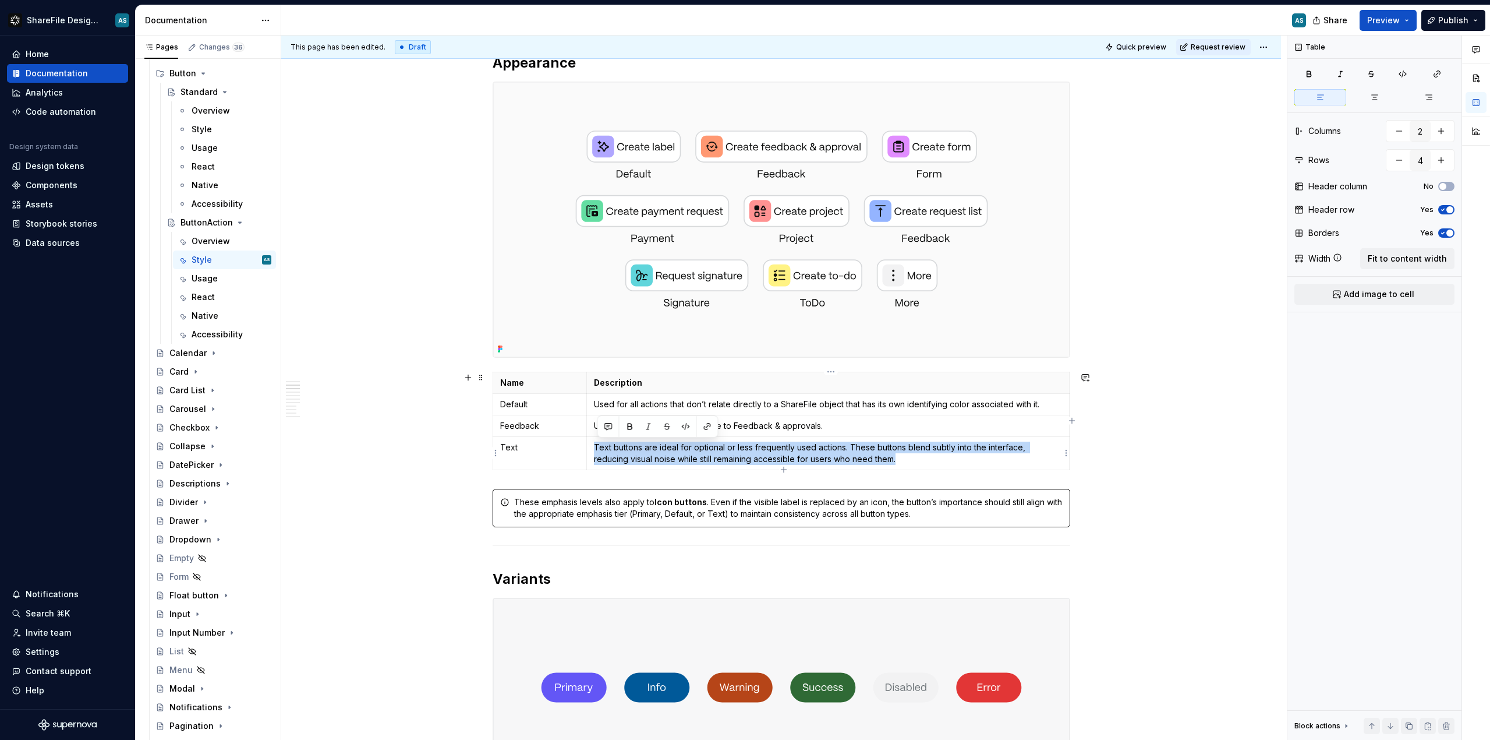
drag, startPoint x: 907, startPoint y: 460, endPoint x: 598, endPoint y: 441, distance: 310.4
click at [598, 441] on p "Text buttons are ideal for optional or less frequently used actions. These butt…" at bounding box center [828, 452] width 468 height 23
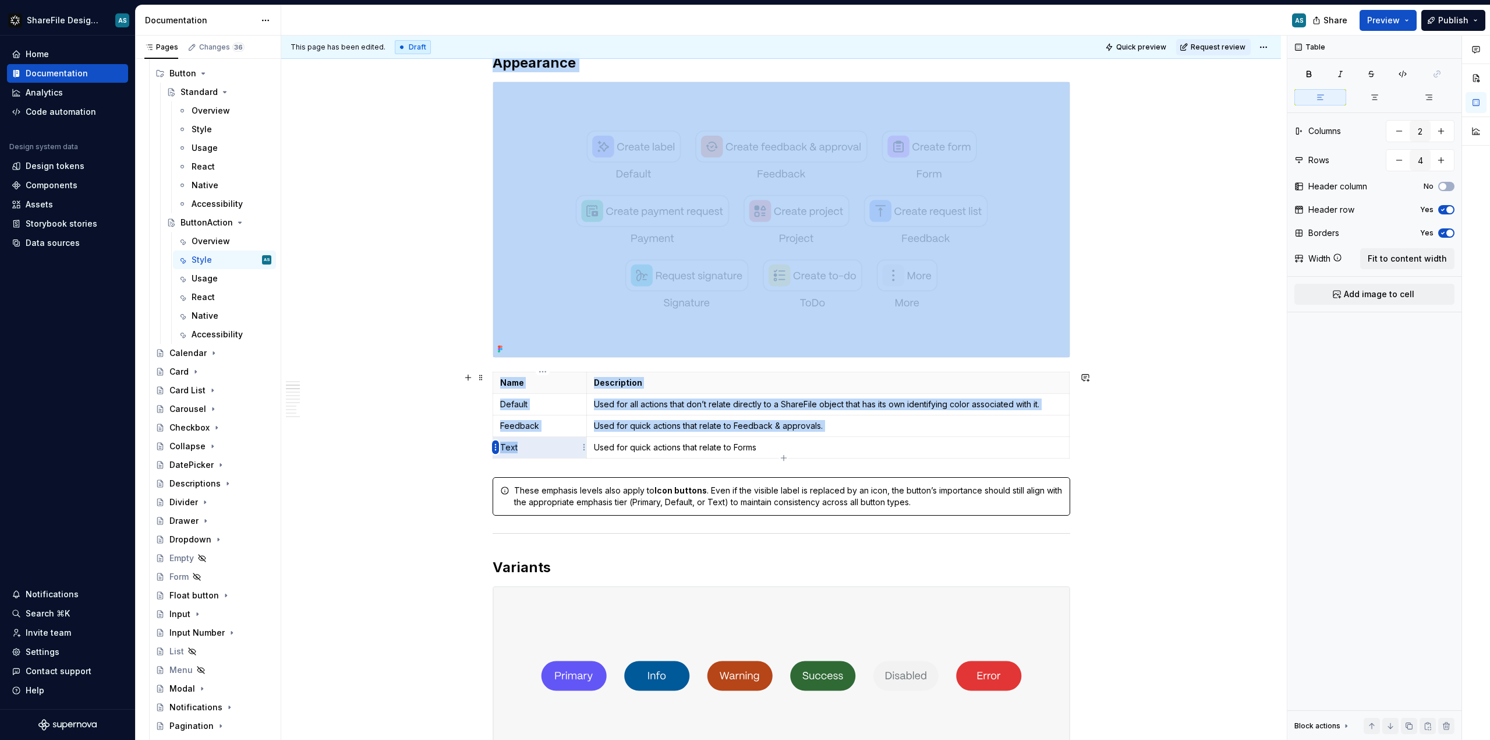
drag, startPoint x: 533, startPoint y: 443, endPoint x: 497, endPoint y: 444, distance: 35.6
click at [497, 444] on body "ShareFile Design System AS Home Documentation Analytics Code automation Design …" at bounding box center [745, 370] width 1490 height 740
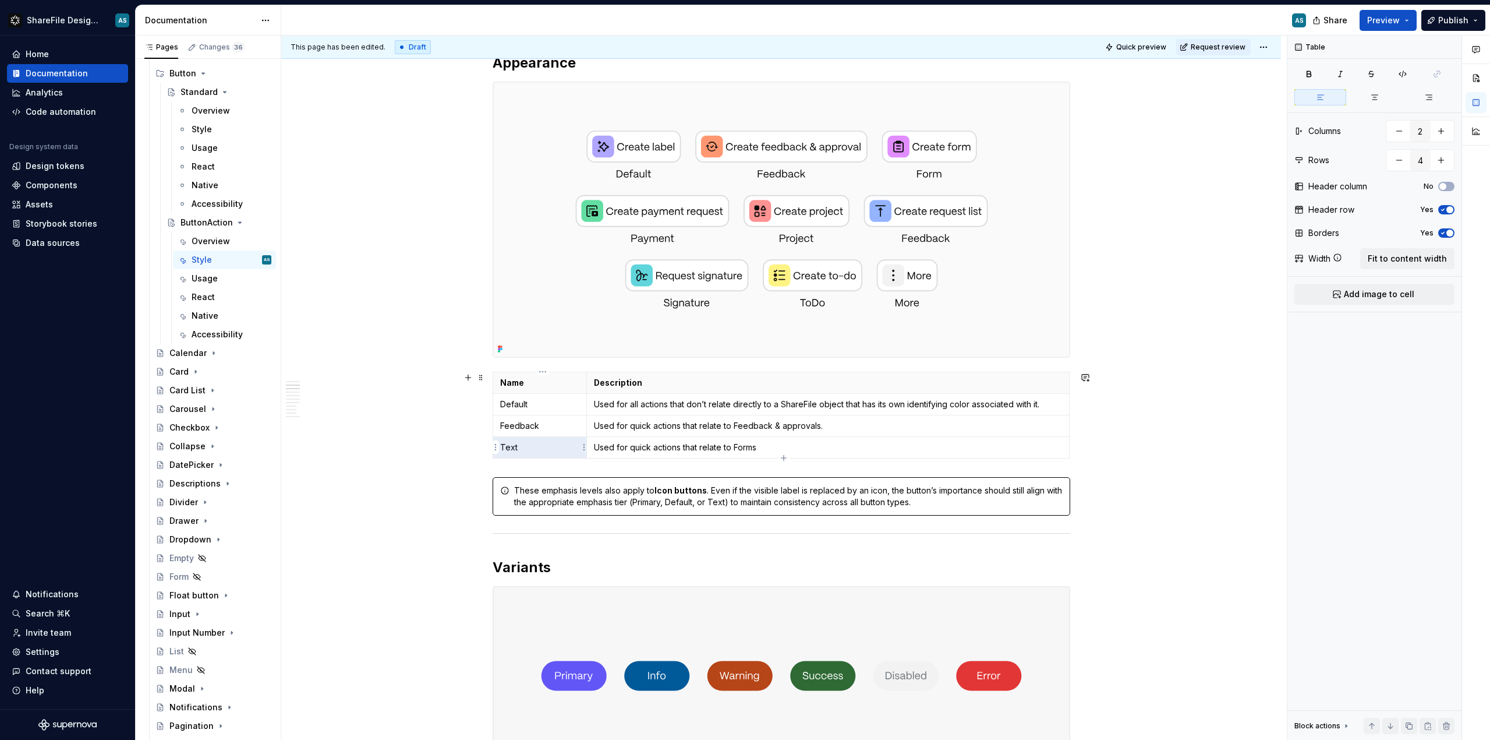
click at [533, 444] on p "Text" at bounding box center [540, 447] width 80 height 12
drag, startPoint x: 532, startPoint y: 446, endPoint x: 503, endPoint y: 444, distance: 29.2
click at [503, 444] on p "Text" at bounding box center [540, 447] width 80 height 12
click at [536, 444] on p "Forms" at bounding box center [540, 447] width 80 height 12
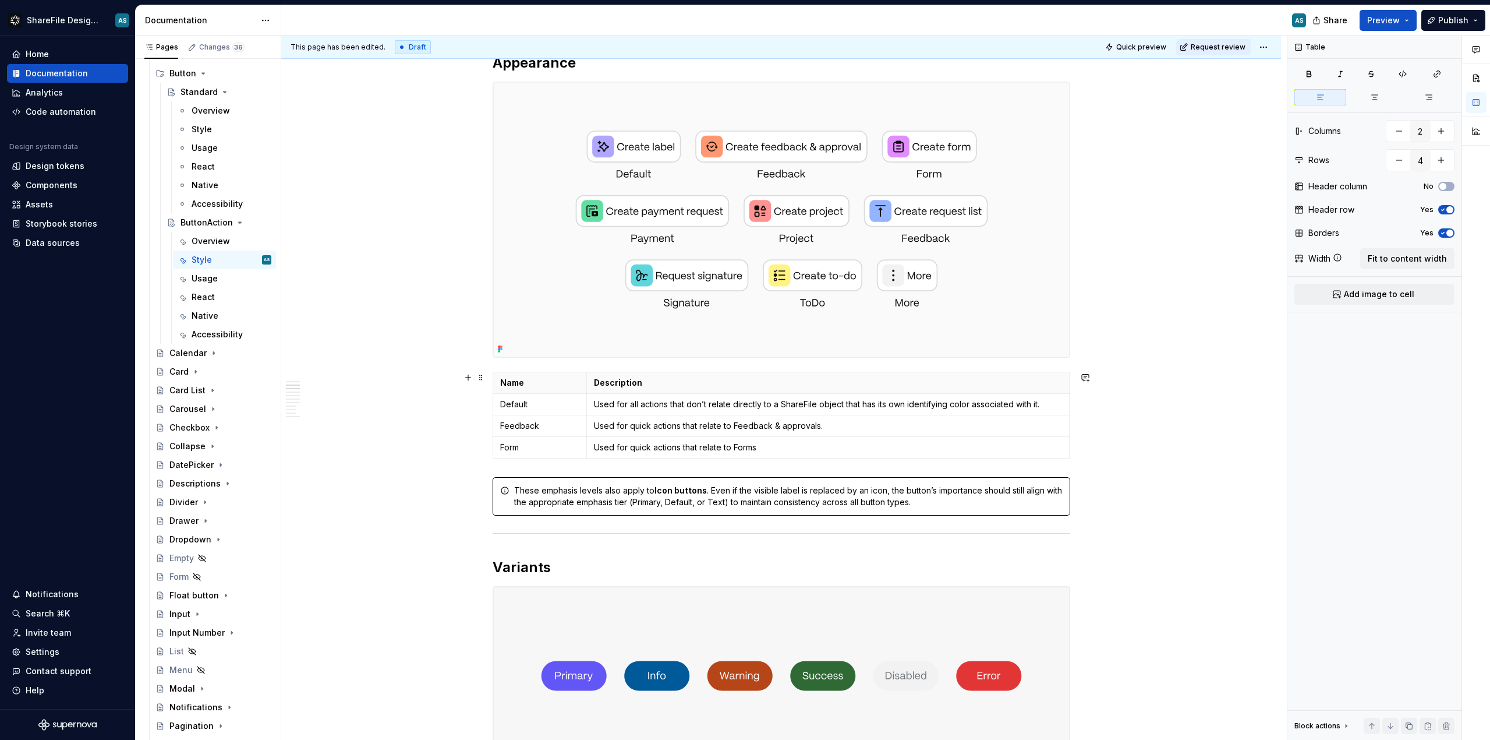
click at [496, 445] on html "ShareFile Design System AS Home Documentation Analytics Code automation Design …" at bounding box center [745, 370] width 1490 height 740
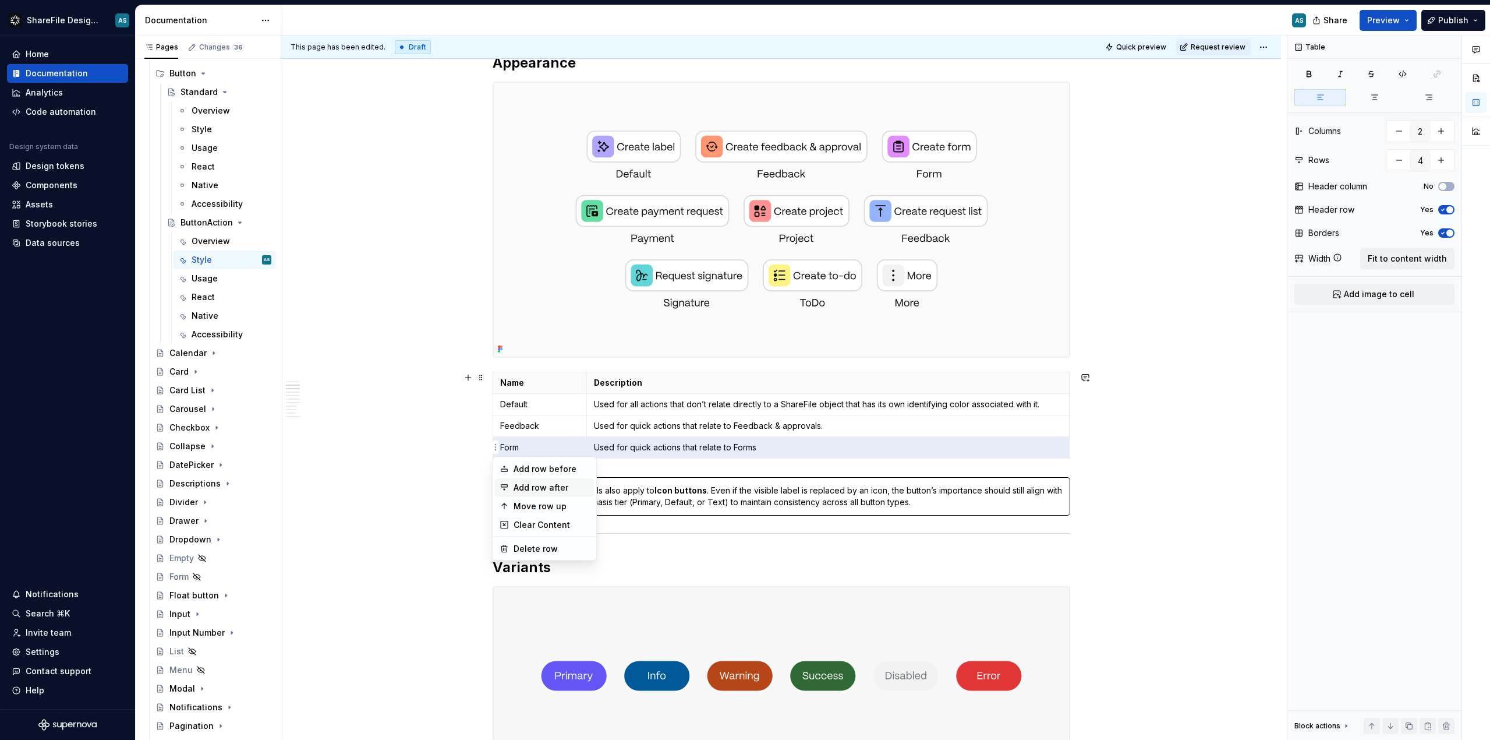
click at [522, 487] on div "Add row after" at bounding box center [552, 488] width 76 height 12
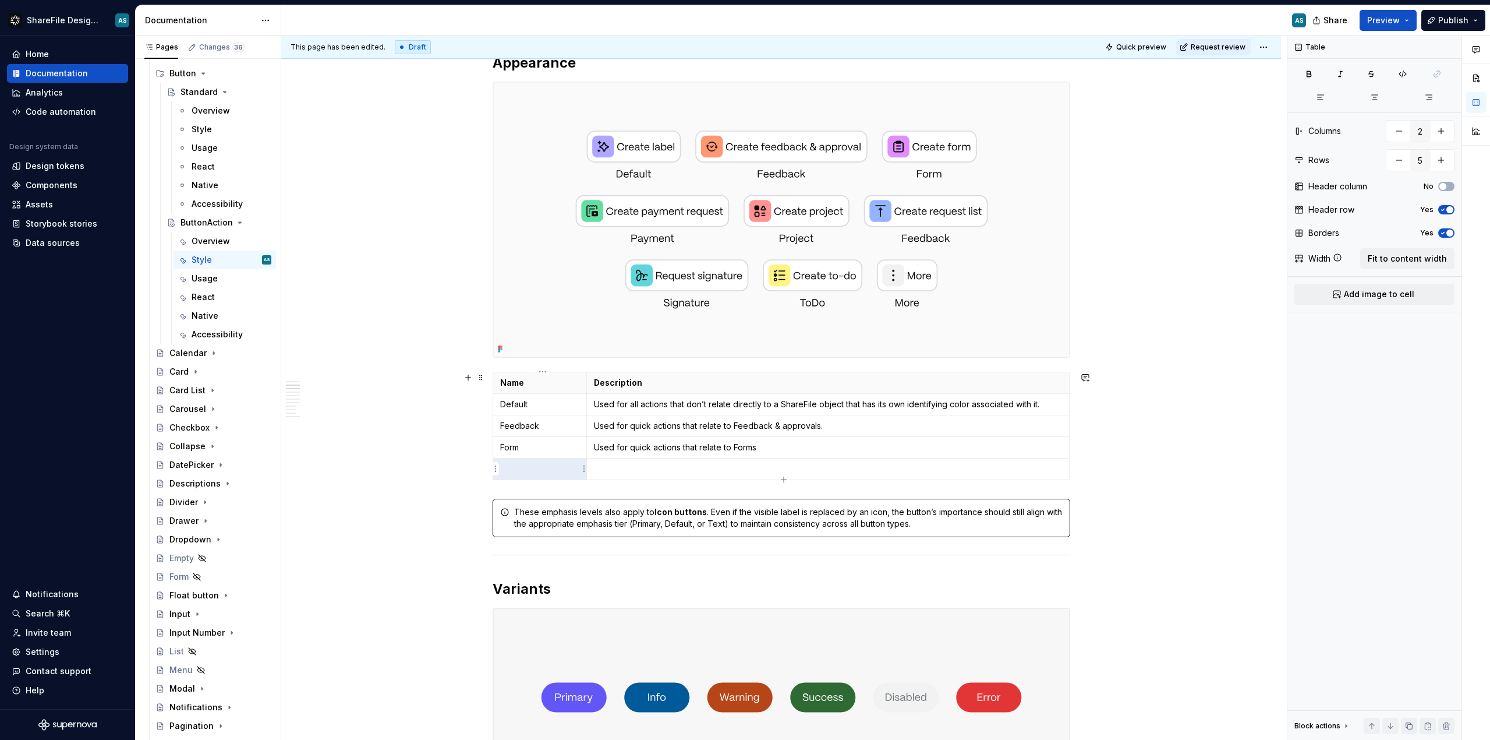
click at [525, 467] on p at bounding box center [540, 469] width 80 height 12
click at [496, 471] on html "ShareFile Design System AS Home Documentation Analytics Code automation Design …" at bounding box center [745, 370] width 1490 height 740
click at [530, 508] on div "Add row after" at bounding box center [552, 509] width 76 height 12
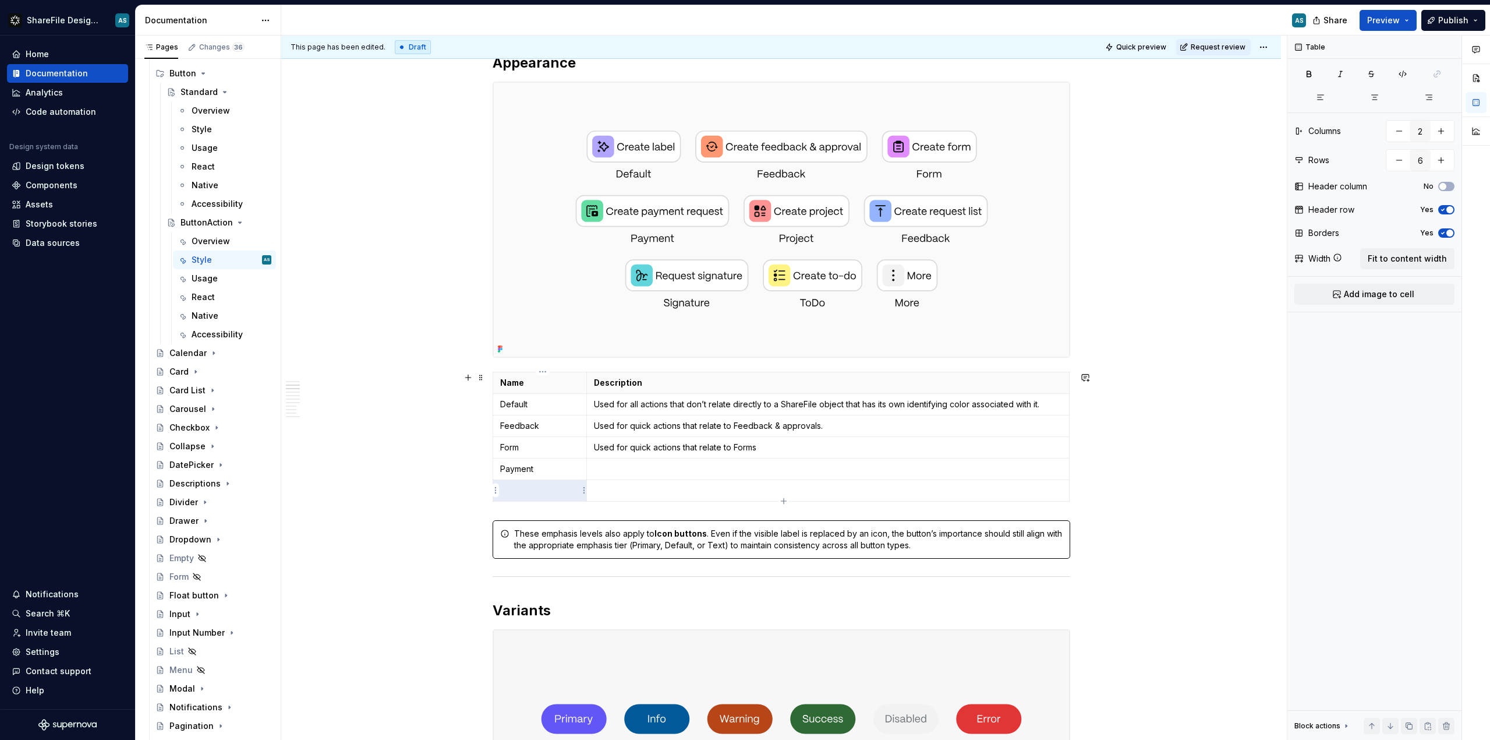
click at [529, 487] on p at bounding box center [540, 491] width 80 height 12
click at [494, 493] on html "ShareFile Design System AS Home Documentation Analytics Code automation Design …" at bounding box center [745, 370] width 1490 height 740
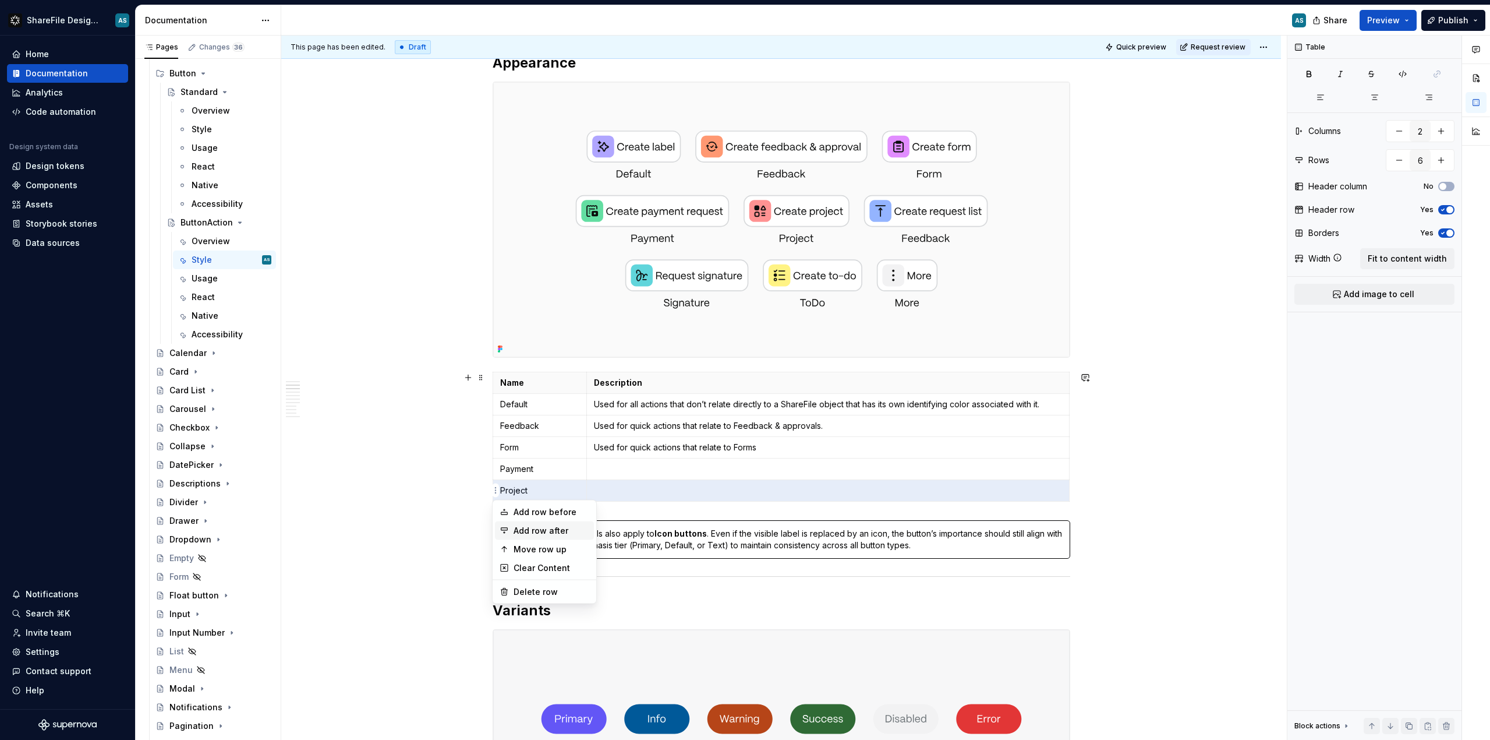
click at [522, 534] on div "Add row after" at bounding box center [552, 531] width 76 height 12
type input "7"
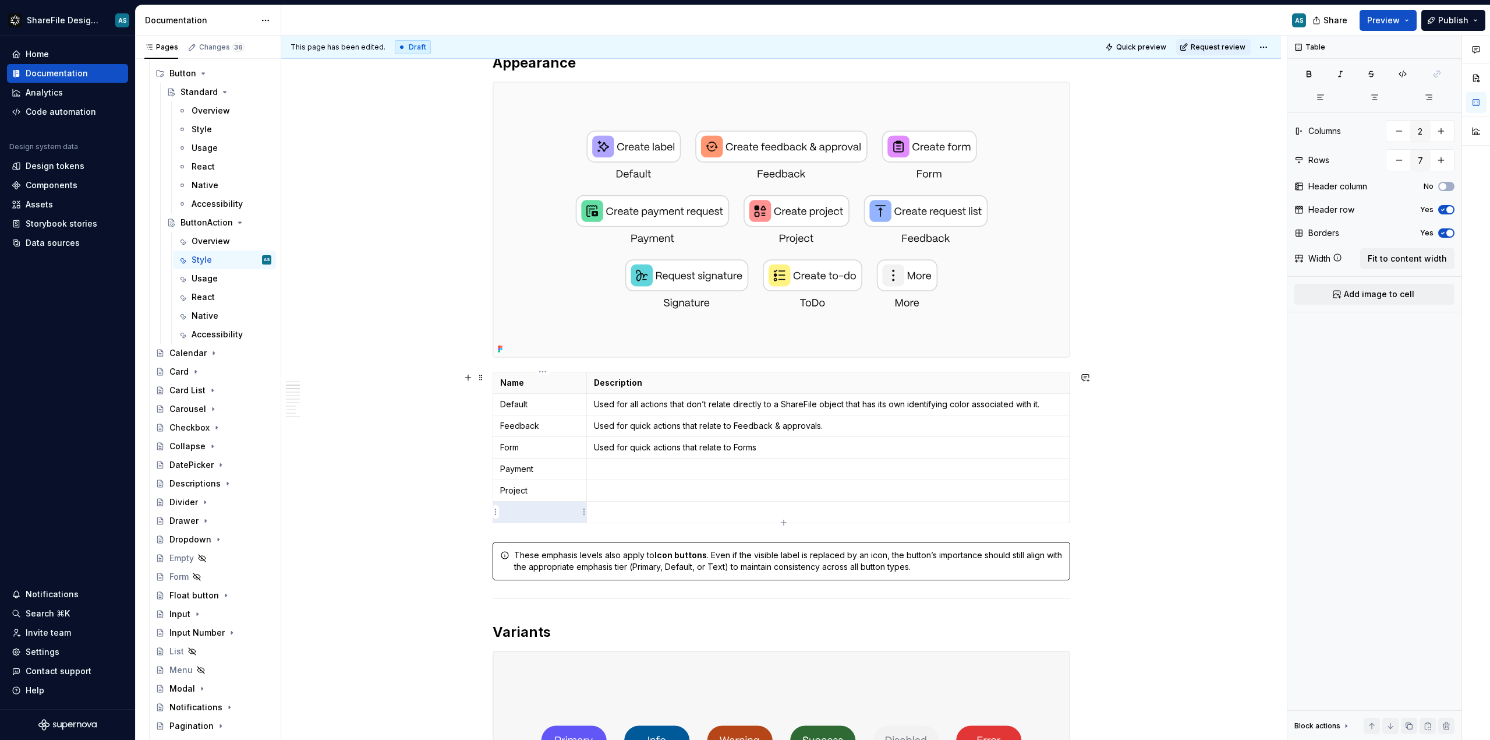
click at [522, 517] on p at bounding box center [540, 512] width 80 height 12
type textarea "*"
click at [498, 511] on html "ShareFile Design System AS Home Documentation Analytics Code automation Design …" at bounding box center [745, 370] width 1490 height 740
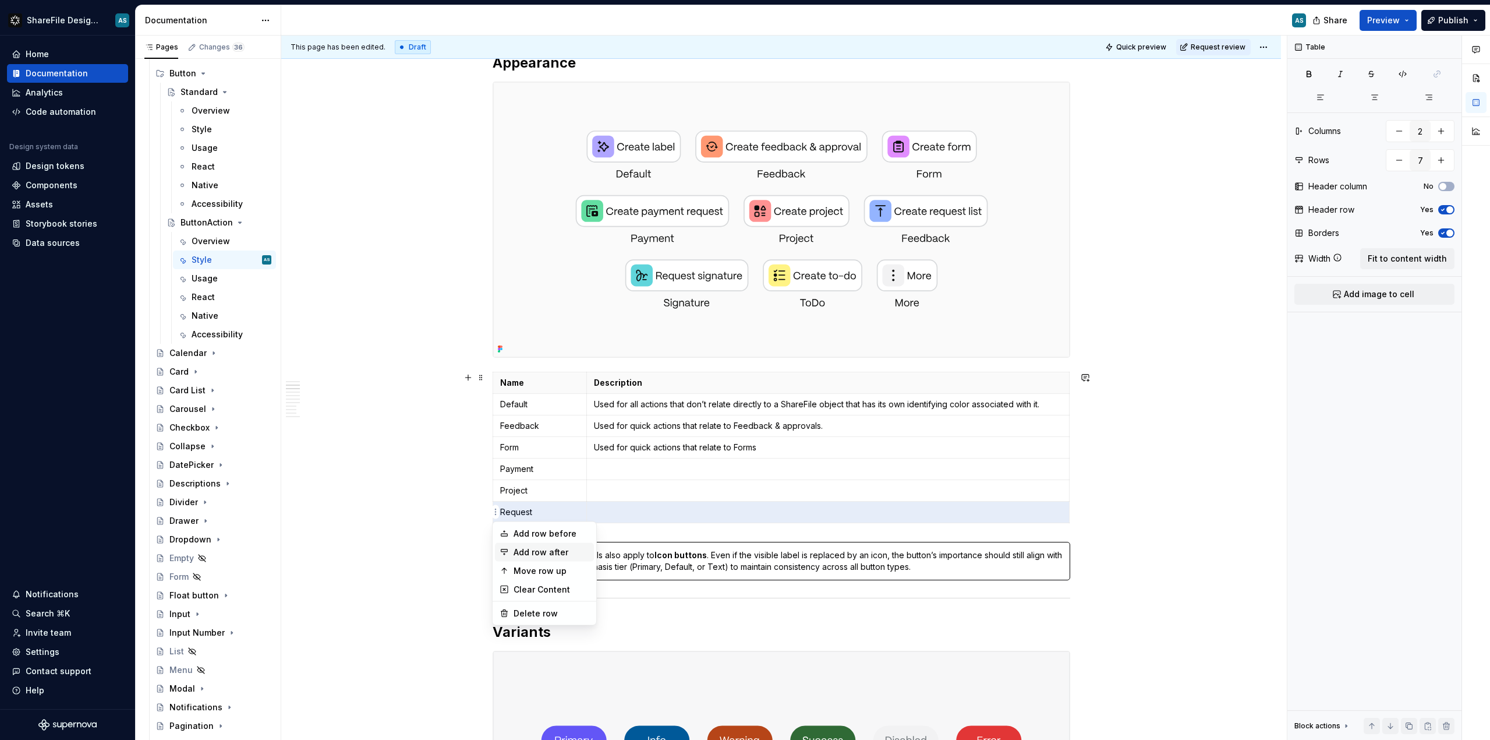
click at [533, 552] on div "Add row after" at bounding box center [552, 552] width 76 height 12
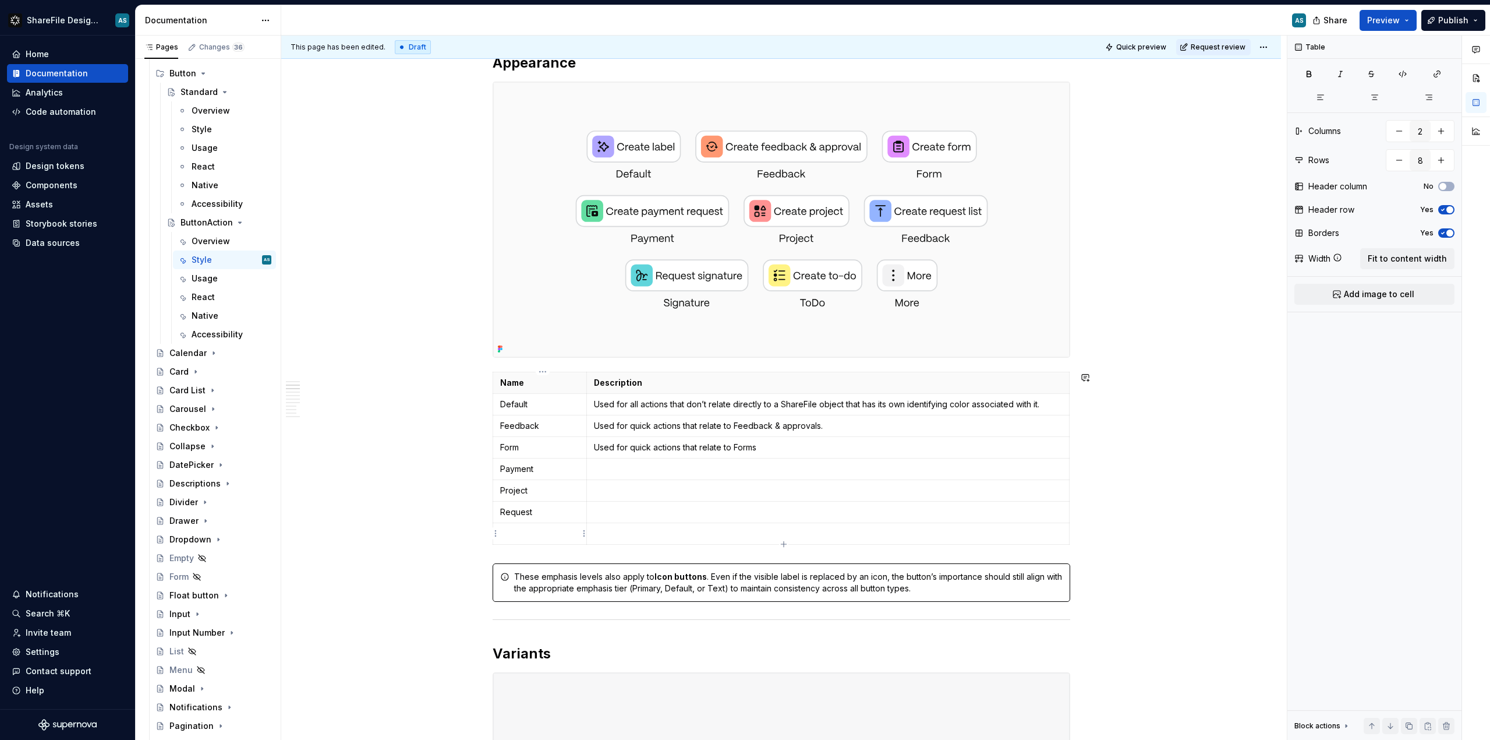
click at [533, 540] on td at bounding box center [540, 534] width 94 height 22
click at [497, 533] on html "ShareFile Design System AS Home Documentation Analytics Code automation Design …" at bounding box center [745, 370] width 1490 height 740
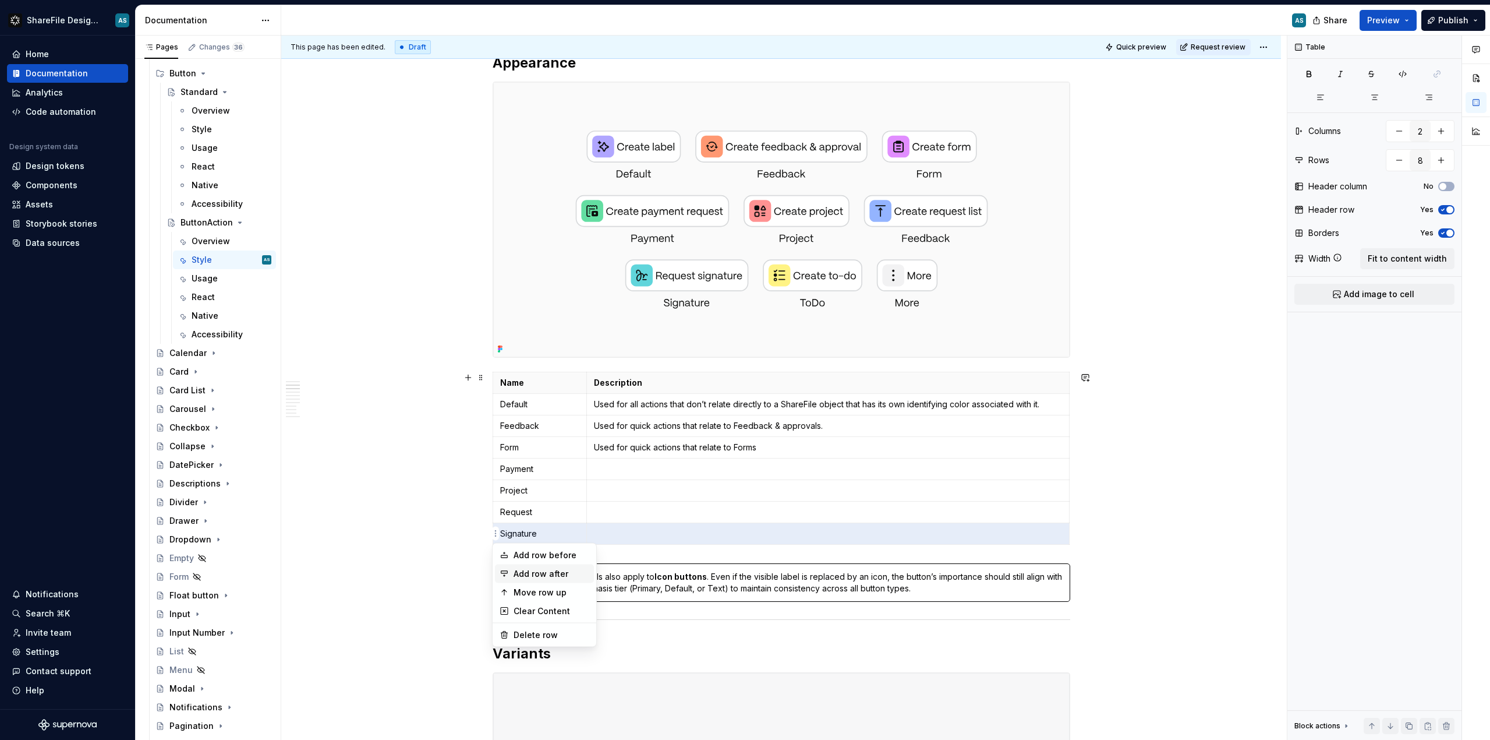
click at [540, 577] on div "Add row after" at bounding box center [552, 574] width 76 height 12
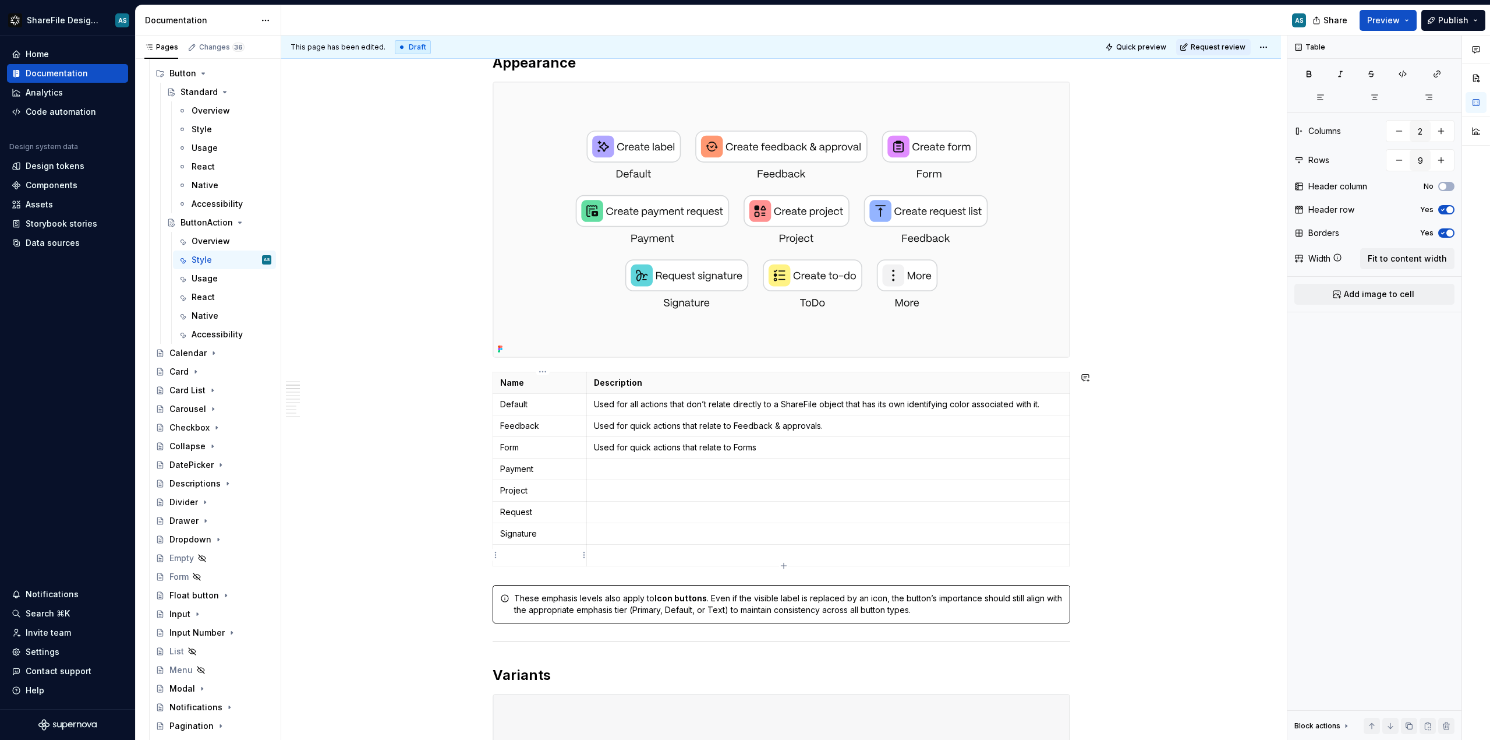
click at [529, 564] on td at bounding box center [540, 556] width 94 height 22
click at [496, 556] on html "ShareFile Design System AS Home Documentation Analytics Code automation Design …" at bounding box center [745, 370] width 1490 height 740
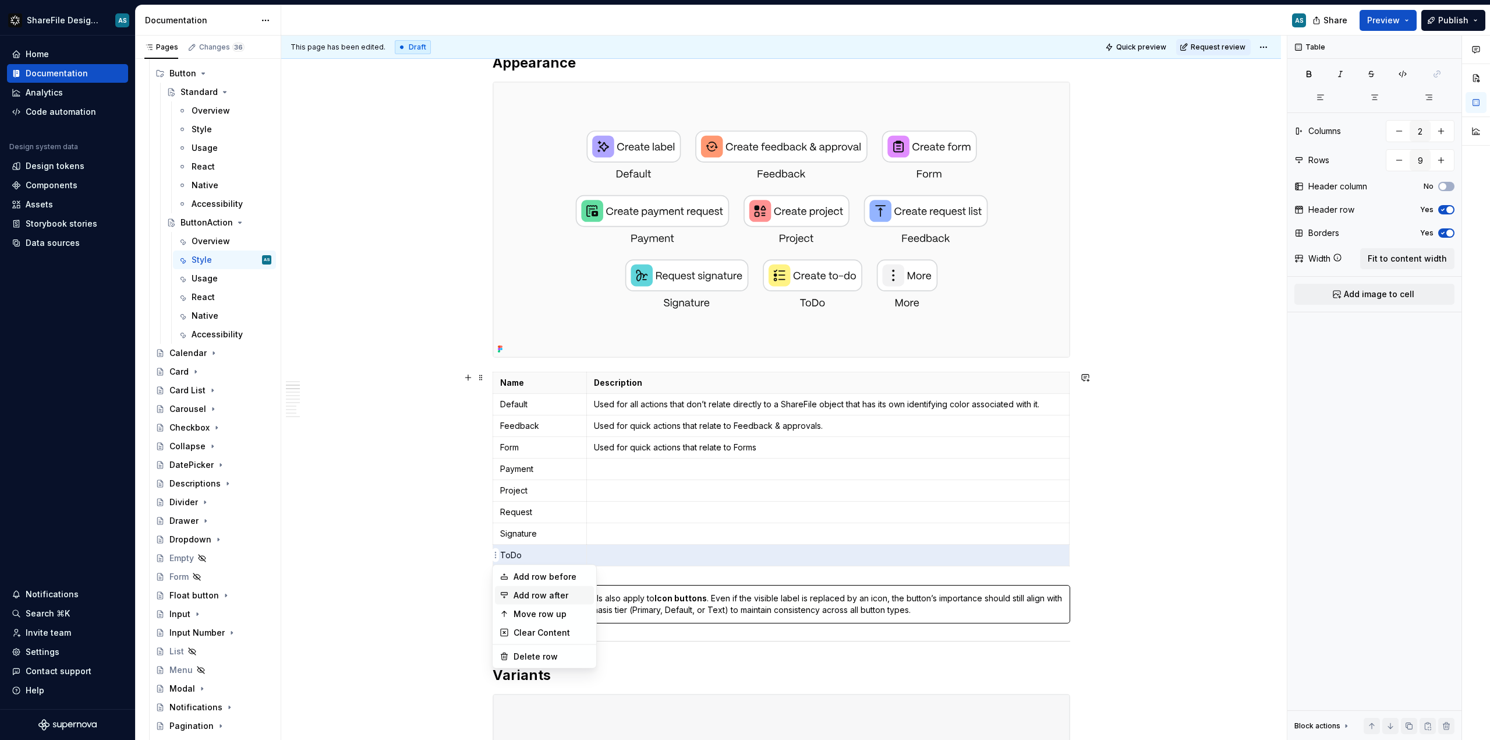
click at [539, 596] on div "Add row after" at bounding box center [552, 595] width 76 height 12
type input "10"
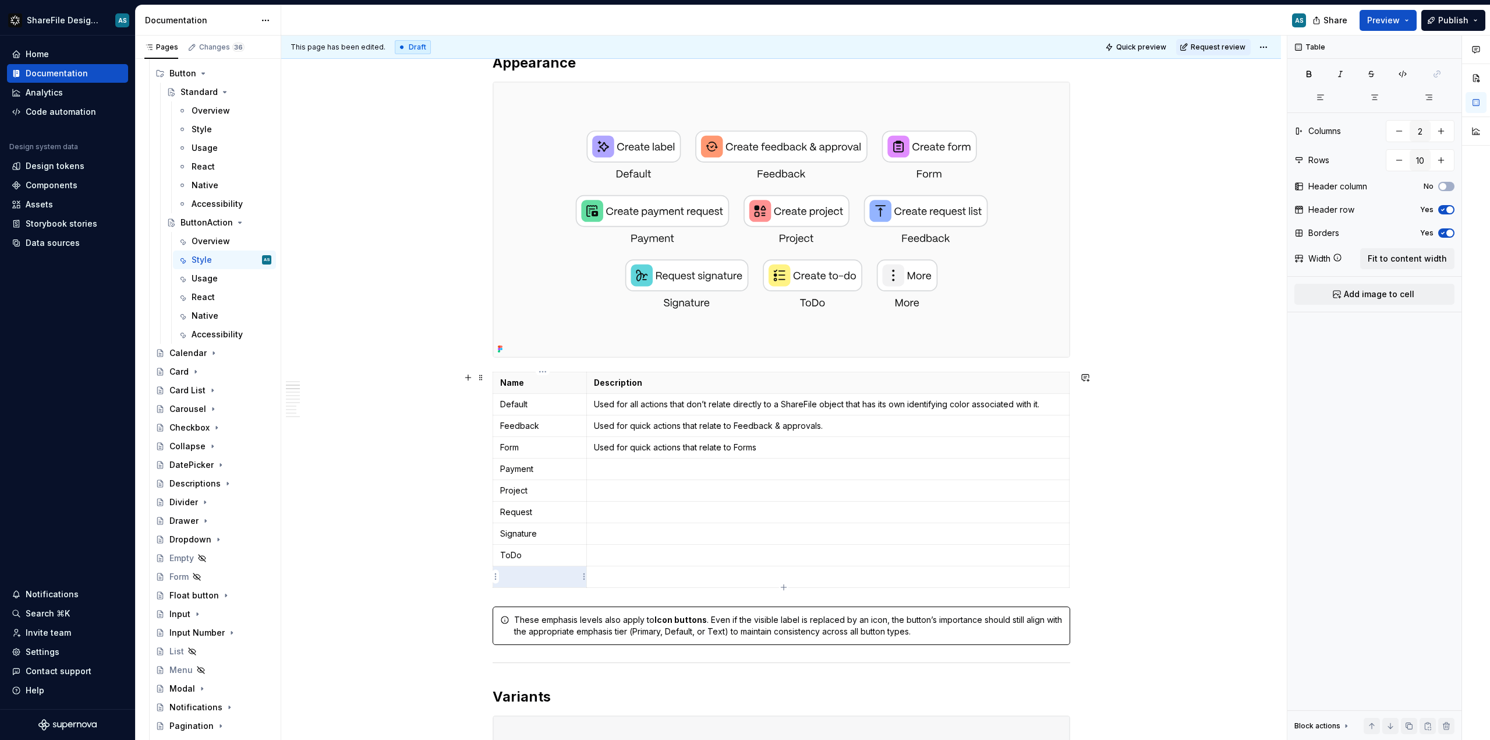
click at [529, 578] on p at bounding box center [540, 577] width 80 height 12
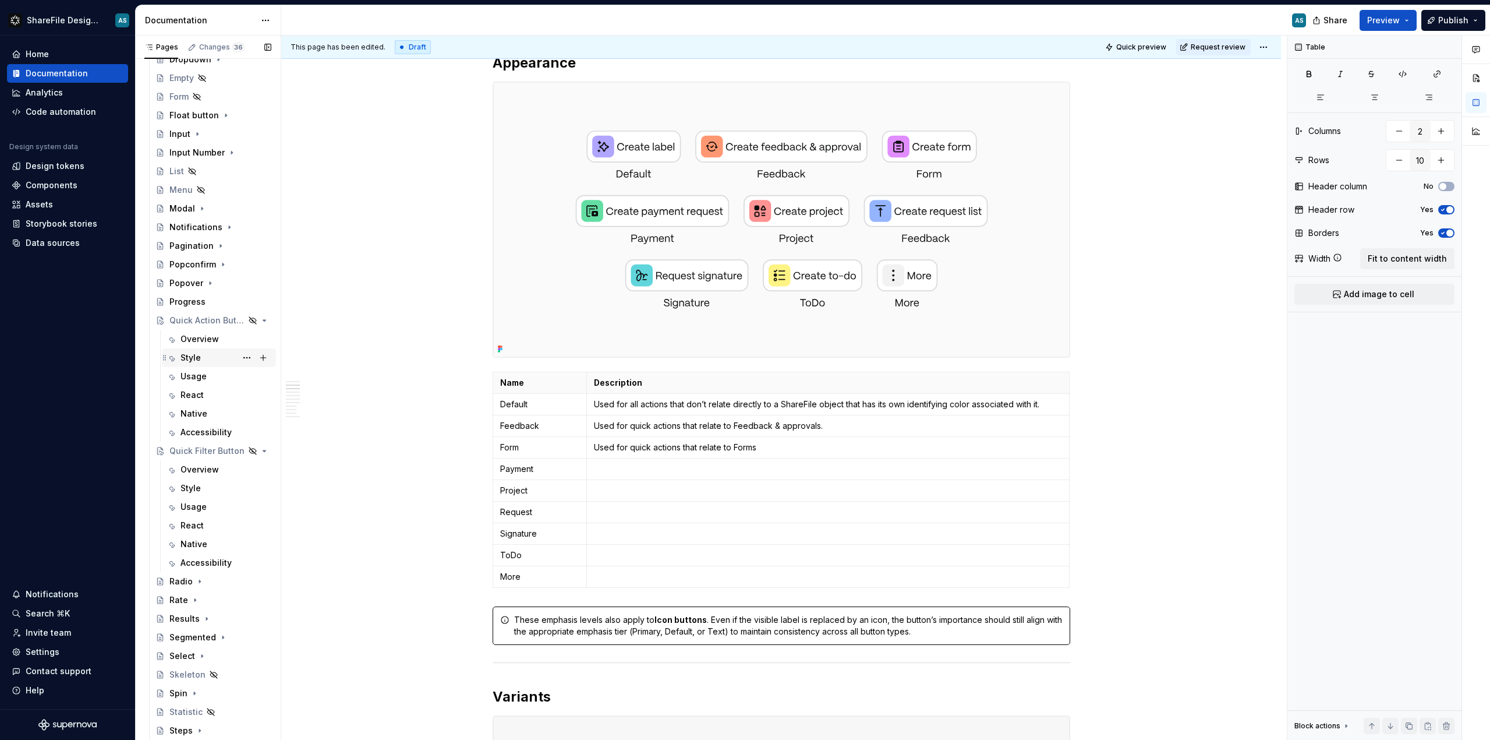
scroll to position [764, 0]
click at [209, 482] on div "Style" at bounding box center [226, 486] width 91 height 16
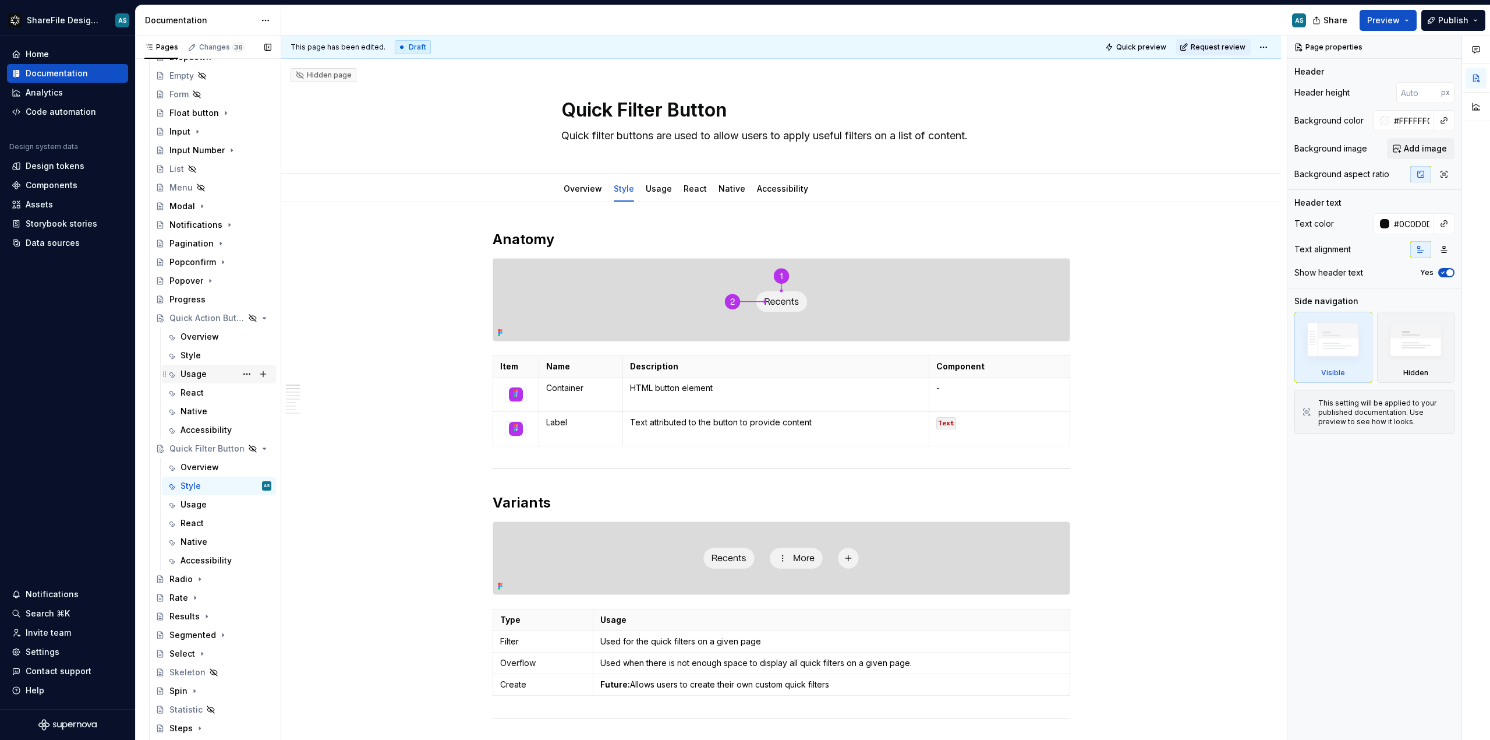
click at [208, 378] on div "Usage" at bounding box center [226, 374] width 91 height 16
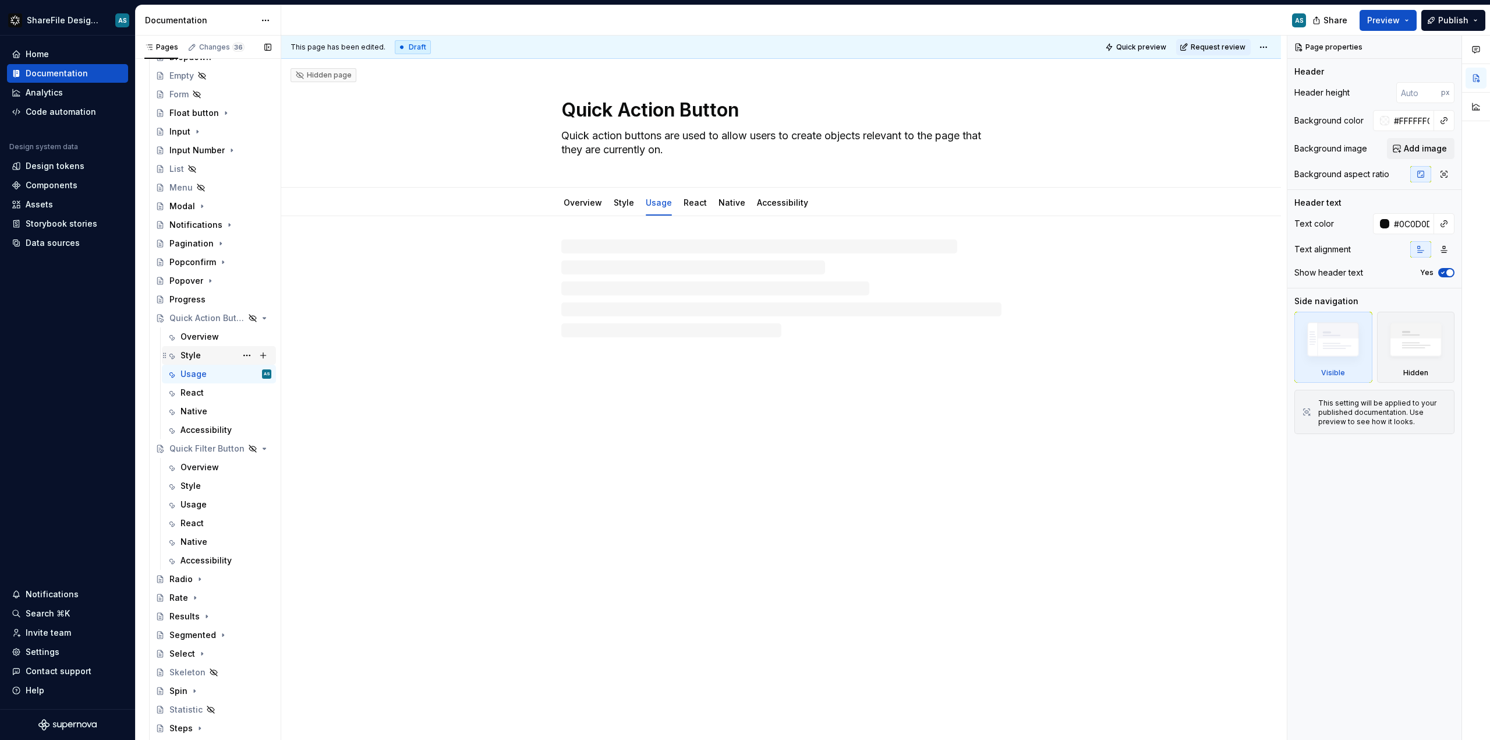
click at [227, 354] on div "Style" at bounding box center [226, 355] width 91 height 16
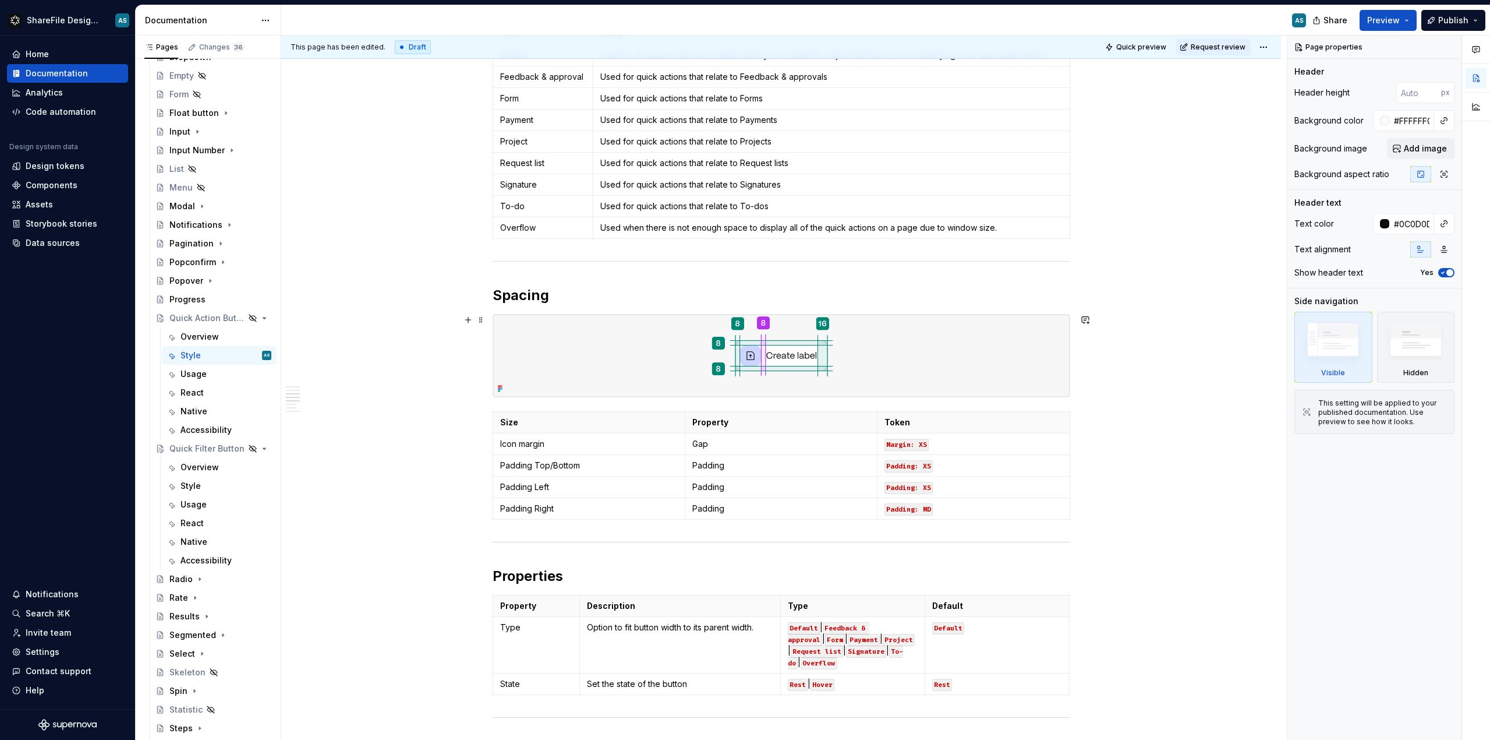
scroll to position [604, 0]
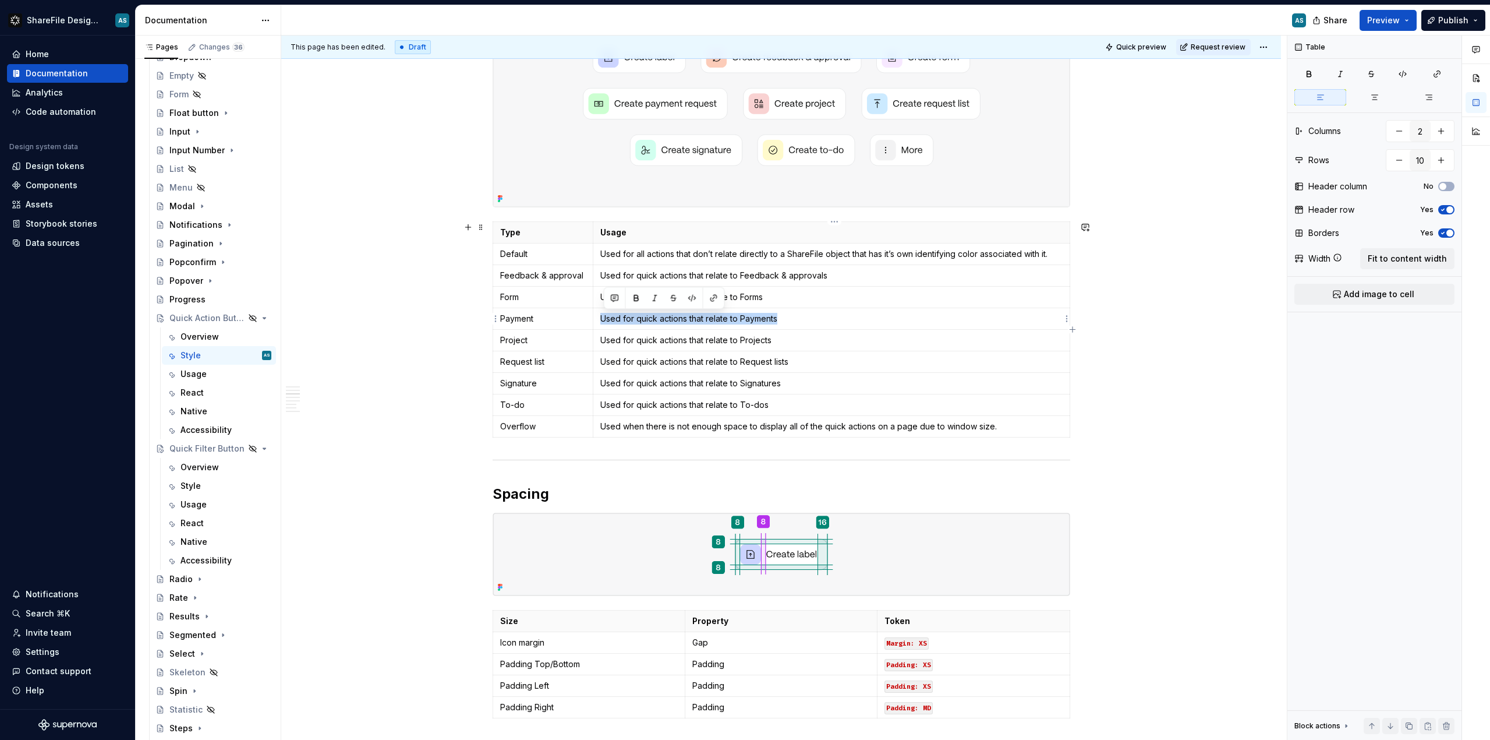
drag, startPoint x: 781, startPoint y: 319, endPoint x: 610, endPoint y: 311, distance: 170.8
click at [610, 311] on td "Used for quick actions that relate to Payments" at bounding box center [831, 319] width 476 height 22
copy p "Used for quick actions that relate to Payments"
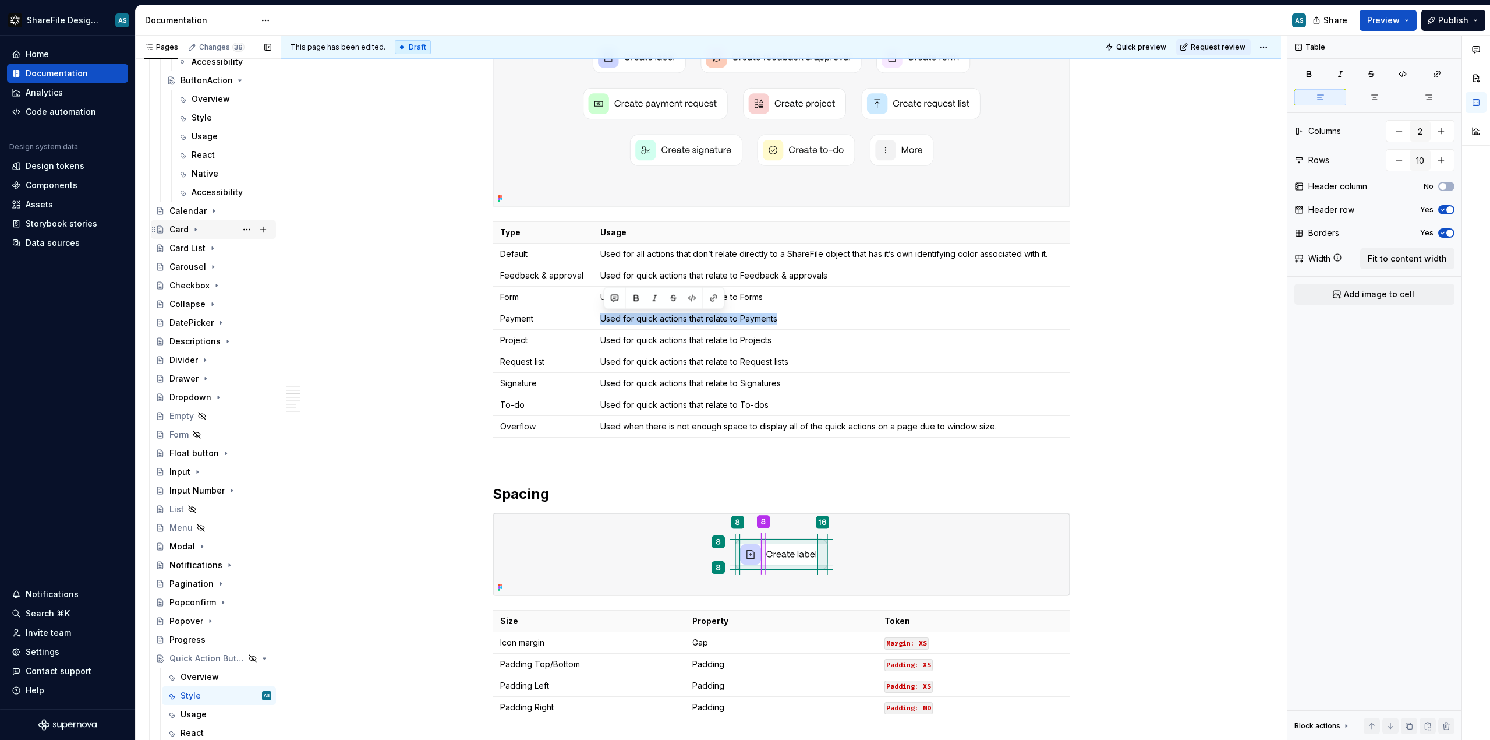
scroll to position [232, 0]
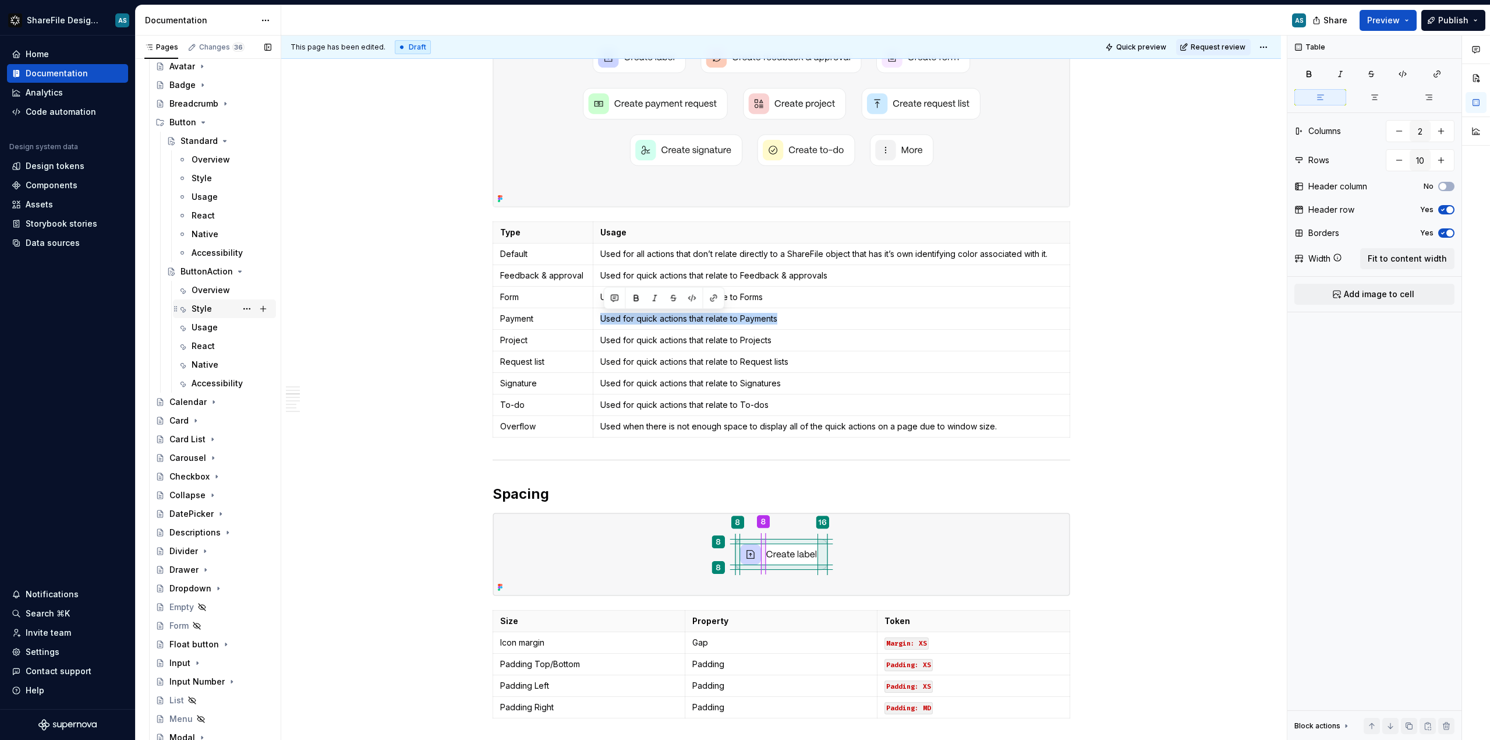
click at [213, 311] on div "Style" at bounding box center [232, 309] width 80 height 16
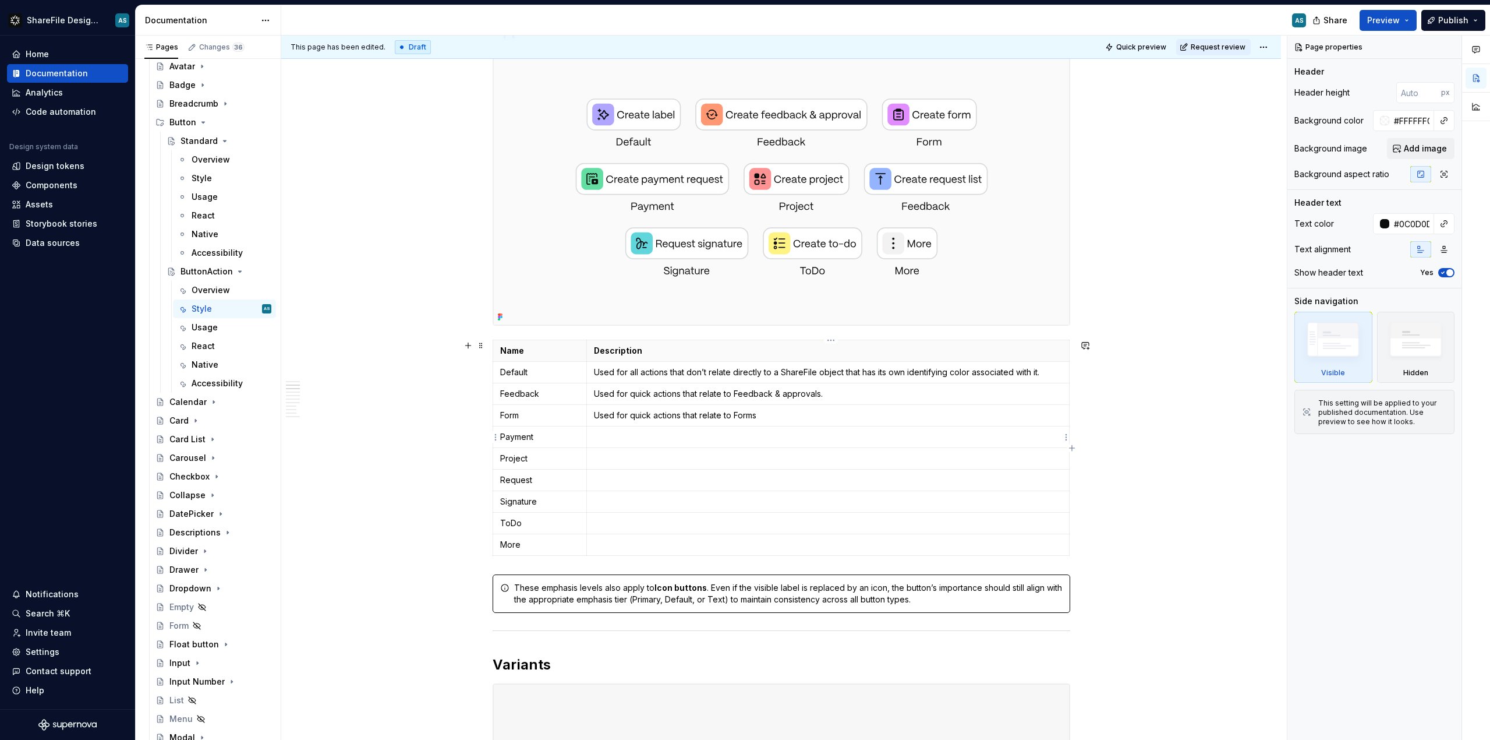
scroll to position [666, 0]
type textarea "*"
click at [619, 441] on p at bounding box center [828, 438] width 468 height 12
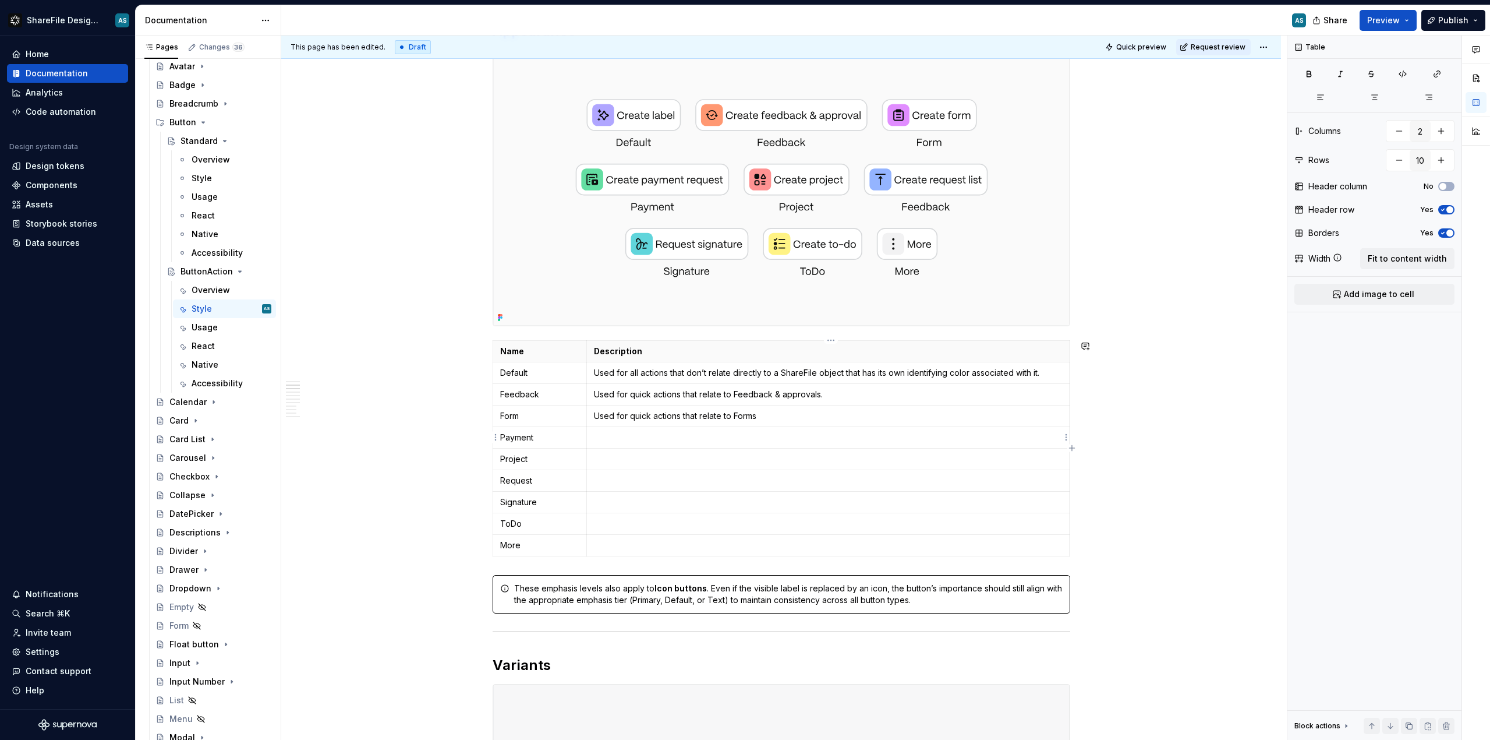
paste div
click at [773, 413] on p "Used for quick actions that relate to Forms" at bounding box center [828, 416] width 468 height 12
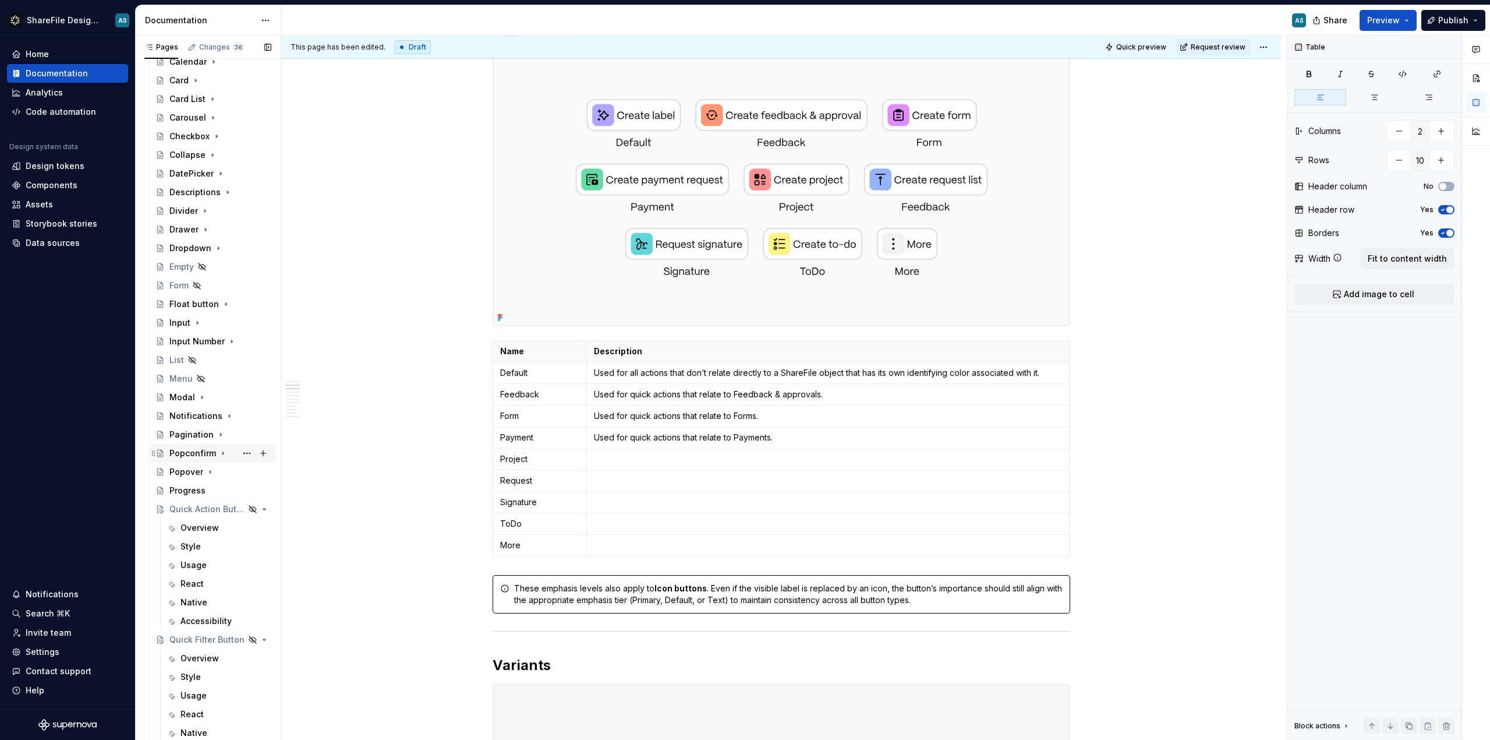
scroll to position [695, 0]
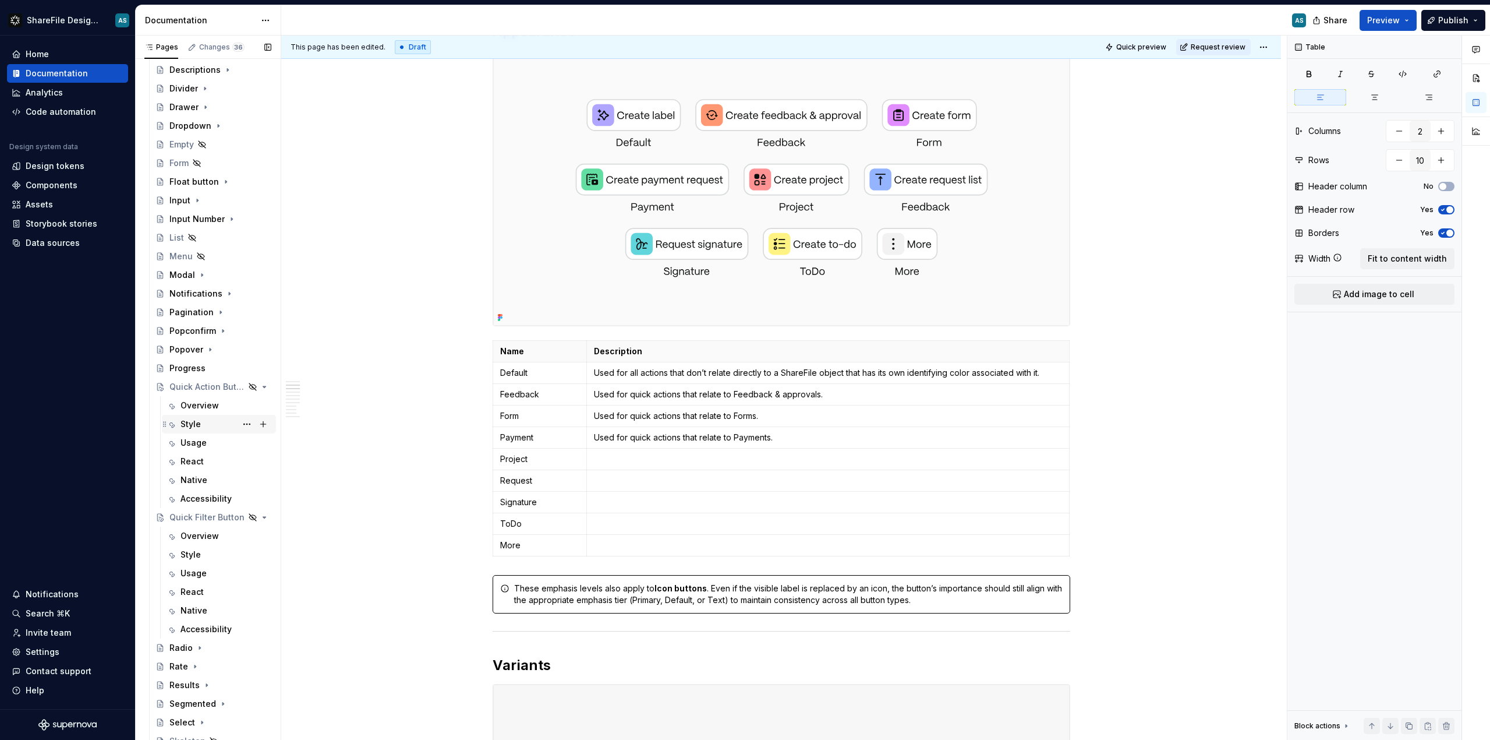
click at [207, 419] on div "Style" at bounding box center [226, 424] width 91 height 16
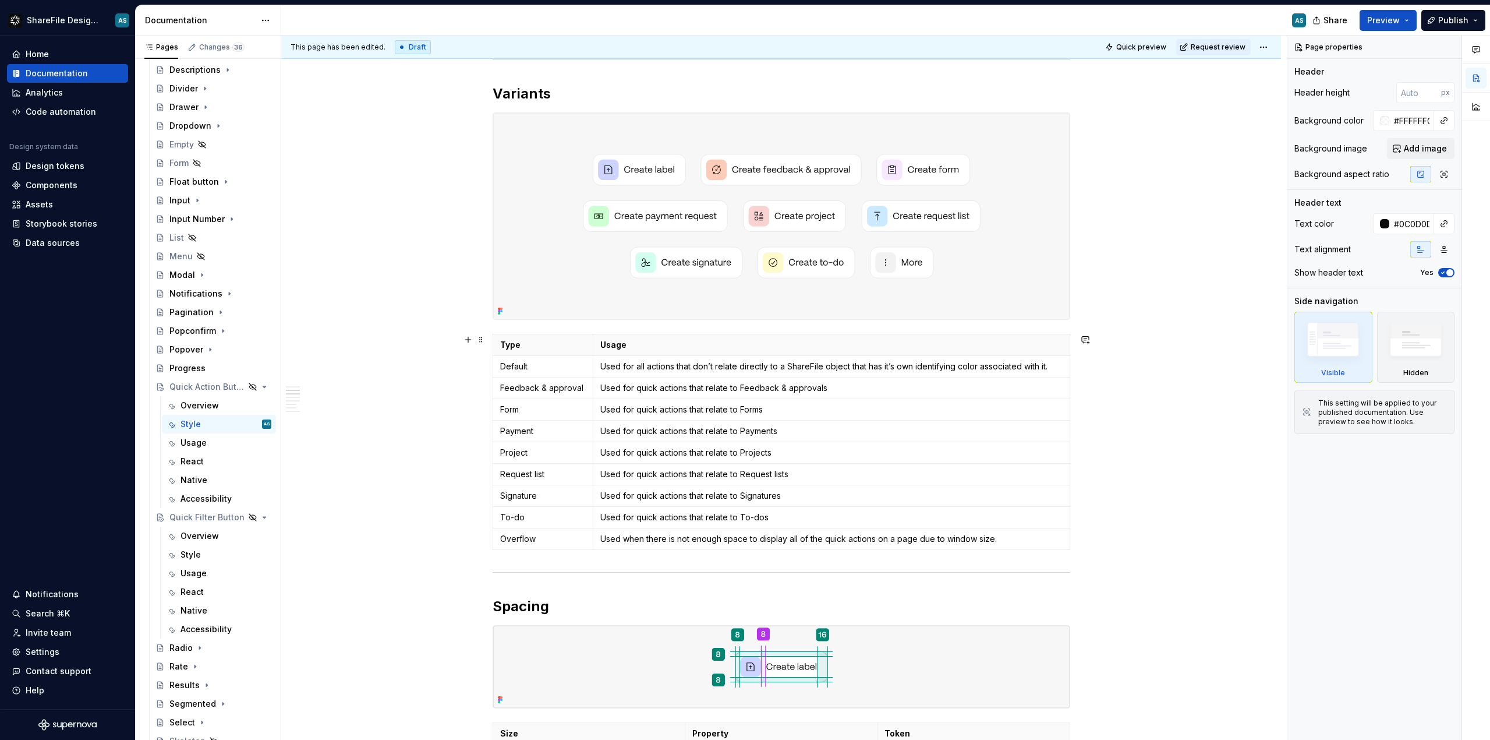
scroll to position [520, 0]
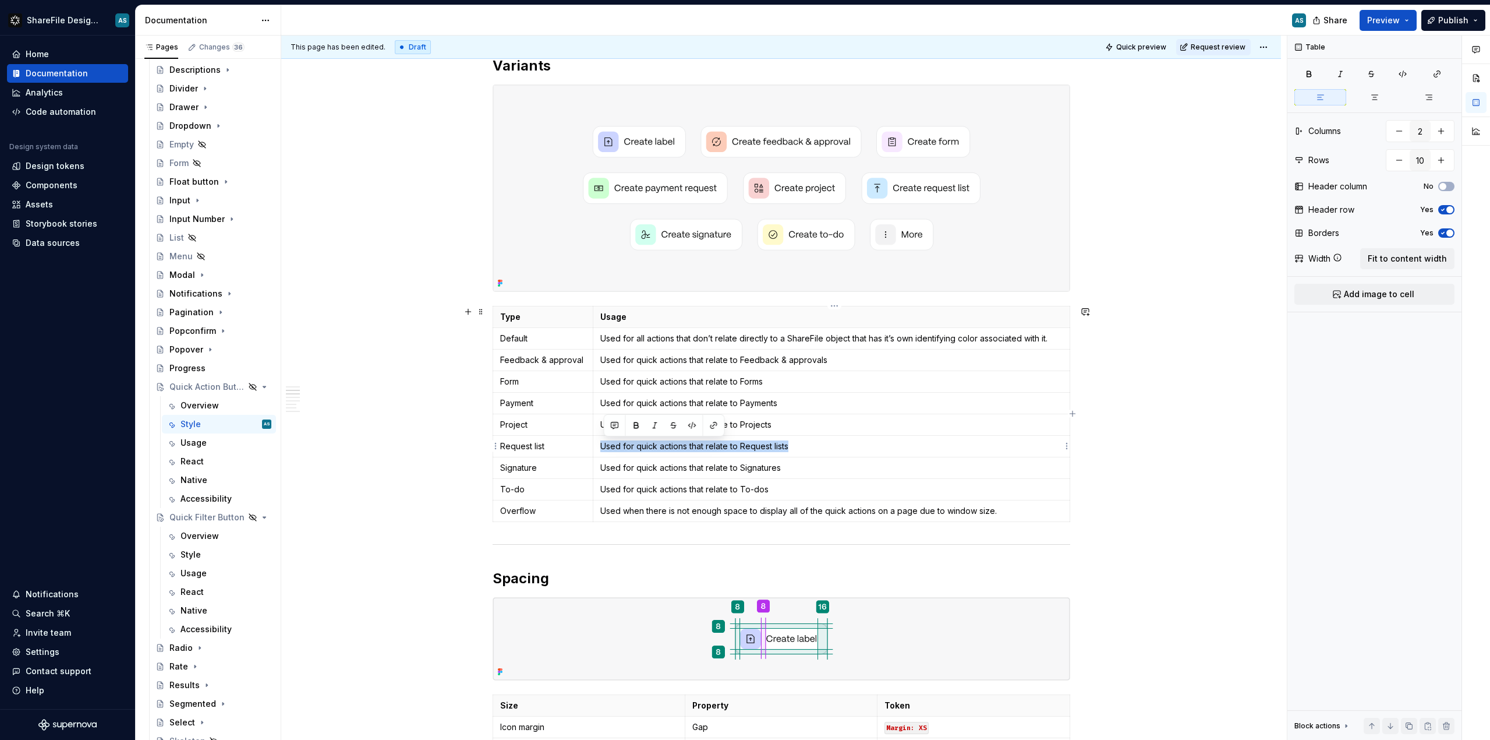
drag, startPoint x: 819, startPoint y: 449, endPoint x: 602, endPoint y: 448, distance: 217.8
click at [602, 448] on td "Used for quick actions that relate to Request lists" at bounding box center [831, 446] width 476 height 22
click at [819, 426] on p "Used for quick actions that relate to Projects" at bounding box center [831, 425] width 462 height 12
drag, startPoint x: 808, startPoint y: 425, endPoint x: 605, endPoint y: 426, distance: 203.8
click at [605, 426] on p "Used for quick actions that relate to Projects" at bounding box center [831, 425] width 462 height 12
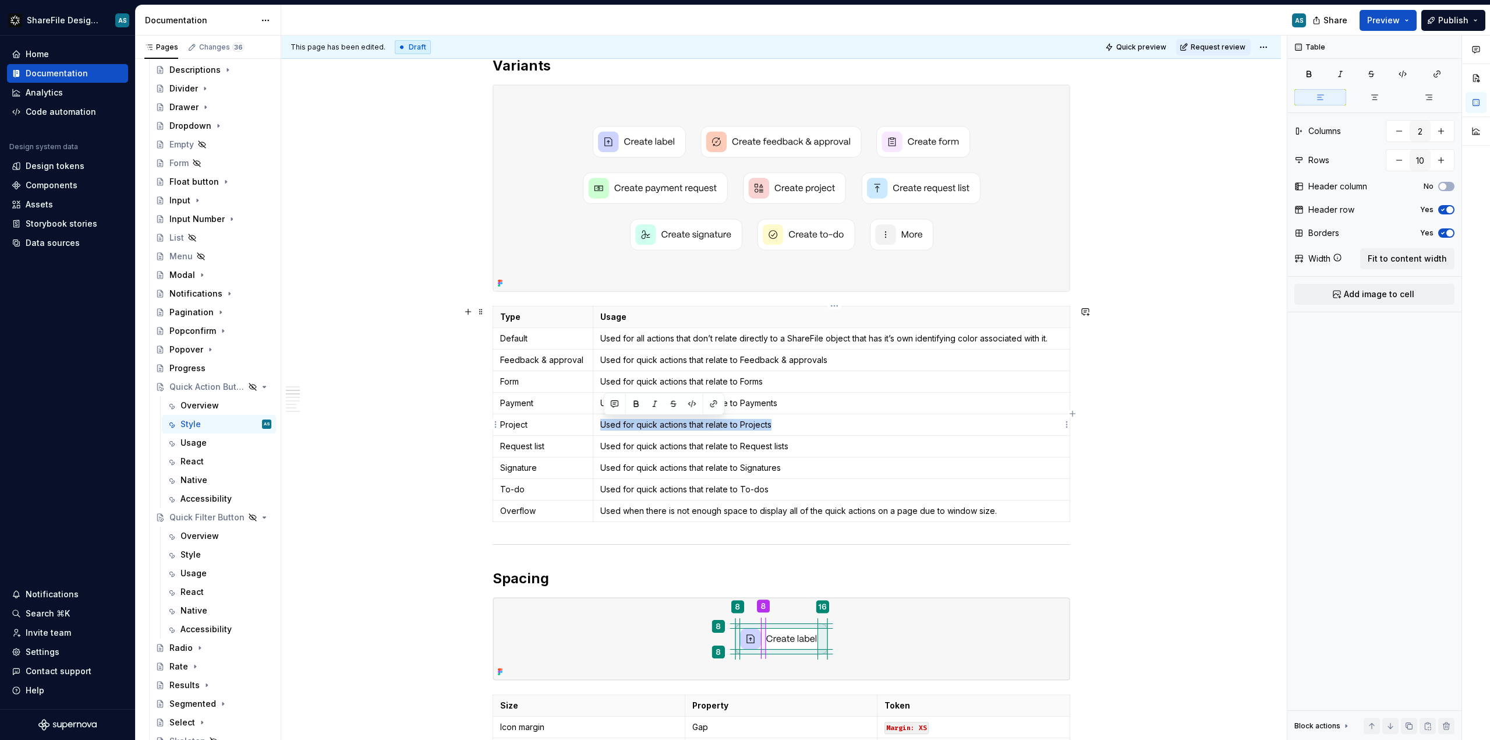
copy p "Used for quick actions that relate to Projects"
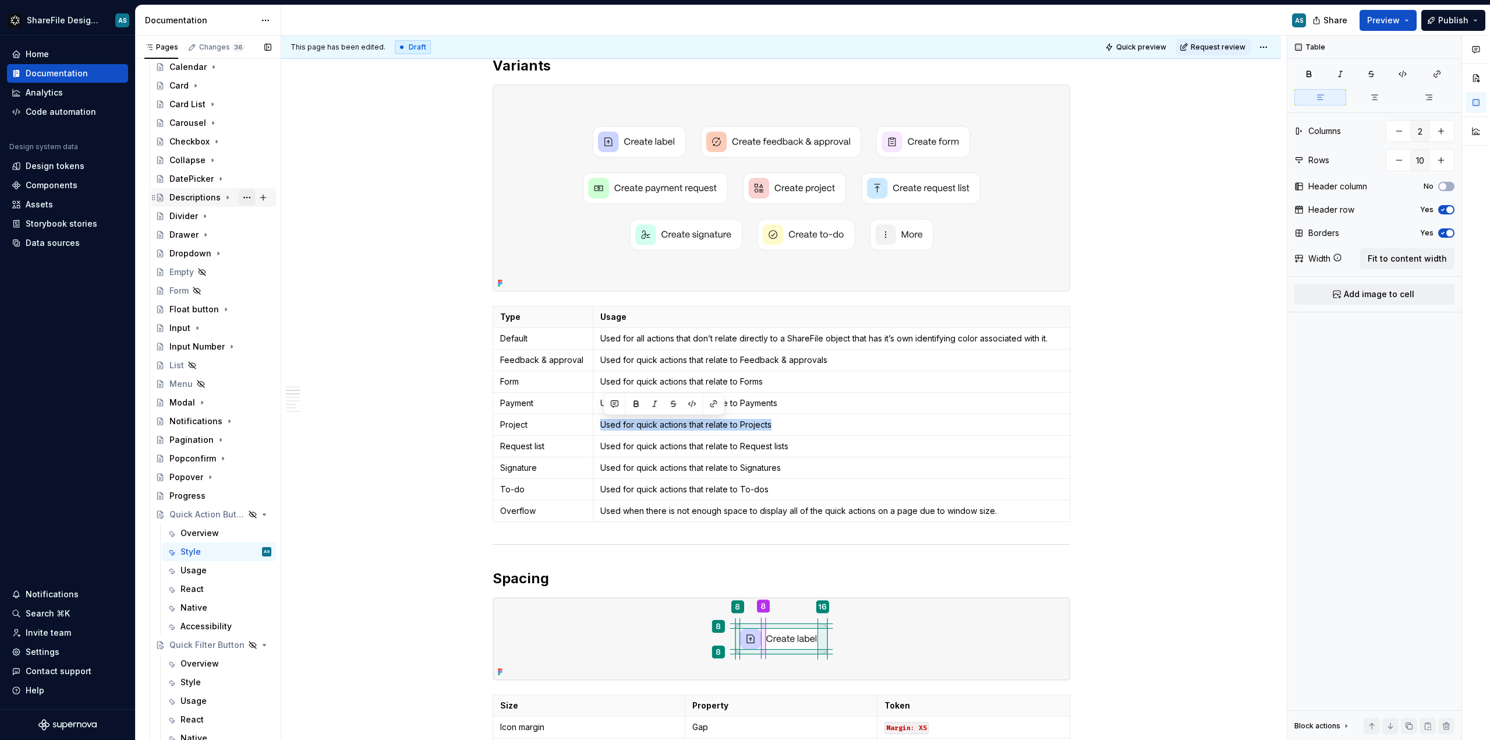
scroll to position [483, 0]
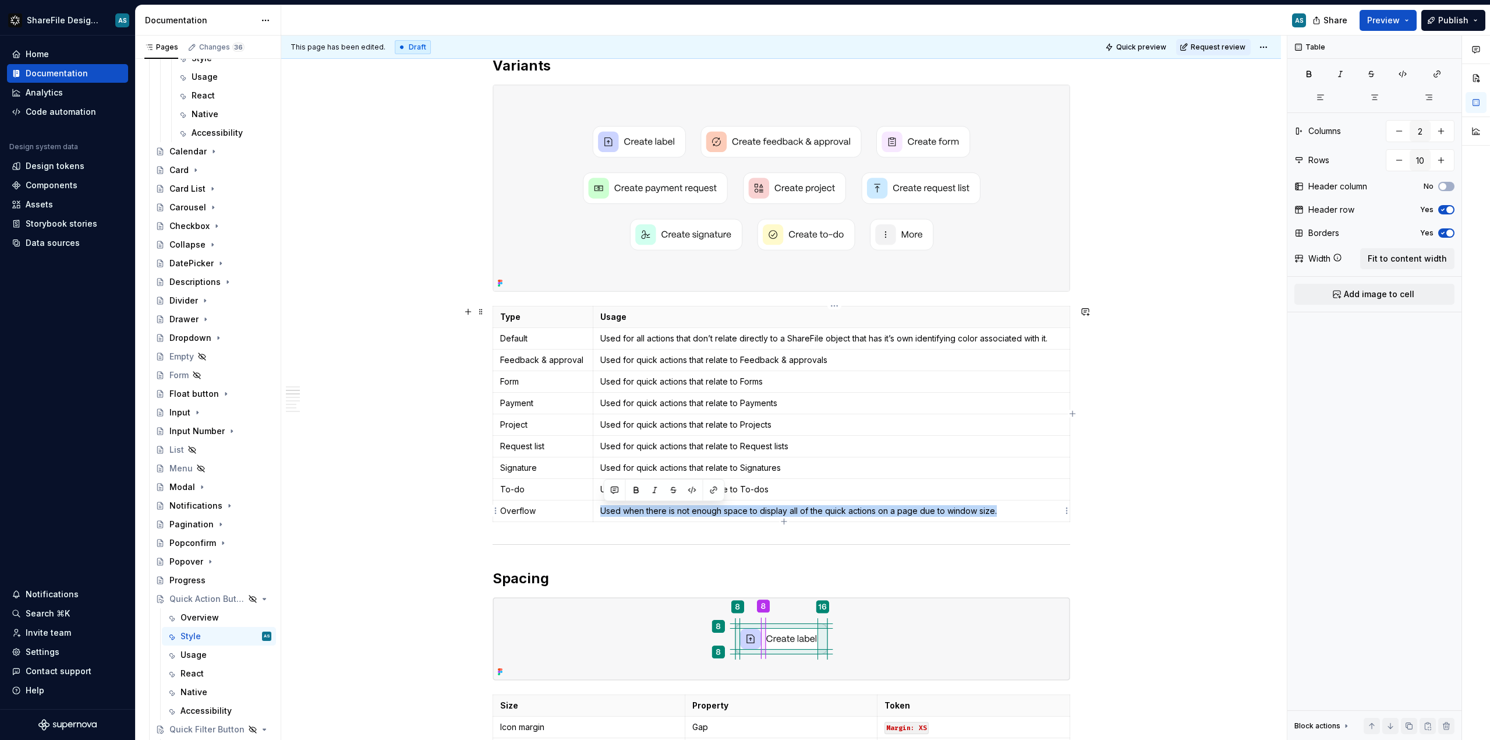
drag, startPoint x: 1013, startPoint y: 511, endPoint x: 638, endPoint y: 501, distance: 374.6
click at [638, 501] on td "Used when there is not enough space to display all of the quick actions on a pa…" at bounding box center [831, 511] width 476 height 22
copy p "Used when there is not enough space to display all of the quick actions on a pa…"
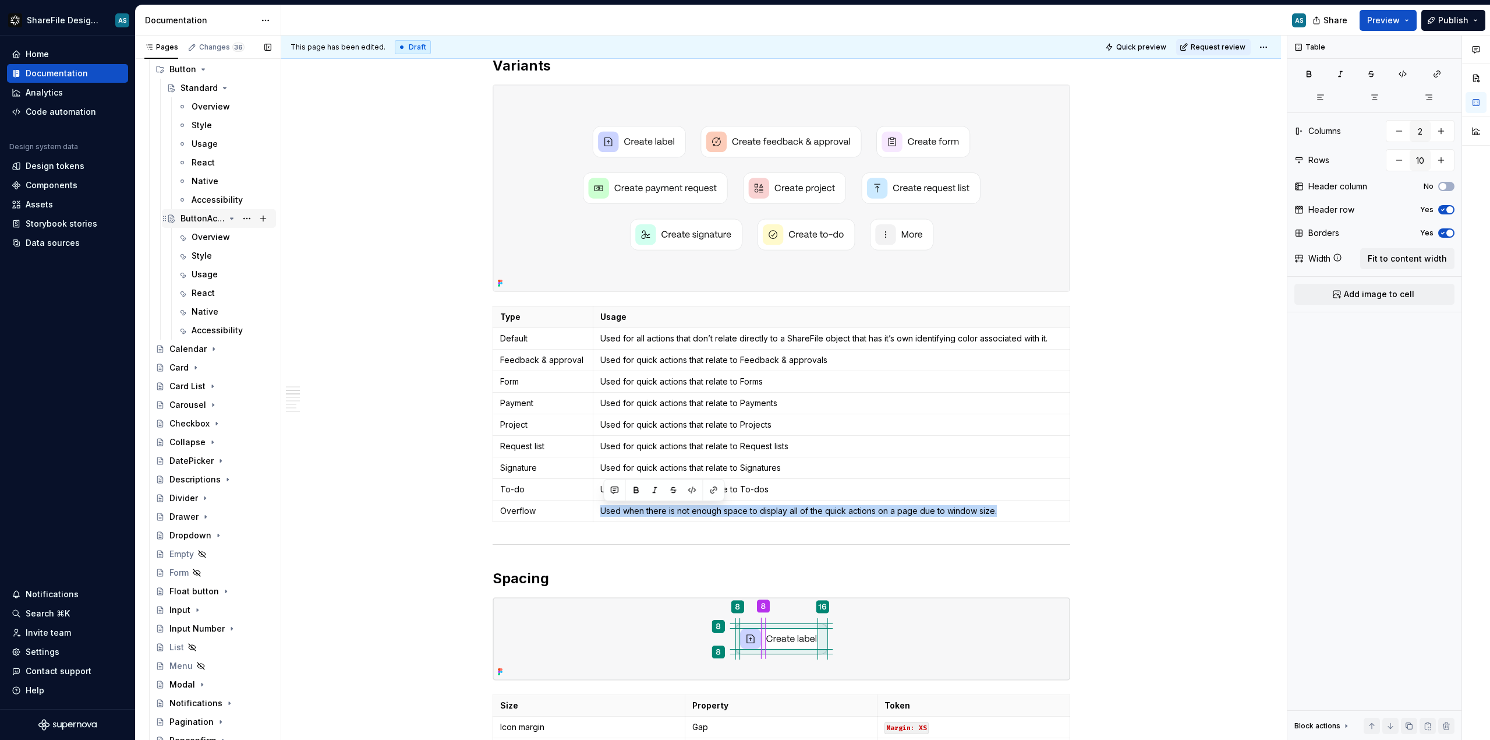
scroll to position [278, 0]
click at [214, 264] on div "Style" at bounding box center [232, 263] width 80 height 16
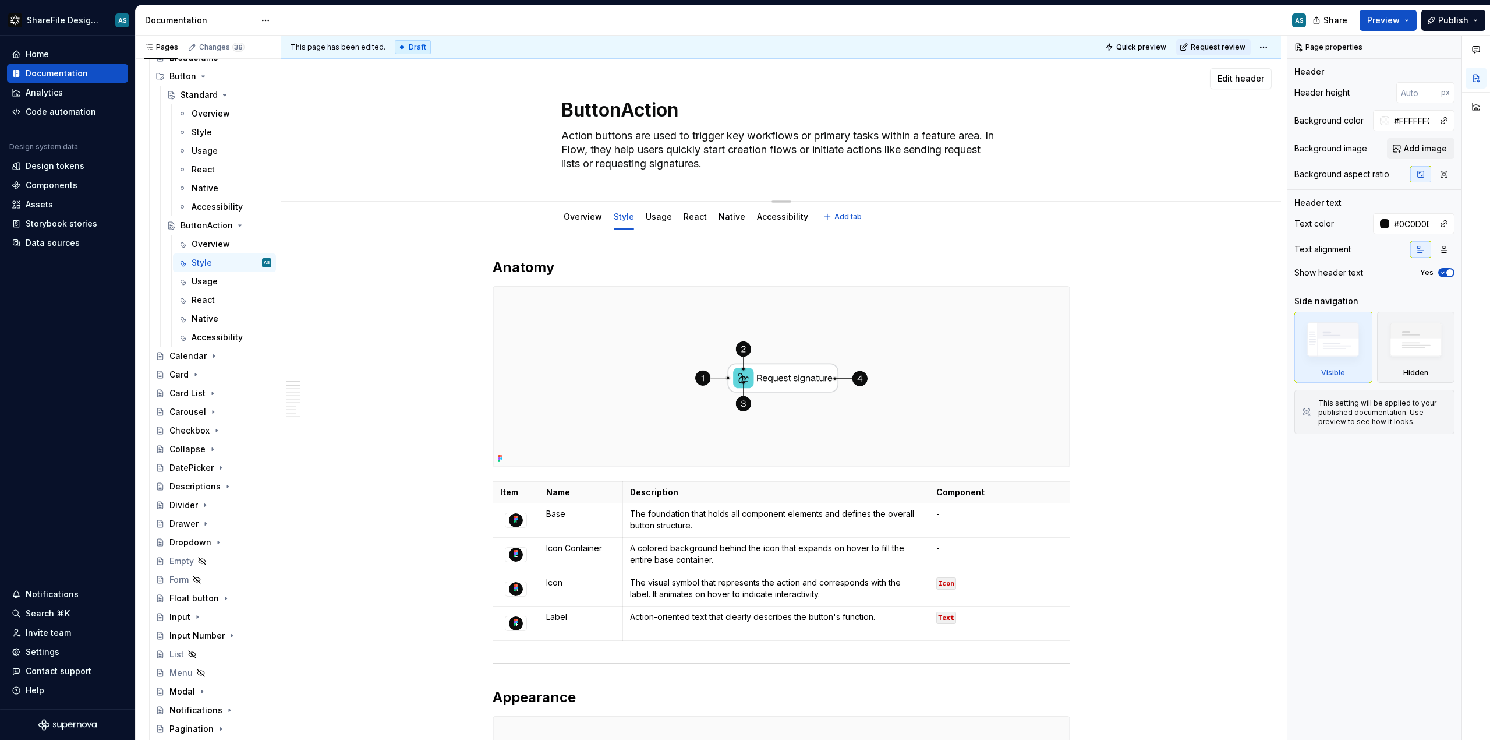
click at [625, 108] on textarea "ButtonAction" at bounding box center [779, 110] width 440 height 28
drag, startPoint x: 624, startPoint y: 108, endPoint x: 560, endPoint y: 107, distance: 64.7
click at [560, 107] on div "ButtonAction Action buttons are used to trigger key workflows or primary tasks …" at bounding box center [781, 130] width 907 height 142
type textarea "*"
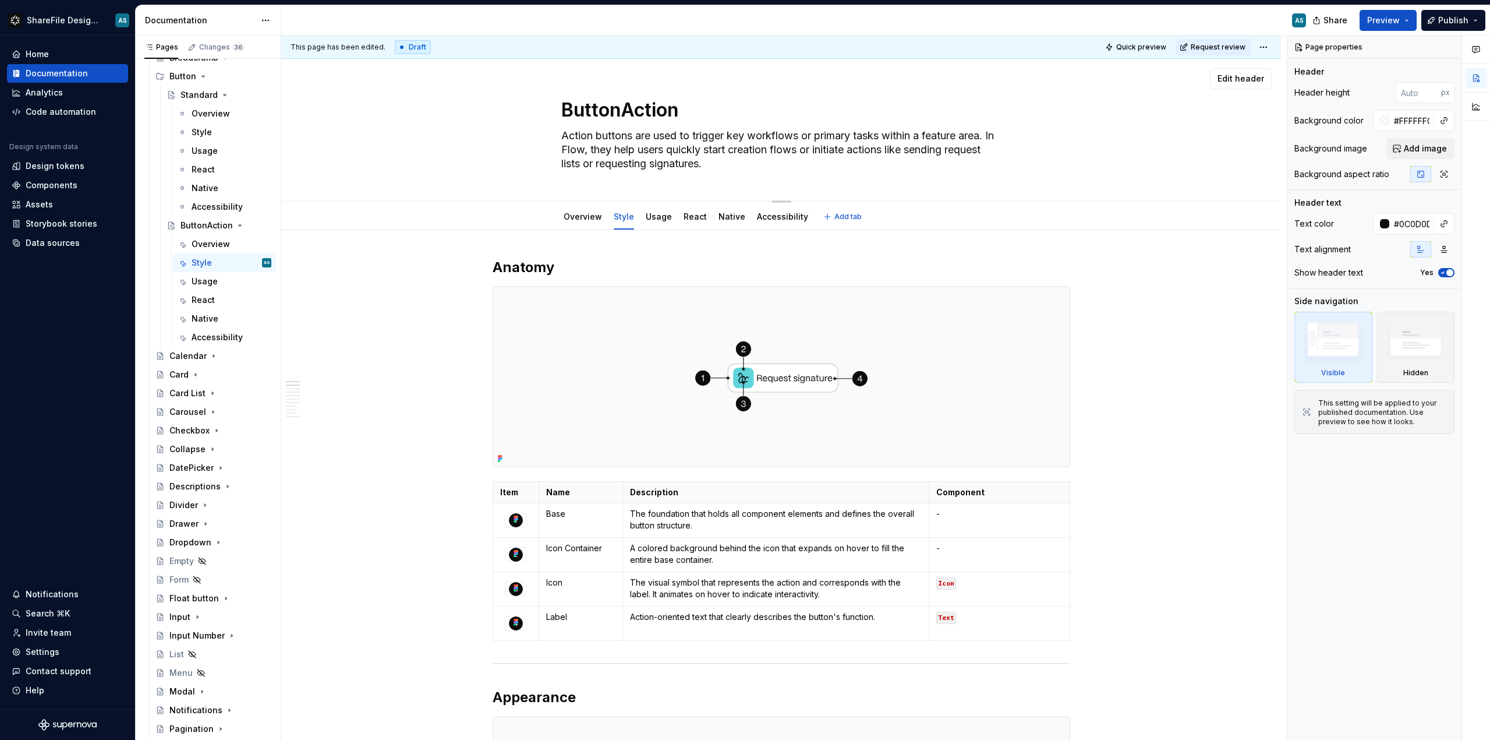
type textarea "Action"
type textarea "*"
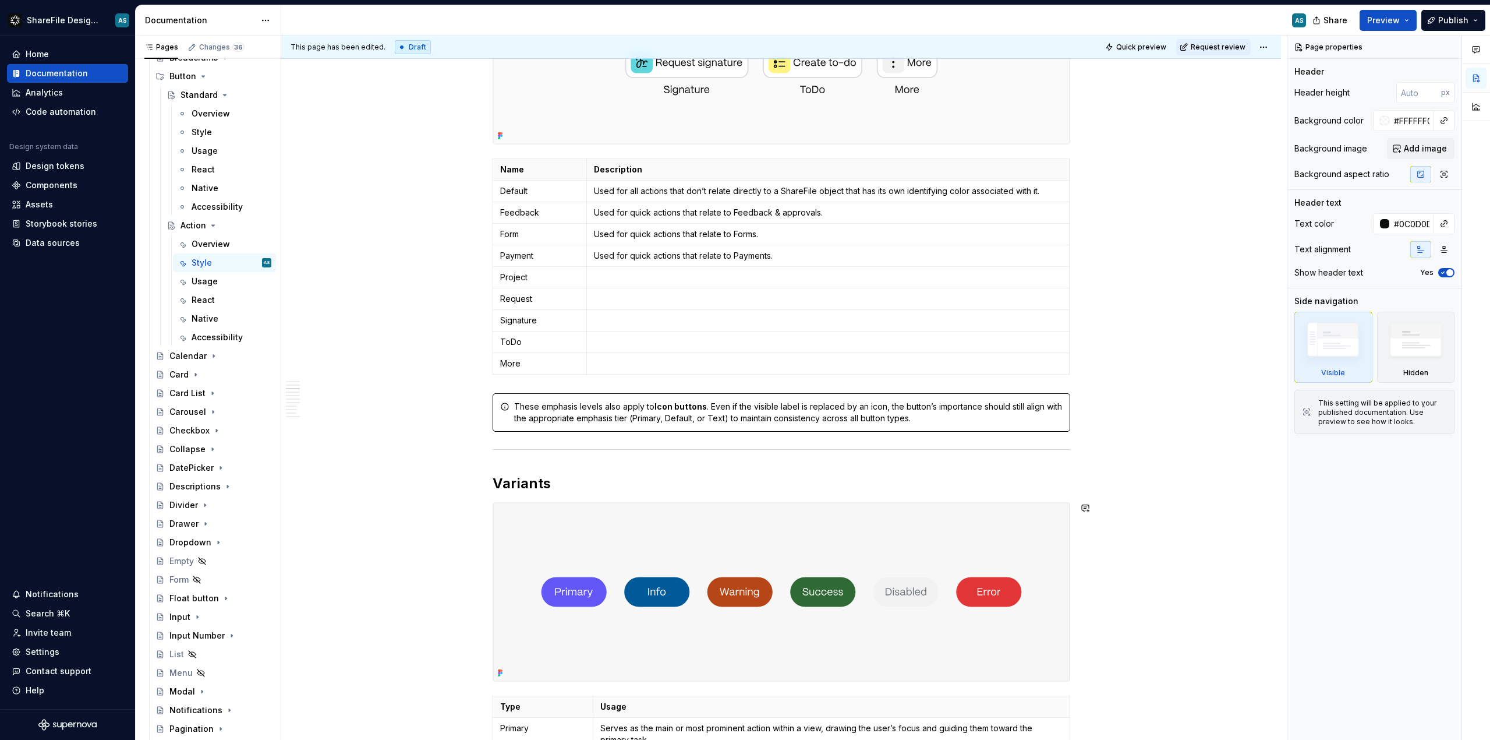
scroll to position [847, 0]
type textarea "Action"
click at [620, 365] on p at bounding box center [828, 364] width 468 height 12
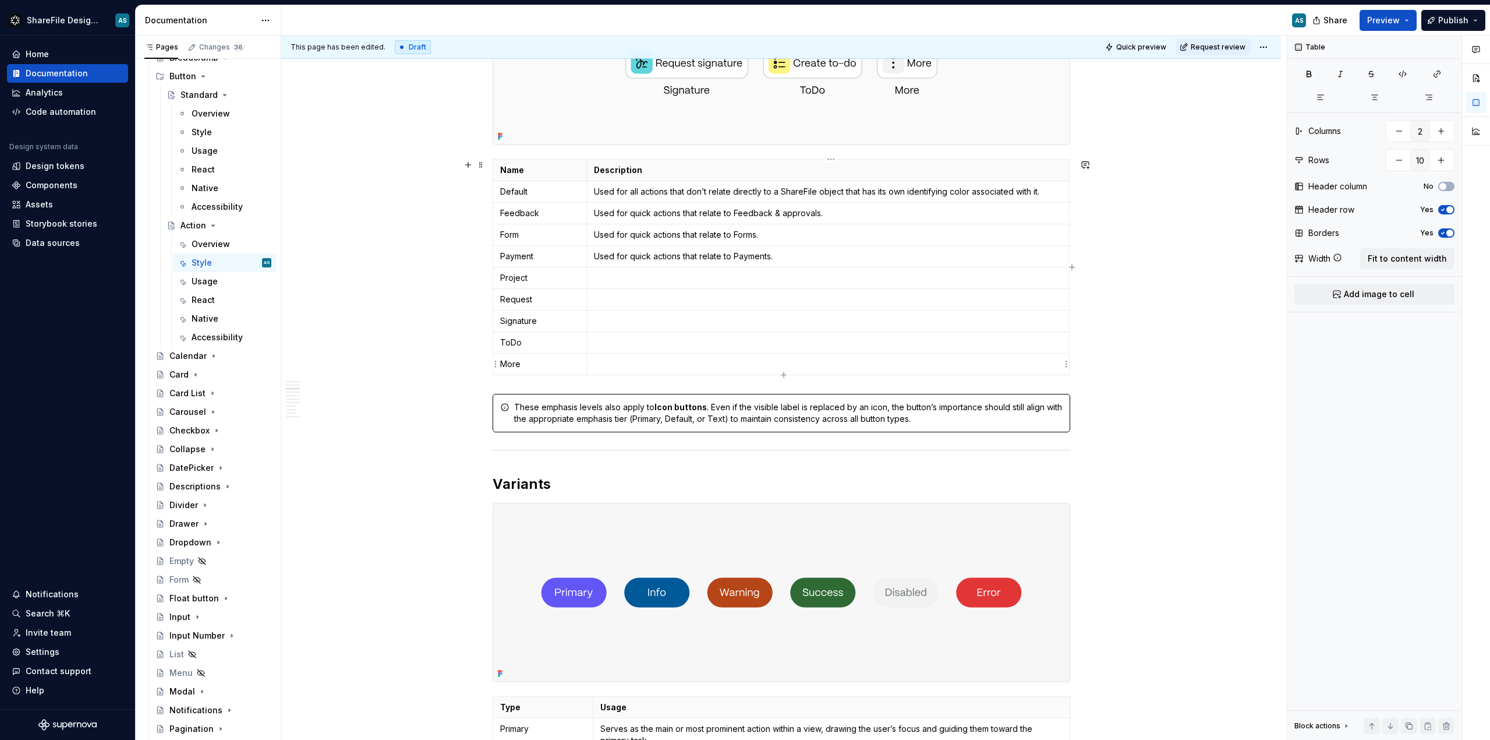
paste div
click at [620, 281] on p at bounding box center [828, 278] width 468 height 12
drag, startPoint x: 816, startPoint y: 255, endPoint x: 600, endPoint y: 251, distance: 215.5
click at [600, 251] on p "Used for quick actions that relate to Payments." at bounding box center [828, 256] width 468 height 12
click at [805, 256] on p "Used for quick actions that relate to Payments." at bounding box center [828, 256] width 468 height 12
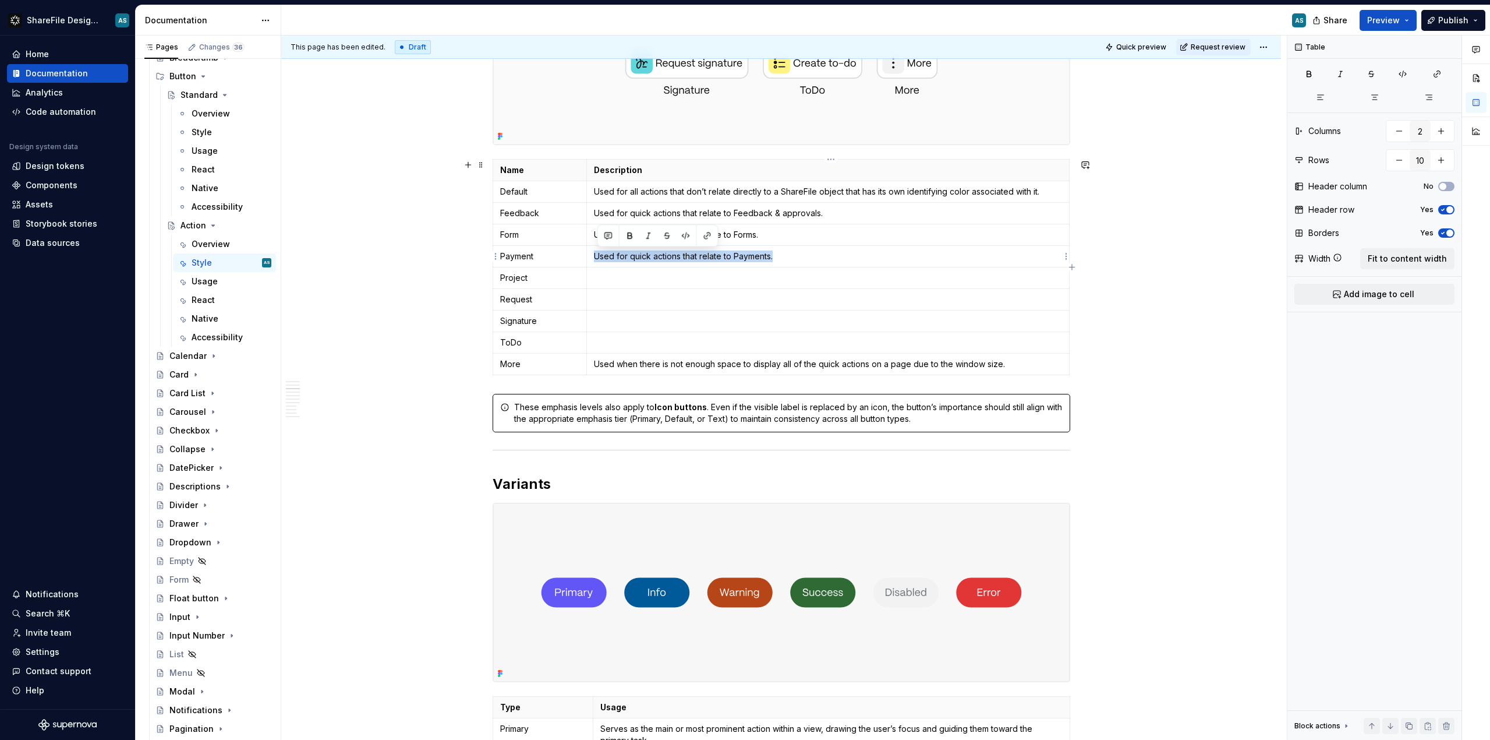
drag, startPoint x: 793, startPoint y: 254, endPoint x: 596, endPoint y: 252, distance: 196.9
click at [596, 252] on td "Used for quick actions that relate to Payments." at bounding box center [828, 257] width 482 height 22
copy p "Used for quick actions that relate to Payments."
click at [614, 282] on p at bounding box center [828, 278] width 468 height 12
drag, startPoint x: 737, startPoint y: 278, endPoint x: 773, endPoint y: 278, distance: 35.5
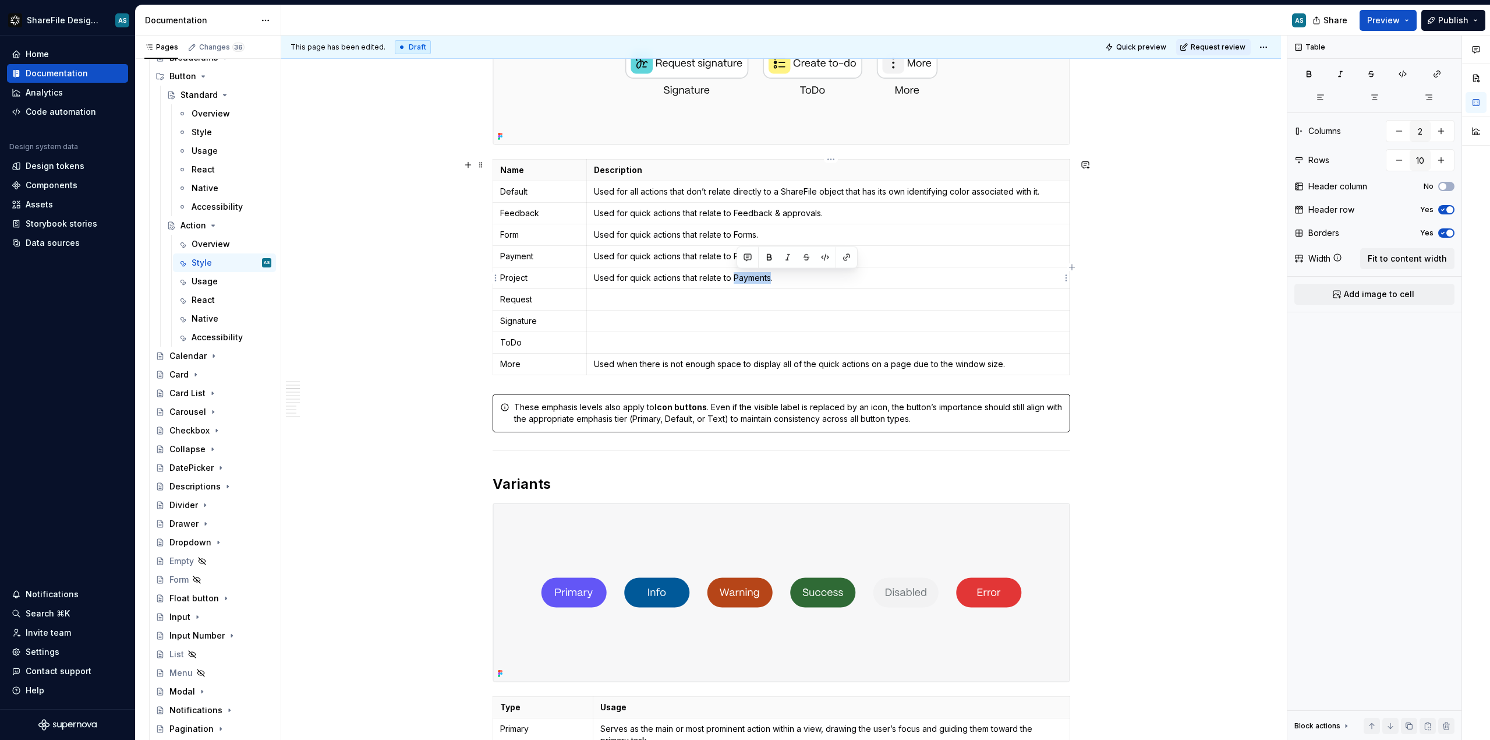
click at [773, 278] on p "Used for quick actions that relate to Payments." at bounding box center [828, 278] width 468 height 12
click at [649, 302] on p at bounding box center [828, 300] width 468 height 12
drag, startPoint x: 737, startPoint y: 299, endPoint x: 773, endPoint y: 296, distance: 36.3
click at [773, 296] on p "Used for quick actions that relate to Payments." at bounding box center [828, 300] width 468 height 12
drag, startPoint x: 722, startPoint y: 277, endPoint x: 686, endPoint y: 278, distance: 36.7
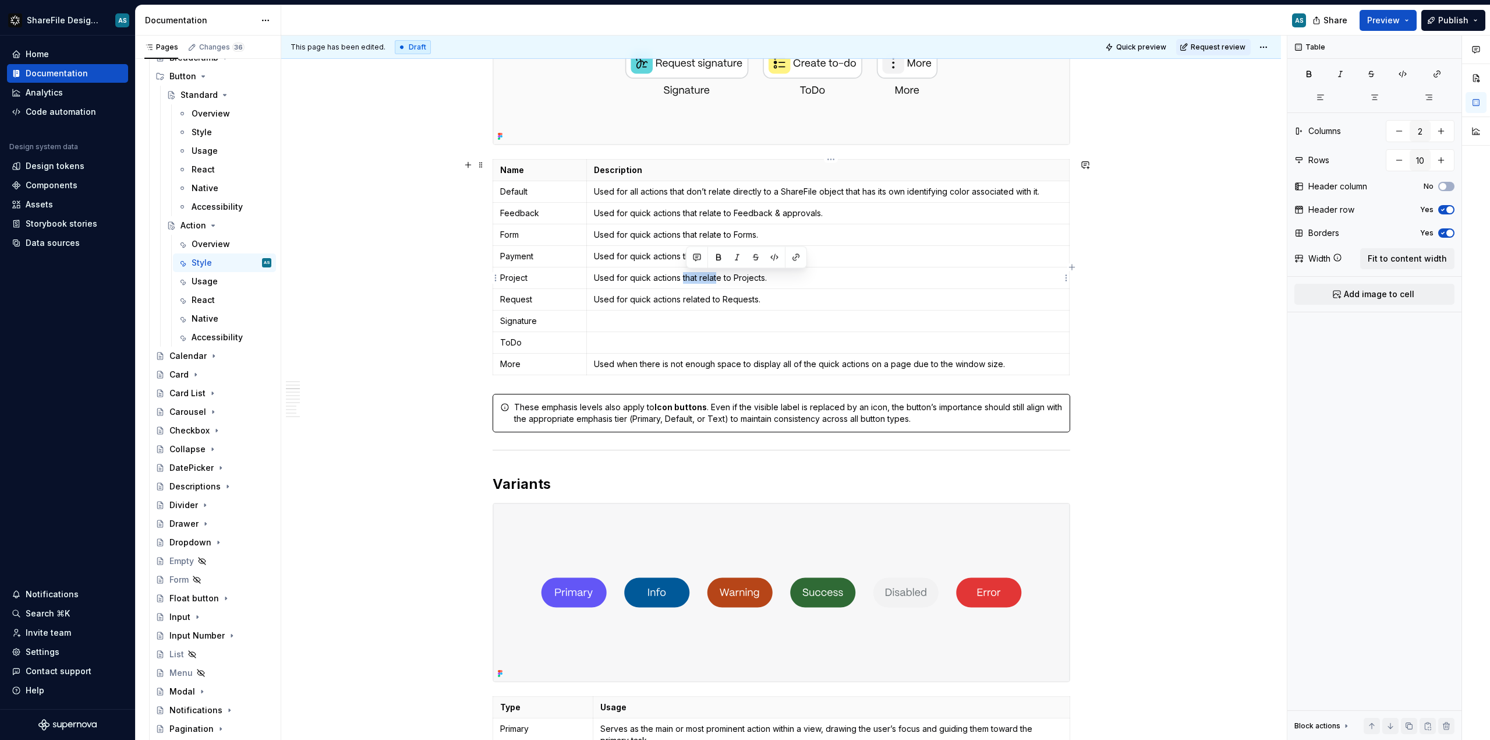
click at [686, 278] on p "Used for quick actions that relate to Projects." at bounding box center [828, 278] width 468 height 12
drag, startPoint x: 724, startPoint y: 256, endPoint x: 685, endPoint y: 259, distance: 39.1
click at [685, 259] on p "Used for quick actions that relate to Payments." at bounding box center [828, 256] width 468 height 12
drag, startPoint x: 722, startPoint y: 236, endPoint x: 687, endPoint y: 235, distance: 34.9
click at [687, 235] on p "Used for quick actions that relate to Forms." at bounding box center [828, 235] width 468 height 12
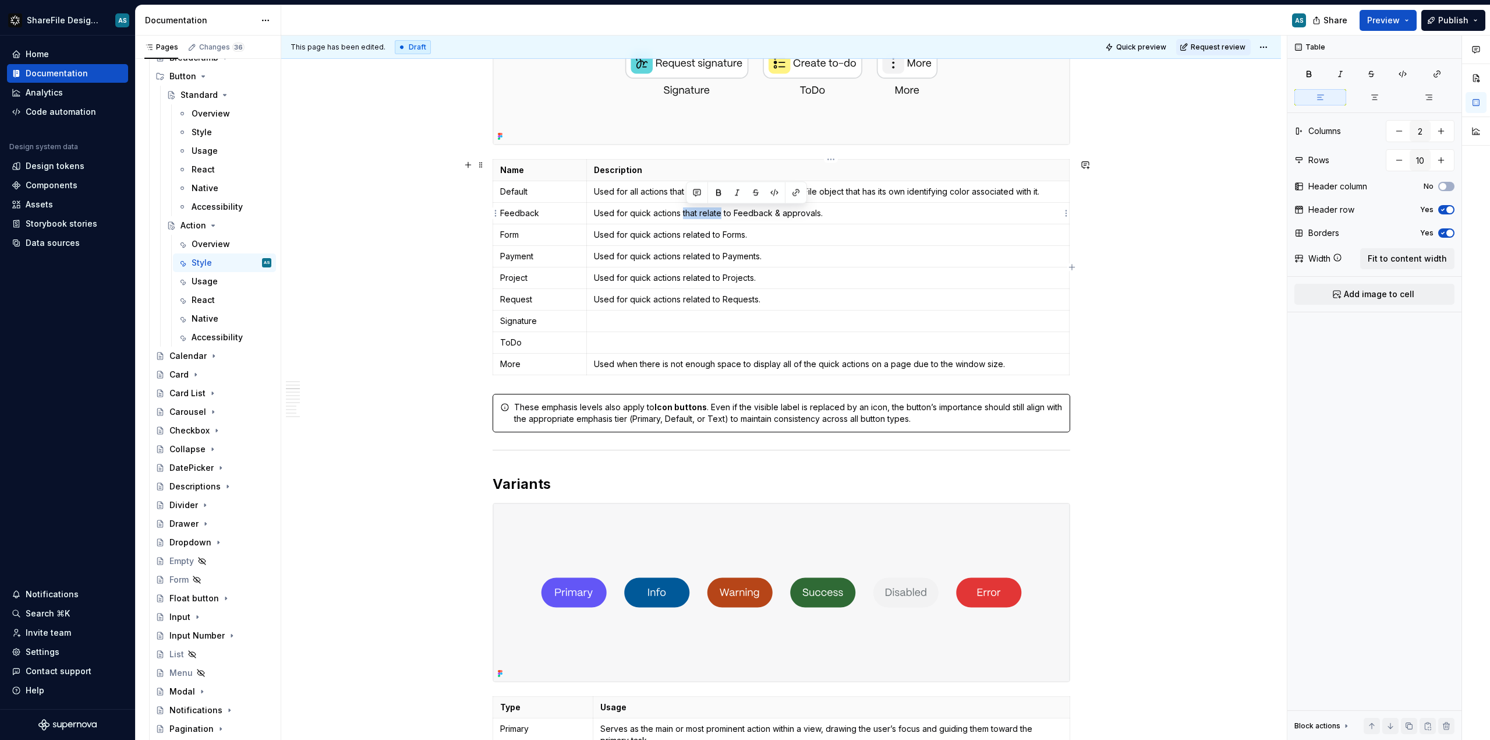
drag, startPoint x: 725, startPoint y: 213, endPoint x: 686, endPoint y: 213, distance: 38.4
click at [686, 213] on p "Used for quick actions that relate to Feedback & approvals." at bounding box center [828, 213] width 468 height 12
drag, startPoint x: 769, startPoint y: 299, endPoint x: 595, endPoint y: 295, distance: 174.8
click at [595, 295] on td "Used for quick actions related to Requests." at bounding box center [828, 300] width 482 height 22
copy p "Used for quick actions related to Requests."
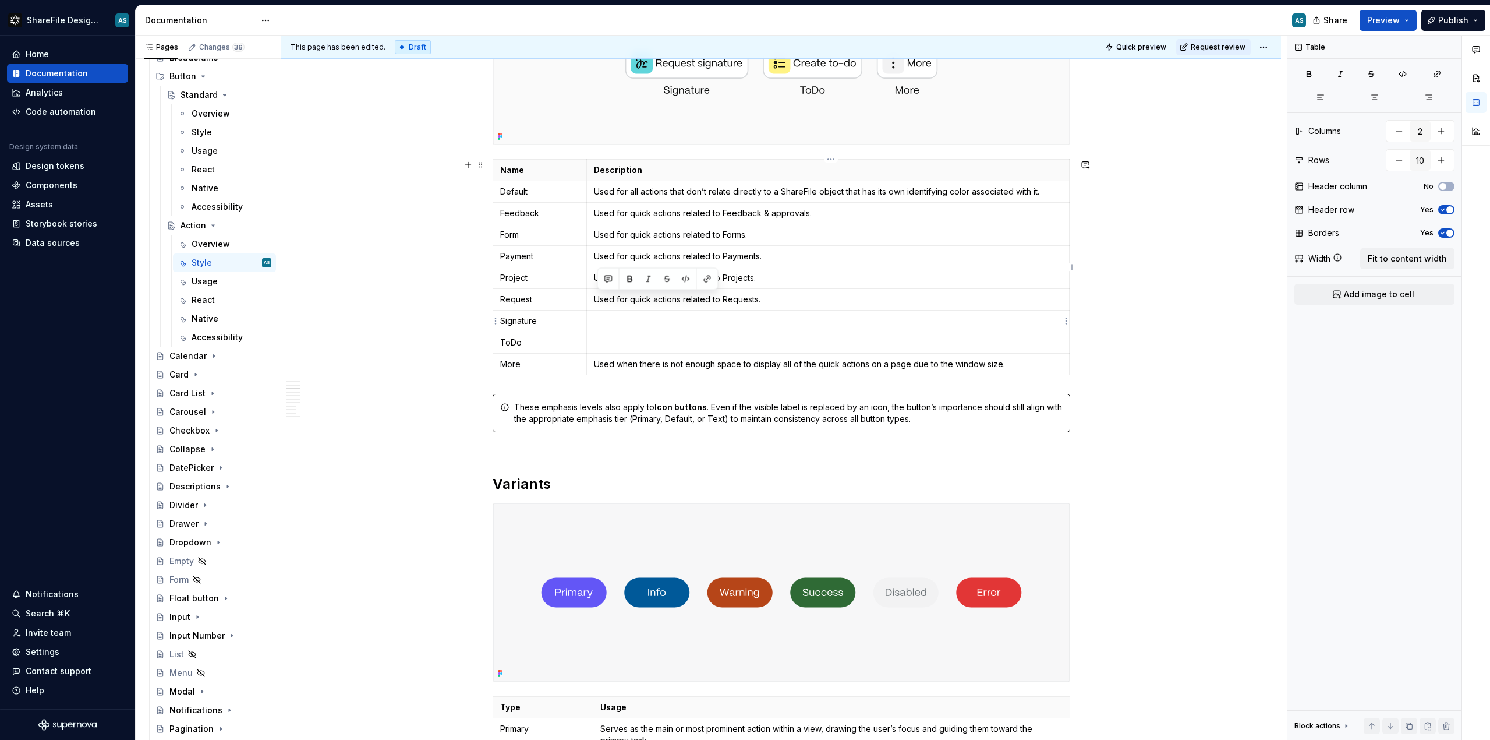
click at [609, 321] on p at bounding box center [828, 321] width 468 height 12
click at [684, 343] on p at bounding box center [828, 343] width 468 height 12
drag, startPoint x: 724, startPoint y: 344, endPoint x: 759, endPoint y: 342, distance: 35.0
click at [759, 342] on p "Used for quick actions related to Requests." at bounding box center [828, 343] width 468 height 12
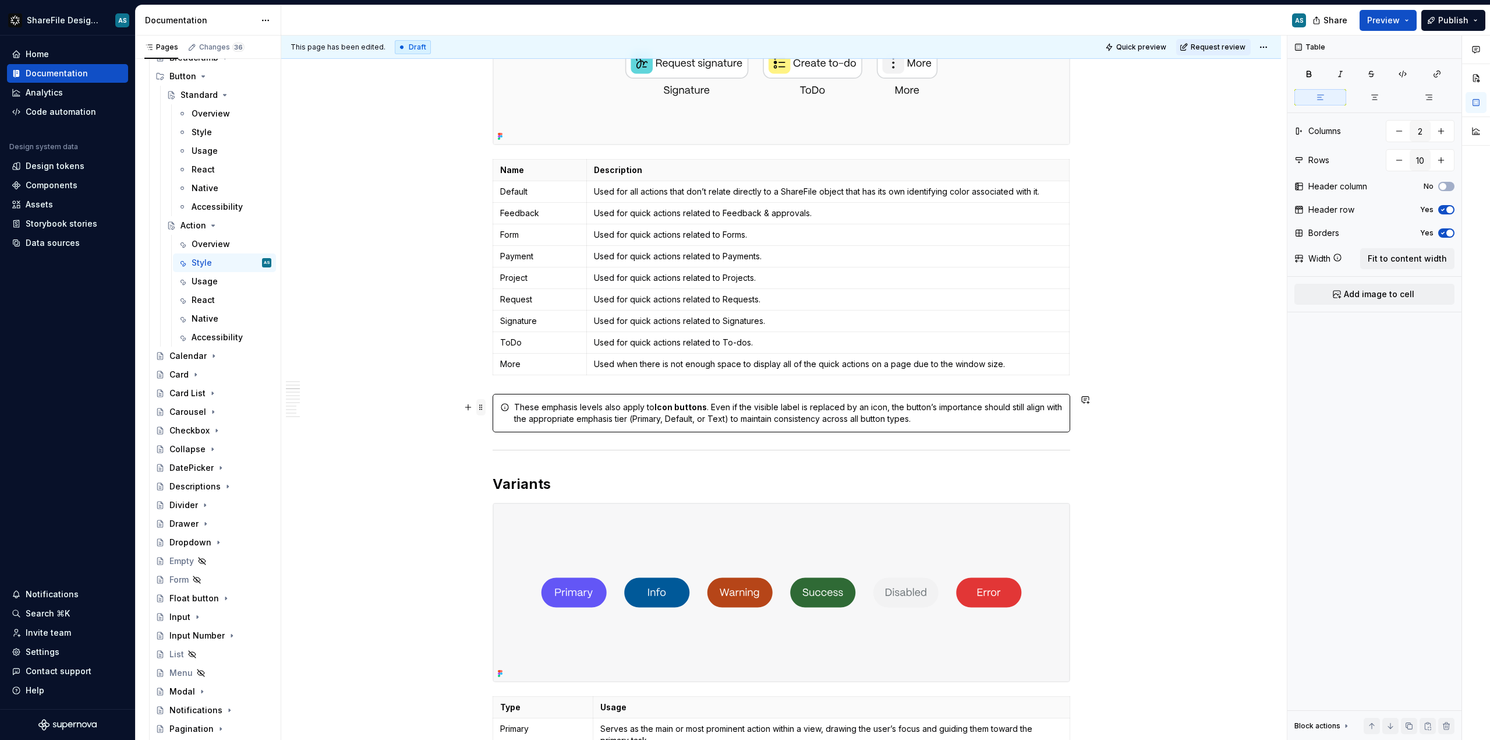
click at [483, 409] on span at bounding box center [480, 407] width 9 height 16
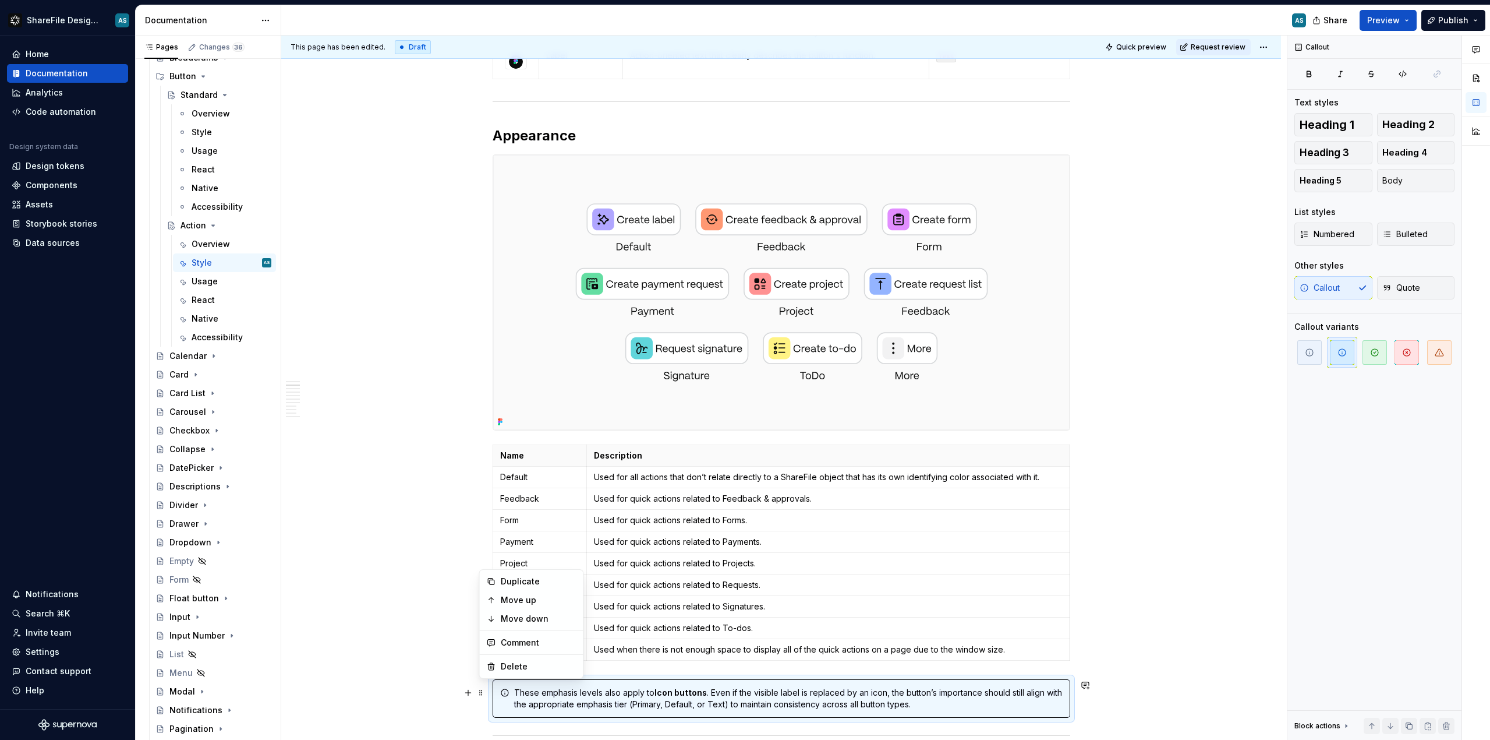
scroll to position [555, 0]
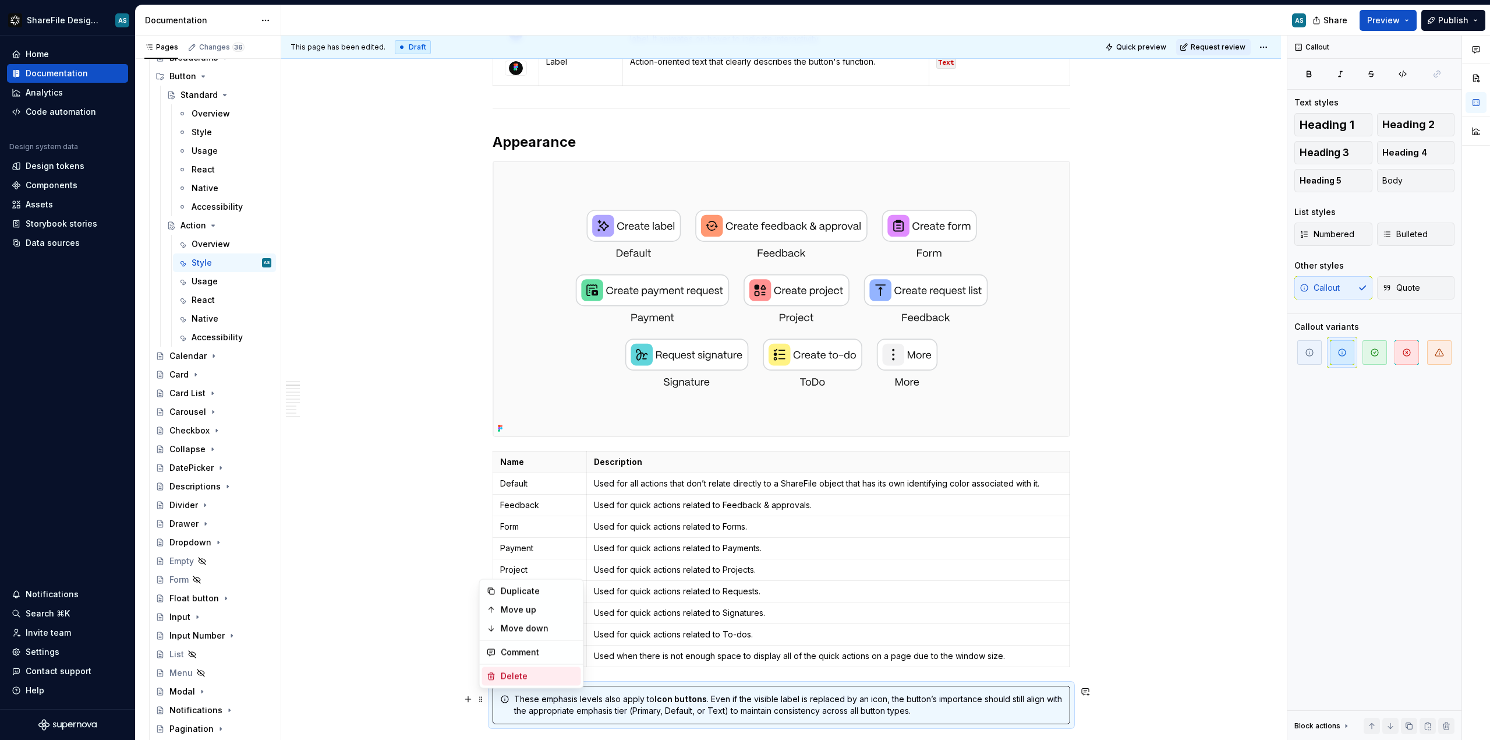
click at [495, 681] on div "Delete" at bounding box center [531, 676] width 99 height 19
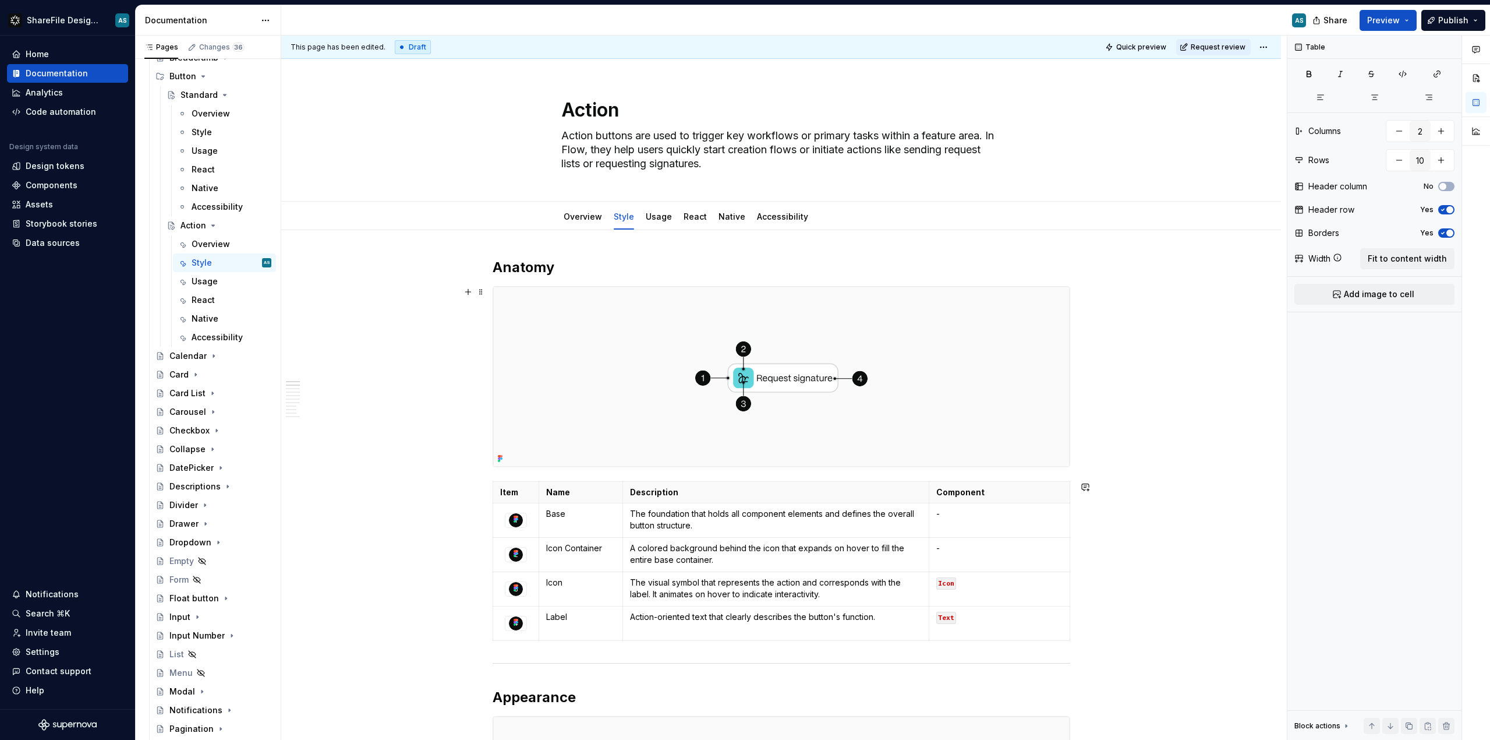
scroll to position [2, 0]
drag, startPoint x: 755, startPoint y: 163, endPoint x: 766, endPoint y: 163, distance: 11.1
click at [766, 163] on textarea "Action buttons are used to trigger key workflows or primary tasks within a feat…" at bounding box center [779, 147] width 440 height 47
click at [228, 246] on div "Overview" at bounding box center [211, 244] width 38 height 12
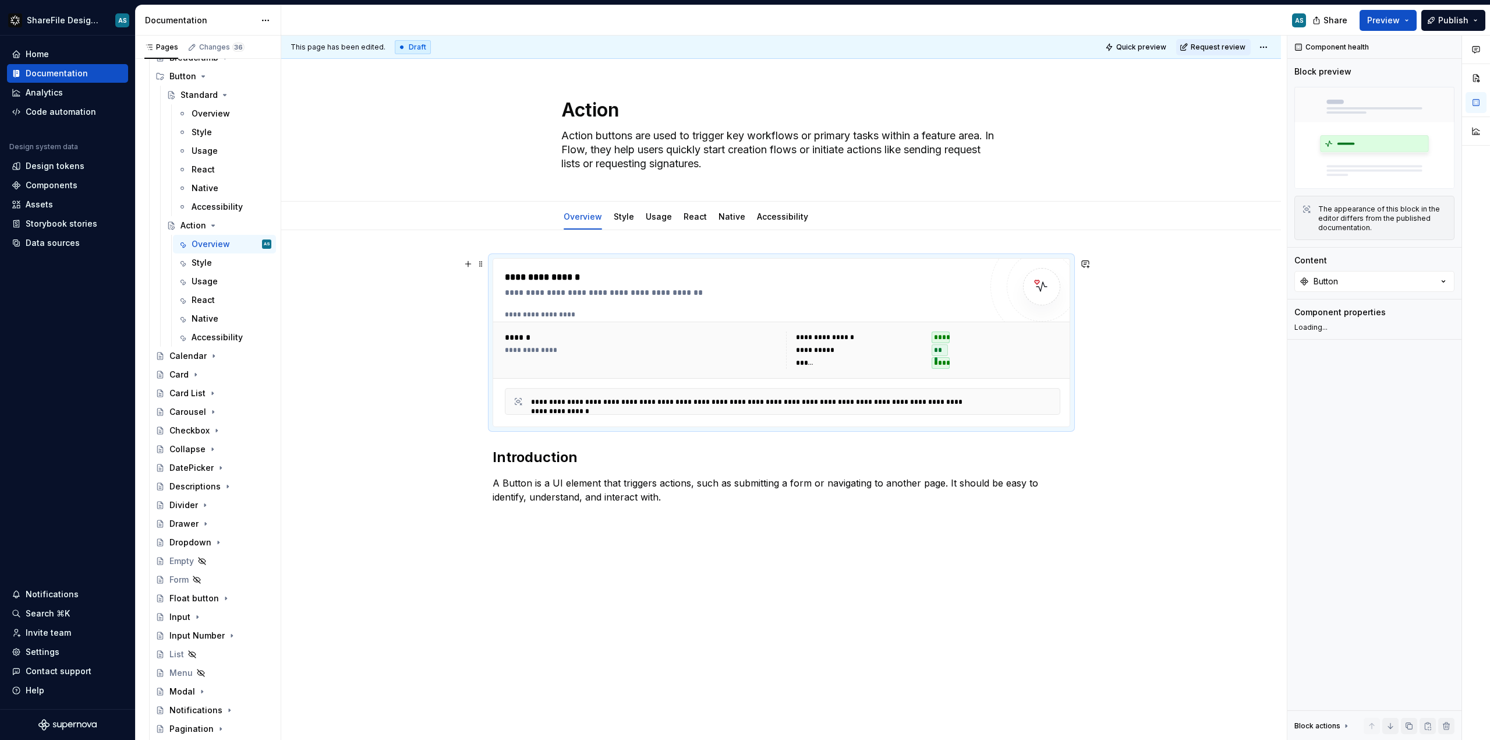
click at [663, 360] on div "**********" at bounding box center [642, 349] width 274 height 37
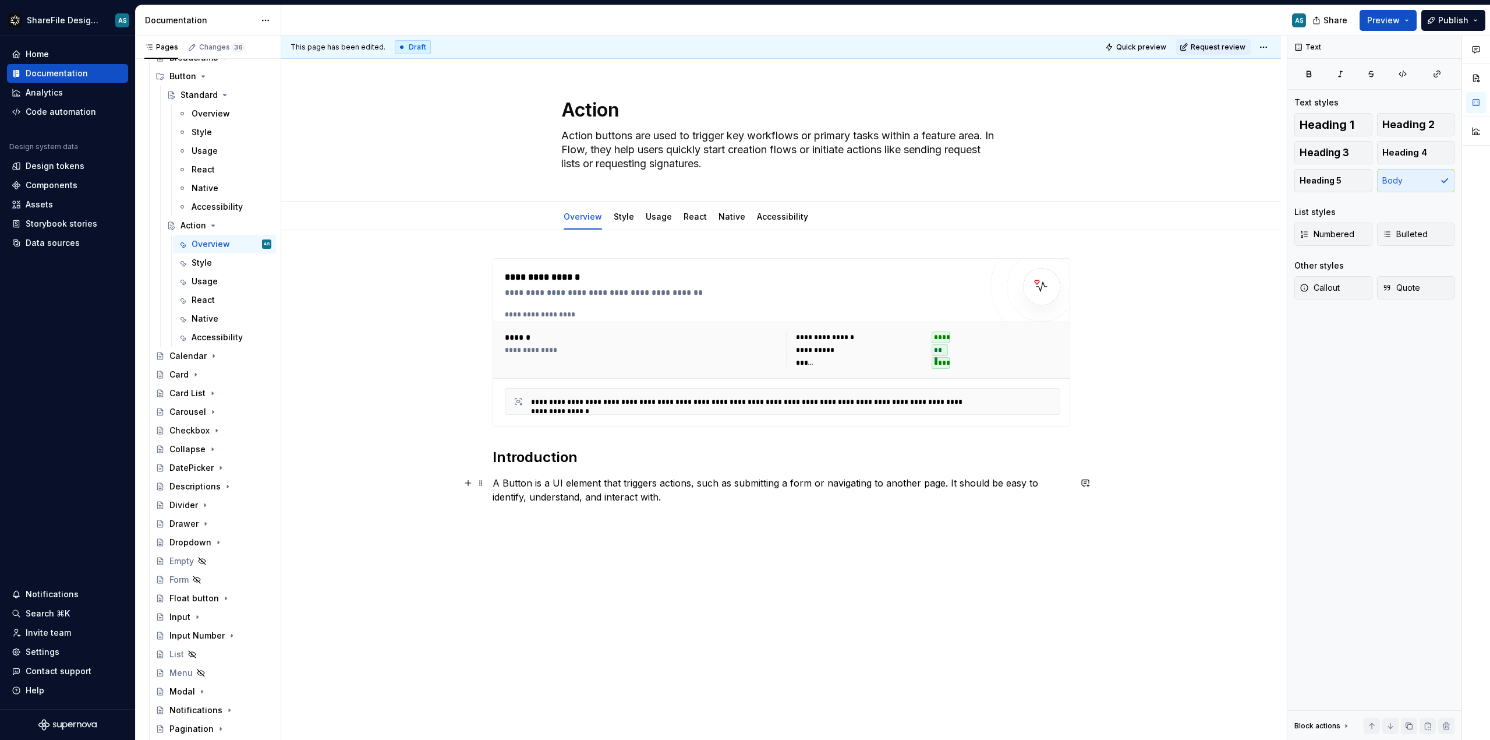
click at [672, 500] on p "A Button is a UI element that triggers actions, such as submitting a form or na…" at bounding box center [782, 490] width 578 height 28
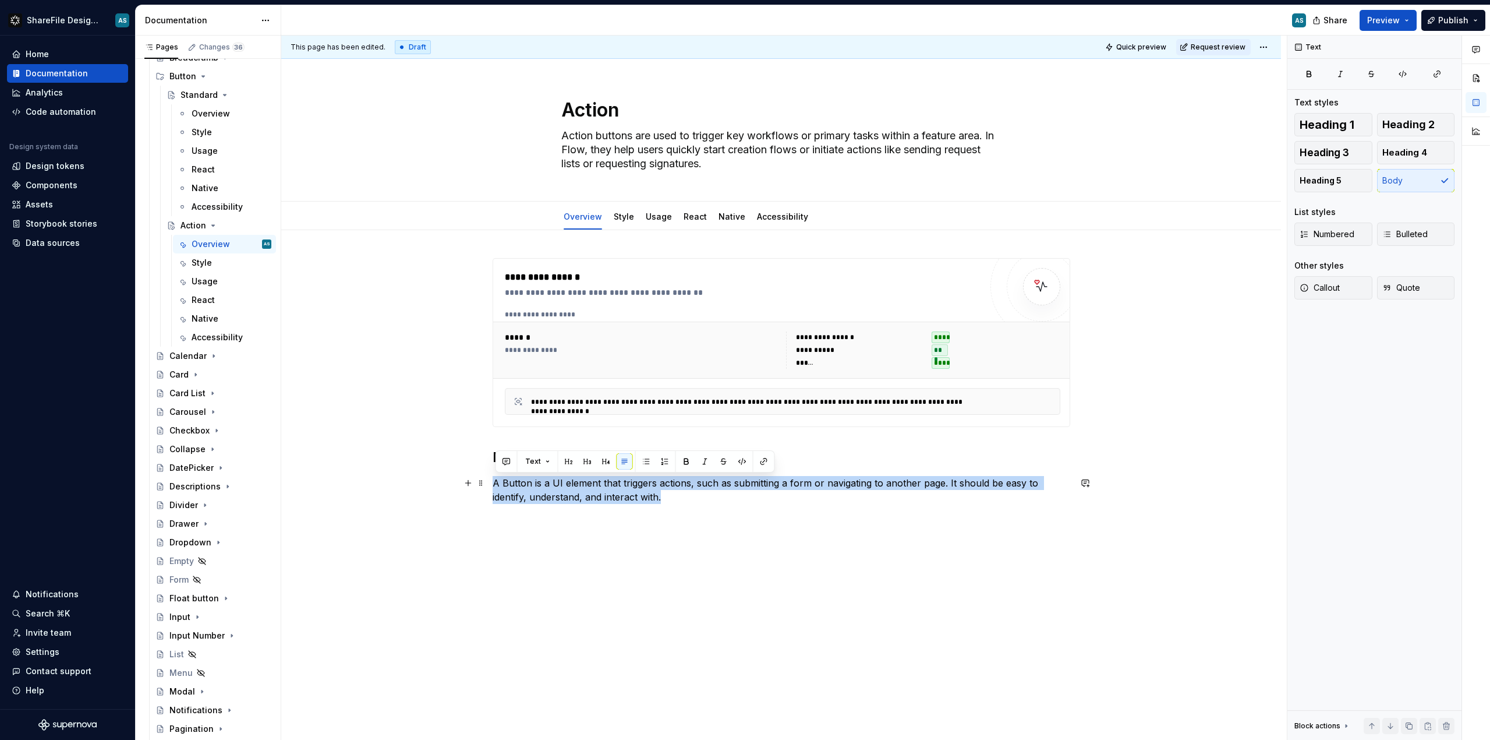
drag, startPoint x: 672, startPoint y: 499, endPoint x: 492, endPoint y: 482, distance: 181.3
click at [492, 482] on div "**********" at bounding box center [781, 495] width 1000 height 531
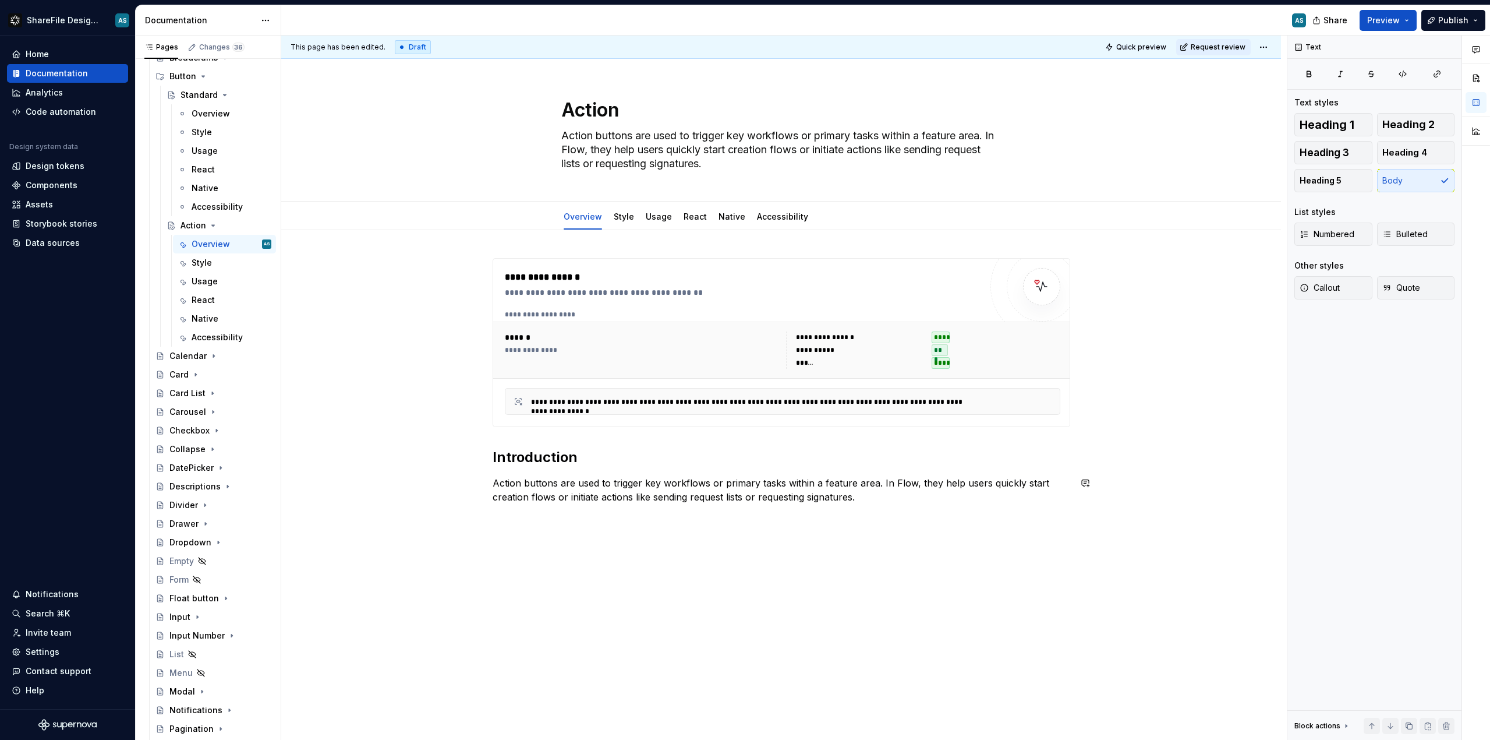
click at [838, 599] on div "**********" at bounding box center [781, 495] width 1000 height 531
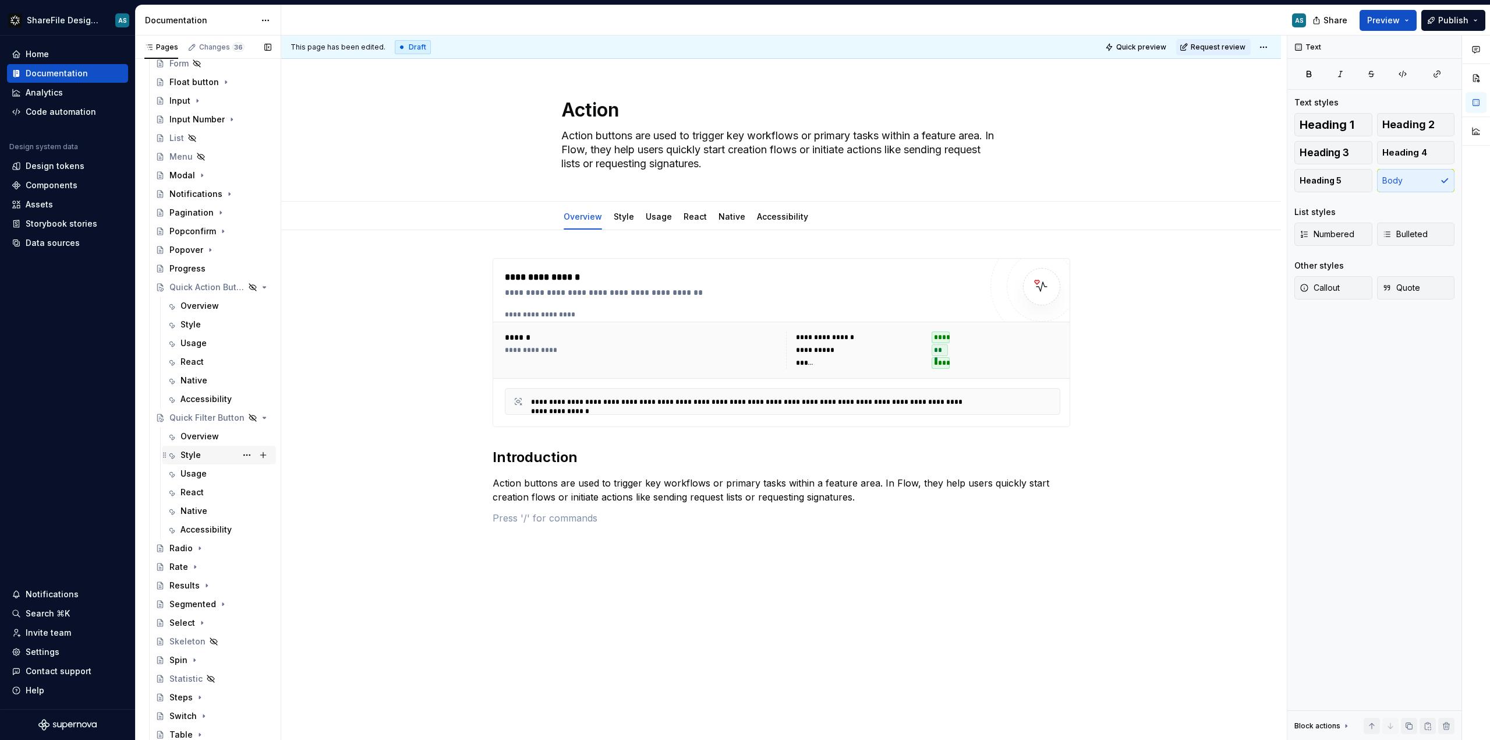
scroll to position [795, 0]
click at [206, 301] on div "Overview" at bounding box center [200, 305] width 38 height 12
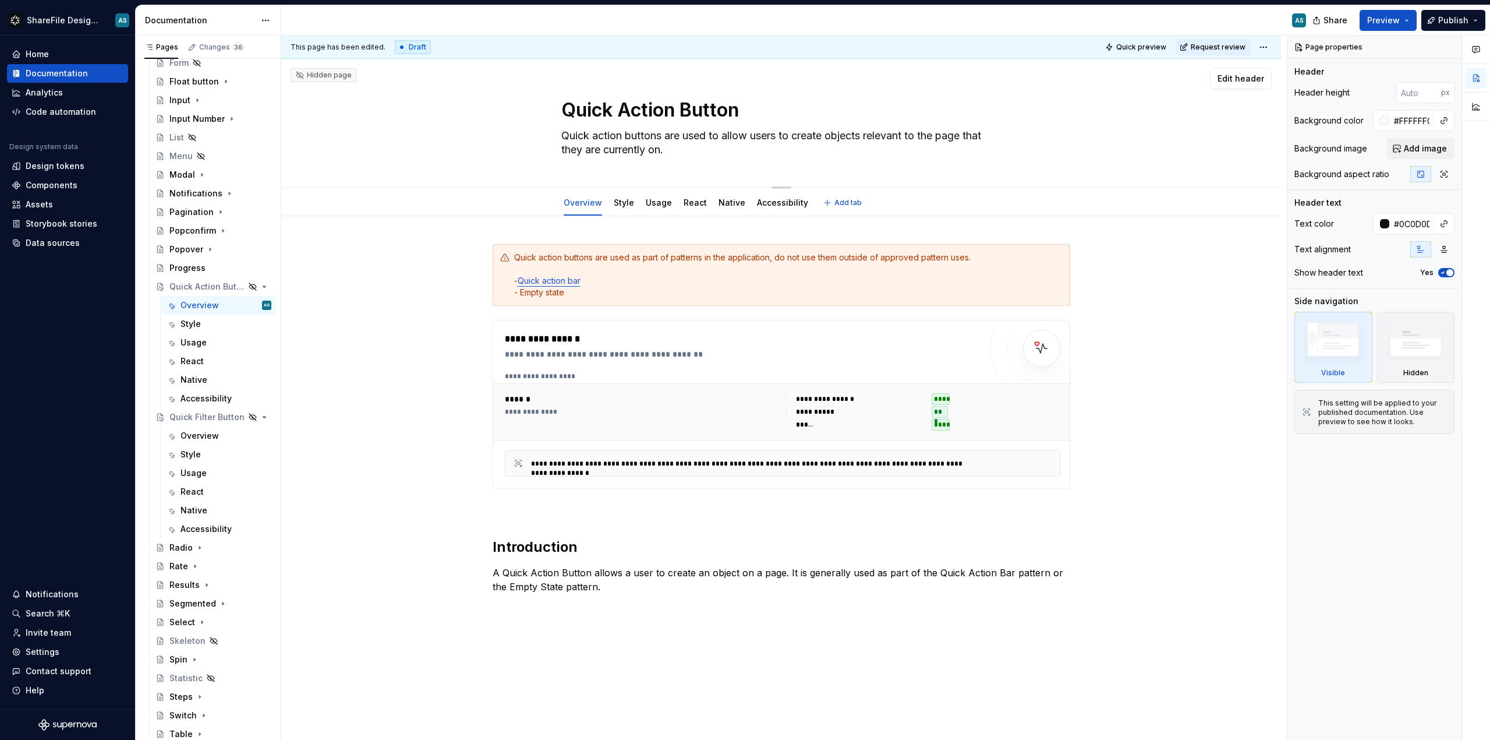
drag, startPoint x: 674, startPoint y: 150, endPoint x: 567, endPoint y: 136, distance: 108.1
click at [567, 136] on textarea "Quick action buttons are used to allow users to create objects relevant to the …" at bounding box center [779, 142] width 440 height 33
click at [596, 135] on textarea "Quick action buttons are used to allow users to create objects relevant to the …" at bounding box center [779, 142] width 440 height 33
drag, startPoint x: 595, startPoint y: 135, endPoint x: 673, endPoint y: 149, distance: 79.4
click at [673, 149] on textarea "Quick action buttons are used to allow users to create objects relevant to the …" at bounding box center [779, 142] width 440 height 33
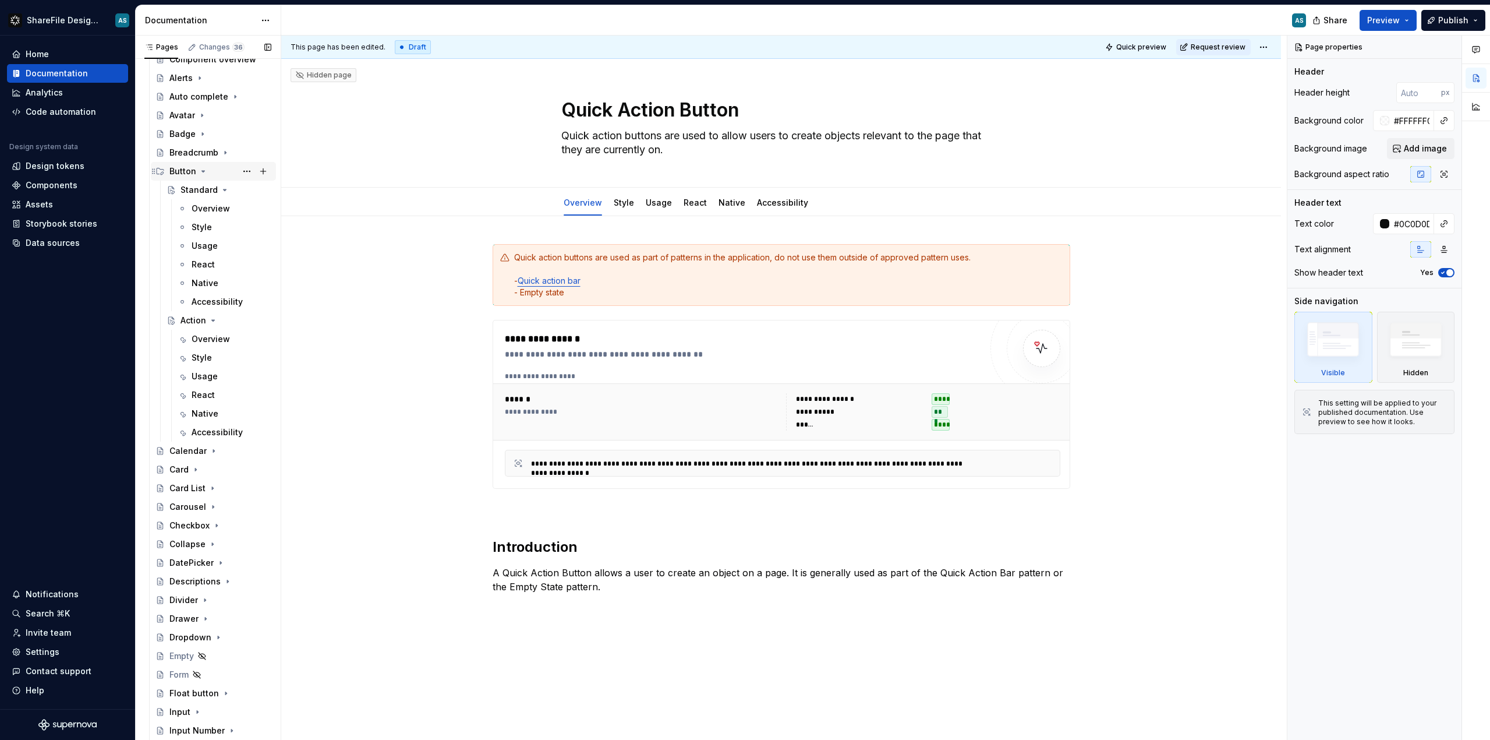
scroll to position [174, 0]
click at [210, 345] on div "Overview" at bounding box center [211, 348] width 38 height 12
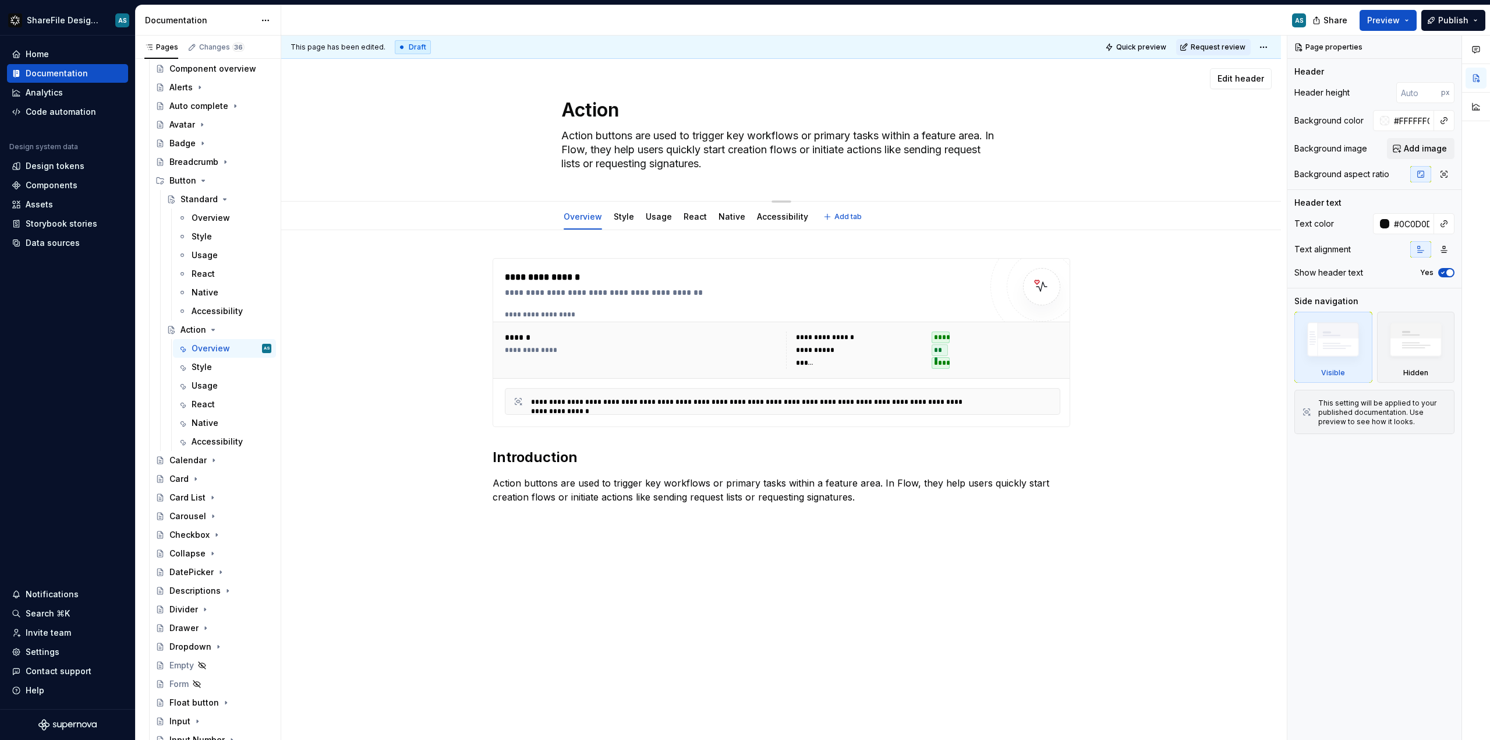
click at [567, 134] on textarea "Action buttons are used to trigger key workflows or primary tasks within a feat…" at bounding box center [779, 149] width 440 height 47
paste textarea "action buttons are used to allow users to create objects relevant to the page t…"
type textarea "*"
type textarea "action buttons are used to allow users to create objects relevant to the page t…"
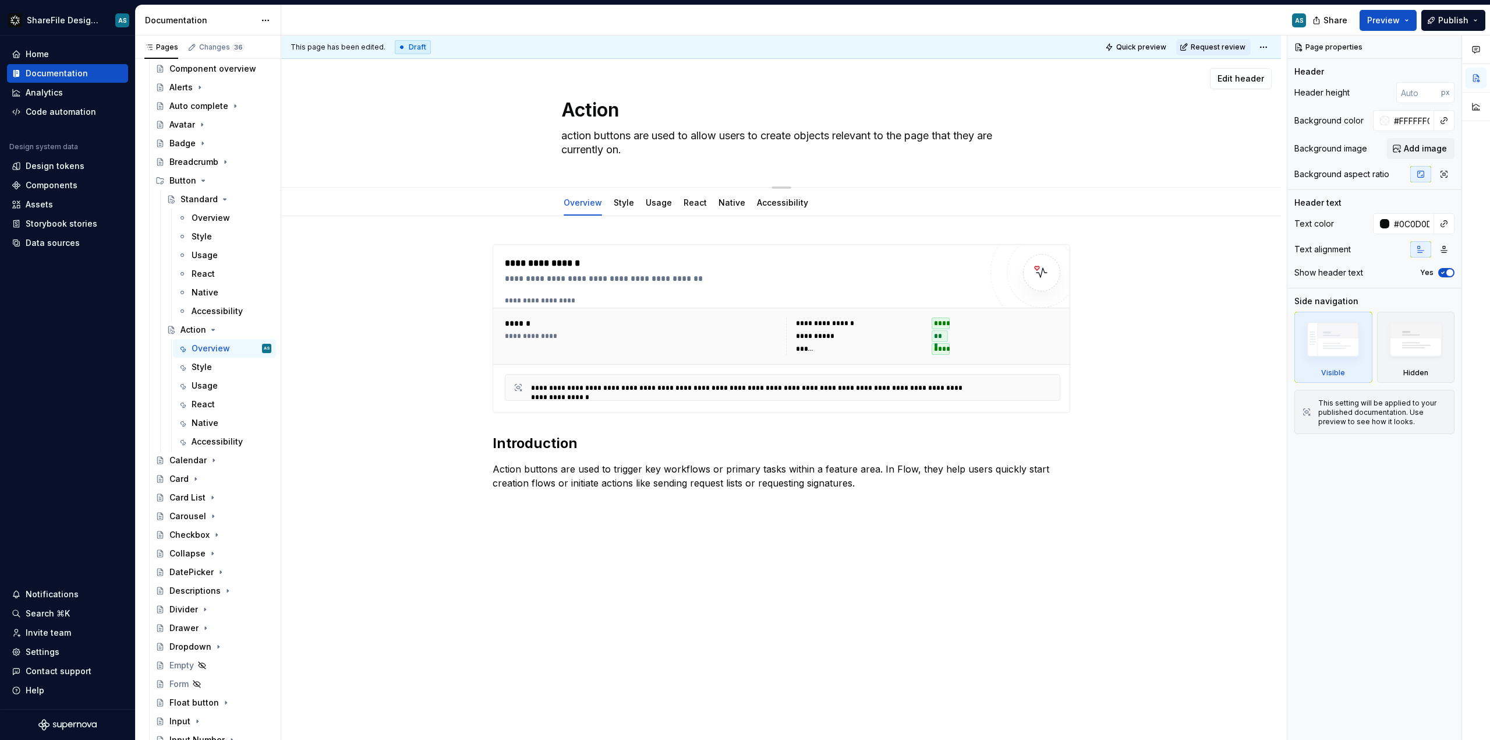
type textarea "*"
type textarea "Action buttons are used to allow users to create objects relevant to the page t…"
type textarea "*"
type textarea "Action buttons are used to allow users to create objects relevant to the page t…"
click at [470, 248] on button "button" at bounding box center [468, 250] width 16 height 16
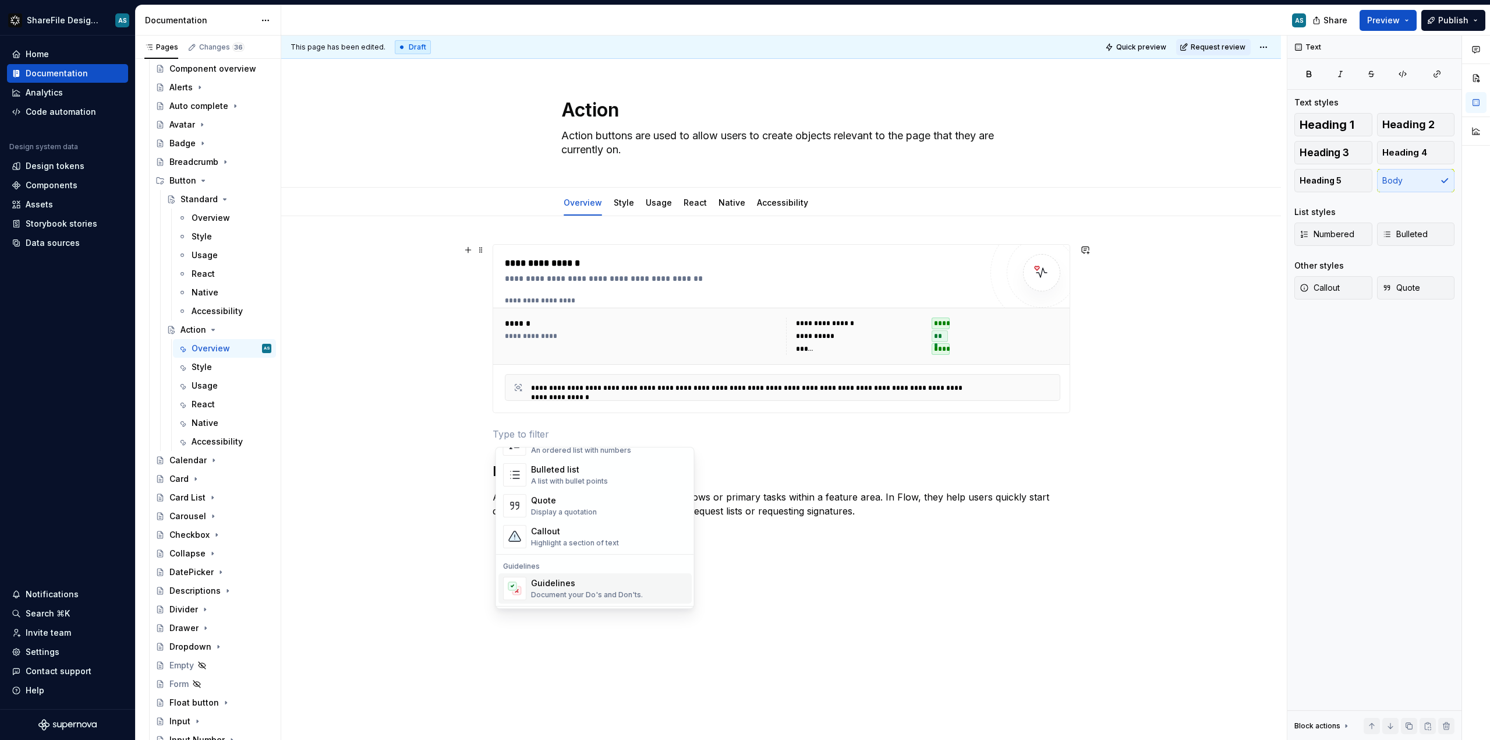
scroll to position [222, 0]
click at [585, 533] on div "Callout" at bounding box center [575, 532] width 88 height 12
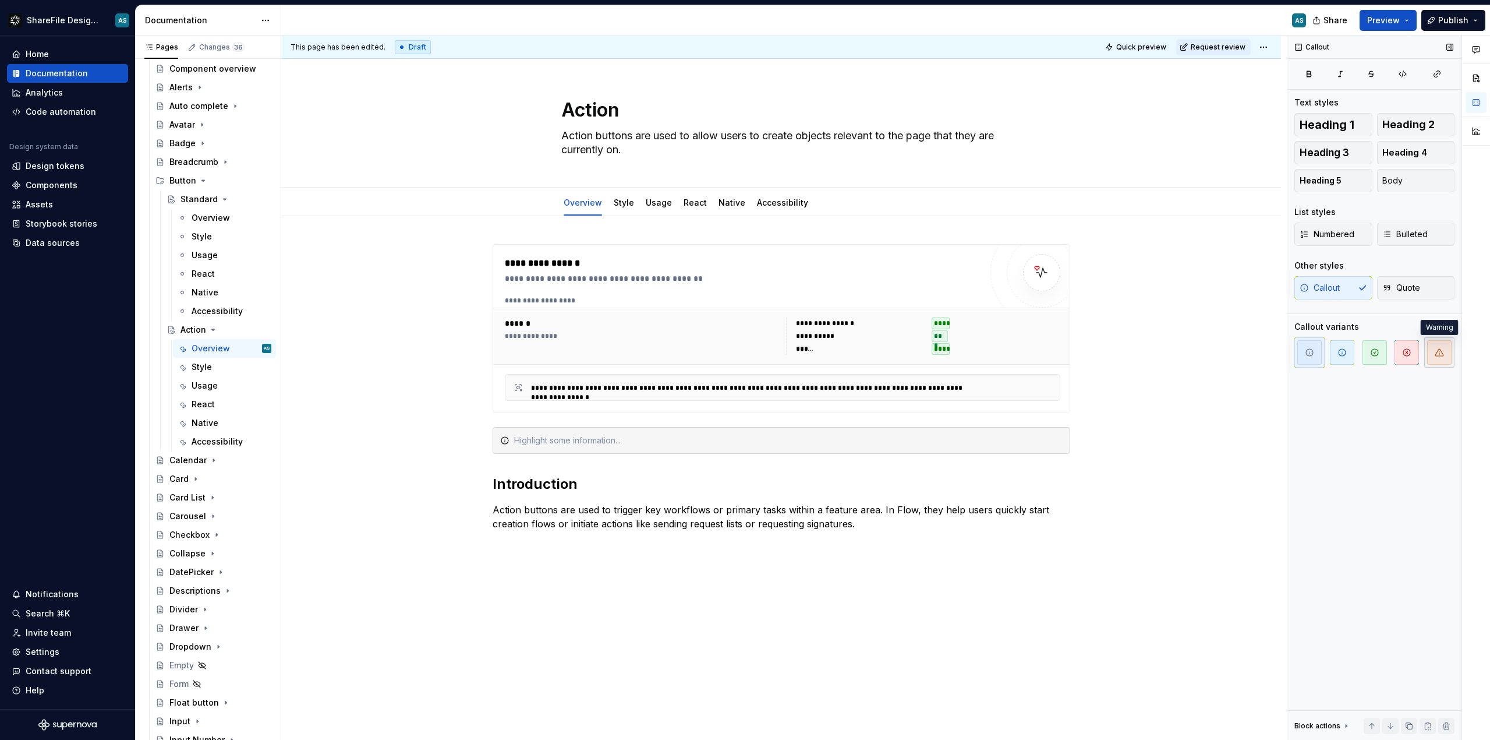
click at [1438, 358] on span "button" at bounding box center [1439, 352] width 24 height 24
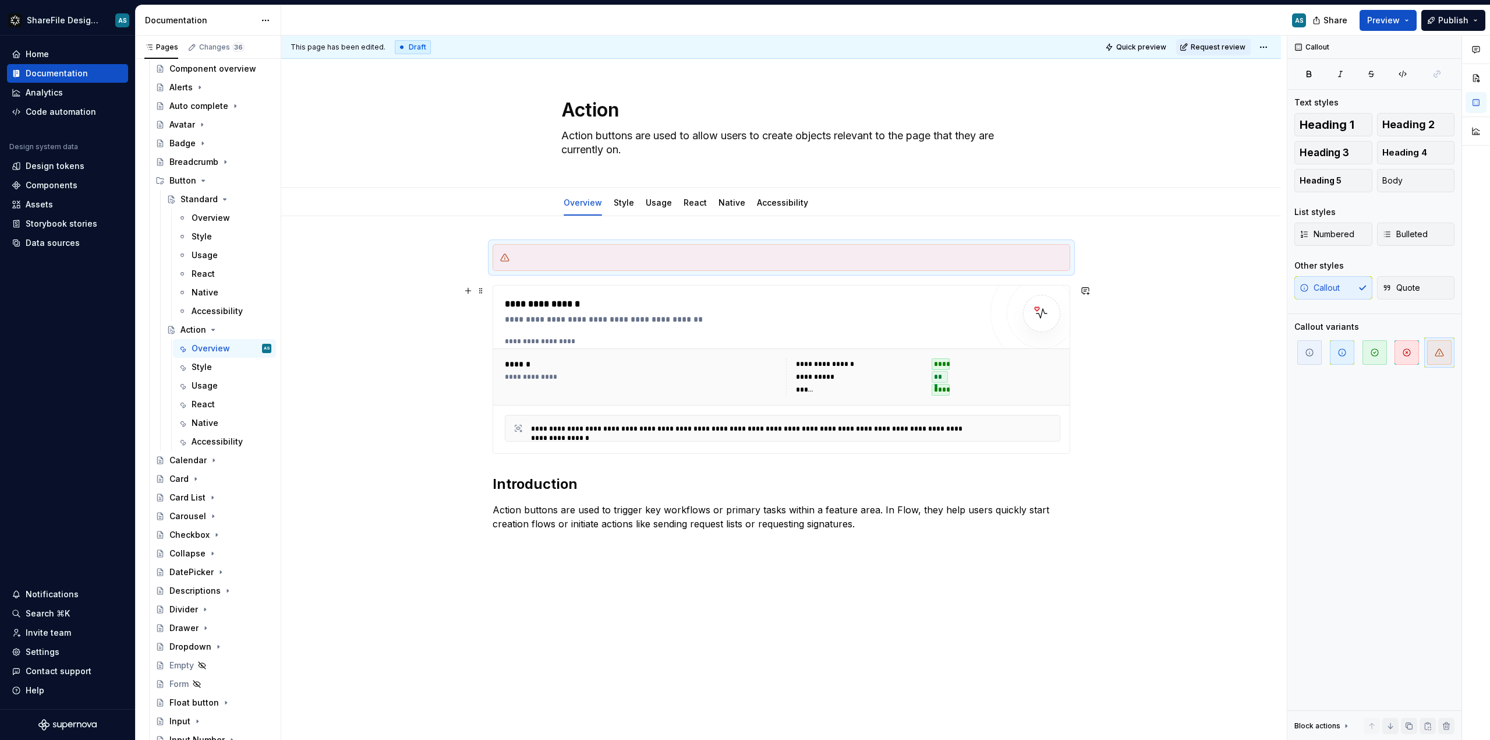
click at [472, 344] on div "**********" at bounding box center [781, 501] width 1000 height 571
click at [542, 265] on div at bounding box center [782, 257] width 578 height 27
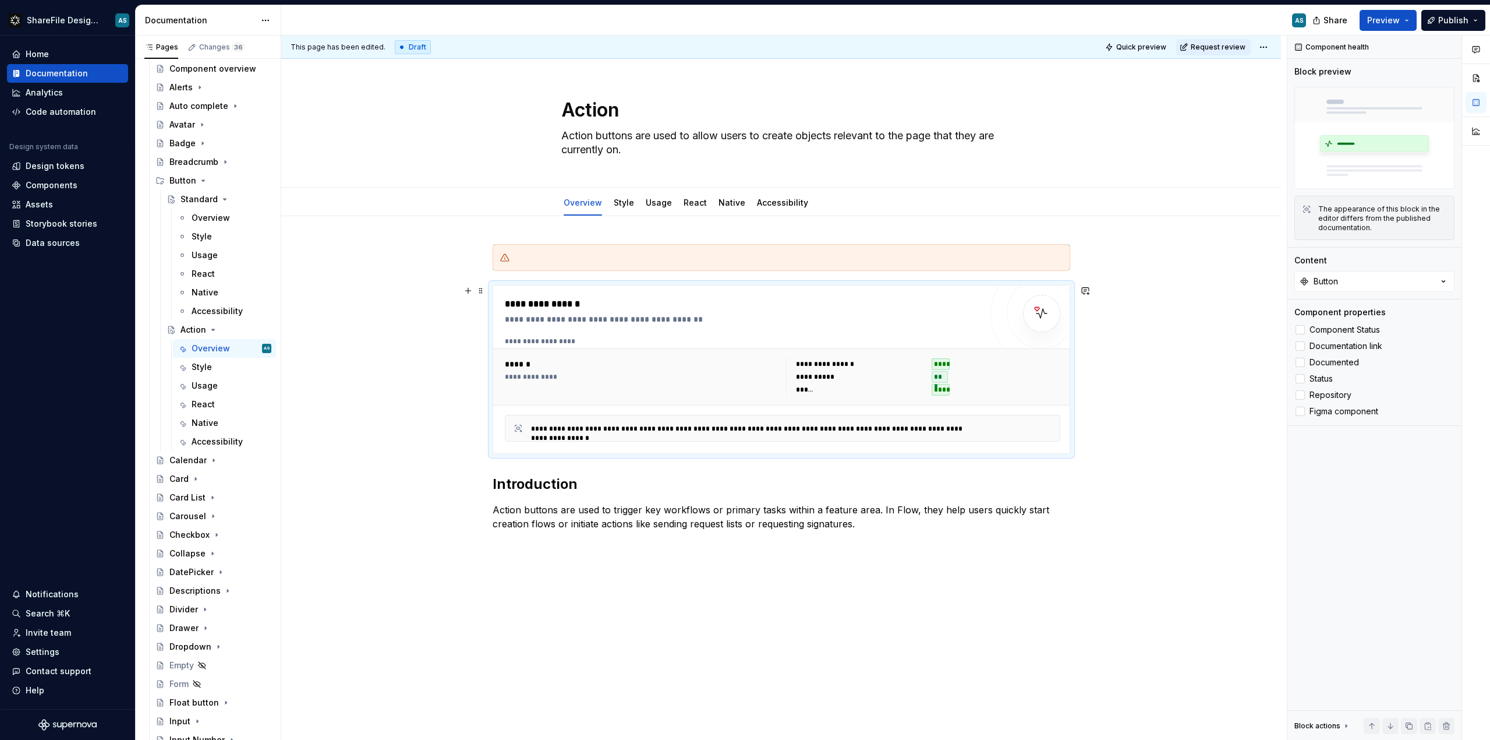
drag, startPoint x: 999, startPoint y: 337, endPoint x: 1045, endPoint y: 339, distance: 46.6
click at [1001, 337] on div at bounding box center [1042, 313] width 103 height 103
click at [727, 250] on div at bounding box center [782, 257] width 578 height 27
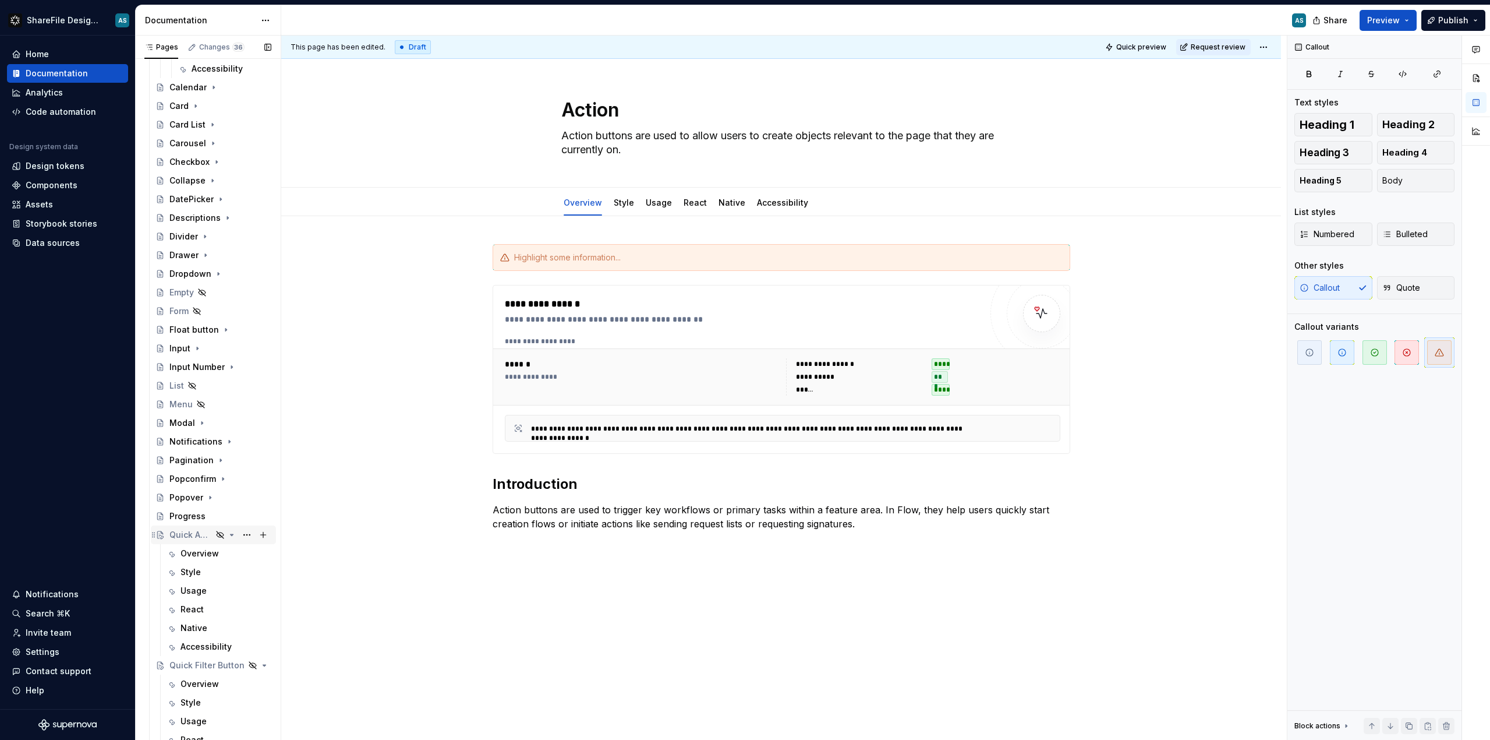
scroll to position [691, 0]
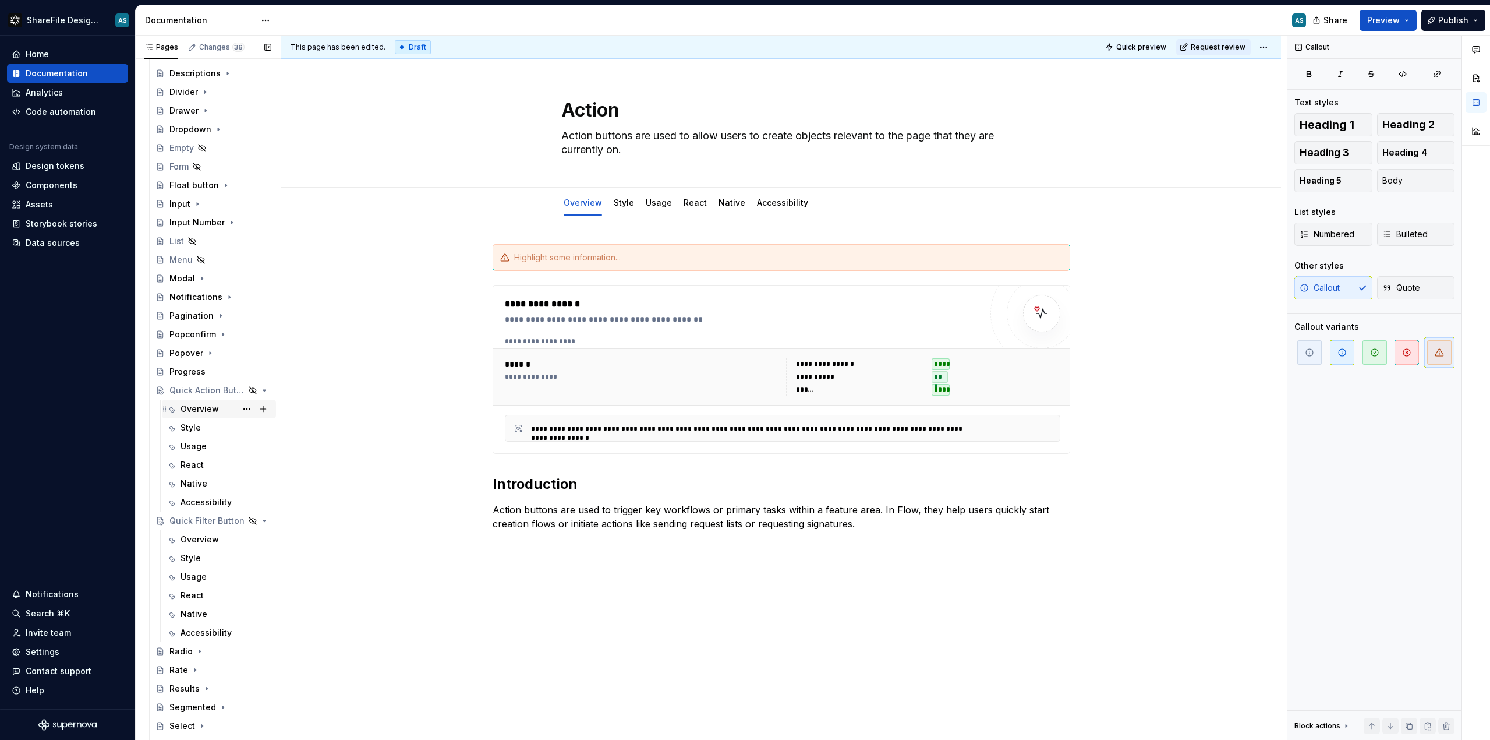
click at [209, 407] on div "Overview" at bounding box center [200, 409] width 38 height 12
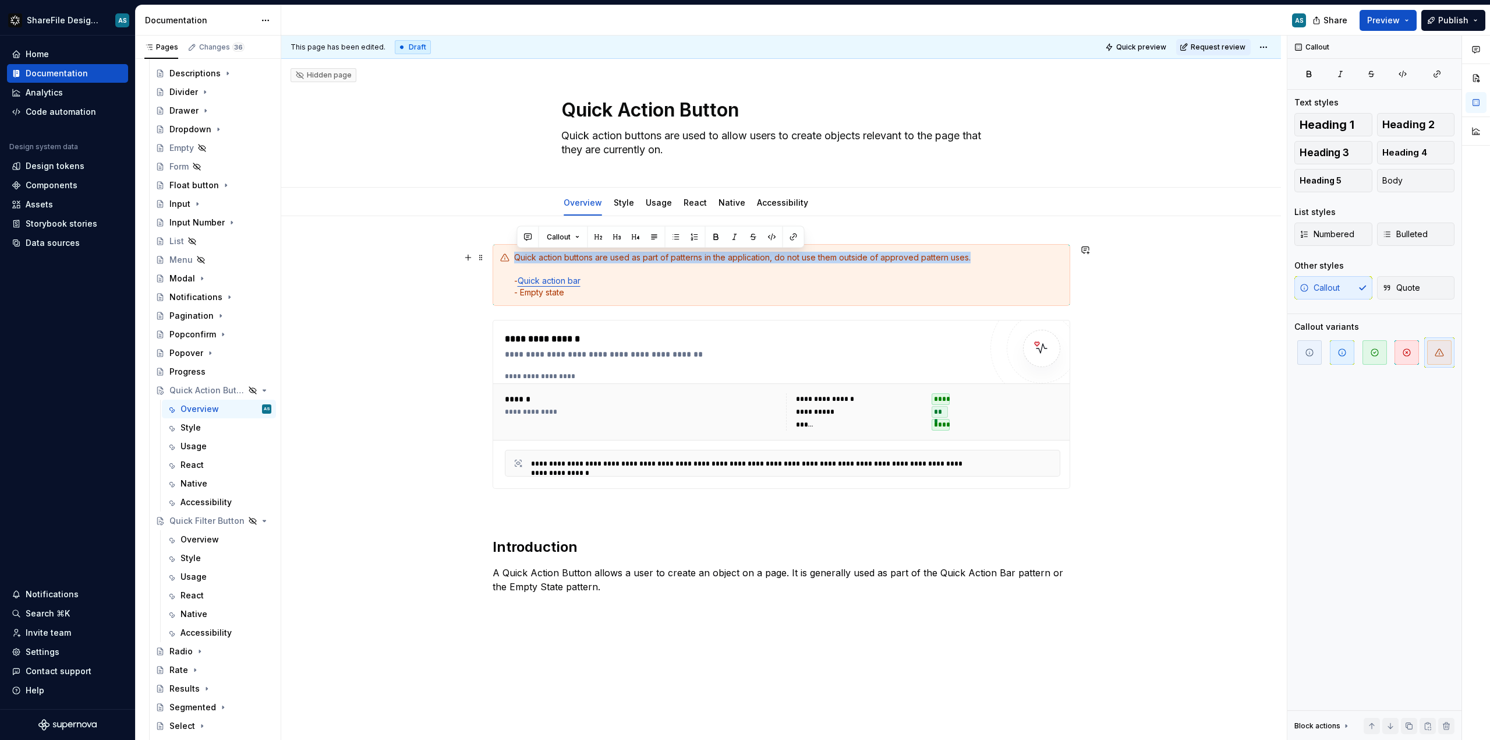
drag, startPoint x: 517, startPoint y: 255, endPoint x: 982, endPoint y: 259, distance: 464.8
click at [982, 259] on div "Quick action buttons are used as part of patterns in the application, do not us…" at bounding box center [788, 275] width 549 height 47
copy div "Quick action buttons are used as part of patterns in the application, do not us…"
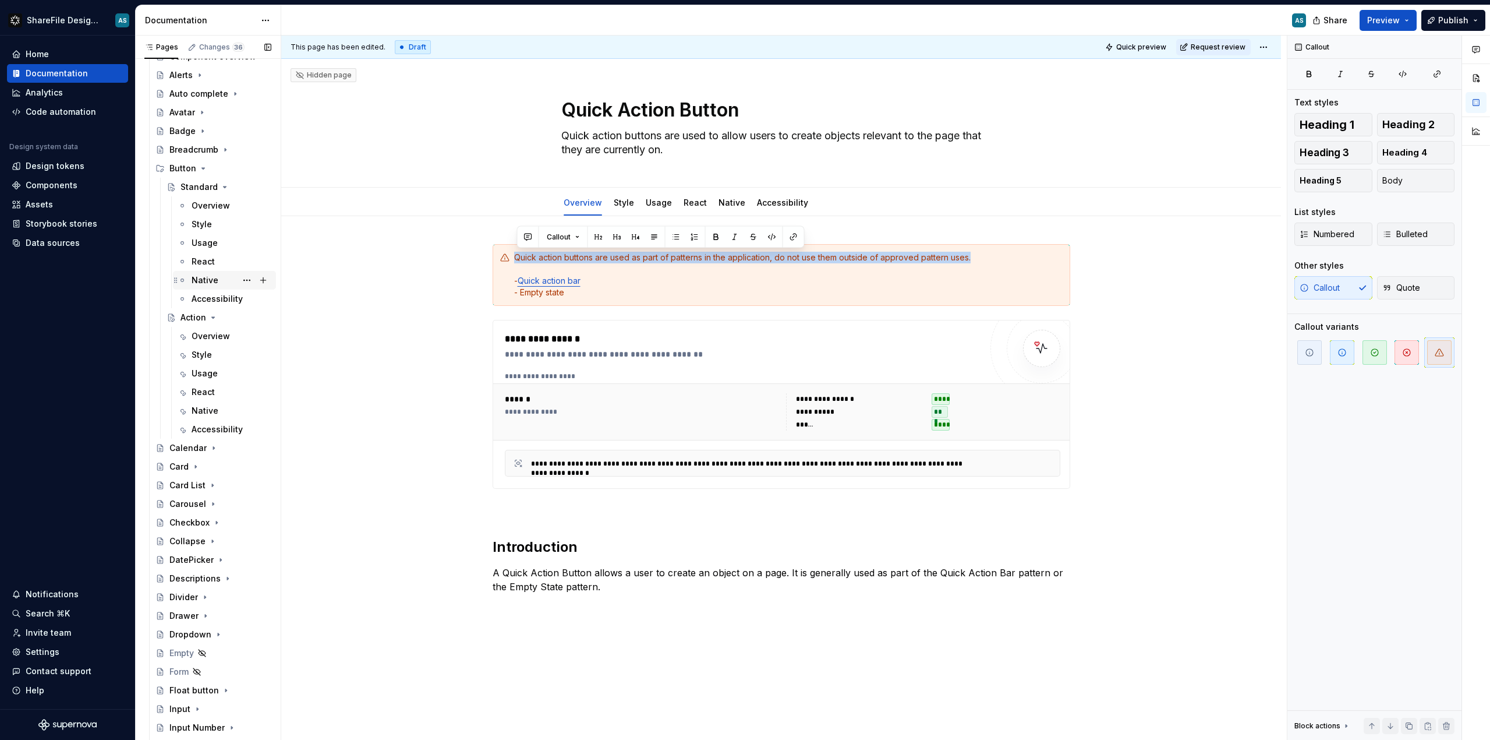
scroll to position [191, 0]
click at [215, 335] on div "Overview" at bounding box center [211, 332] width 38 height 12
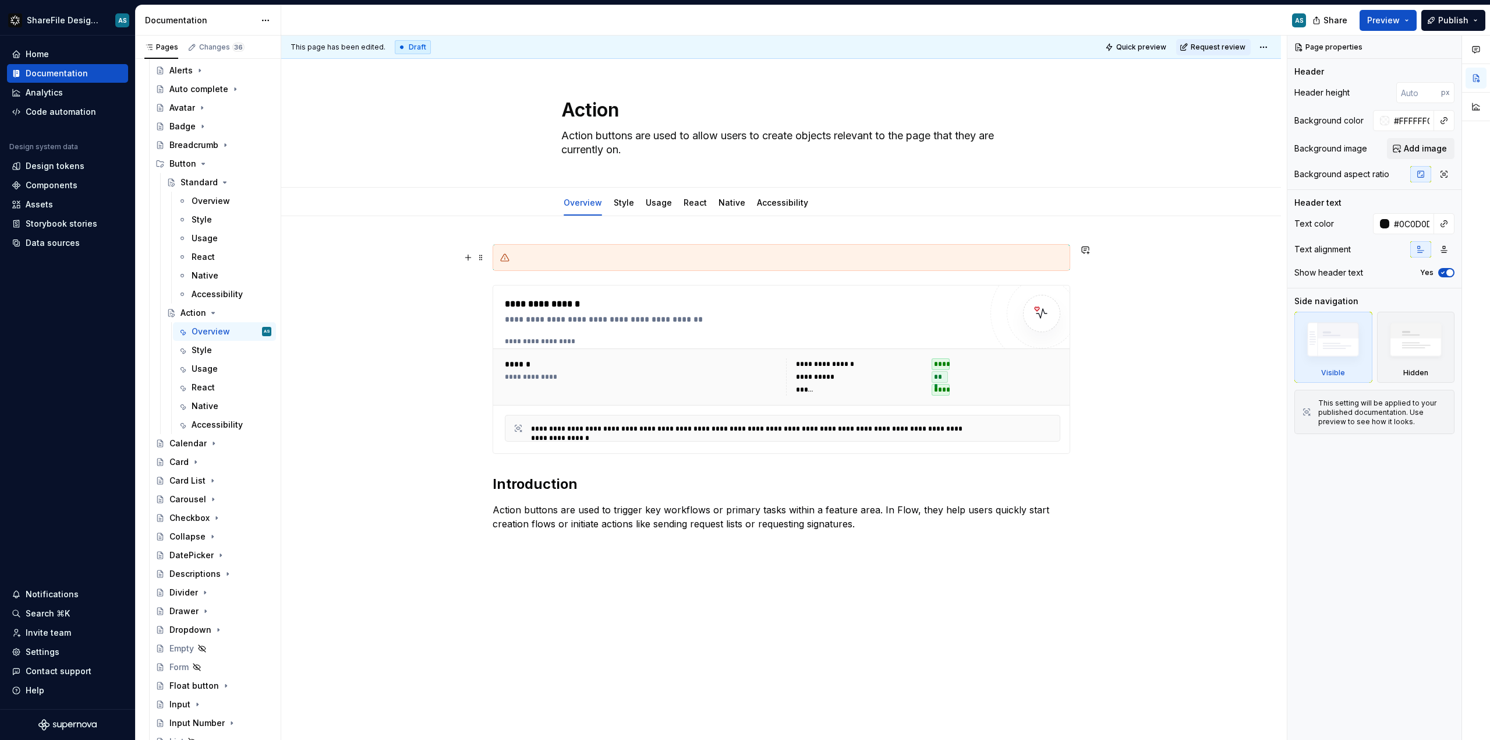
type textarea "*"
click at [540, 259] on div at bounding box center [788, 258] width 549 height 12
paste div
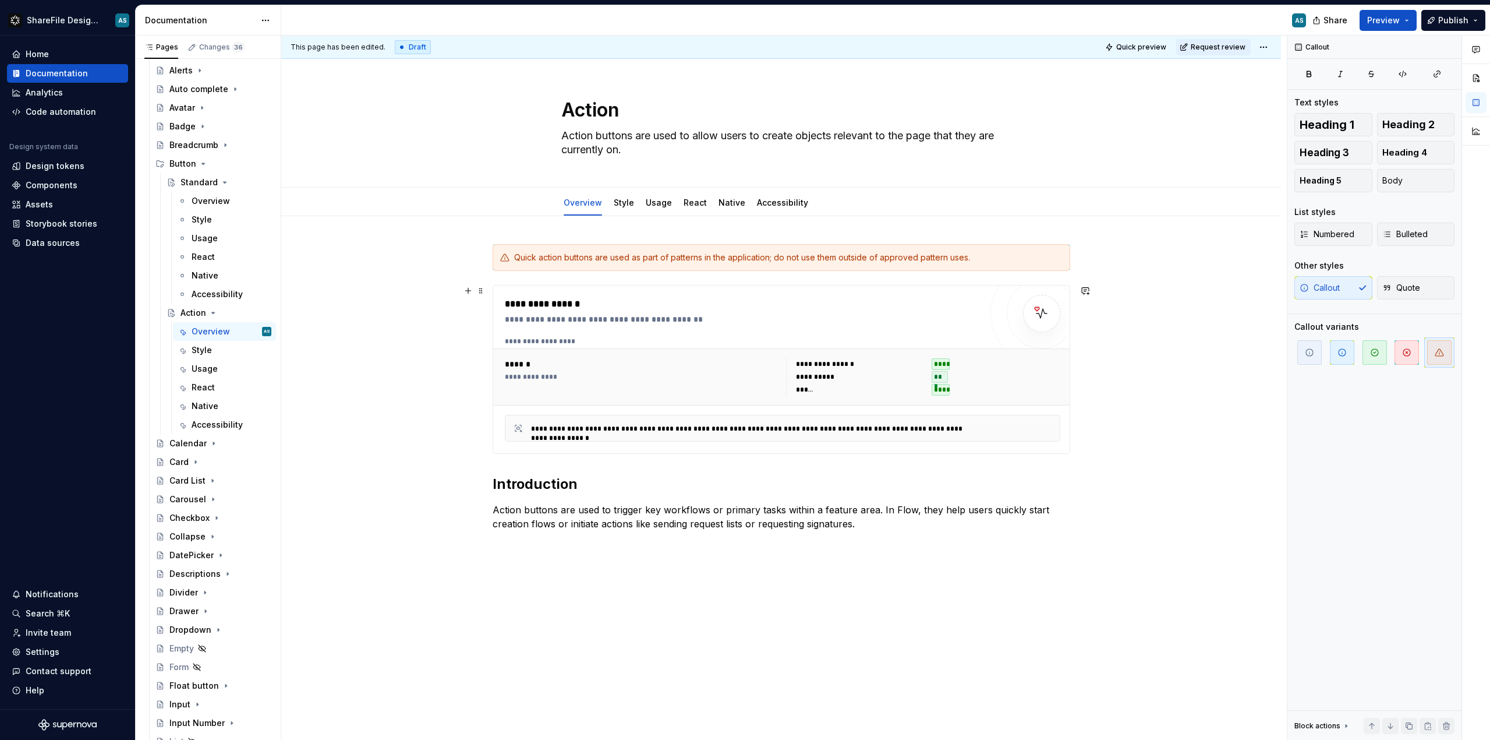
click at [426, 295] on div "**********" at bounding box center [781, 501] width 1000 height 571
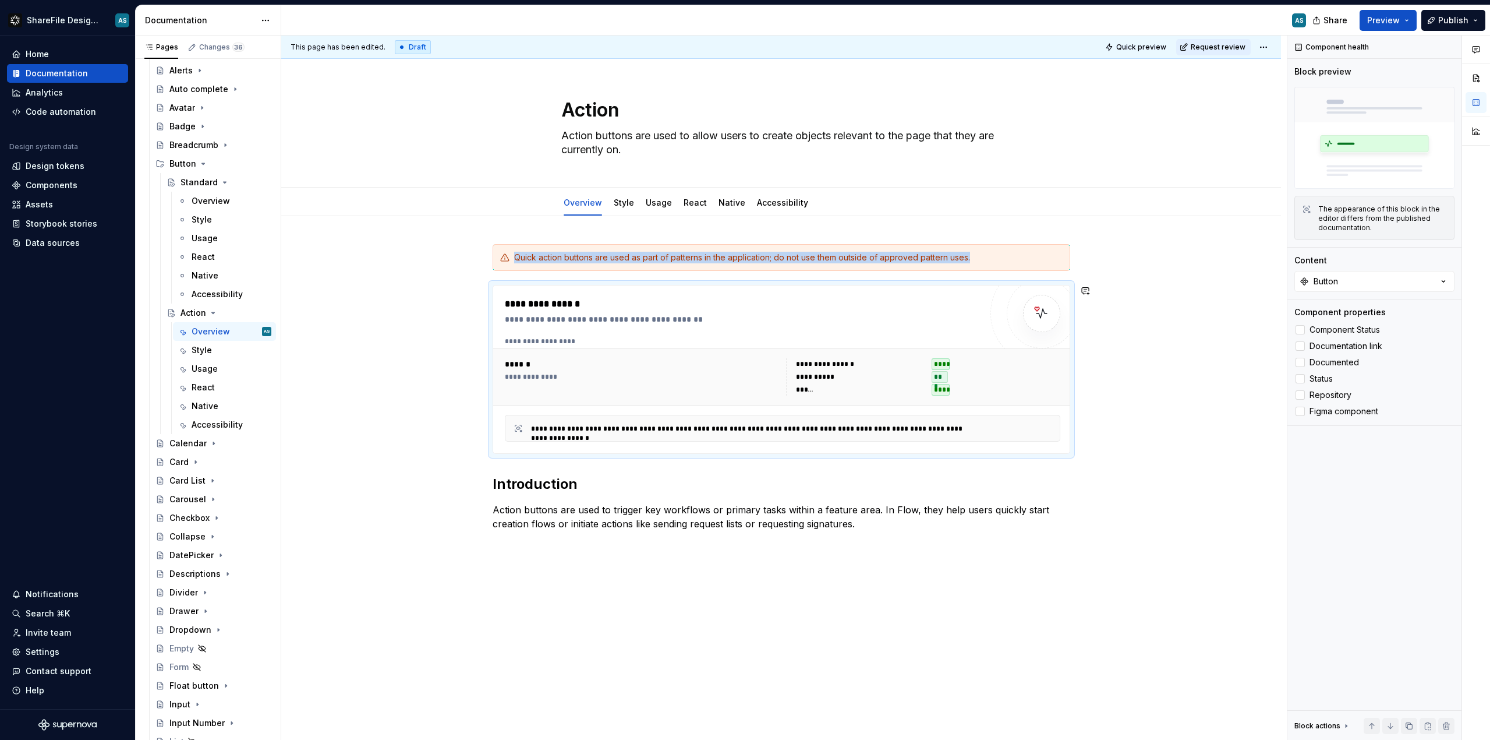
click at [390, 273] on div "**********" at bounding box center [781, 501] width 1000 height 571
click at [401, 288] on div "**********" at bounding box center [781, 501] width 1000 height 571
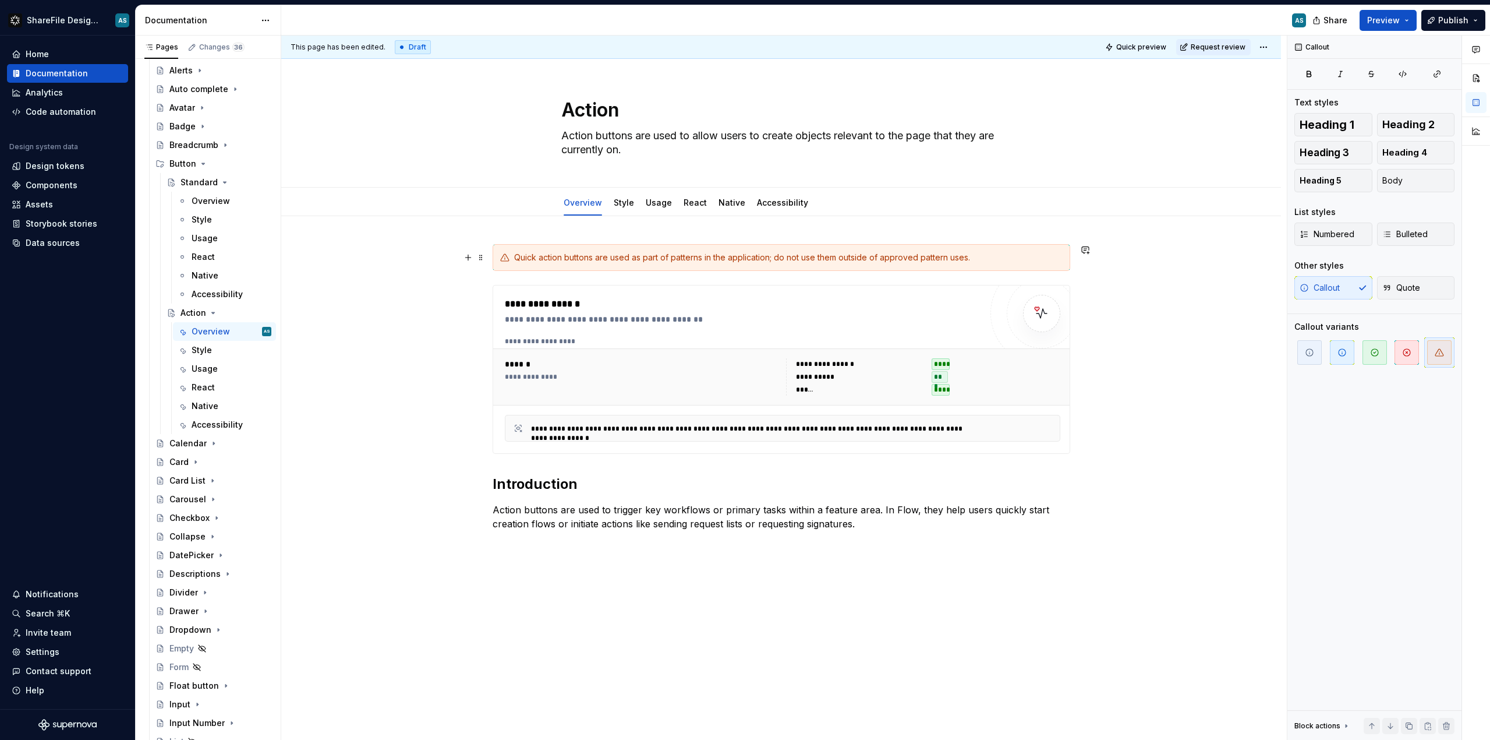
click at [970, 256] on div "Quick action buttons are used as part of patterns in the application; do not us…" at bounding box center [788, 258] width 549 height 12
click at [400, 352] on div "**********" at bounding box center [781, 501] width 1000 height 571
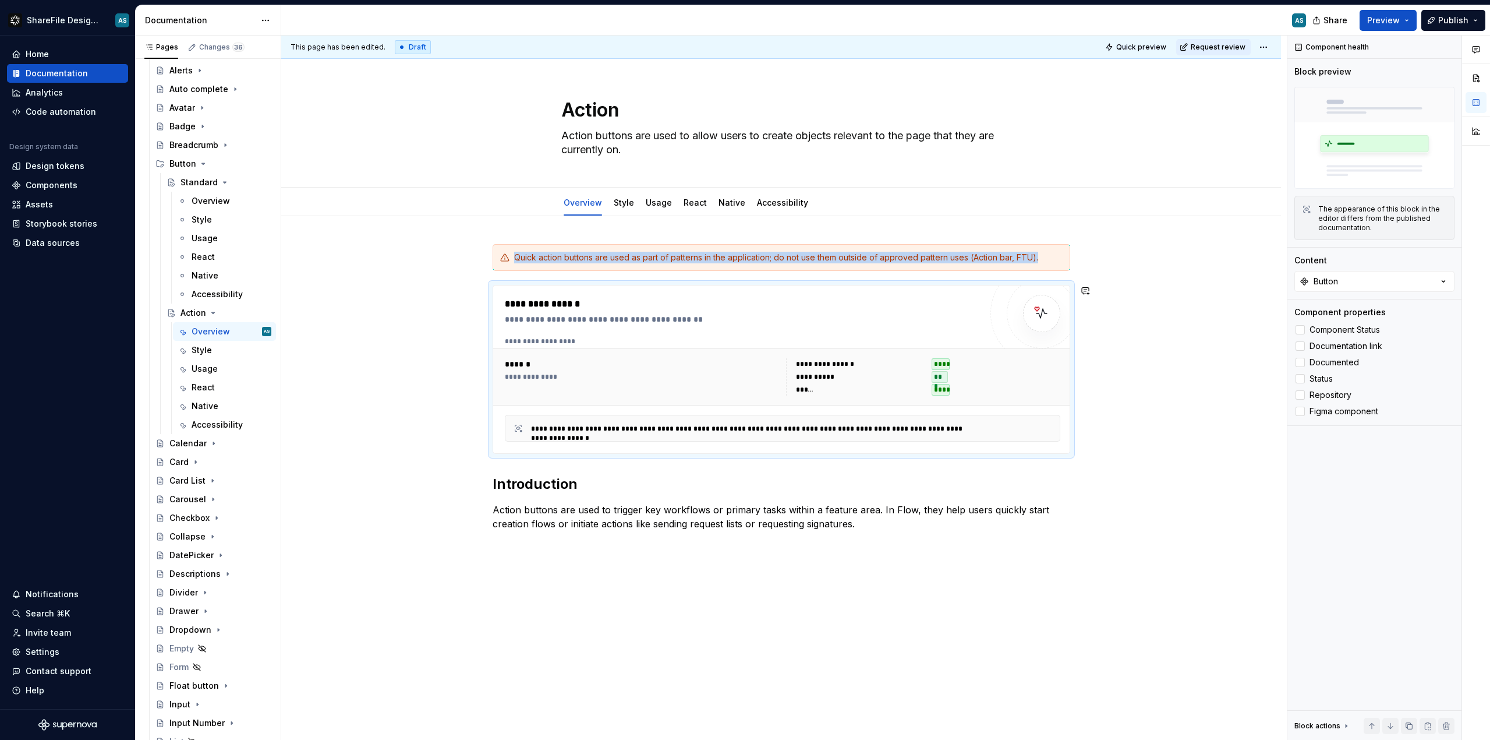
drag, startPoint x: 403, startPoint y: 271, endPoint x: 390, endPoint y: 278, distance: 15.4
click at [403, 271] on div "**********" at bounding box center [781, 501] width 1000 height 571
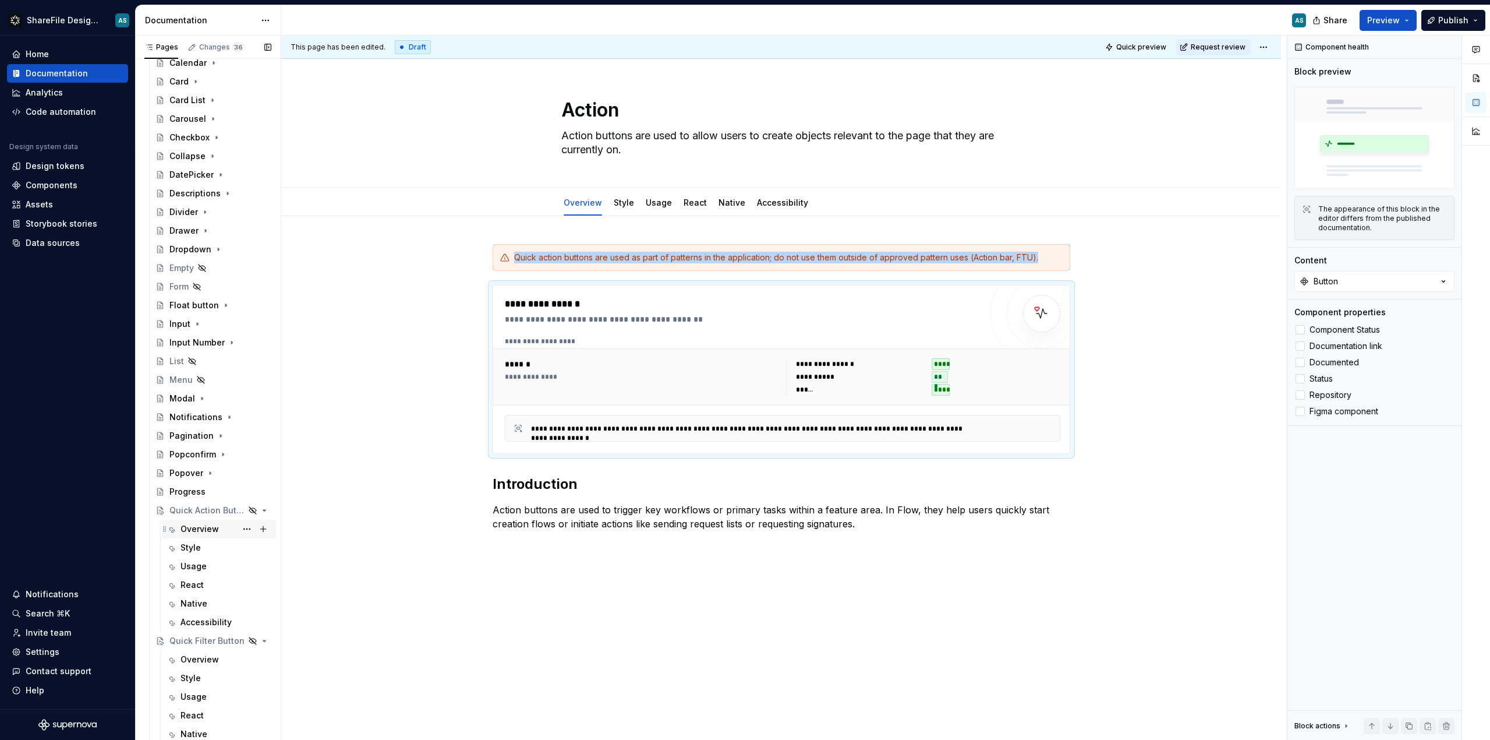
scroll to position [572, 0]
click at [201, 516] on div "Quick Action Button" at bounding box center [220, 509] width 102 height 16
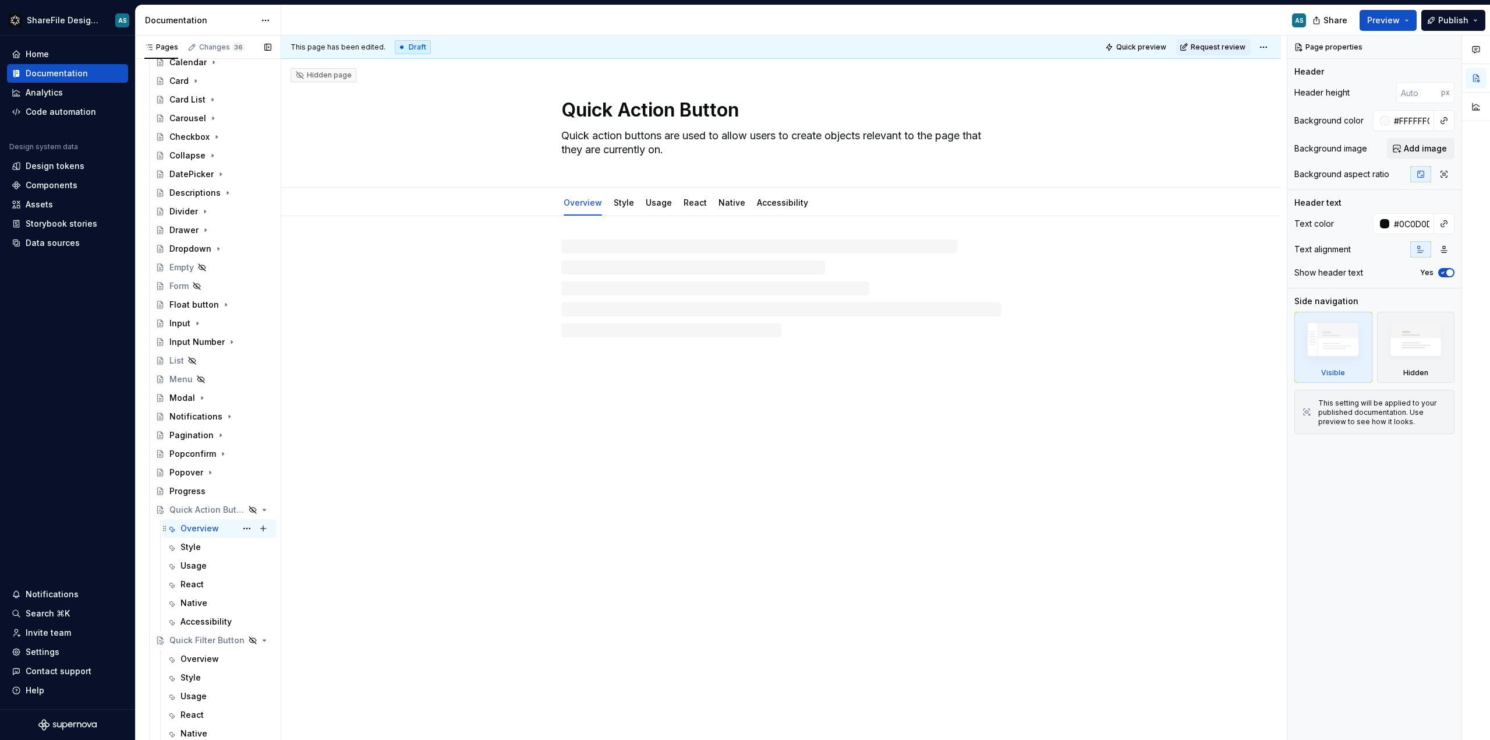
click at [201, 529] on div "Overview" at bounding box center [200, 528] width 38 height 12
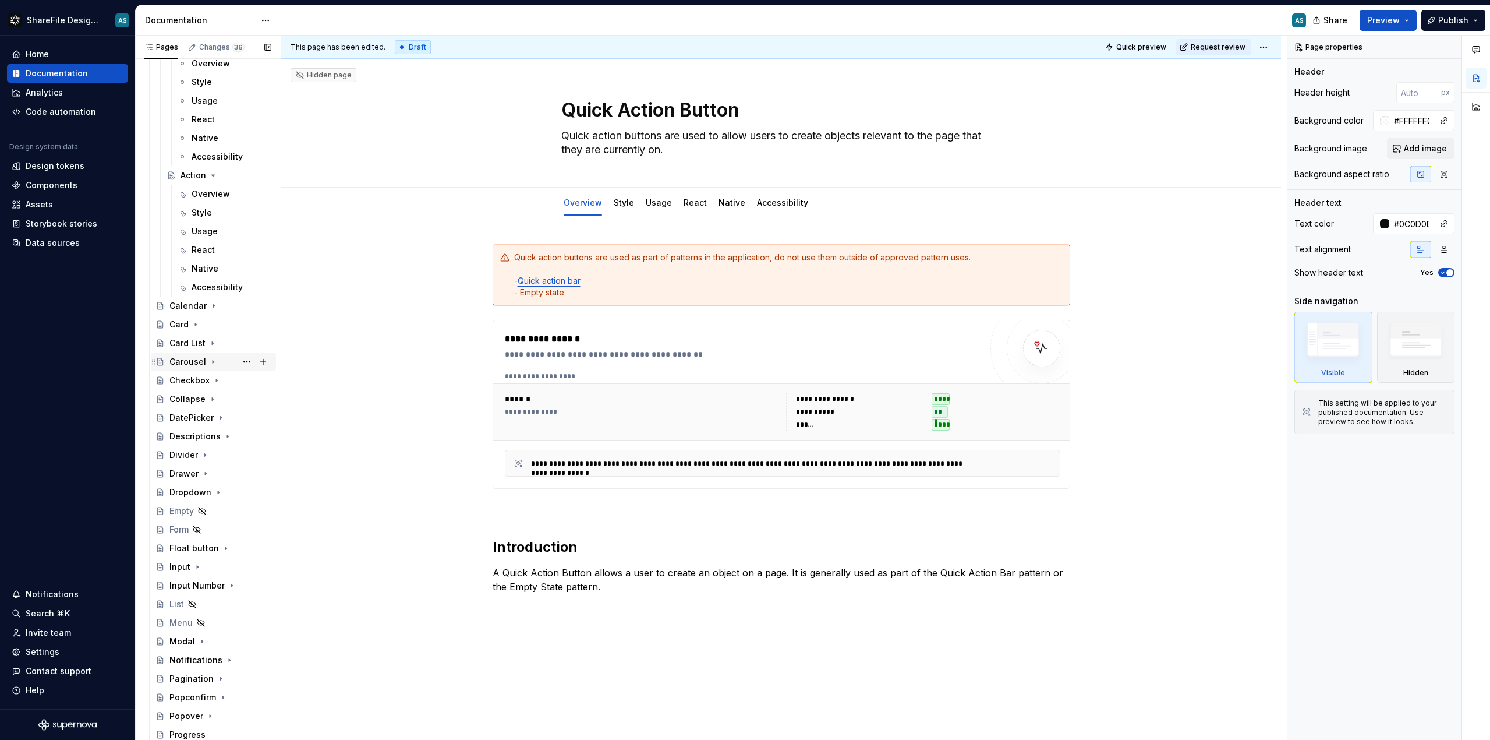
scroll to position [206, 0]
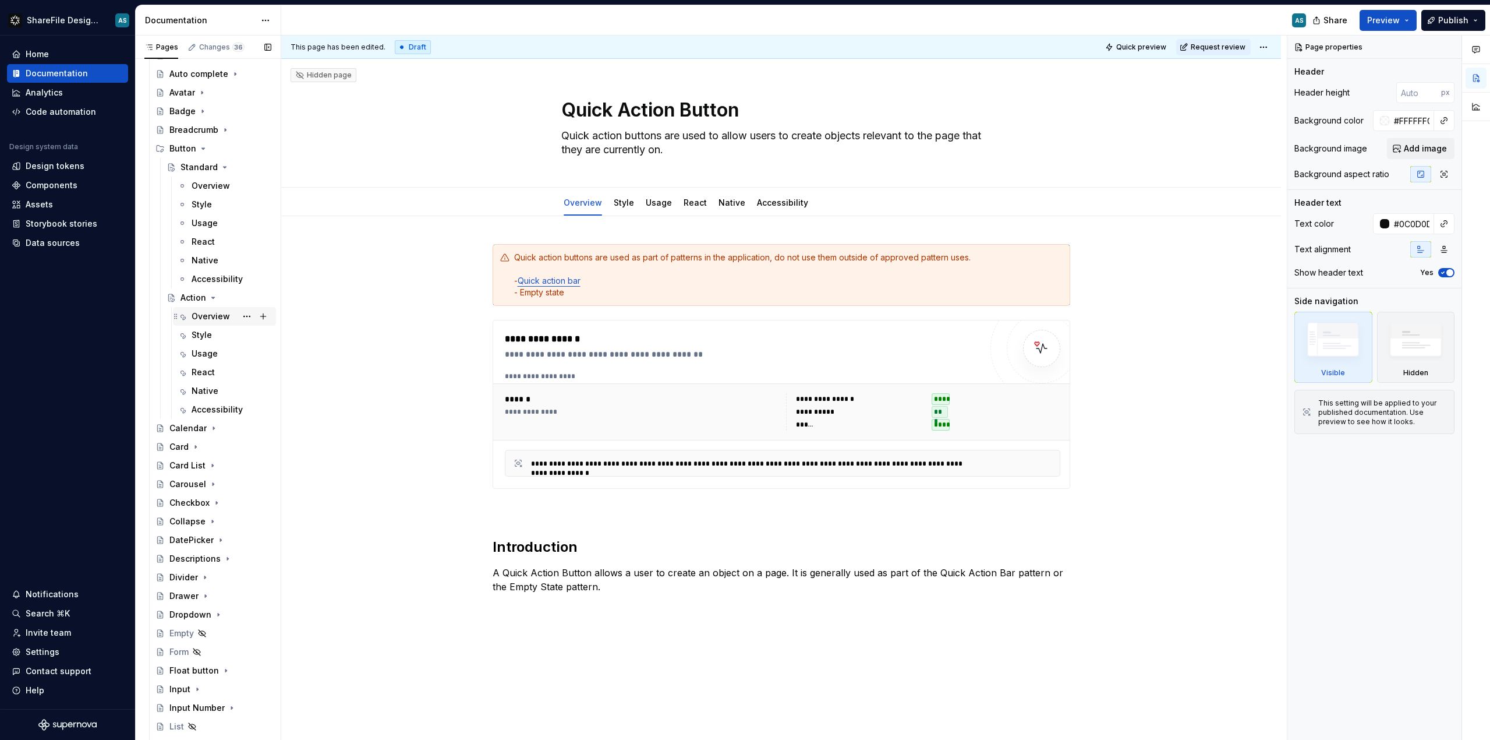
click at [211, 315] on div "Overview" at bounding box center [211, 316] width 38 height 12
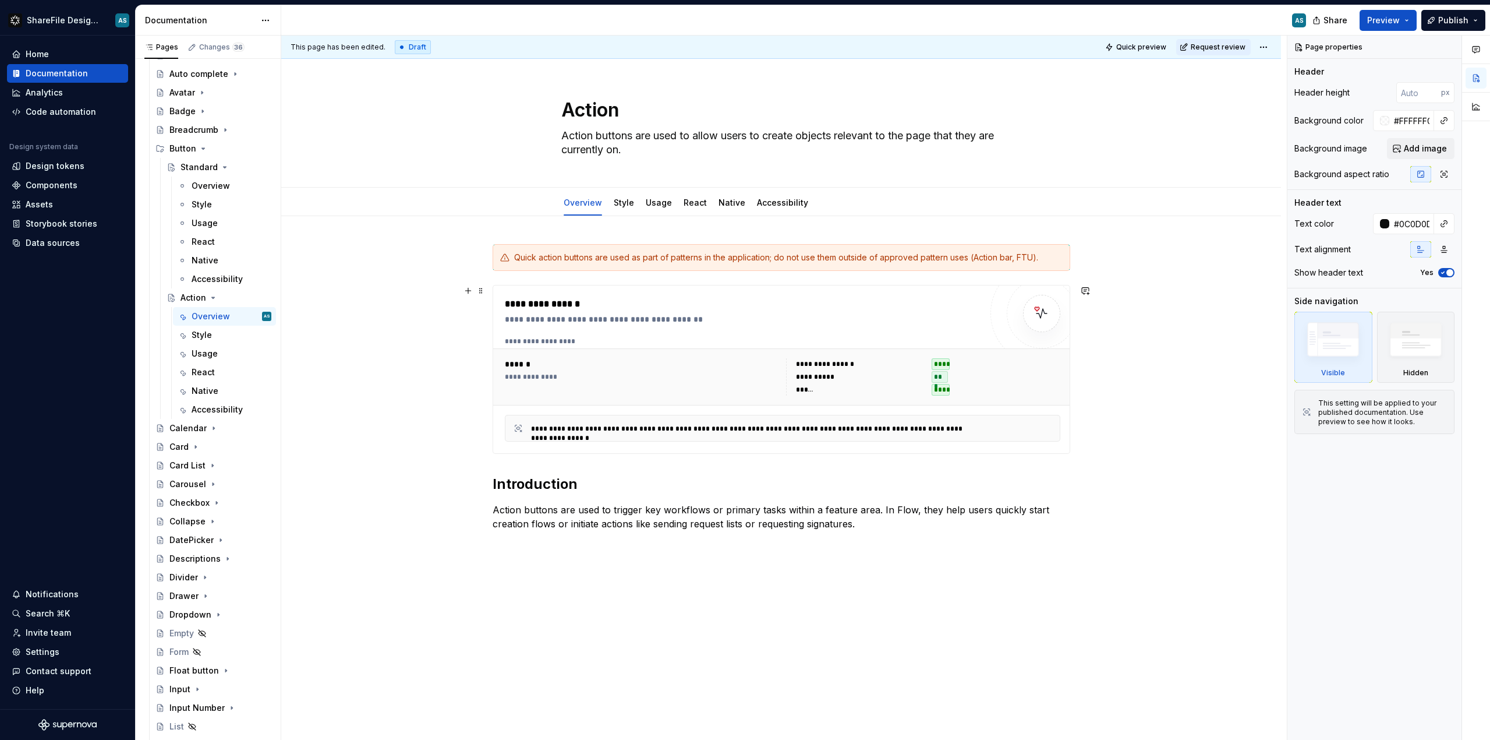
click at [1189, 315] on div "**********" at bounding box center [781, 501] width 1000 height 571
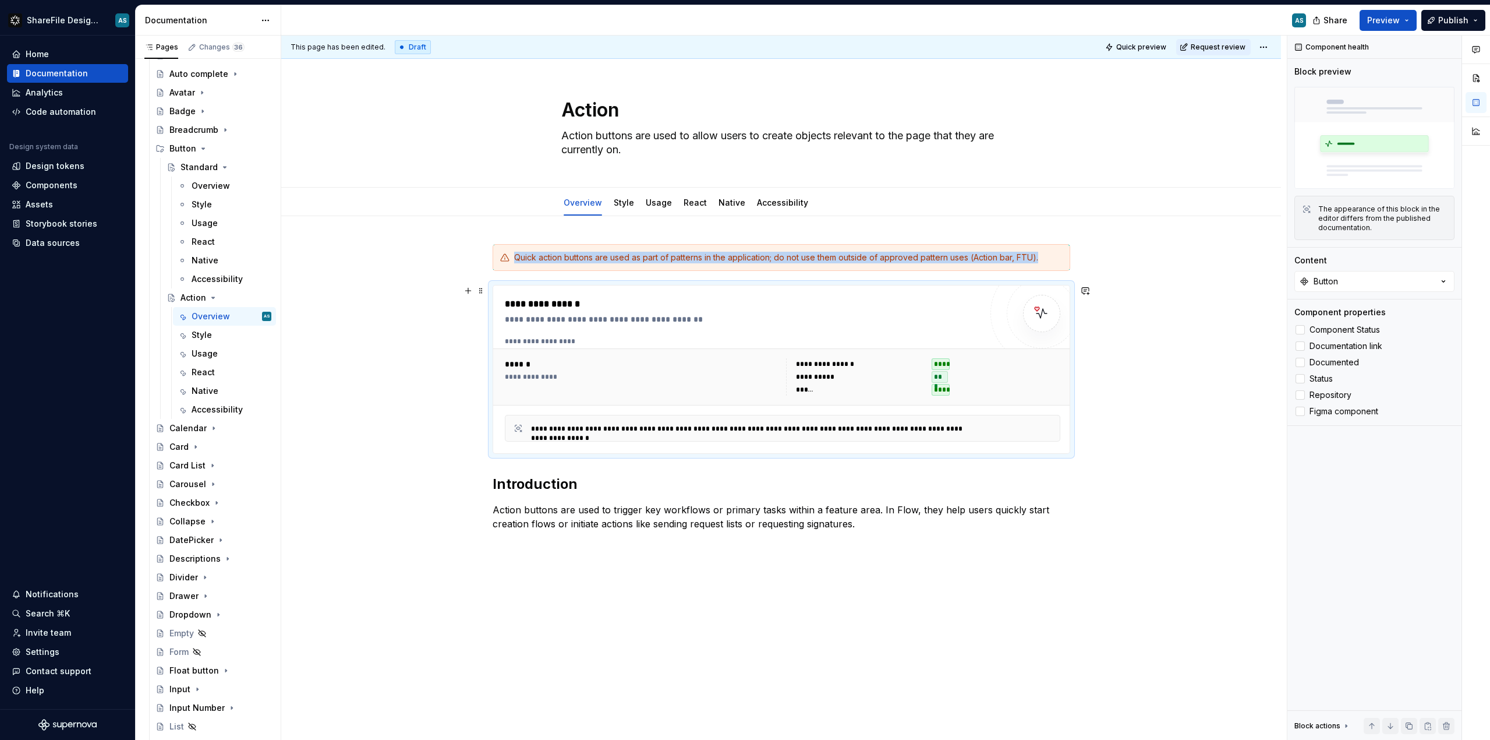
click at [1228, 361] on div "**********" at bounding box center [781, 501] width 1000 height 571
click at [395, 319] on div "**********" at bounding box center [784, 388] width 1006 height 705
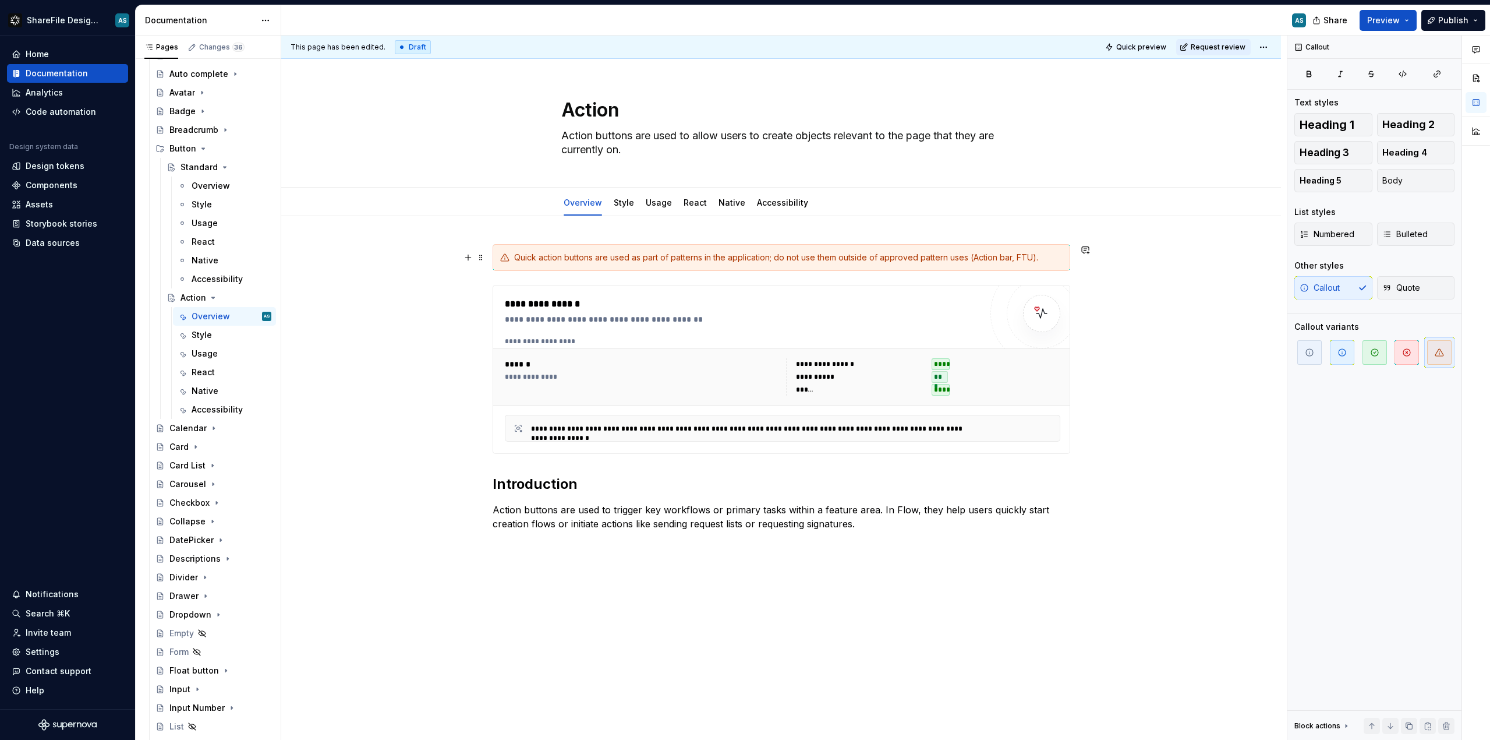
click at [594, 253] on div "Quick action buttons are used as part of patterns in the application; do not us…" at bounding box center [788, 258] width 549 height 12
click at [535, 242] on div "**********" at bounding box center [781, 501] width 1000 height 571
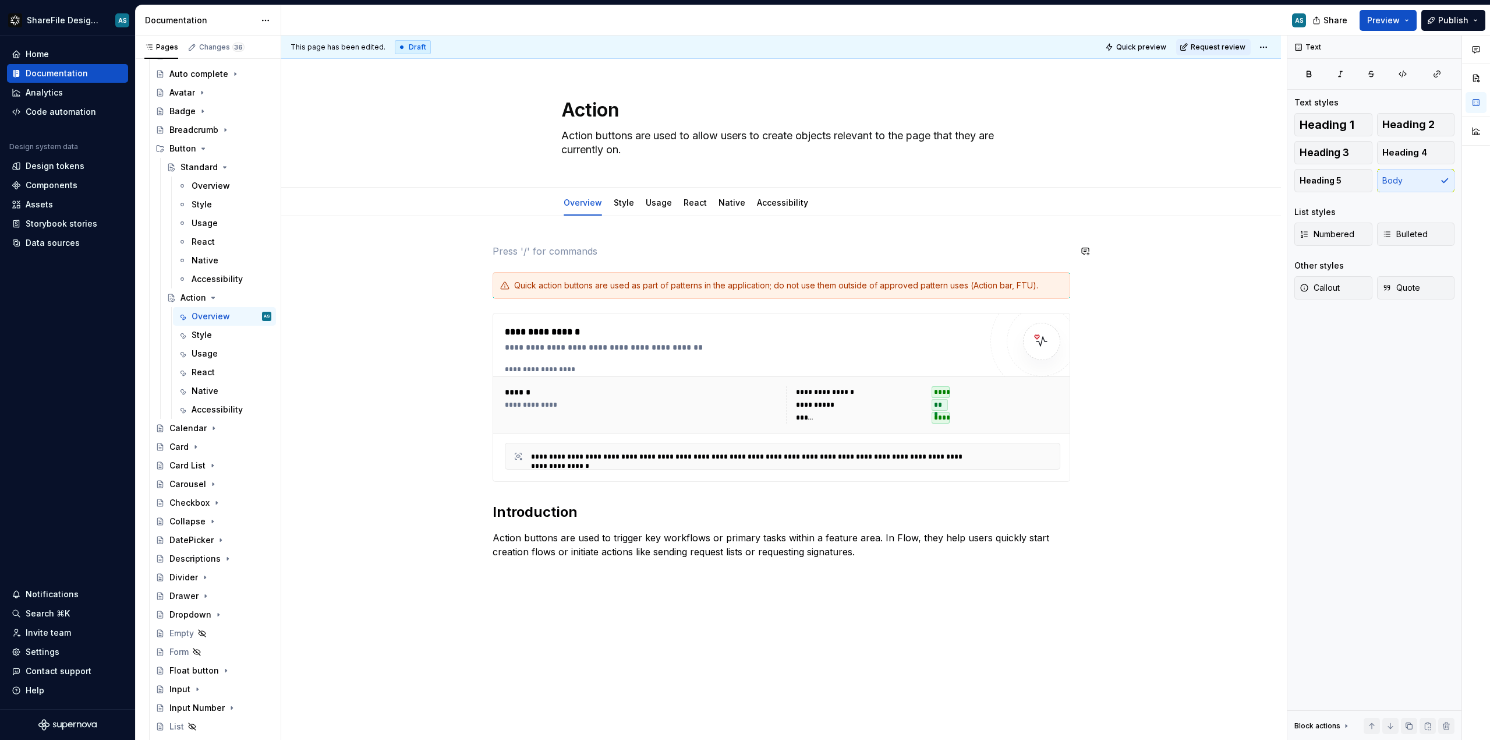
click at [486, 275] on div "**********" at bounding box center [784, 388] width 1006 height 705
click at [483, 254] on span at bounding box center [480, 251] width 9 height 16
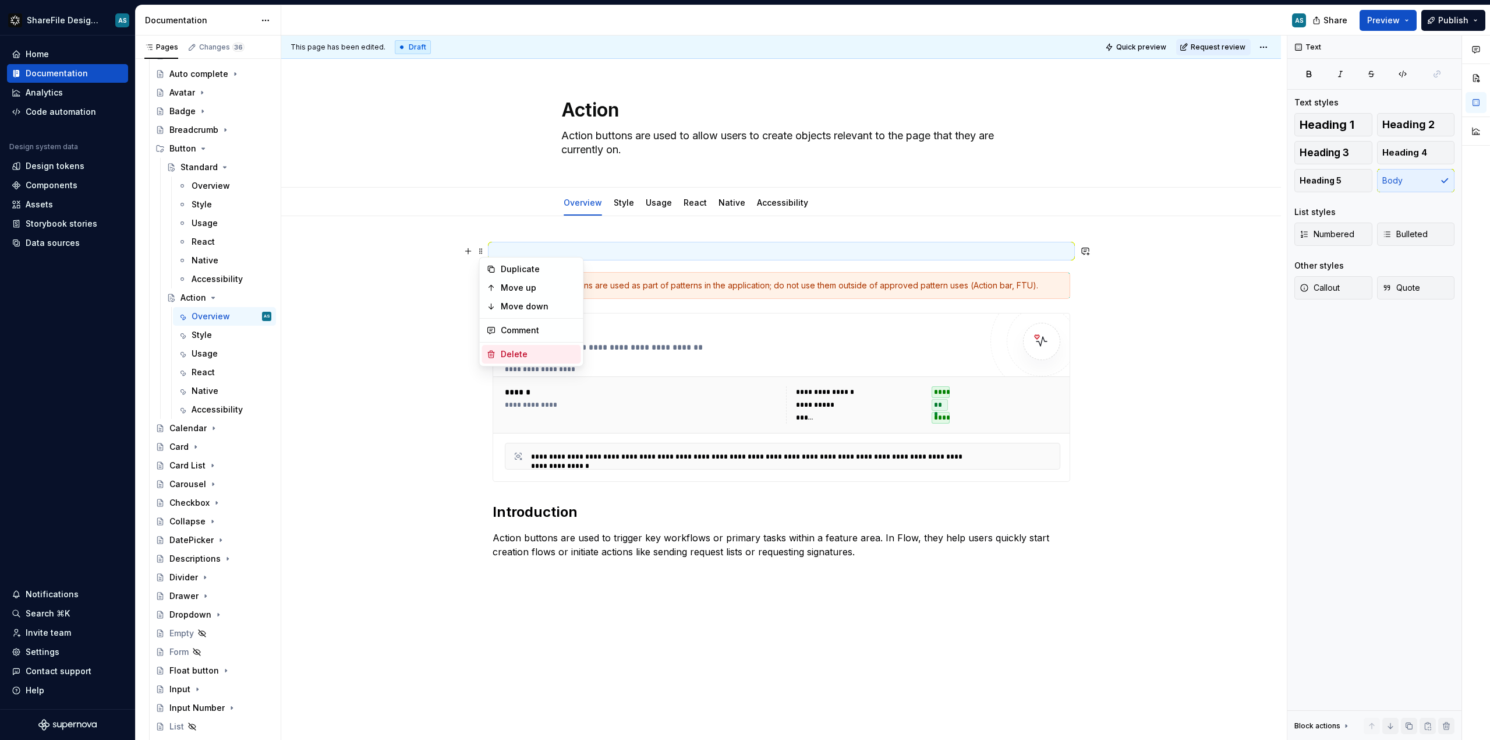
click at [513, 355] on div "Delete" at bounding box center [539, 354] width 76 height 12
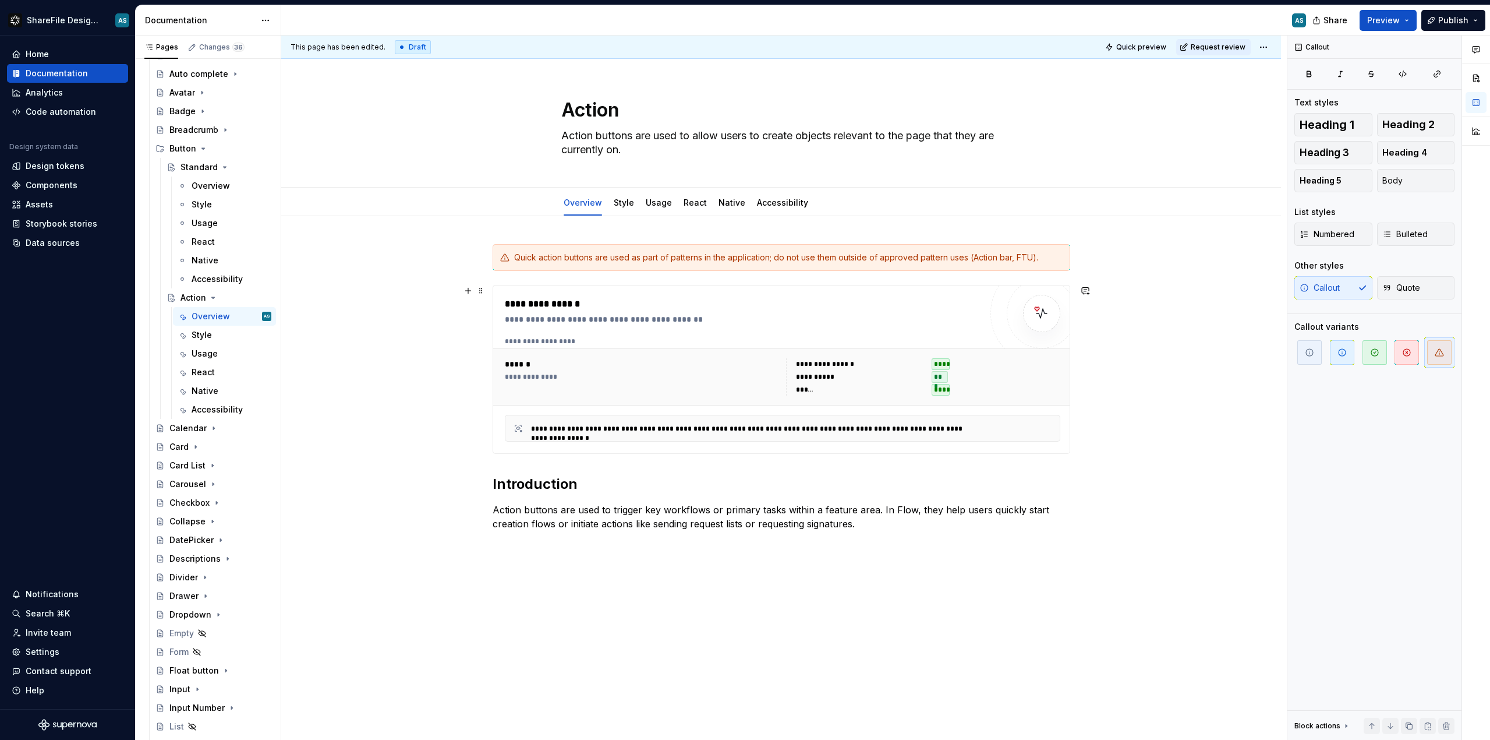
click at [418, 400] on div "**********" at bounding box center [781, 501] width 1000 height 571
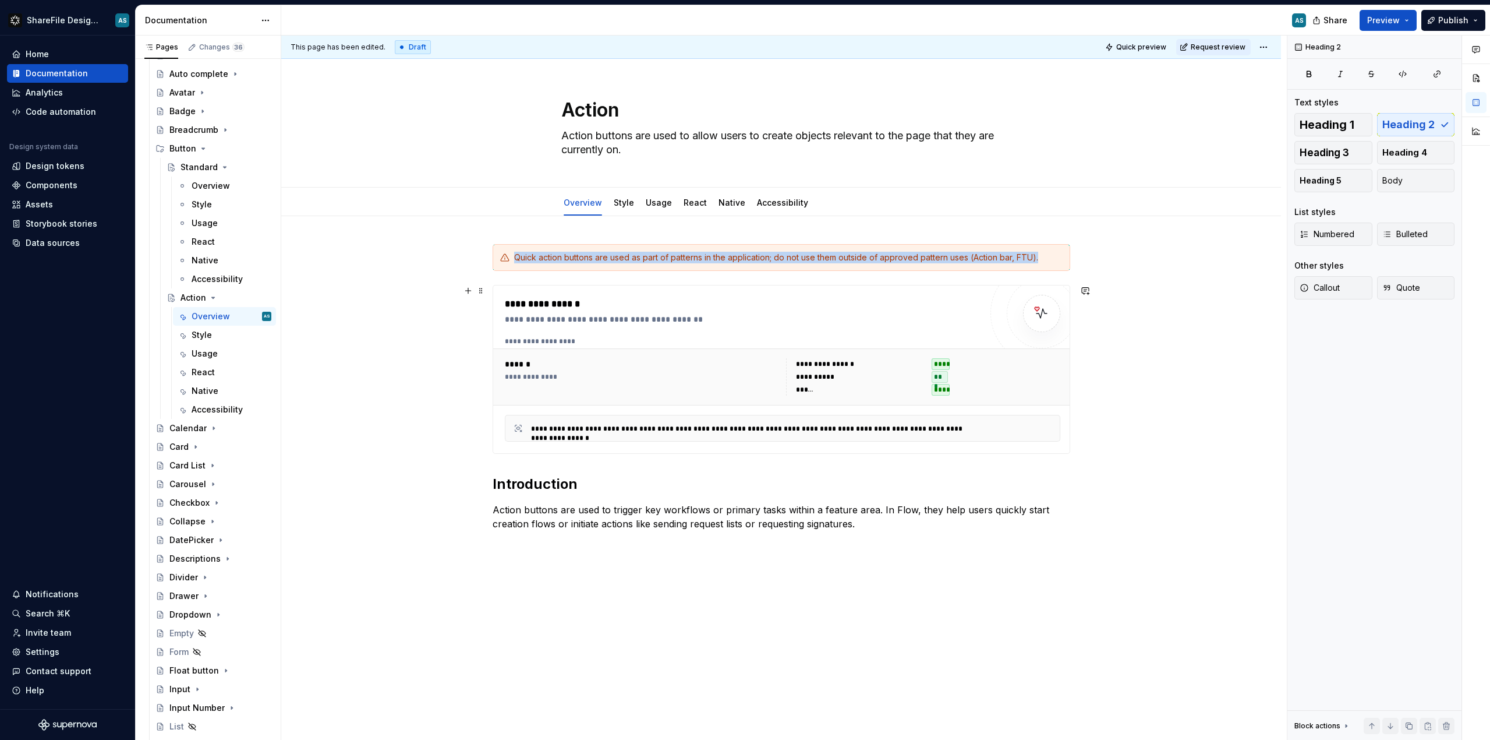
click at [531, 366] on div "******" at bounding box center [642, 364] width 274 height 12
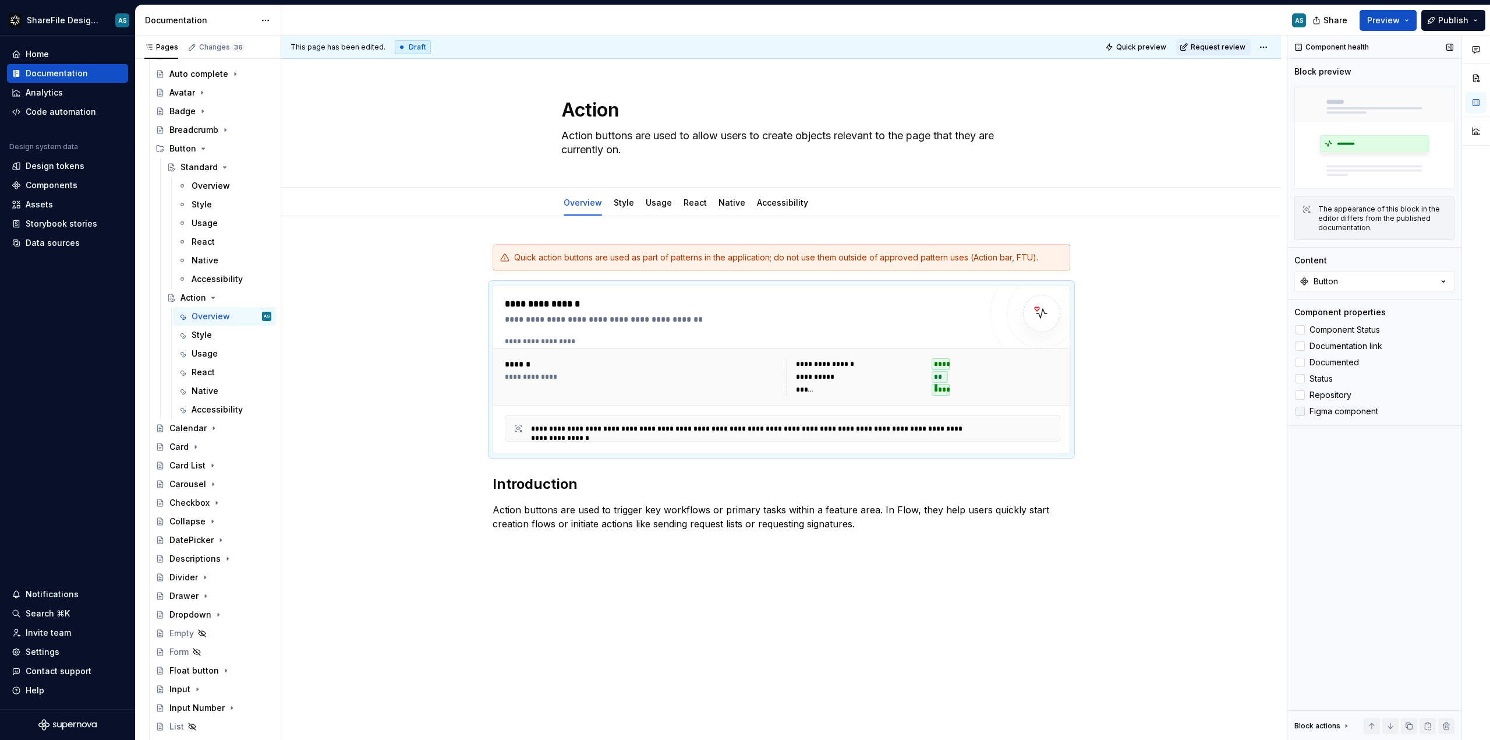
click at [1303, 415] on div at bounding box center [1300, 411] width 9 height 9
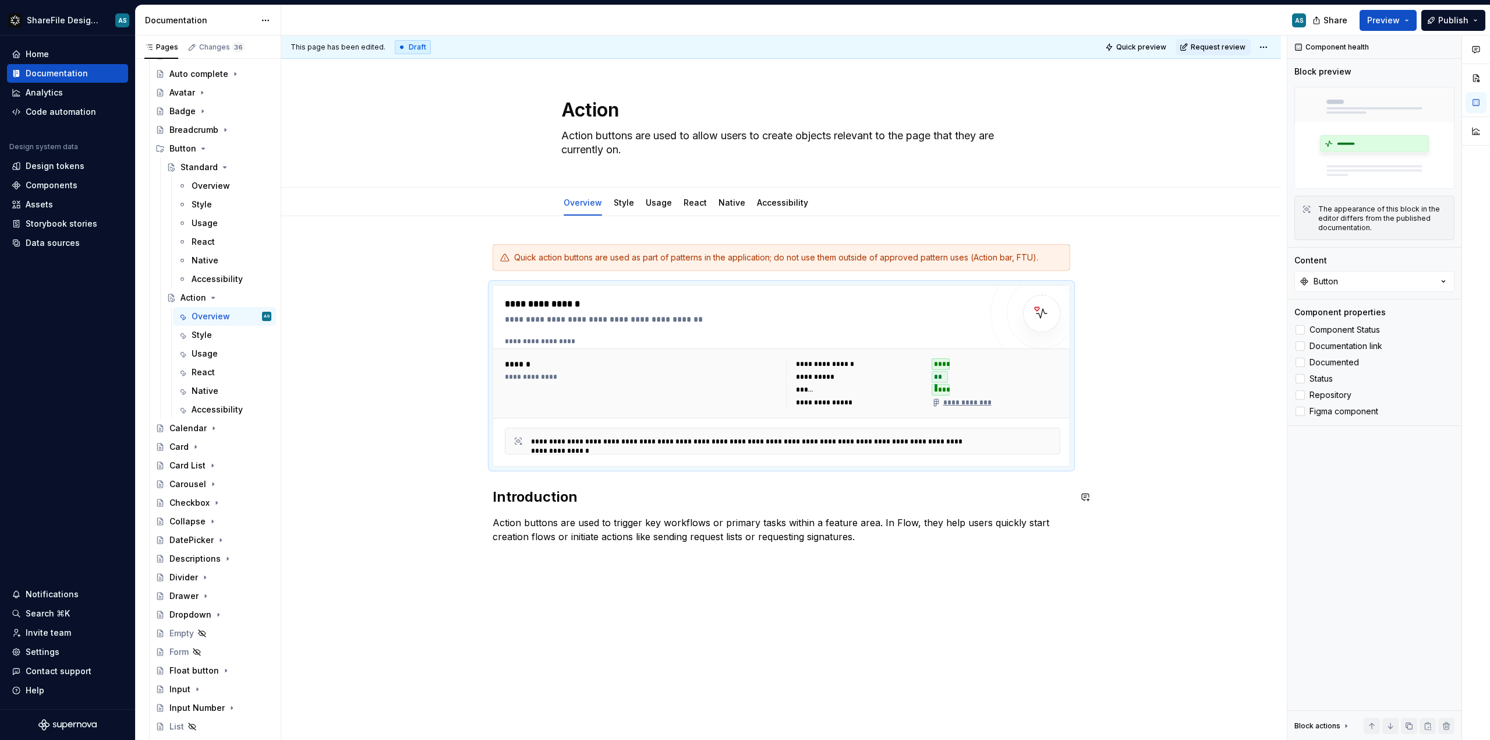
type textarea "*"
